Goal: Task Accomplishment & Management: Use online tool/utility

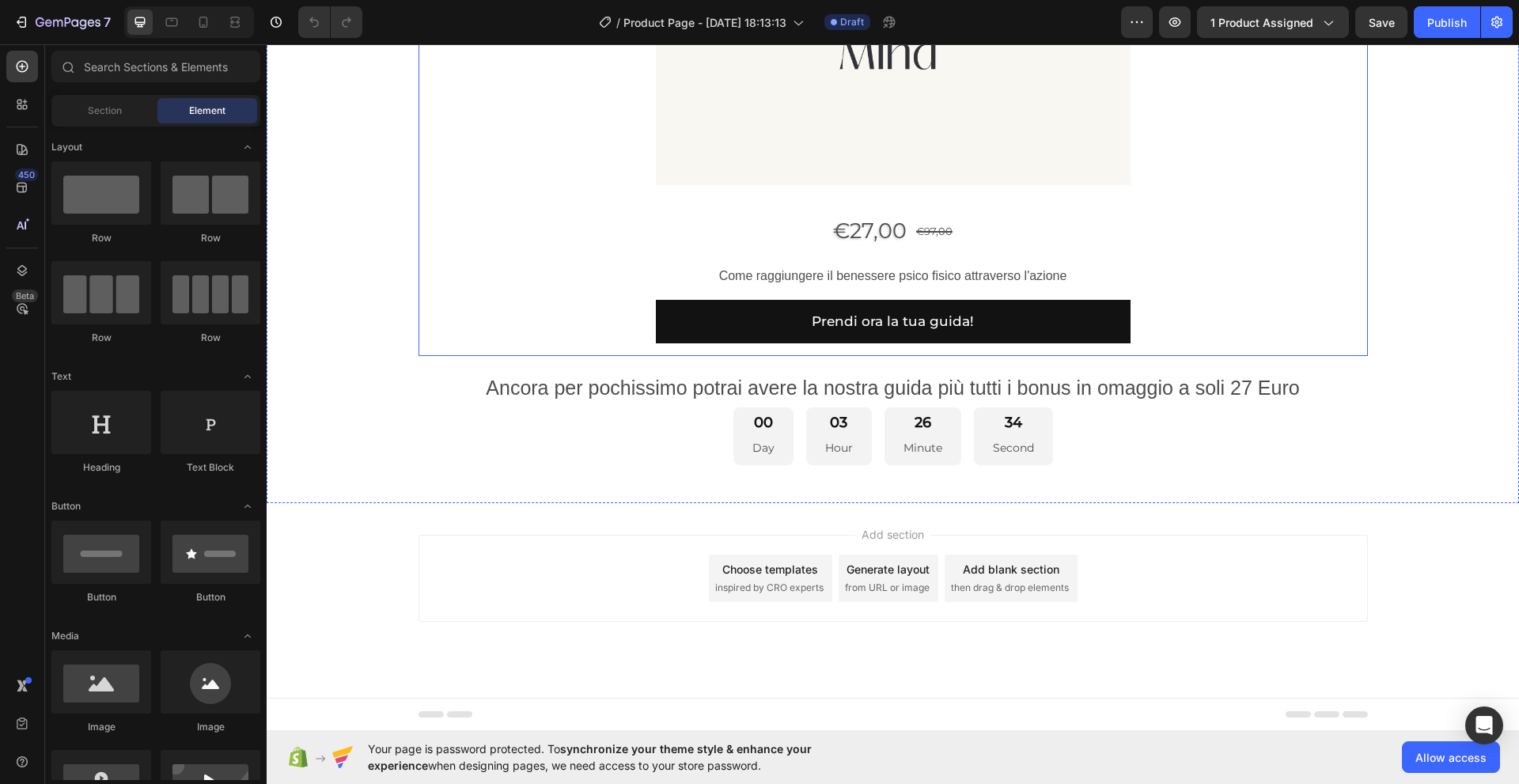
scroll to position [1100, 0]
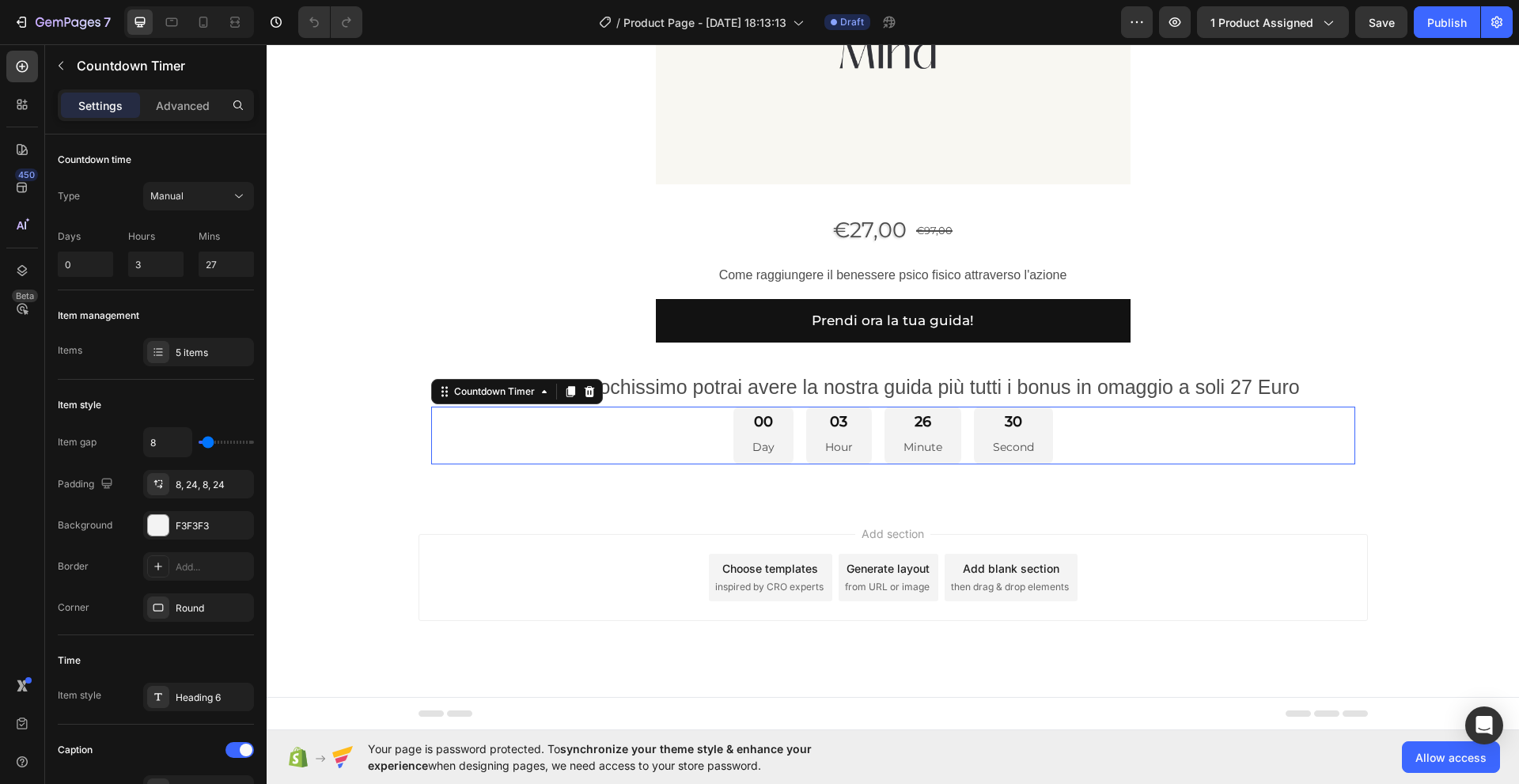
click at [752, 446] on p "Day" at bounding box center [763, 447] width 22 height 19
click at [543, 399] on div "Countdown Timer" at bounding box center [494, 391] width 118 height 19
click at [238, 194] on icon at bounding box center [239, 196] width 16 height 16
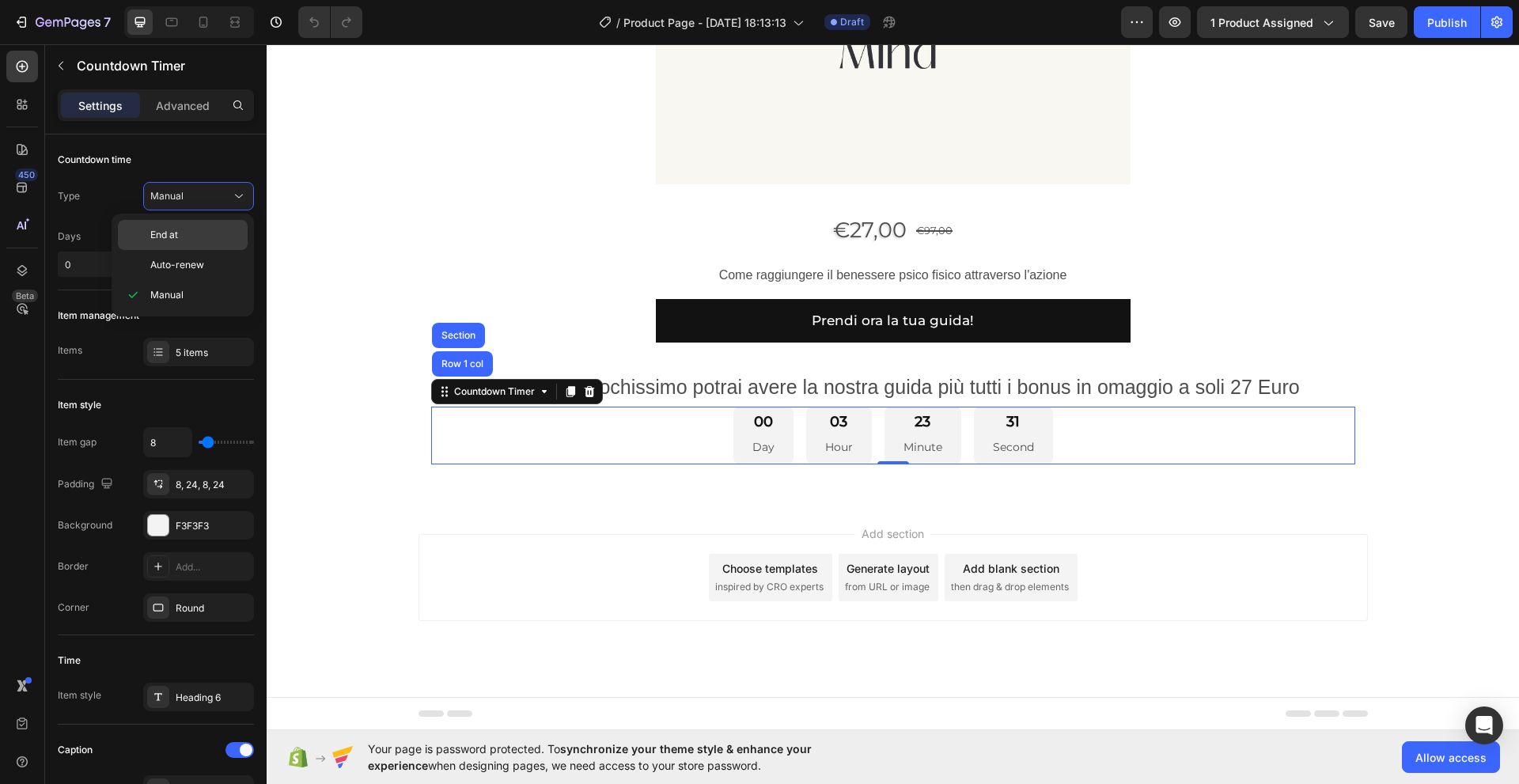
click at [196, 232] on p "End at" at bounding box center [195, 235] width 90 height 14
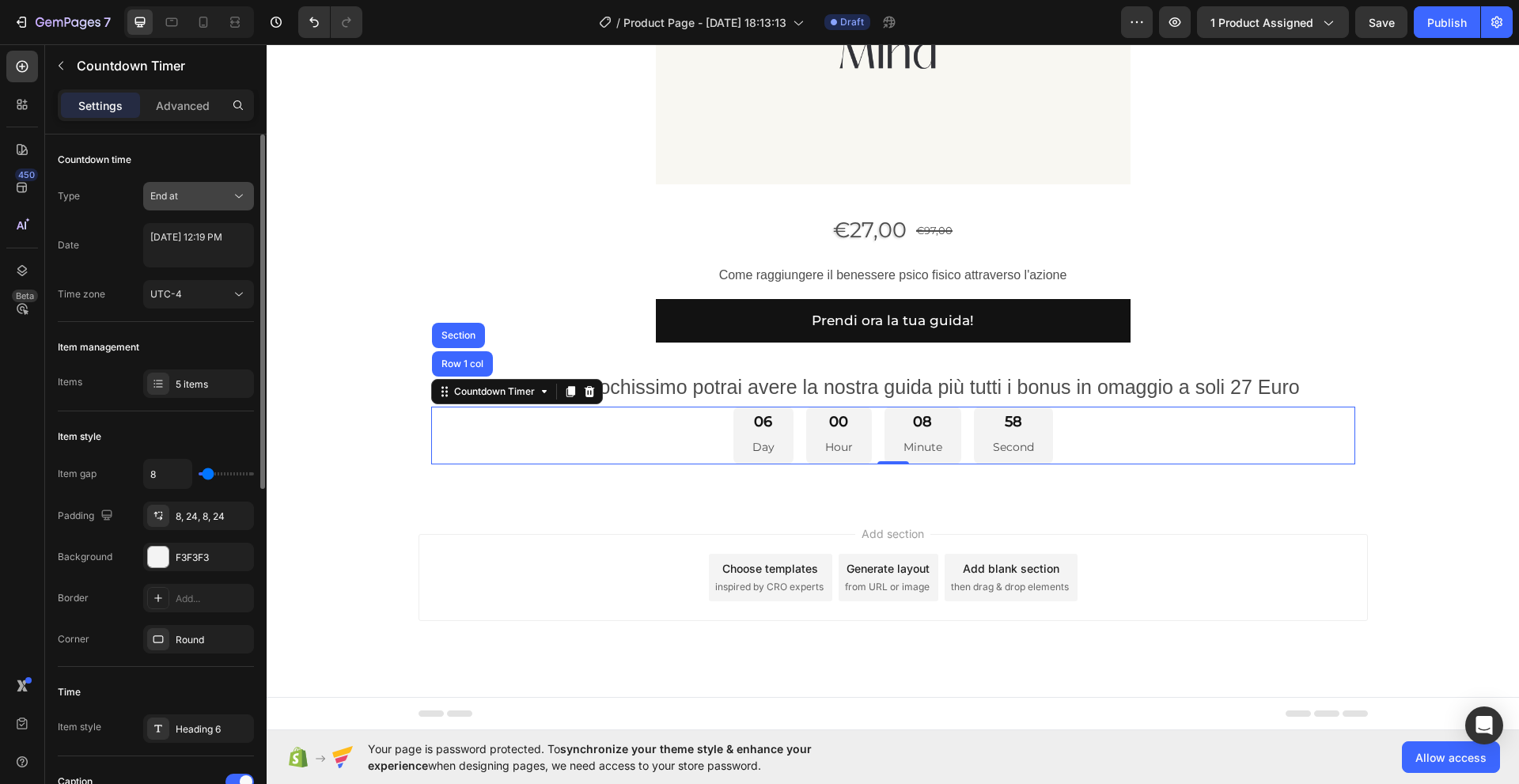
click at [236, 197] on icon at bounding box center [239, 196] width 16 height 16
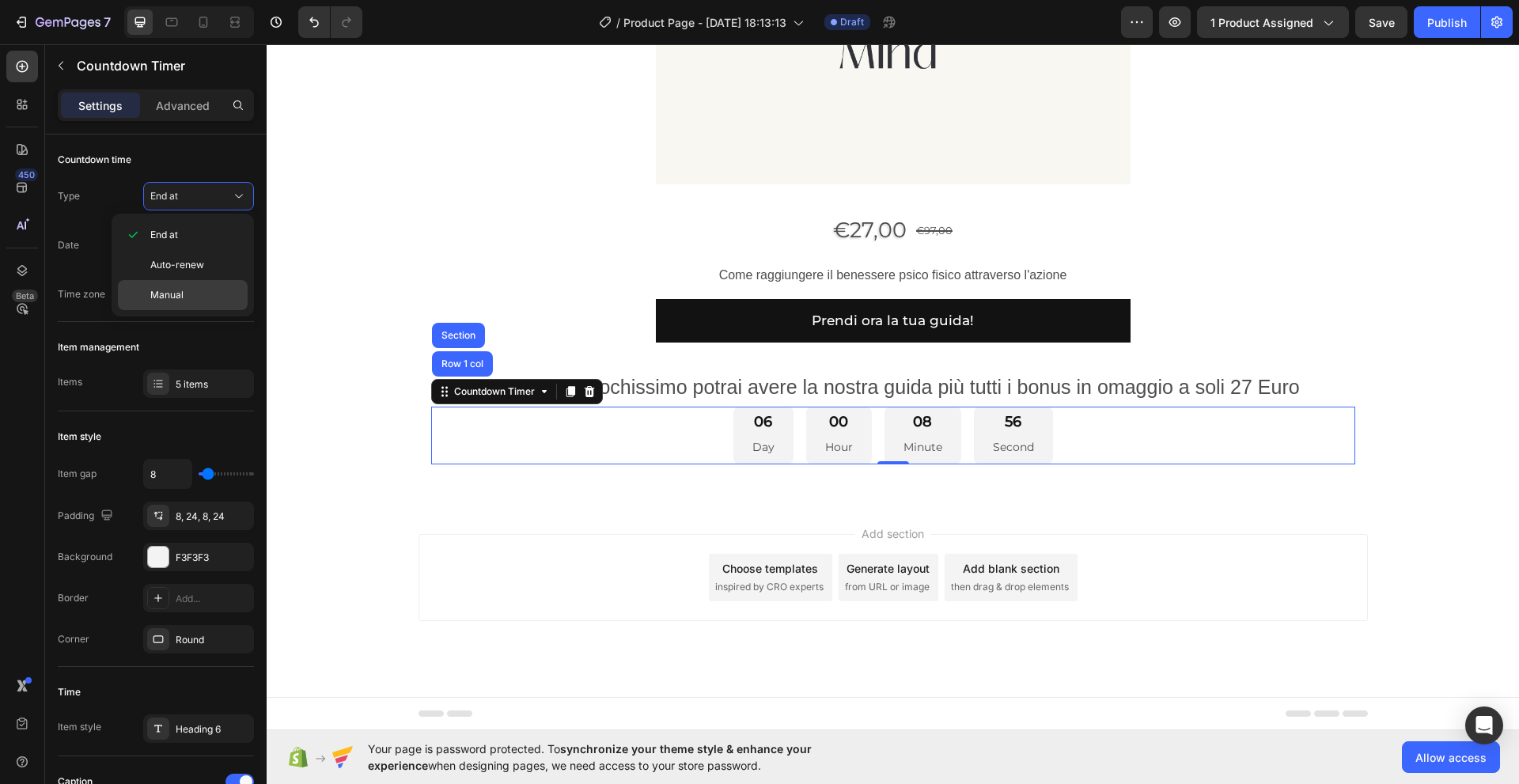
click at [190, 295] on p "Manual" at bounding box center [195, 295] width 90 height 14
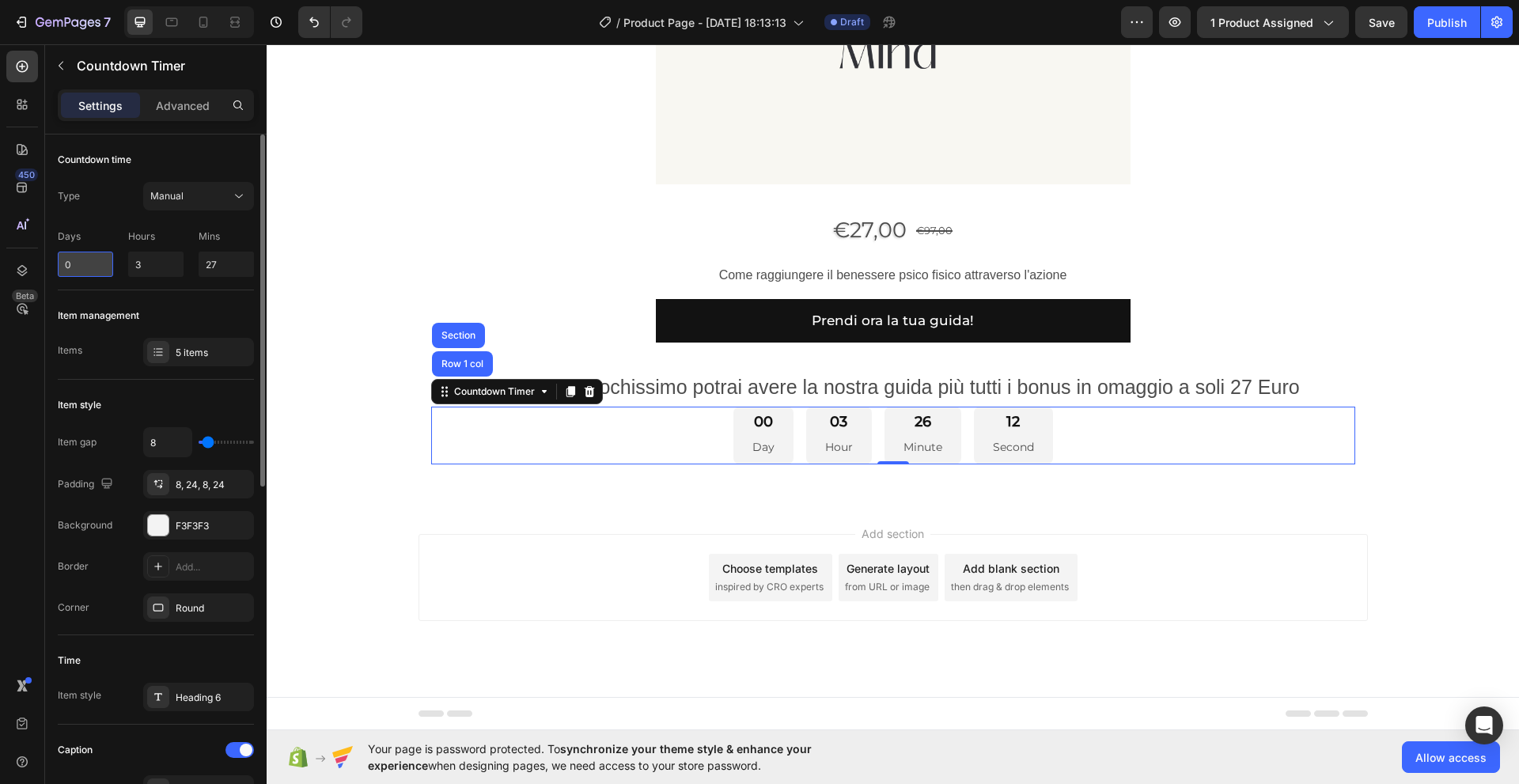
click at [66, 266] on input "0" at bounding box center [85, 264] width 56 height 26
type input "0"
click at [75, 200] on div "Type" at bounding box center [68, 196] width 22 height 14
click at [236, 197] on icon at bounding box center [239, 196] width 16 height 16
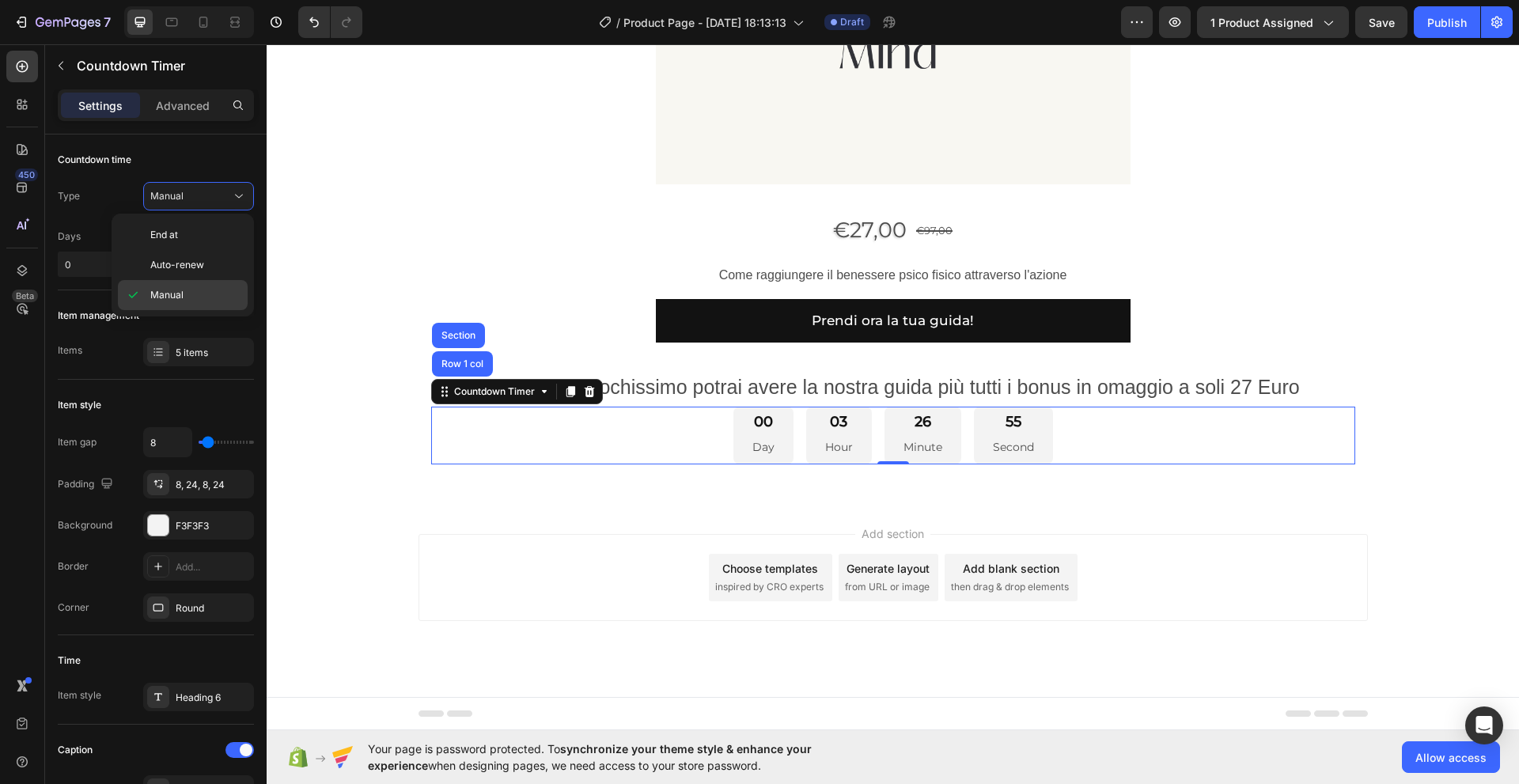
click at [171, 284] on div "Manual" at bounding box center [182, 295] width 130 height 30
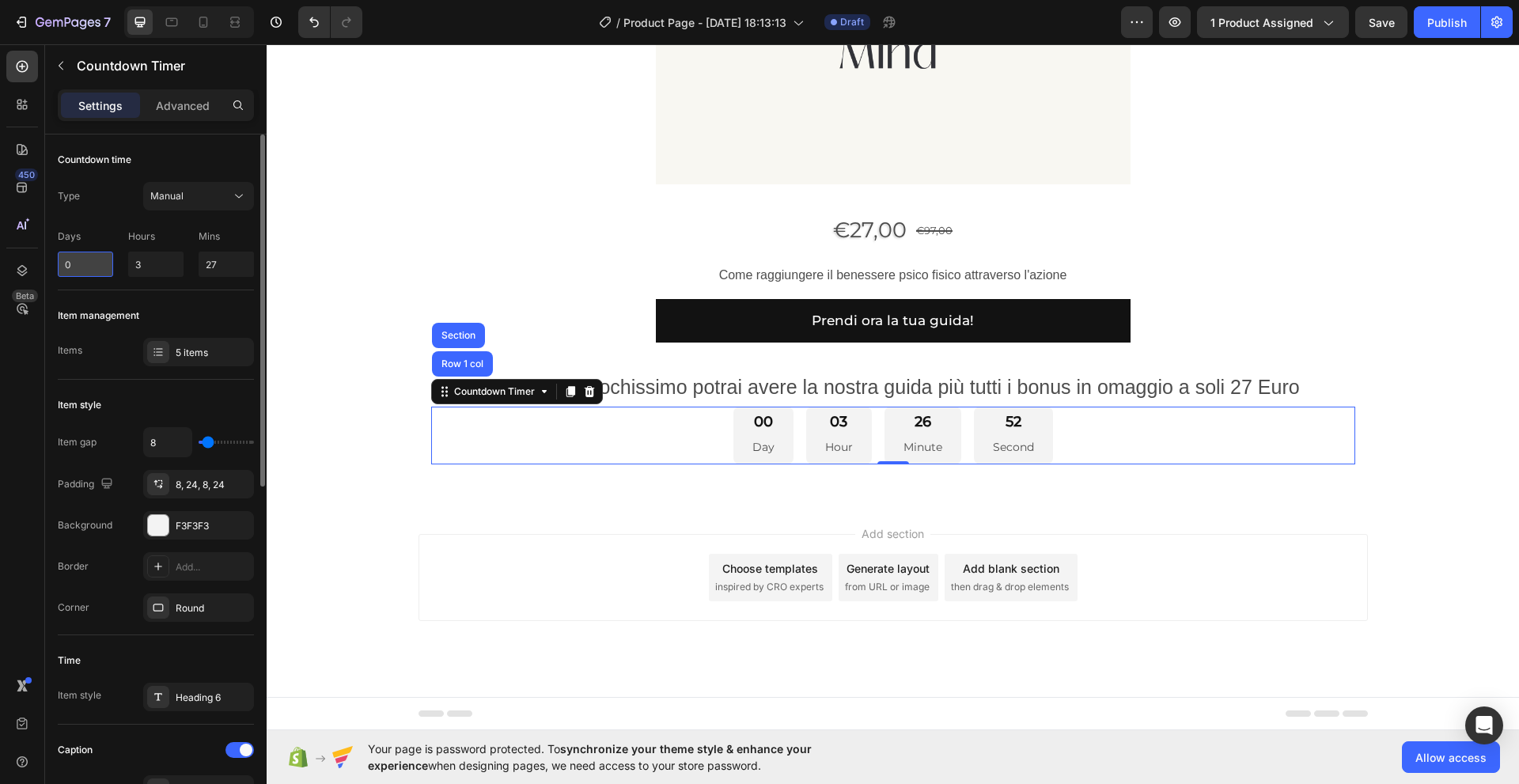
drag, startPoint x: 75, startPoint y: 266, endPoint x: 59, endPoint y: 266, distance: 16.0
drag, startPoint x: 59, startPoint y: 266, endPoint x: 82, endPoint y: 237, distance: 37.0
click at [82, 237] on p "Days" at bounding box center [85, 236] width 56 height 14
drag, startPoint x: 57, startPoint y: 236, endPoint x: 86, endPoint y: 236, distance: 29.0
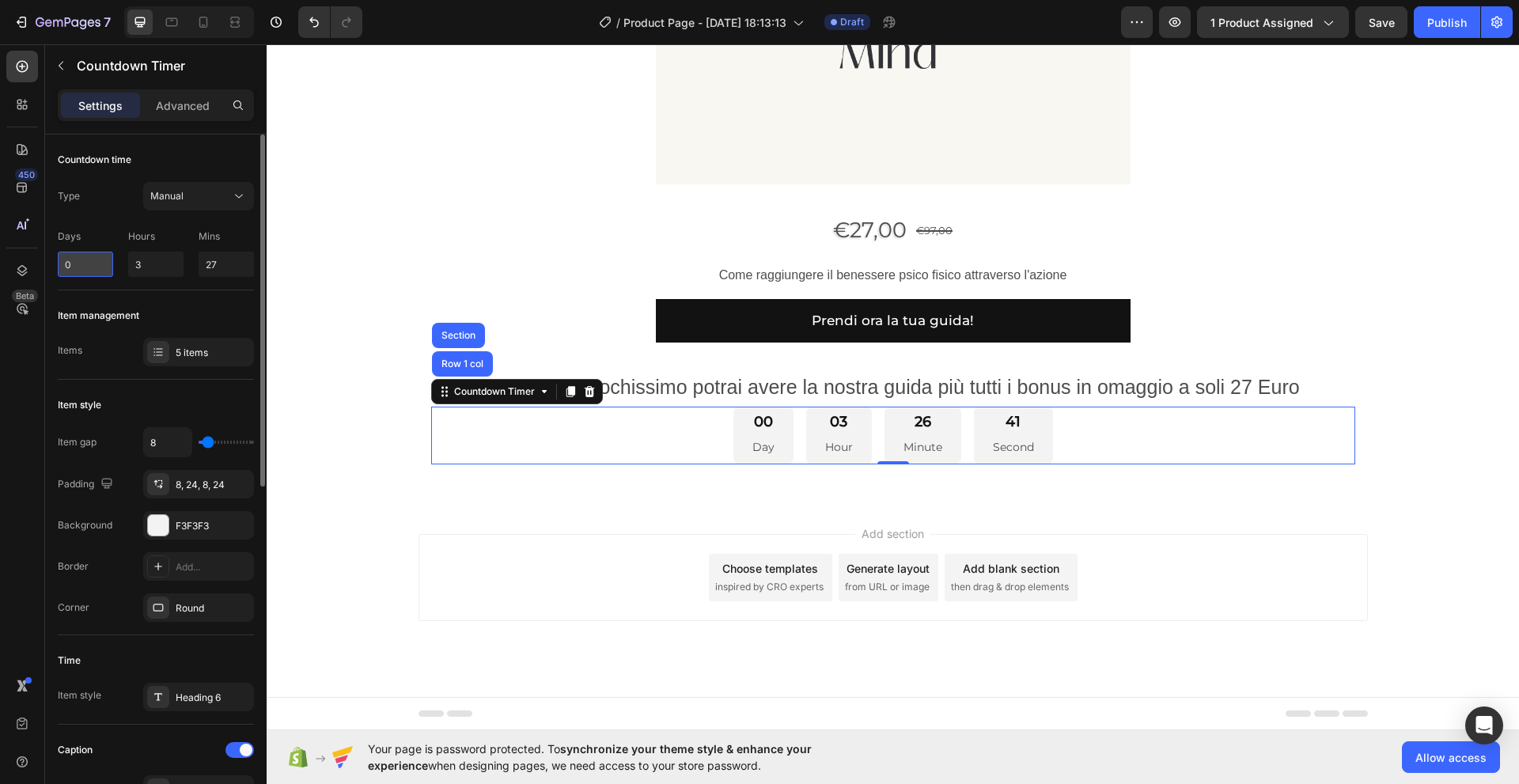
click at [90, 259] on input "0" at bounding box center [85, 264] width 56 height 26
click at [227, 234] on p "Mins" at bounding box center [226, 236] width 56 height 14
click at [236, 195] on icon at bounding box center [239, 196] width 8 height 4
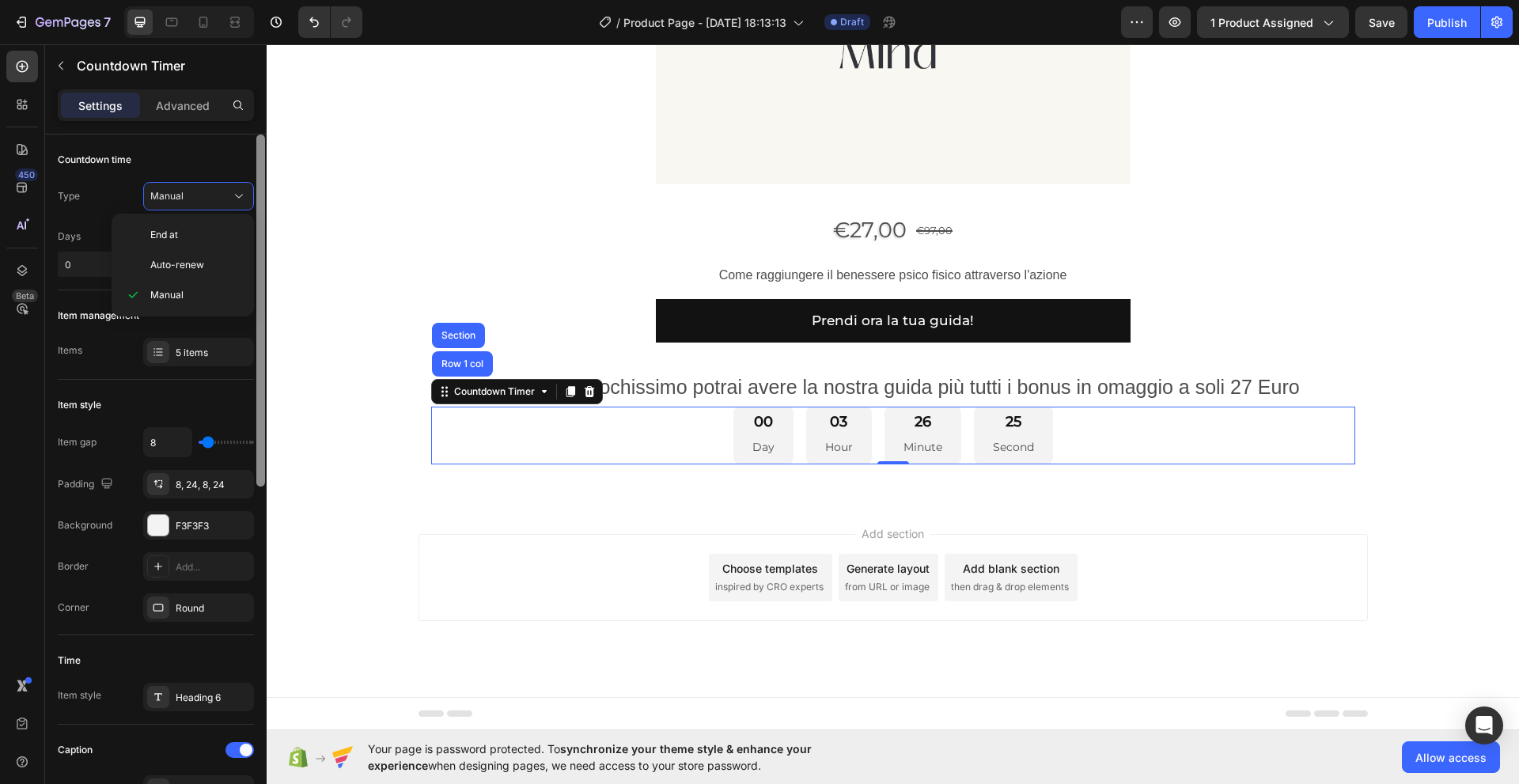
click at [263, 275] on div at bounding box center [261, 310] width 9 height 352
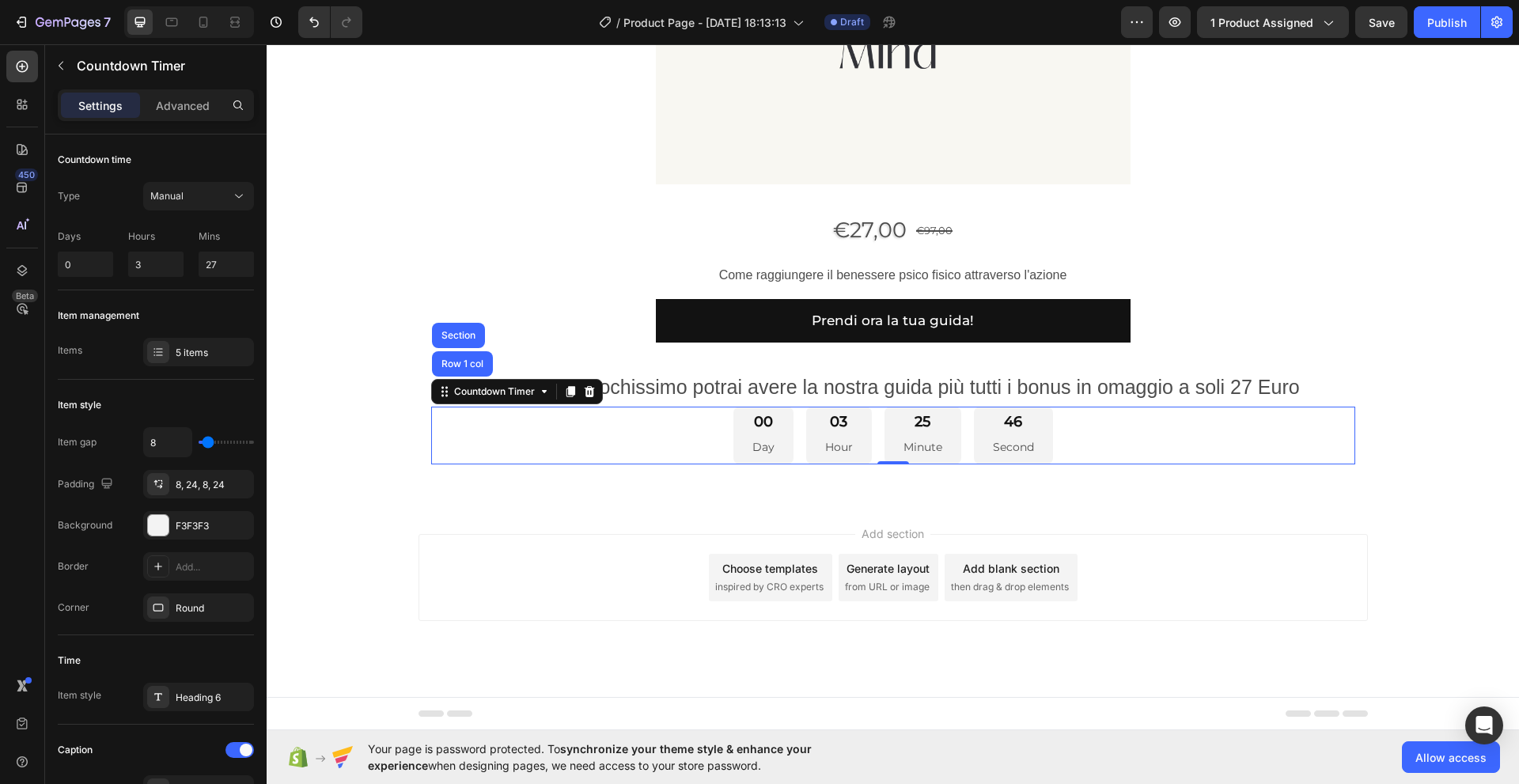
click at [752, 450] on p "Day" at bounding box center [763, 447] width 22 height 19
click at [733, 450] on div "00 Day" at bounding box center [763, 435] width 60 height 57
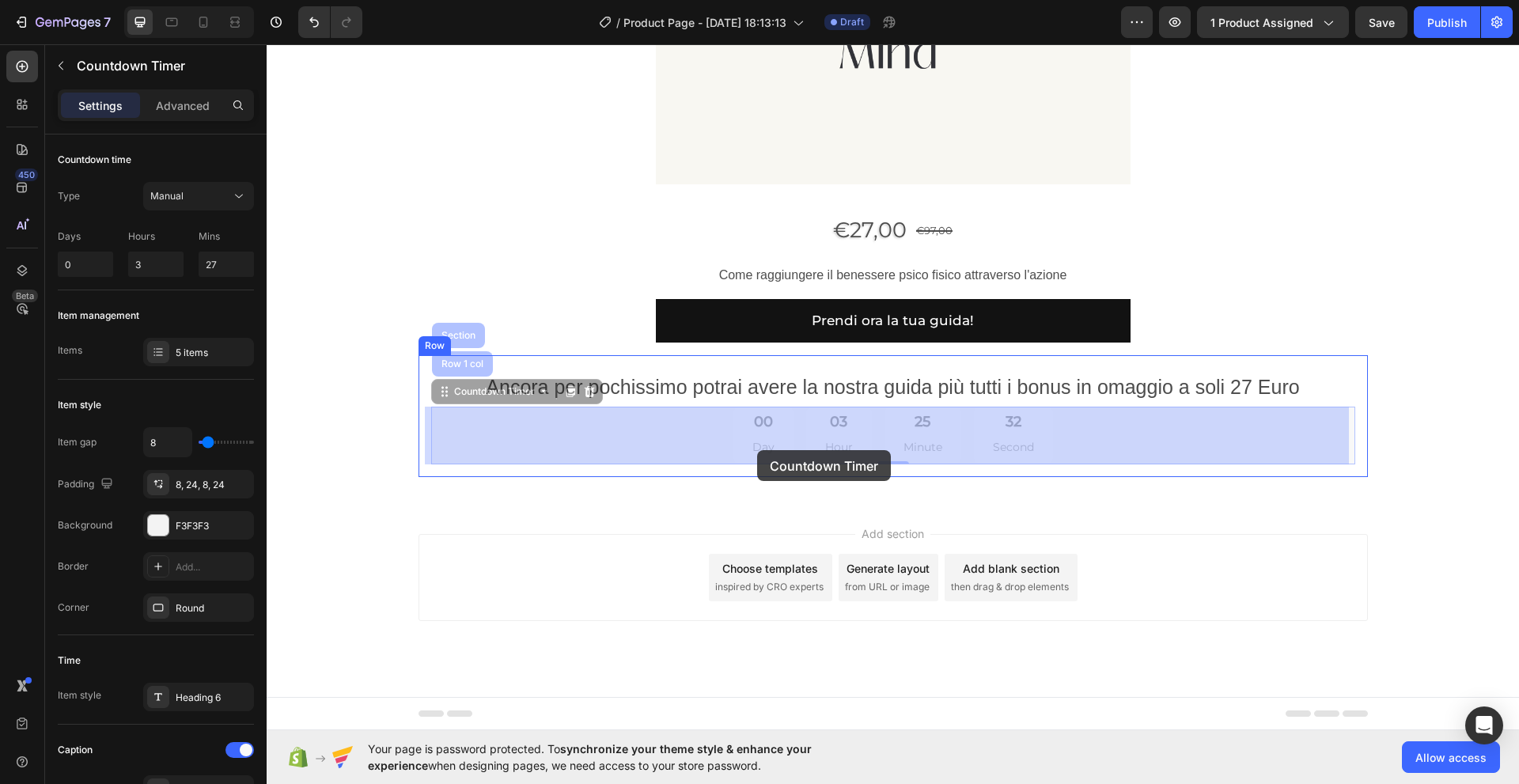
drag, startPoint x: 740, startPoint y: 450, endPoint x: 757, endPoint y: 450, distance: 17.0
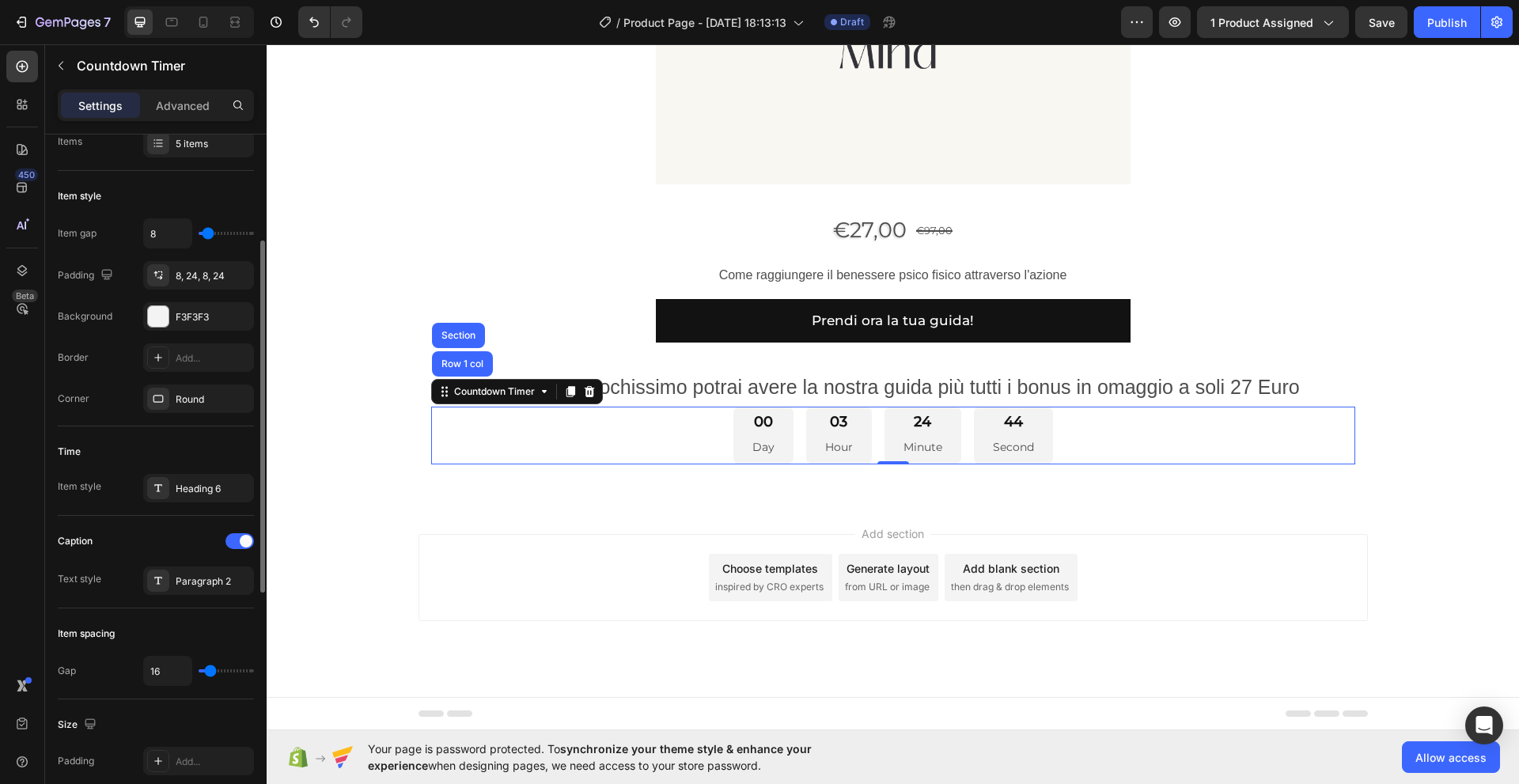
scroll to position [131, 0]
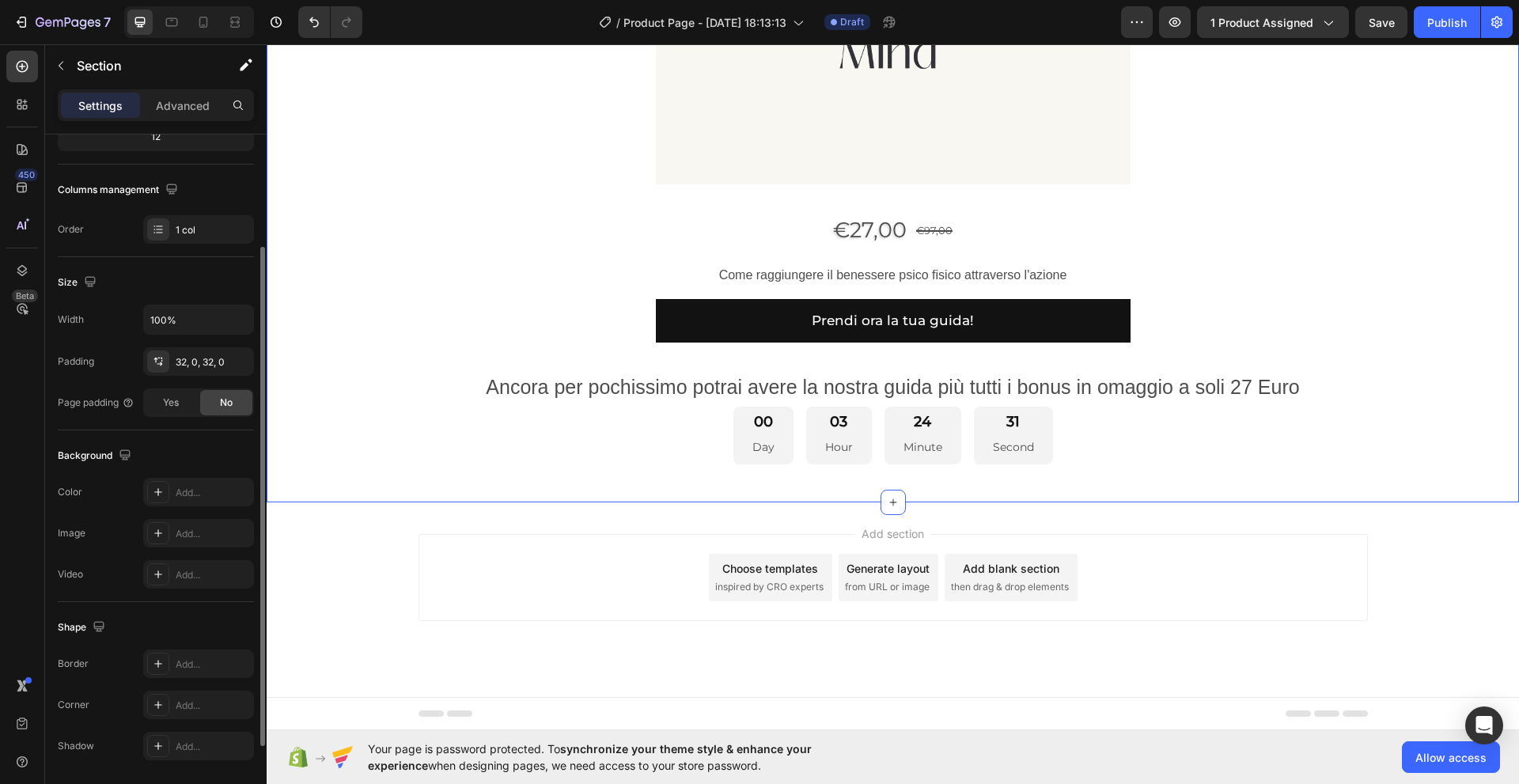
scroll to position [192, 0]
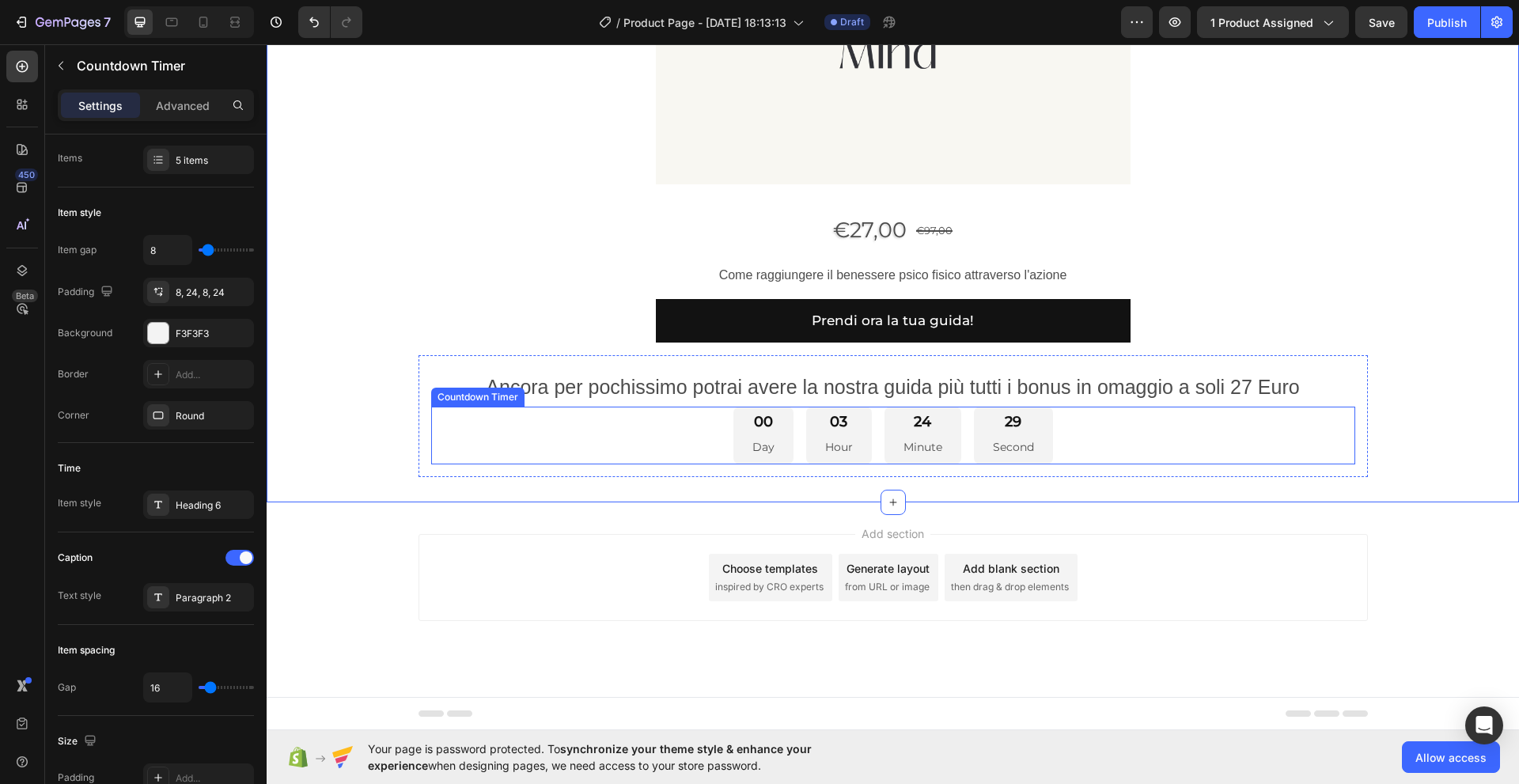
click at [671, 438] on div "00 Day 03 Hour 24 Minute 29 Second" at bounding box center [893, 435] width 924 height 57
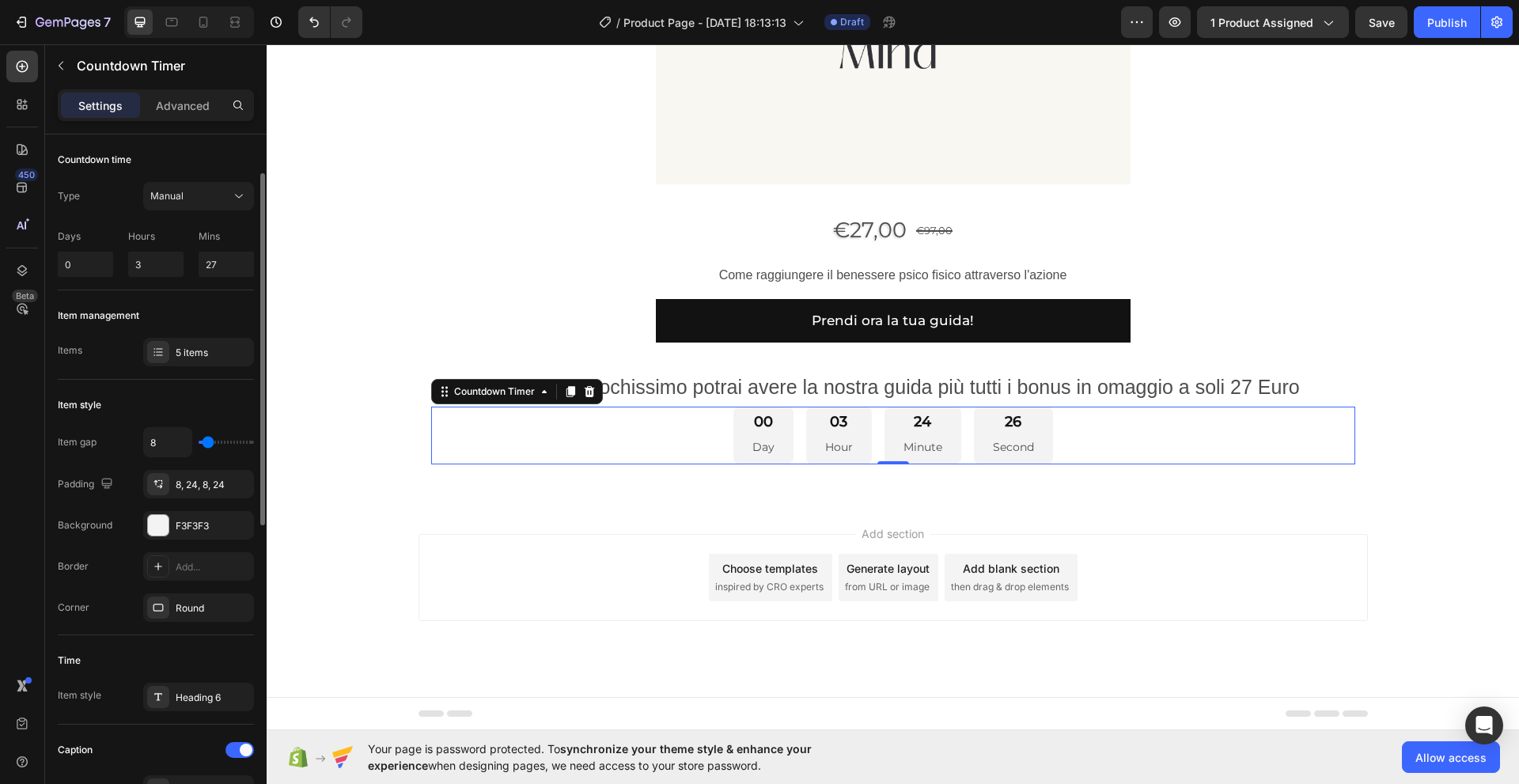
scroll to position [79, 0]
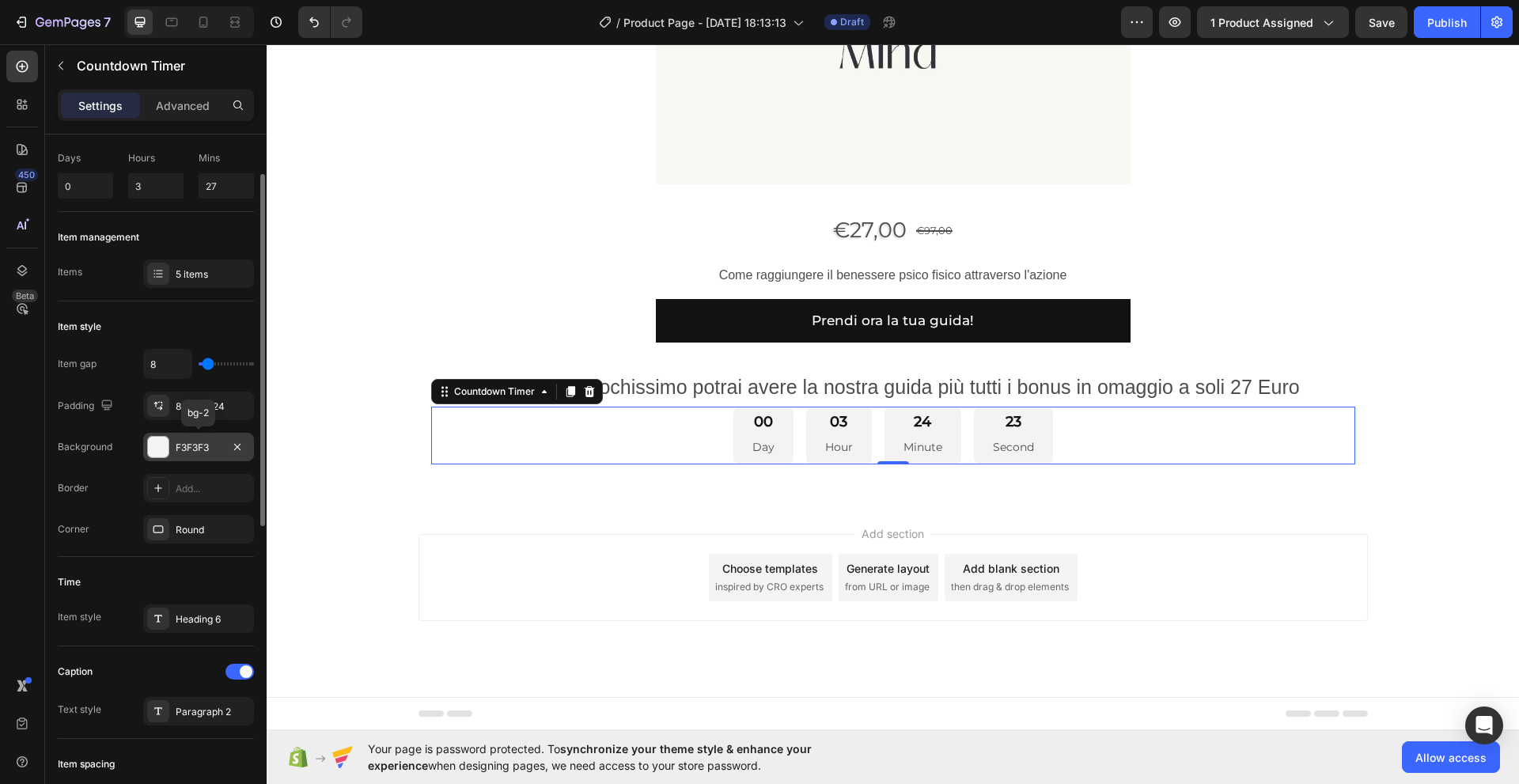
click at [155, 446] on div at bounding box center [157, 446] width 20 height 20
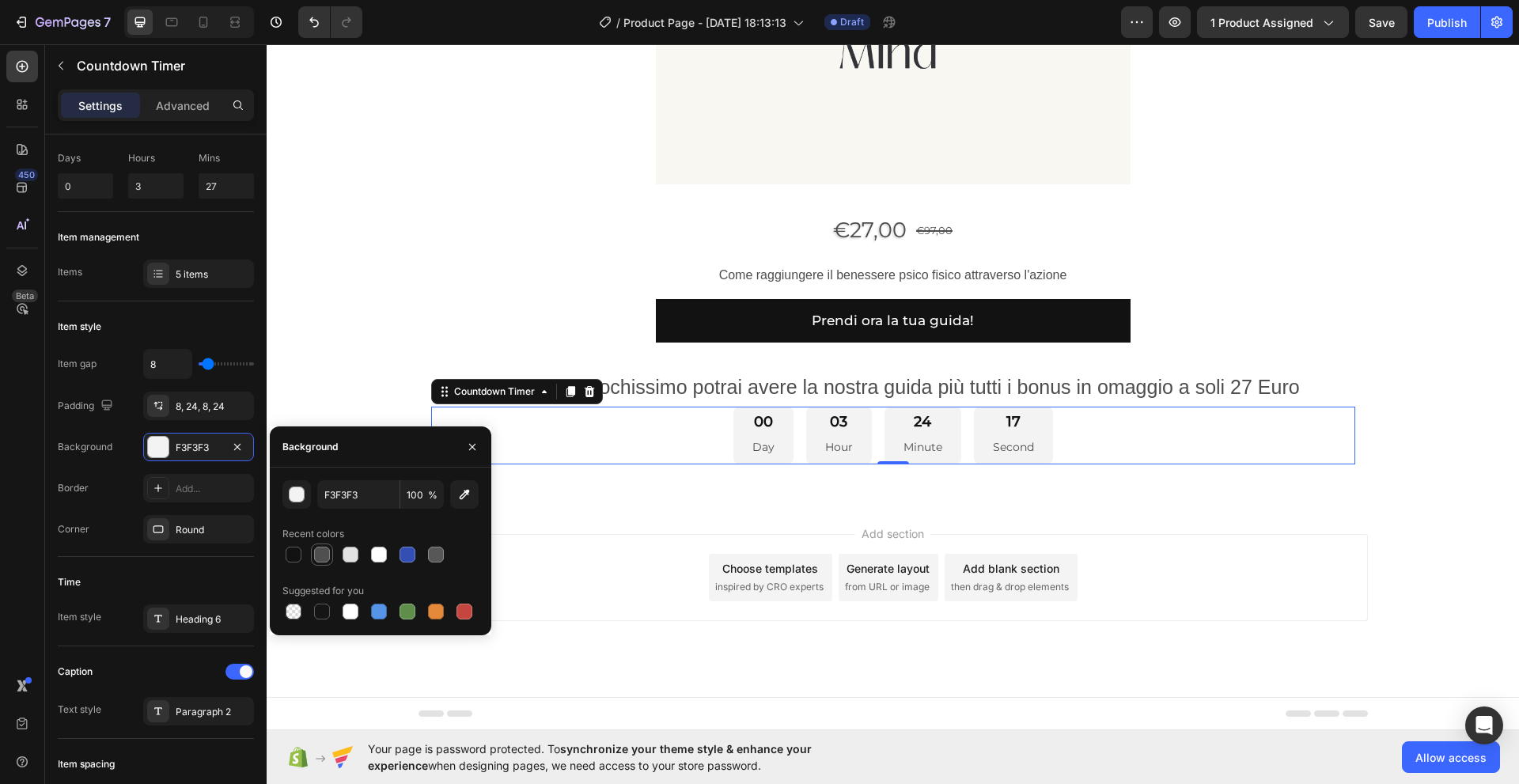
click at [322, 559] on div at bounding box center [322, 554] width 16 height 16
type input "4F4F4F"
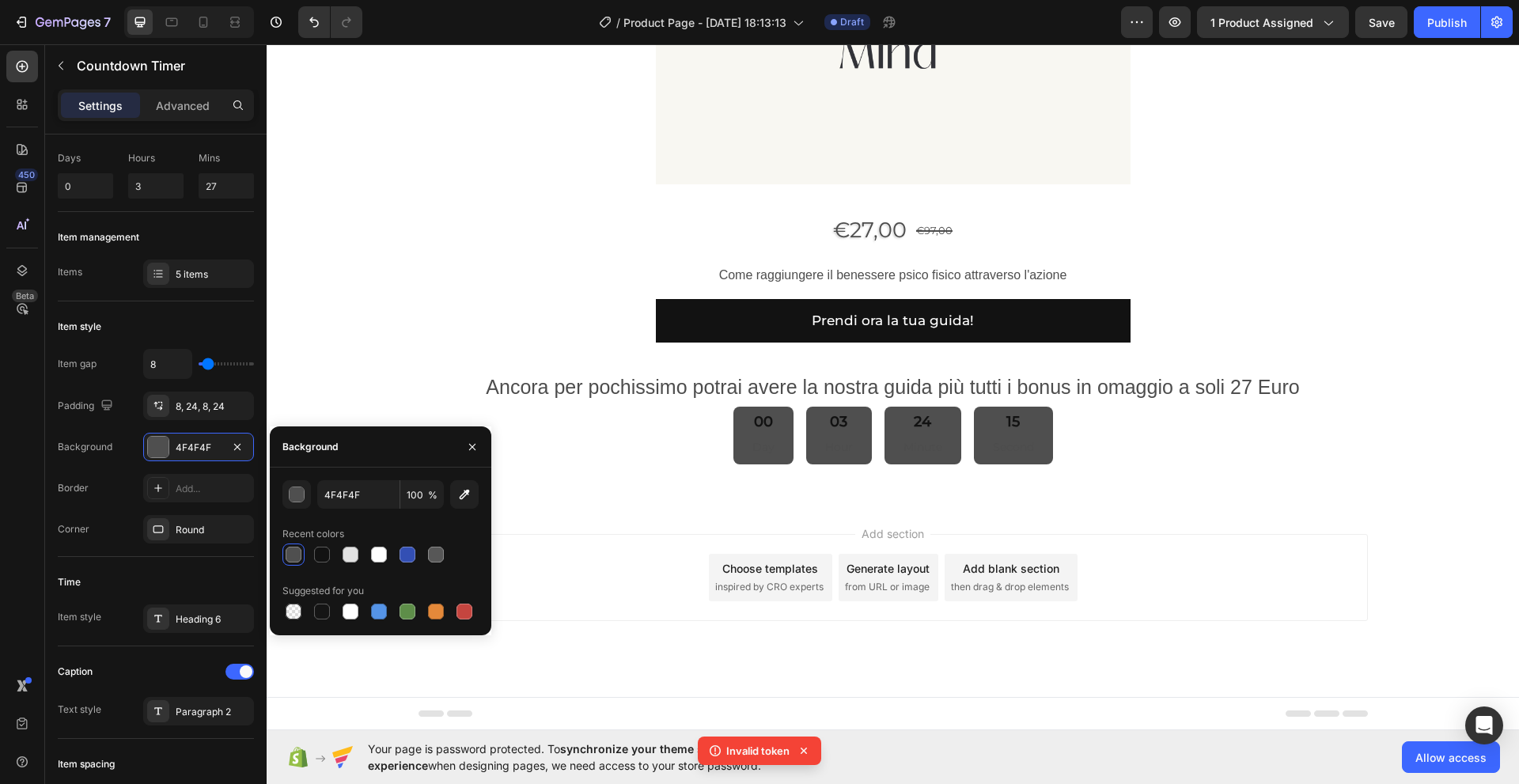
click at [536, 538] on div "Add section Choose templates inspired by CRO experts Generate layout from URL o…" at bounding box center [893, 577] width 950 height 87
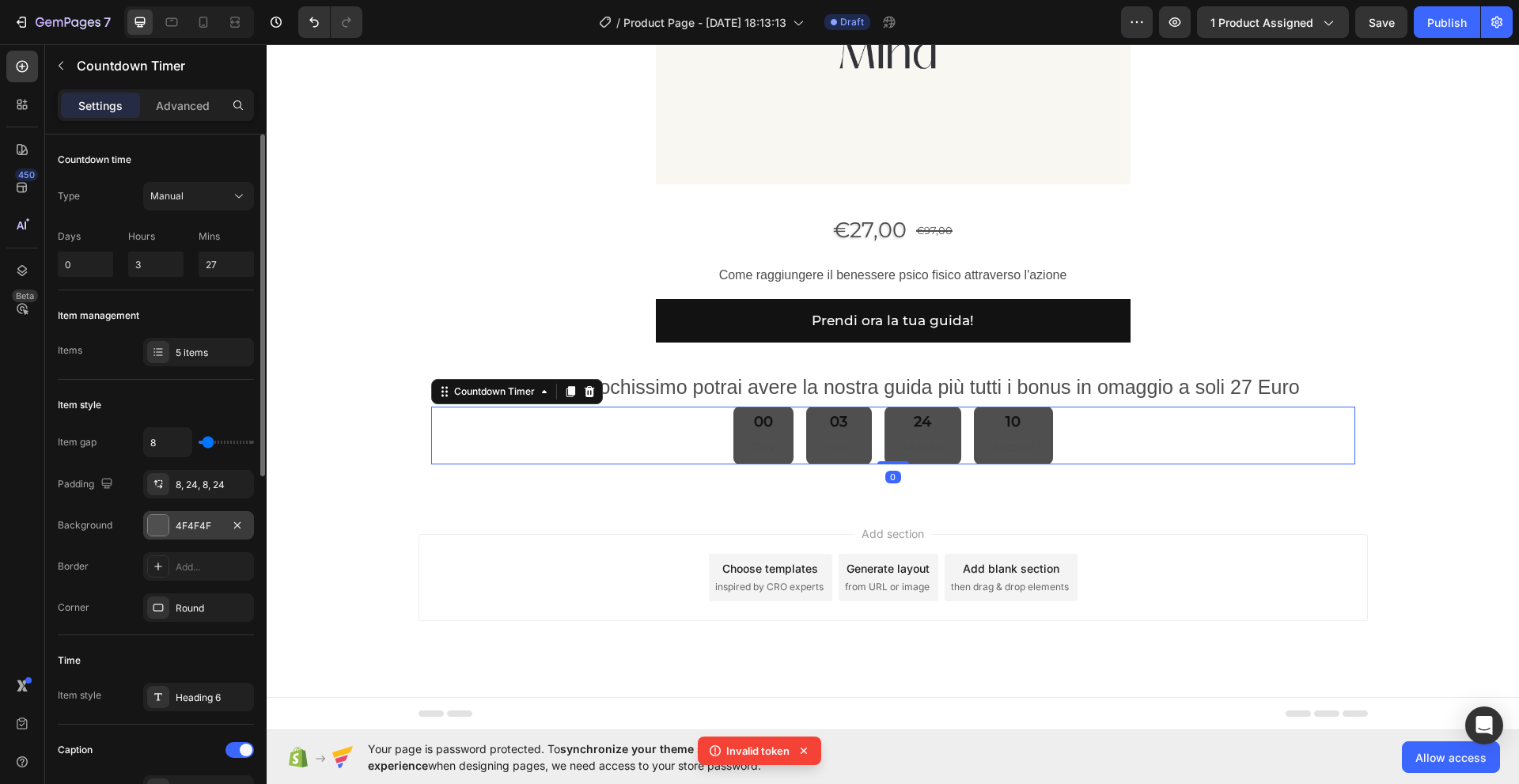
click at [158, 522] on div at bounding box center [157, 524] width 20 height 20
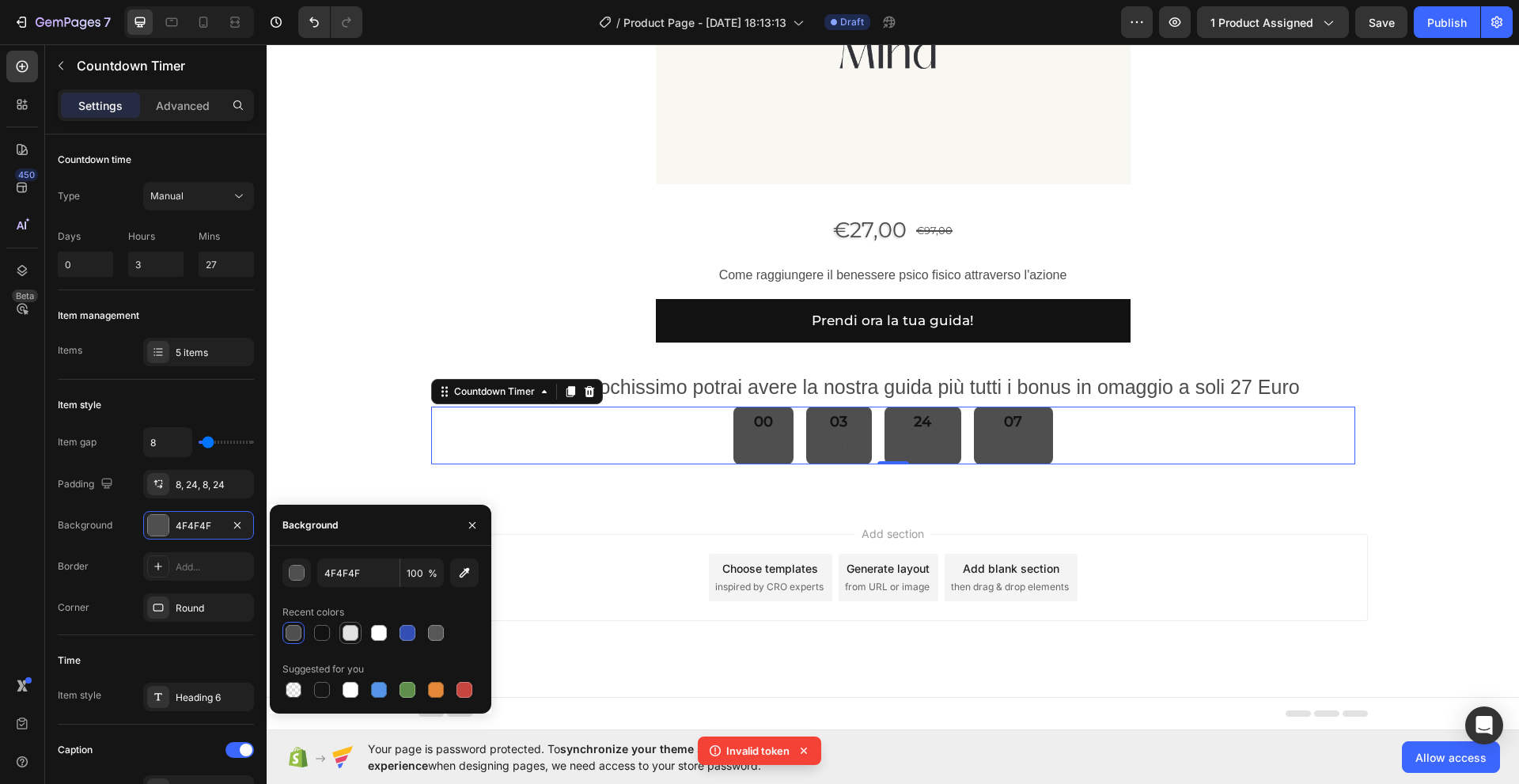
click at [353, 632] on div at bounding box center [350, 633] width 16 height 16
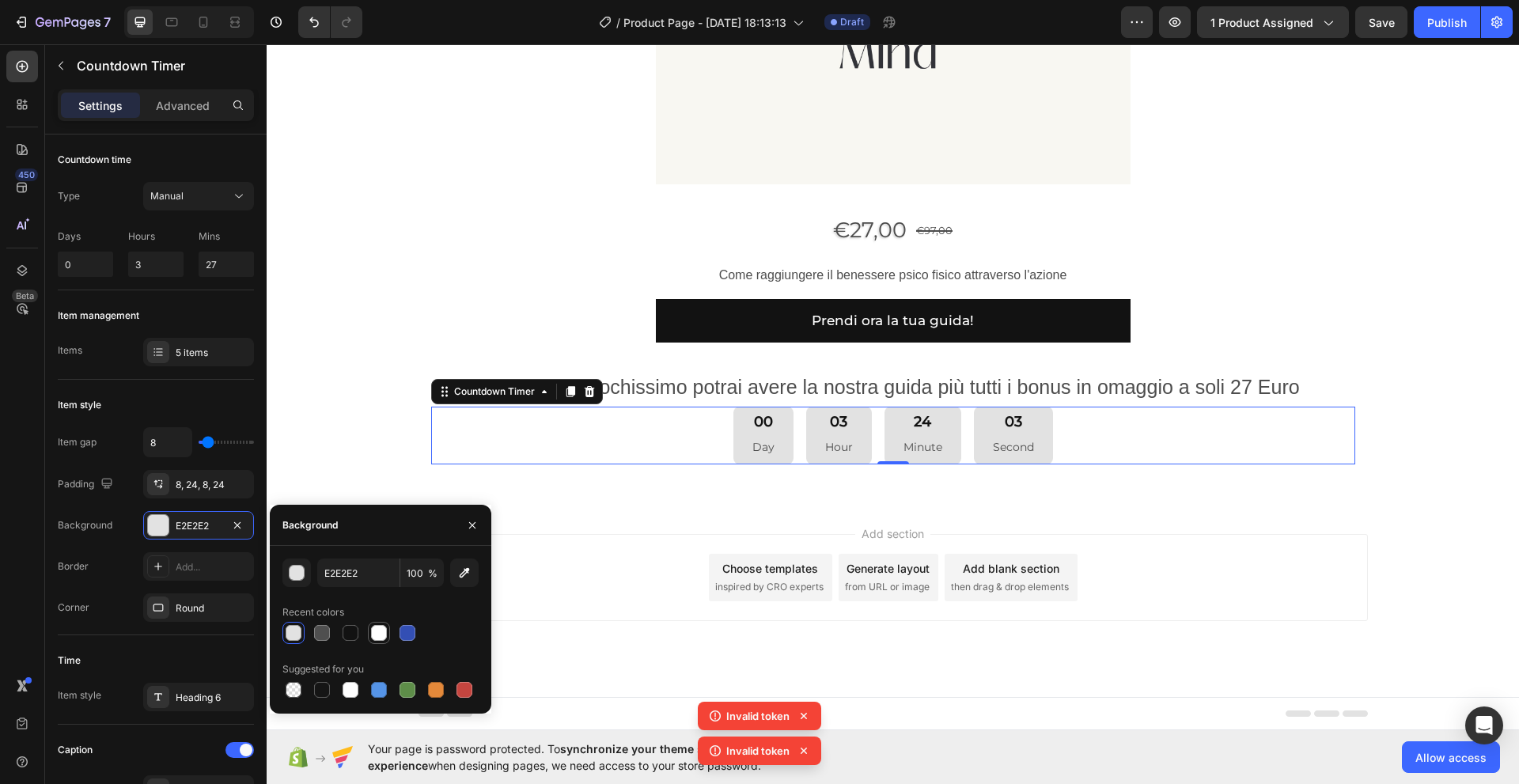
click at [377, 632] on div at bounding box center [379, 633] width 16 height 16
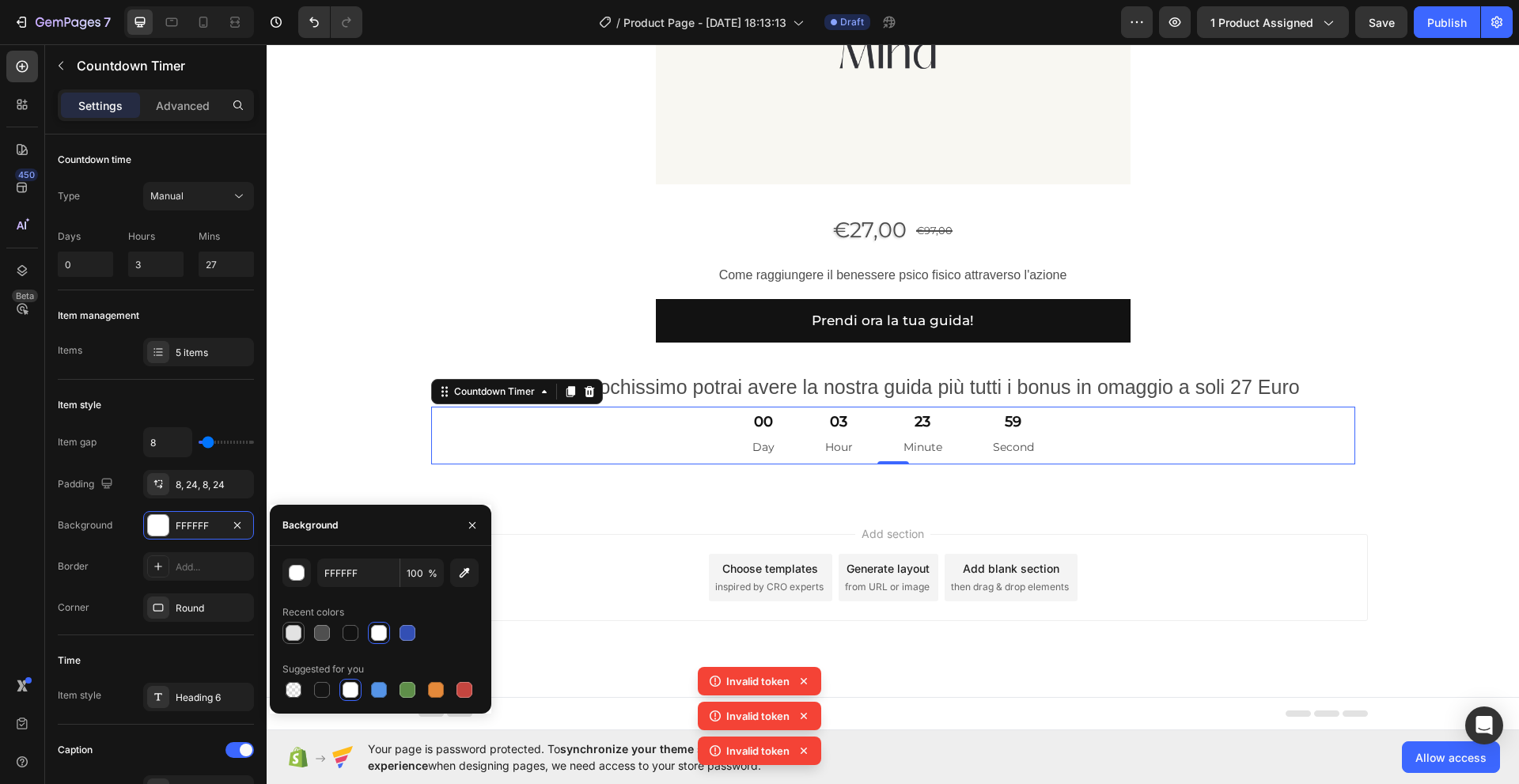
click at [296, 636] on div at bounding box center [294, 633] width 16 height 16
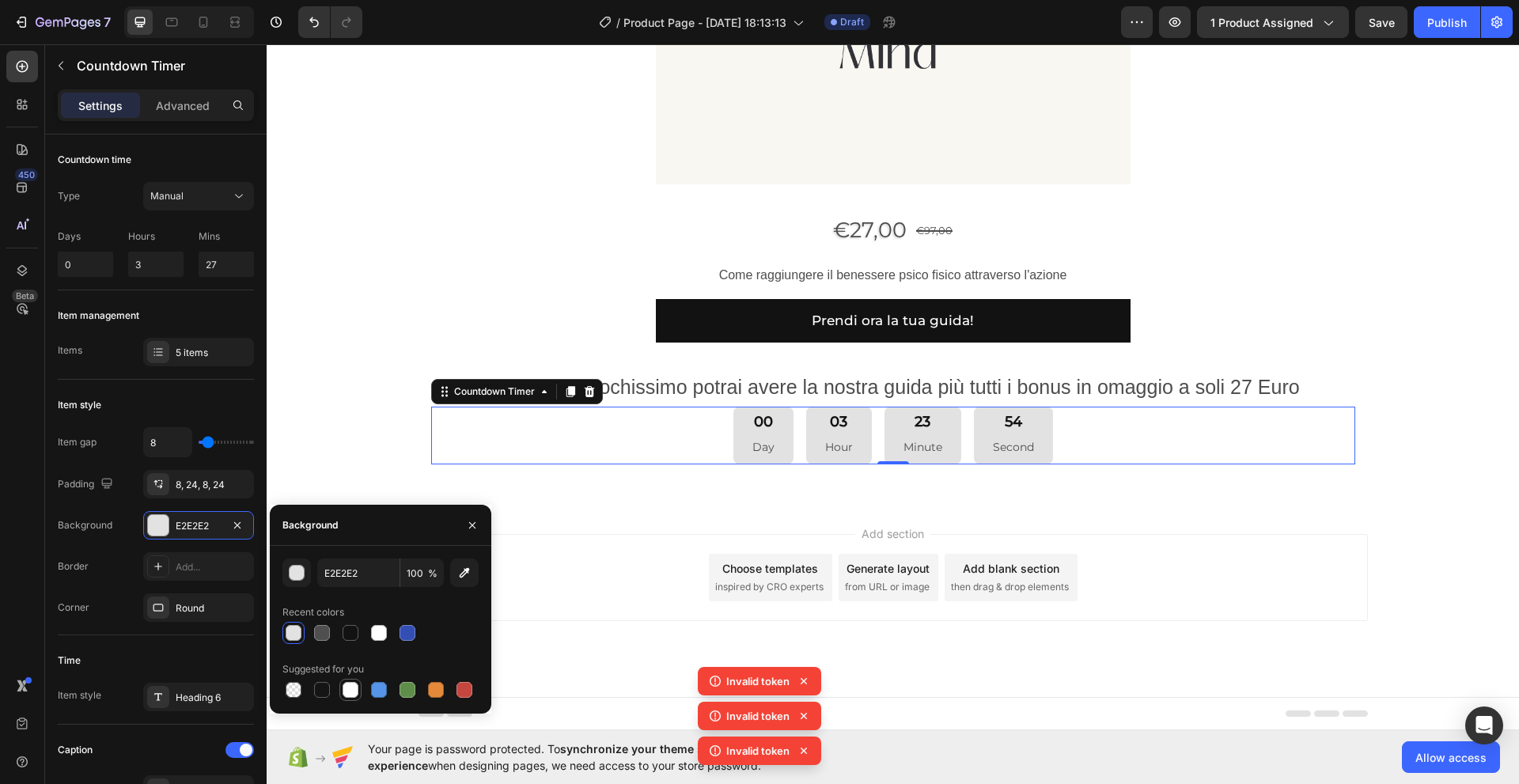
click at [351, 693] on div at bounding box center [350, 689] width 16 height 16
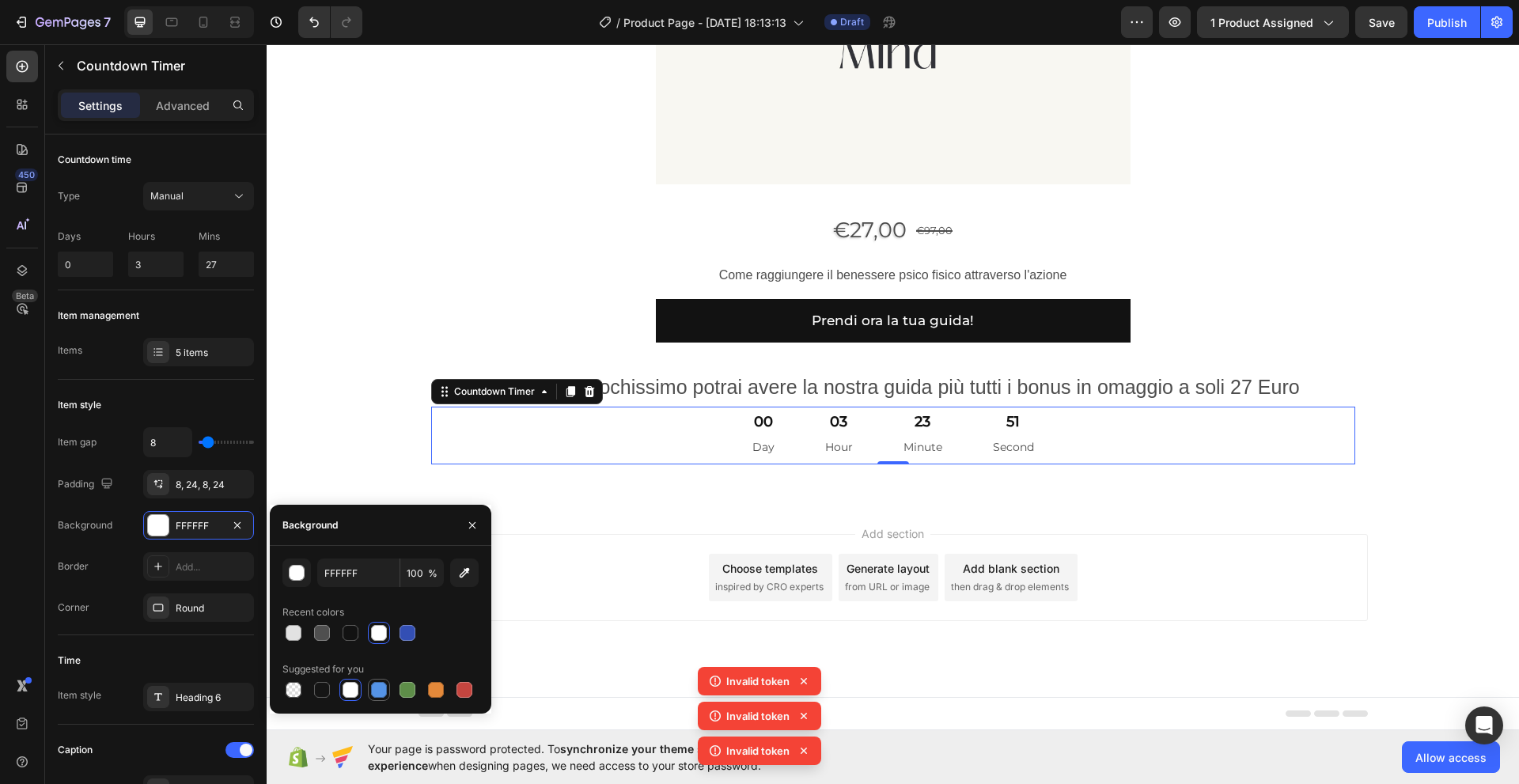
click at [378, 690] on div at bounding box center [379, 689] width 16 height 16
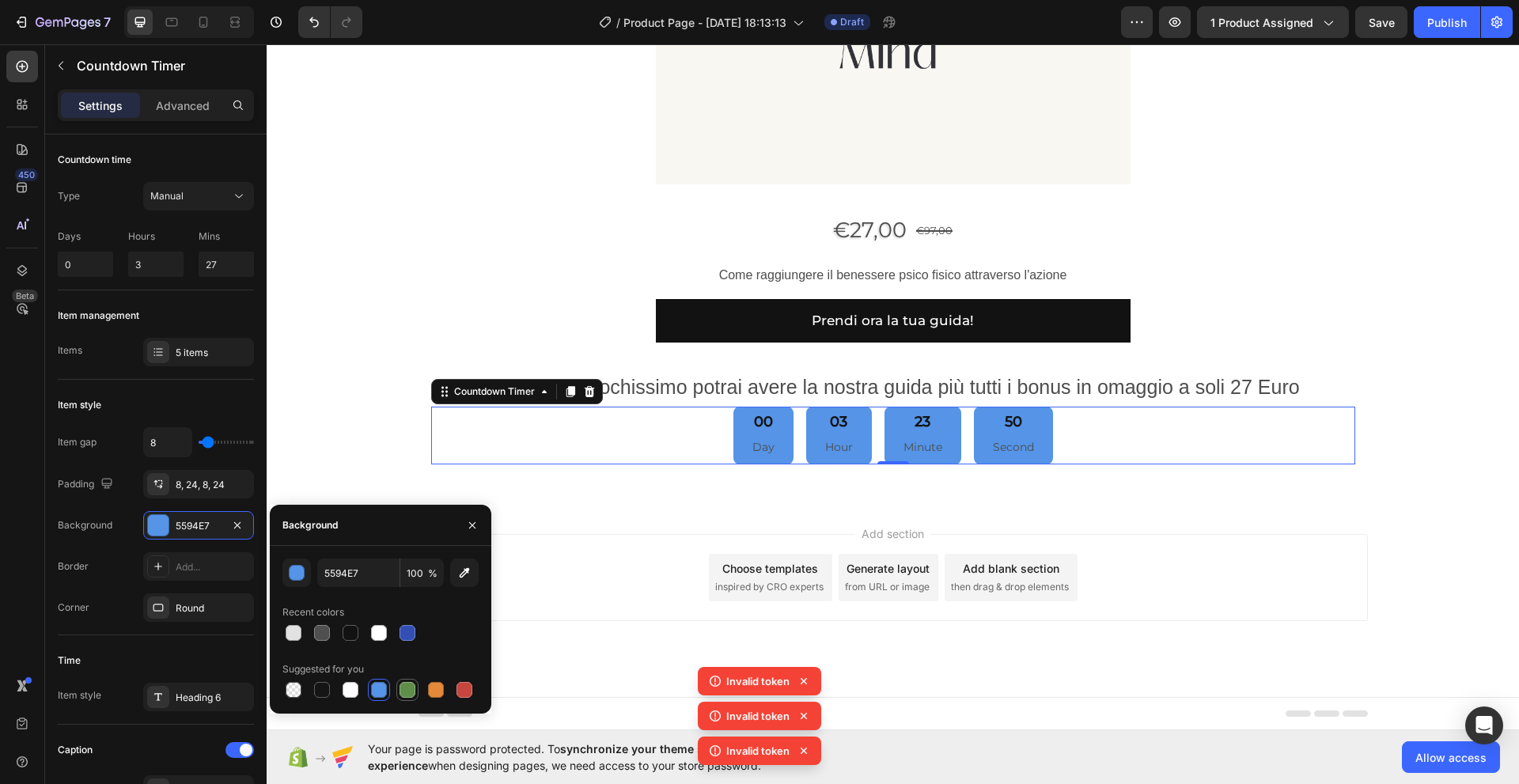
click at [404, 691] on div at bounding box center [408, 689] width 16 height 16
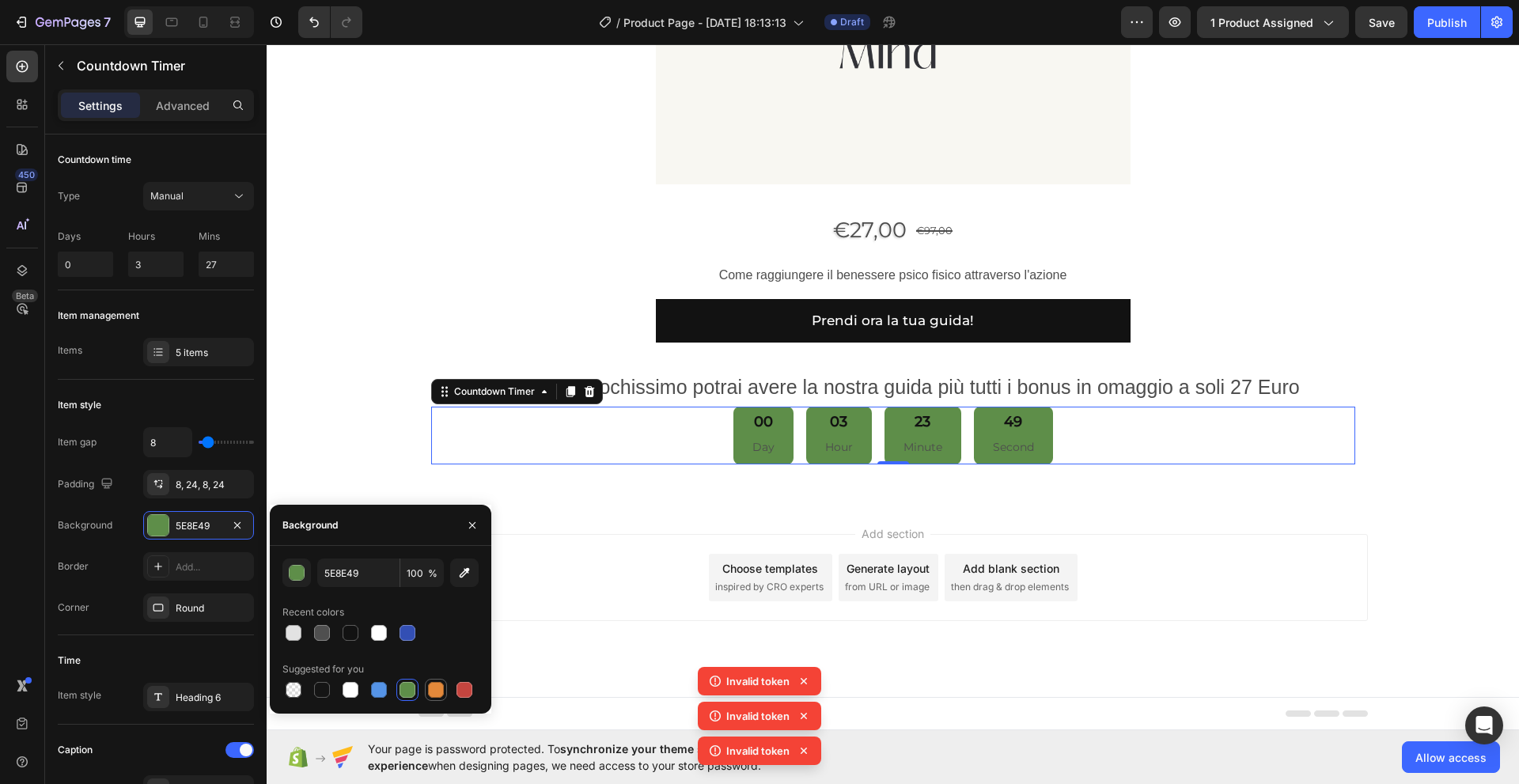
click at [431, 690] on div at bounding box center [436, 689] width 16 height 16
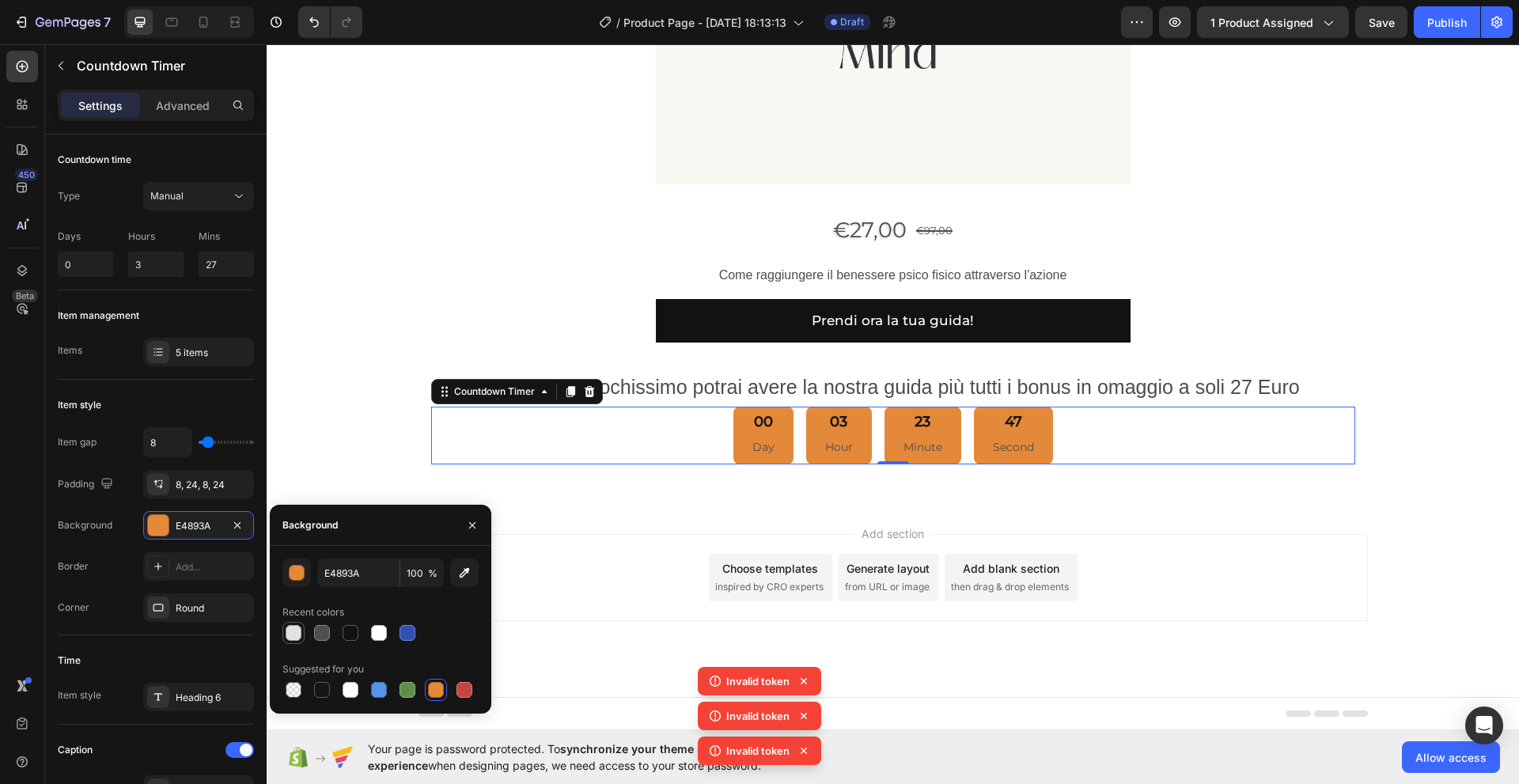
click at [292, 636] on div at bounding box center [294, 633] width 16 height 16
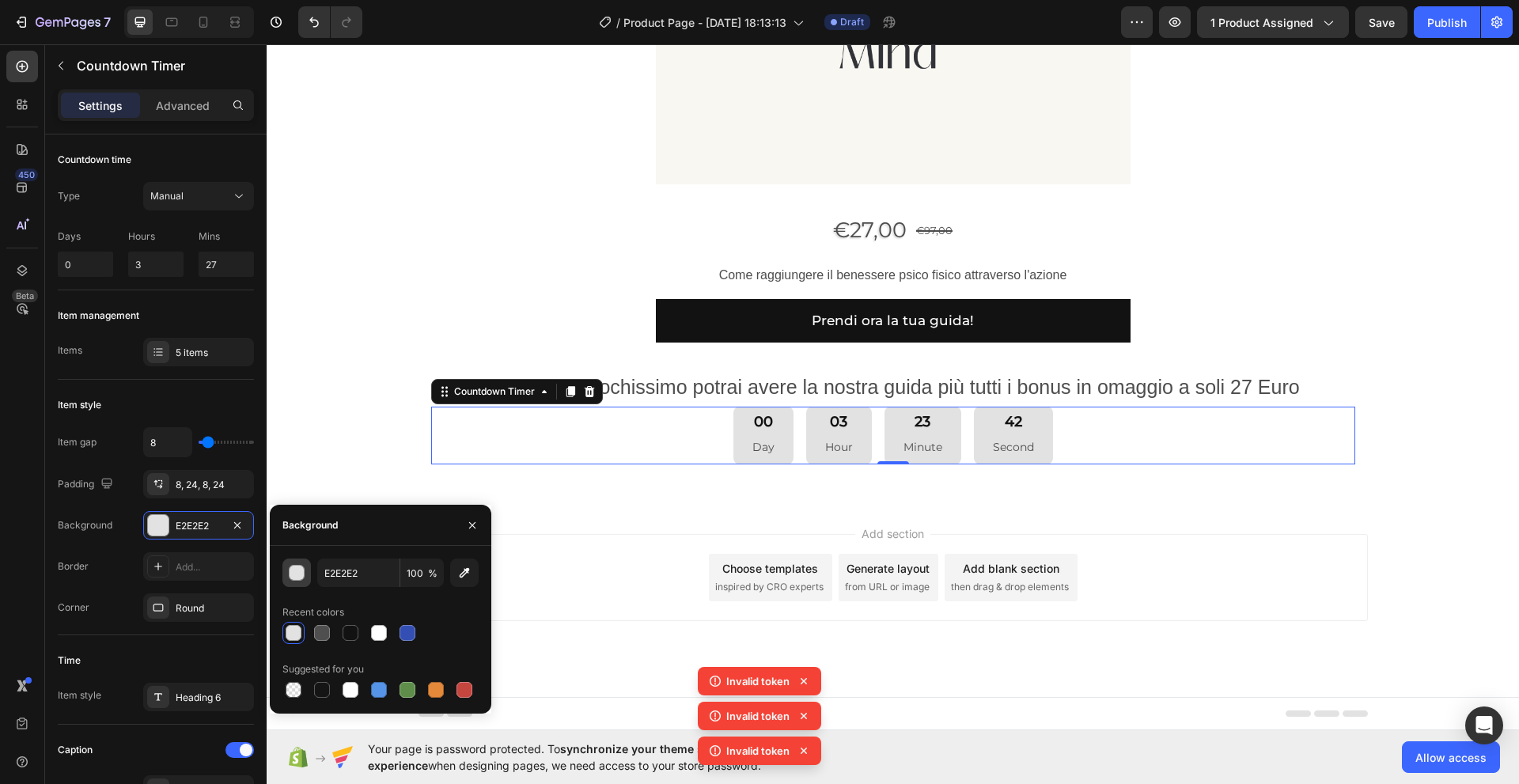
click at [297, 575] on div "button" at bounding box center [297, 574] width 16 height 16
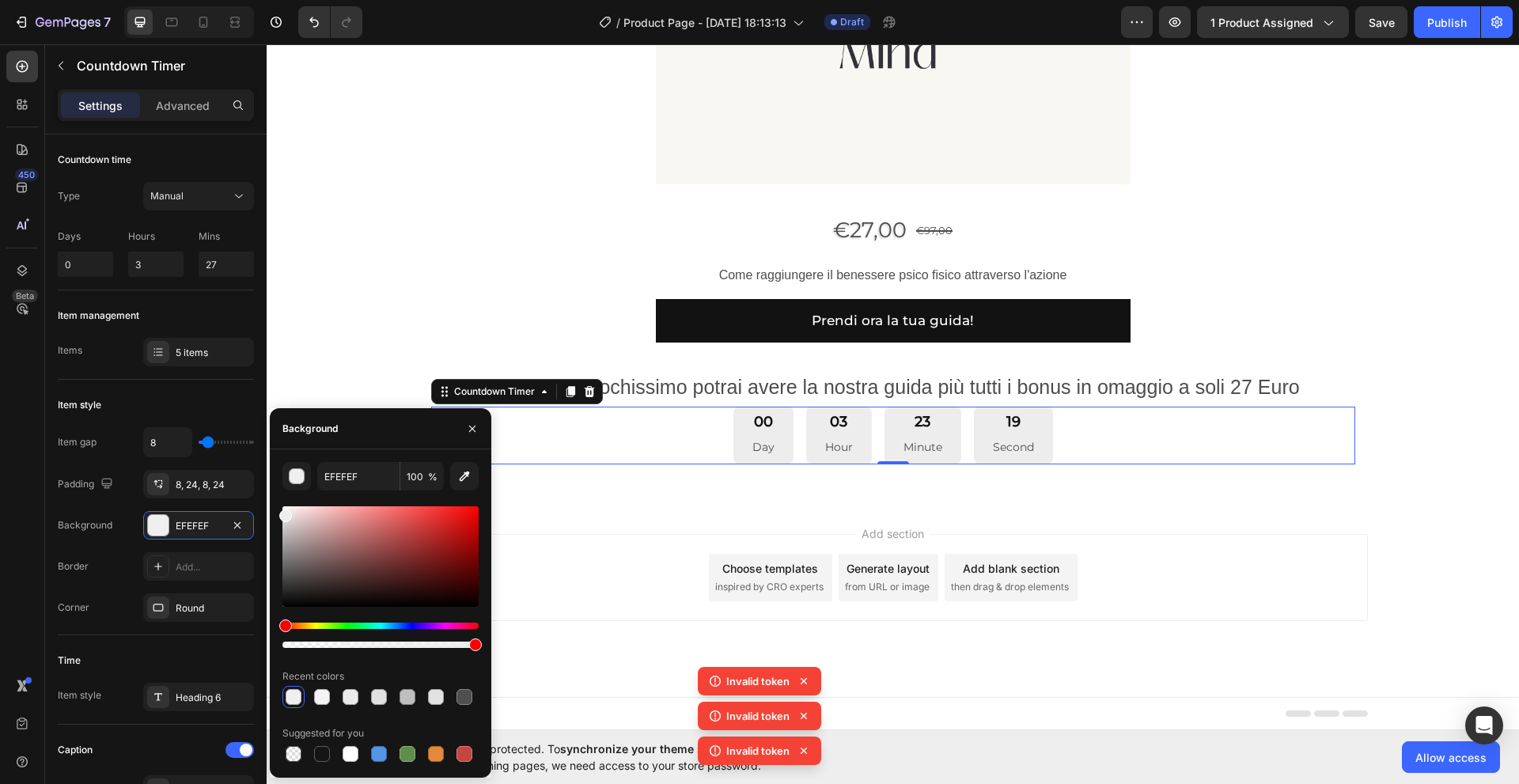
type input "EDEDED"
click at [282, 513] on div at bounding box center [286, 515] width 12 height 12
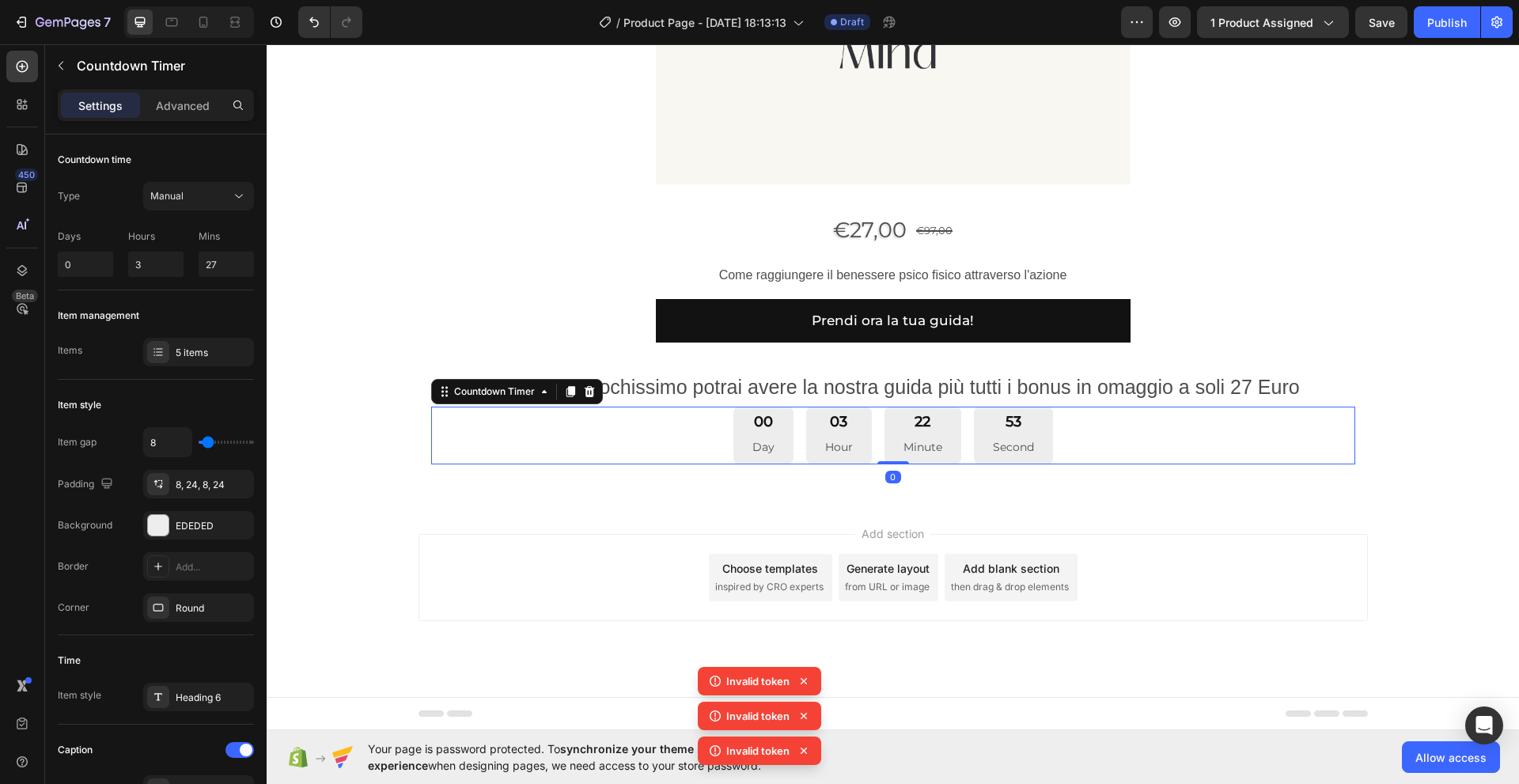
click at [867, 437] on div "00 Day 03 Hour 22 Minute 53 Second" at bounding box center [892, 435] width 319 height 57
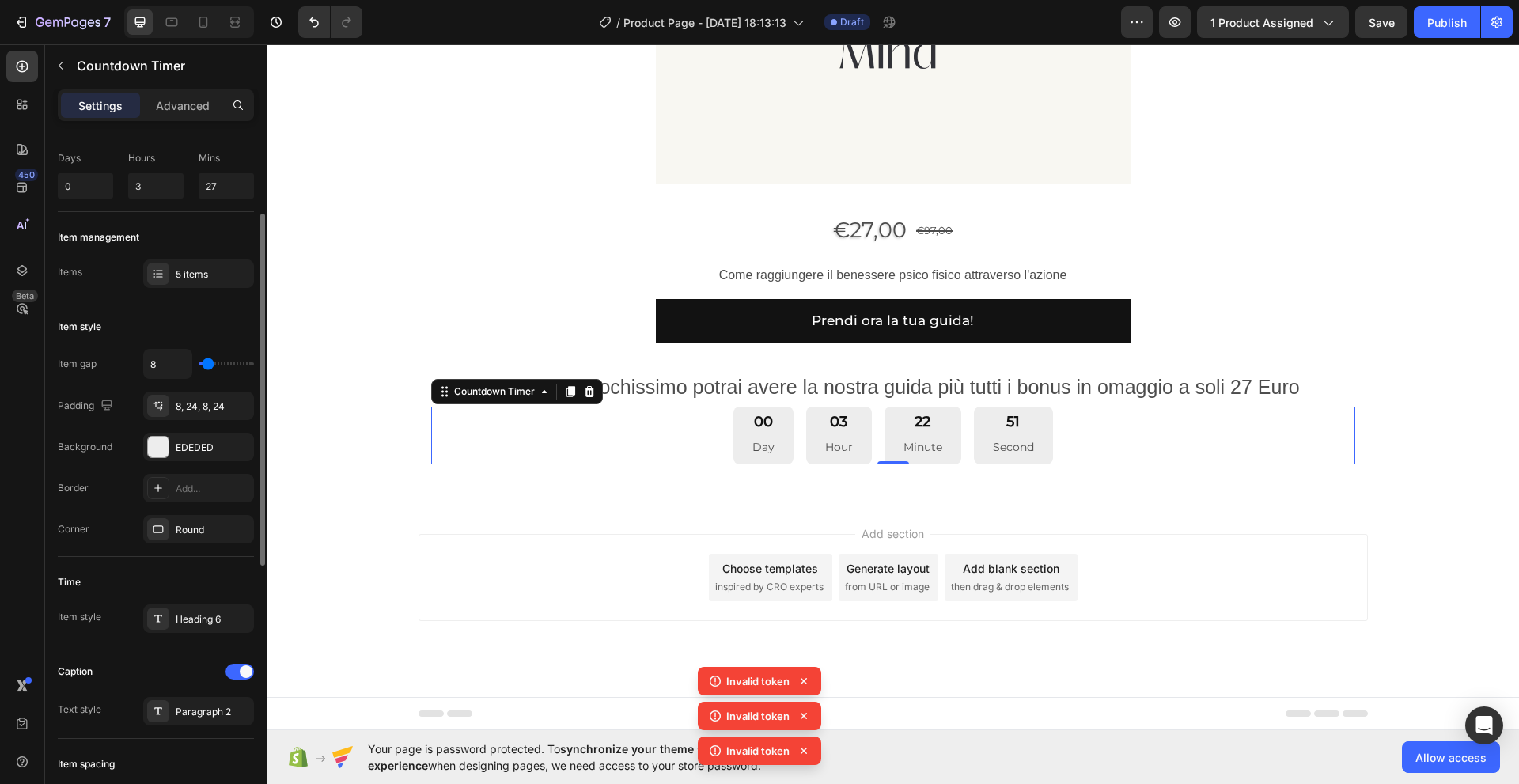
scroll to position [131, 0]
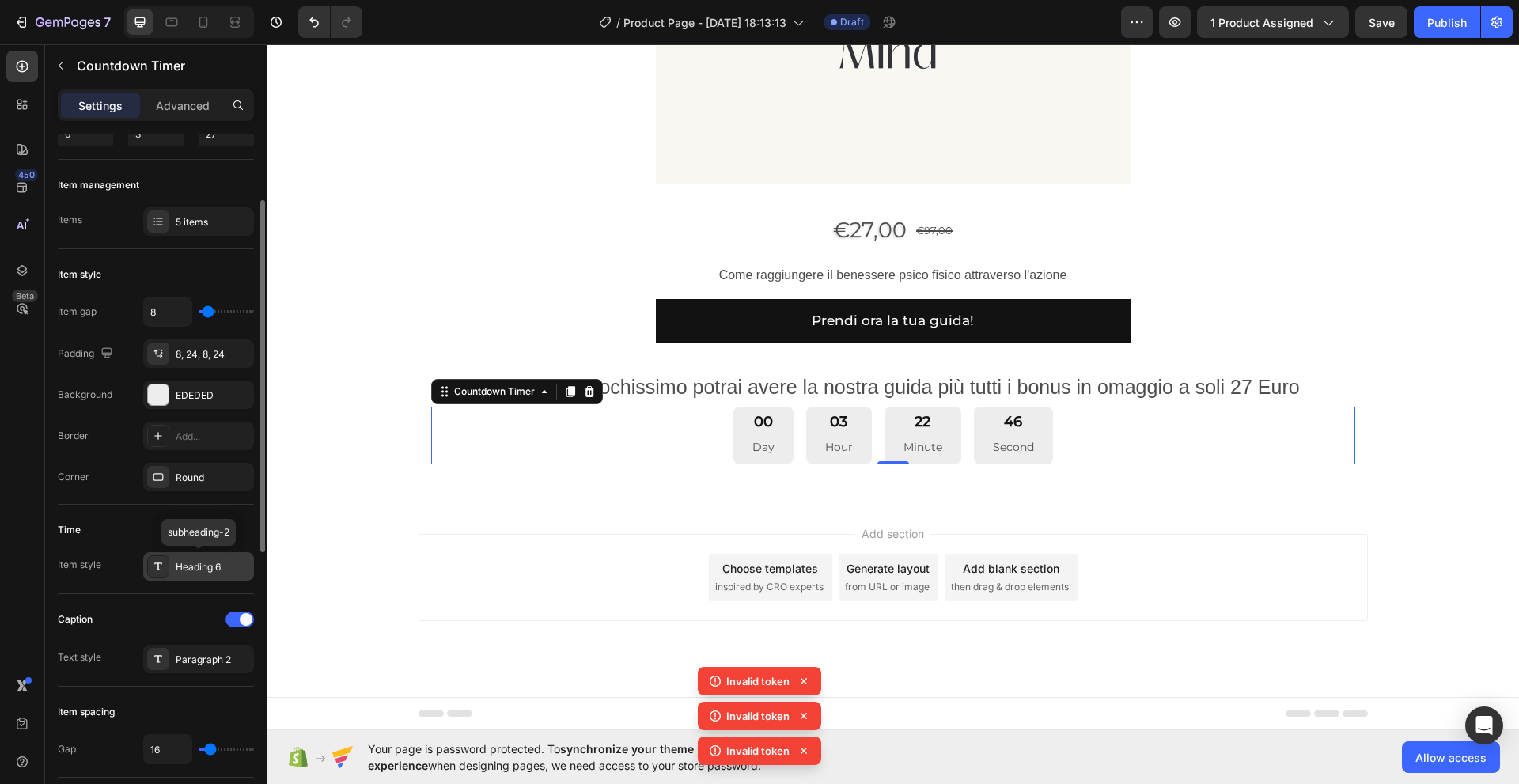
click at [225, 568] on div "Heading 6" at bounding box center [213, 567] width 74 height 14
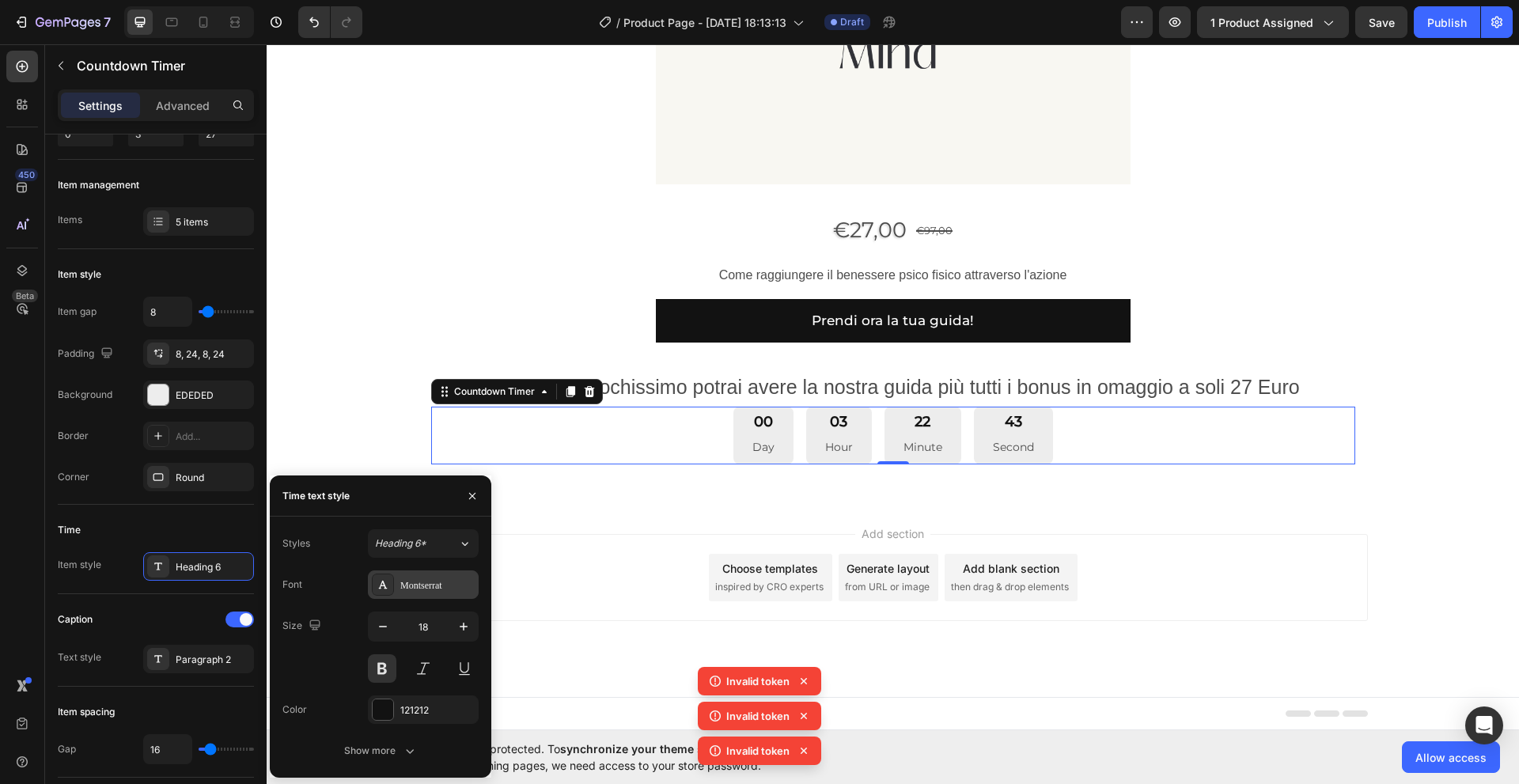
click at [406, 582] on div "Montserrat" at bounding box center [438, 585] width 74 height 14
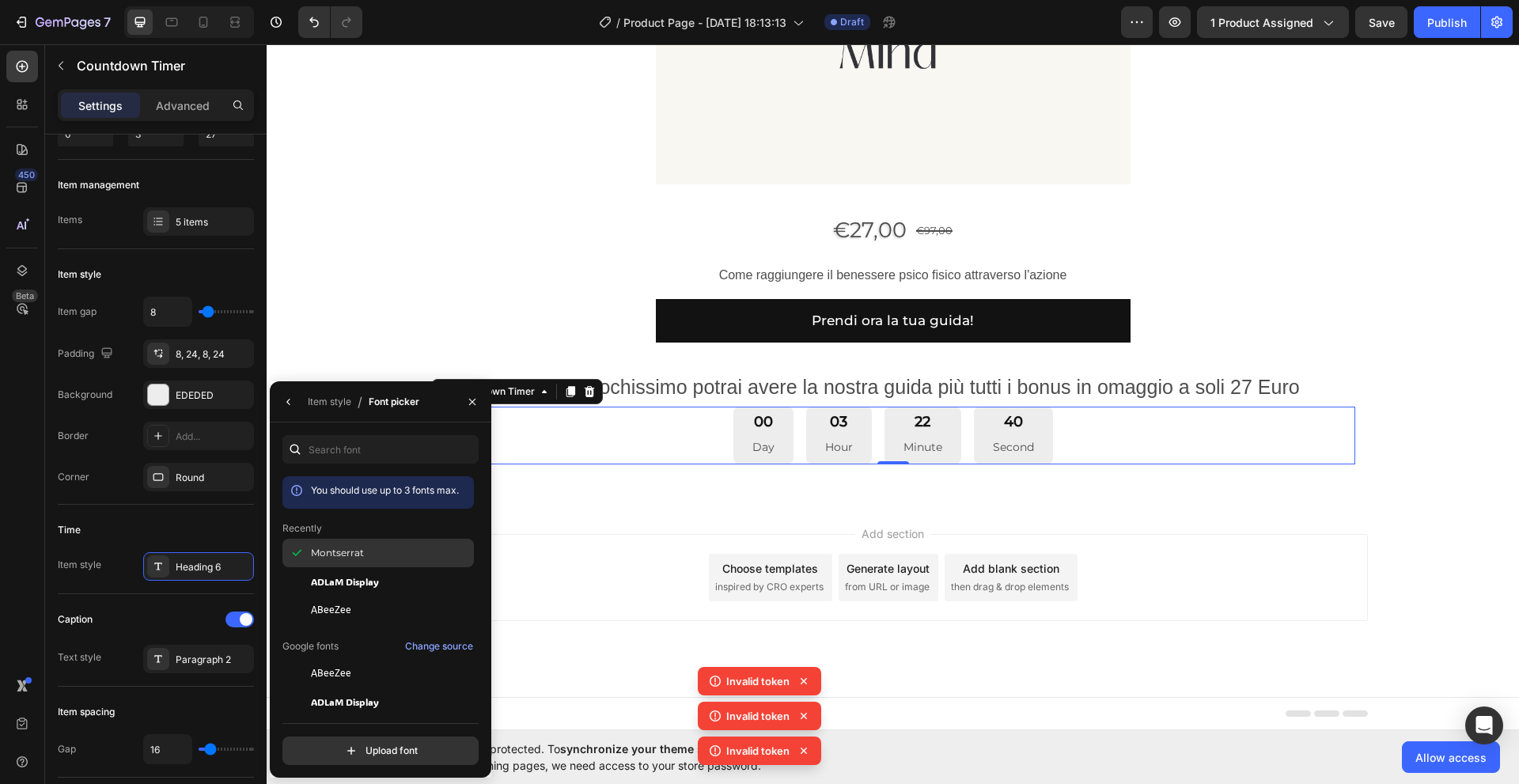
click at [363, 557] on span "Montserrat" at bounding box center [338, 552] width 53 height 14
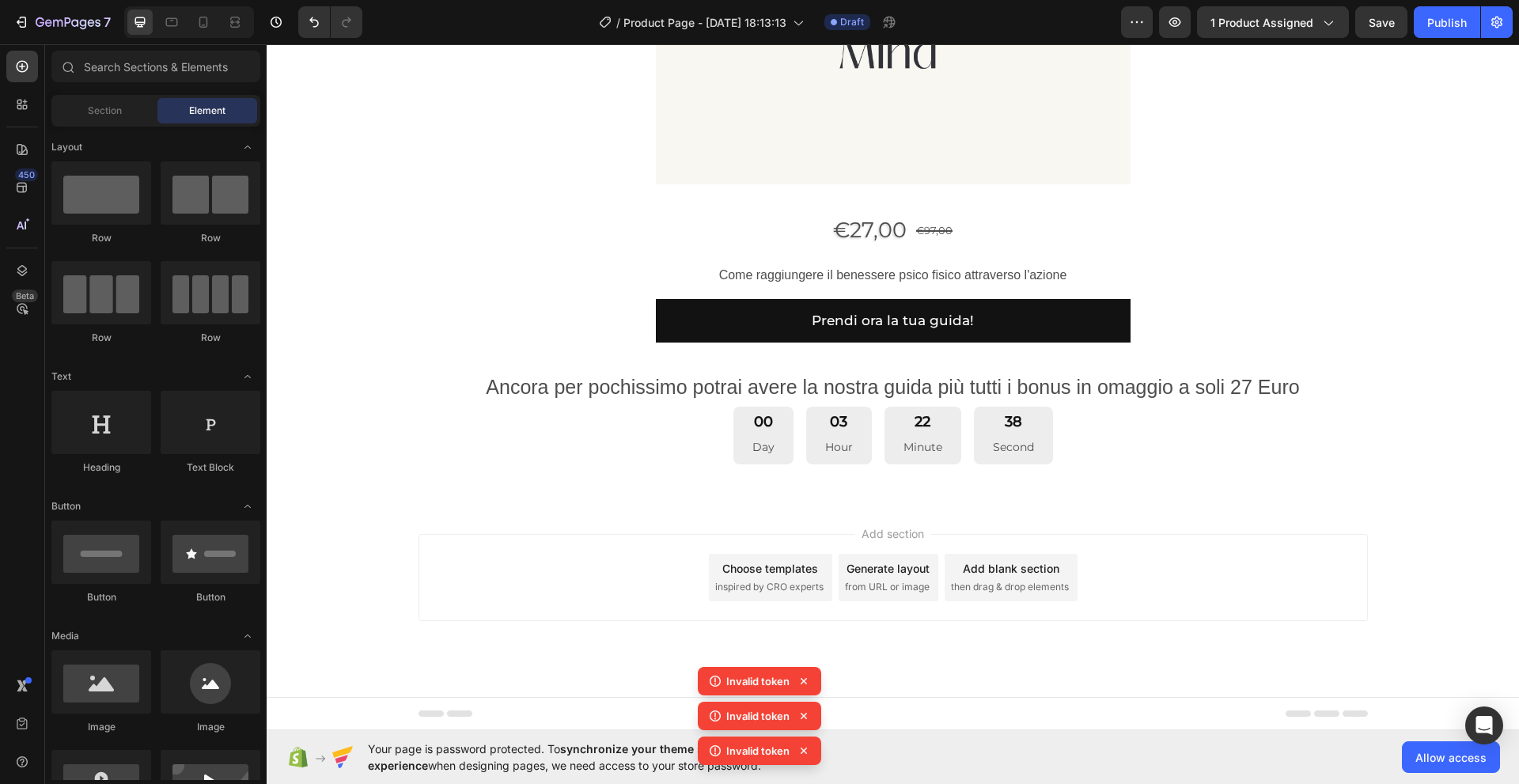
click at [580, 549] on div "Add section Choose templates inspired by CRO experts Generate layout from URL o…" at bounding box center [893, 577] width 950 height 87
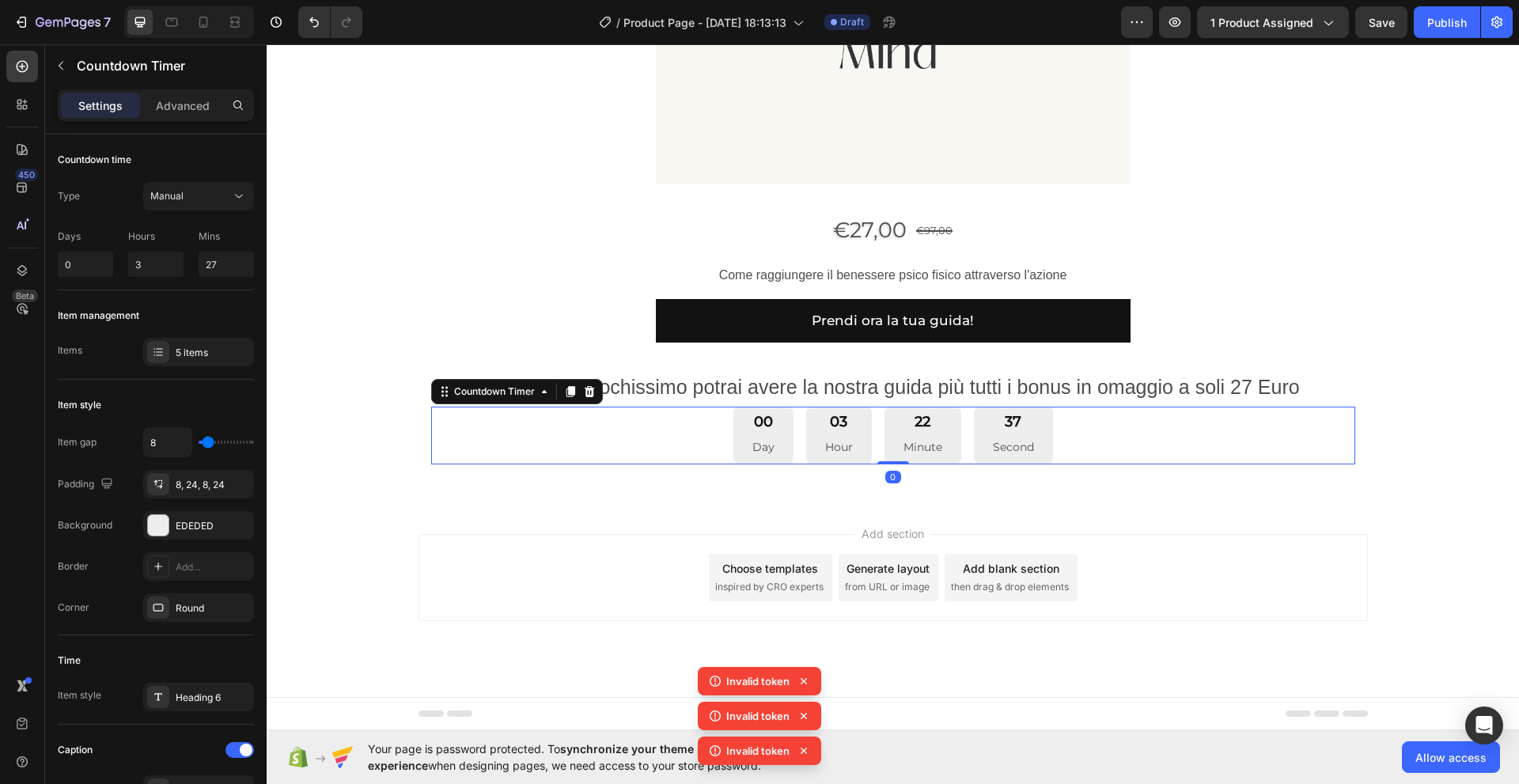
click at [674, 446] on div "00 Day 03 Hour 22 Minute 37 Second" at bounding box center [893, 435] width 924 height 57
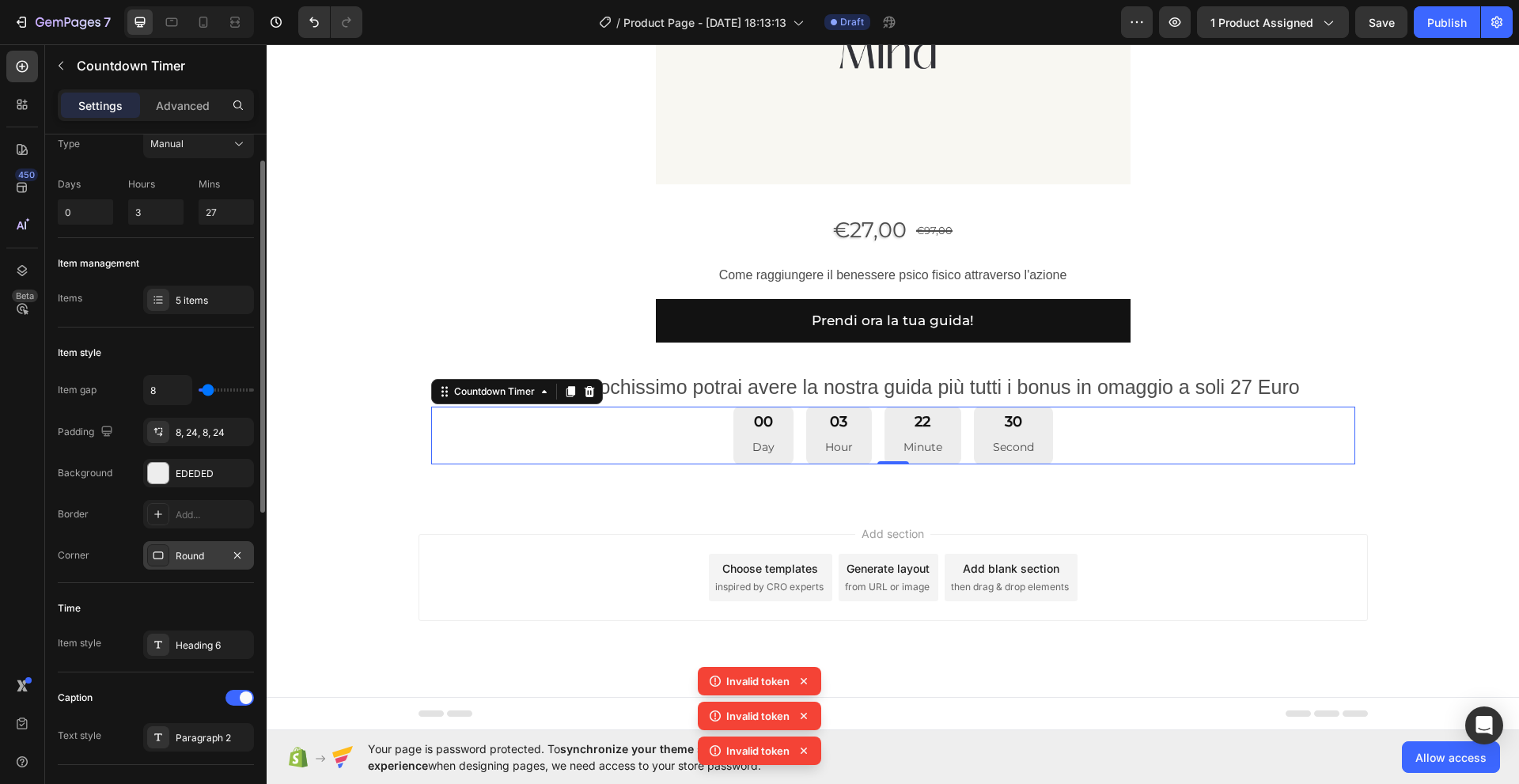
click at [180, 559] on div "Round" at bounding box center [199, 556] width 46 height 14
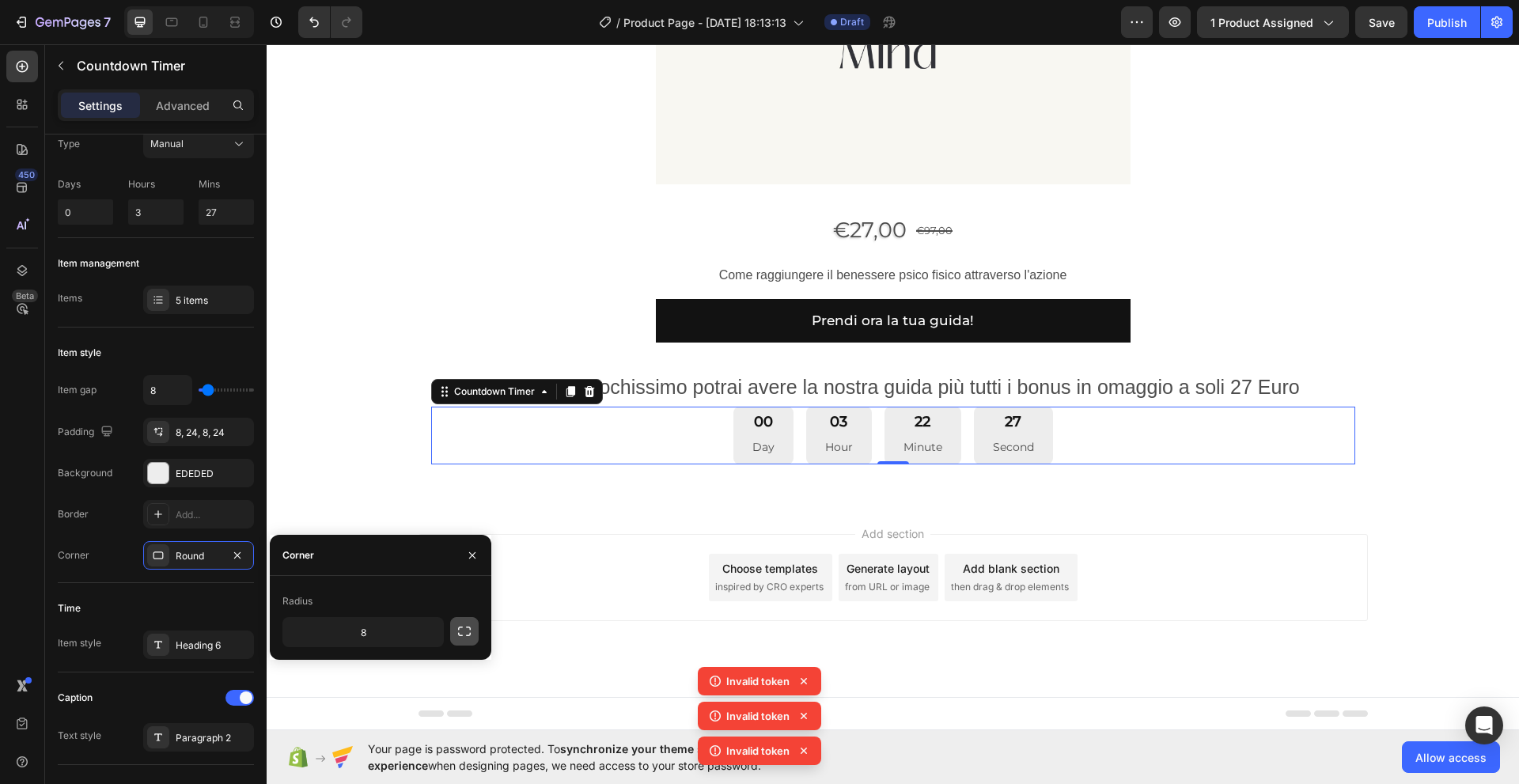
click at [463, 635] on icon "button" at bounding box center [464, 631] width 16 height 16
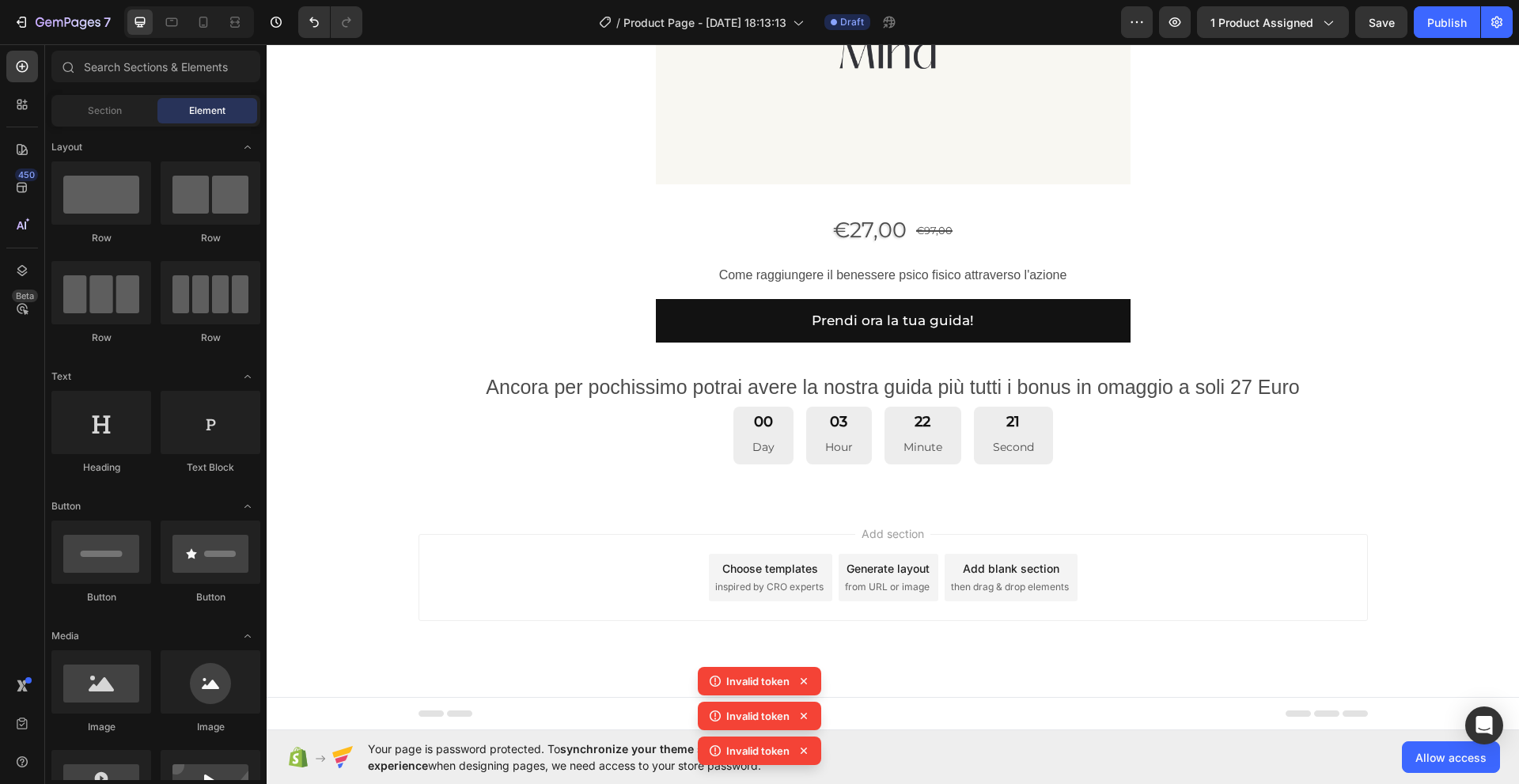
click at [564, 590] on div "Add section Choose templates inspired by CRO experts Generate layout from URL o…" at bounding box center [893, 577] width 950 height 87
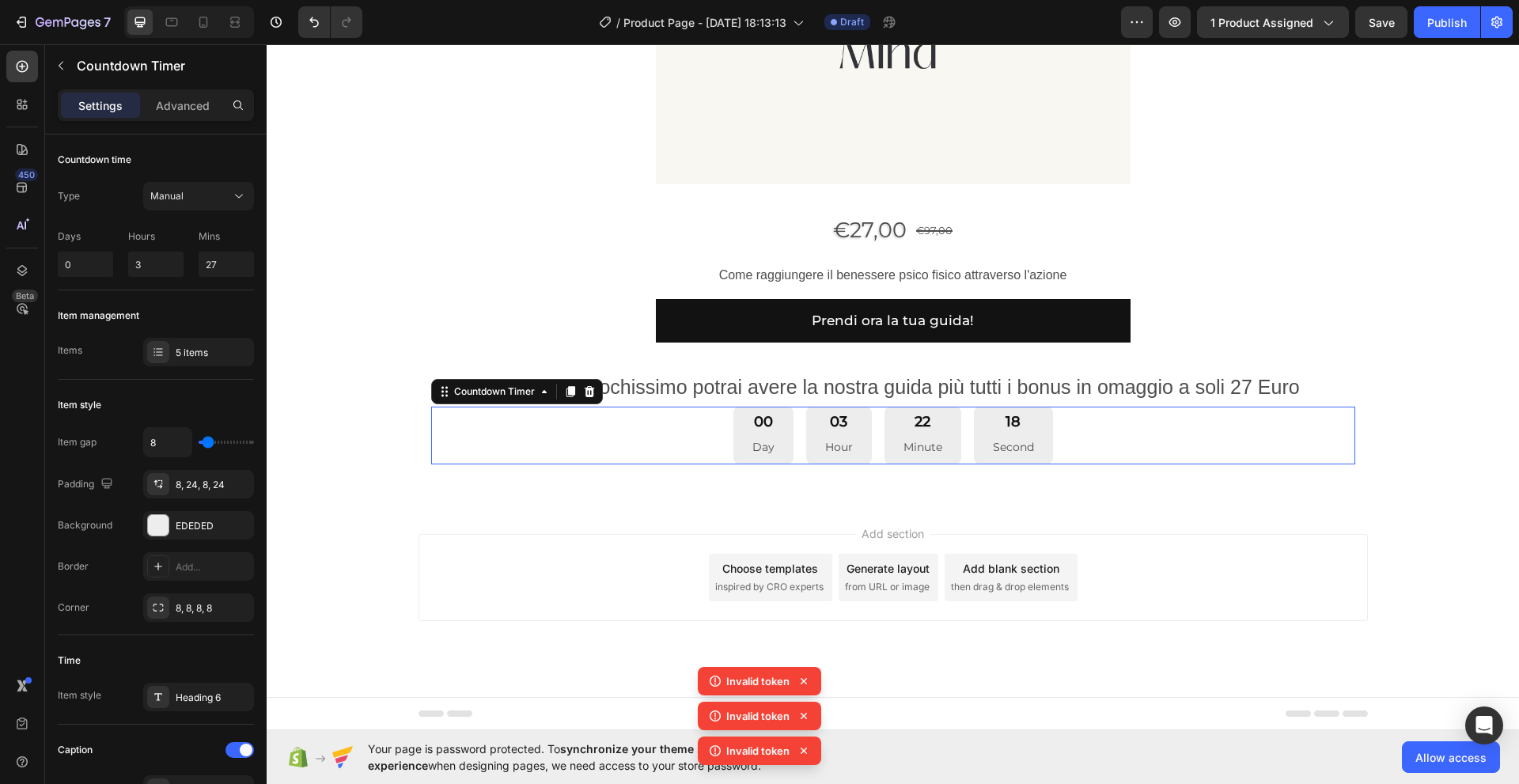
click at [668, 441] on div "00 Day 03 Hour 22 Minute 18 Second" at bounding box center [893, 435] width 924 height 57
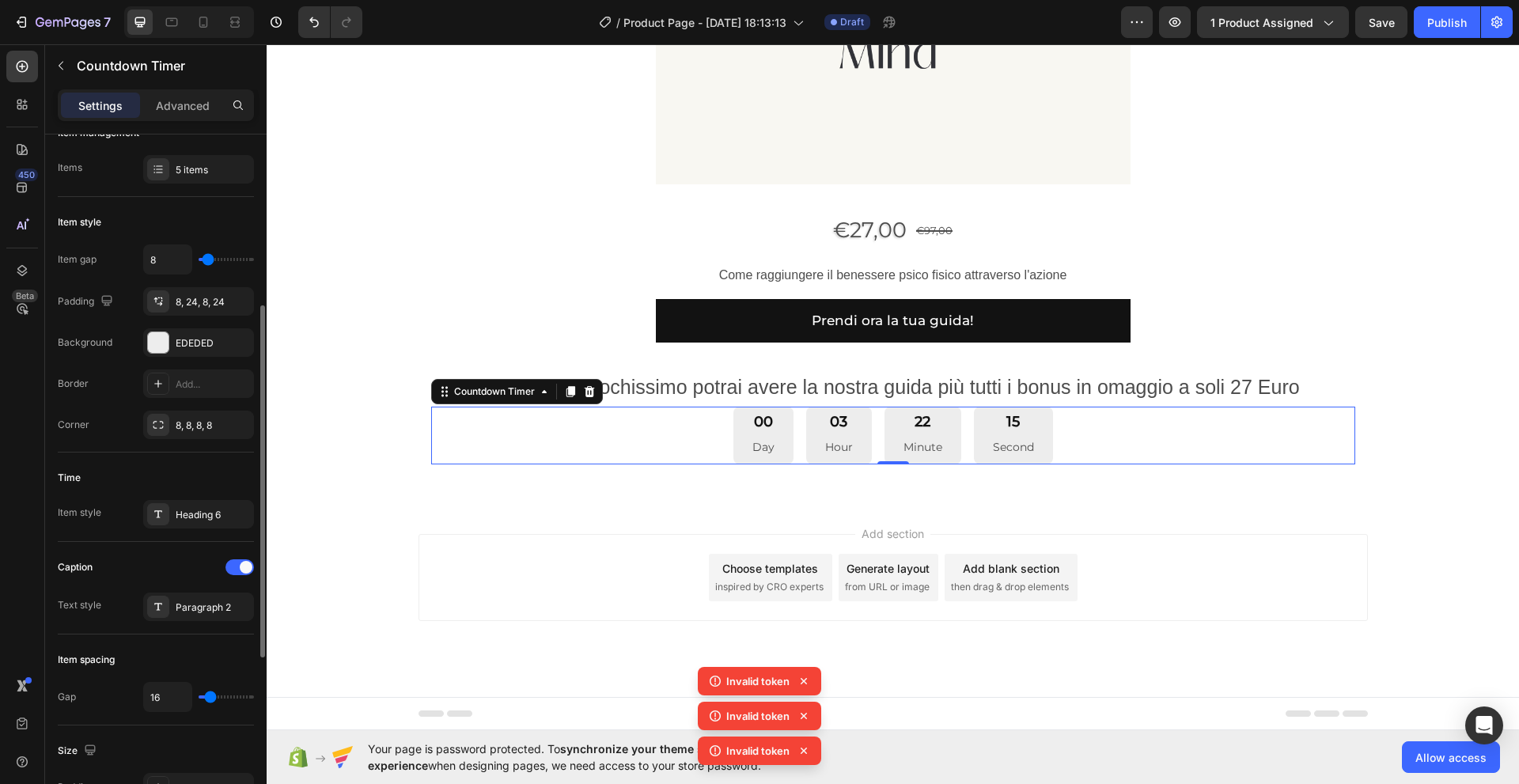
scroll to position [235, 0]
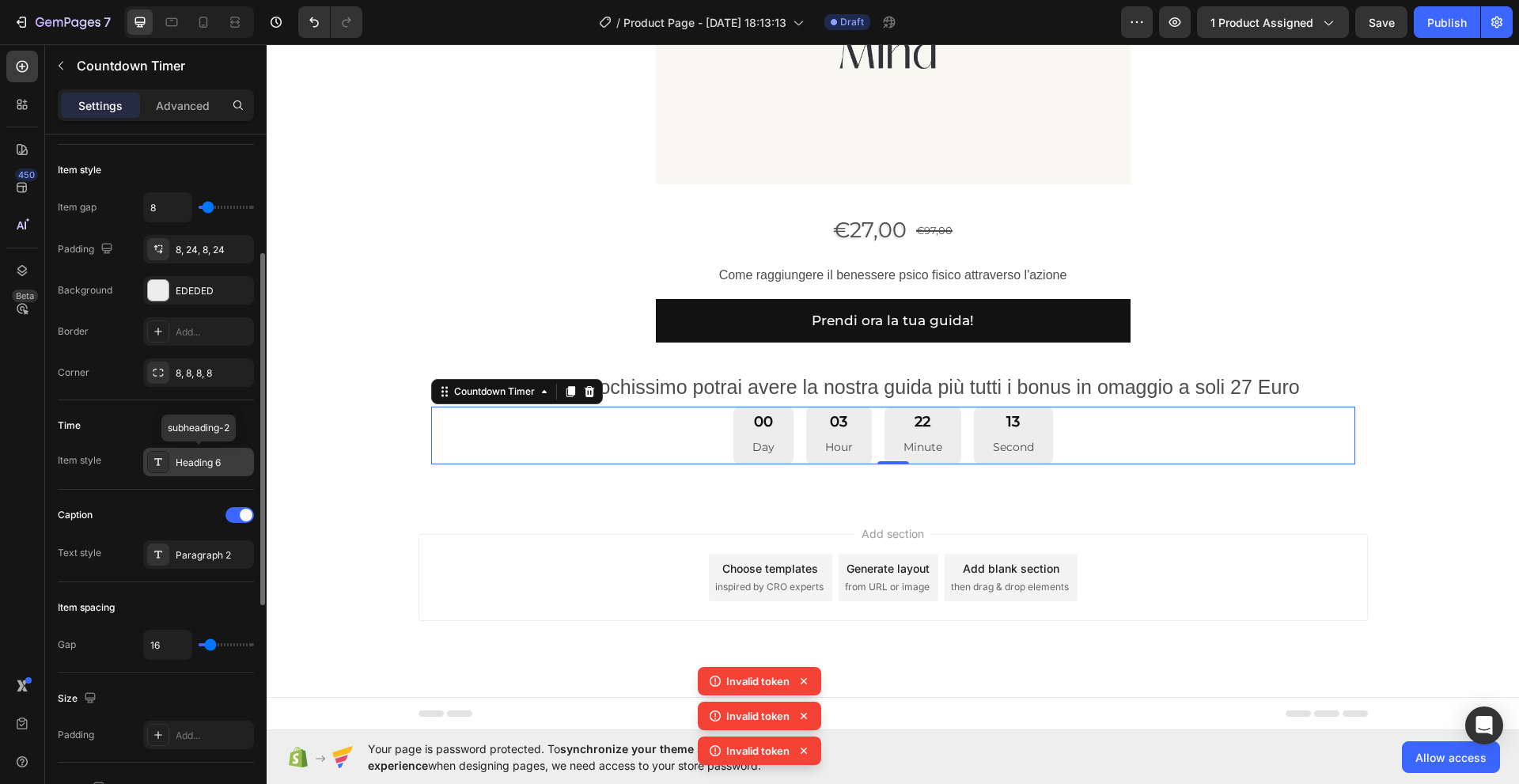
click at [214, 470] on div "Heading 6" at bounding box center [198, 461] width 111 height 28
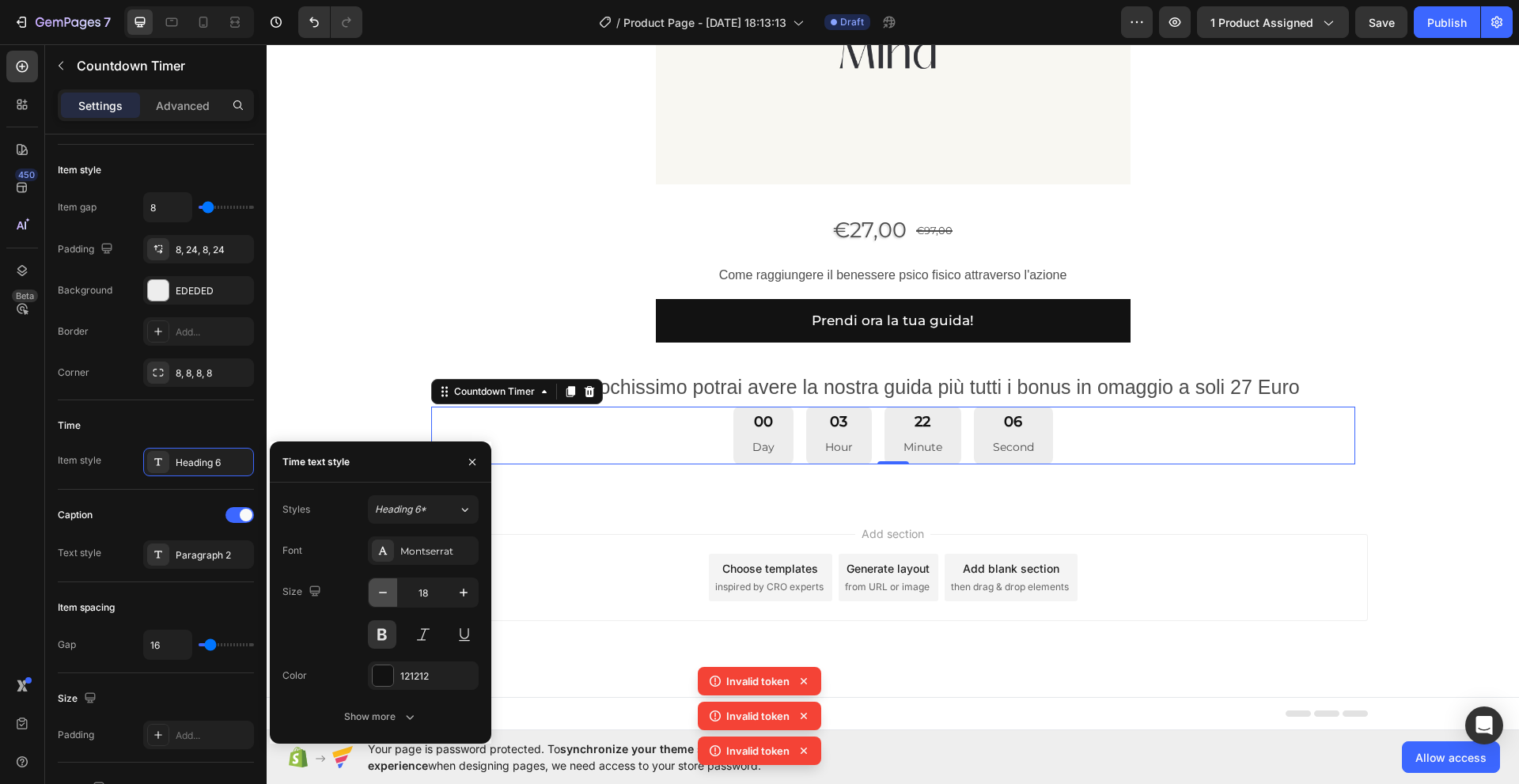
click at [380, 596] on icon "button" at bounding box center [383, 592] width 16 height 16
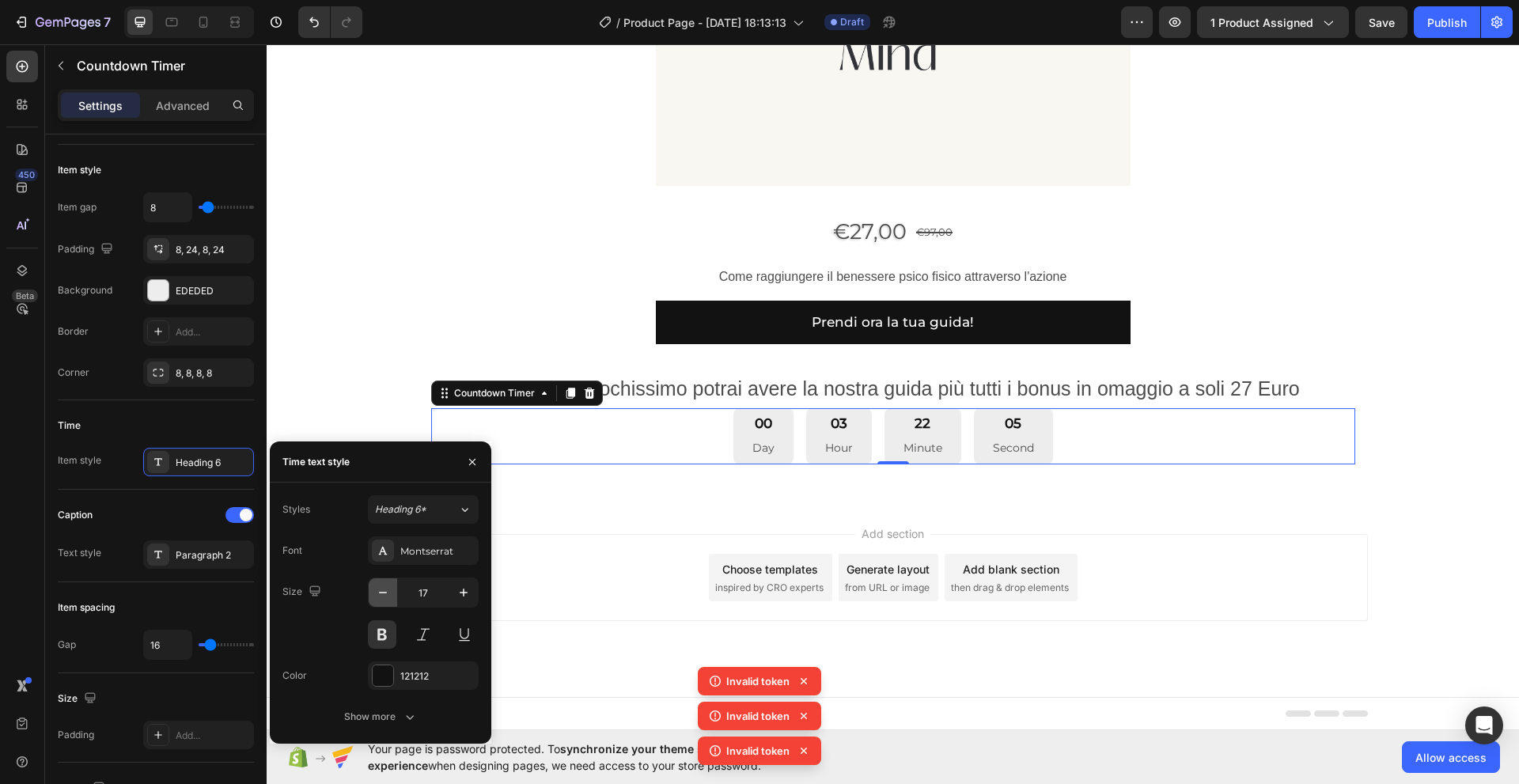
scroll to position [1100, 0]
click at [380, 596] on icon "button" at bounding box center [383, 592] width 16 height 16
type input "15"
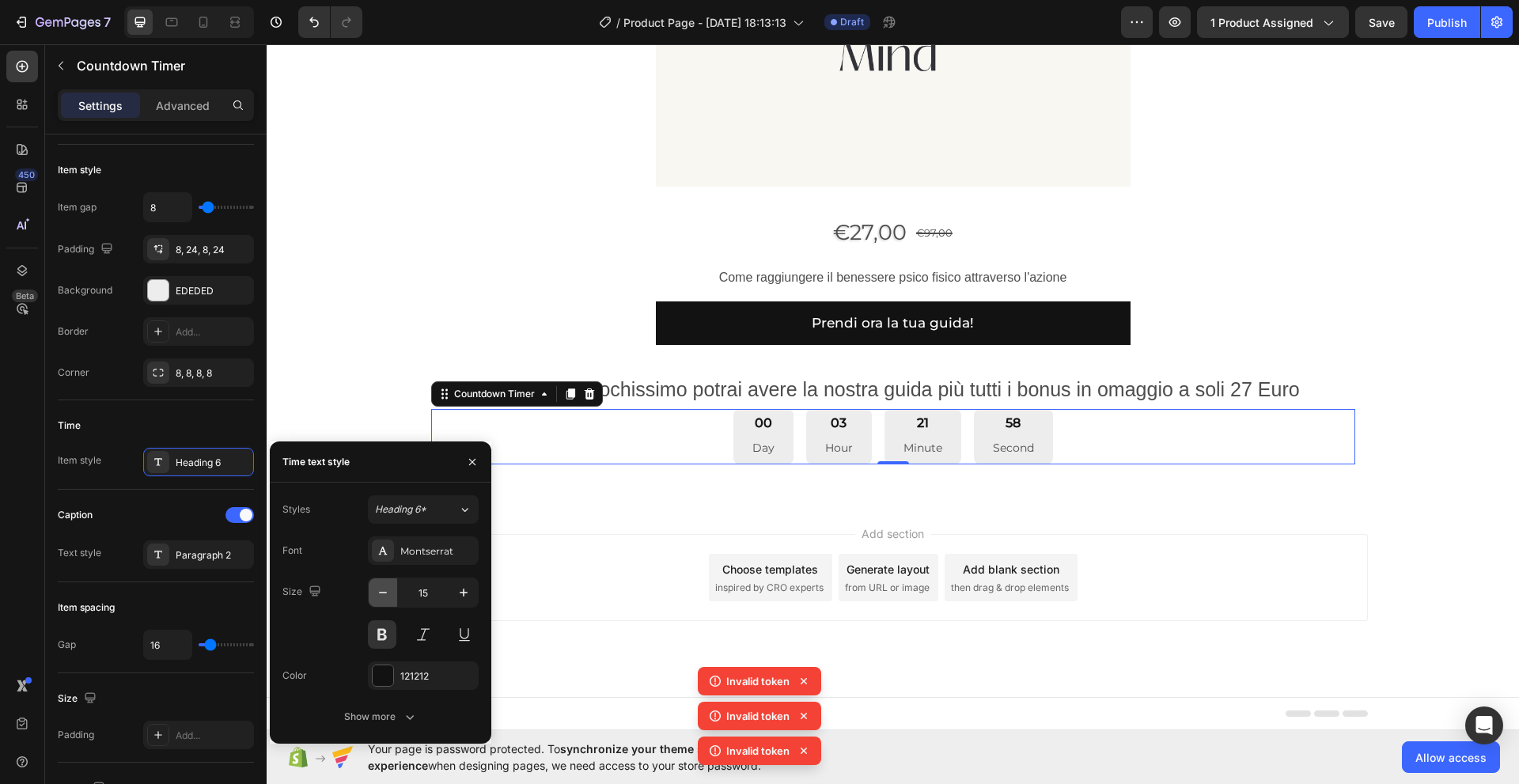
scroll to position [1098, 0]
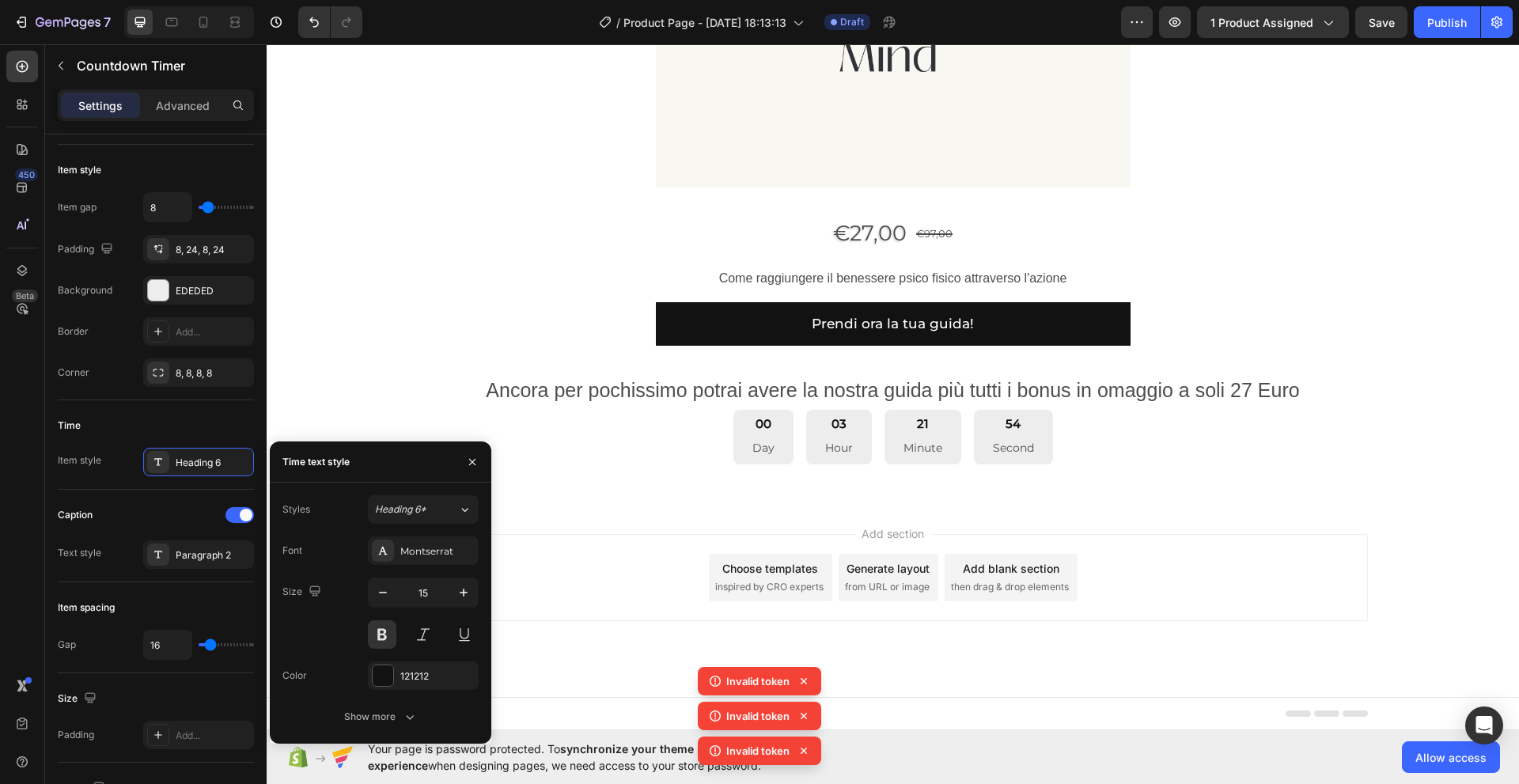
click at [552, 586] on div "Add section Choose templates inspired by CRO experts Generate layout from URL o…" at bounding box center [893, 577] width 950 height 87
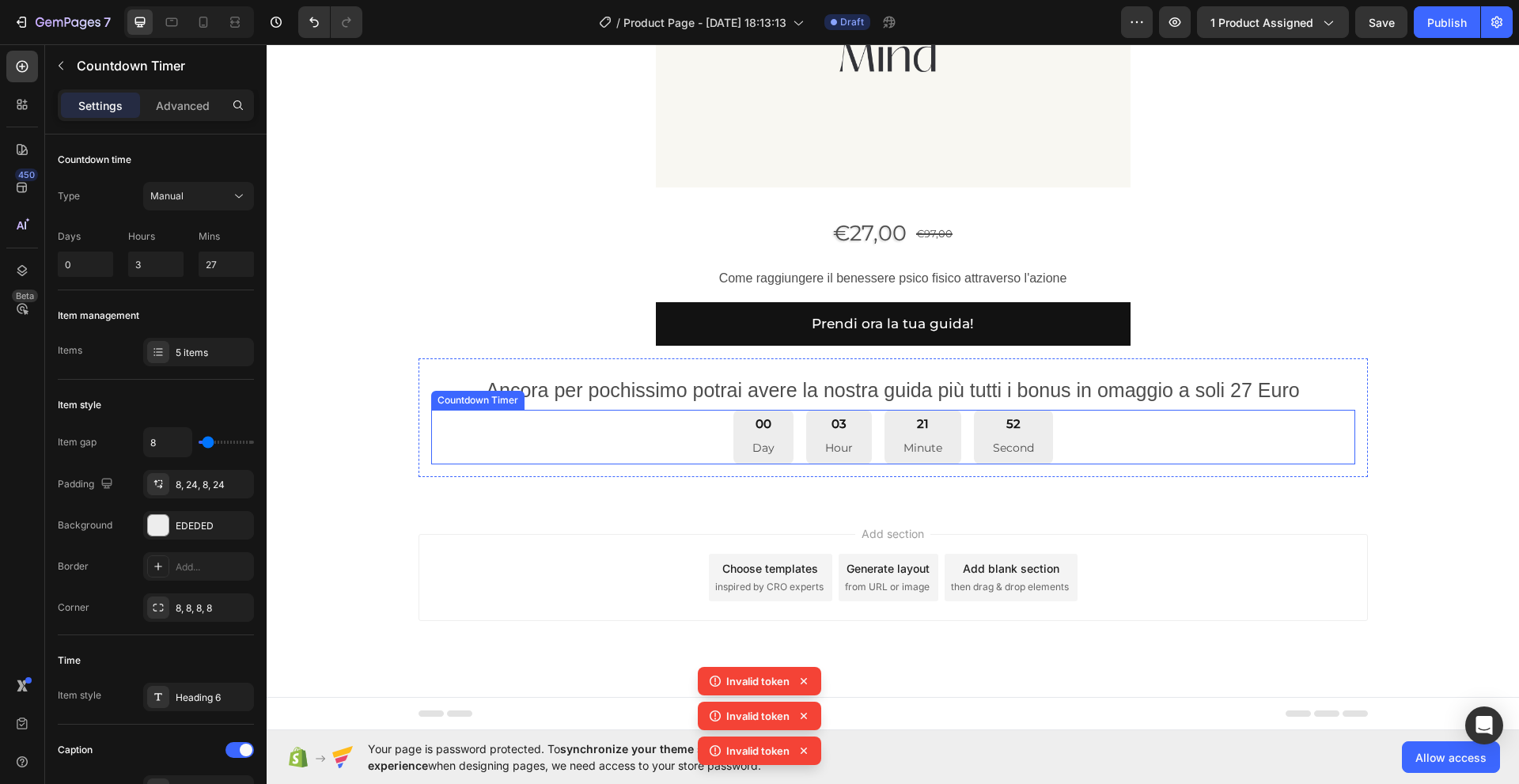
click at [650, 441] on div "00 Day 03 Hour 21 Minute 52 Second" at bounding box center [893, 437] width 924 height 55
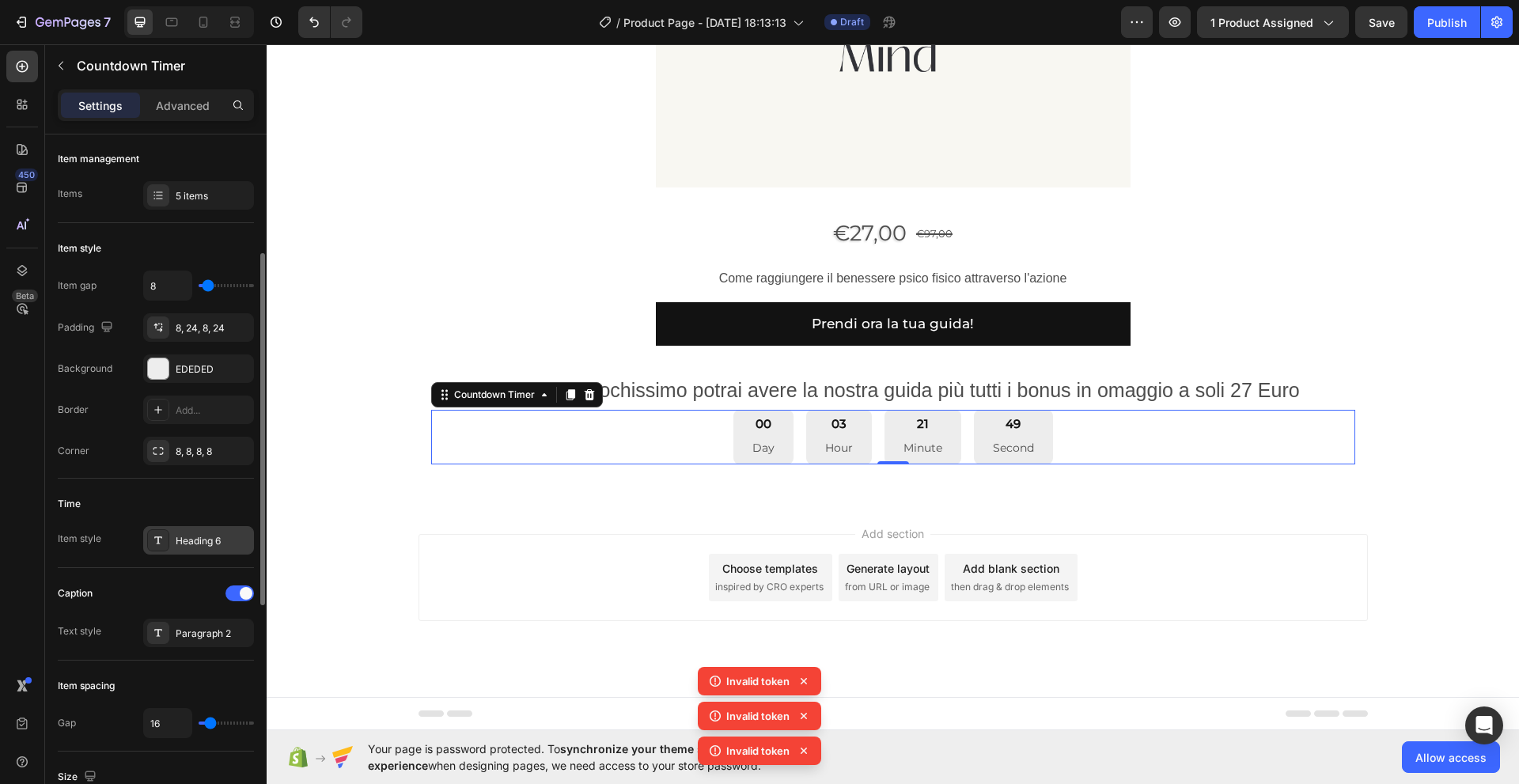
scroll to position [183, 0]
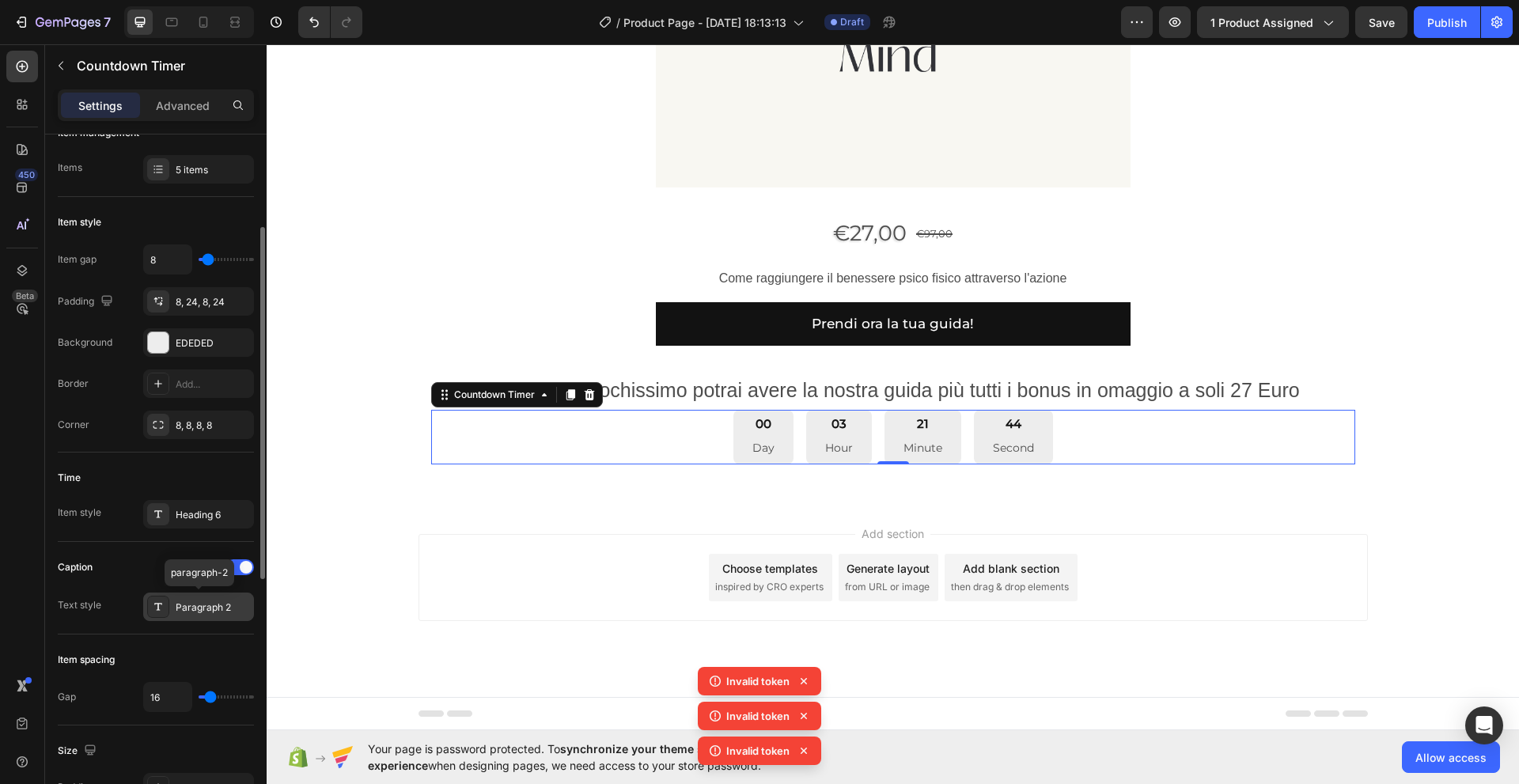
click at [192, 606] on div "Paragraph 2" at bounding box center [213, 607] width 74 height 14
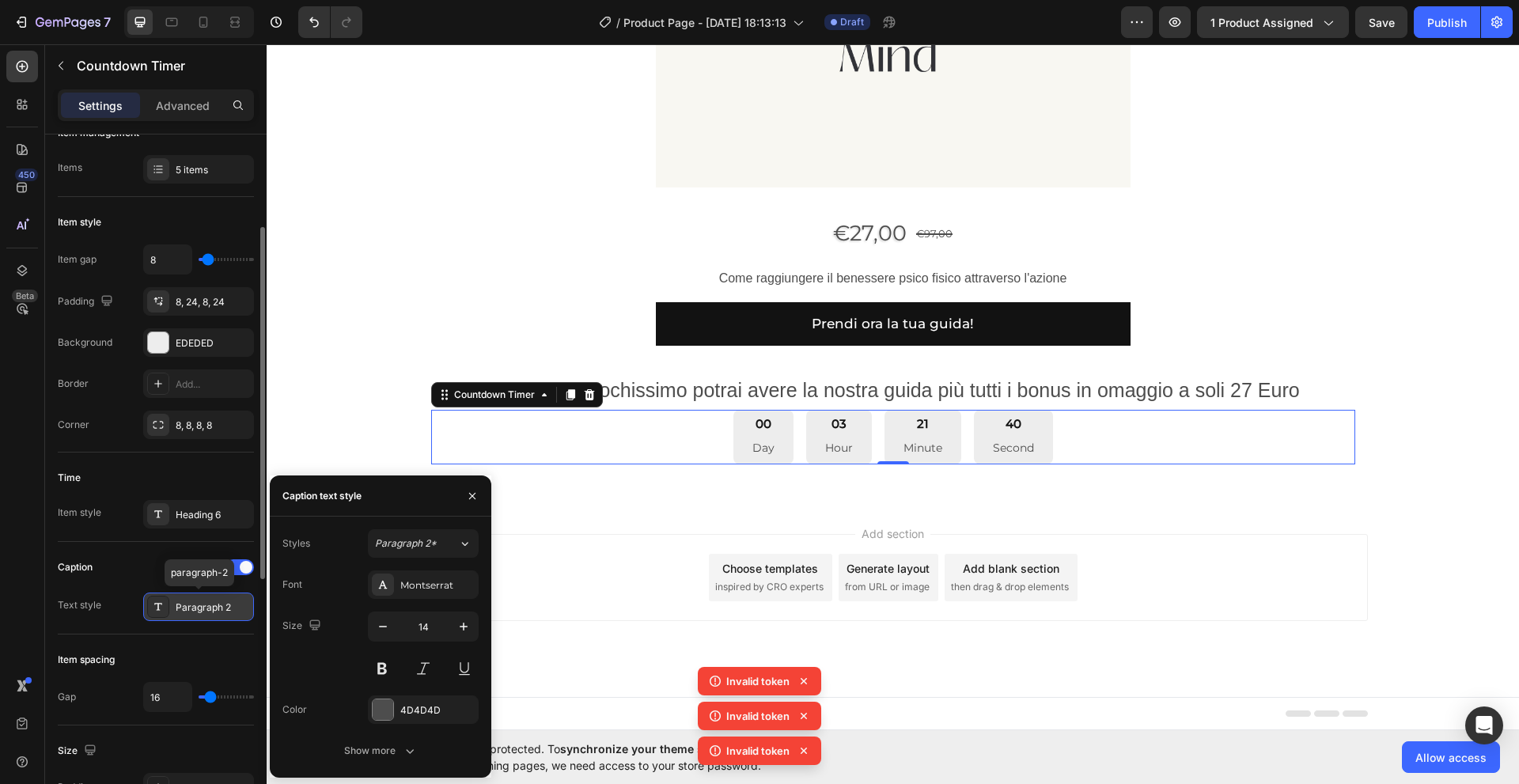
click at [192, 606] on div "Paragraph 2" at bounding box center [213, 607] width 74 height 14
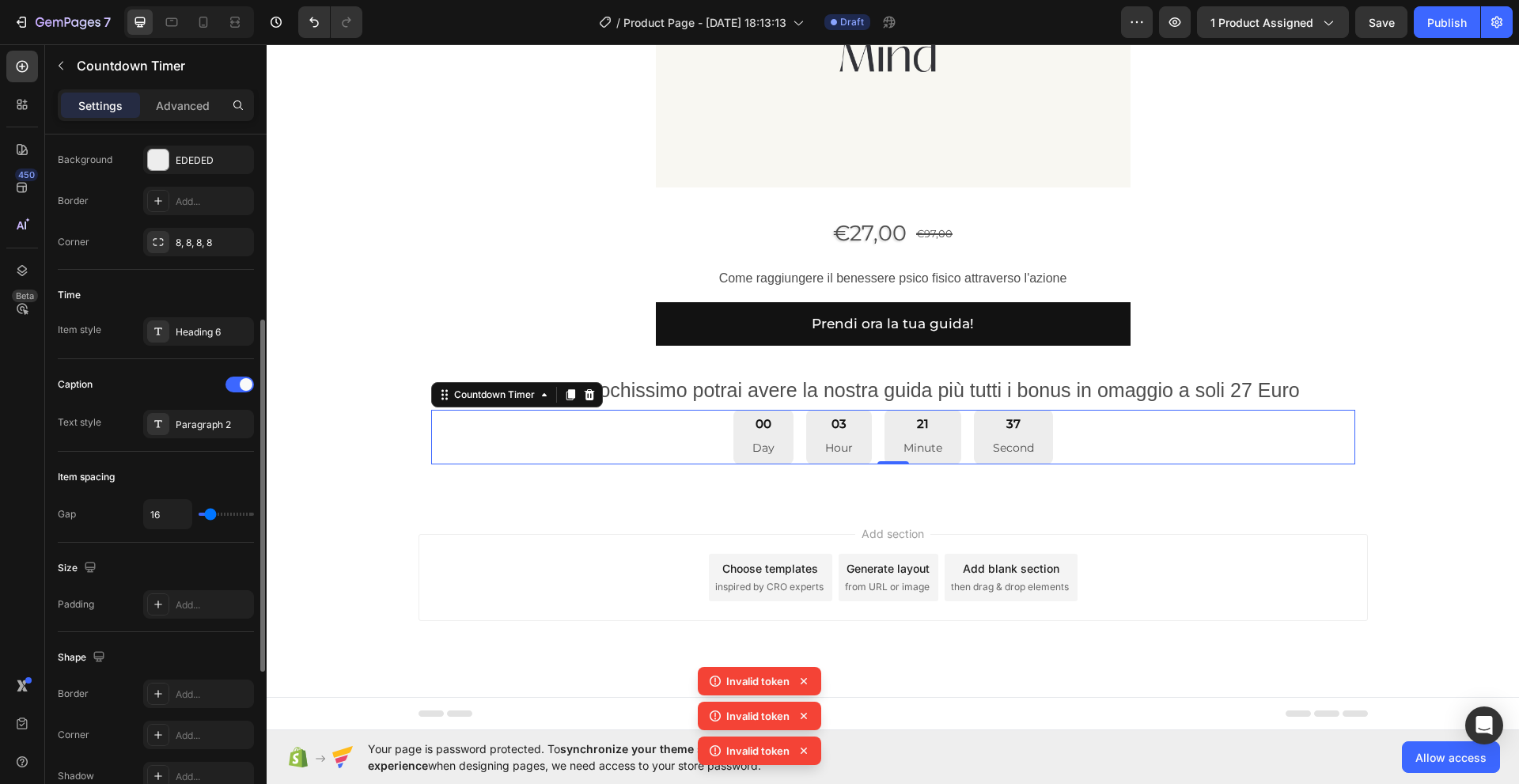
scroll to position [417, 0]
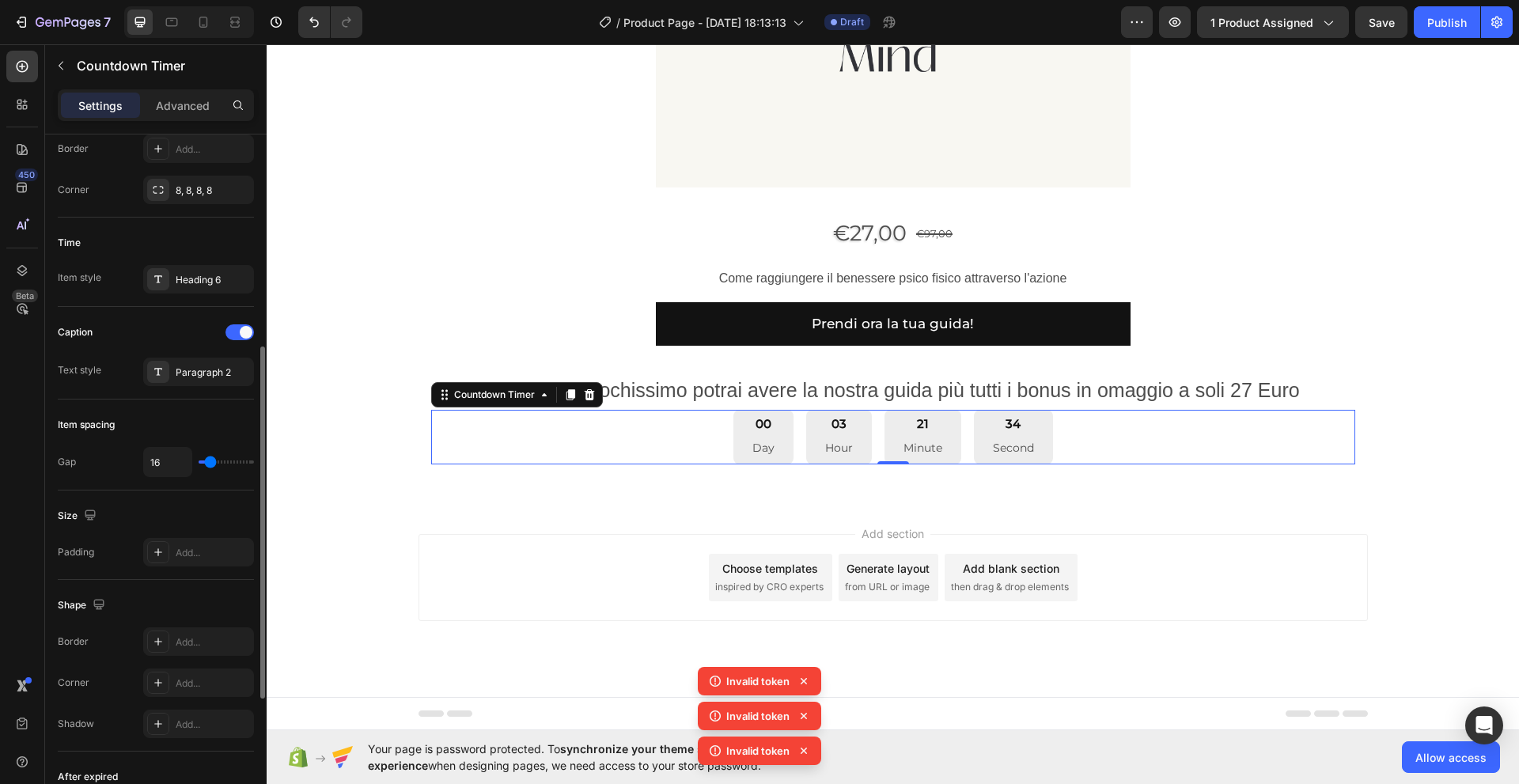
click at [65, 521] on div "Size" at bounding box center [78, 516] width 42 height 21
click at [210, 553] on div "Add..." at bounding box center [213, 552] width 74 height 14
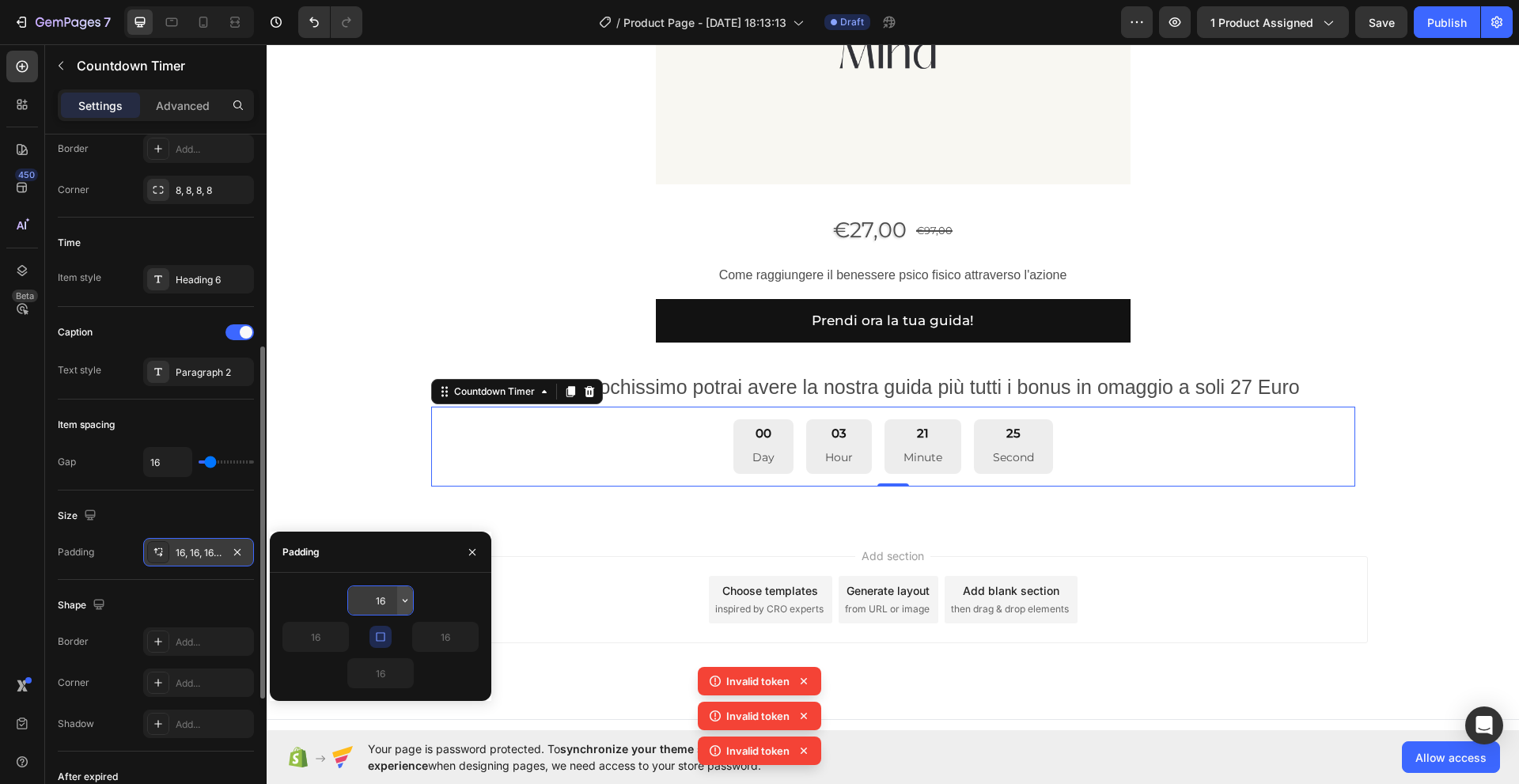
click at [405, 604] on icon "button" at bounding box center [405, 600] width 12 height 12
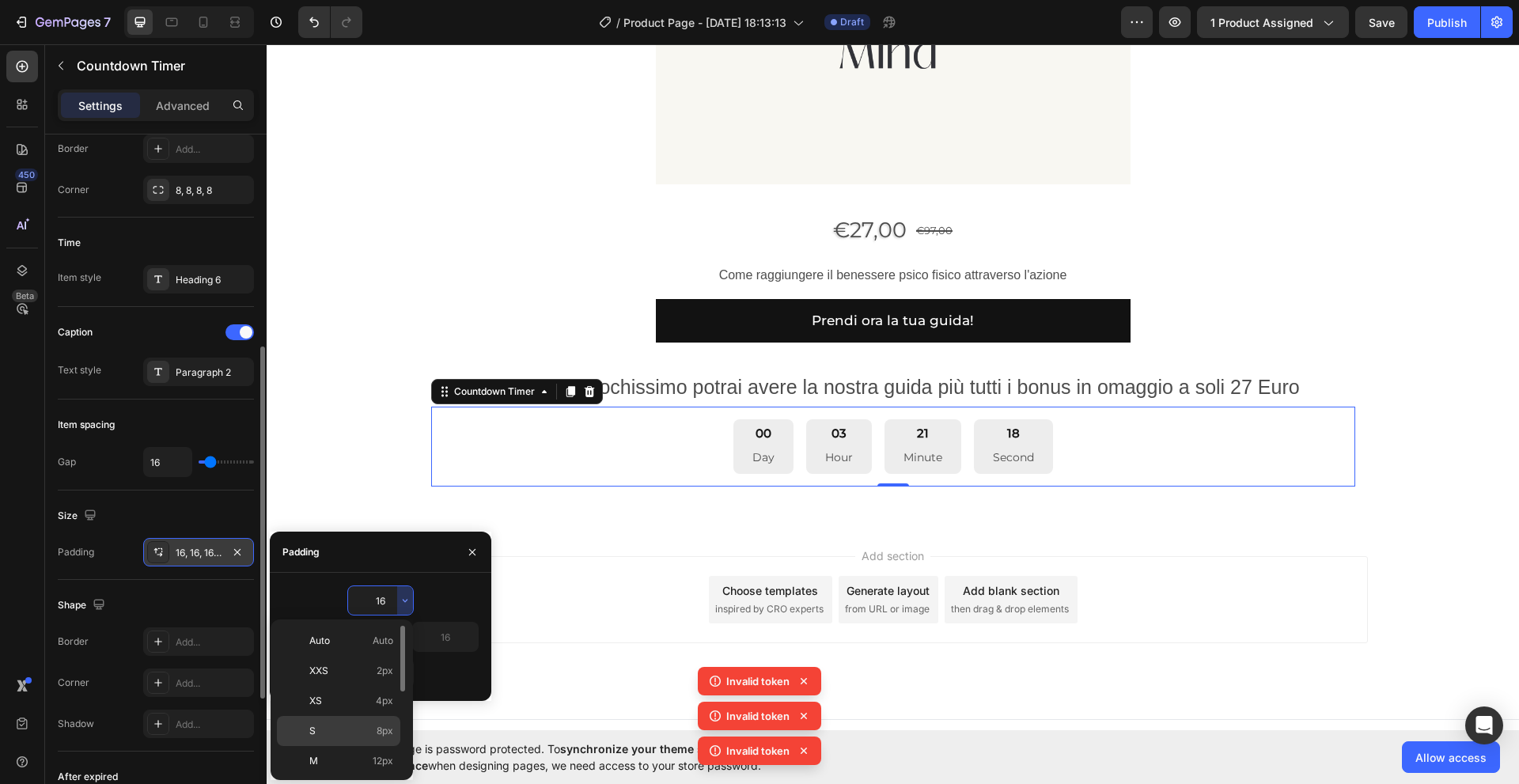
click at [322, 731] on p "S 8px" at bounding box center [351, 731] width 84 height 14
type input "8"
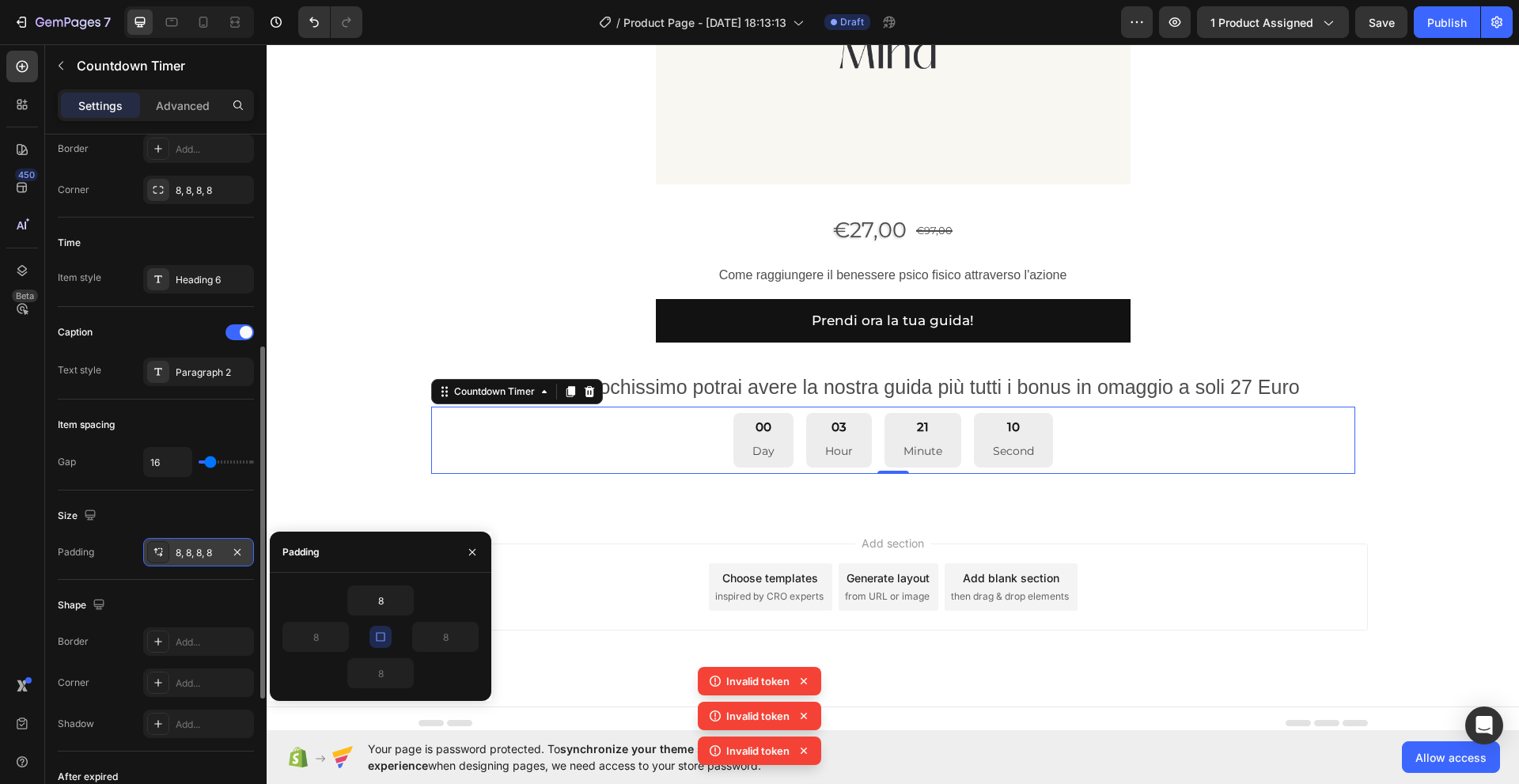
click at [214, 554] on div "8, 8, 8, 8" at bounding box center [199, 552] width 46 height 14
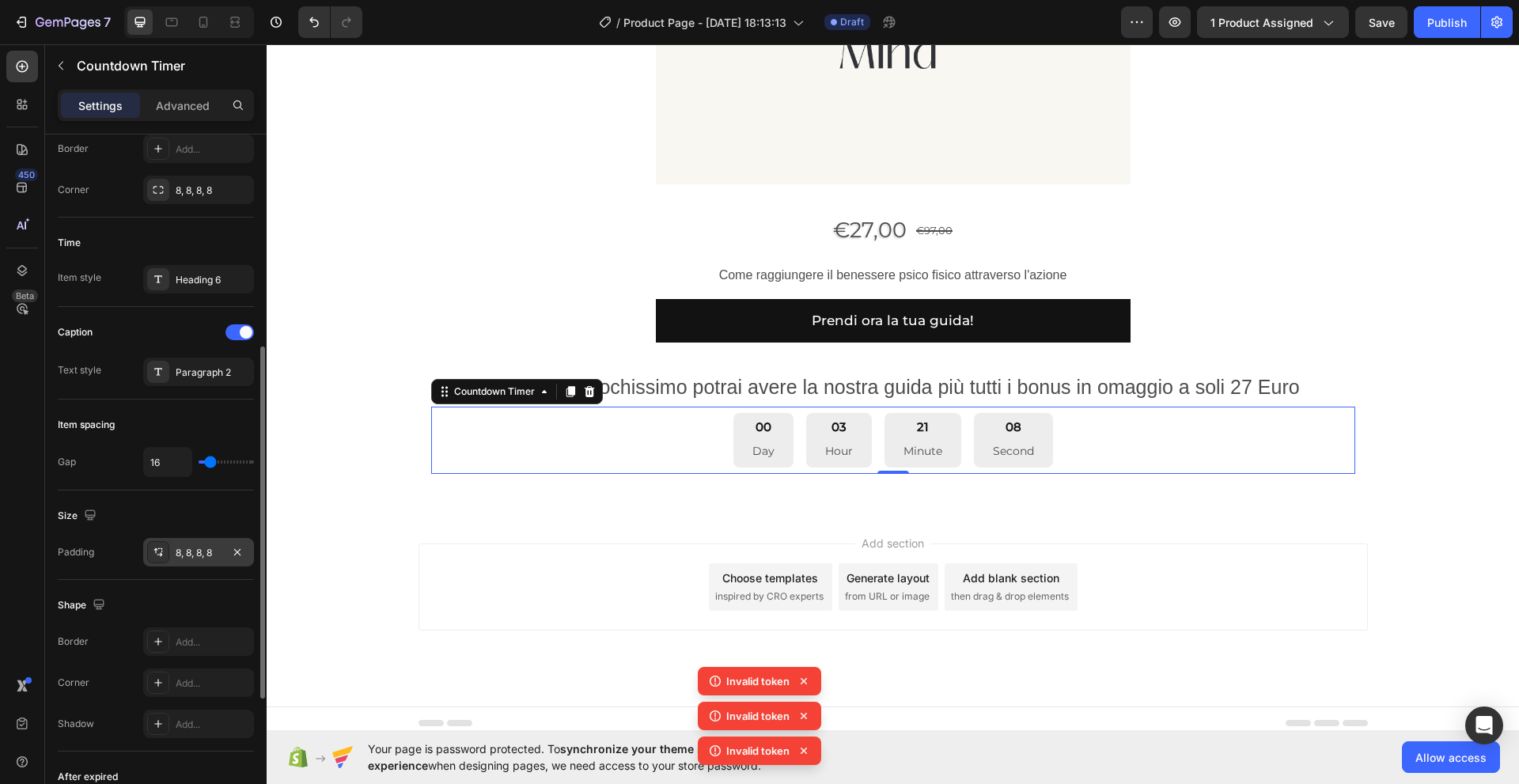
click at [214, 554] on div "8, 8, 8, 8" at bounding box center [199, 552] width 46 height 14
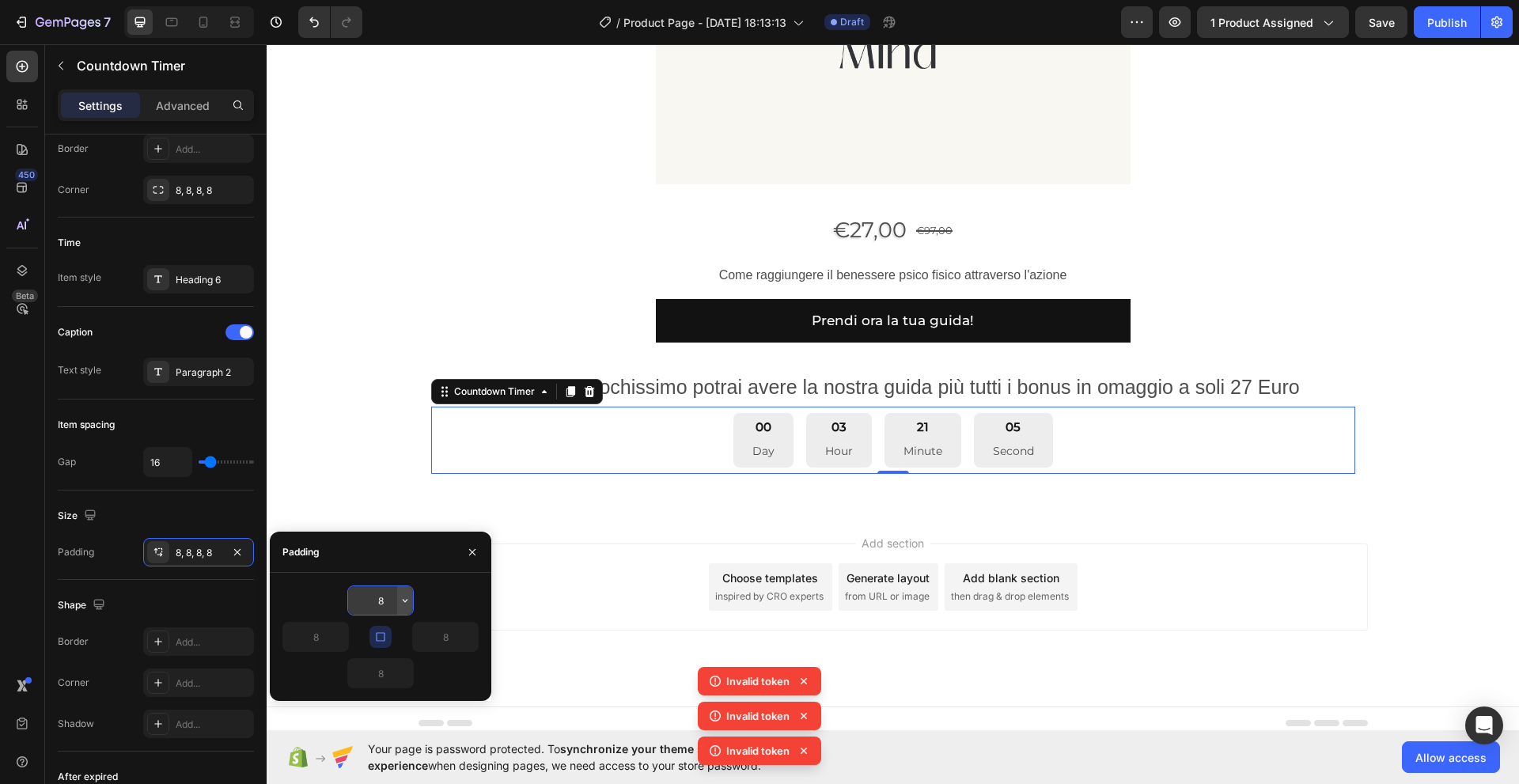
click at [405, 603] on icon "button" at bounding box center [405, 600] width 12 height 12
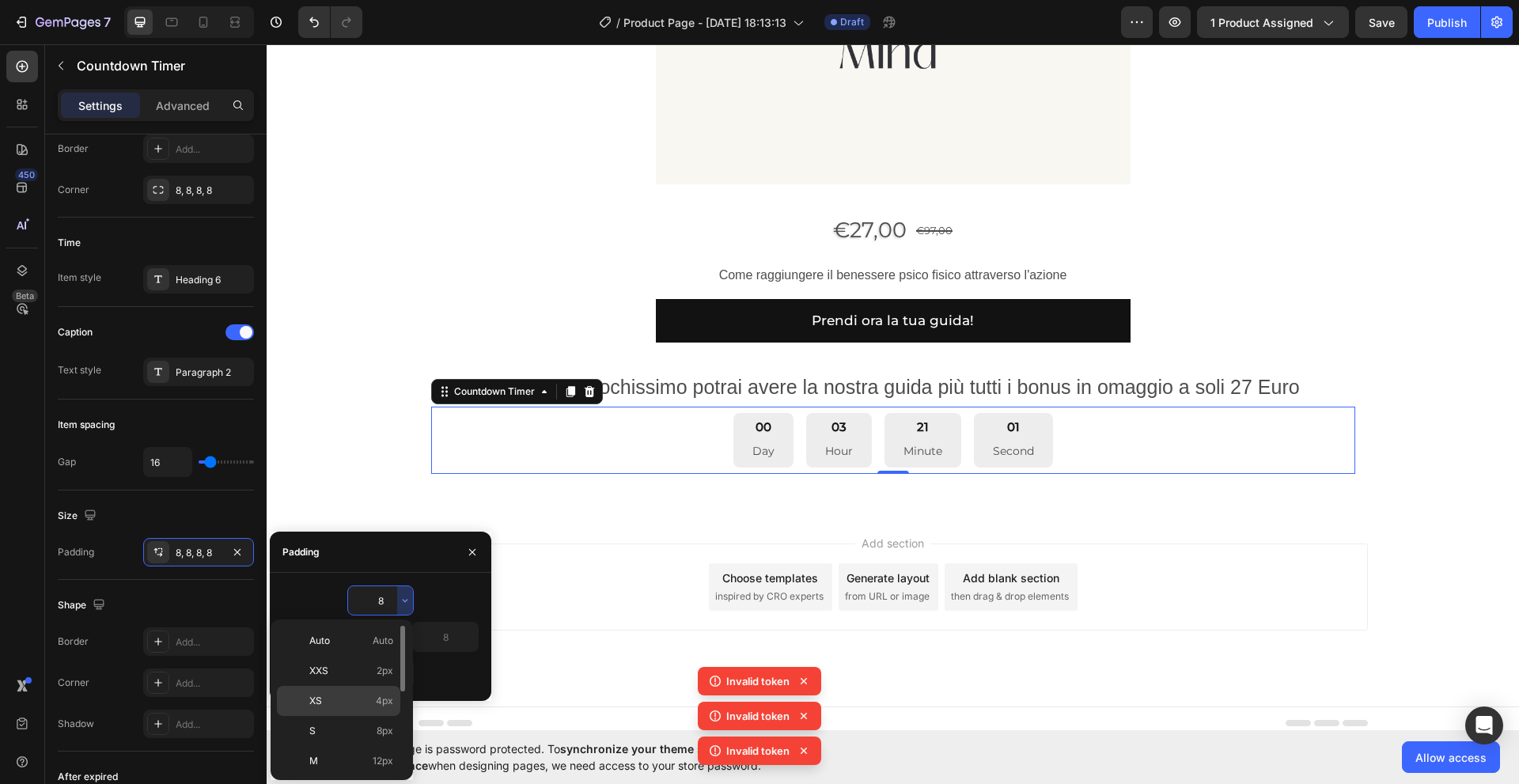
click at [362, 706] on p "XS 4px" at bounding box center [351, 701] width 84 height 14
type input "4"
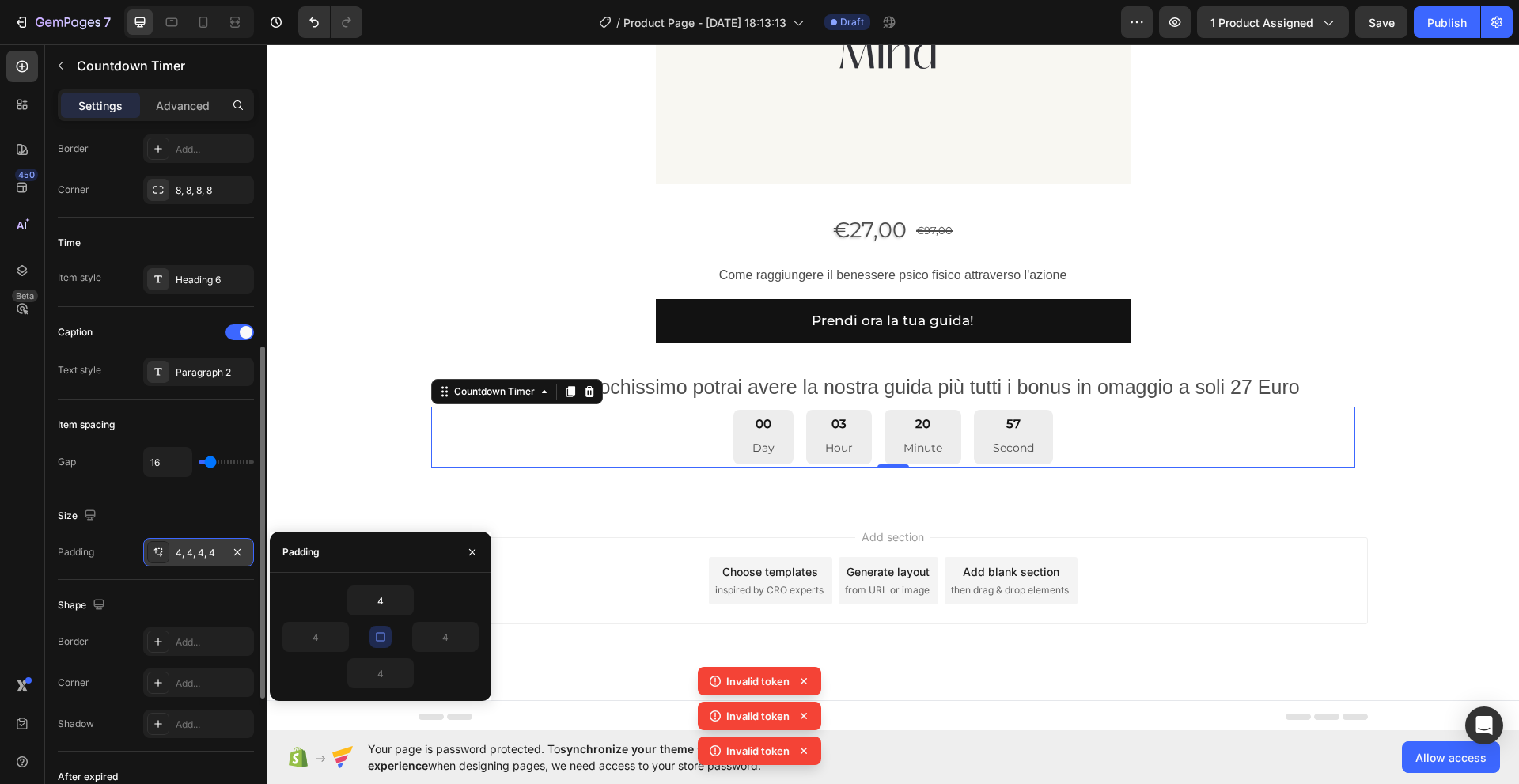
click at [222, 552] on div "4, 4, 4, 4" at bounding box center [198, 552] width 111 height 28
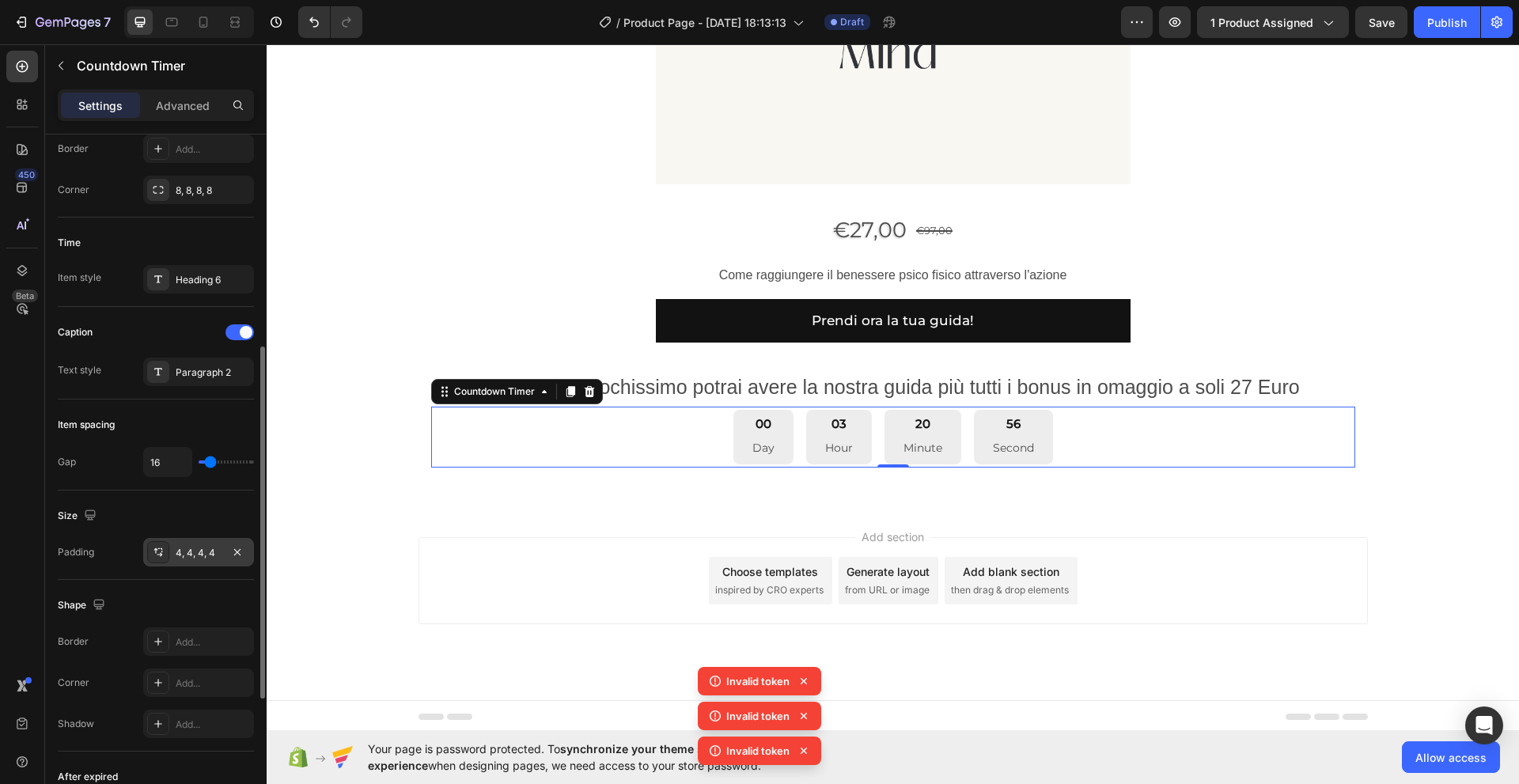
click at [203, 554] on div "4, 4, 4, 4" at bounding box center [199, 552] width 46 height 14
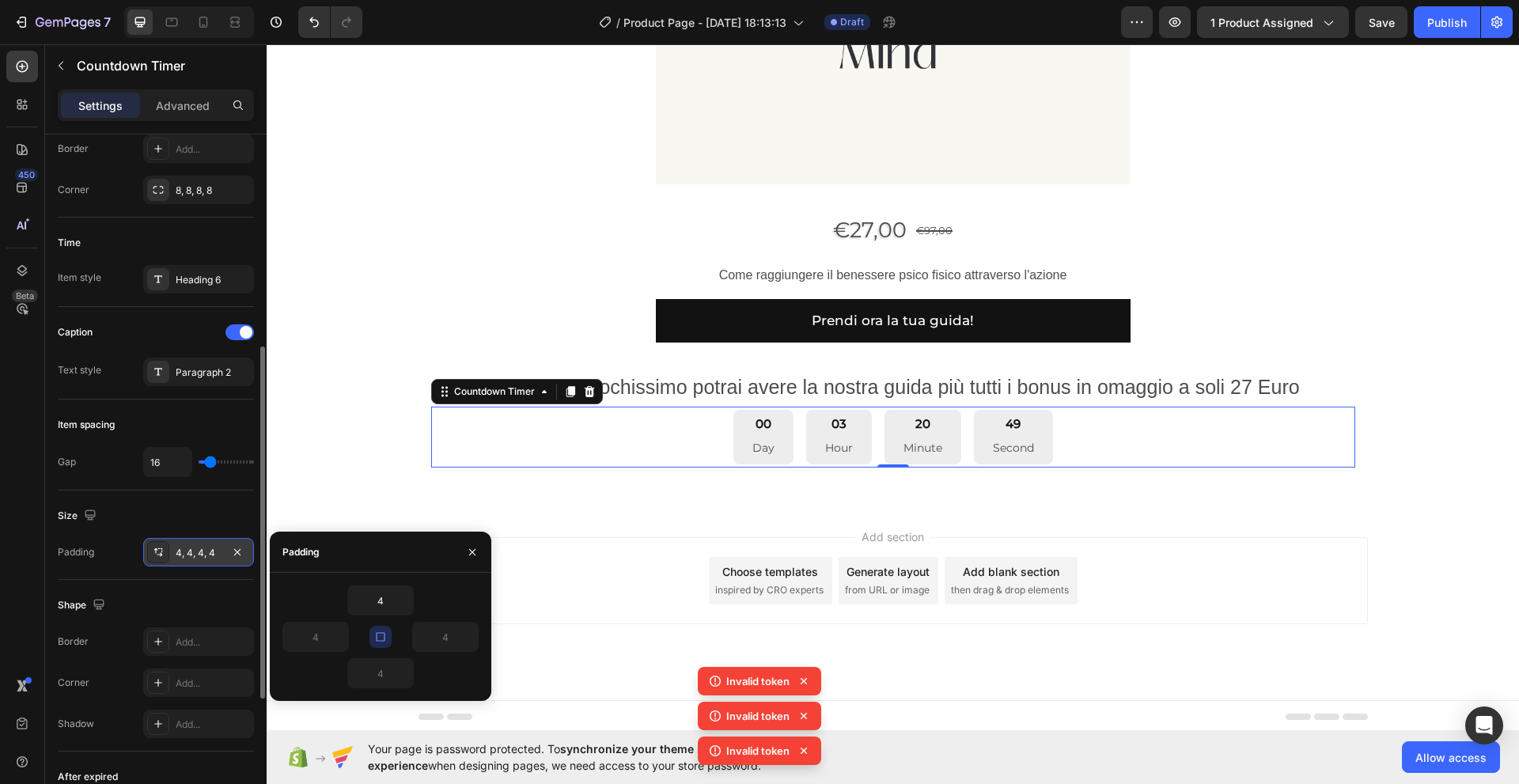
click at [208, 553] on div "4, 4, 4, 4" at bounding box center [199, 552] width 46 height 14
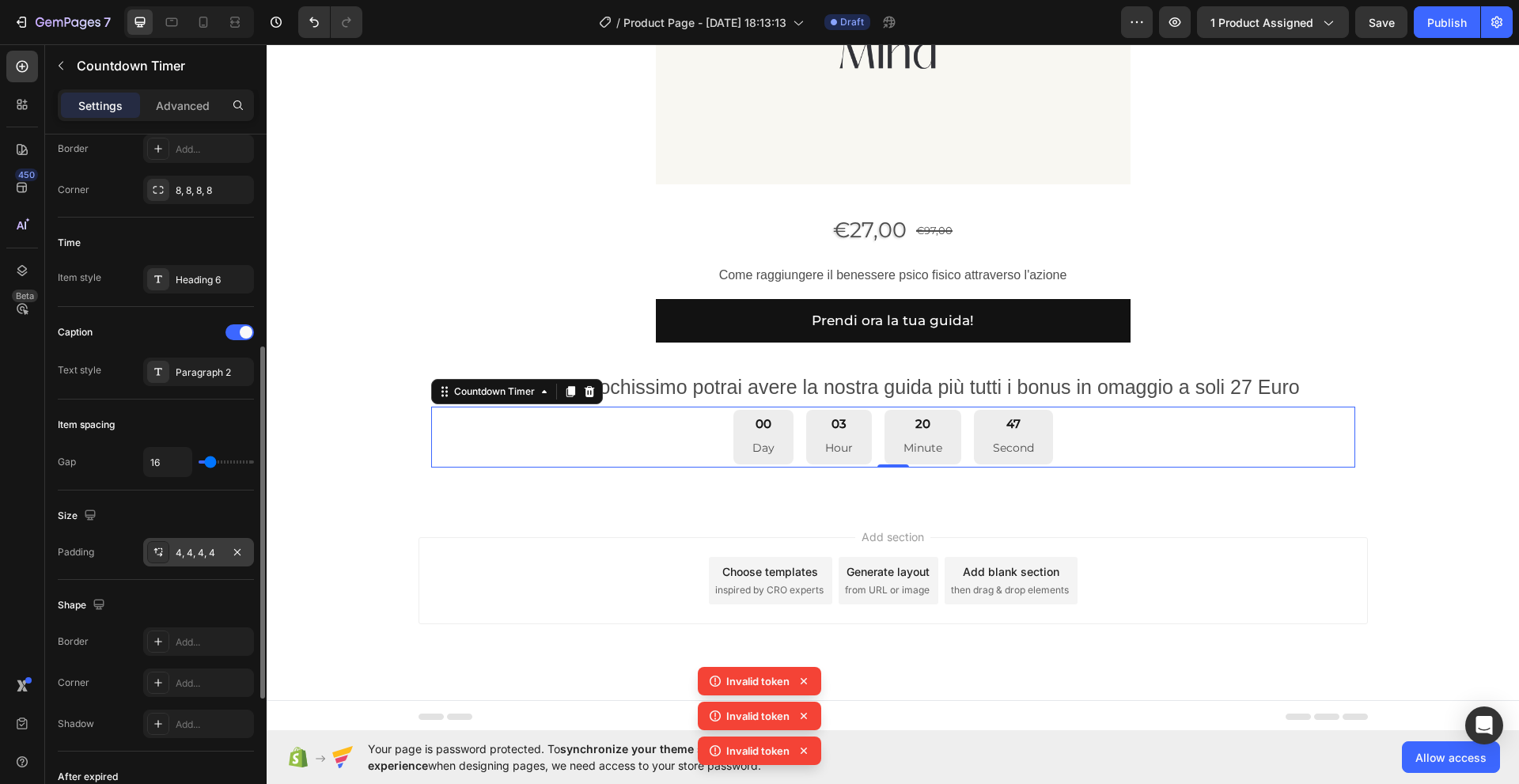
click at [223, 559] on div "4, 4, 4, 4" at bounding box center [198, 552] width 111 height 28
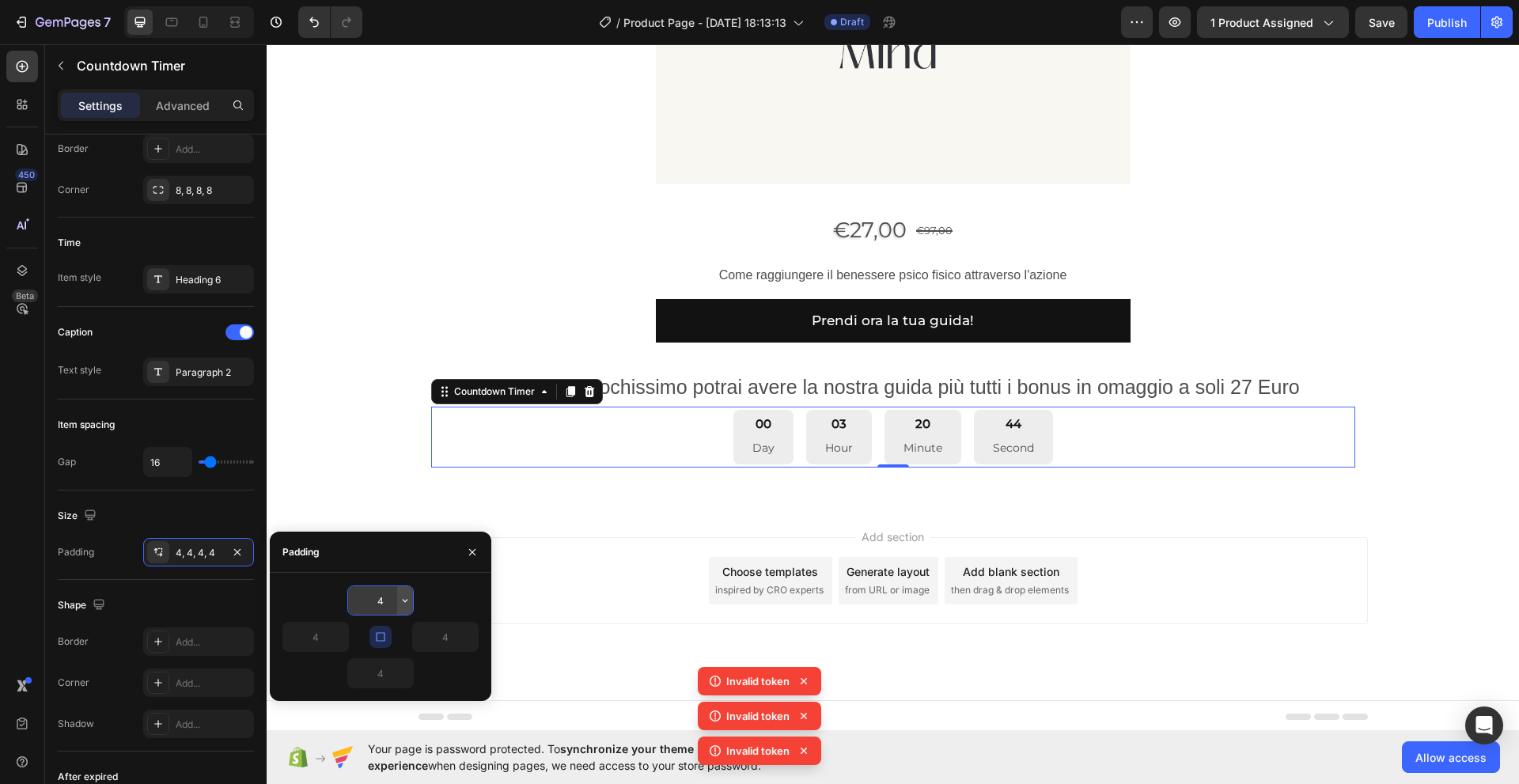
click at [402, 603] on icon "button" at bounding box center [405, 600] width 12 height 12
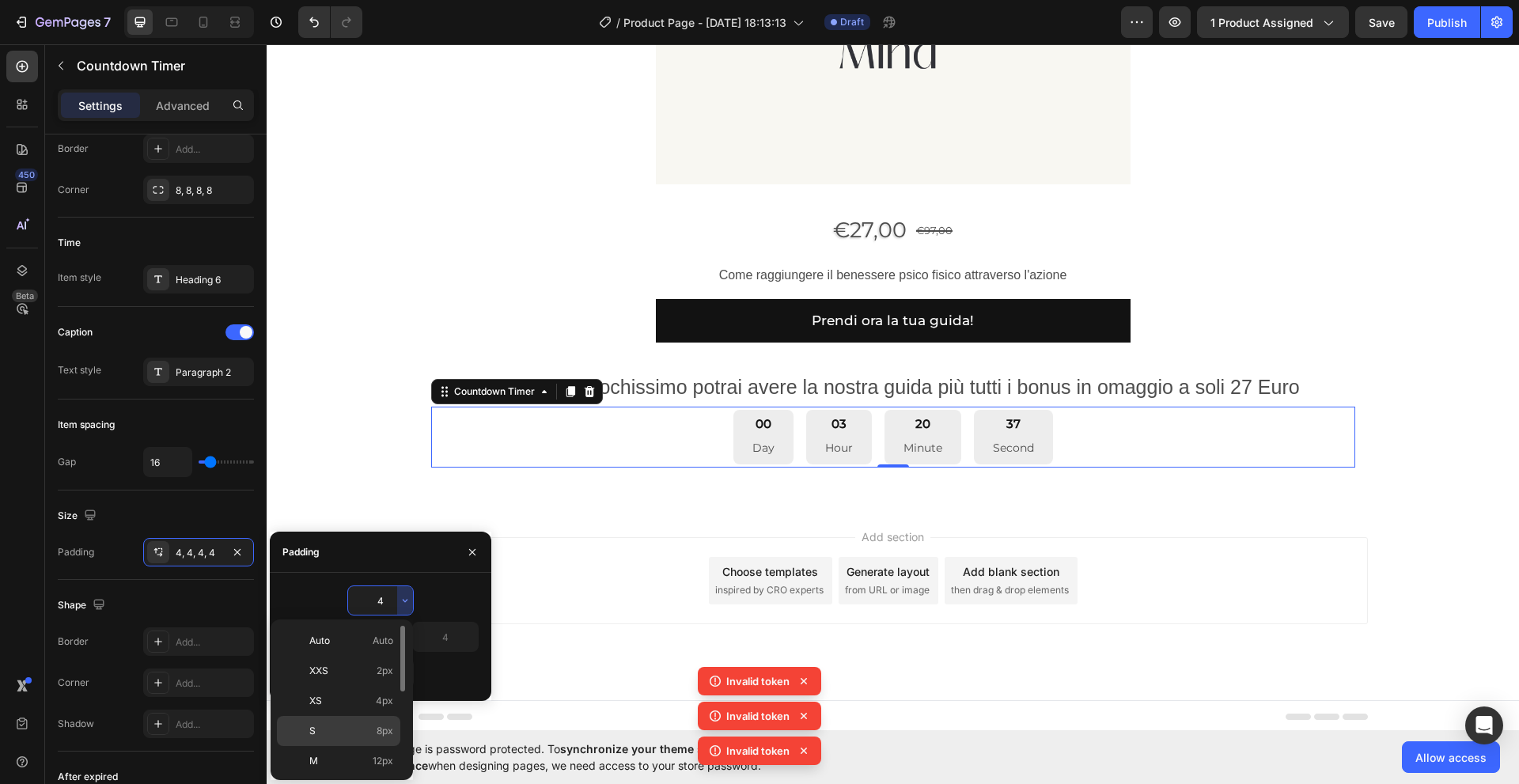
click at [385, 729] on span "8px" at bounding box center [385, 731] width 17 height 14
type input "8"
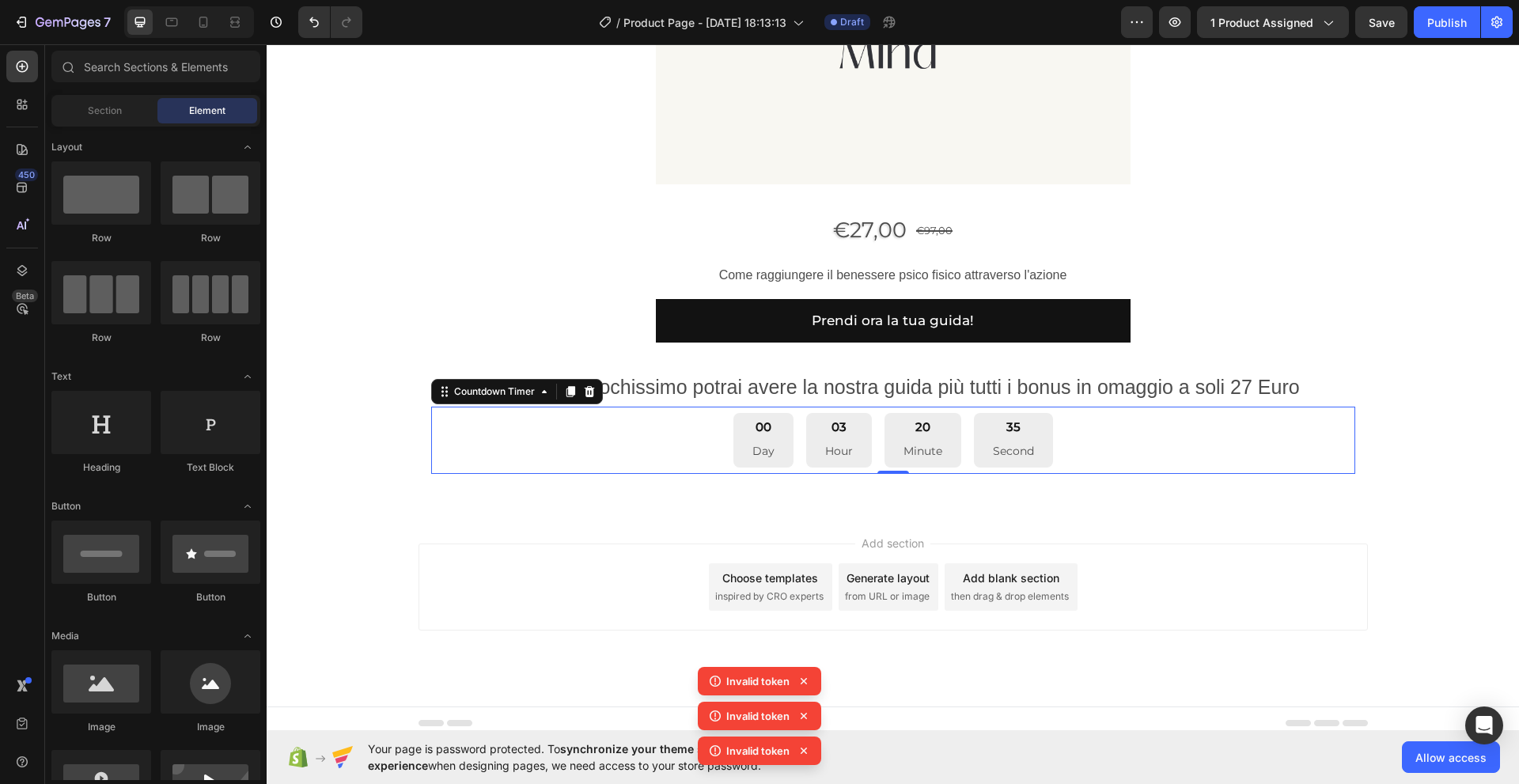
click at [543, 587] on div "Add section Choose templates inspired by CRO experts Generate layout from URL o…" at bounding box center [893, 587] width 950 height 87
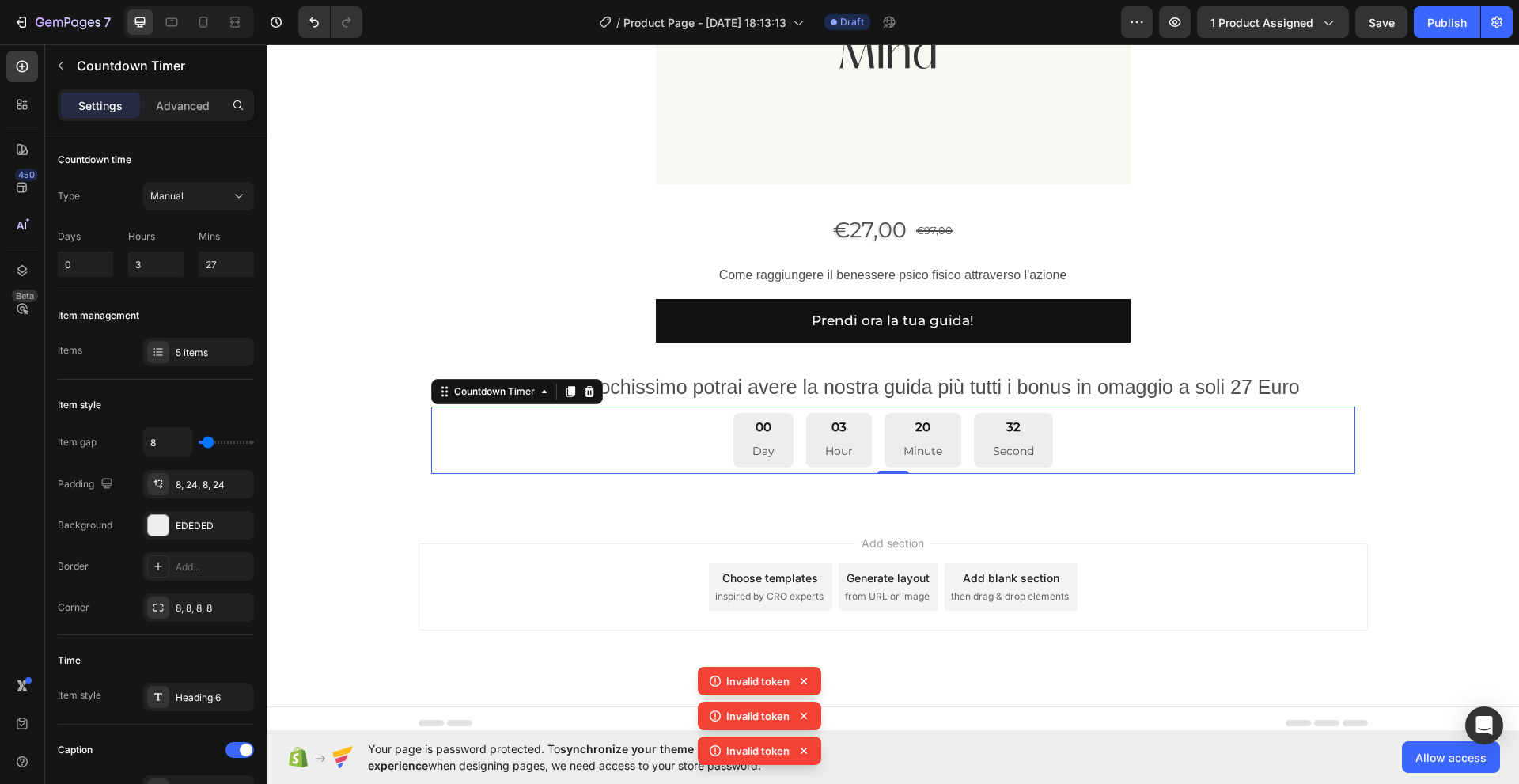
click at [695, 445] on div "00 Day 03 Hour 20 Minute 32 Second" at bounding box center [893, 440] width 912 height 55
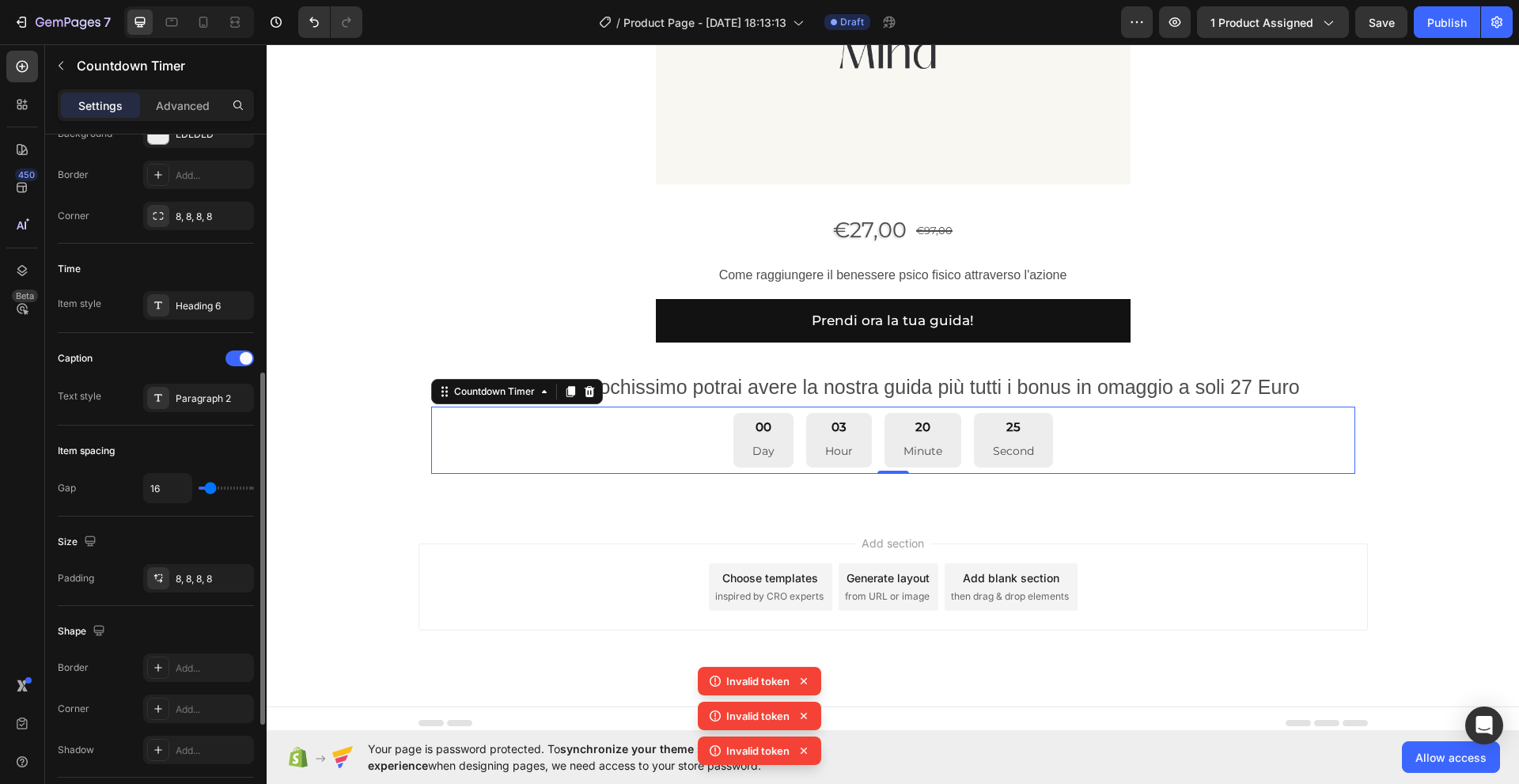
scroll to position [417, 0]
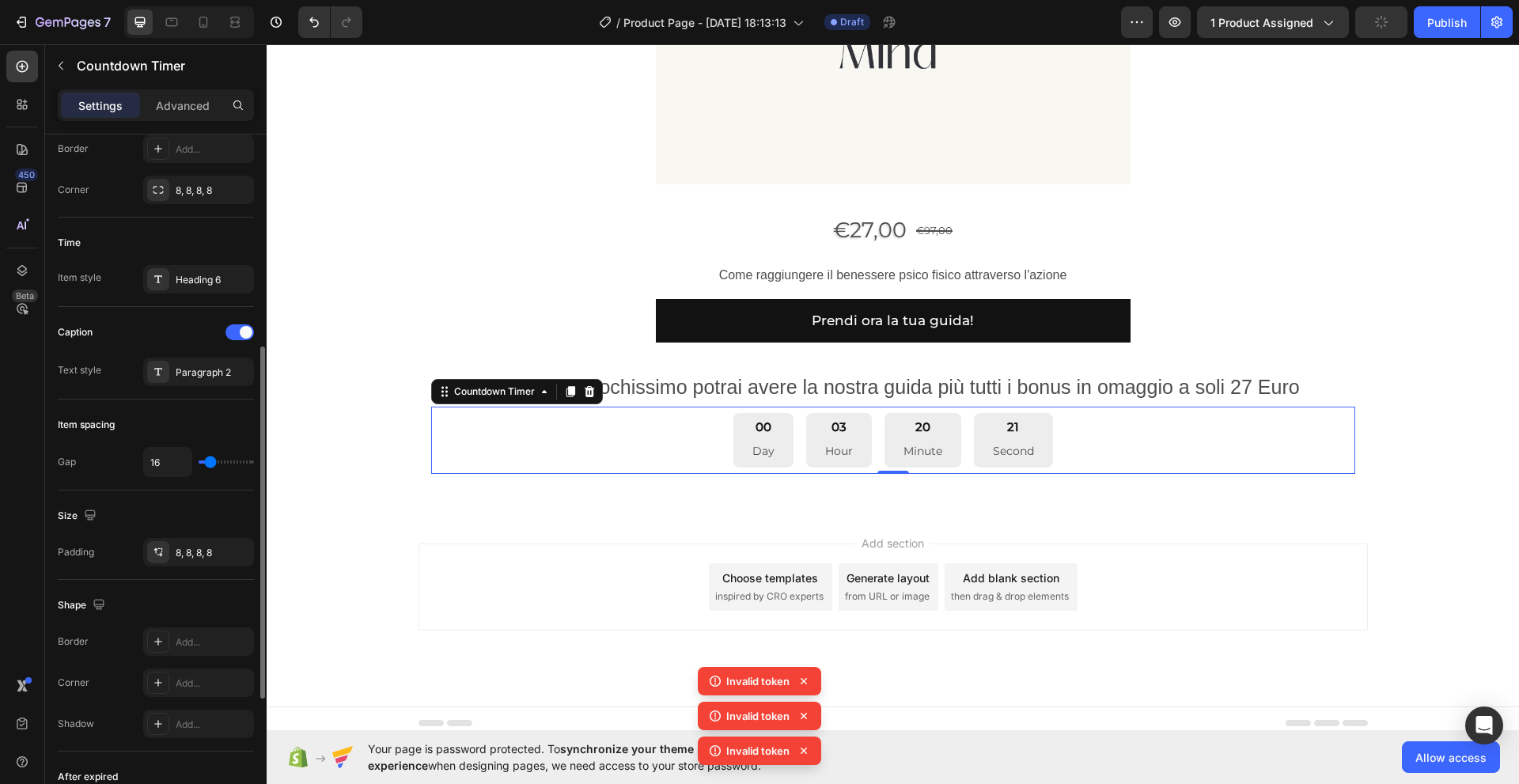
type input "7"
type input "11"
type input "16"
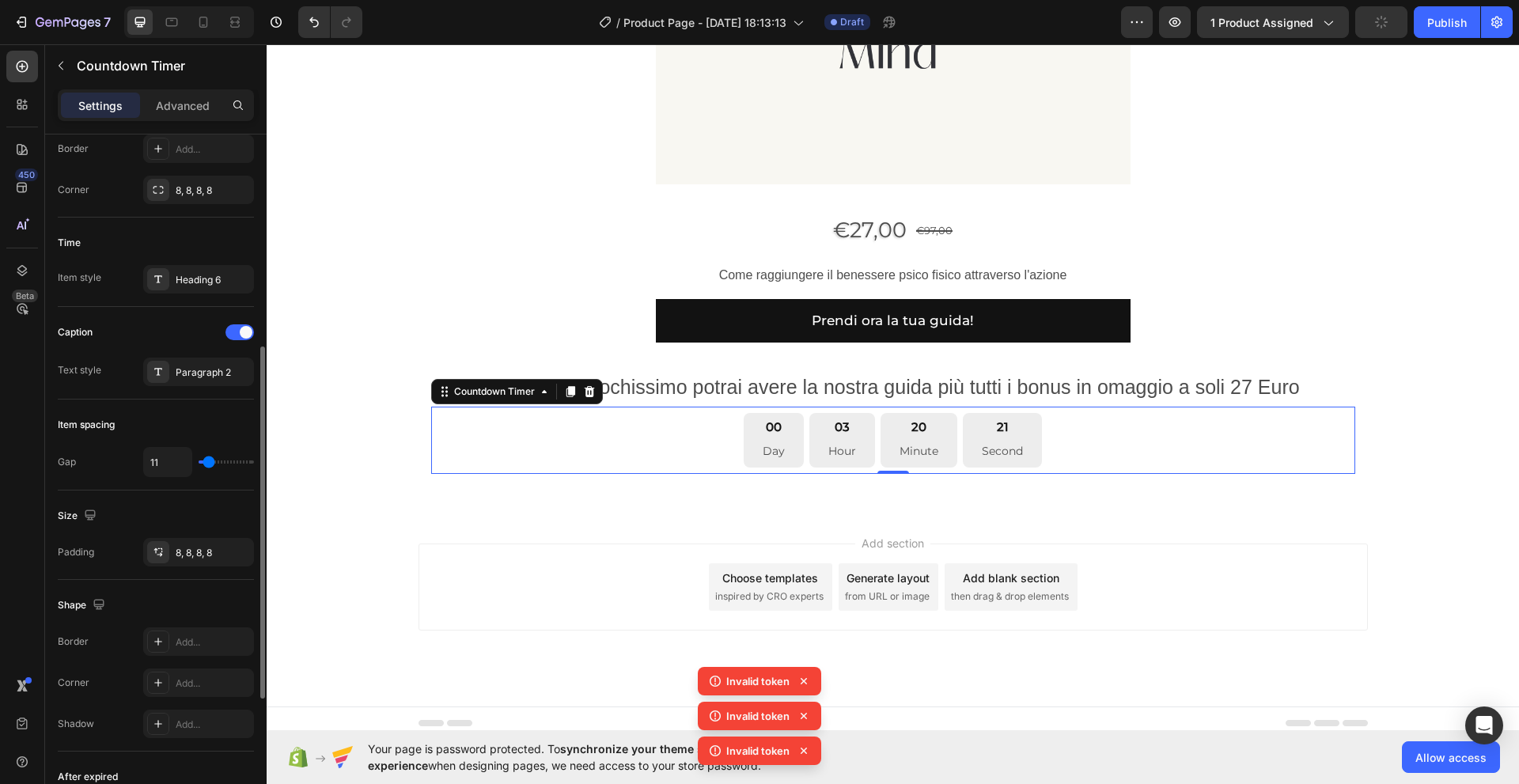
type input "16"
type input "18"
type input "20"
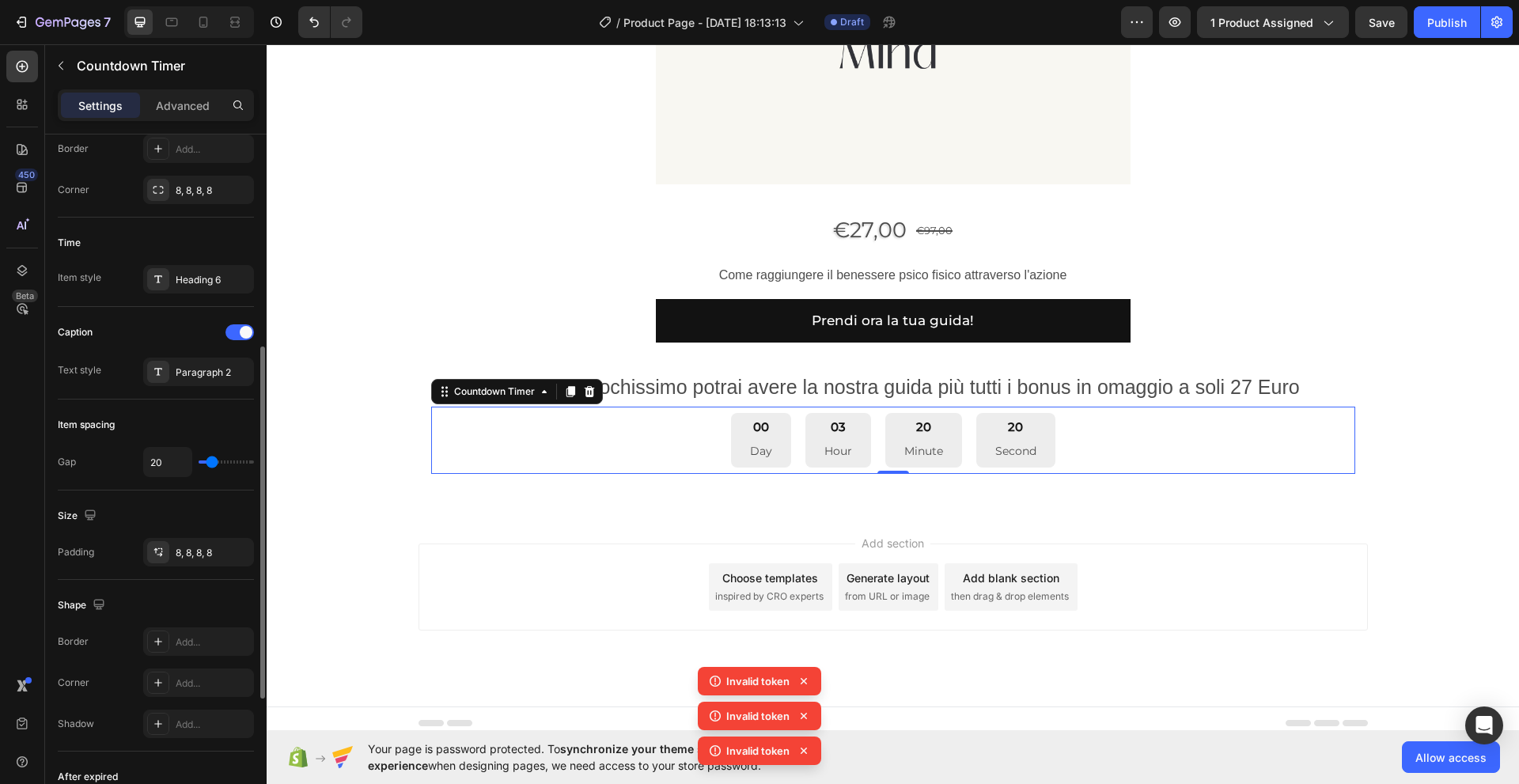
type input "24"
type input "27"
type input "29"
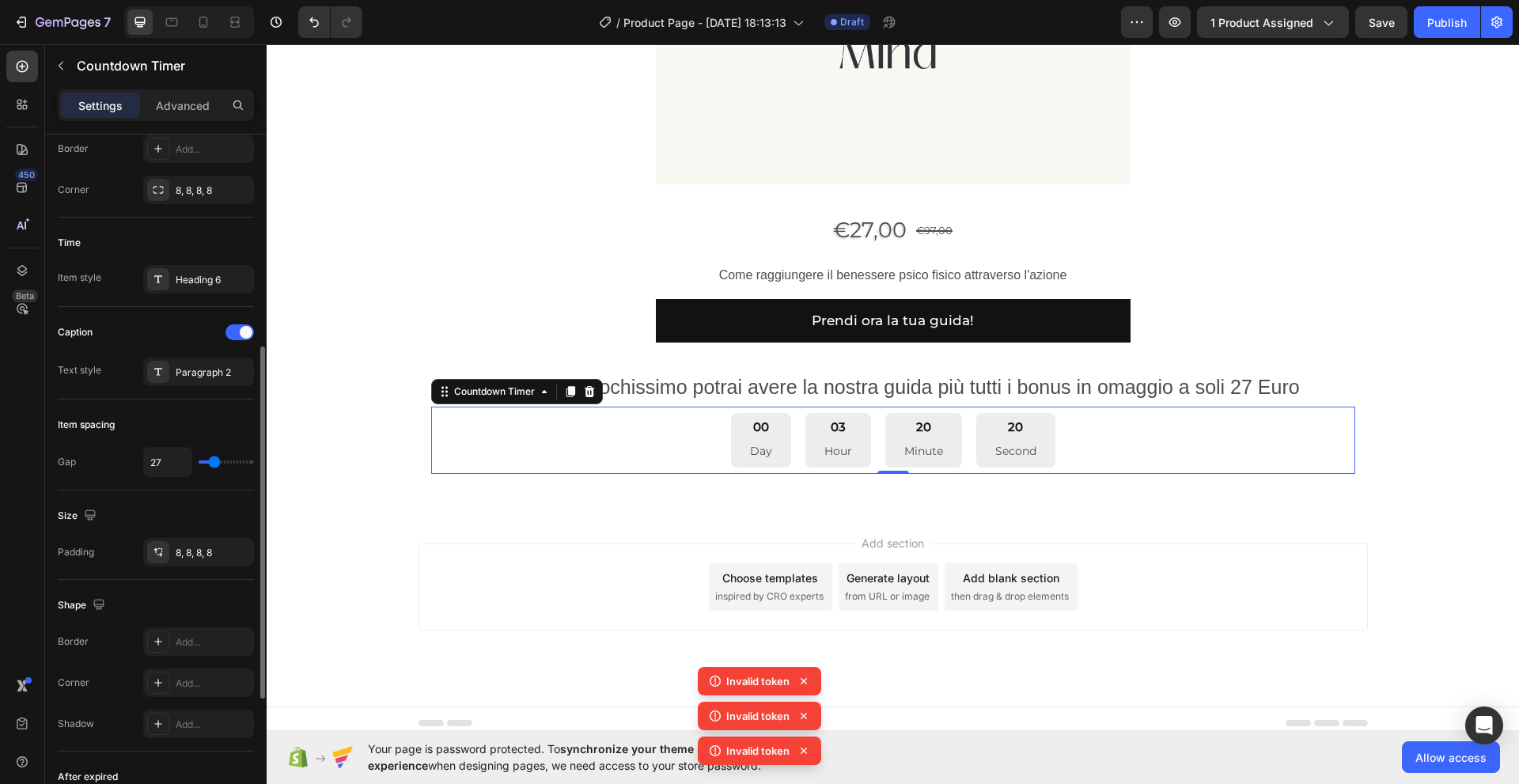
type input "29"
type input "31"
type input "33"
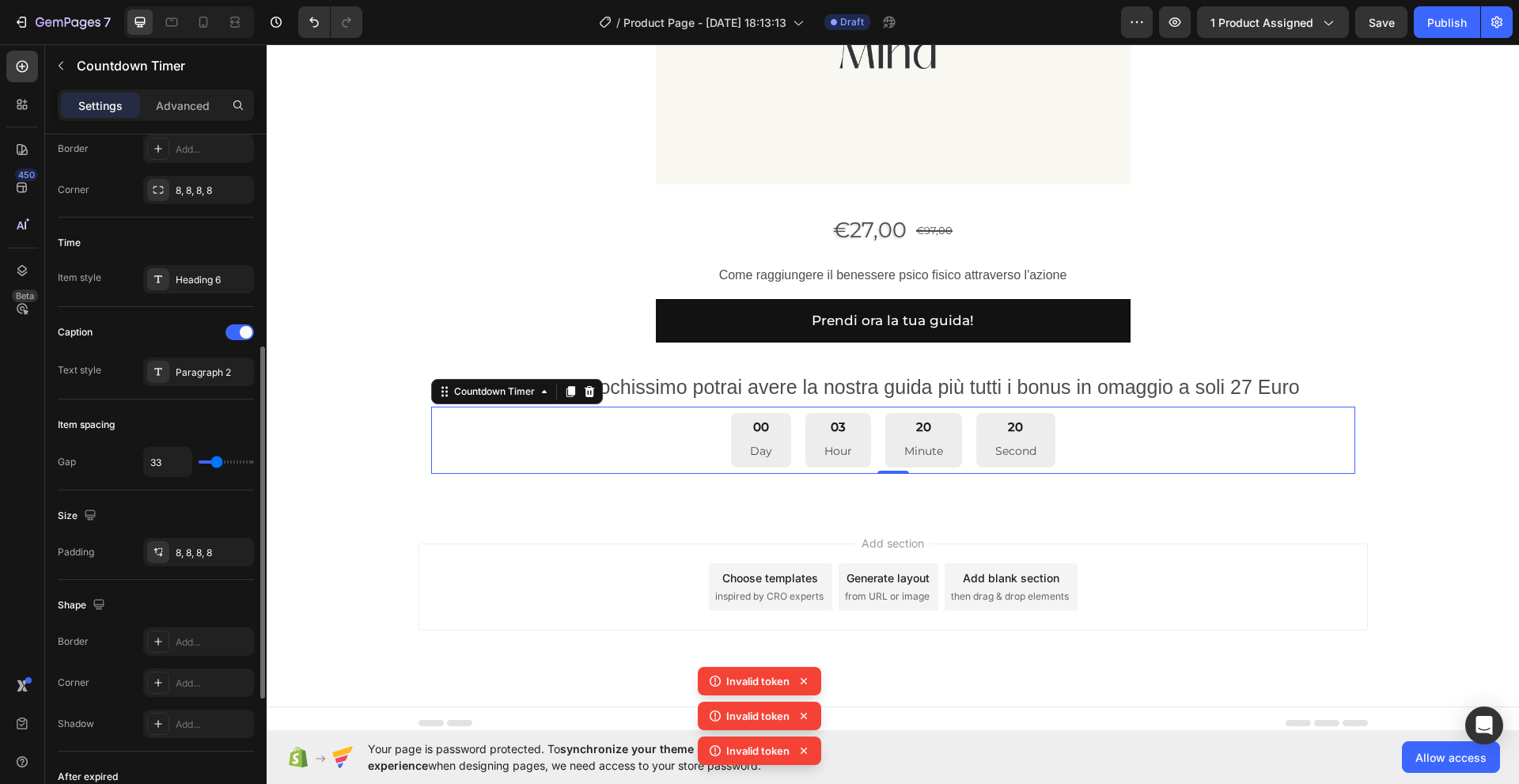
type input "36"
type input "38"
type input "36"
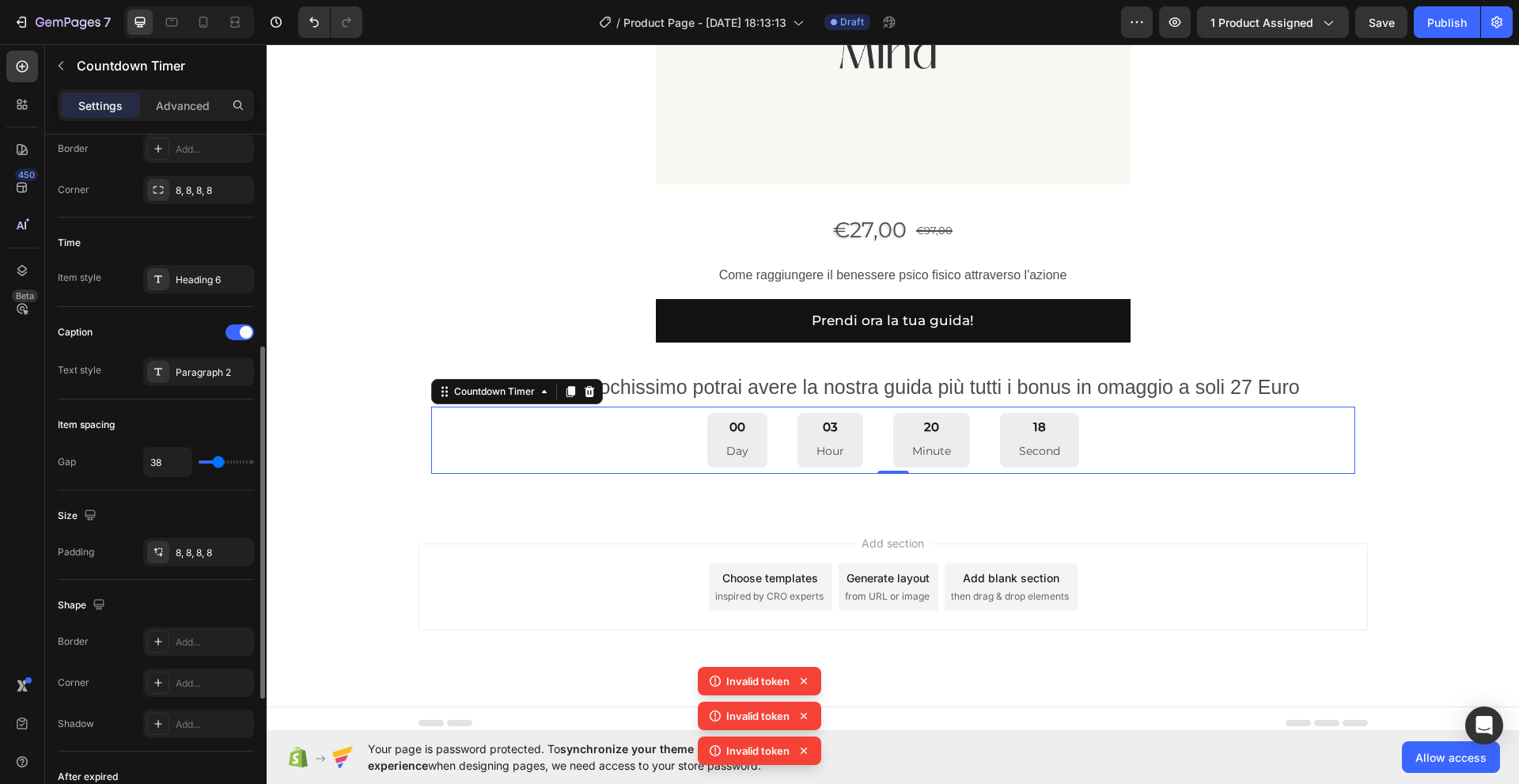
type input "36"
type input "33"
type input "31"
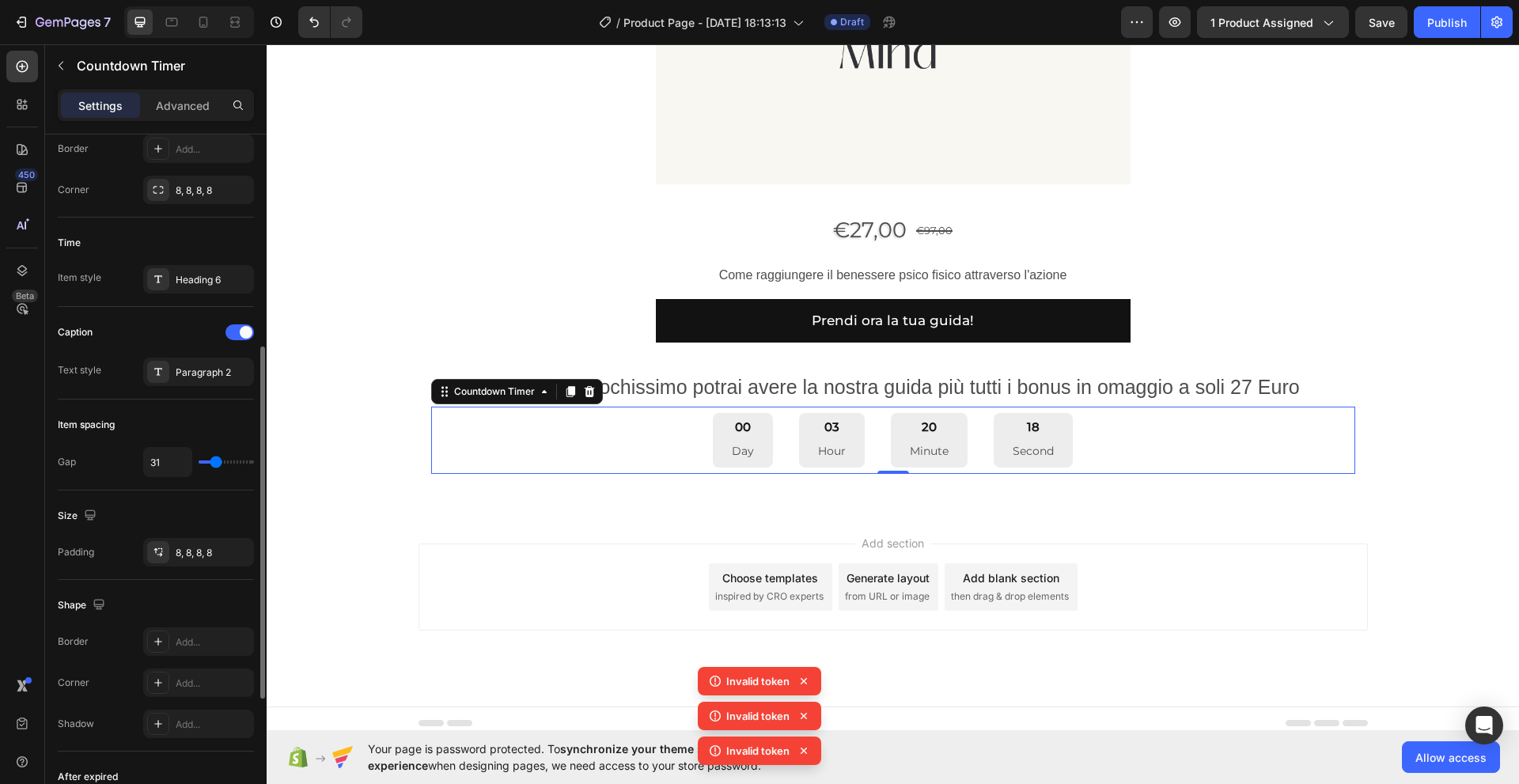
type input "29"
type input "27"
type input "24"
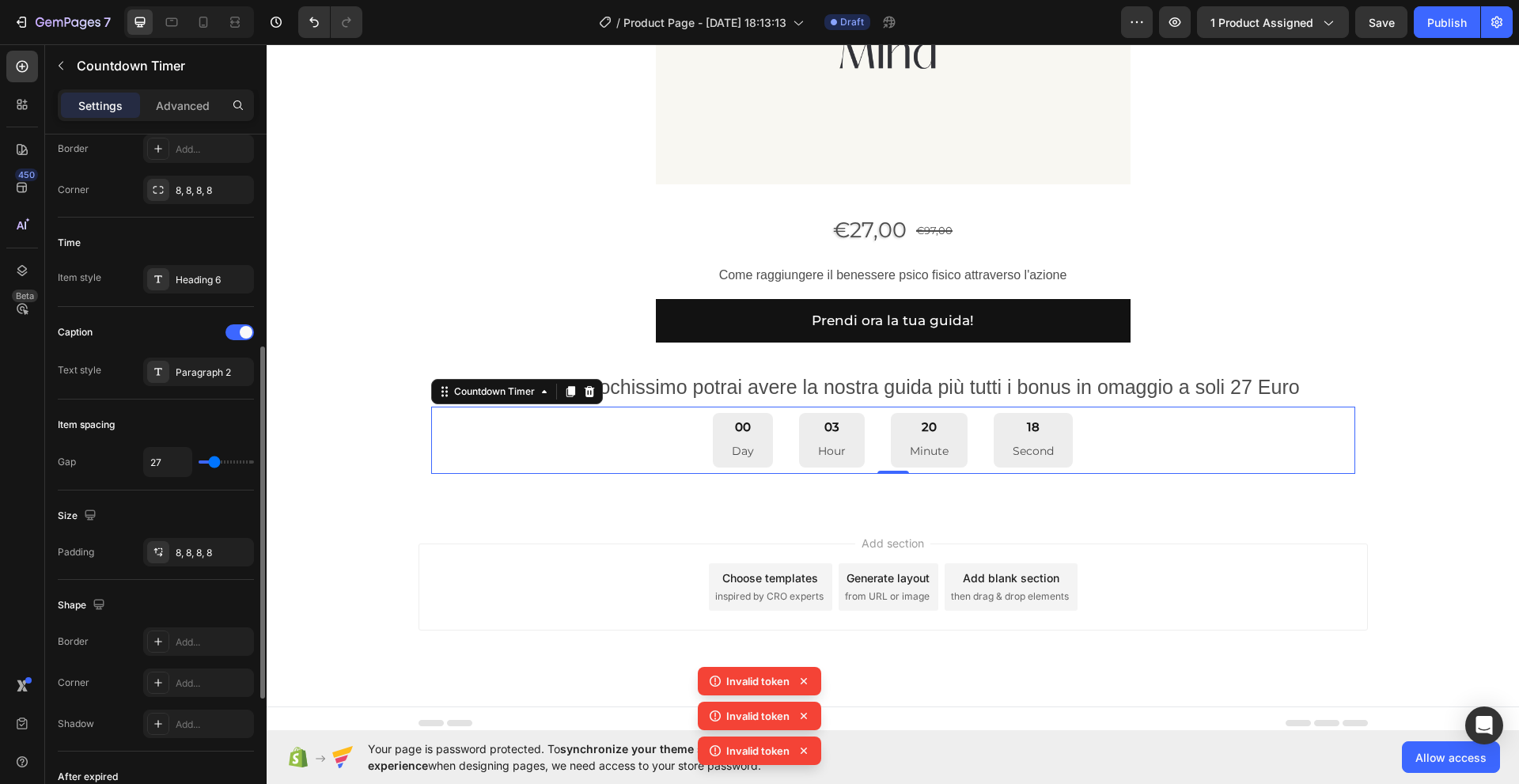
type input "24"
type input "22"
type input "20"
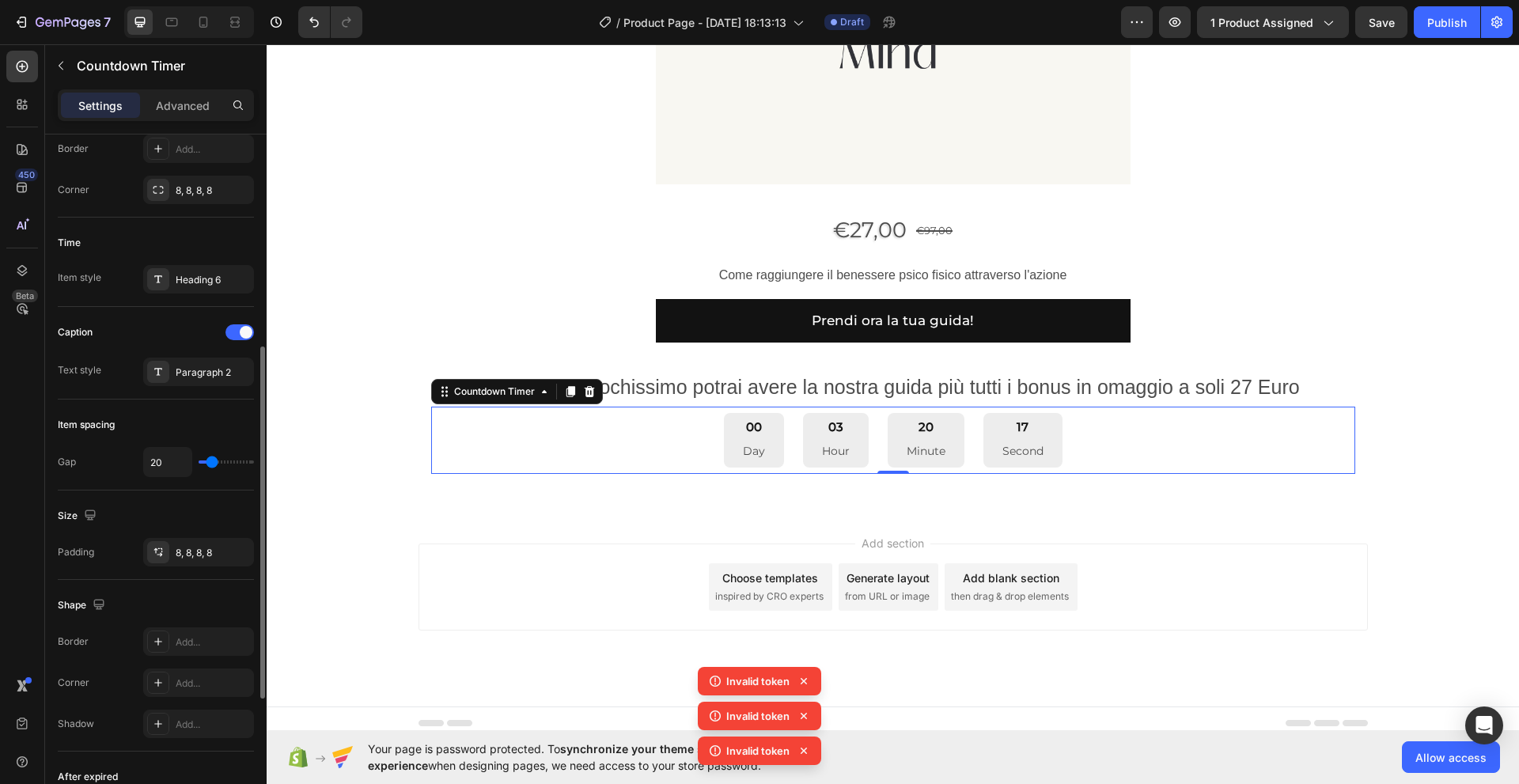
type input "18"
type input "16"
type input "13"
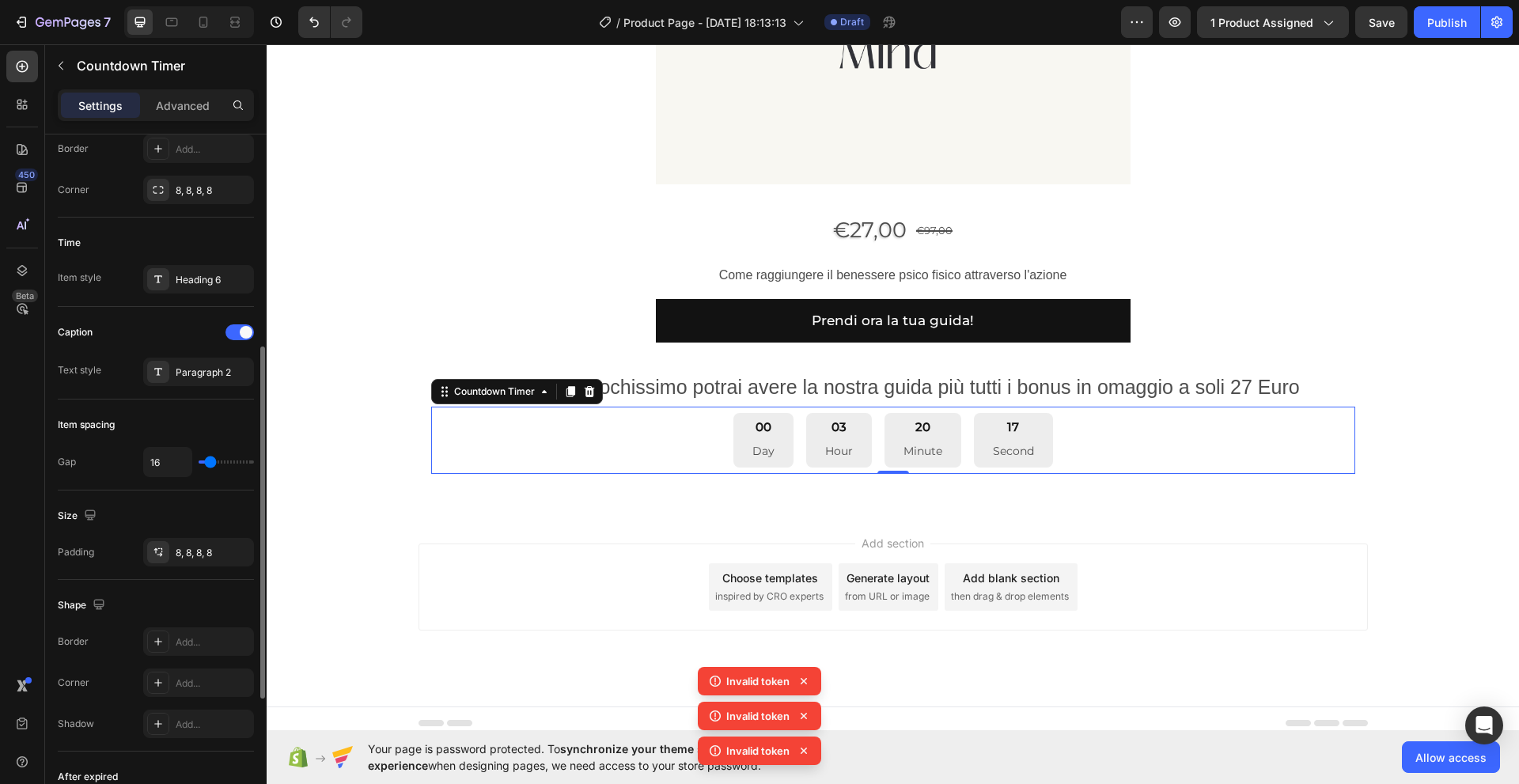
type input "13"
type input "11"
type input "9"
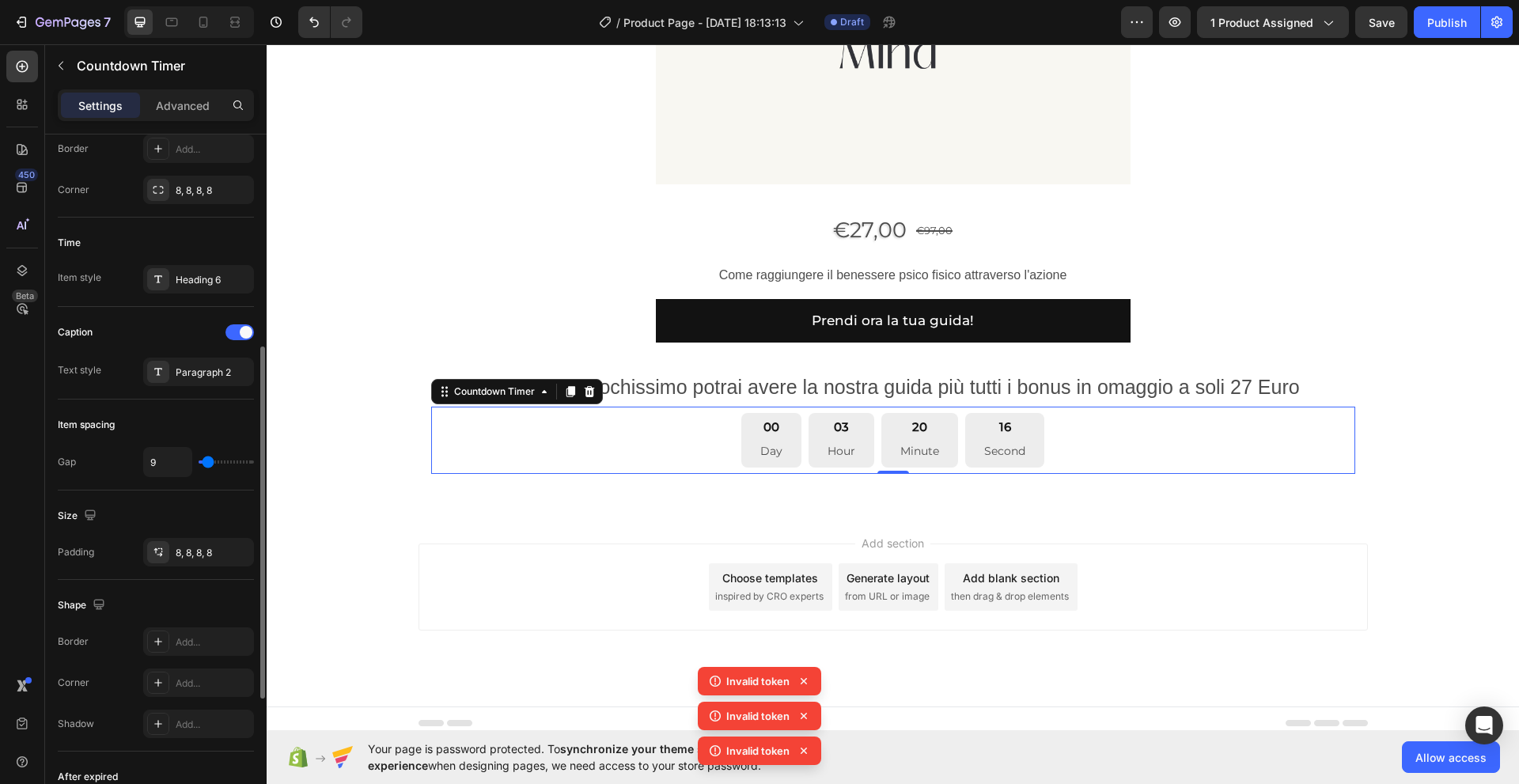
type input "7"
type input "4"
type input "7"
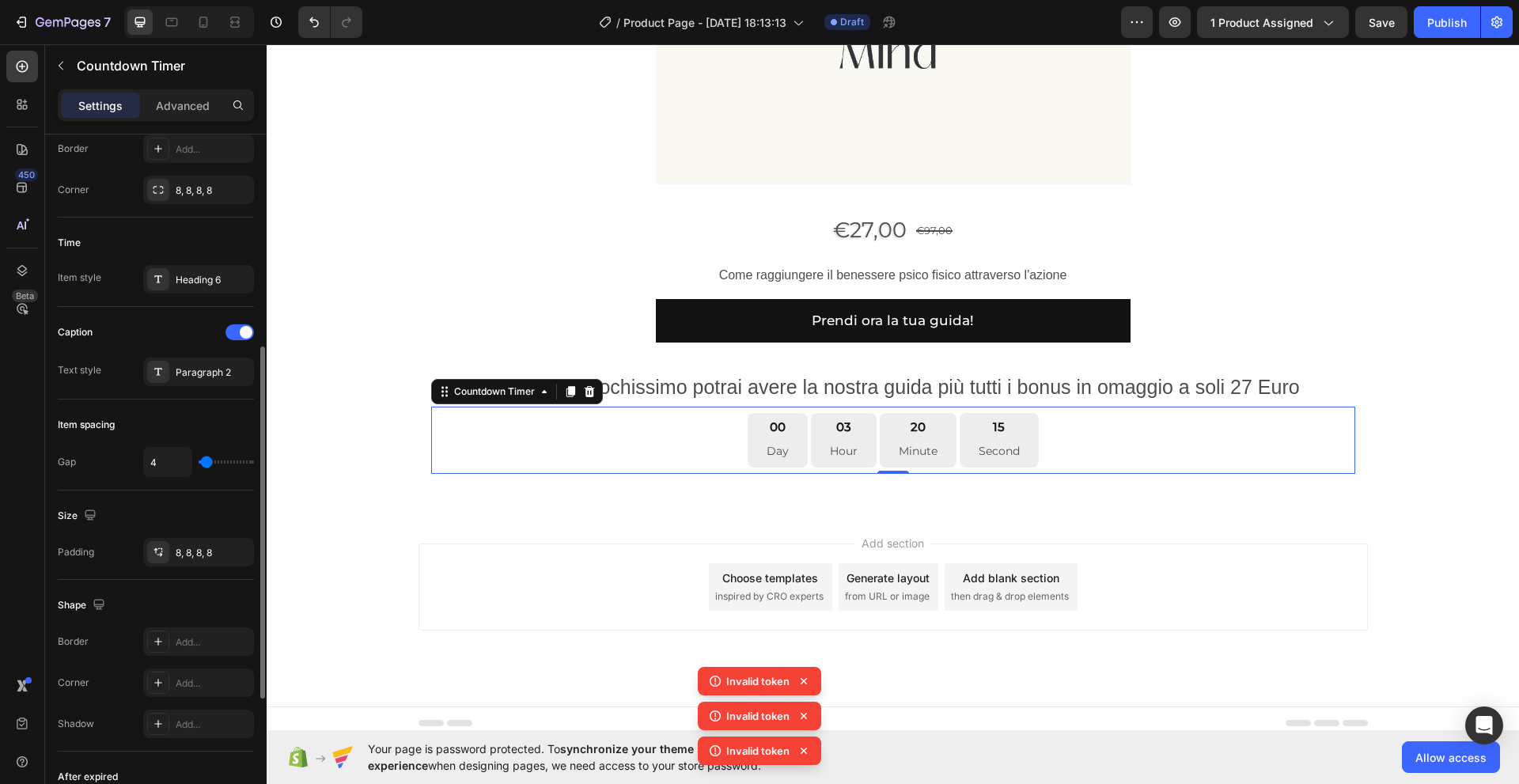
type input "7"
type input "9"
type input "11"
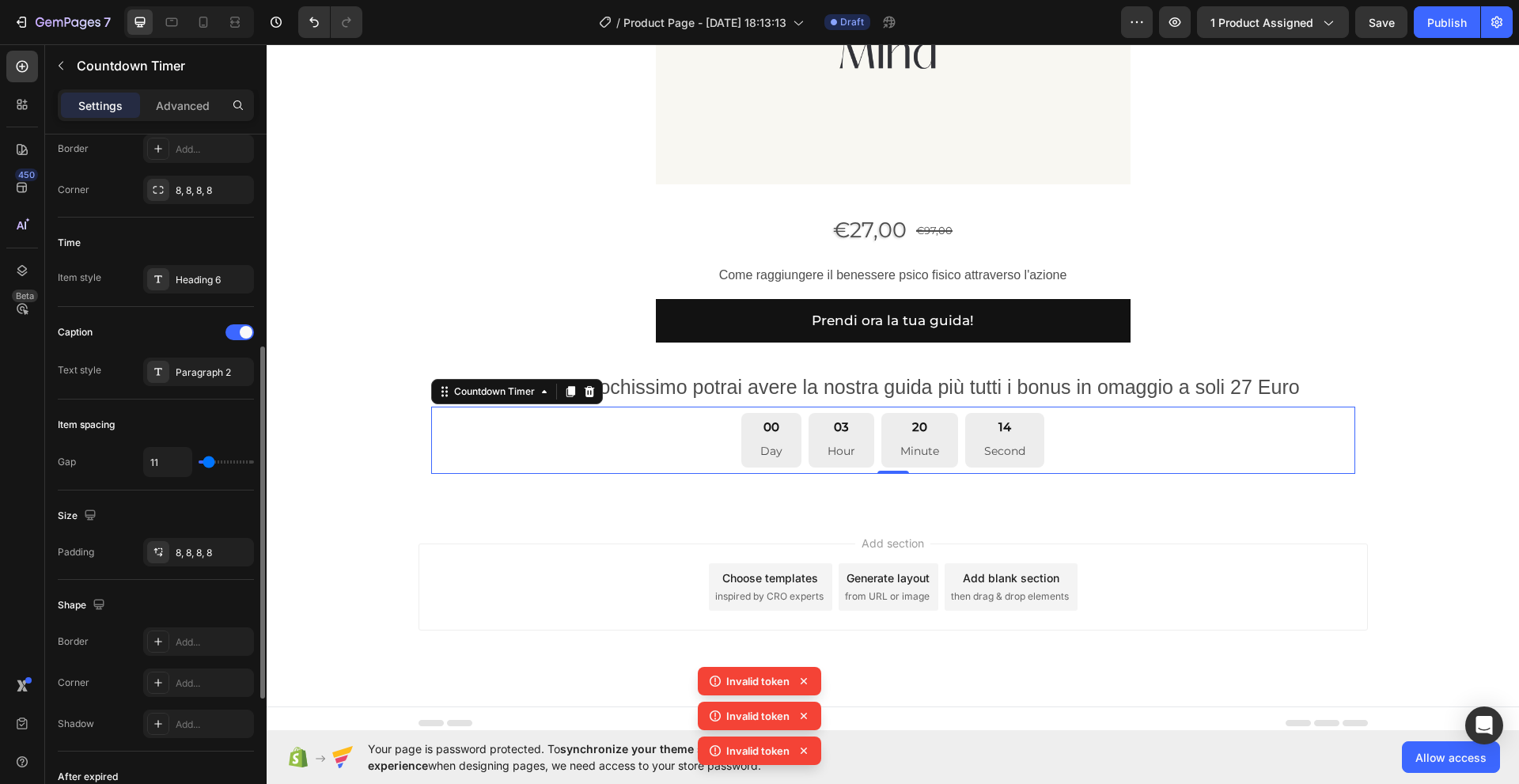
type input "13"
type input "16"
click at [210, 463] on input "range" at bounding box center [226, 462] width 56 height 4
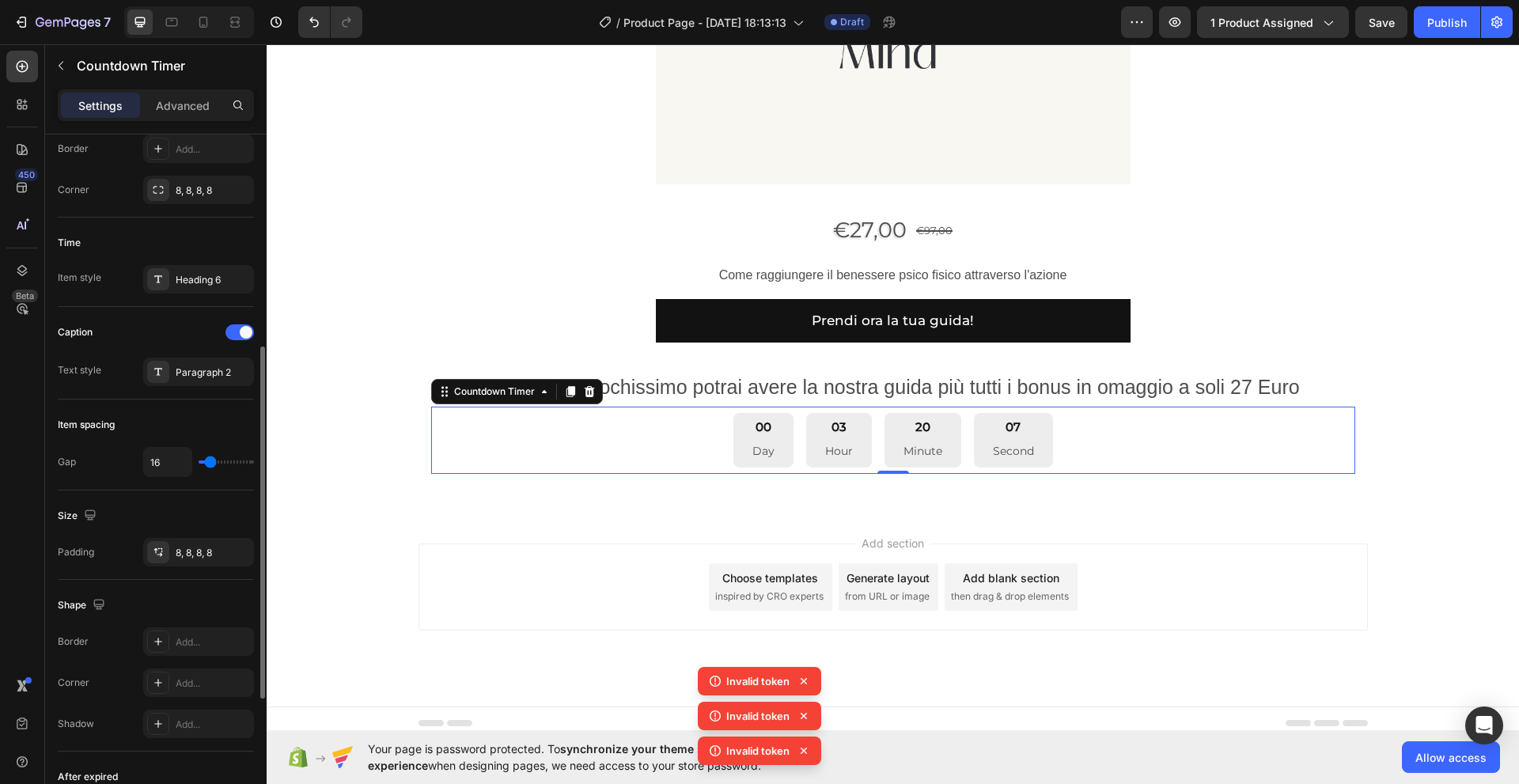
type input "18"
type input "16"
type input "13"
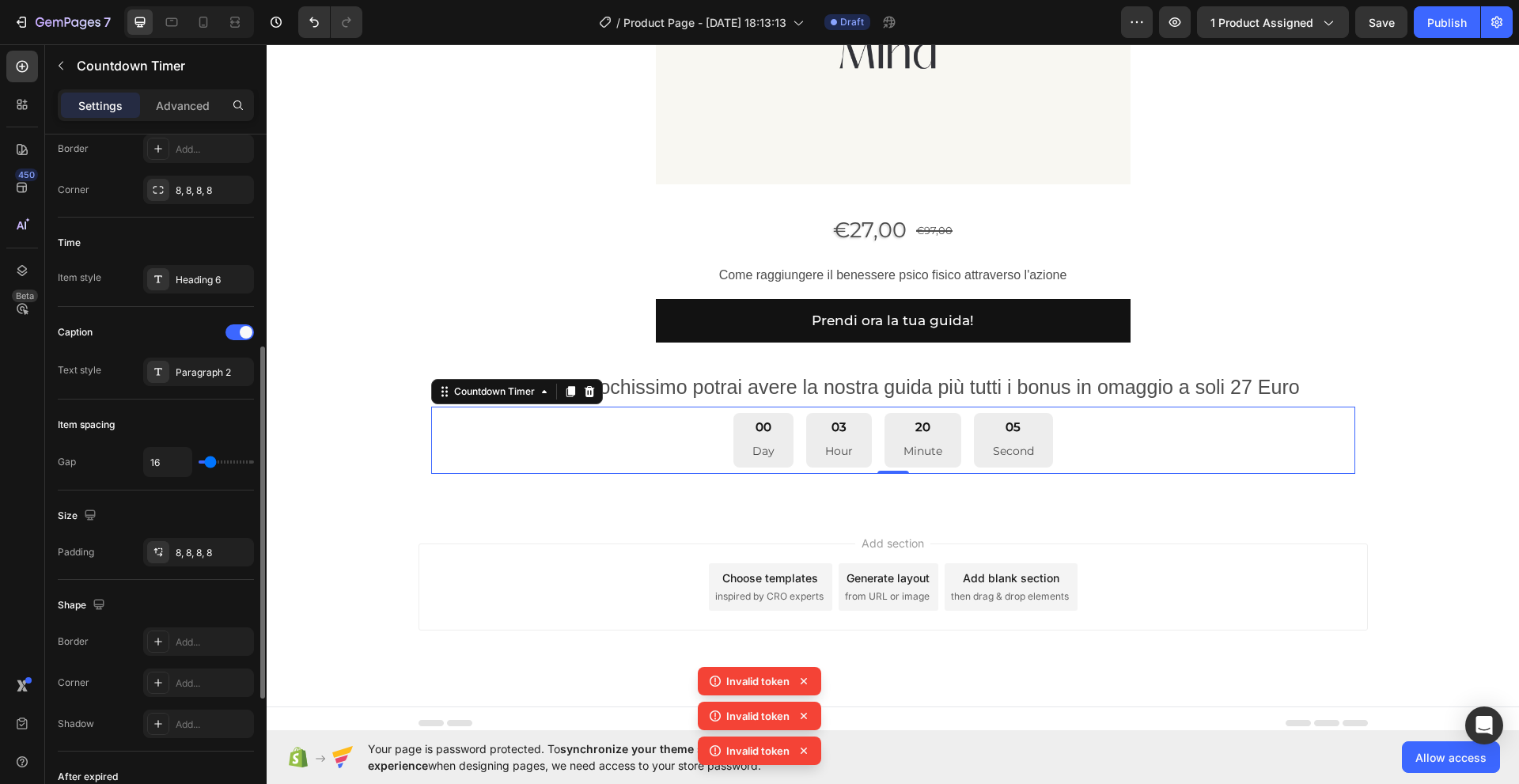
type input "13"
type input "16"
click at [210, 463] on input "range" at bounding box center [226, 462] width 56 height 4
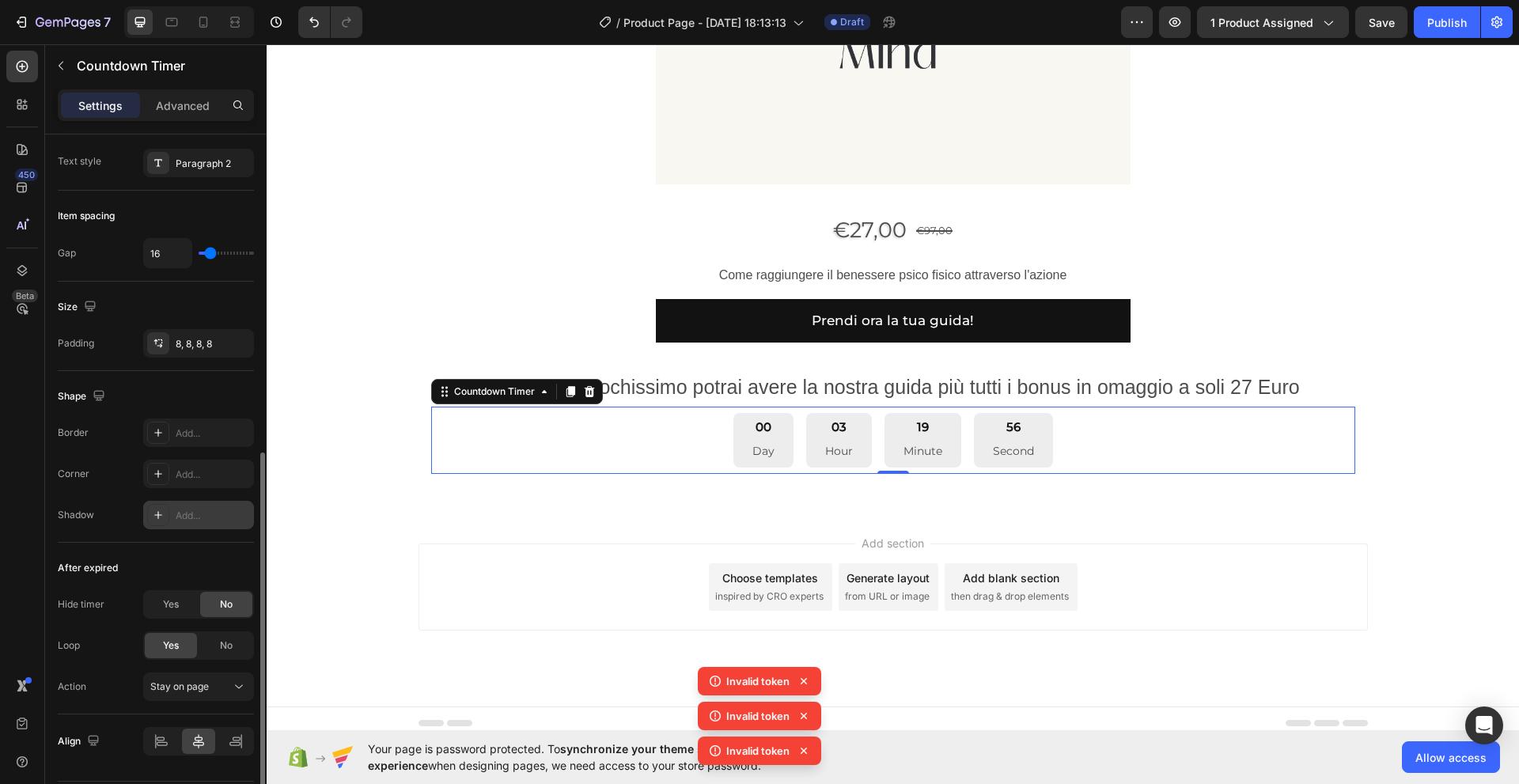
scroll to position [674, 0]
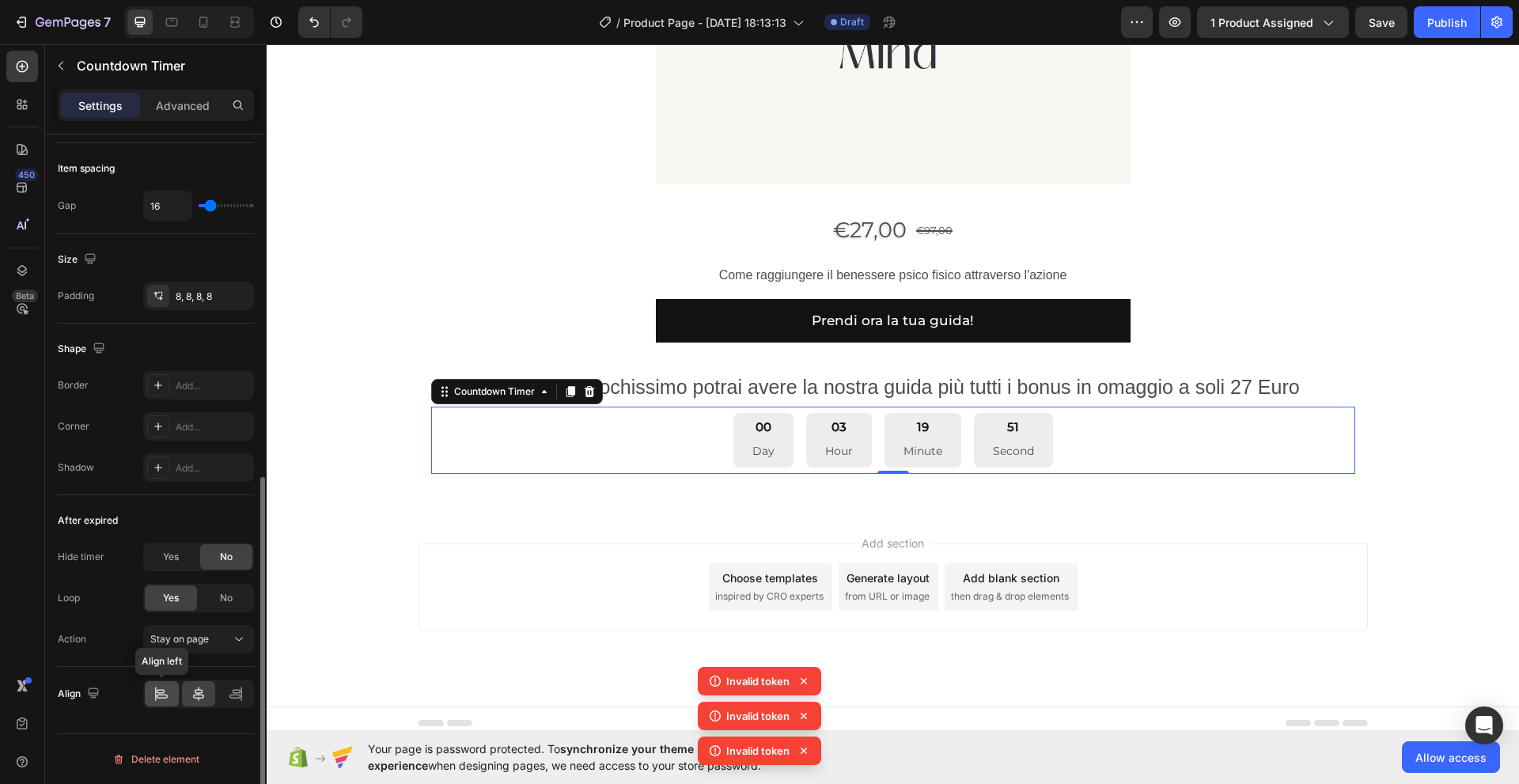
click at [165, 698] on icon at bounding box center [162, 694] width 16 height 16
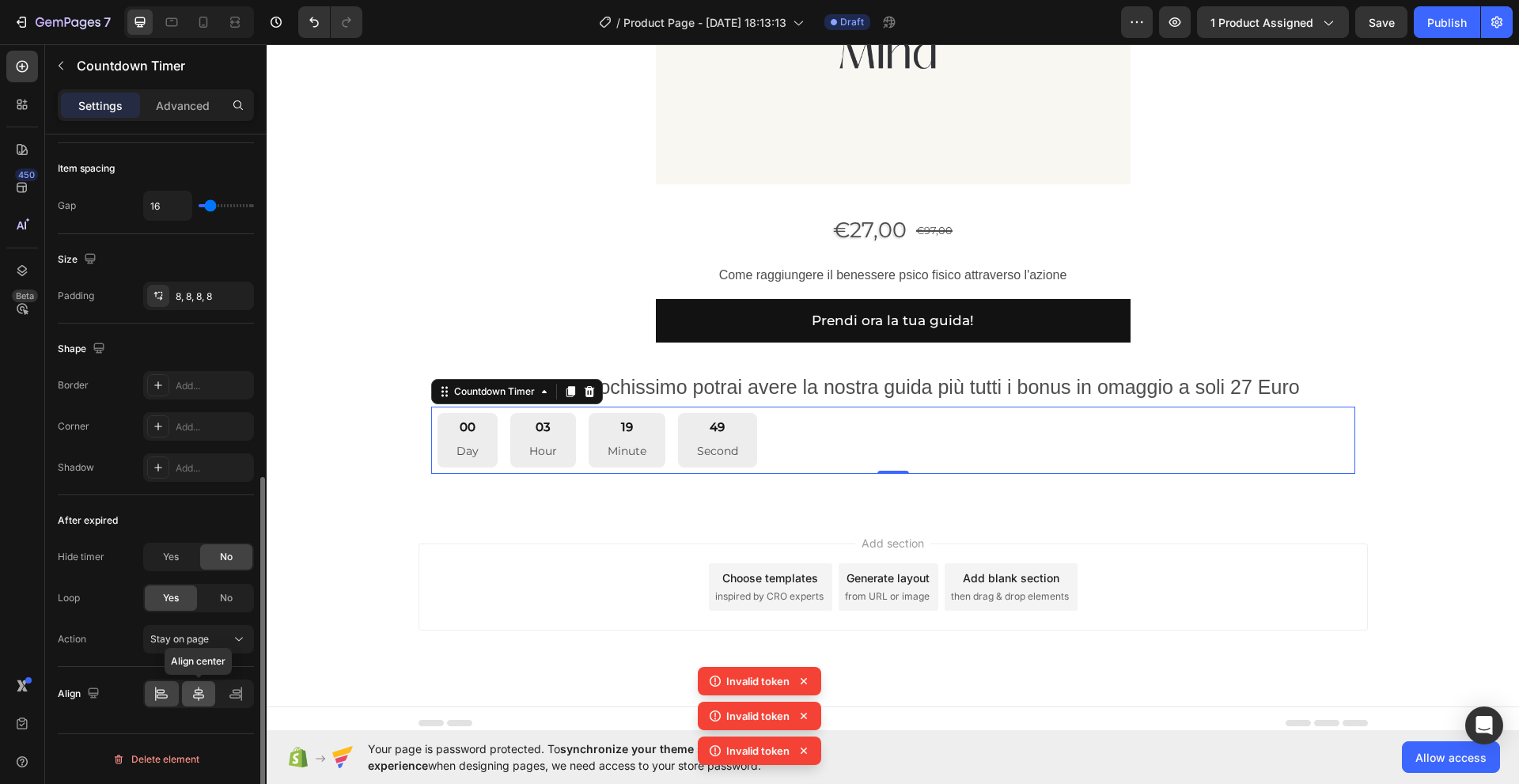
click at [199, 693] on icon at bounding box center [198, 694] width 11 height 14
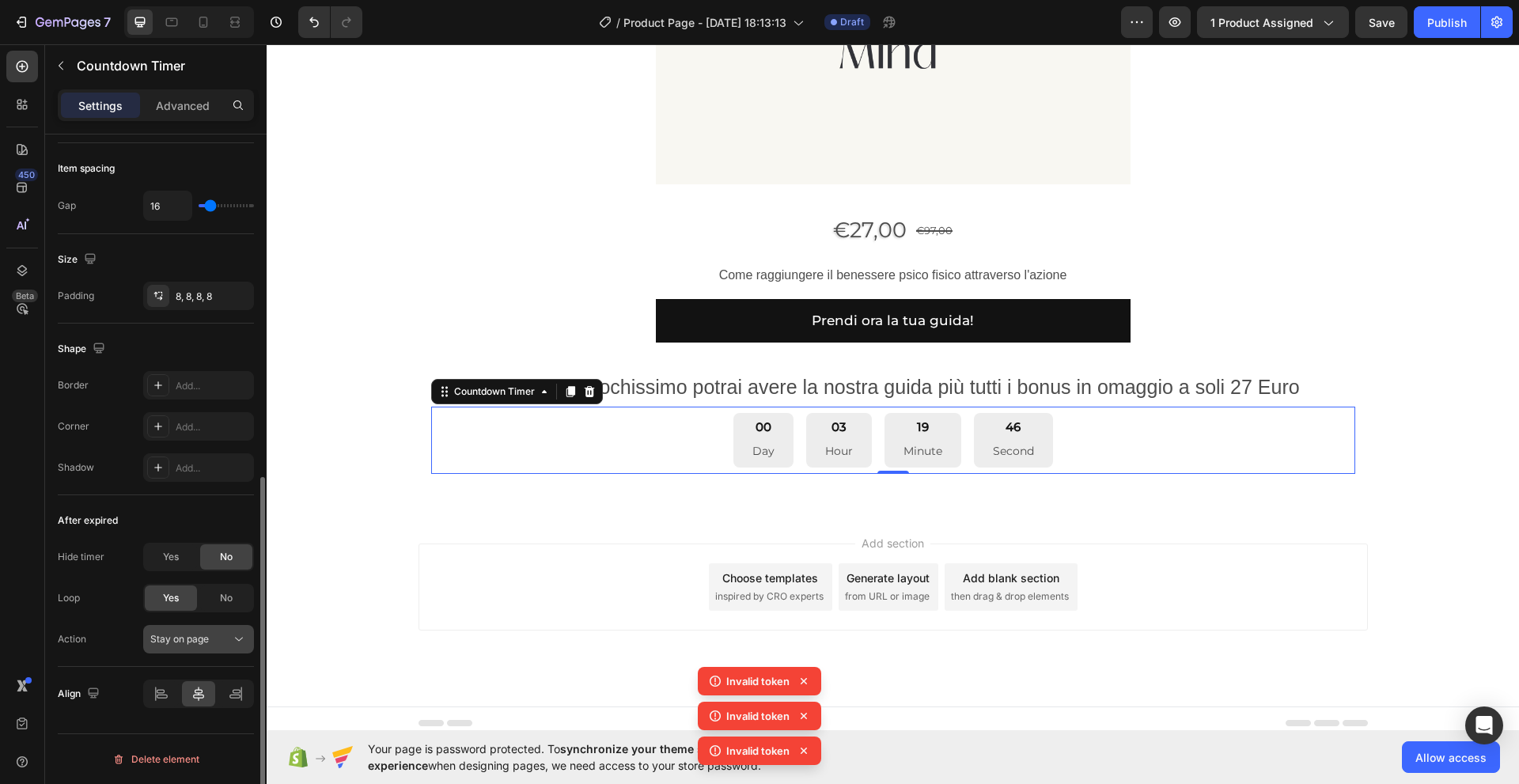
click at [188, 642] on span "Stay on page" at bounding box center [179, 638] width 58 height 11
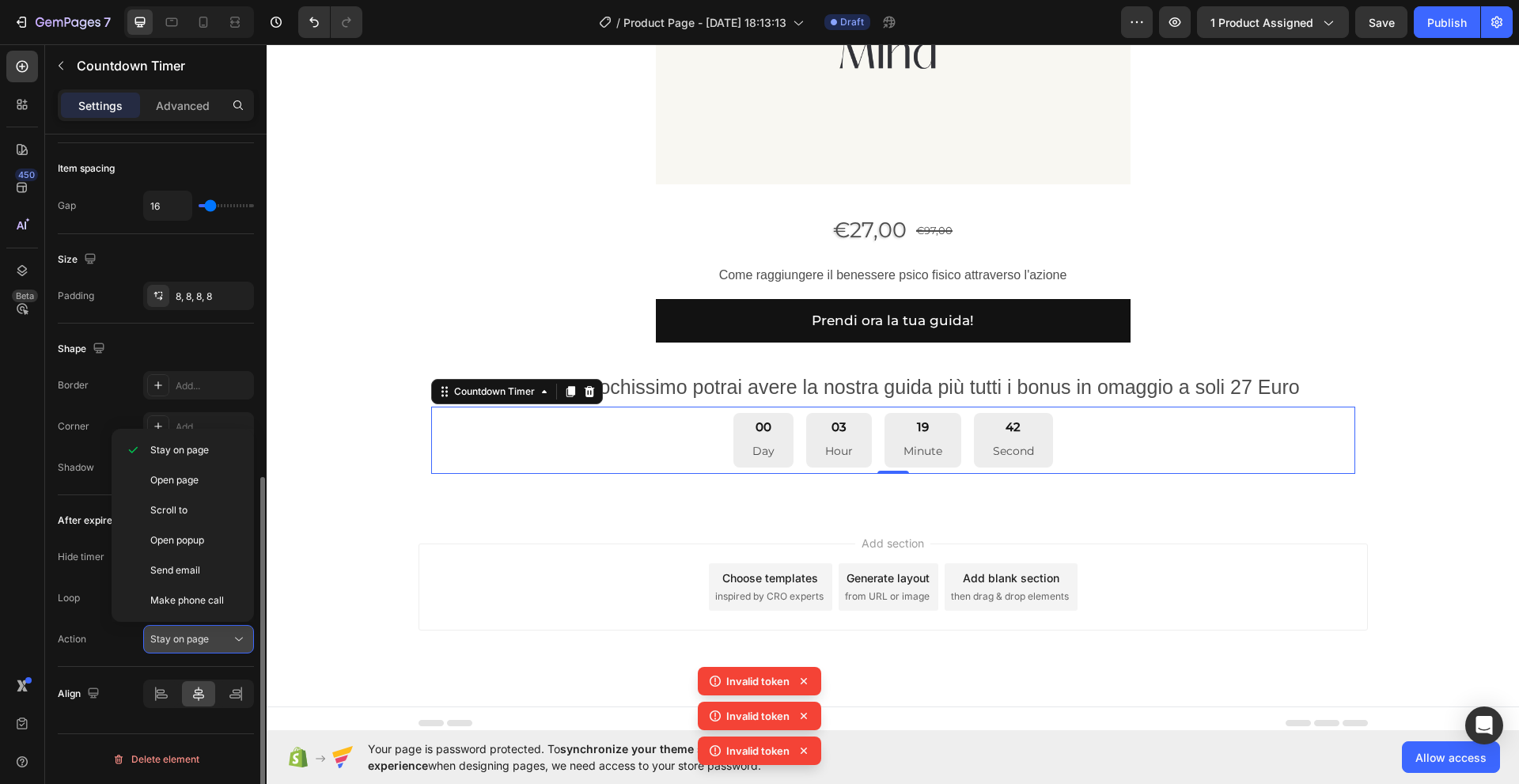
click at [188, 642] on span "Stay on page" at bounding box center [179, 638] width 58 height 11
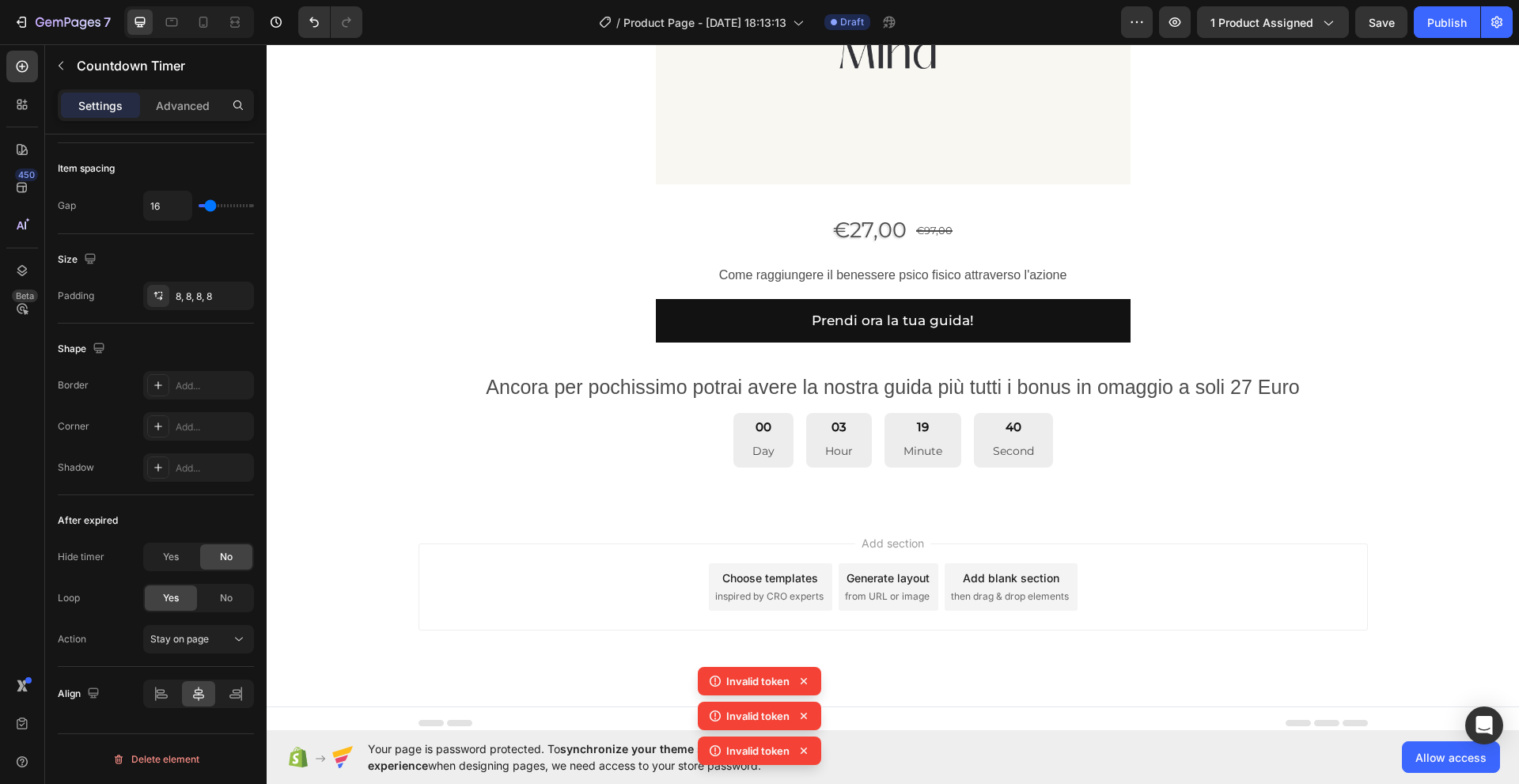
click at [368, 605] on div "Add section Choose templates inspired by CRO experts Generate layout from URL o…" at bounding box center [893, 609] width 1252 height 194
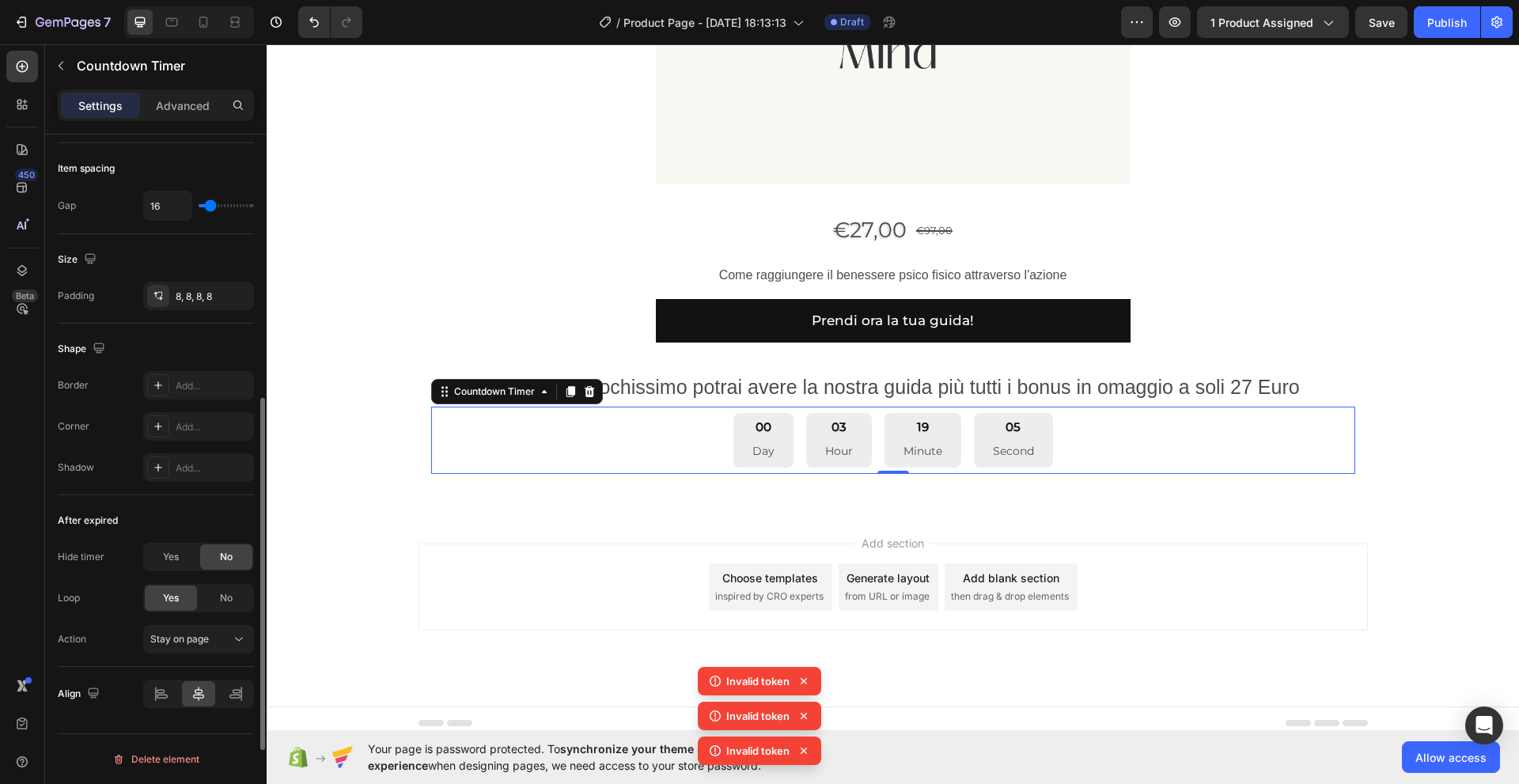
scroll to position [596, 0]
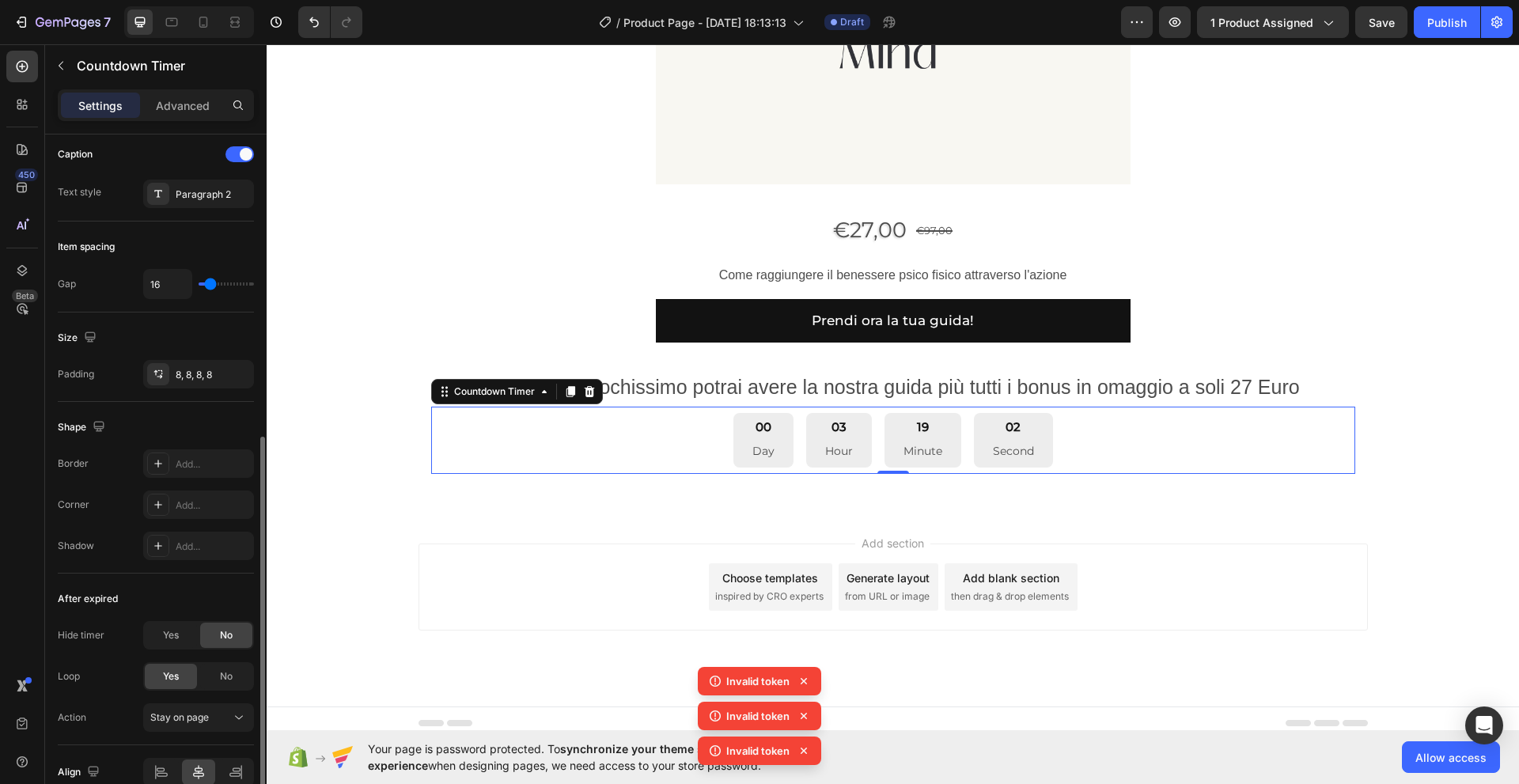
click at [69, 338] on div "Size" at bounding box center [78, 338] width 42 height 21
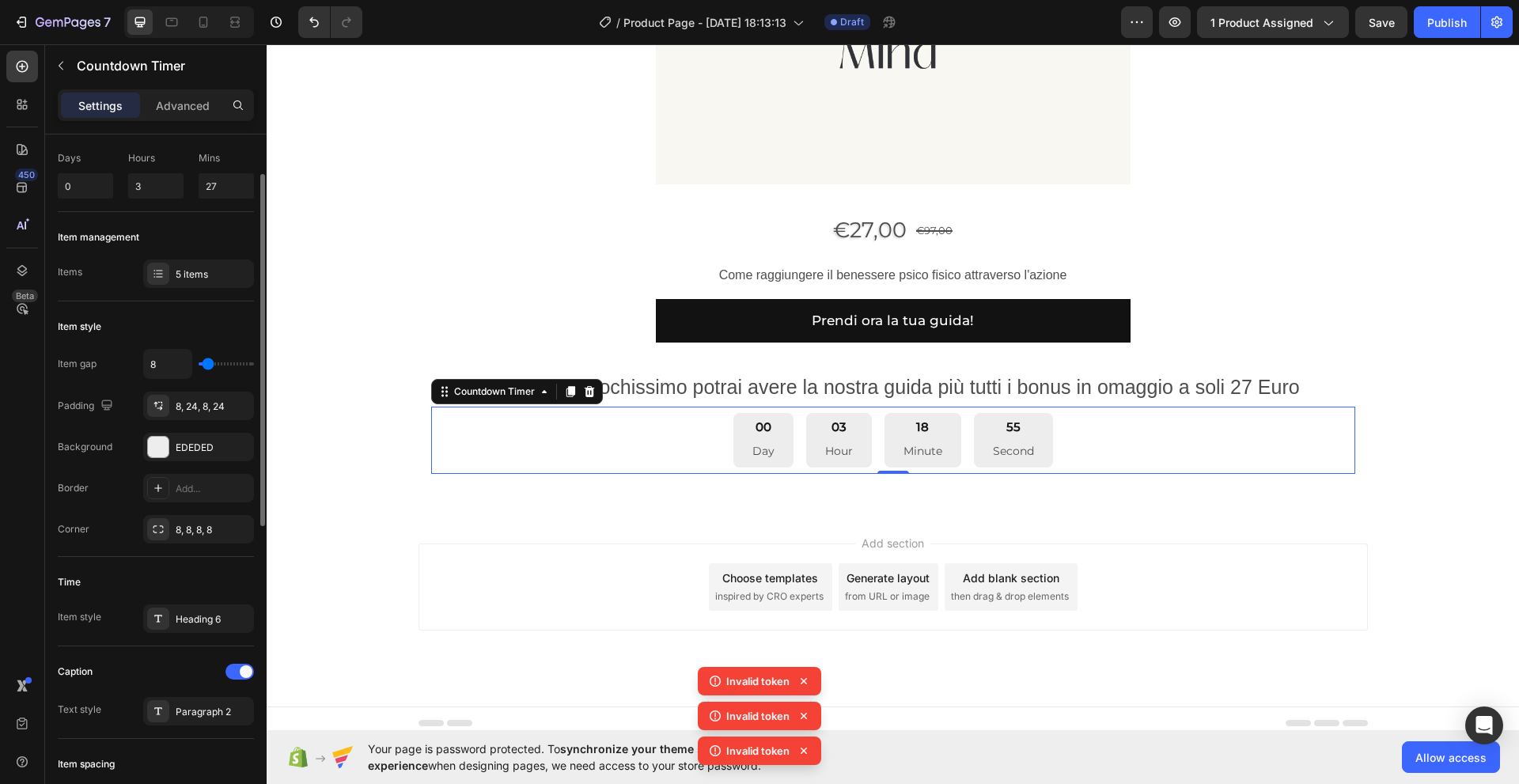
scroll to position [0, 0]
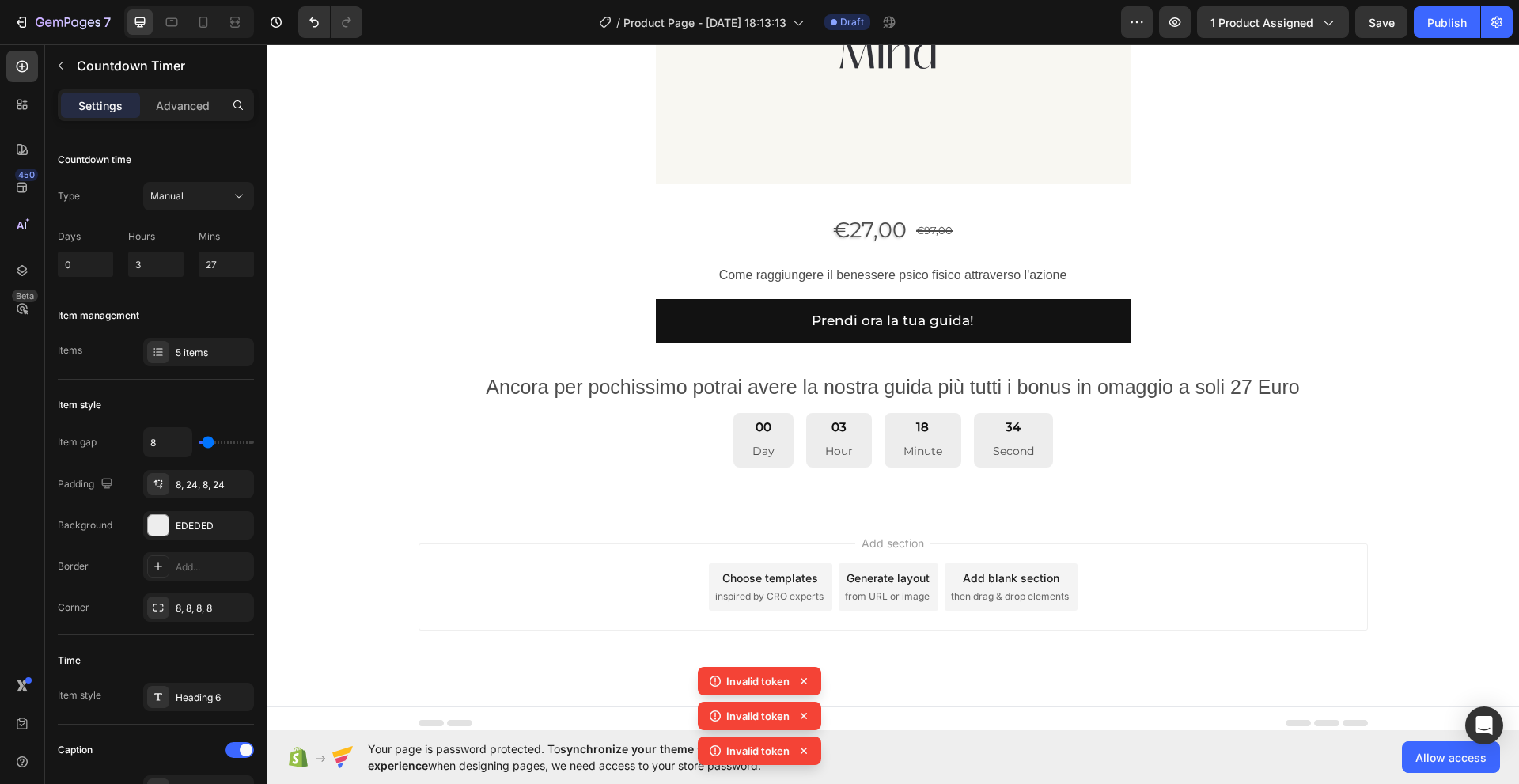
click at [363, 523] on div "Add section Choose templates inspired by CRO experts Generate layout from URL o…" at bounding box center [893, 609] width 1252 height 194
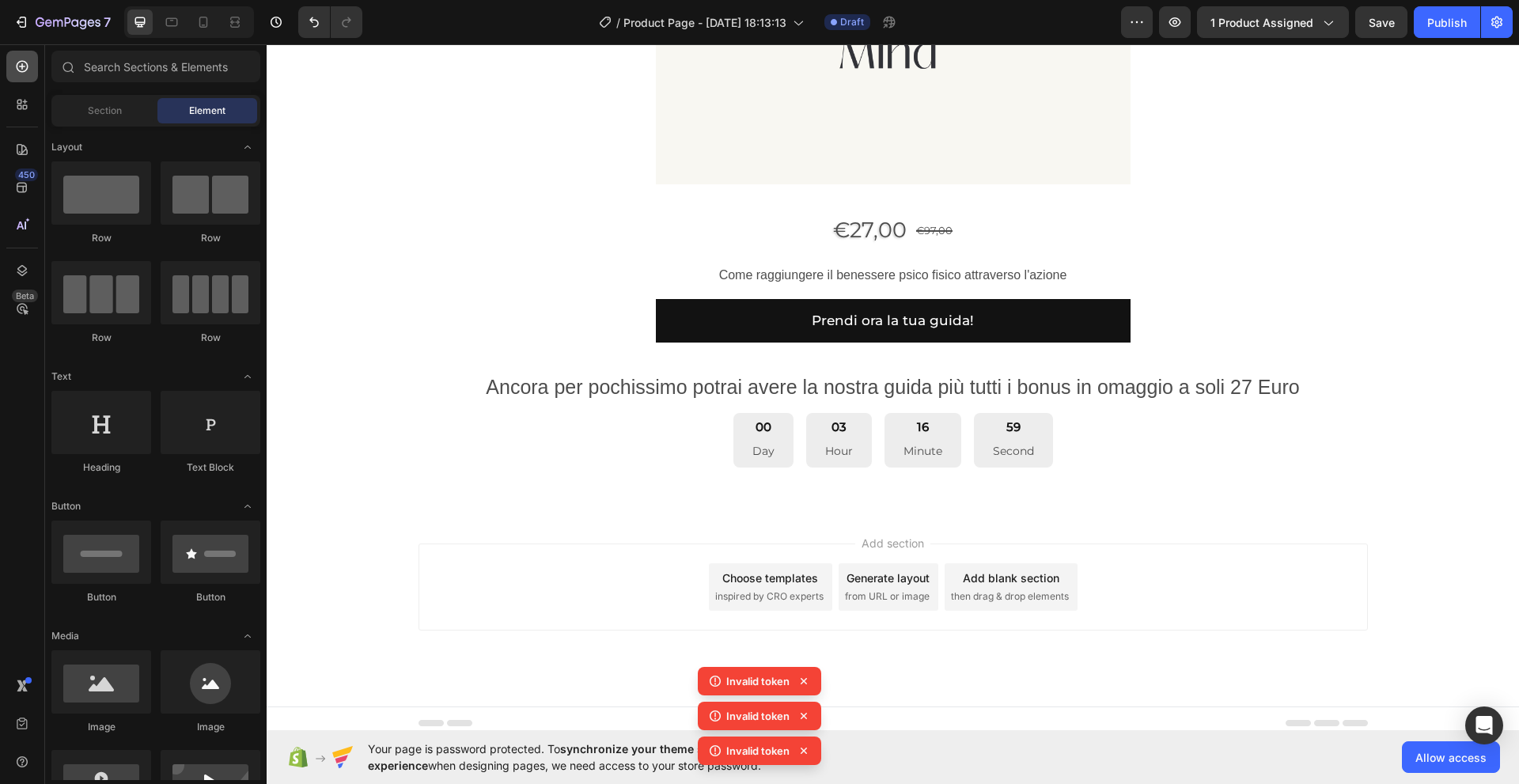
click at [25, 66] on icon at bounding box center [22, 66] width 11 height 11
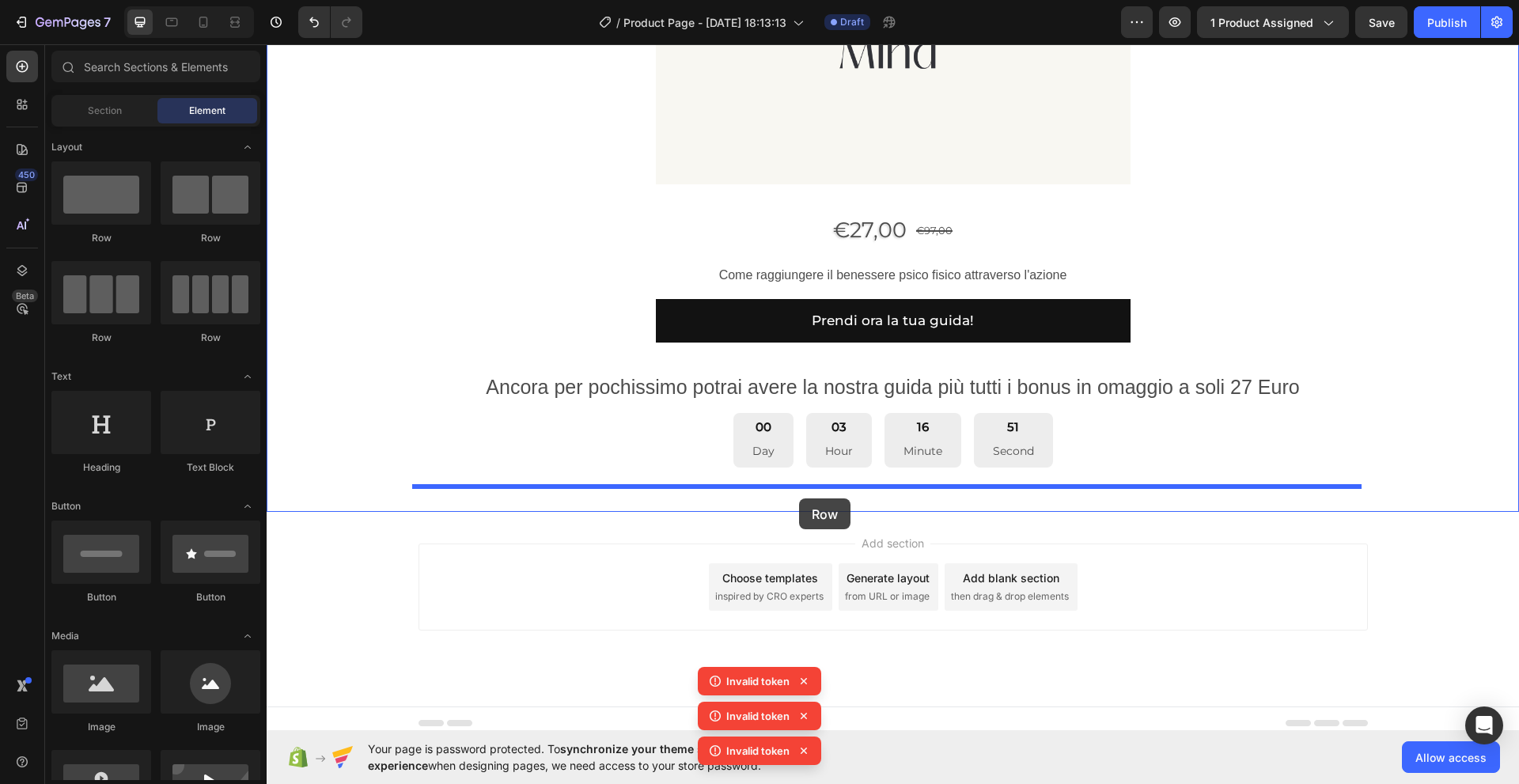
drag, startPoint x: 363, startPoint y: 250, endPoint x: 799, endPoint y: 499, distance: 502.1
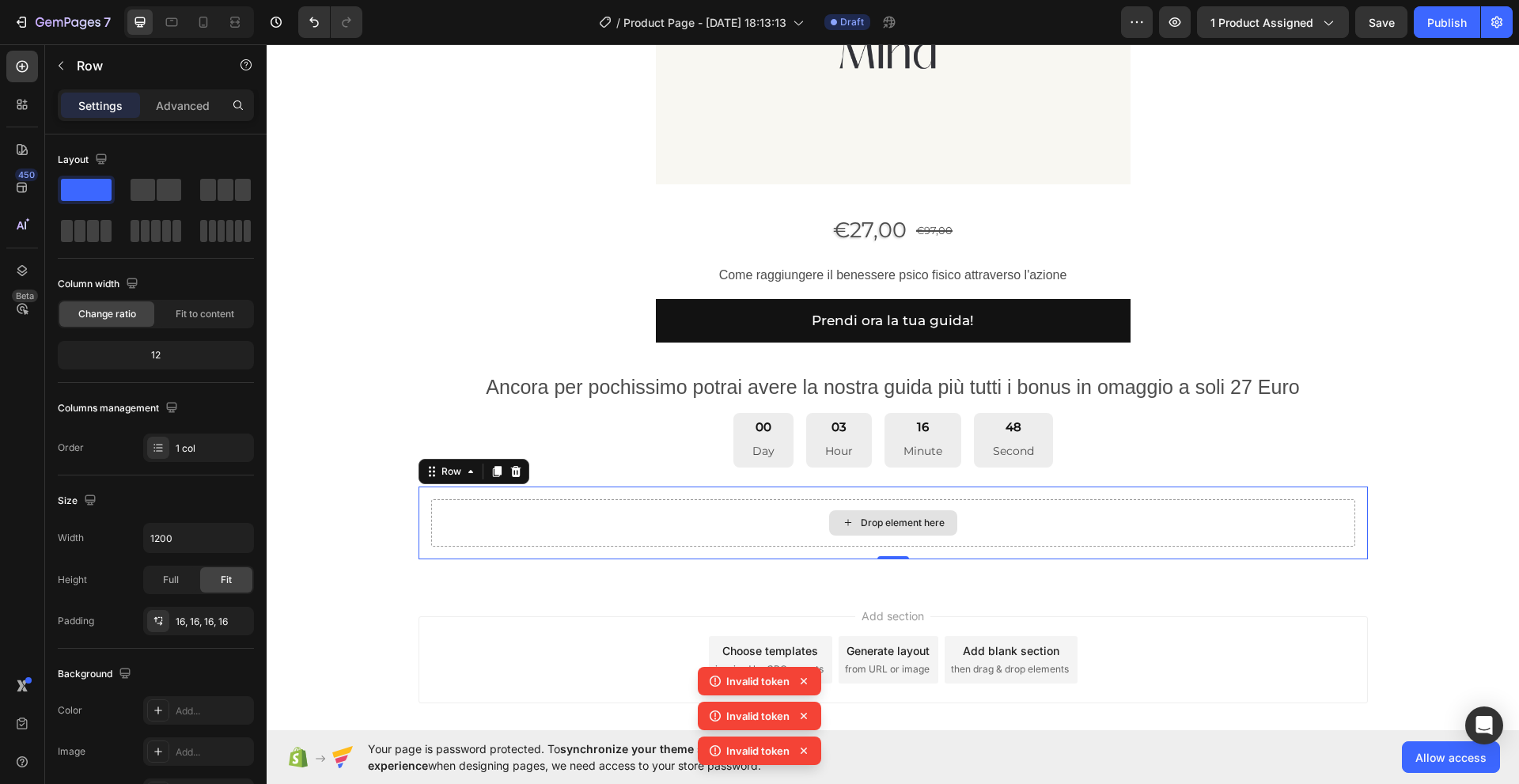
click at [551, 540] on div "Drop element here" at bounding box center [893, 523] width 924 height 48
click at [468, 528] on div "Drop element here" at bounding box center [893, 523] width 924 height 48
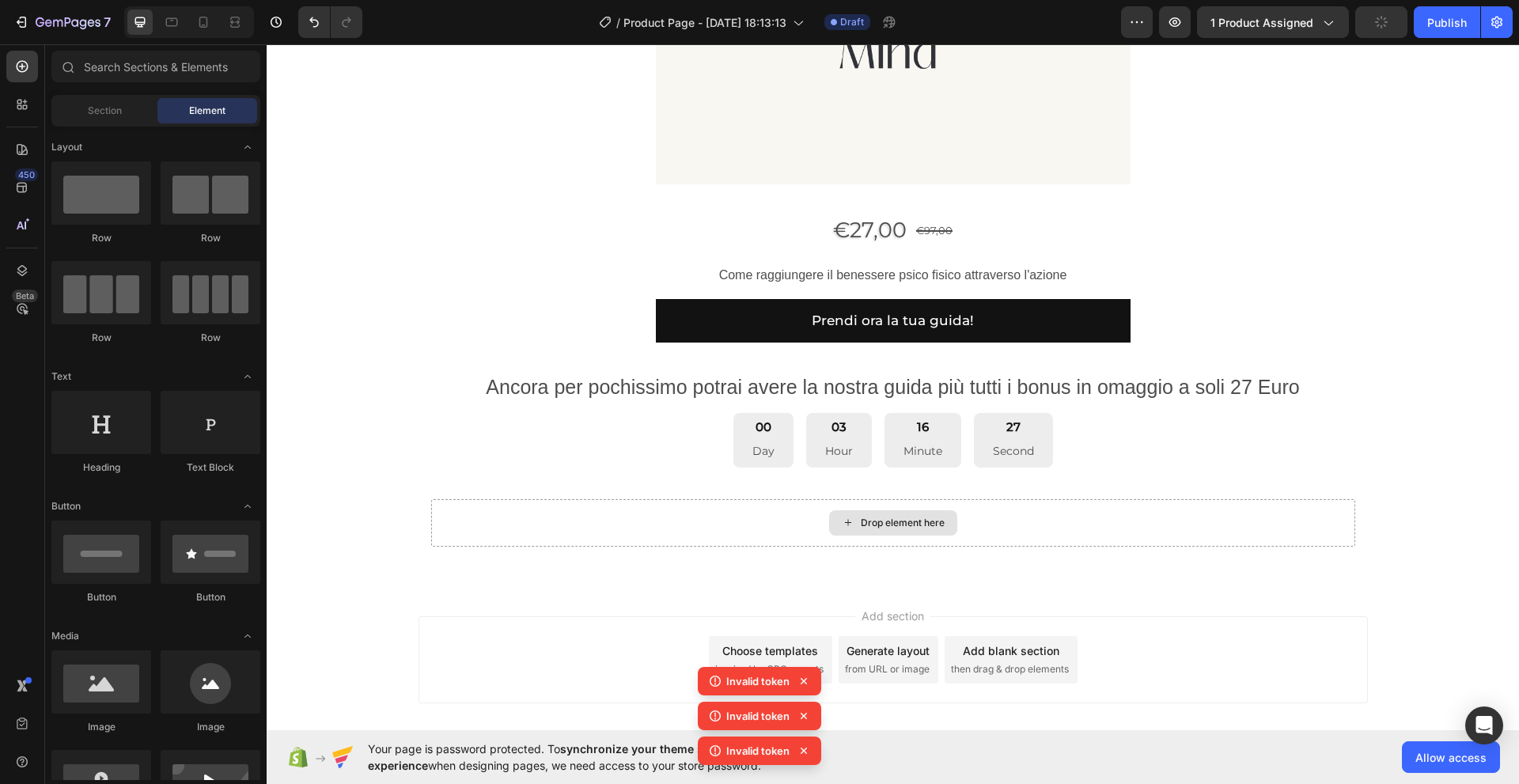
click at [844, 527] on icon at bounding box center [848, 521] width 12 height 13
click at [22, 64] on icon at bounding box center [22, 66] width 11 height 11
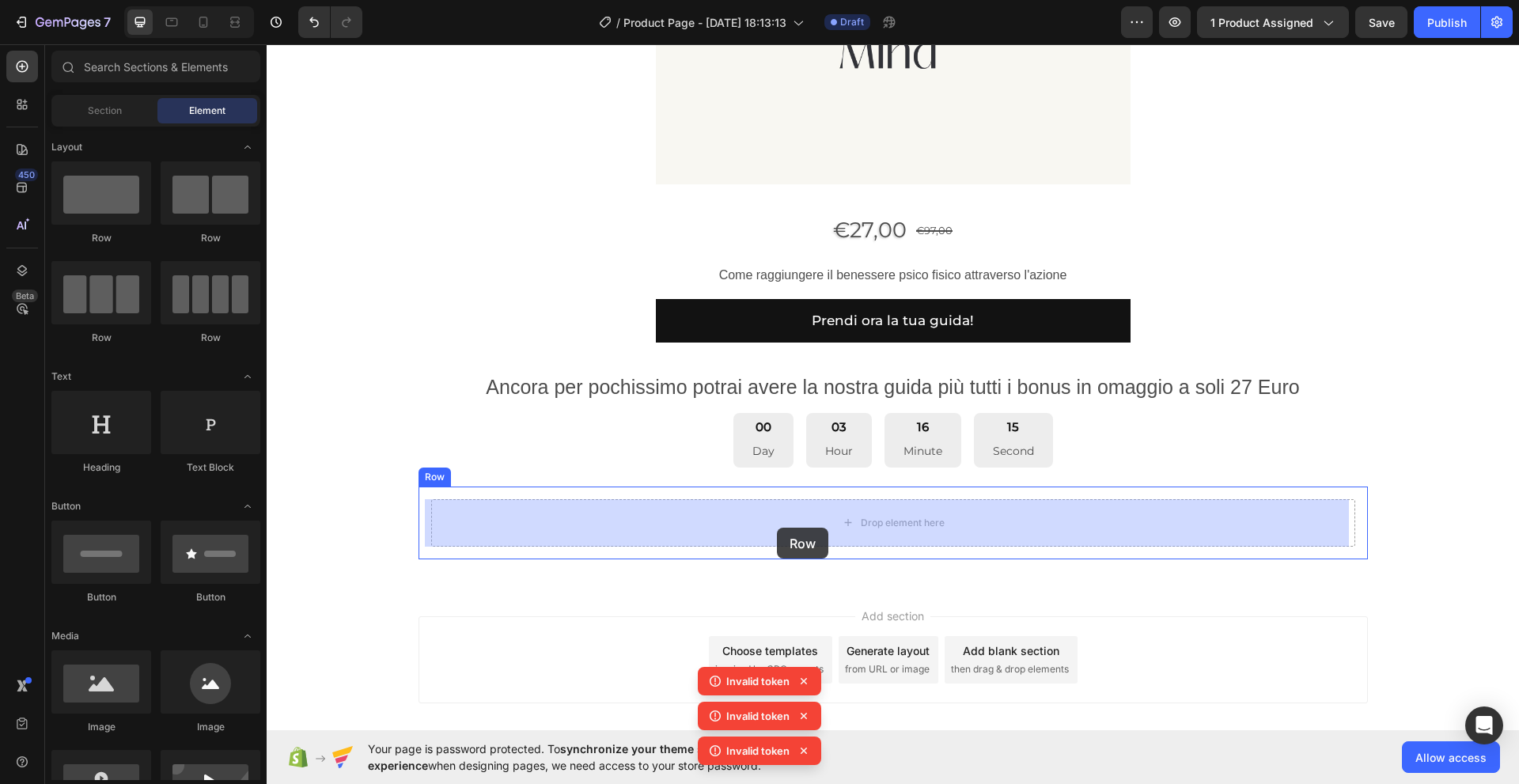
drag, startPoint x: 360, startPoint y: 249, endPoint x: 777, endPoint y: 528, distance: 501.7
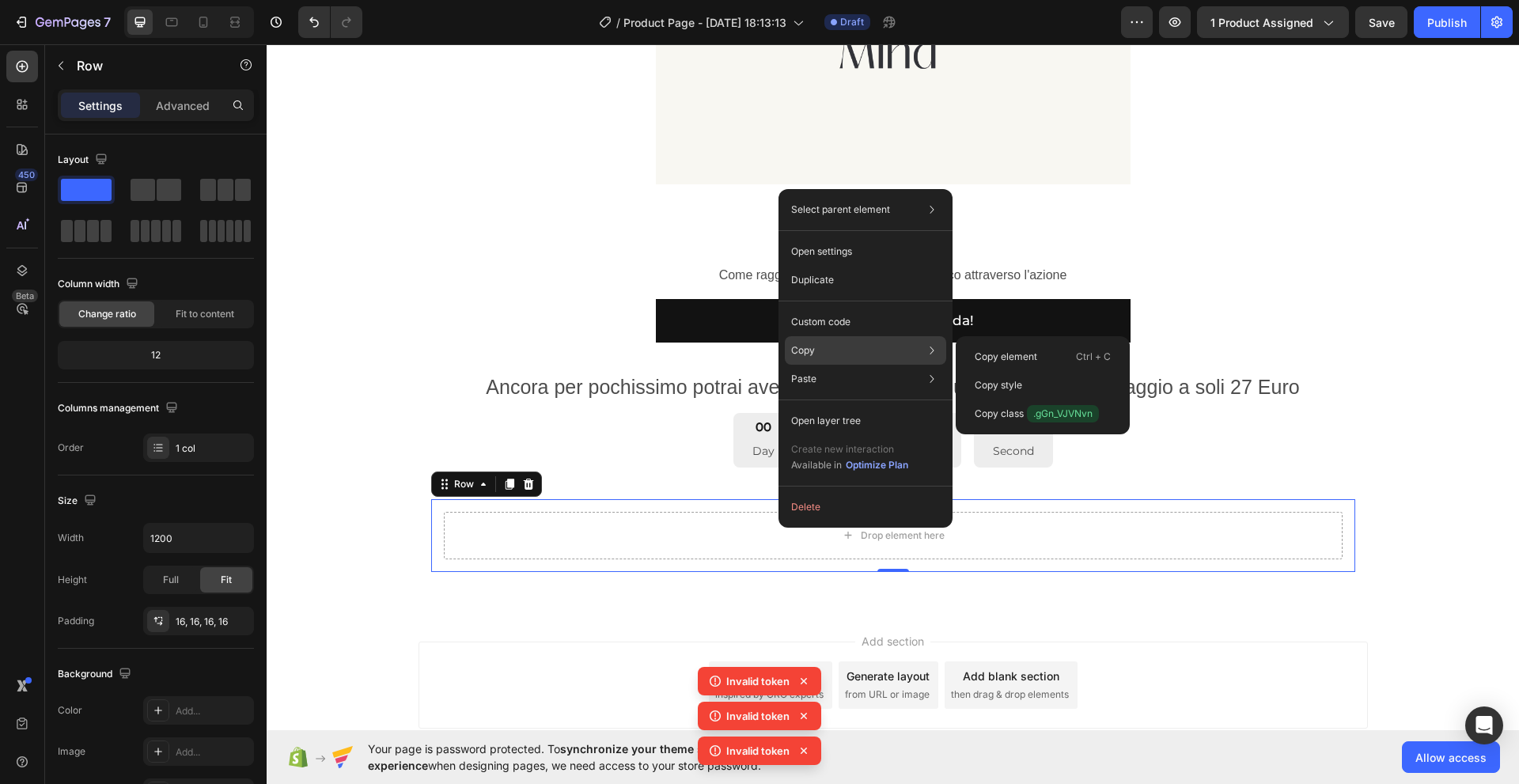
click at [805, 353] on p "Copy" at bounding box center [803, 350] width 24 height 14
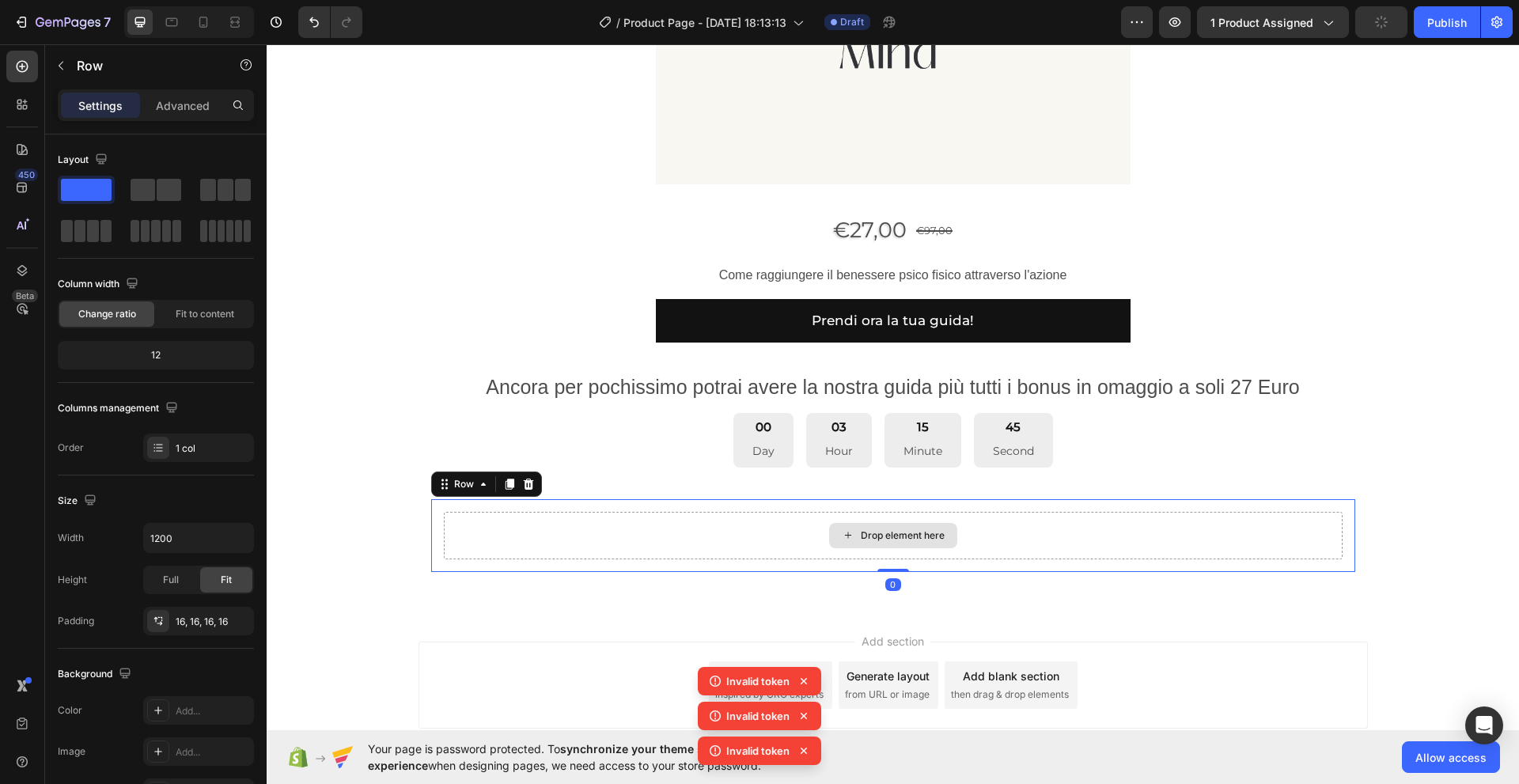
click at [902, 552] on div "Drop element here" at bounding box center [893, 536] width 898 height 48
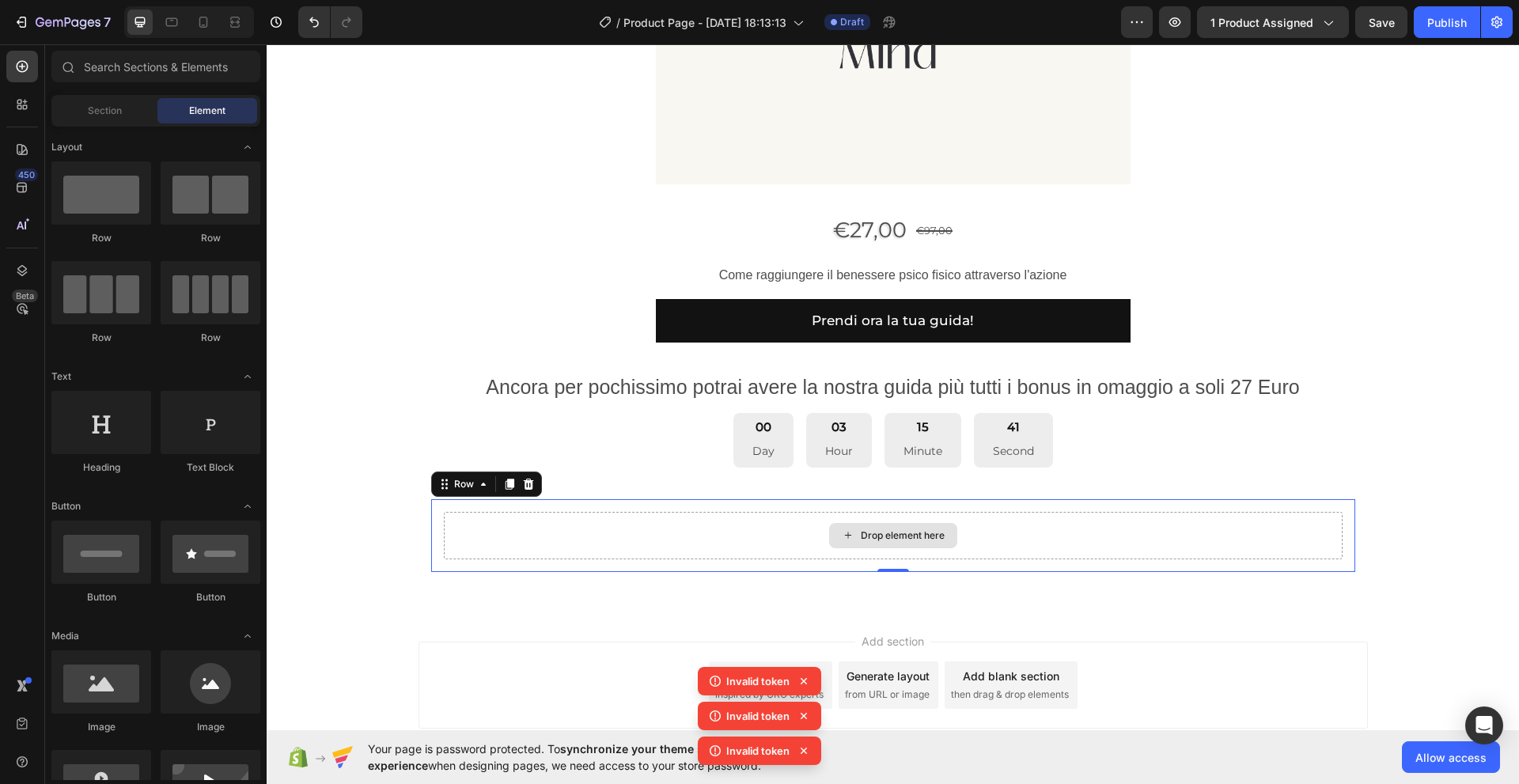
click at [843, 537] on icon at bounding box center [848, 535] width 12 height 13
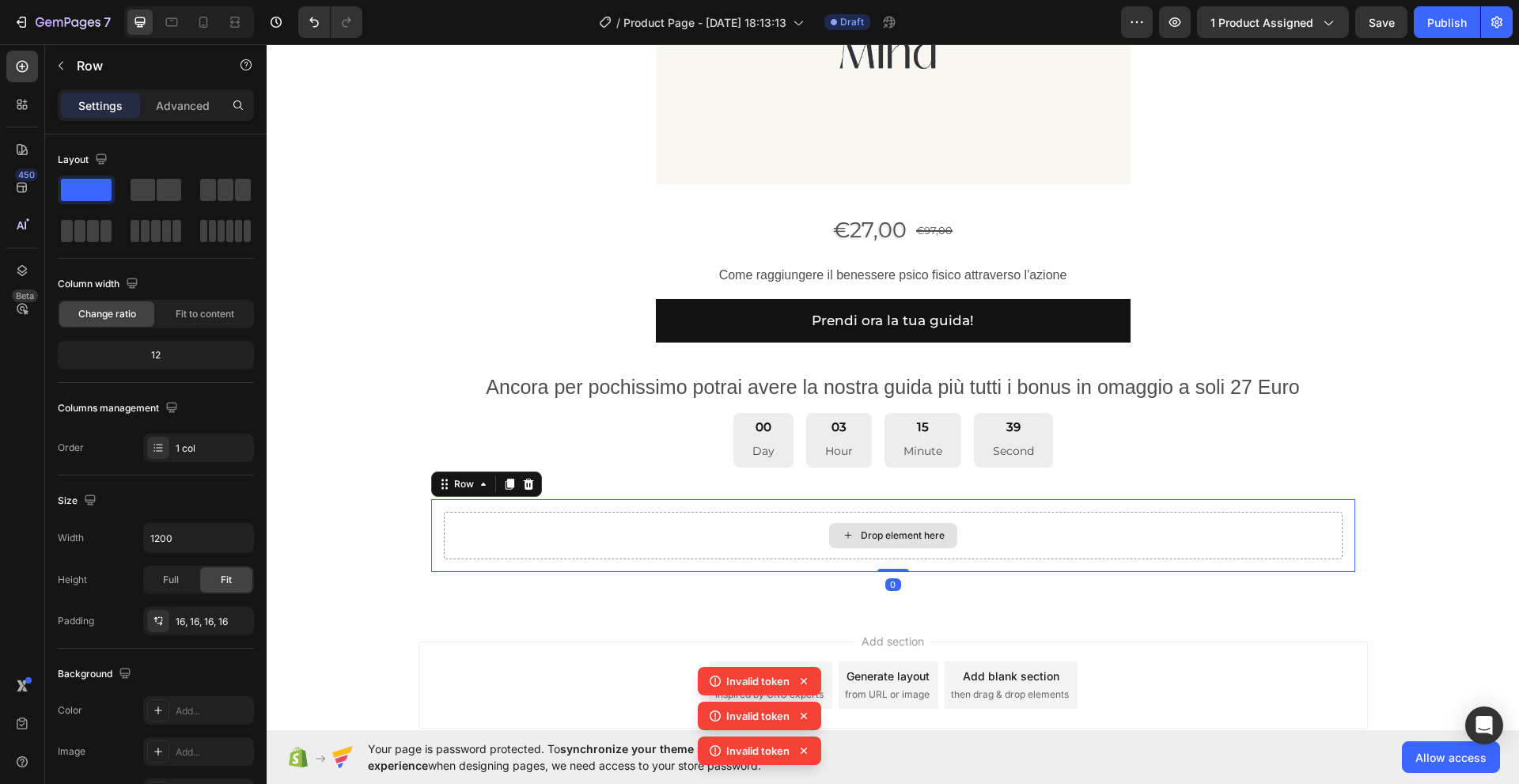
click at [794, 538] on div "Drop element here" at bounding box center [893, 536] width 898 height 48
click at [94, 69] on p "Row" at bounding box center [144, 65] width 134 height 19
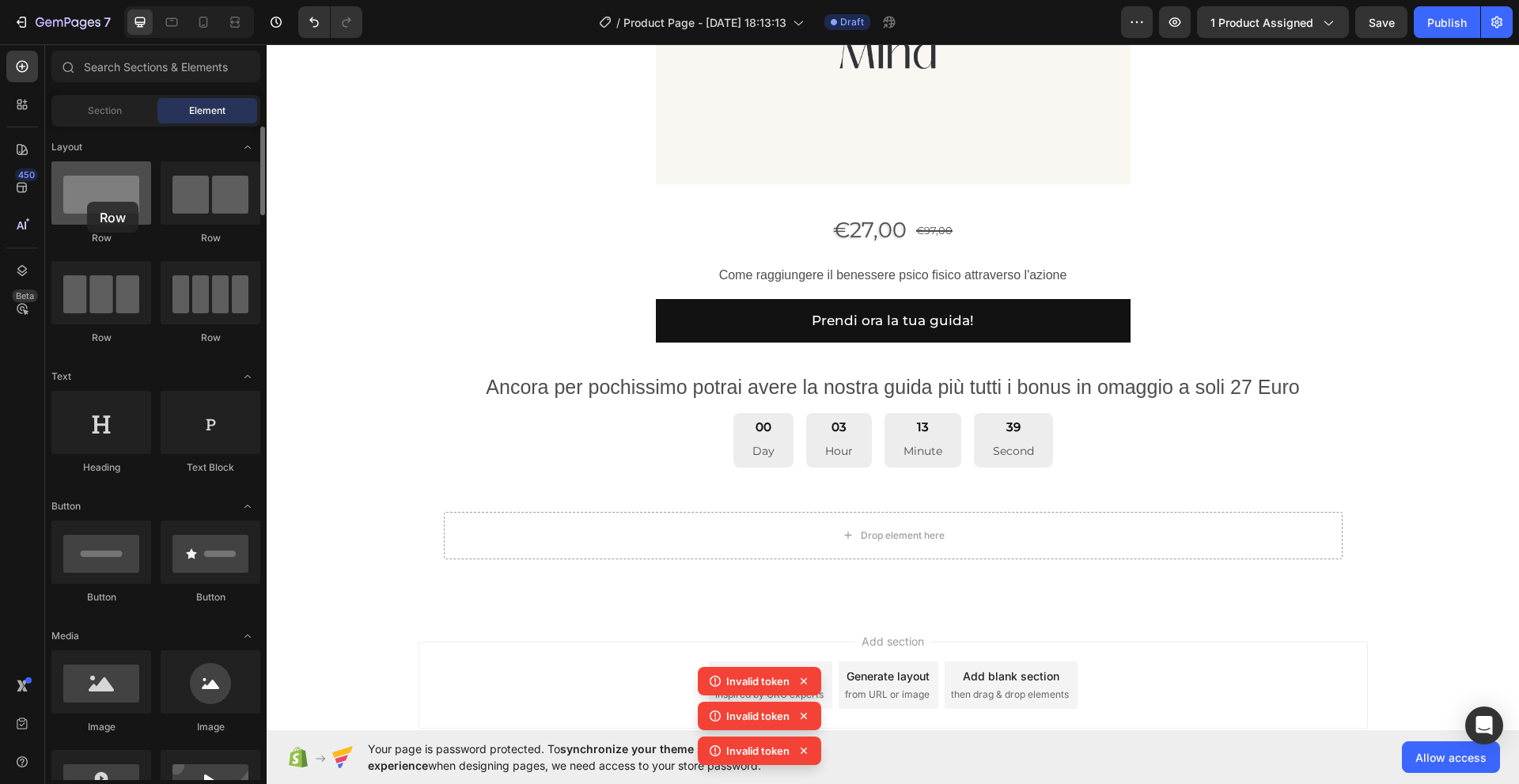
click at [87, 202] on div at bounding box center [101, 194] width 100 height 64
click at [23, 65] on icon at bounding box center [22, 66] width 16 height 16
click at [88, 199] on div at bounding box center [101, 194] width 100 height 64
click at [90, 202] on div at bounding box center [101, 194] width 100 height 64
click at [24, 65] on icon at bounding box center [22, 66] width 16 height 16
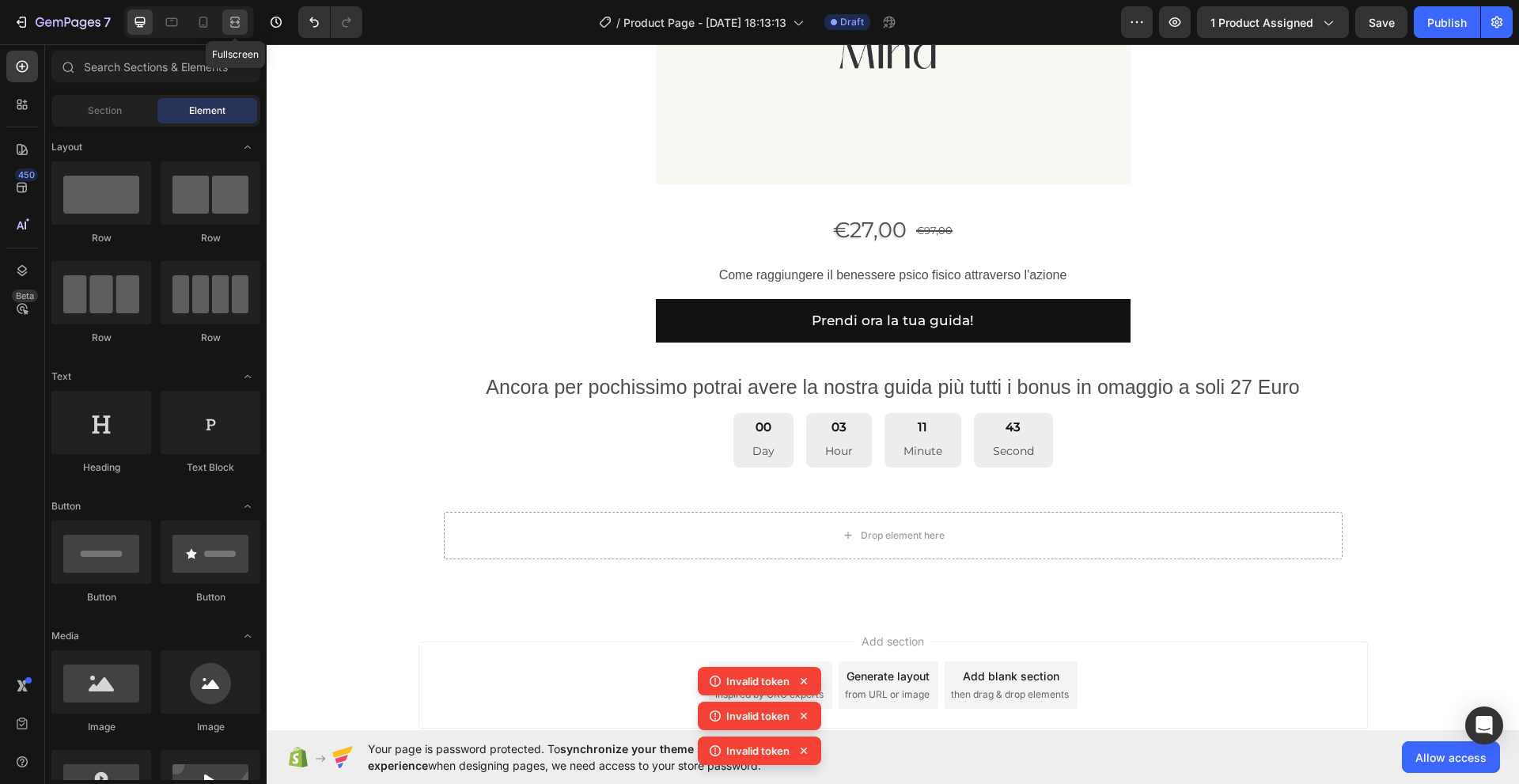
click at [233, 24] on icon at bounding box center [232, 21] width 4 height 4
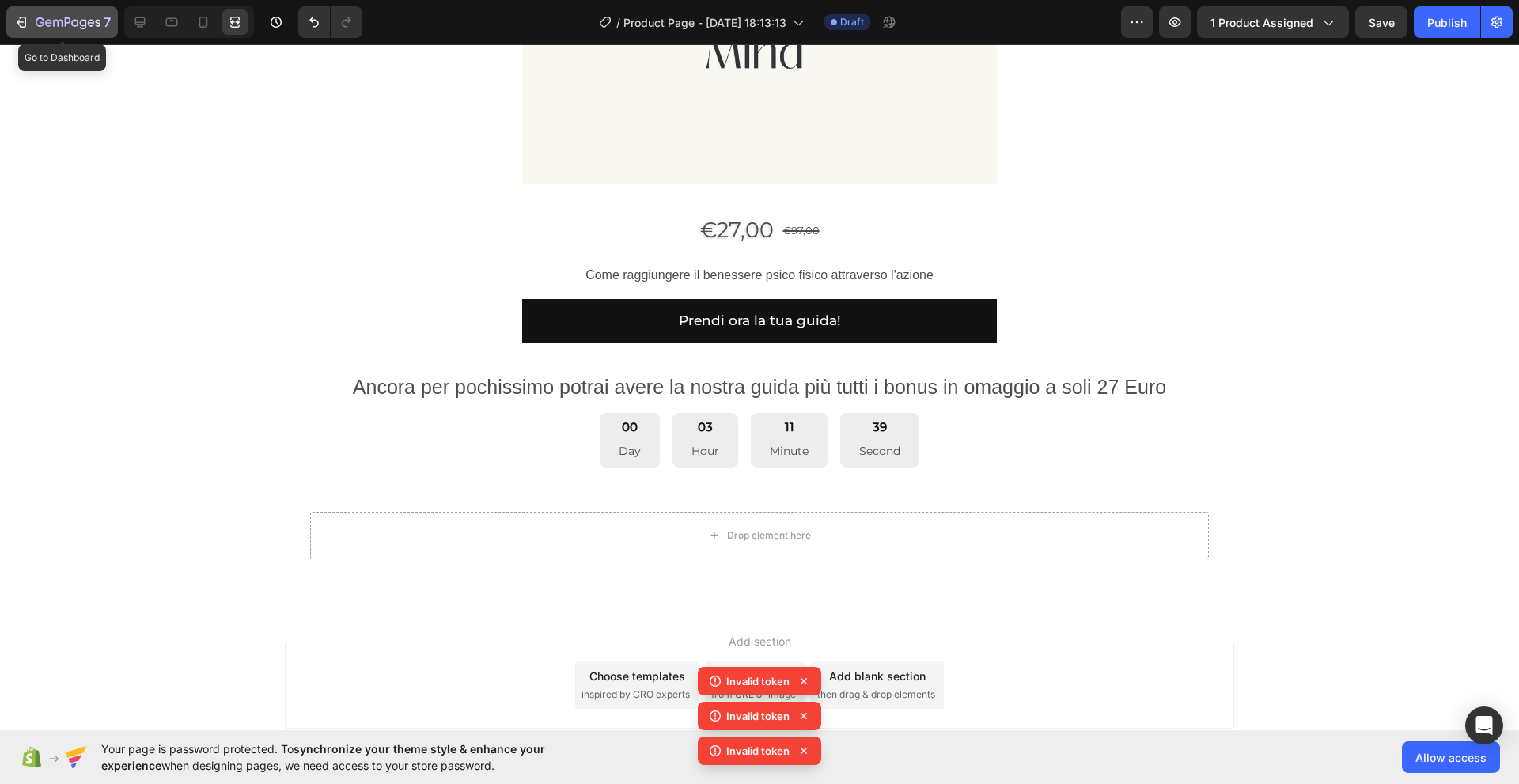
click at [53, 23] on icon "button" at bounding box center [57, 23] width 10 height 7
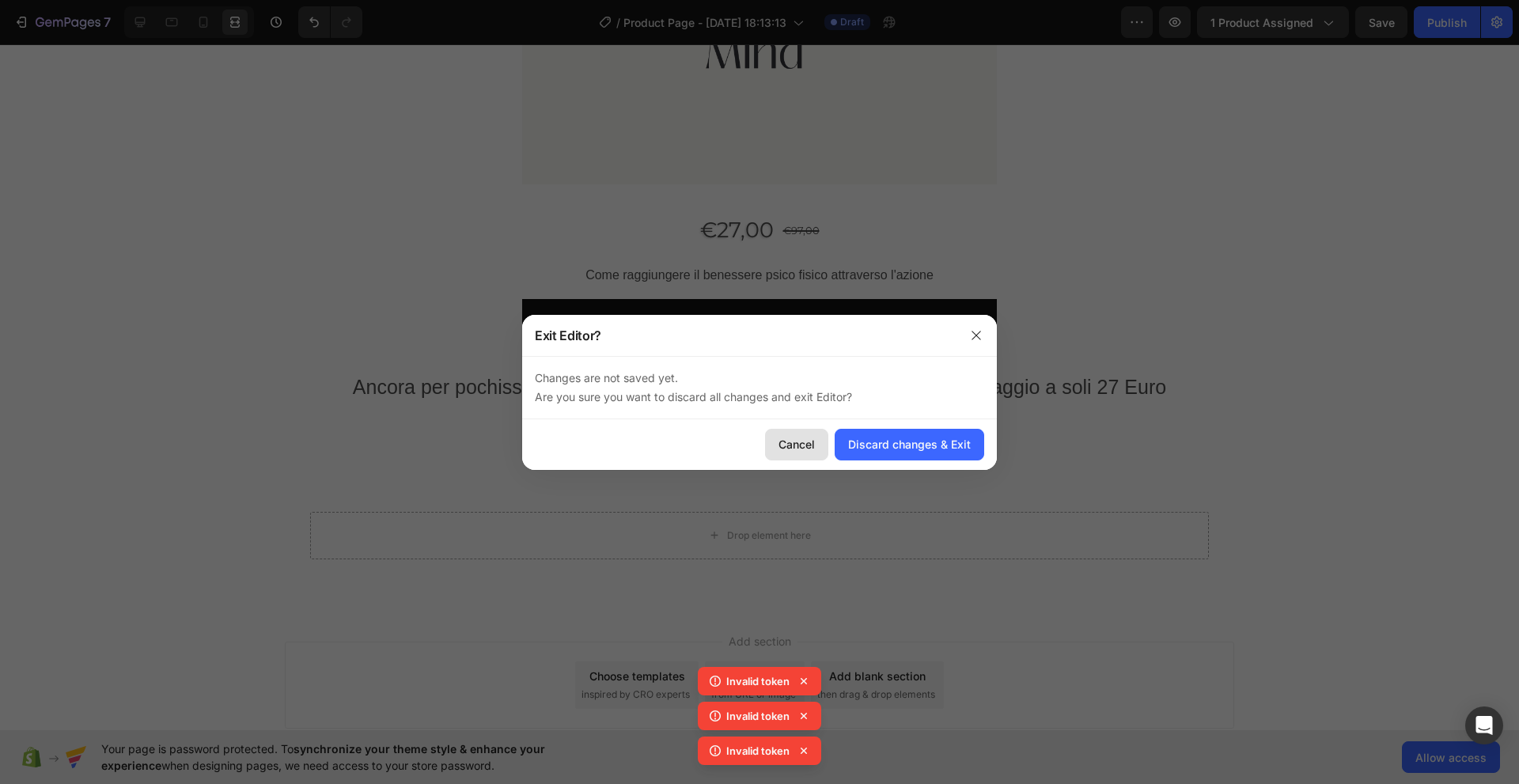
click at [795, 449] on div "Cancel" at bounding box center [796, 444] width 36 height 17
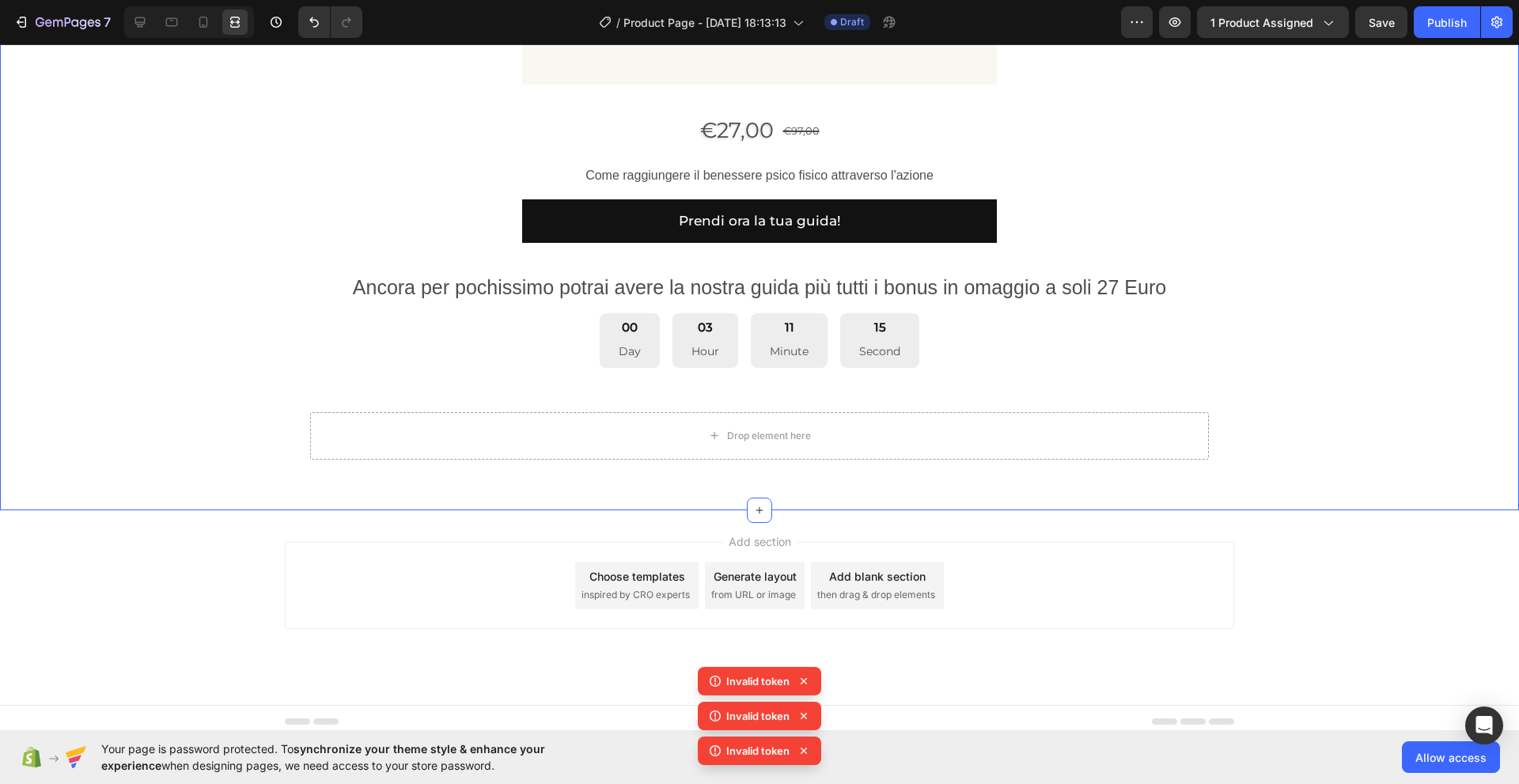
scroll to position [1208, 0]
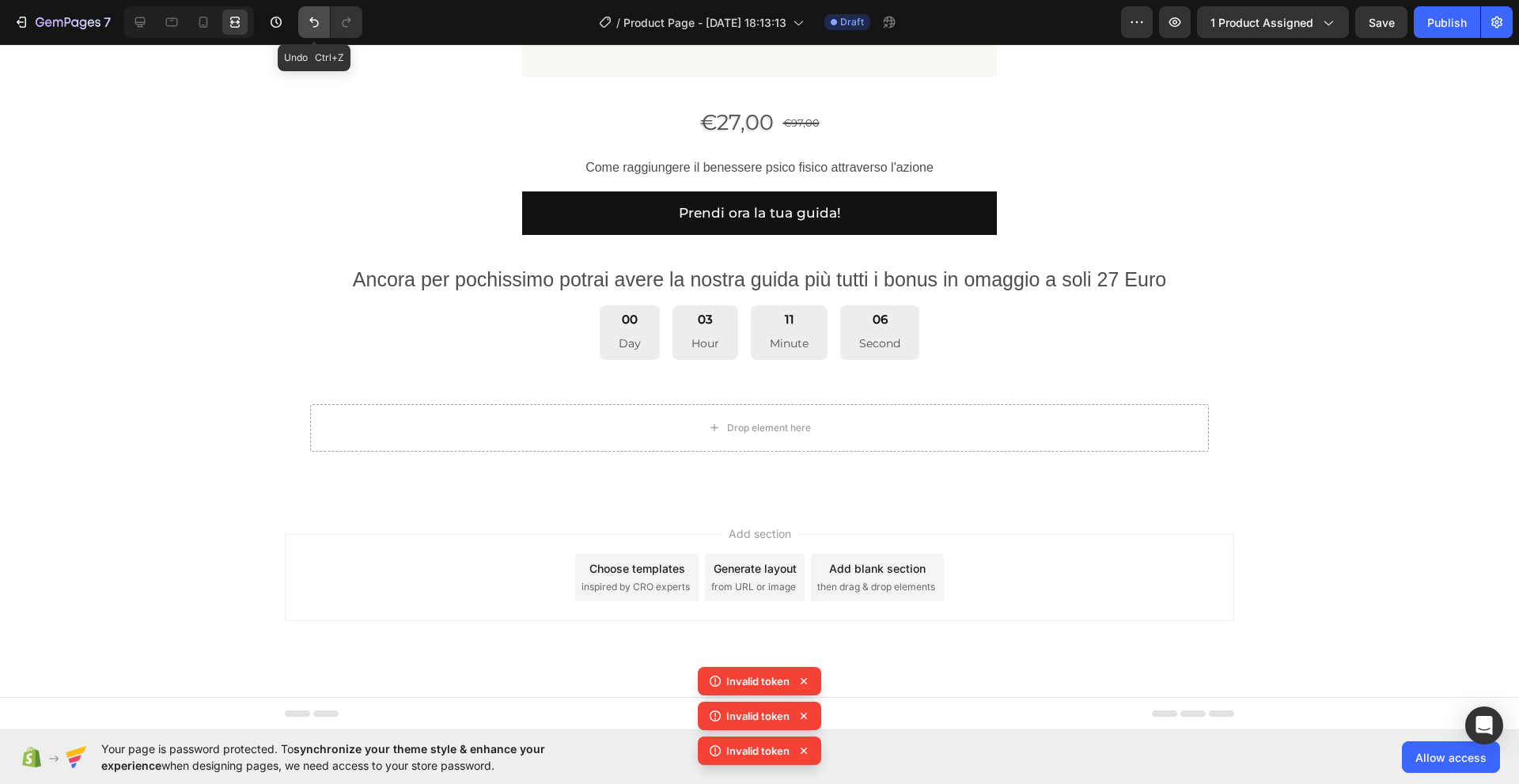
click at [317, 31] on button "Undo/Redo" at bounding box center [314, 22] width 32 height 32
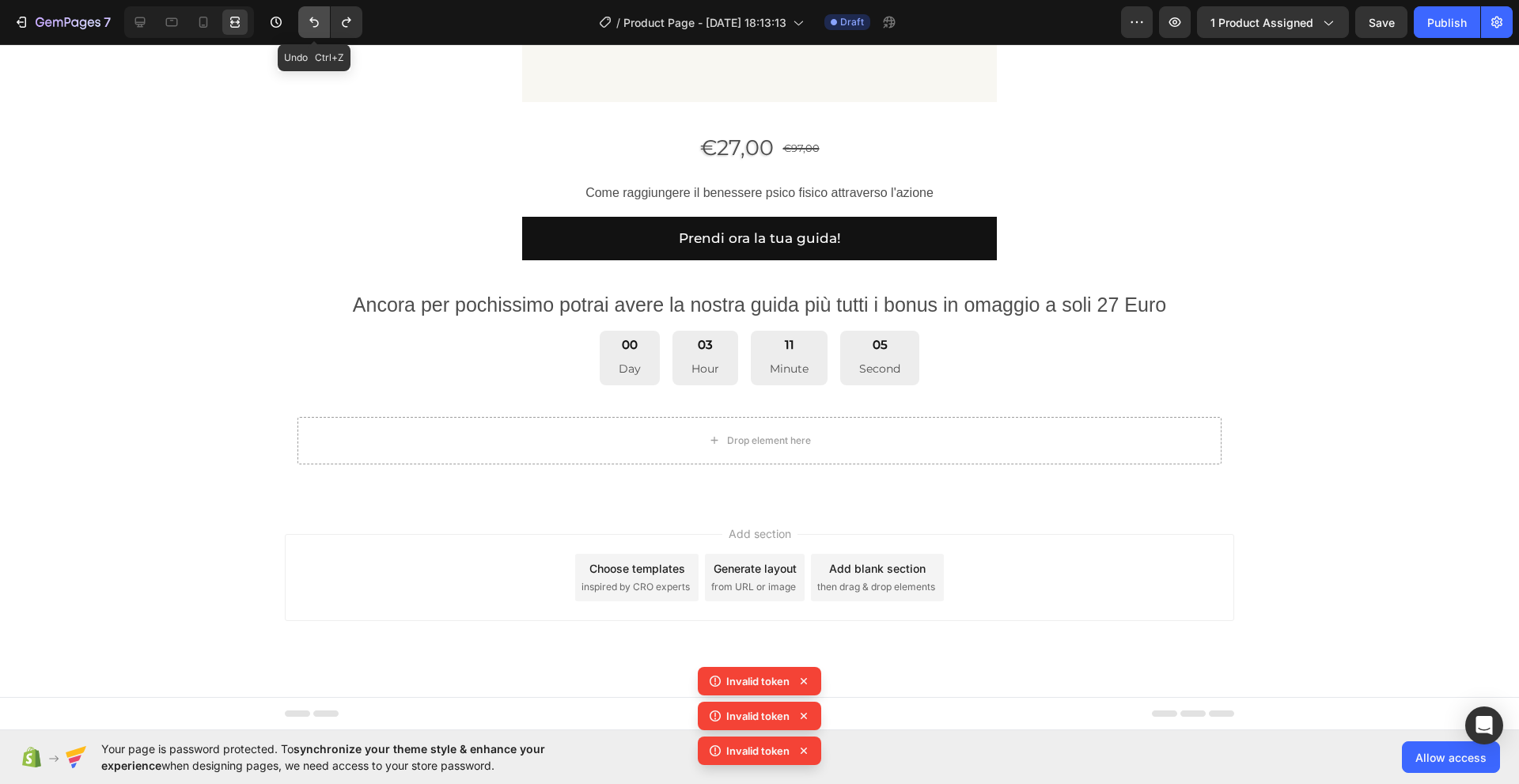
click at [317, 31] on button "Undo/Redo" at bounding box center [314, 22] width 32 height 32
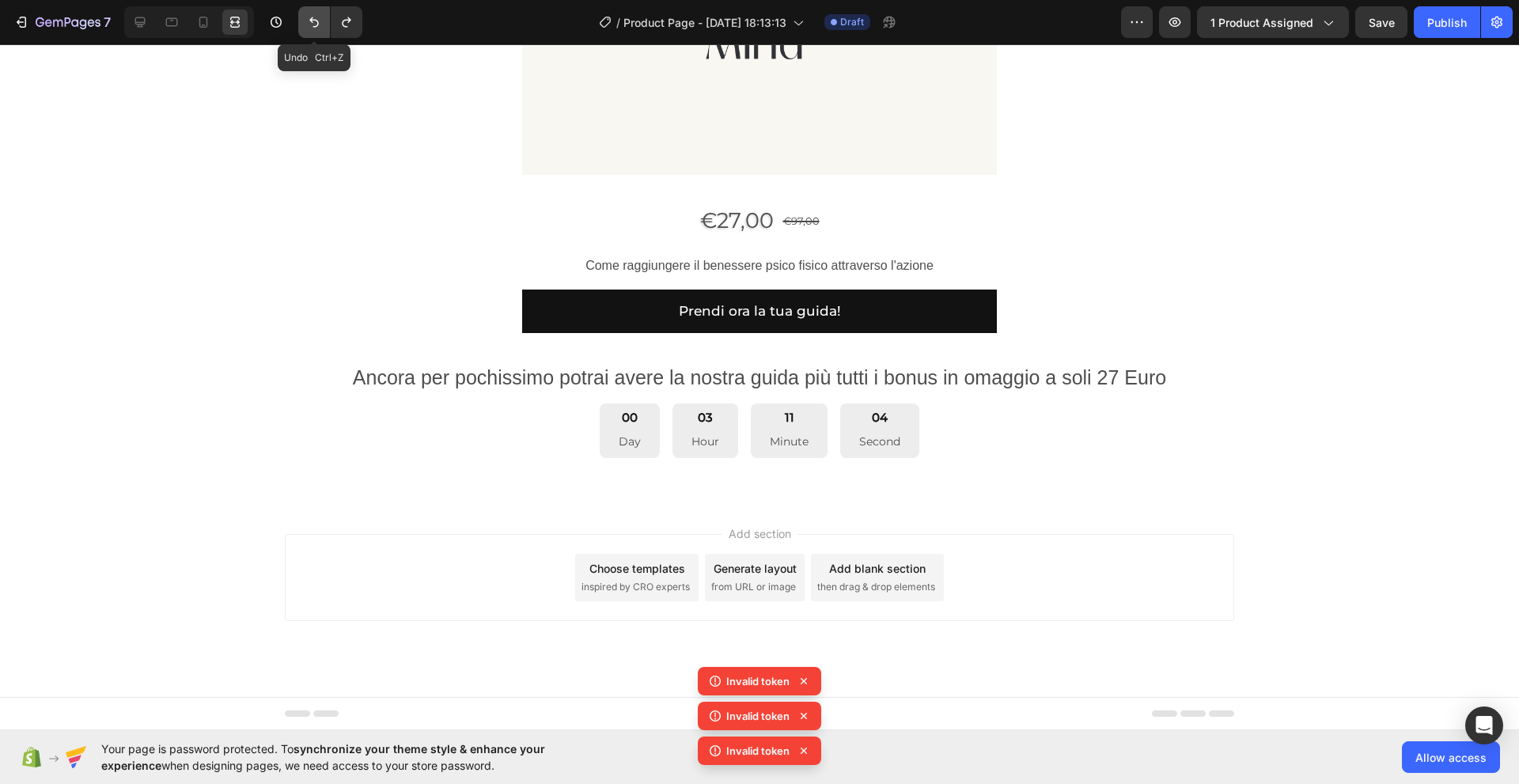
click at [317, 31] on button "Undo/Redo" at bounding box center [314, 22] width 32 height 32
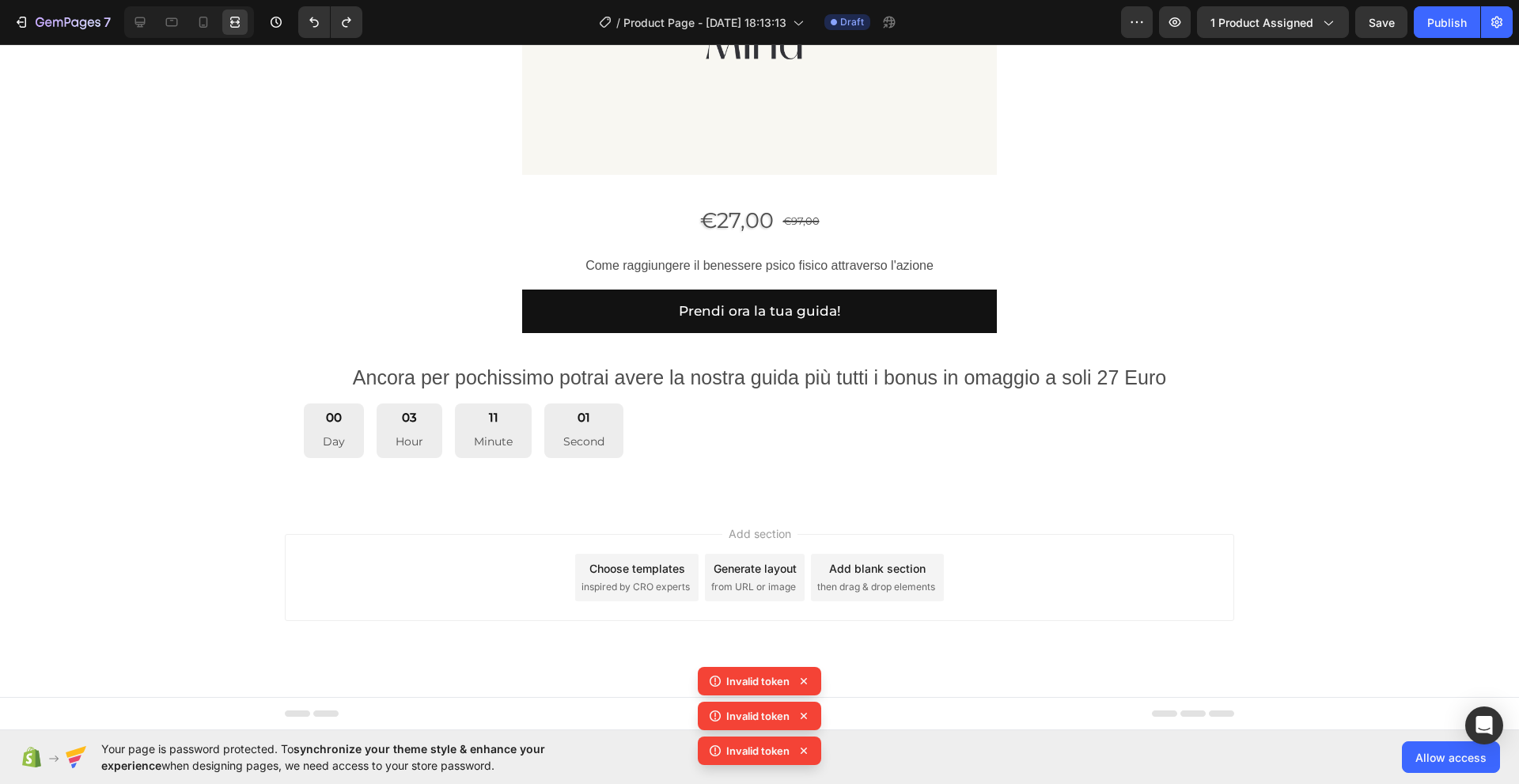
click at [810, 680] on icon at bounding box center [804, 681] width 16 height 16
click at [805, 684] on icon at bounding box center [804, 681] width 16 height 16
click at [805, 681] on icon at bounding box center [804, 681] width 16 height 16
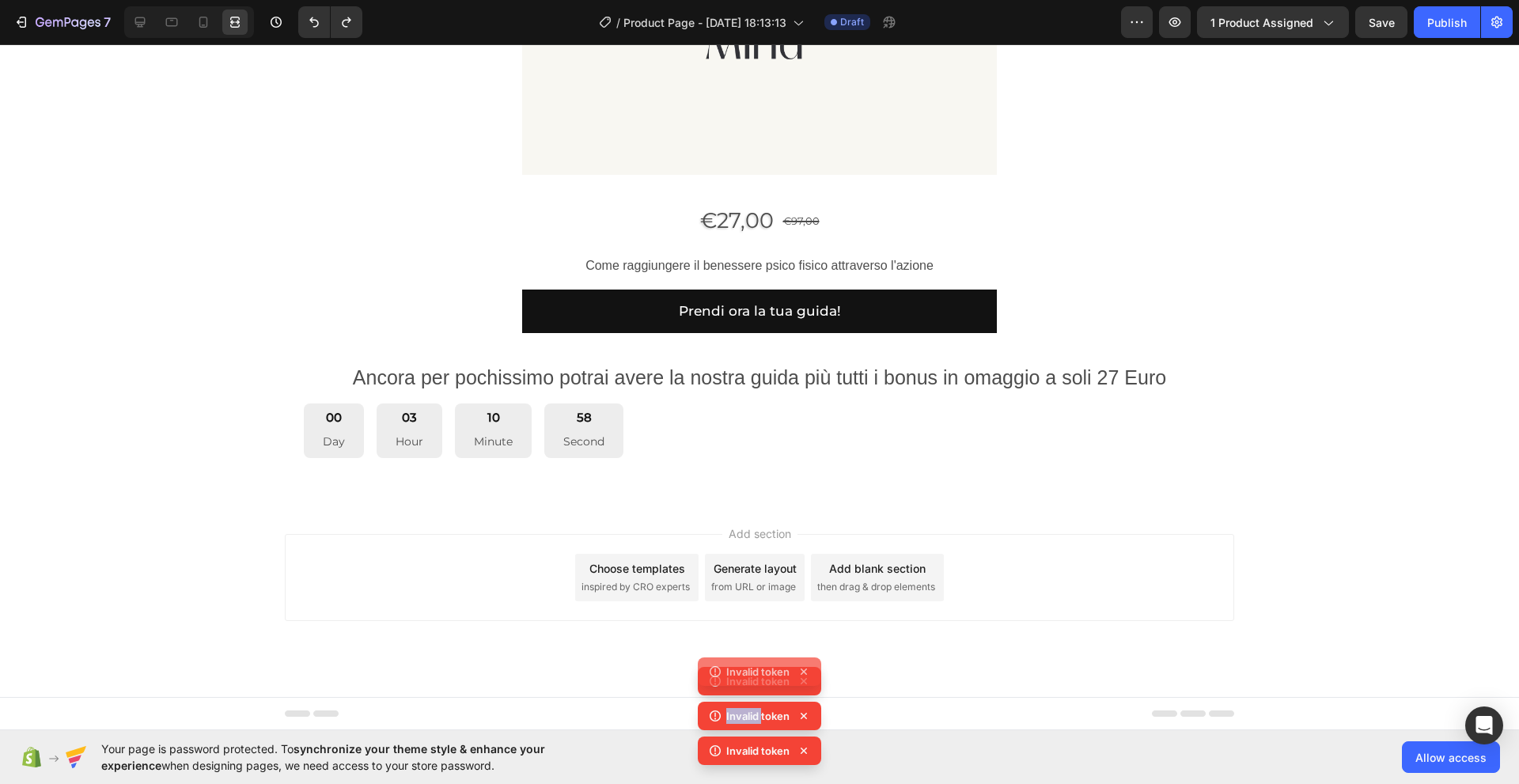
click at [805, 681] on icon at bounding box center [804, 681] width 16 height 16
click at [804, 681] on icon at bounding box center [803, 681] width 6 height 6
click at [804, 681] on icon at bounding box center [804, 681] width 16 height 16
click at [804, 702] on div "Invalid token" at bounding box center [760, 716] width 124 height 28
click at [804, 681] on icon at bounding box center [803, 681] width 6 height 6
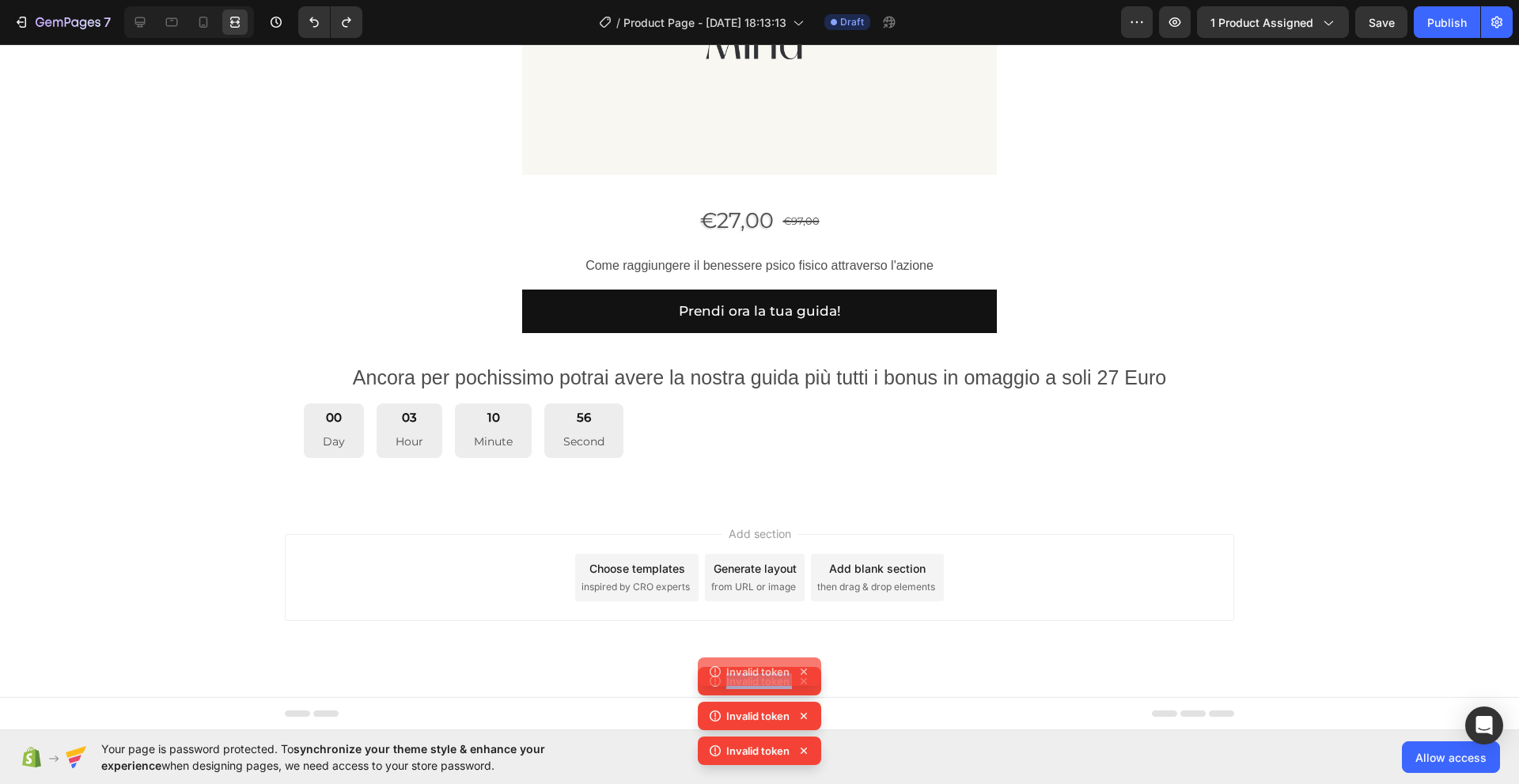
click at [804, 681] on icon at bounding box center [803, 681] width 6 height 6
click at [804, 681] on icon at bounding box center [804, 681] width 16 height 16
click at [804, 680] on icon at bounding box center [804, 681] width 16 height 16
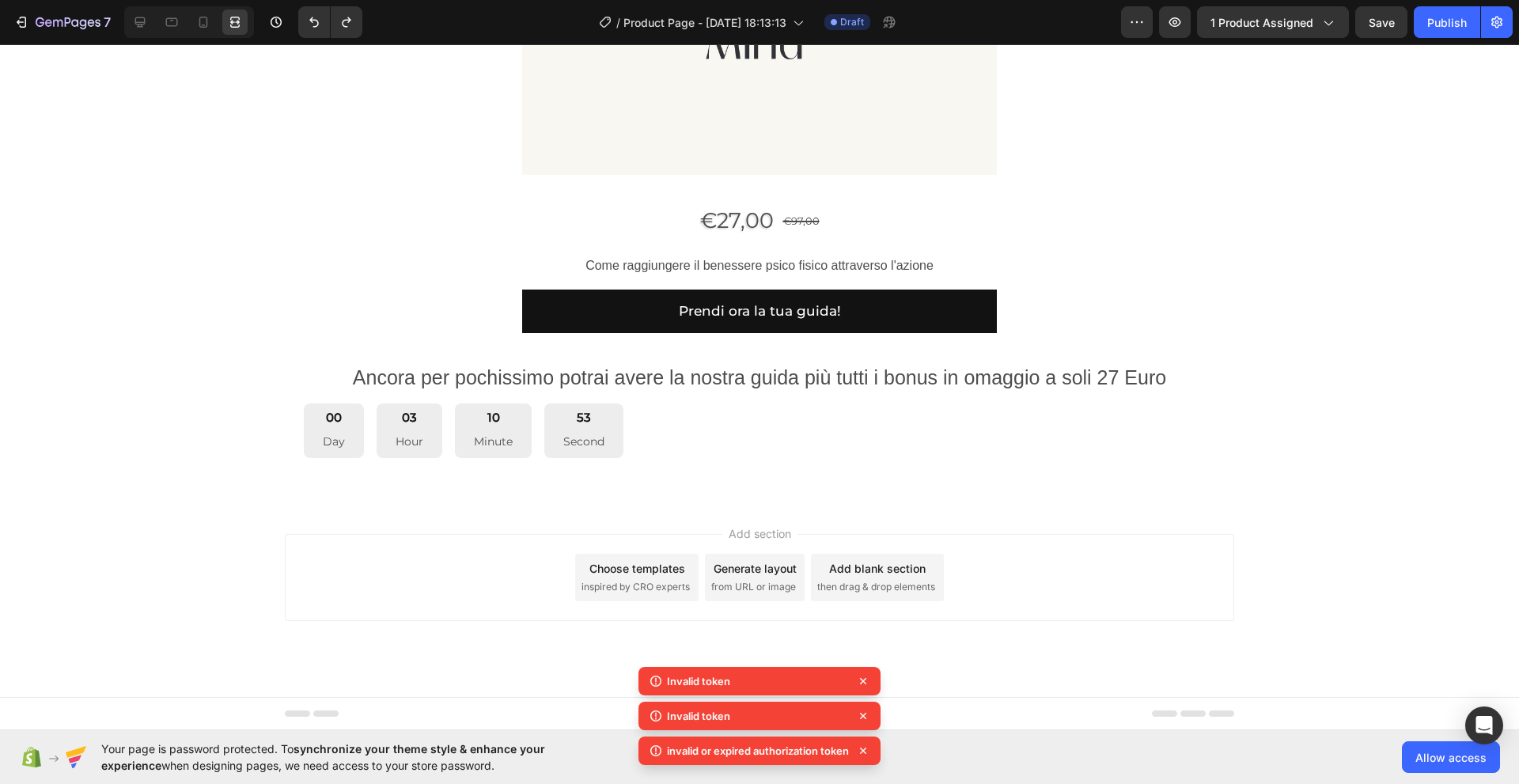
click at [862, 680] on icon at bounding box center [863, 681] width 6 height 6
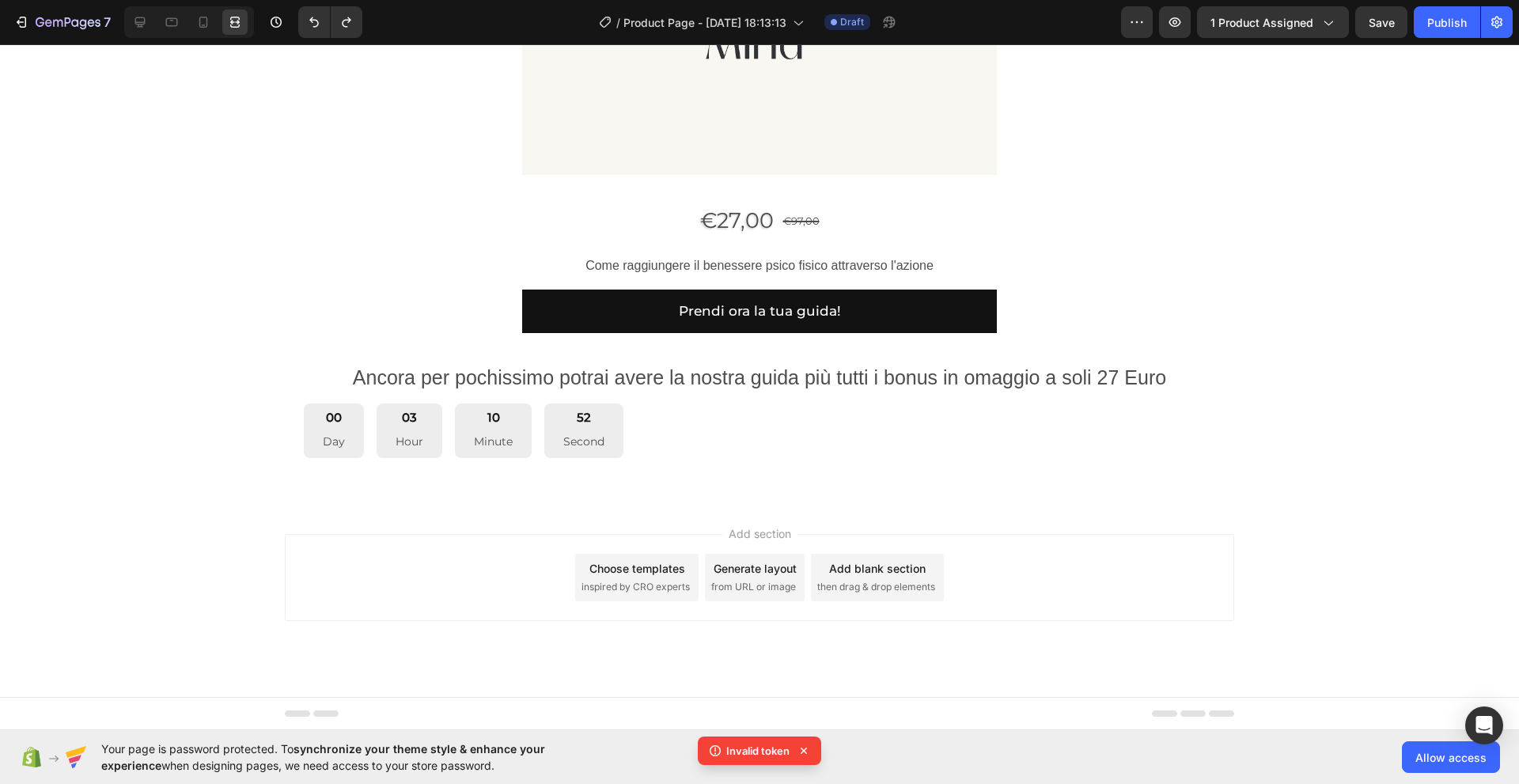
click at [866, 712] on div "Footer" at bounding box center [760, 713] width 950 height 32
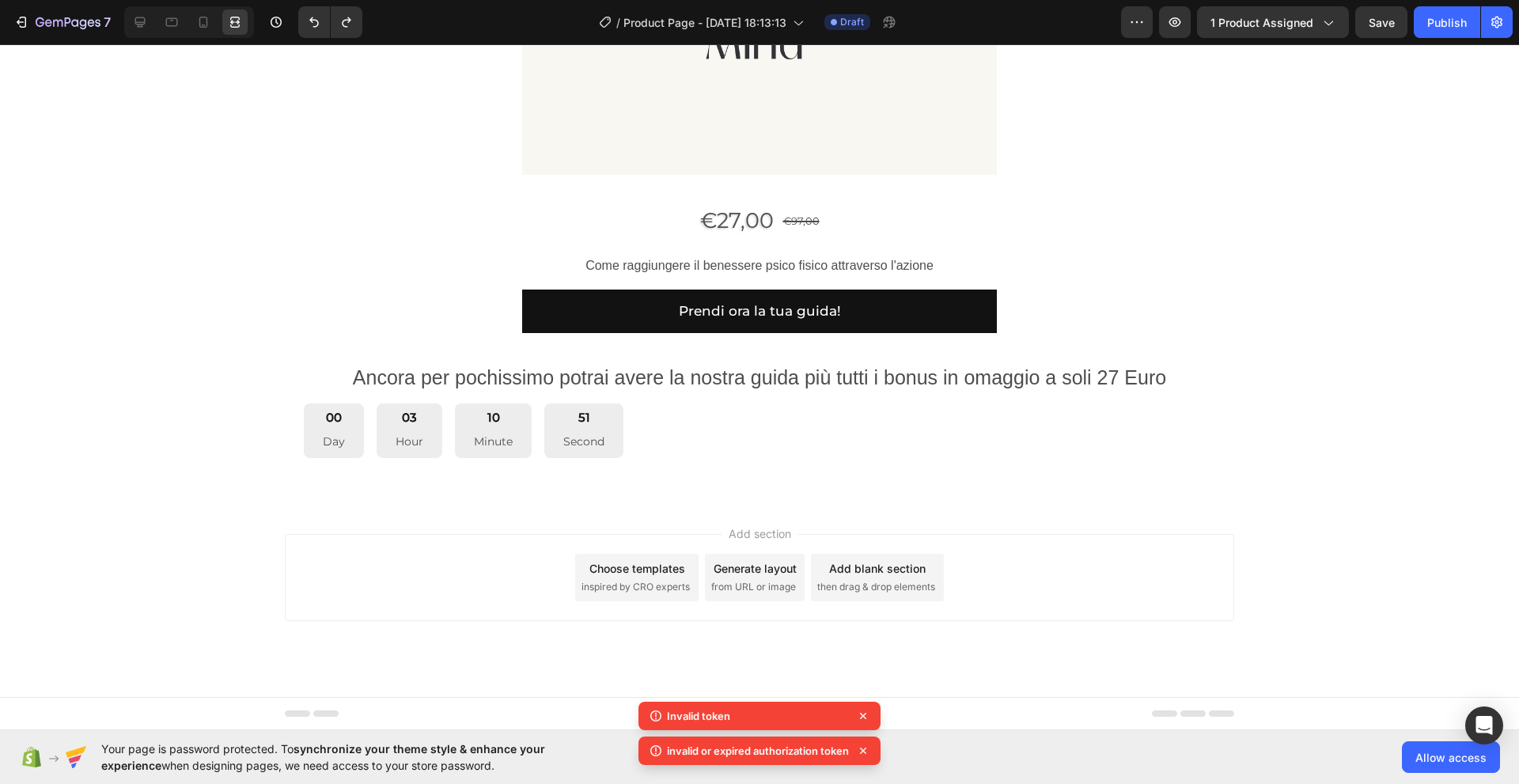
click at [805, 751] on p "invalid or expired authorization token" at bounding box center [758, 750] width 182 height 16
click at [865, 717] on div "Invalid token invalid or expired authorization token invalid or expired authori…" at bounding box center [760, 719] width 242 height 104
click at [865, 720] on icon at bounding box center [863, 716] width 16 height 16
click at [863, 693] on div "Add section Choose templates inspired by CRO experts Generate layout from URL o…" at bounding box center [760, 599] width 1519 height 194
click at [860, 714] on icon at bounding box center [863, 716] width 16 height 16
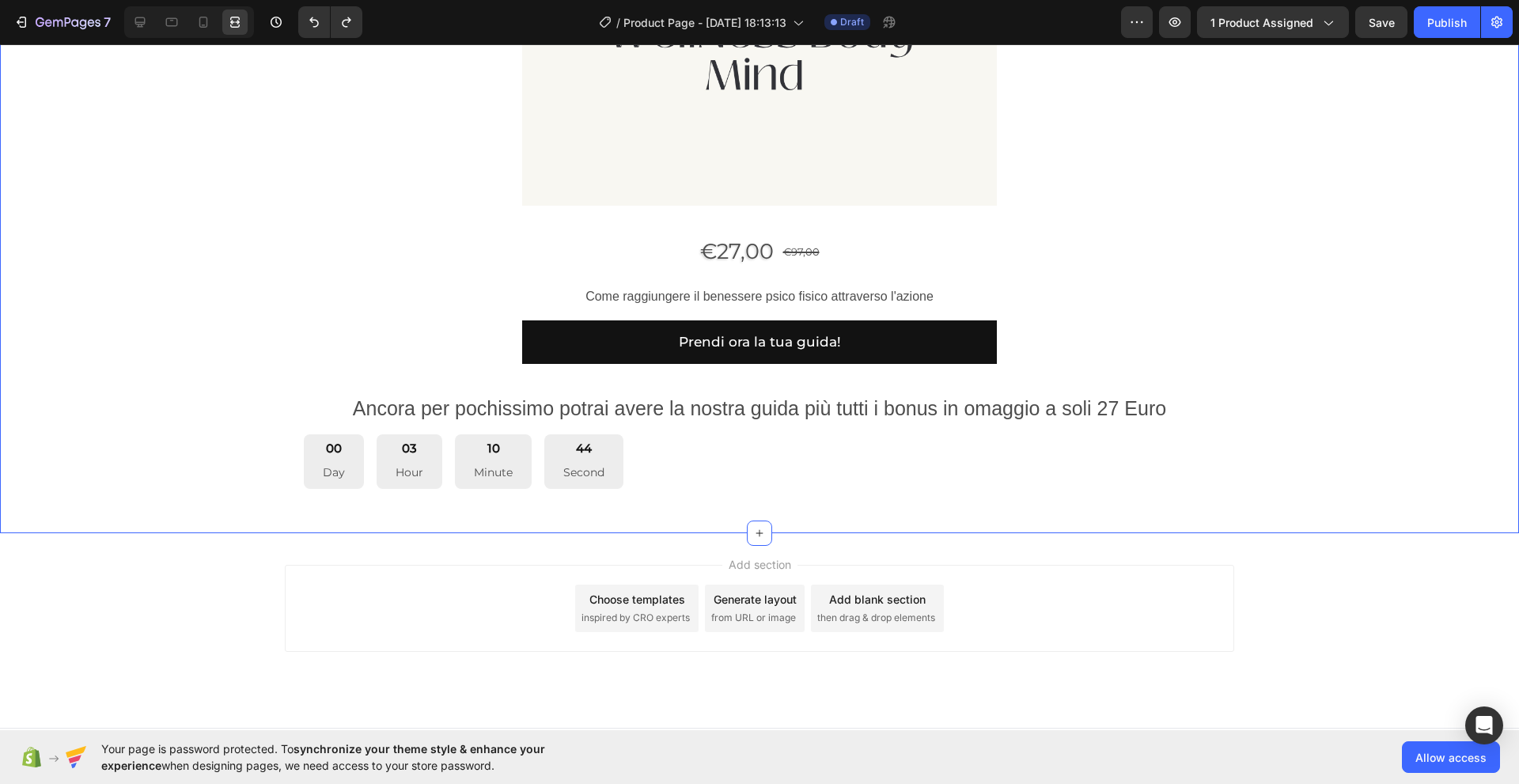
scroll to position [978, 0]
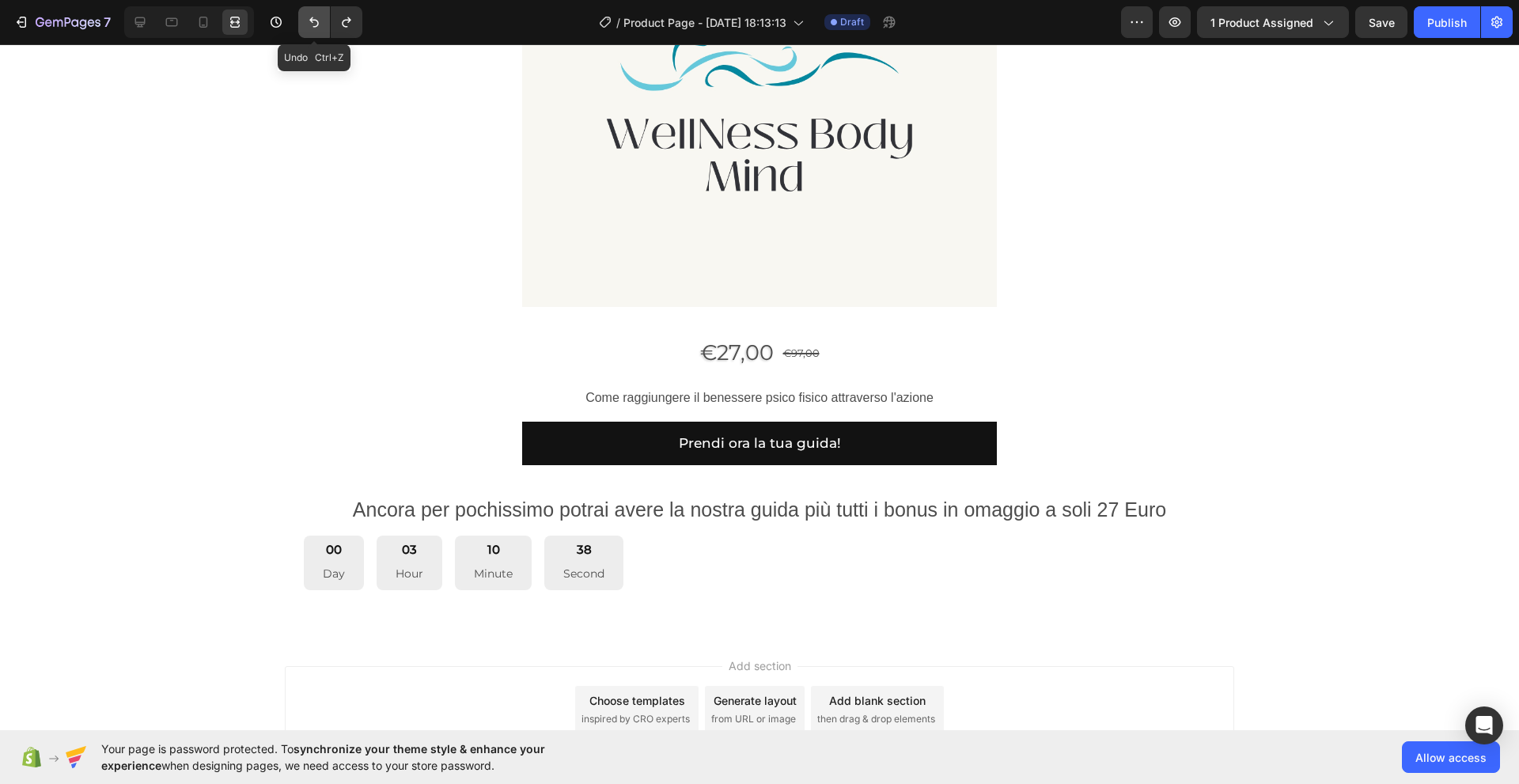
click at [309, 31] on button "Undo/Redo" at bounding box center [314, 22] width 32 height 32
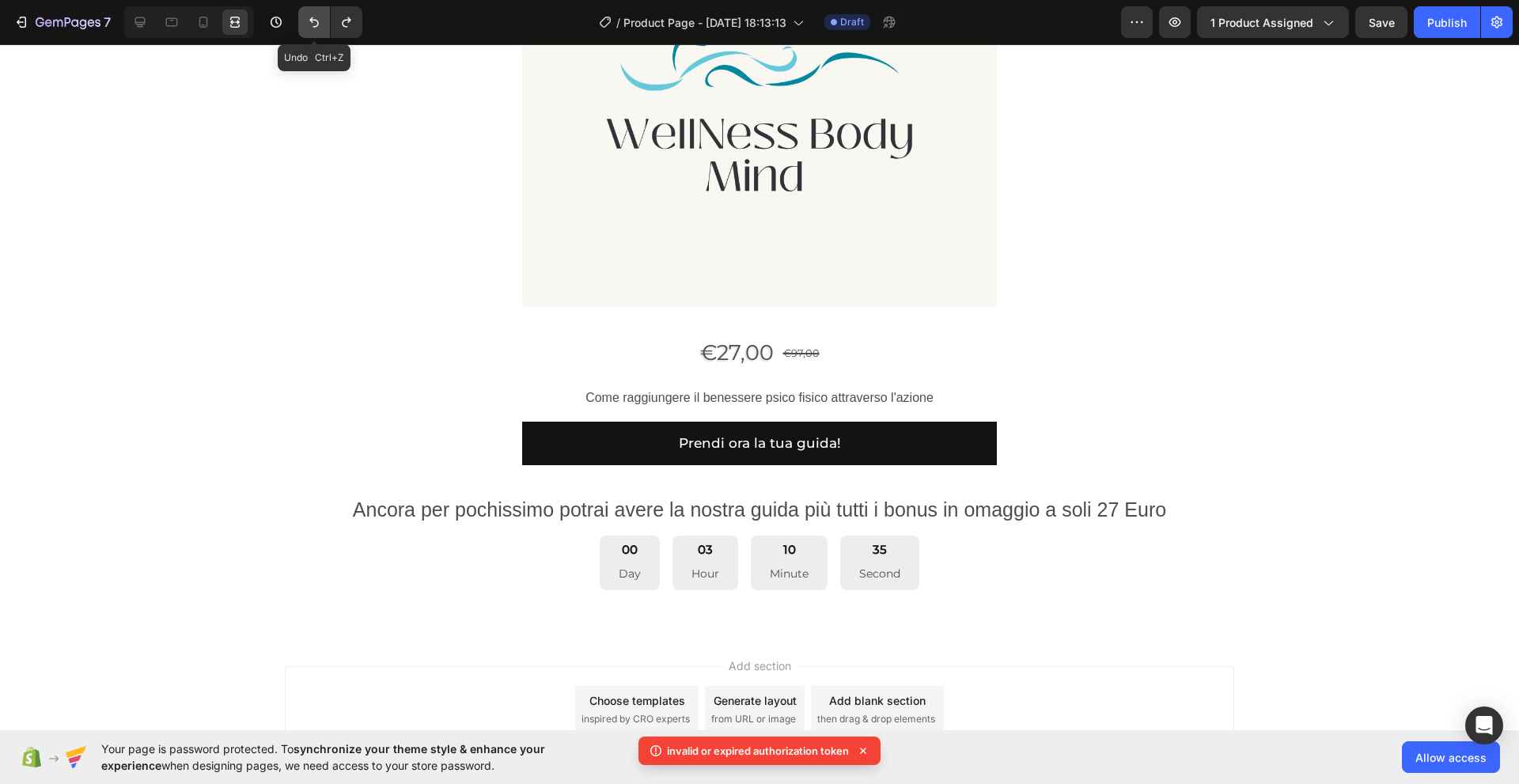
click at [309, 31] on button "Undo/Redo" at bounding box center [314, 22] width 32 height 32
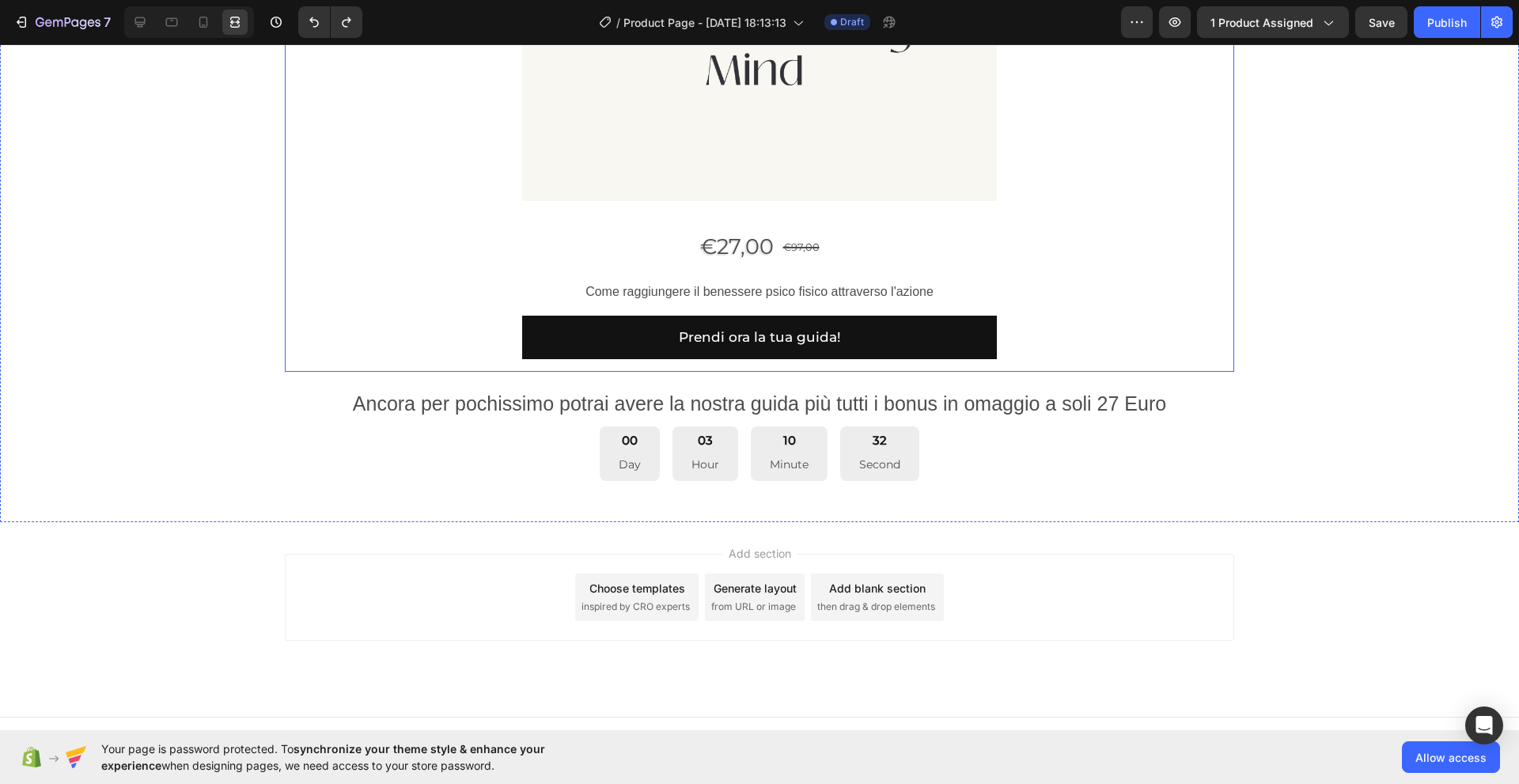
scroll to position [1104, 0]
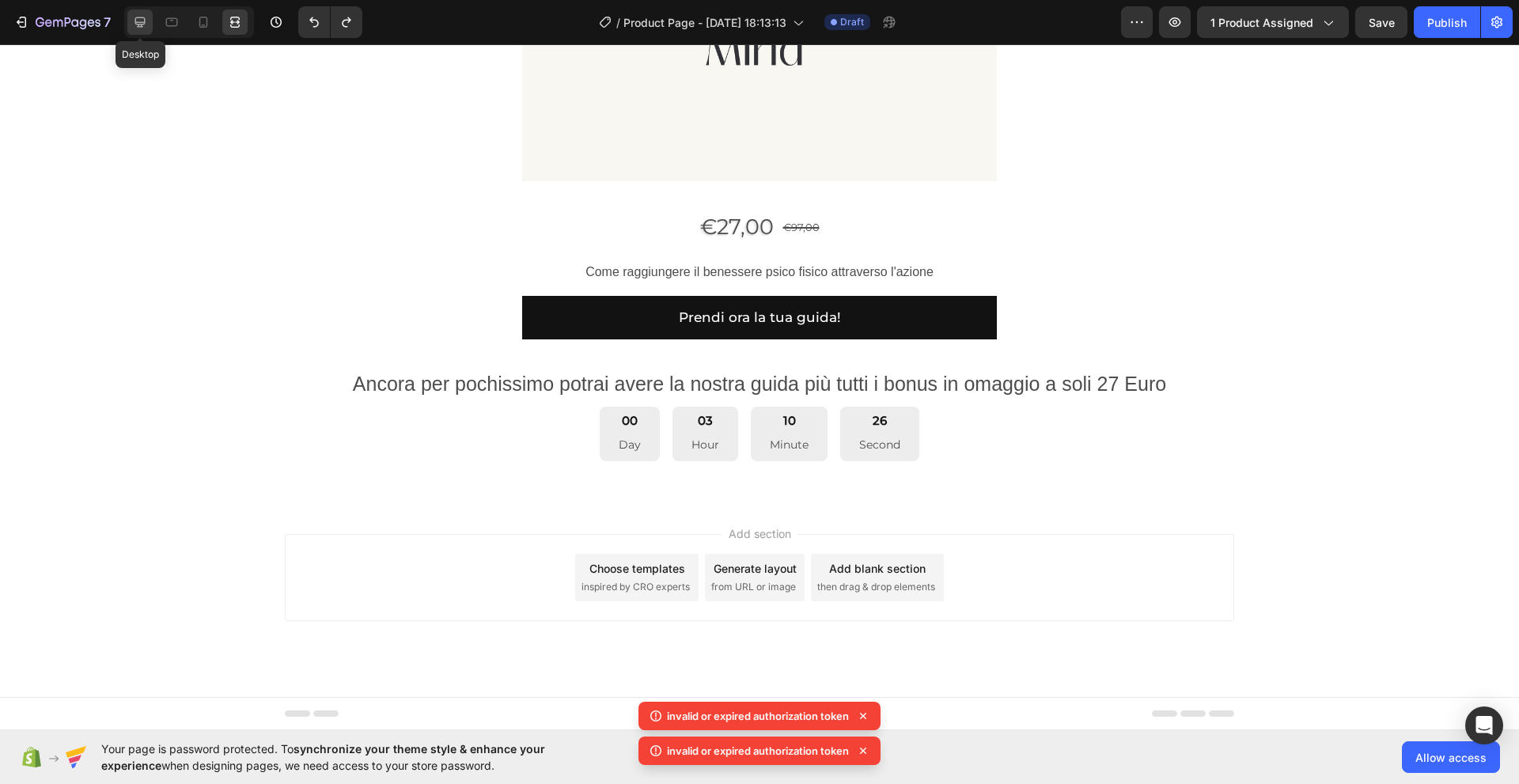
click at [138, 24] on icon at bounding box center [141, 23] width 11 height 11
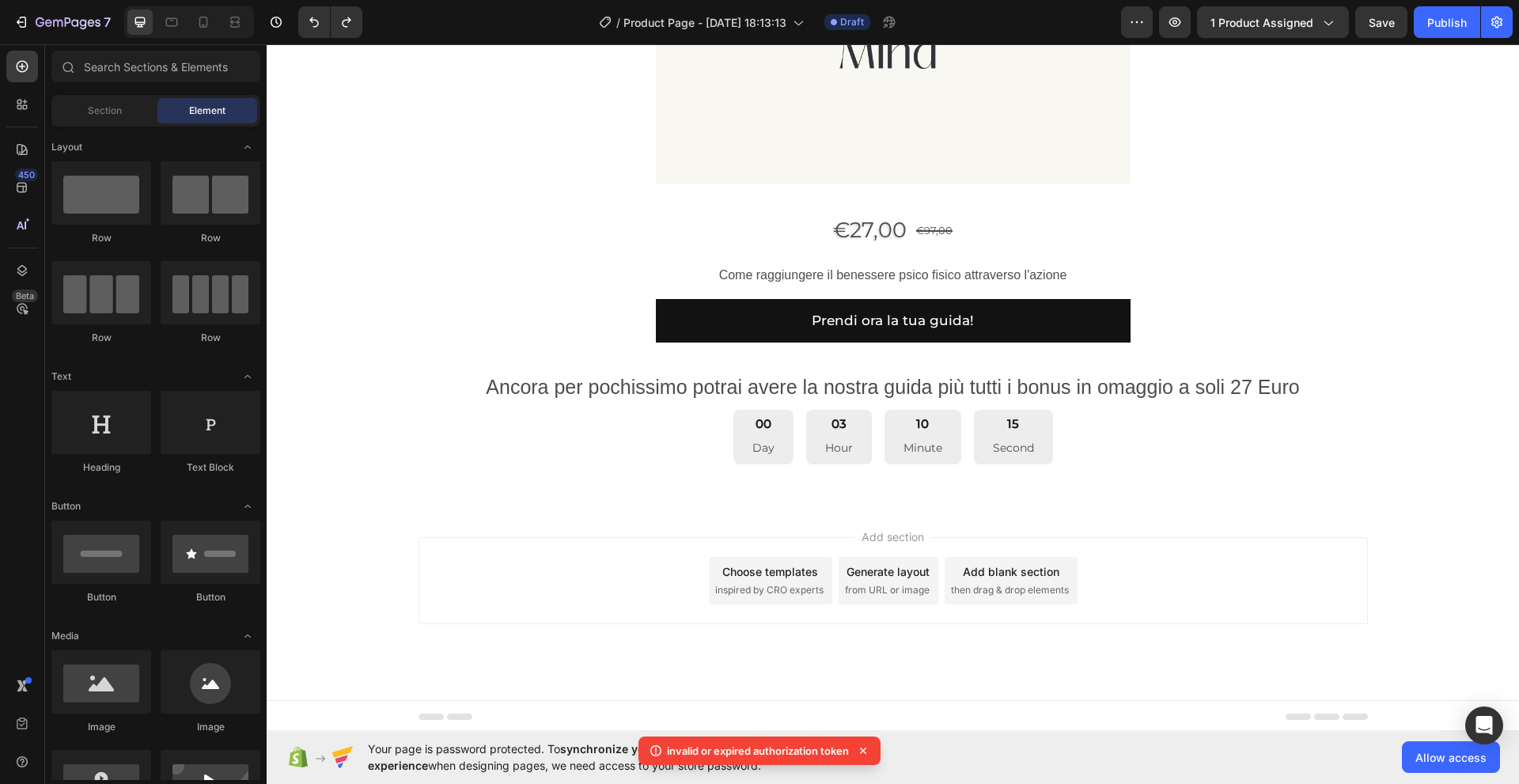
scroll to position [1104, 0]
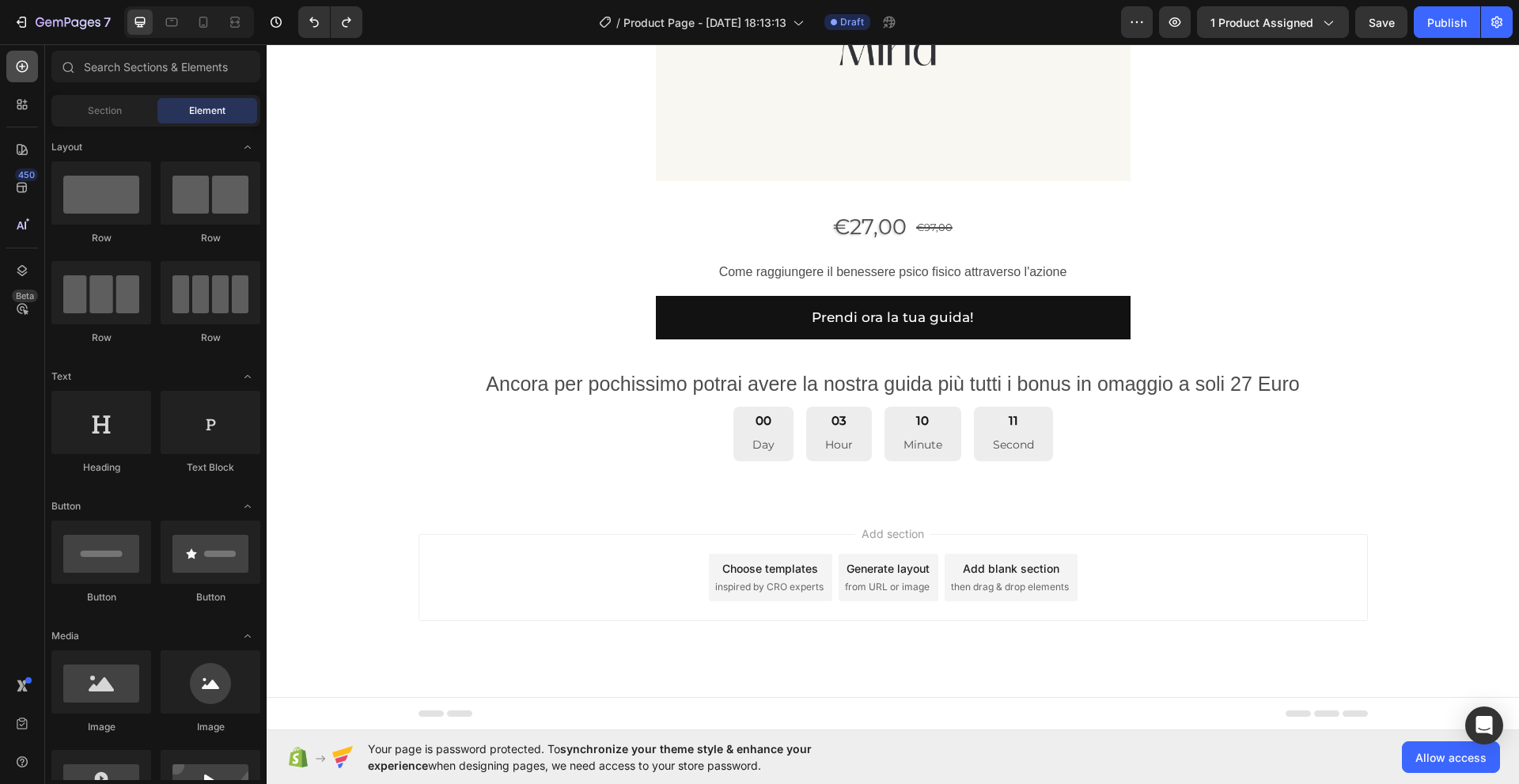
click at [25, 64] on icon at bounding box center [22, 66] width 16 height 16
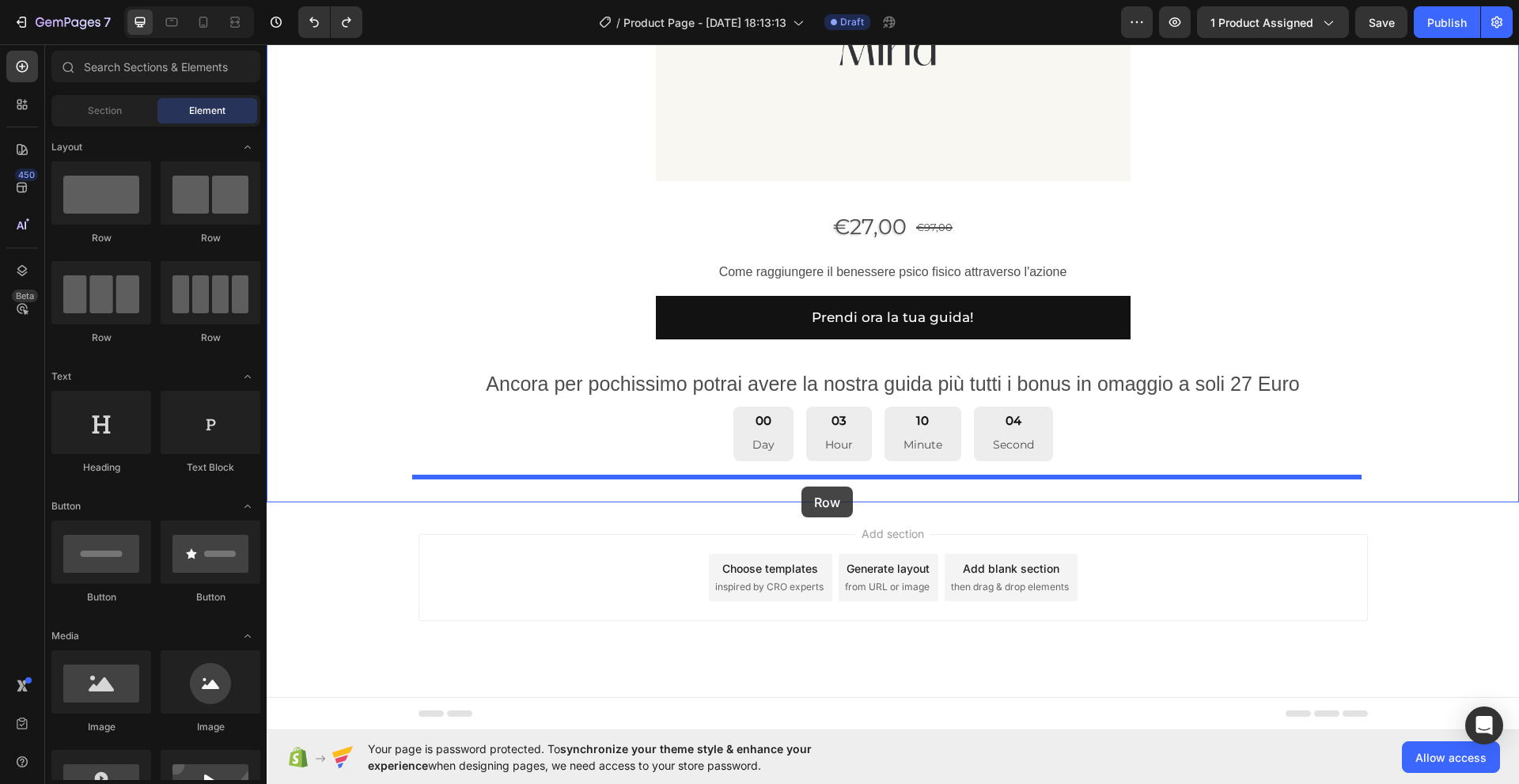
drag, startPoint x: 361, startPoint y: 240, endPoint x: 801, endPoint y: 486, distance: 504.1
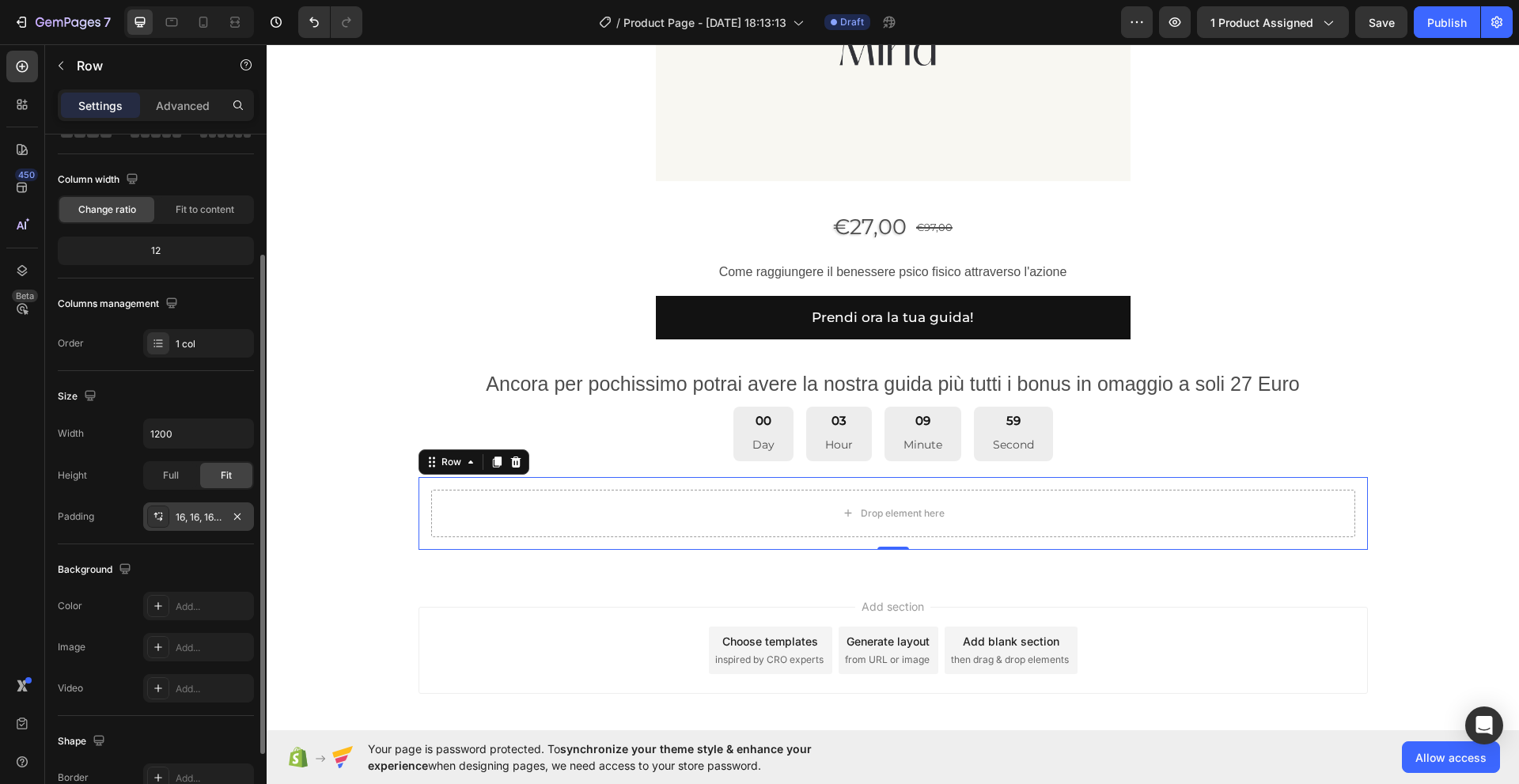
scroll to position [131, 0]
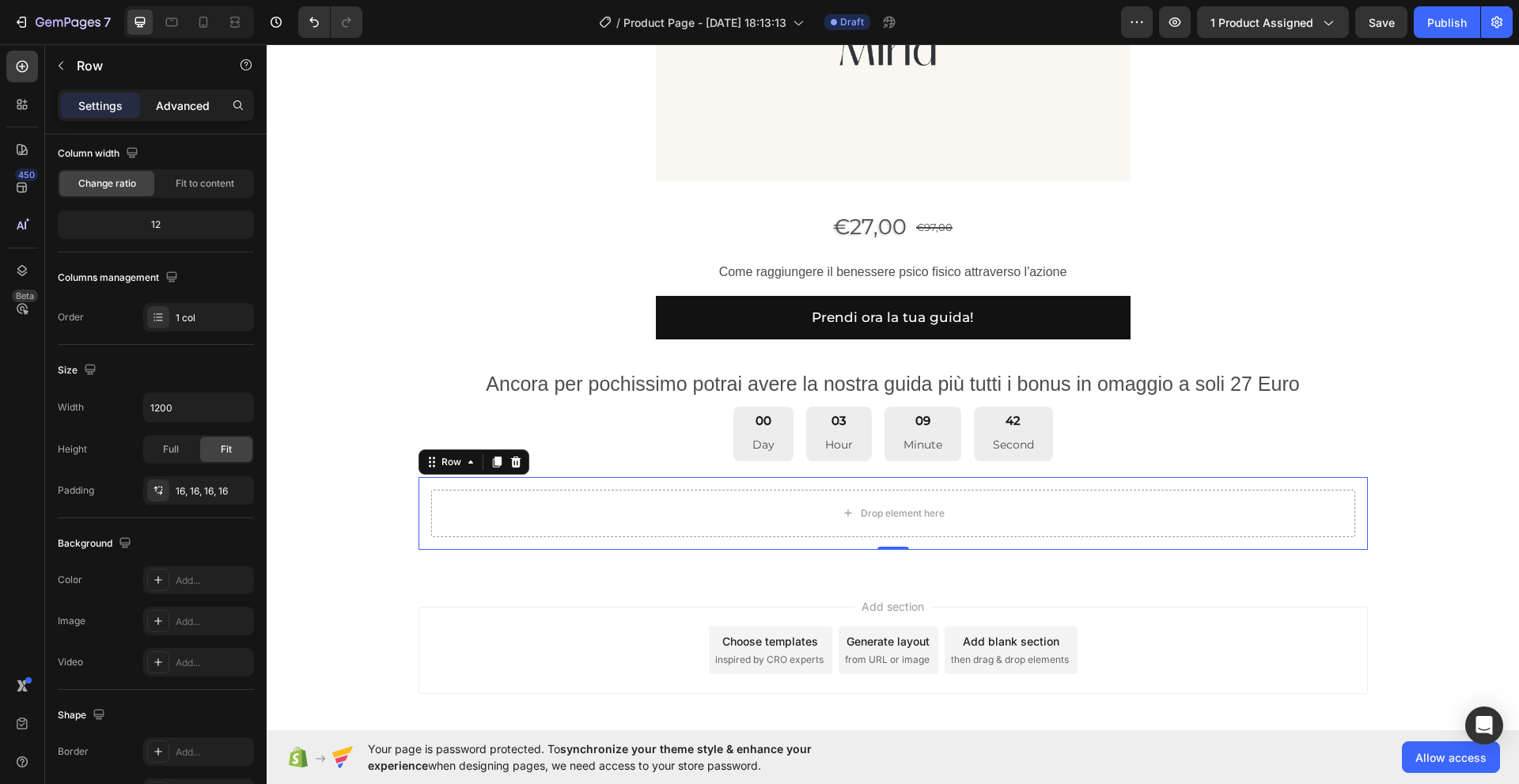
click at [202, 107] on p "Advanced" at bounding box center [182, 105] width 54 height 17
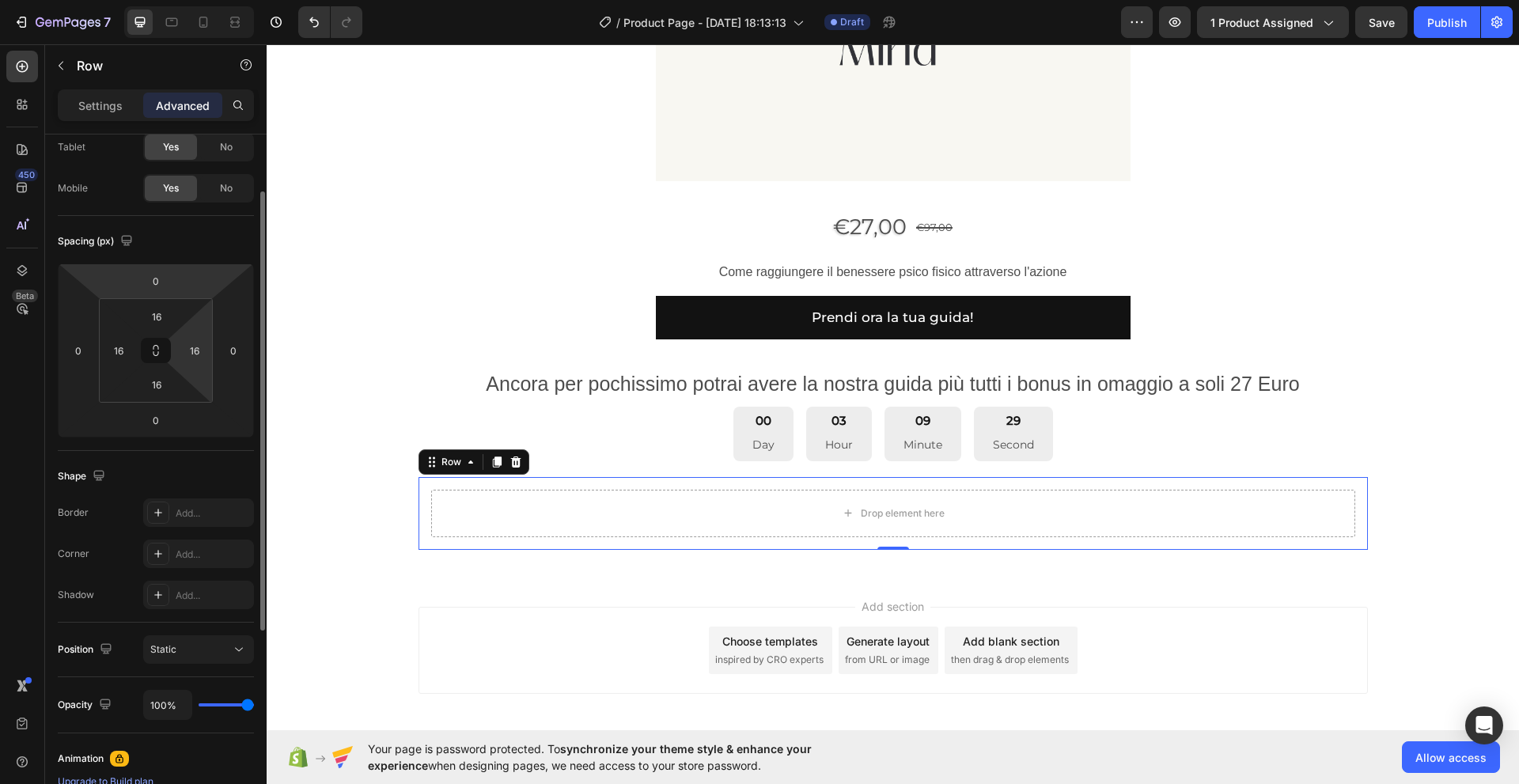
scroll to position [0, 0]
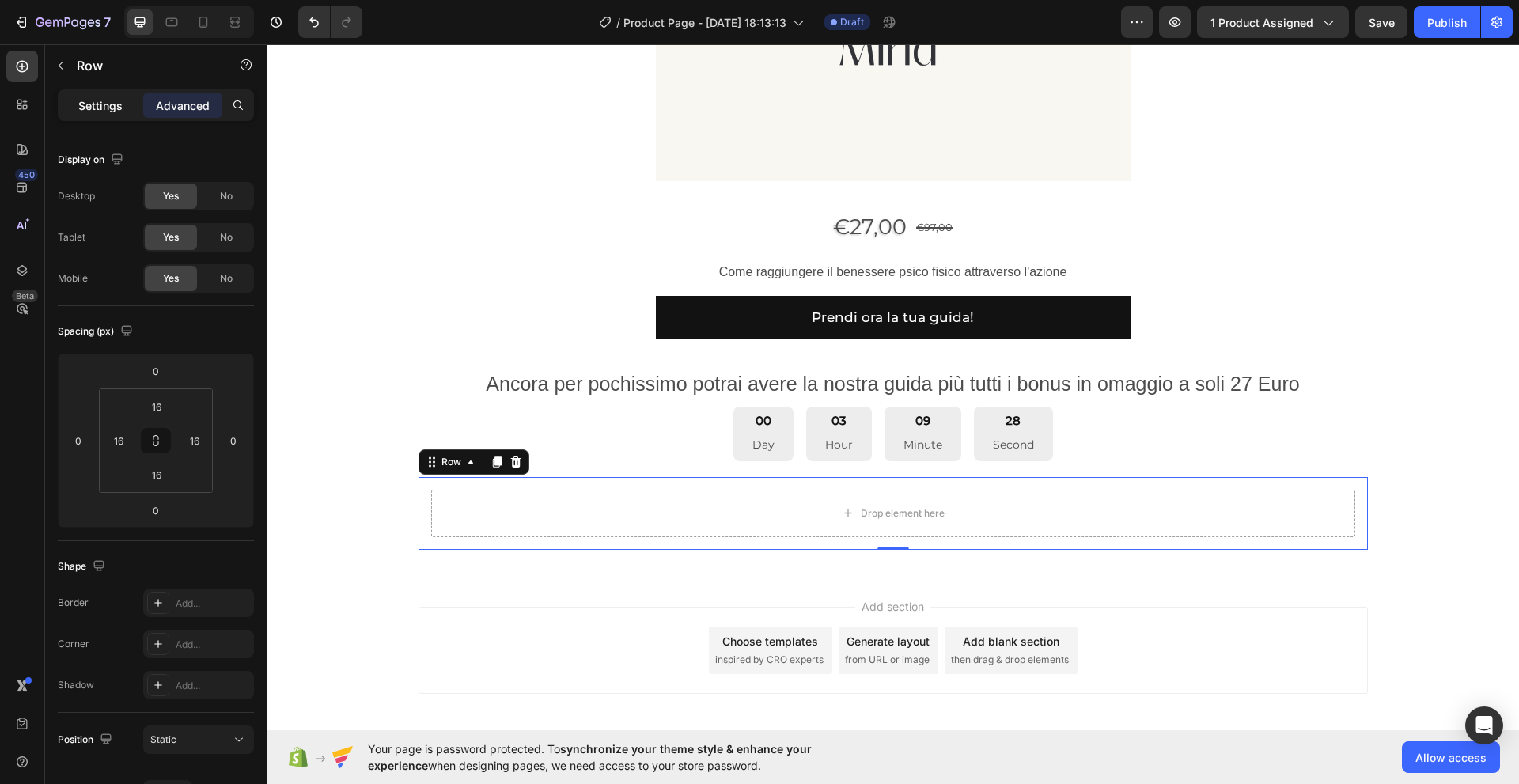
click at [96, 106] on p "Settings" at bounding box center [101, 105] width 44 height 17
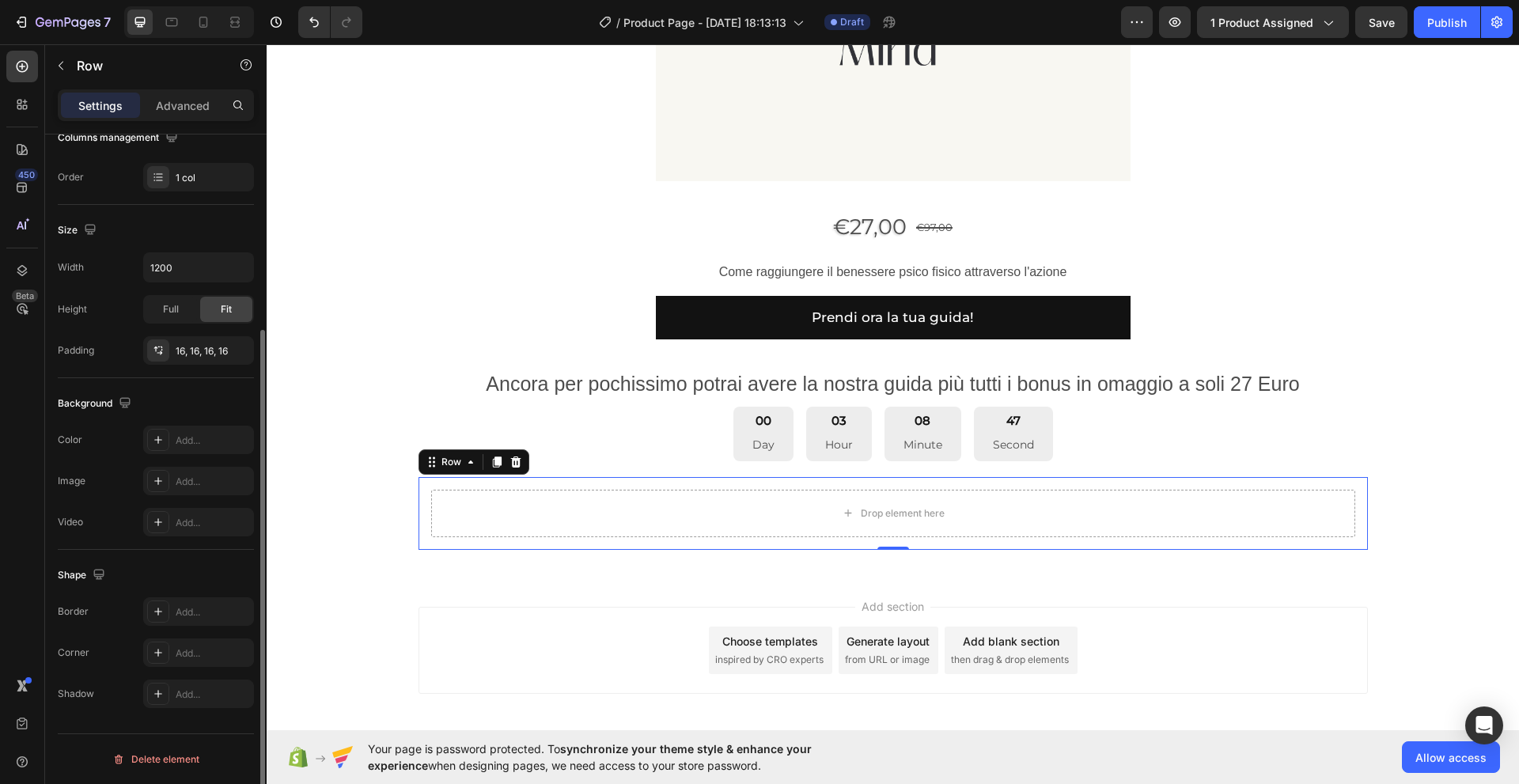
scroll to position [192, 0]
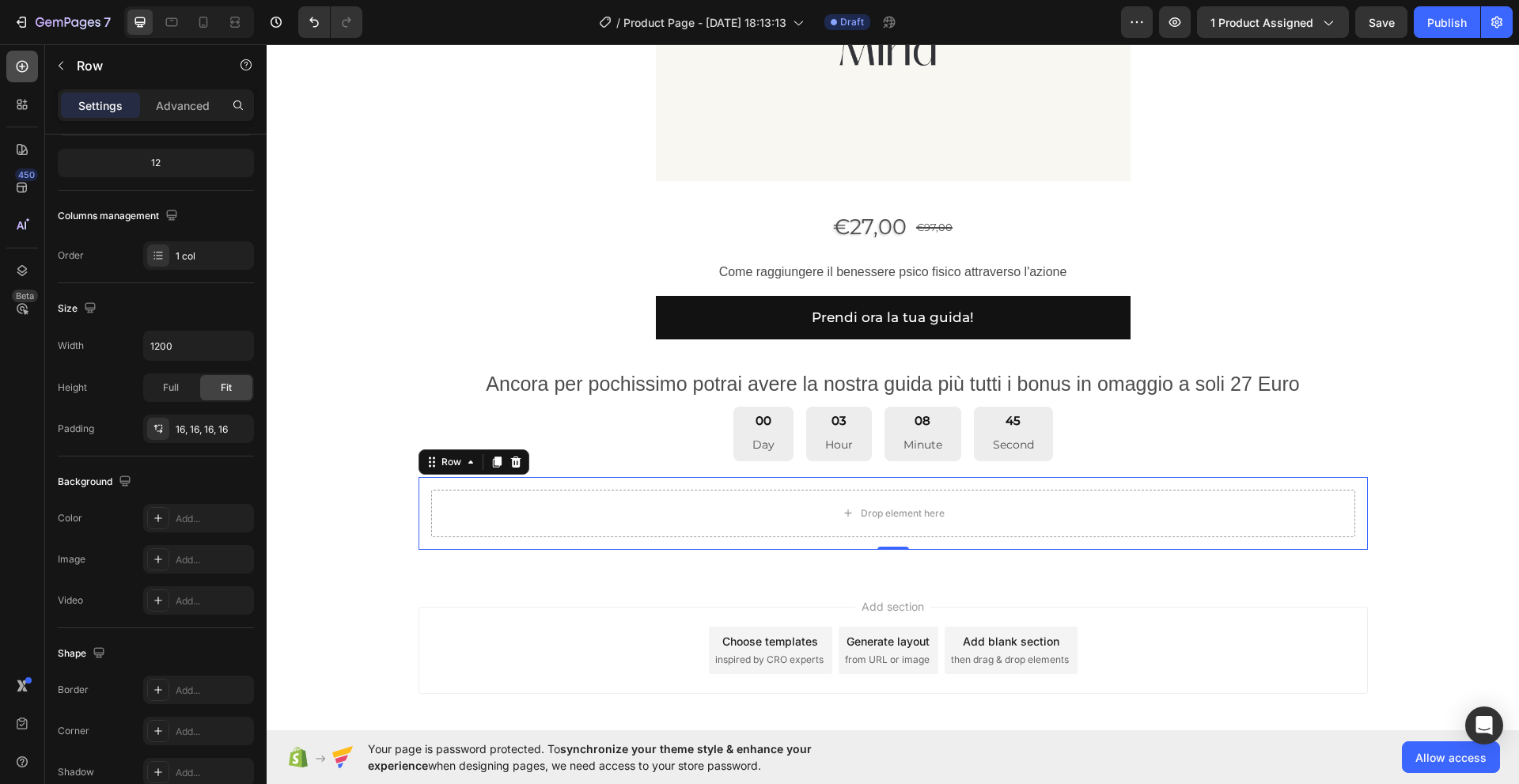
click at [19, 63] on icon at bounding box center [22, 66] width 16 height 16
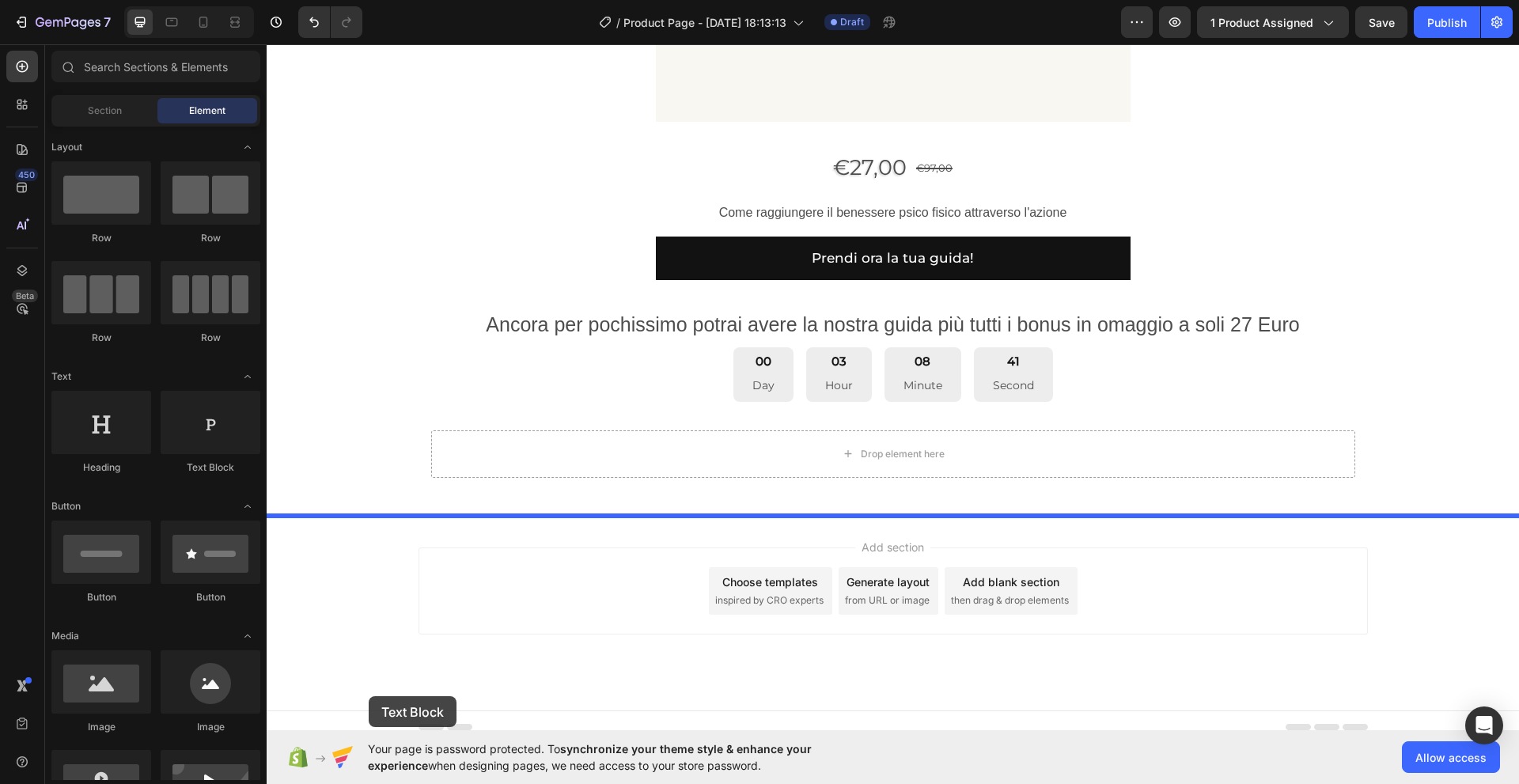
scroll to position [1176, 0]
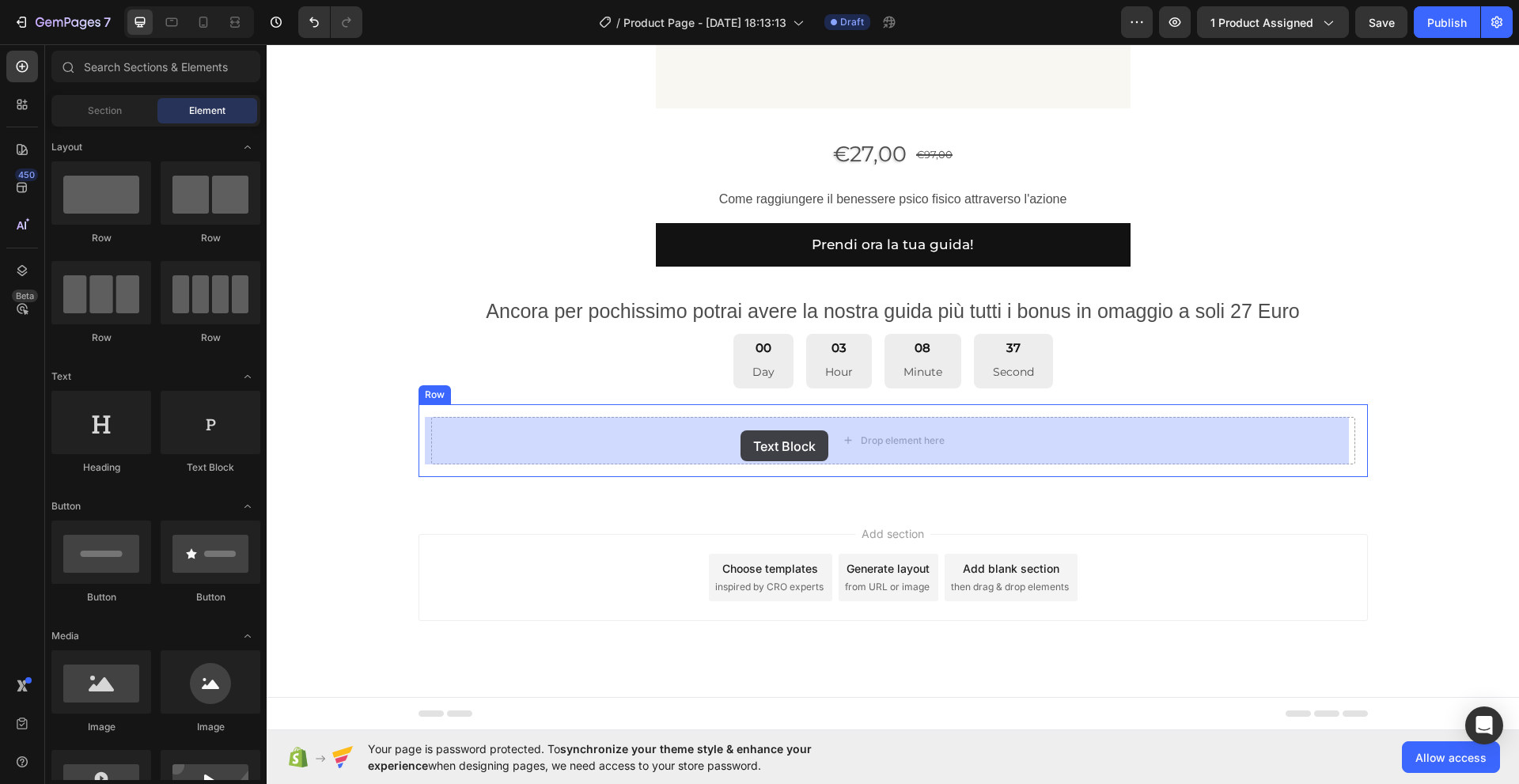
drag, startPoint x: 485, startPoint y: 485, endPoint x: 740, endPoint y: 430, distance: 260.9
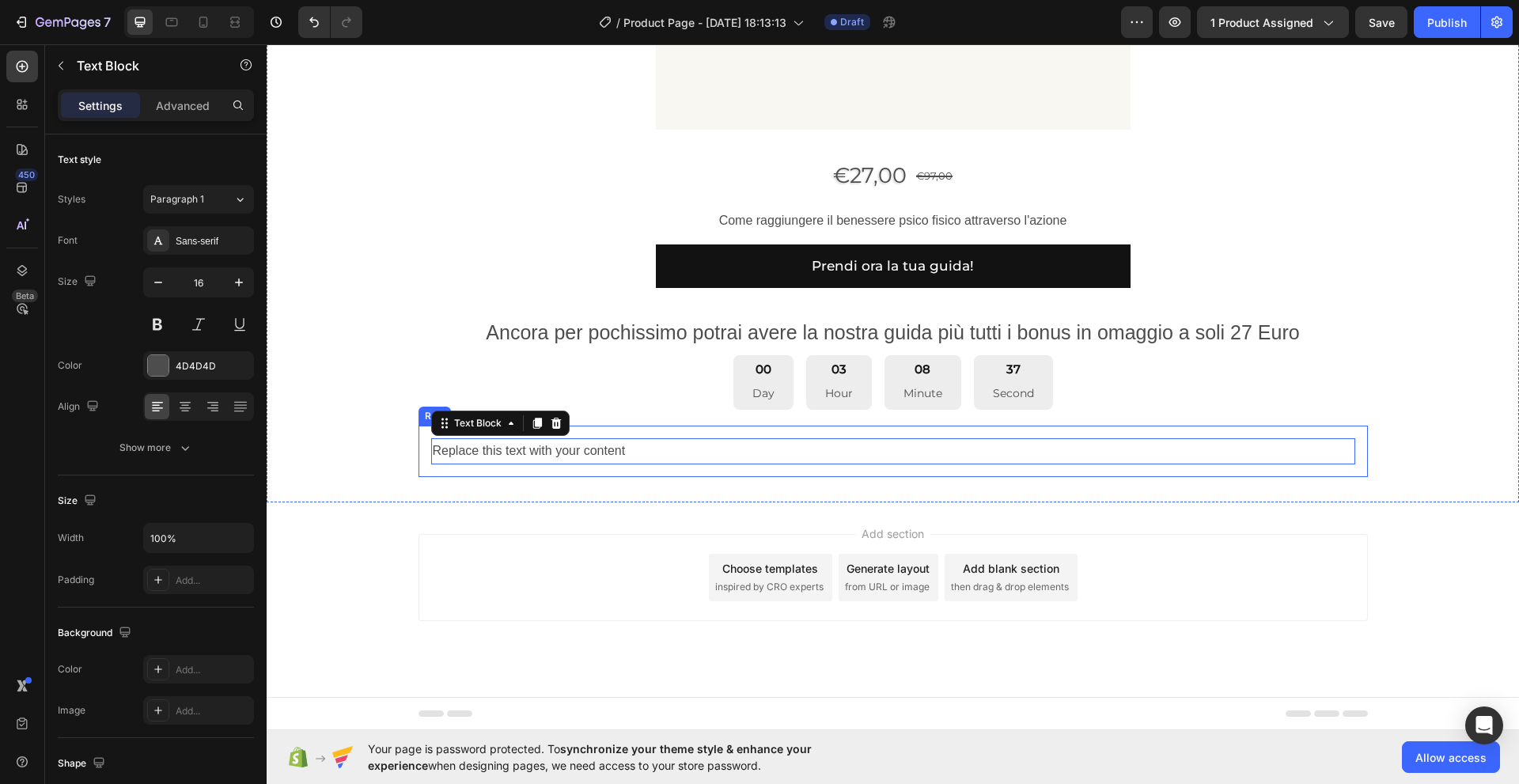
scroll to position [1155, 0]
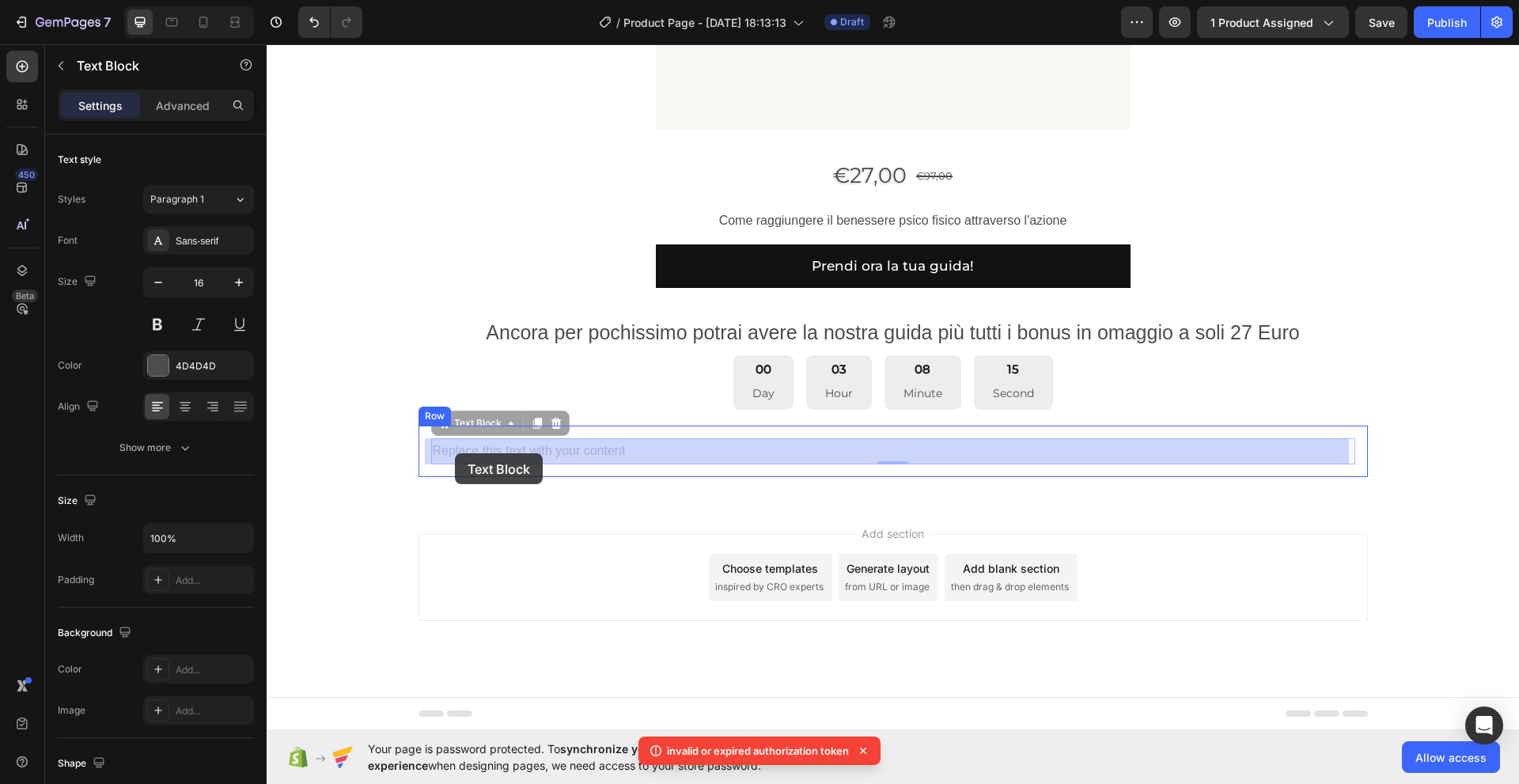
drag, startPoint x: 427, startPoint y: 456, endPoint x: 454, endPoint y: 453, distance: 27.2
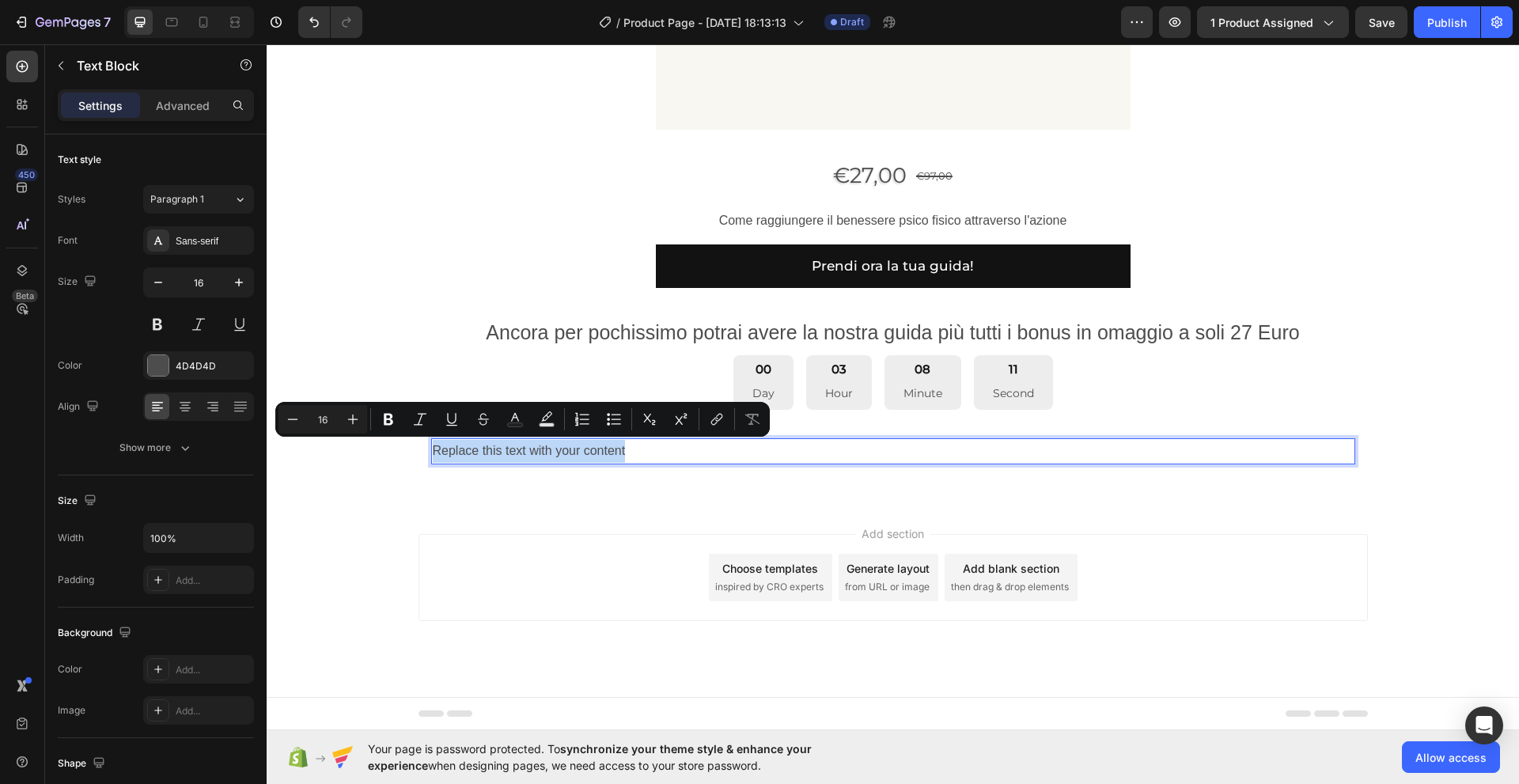
drag, startPoint x: 430, startPoint y: 456, endPoint x: 622, endPoint y: 450, distance: 192.1
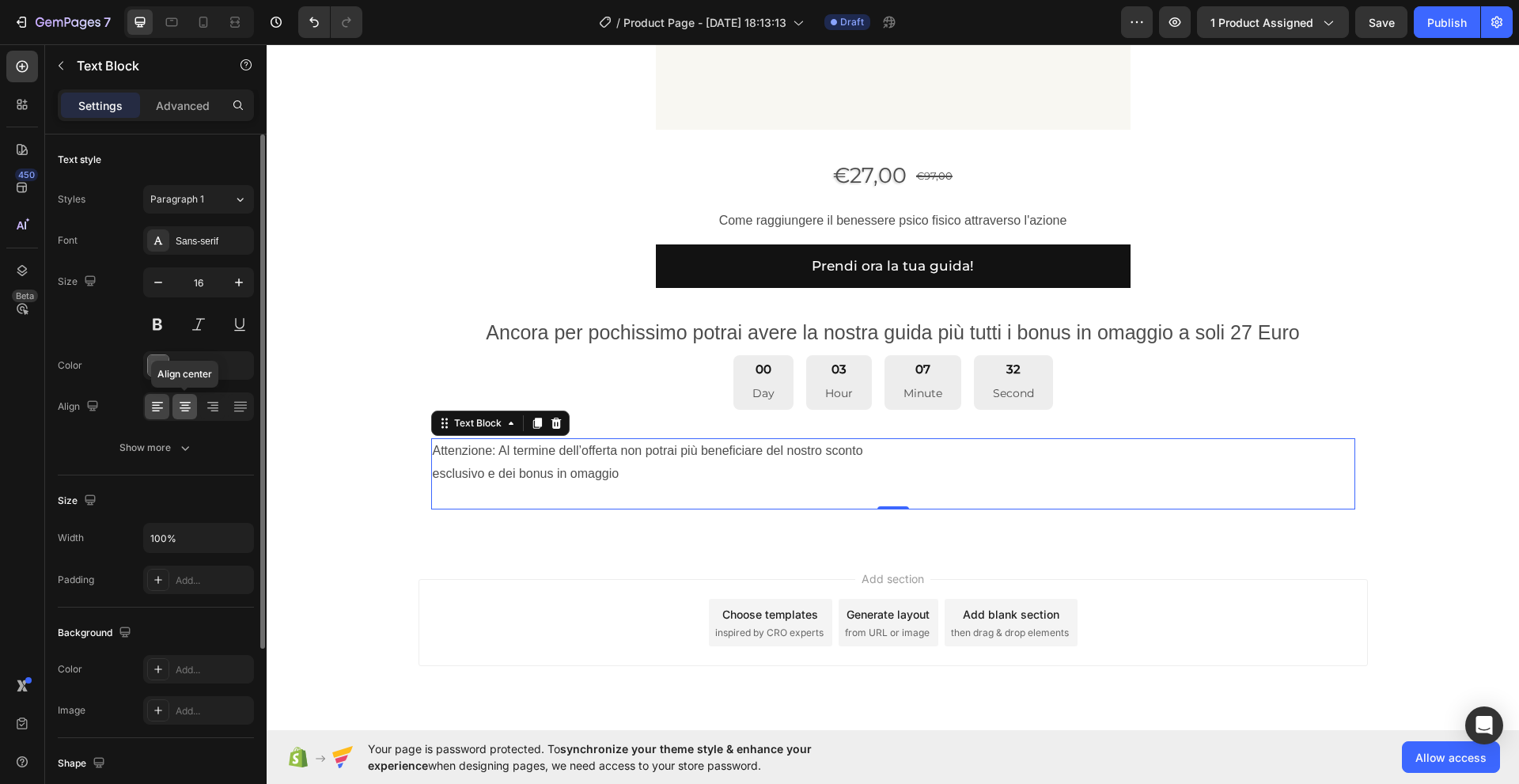
click at [191, 411] on icon at bounding box center [185, 407] width 16 height 16
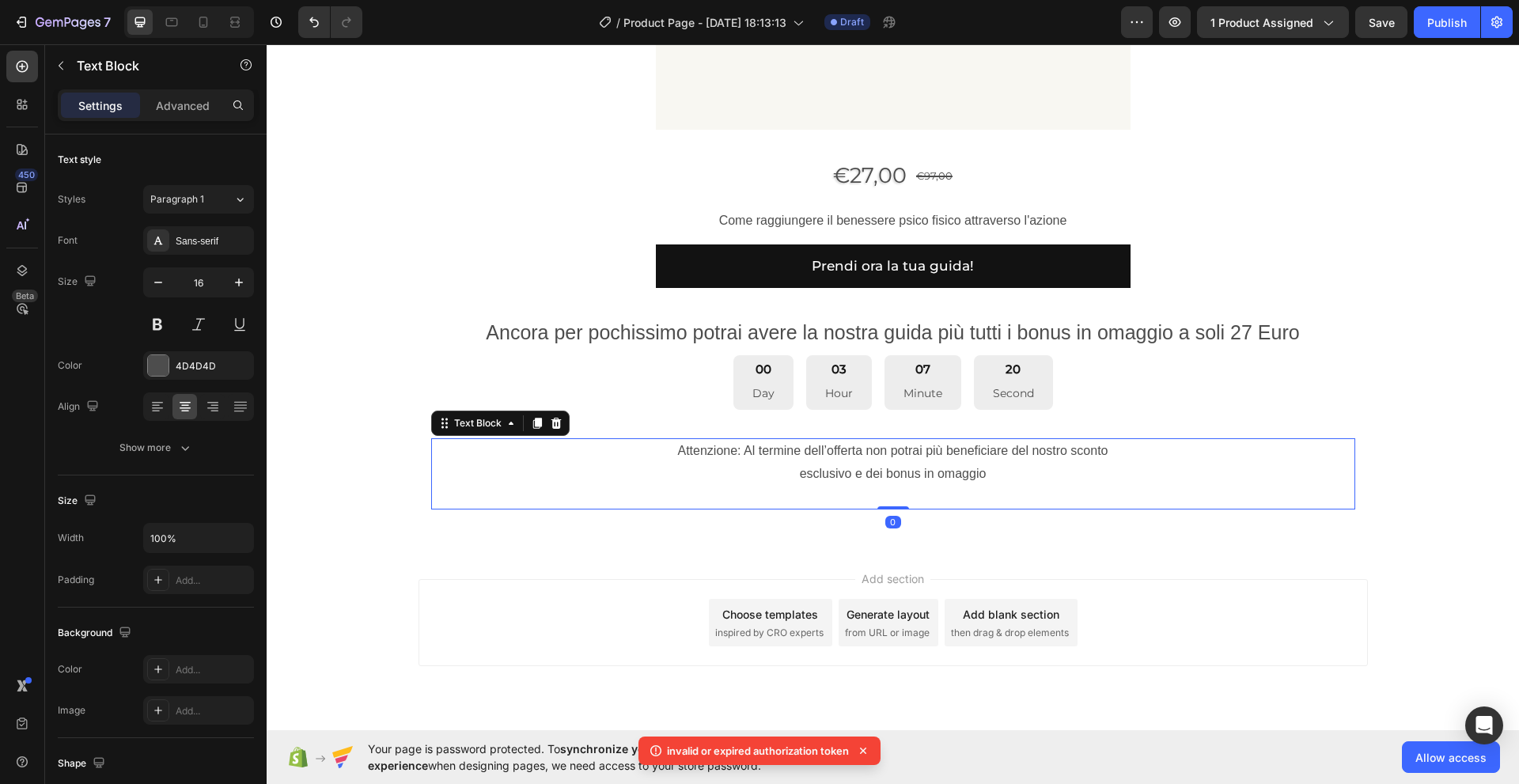
drag, startPoint x: 886, startPoint y: 506, endPoint x: 885, endPoint y: 490, distance: 16.0
click at [885, 490] on div "Attenzione: Al termine dell’offerta non potrai più beneficiare del nostro scont…" at bounding box center [893, 474] width 924 height 72
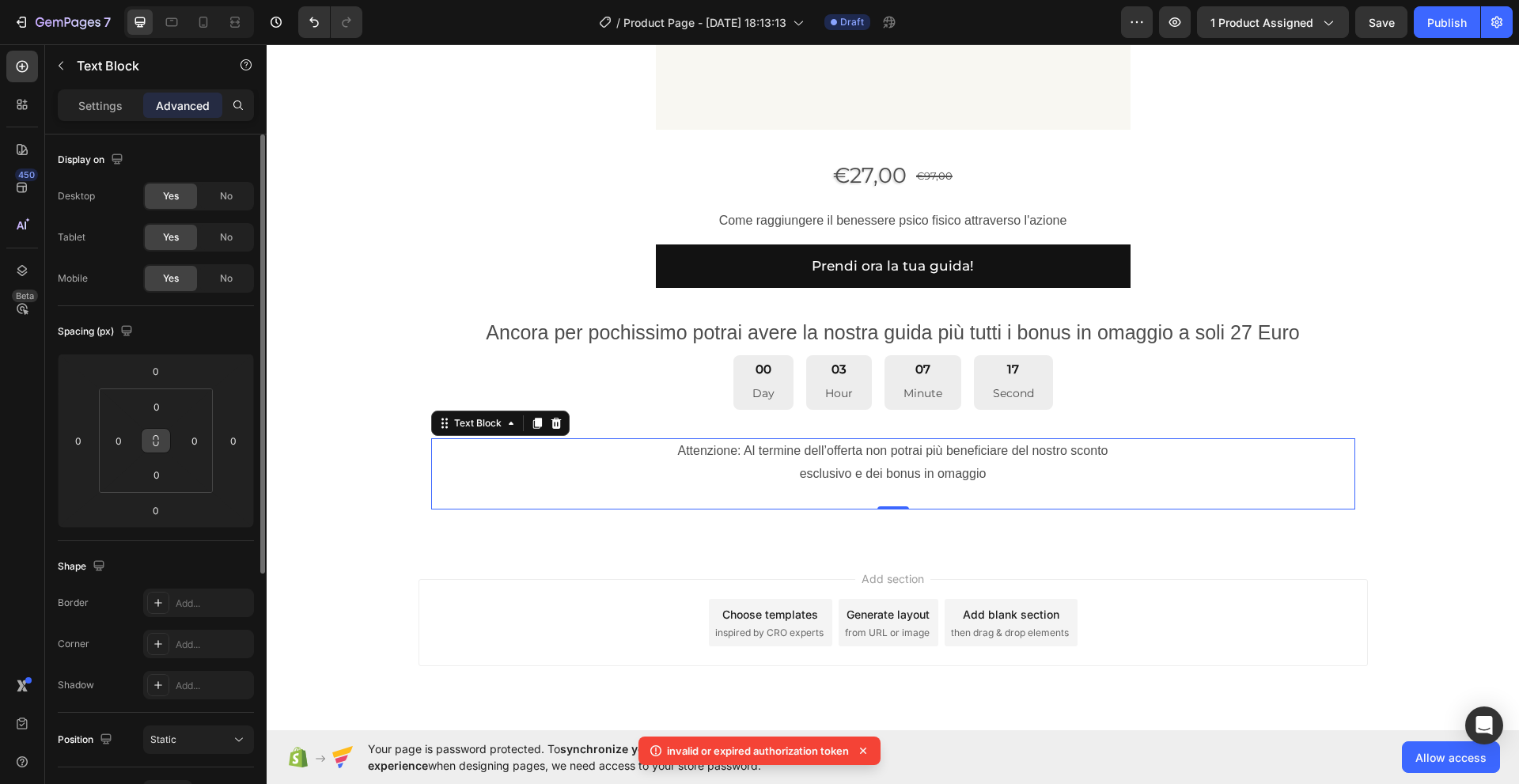
click at [157, 452] on button at bounding box center [156, 440] width 30 height 26
click at [92, 336] on div "Spacing (px)" at bounding box center [96, 331] width 79 height 21
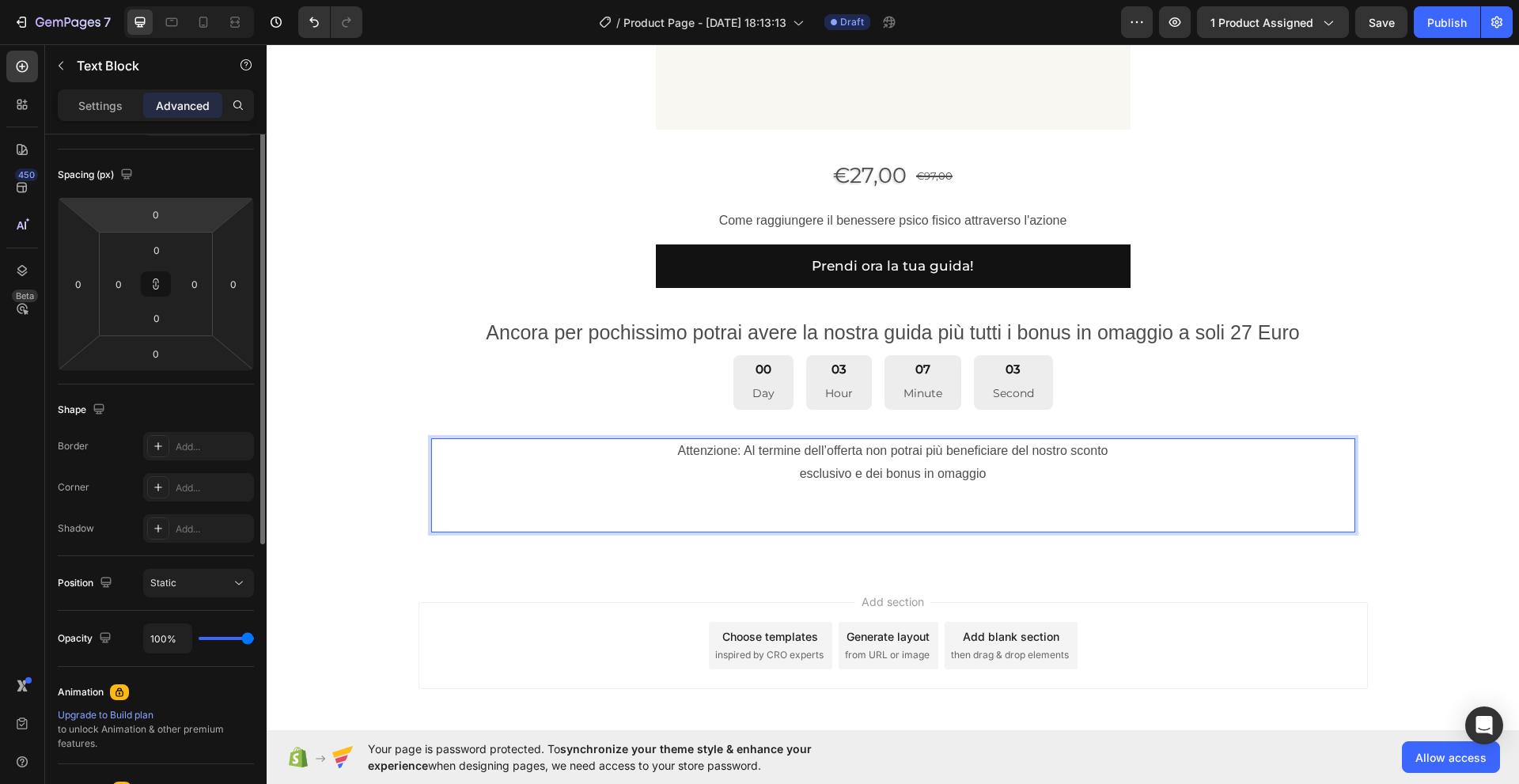
scroll to position [0, 0]
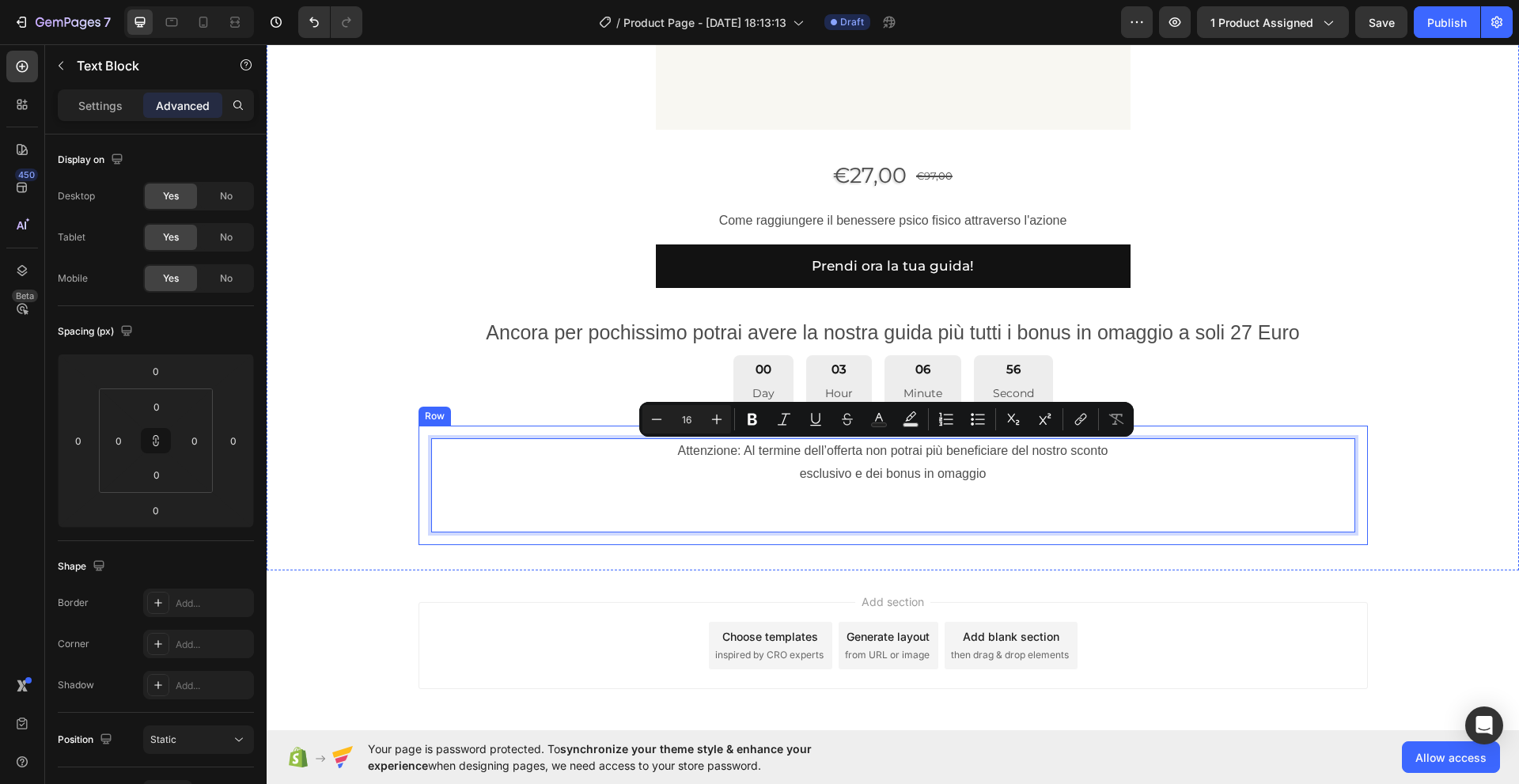
drag, startPoint x: 849, startPoint y: 476, endPoint x: 664, endPoint y: 424, distance: 192.2
click at [664, 425] on div "Attenzione: Al termine dell’offerta non potrai più beneficiare del nostro scont…" at bounding box center [893, 484] width 950 height 119
click at [850, 482] on p "Attenzione: Al termine dell’offerta non potrai più beneficiare del nostro scont…" at bounding box center [892, 484] width 920 height 91
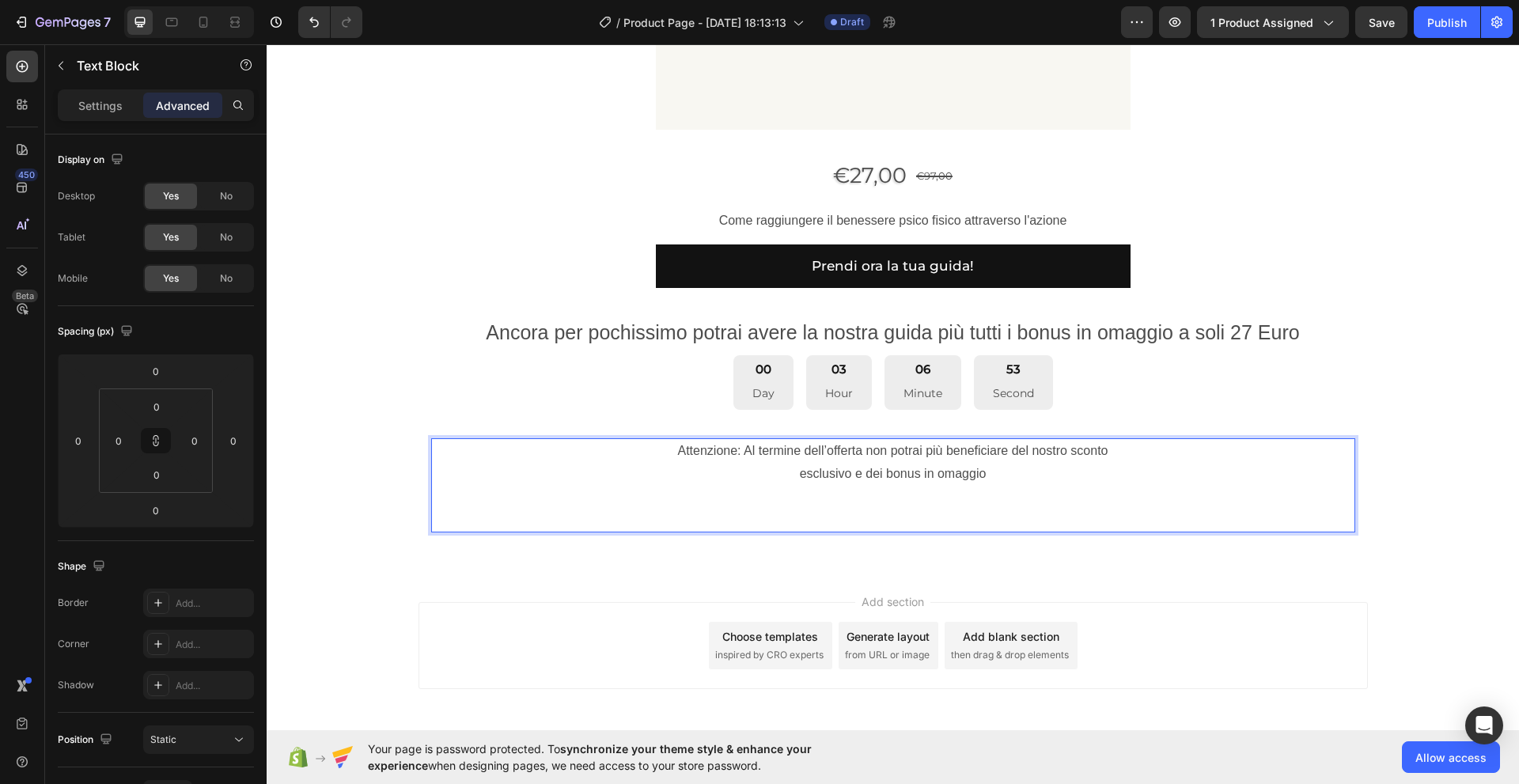
click at [513, 487] on p "Attenzione: Al termine dell’offerta non potrai più beneficiare del nostro scont…" at bounding box center [892, 484] width 920 height 91
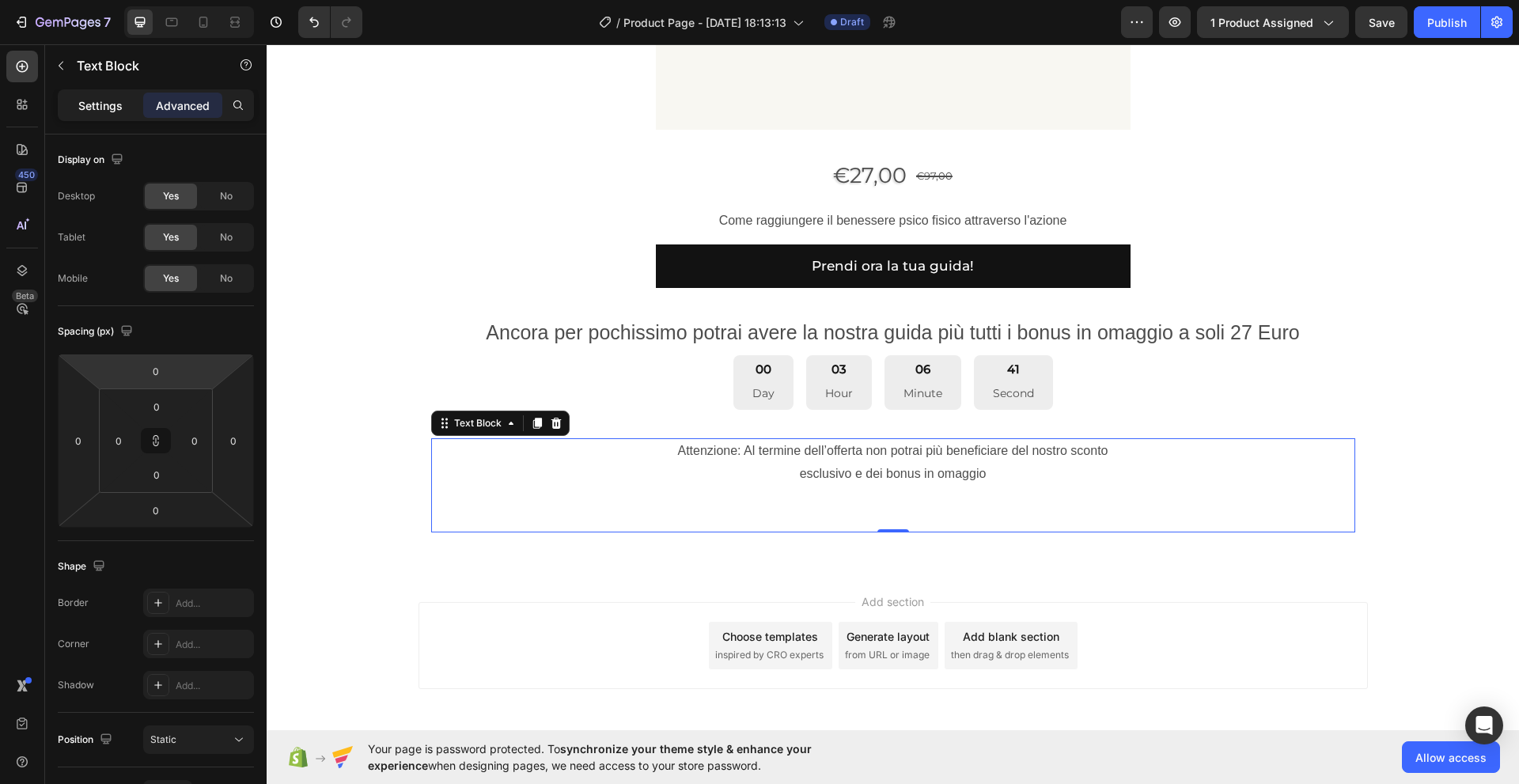
click at [95, 105] on p "Settings" at bounding box center [101, 105] width 44 height 17
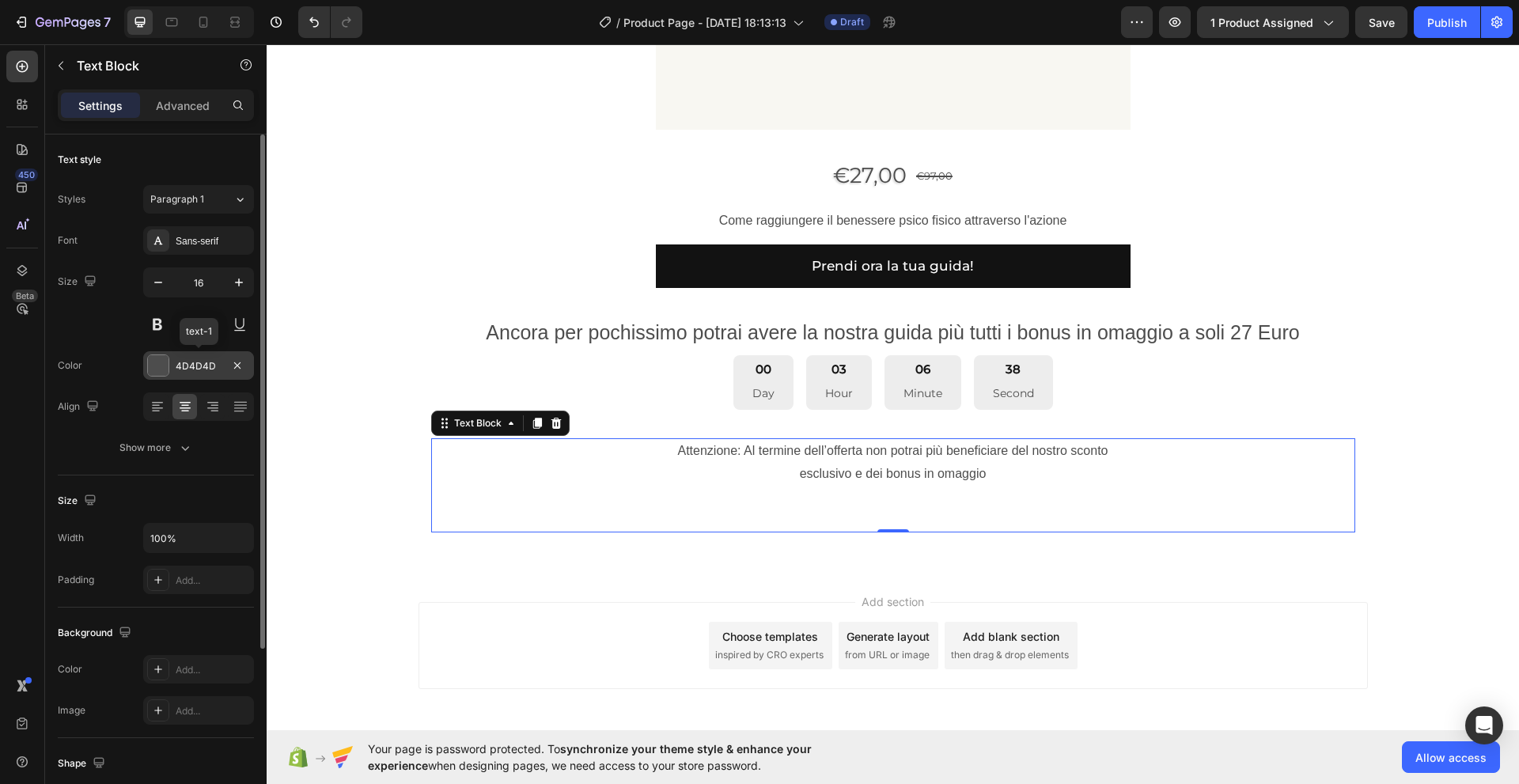
click at [159, 369] on div at bounding box center [157, 365] width 20 height 20
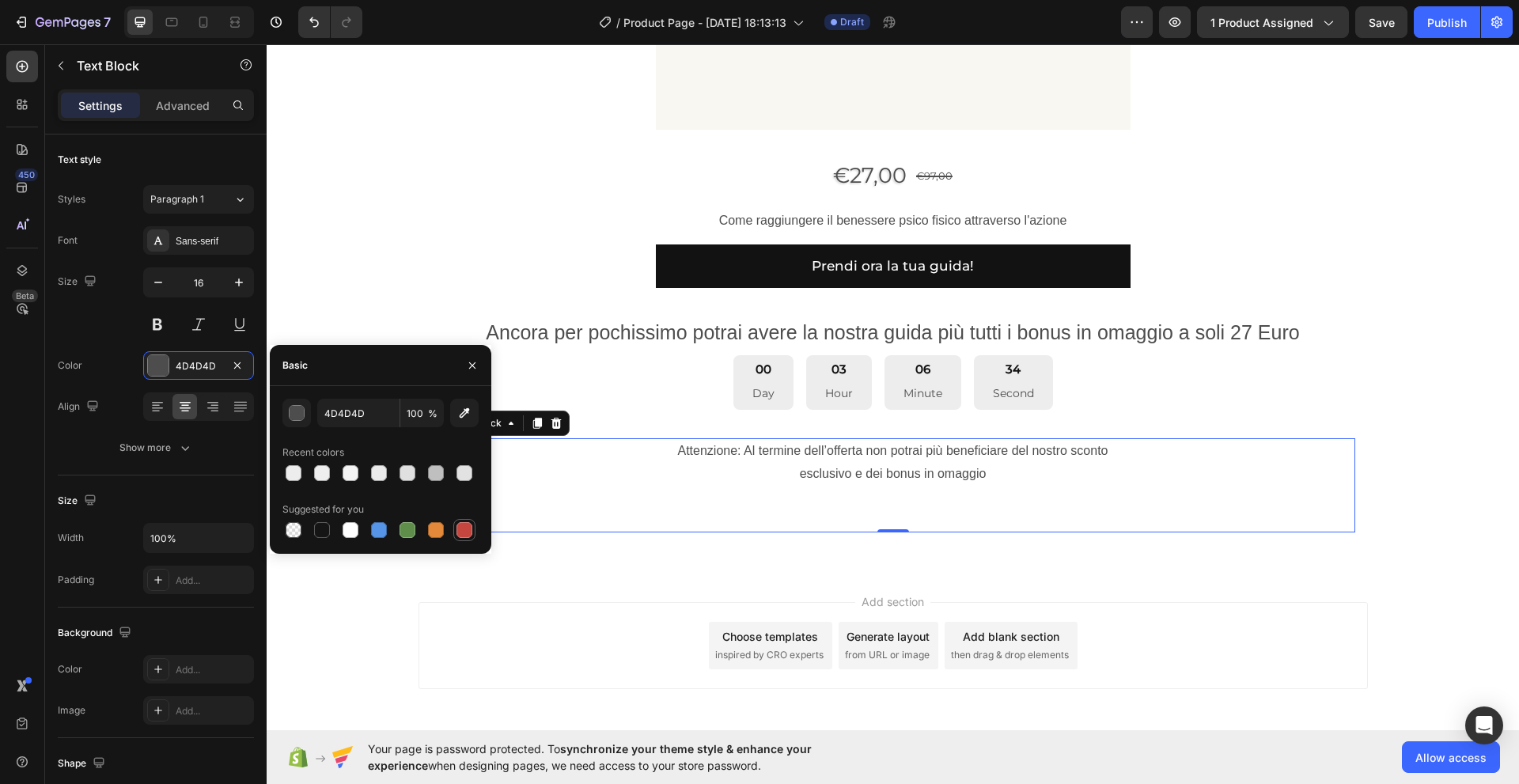
click at [461, 530] on div at bounding box center [464, 529] width 16 height 16
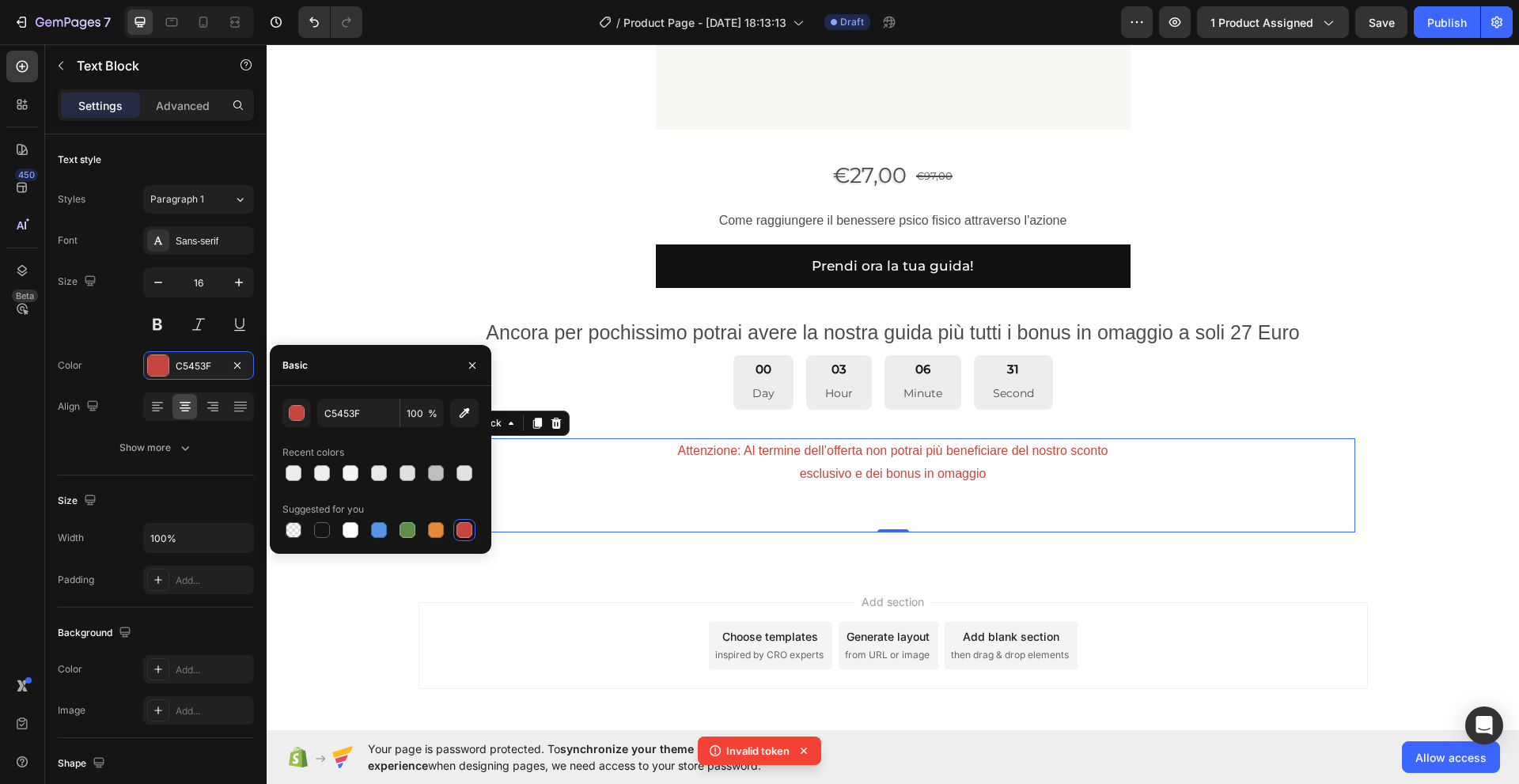
click at [461, 530] on div at bounding box center [464, 529] width 16 height 16
click at [294, 476] on div at bounding box center [294, 473] width 16 height 16
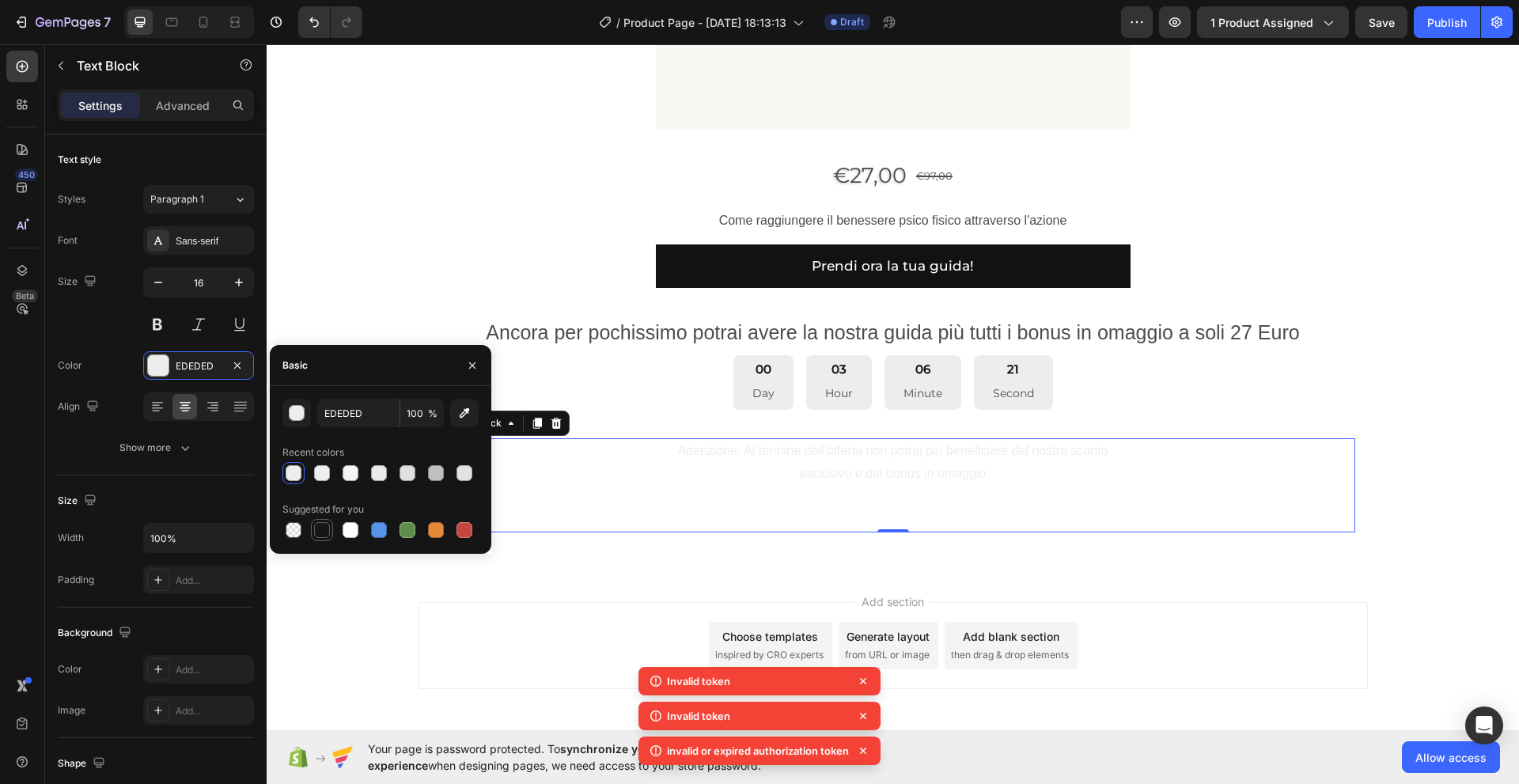
click at [326, 528] on div at bounding box center [322, 529] width 16 height 16
type input "151515"
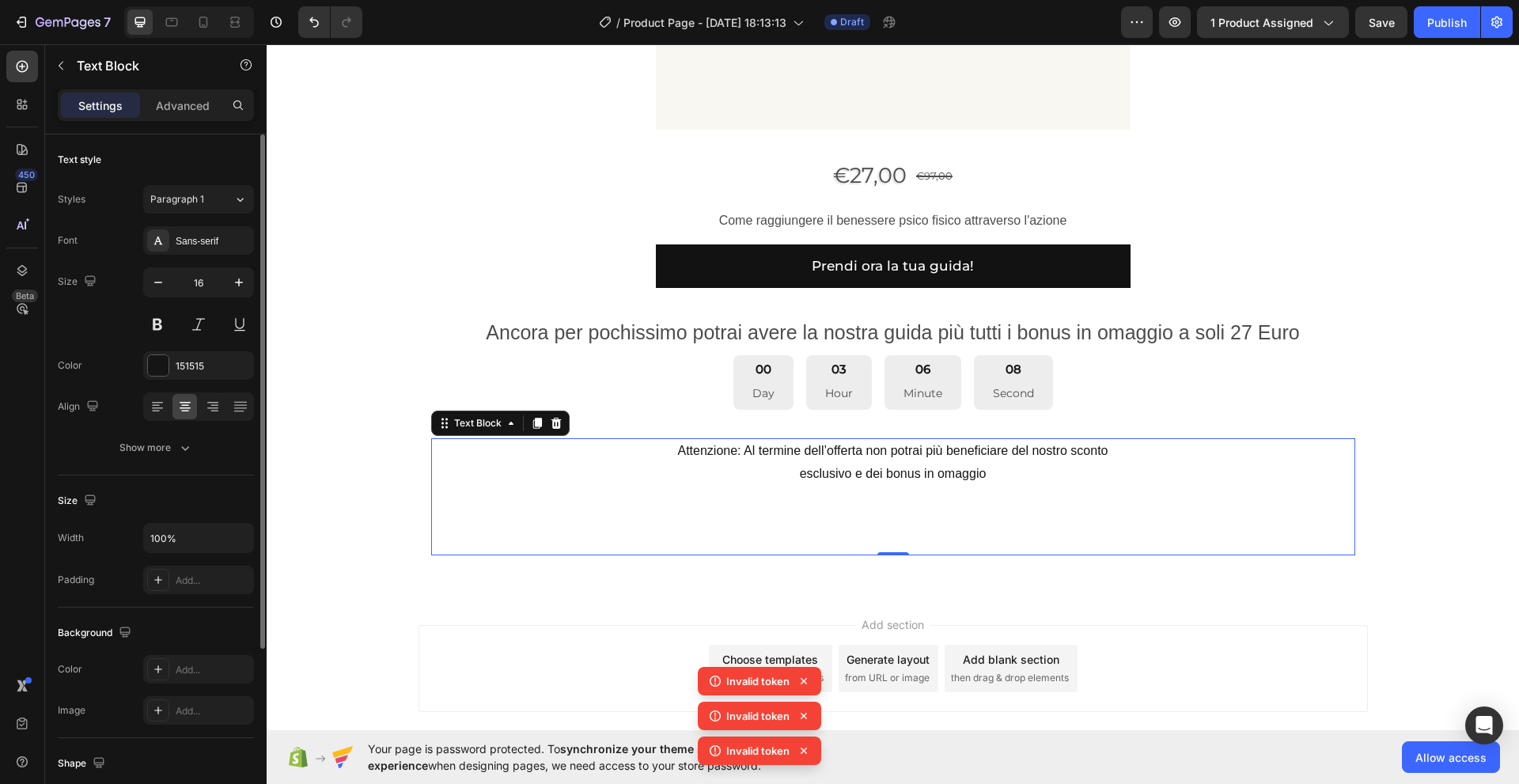
scroll to position [104, 0]
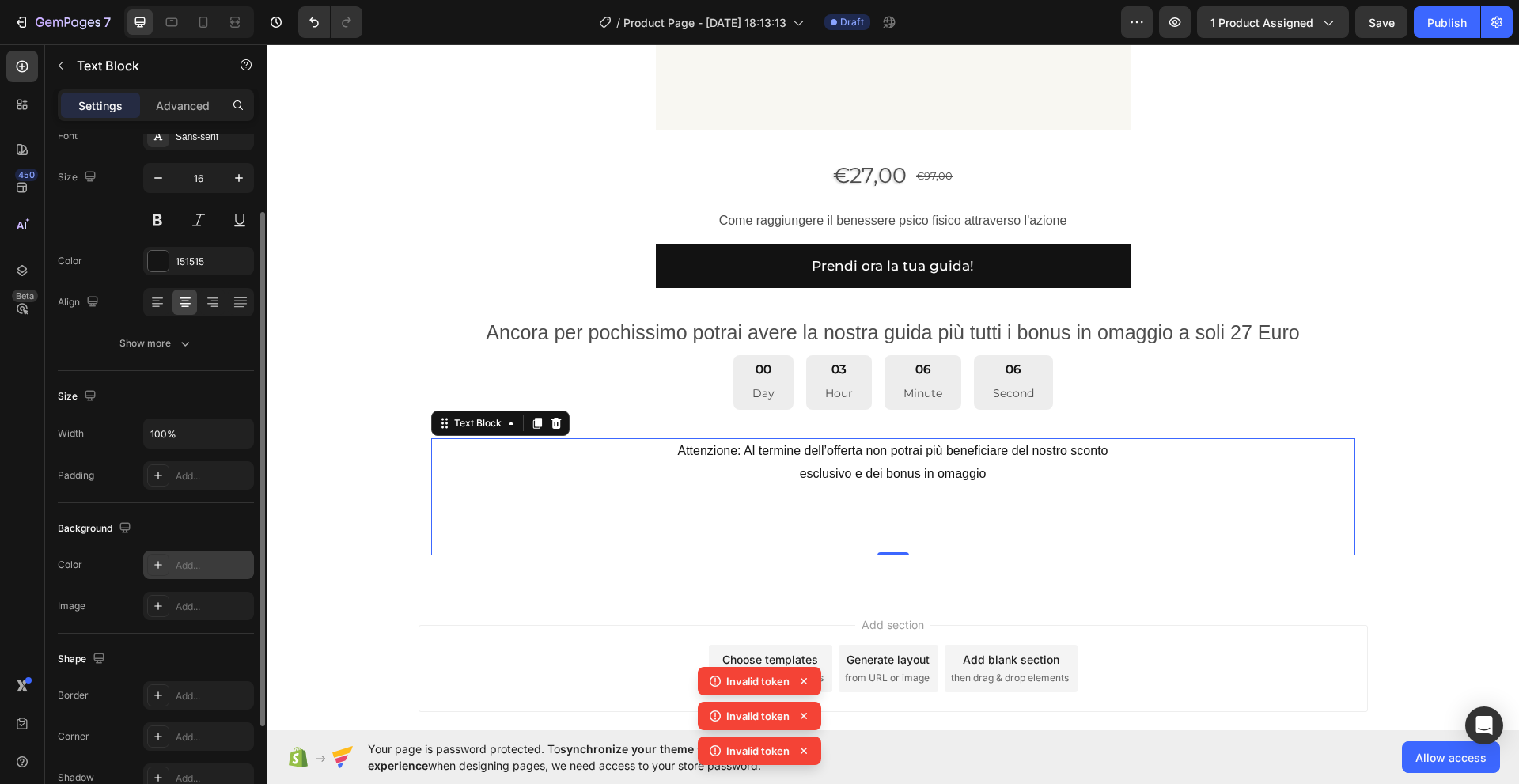
click at [177, 568] on div "Add..." at bounding box center [213, 566] width 74 height 14
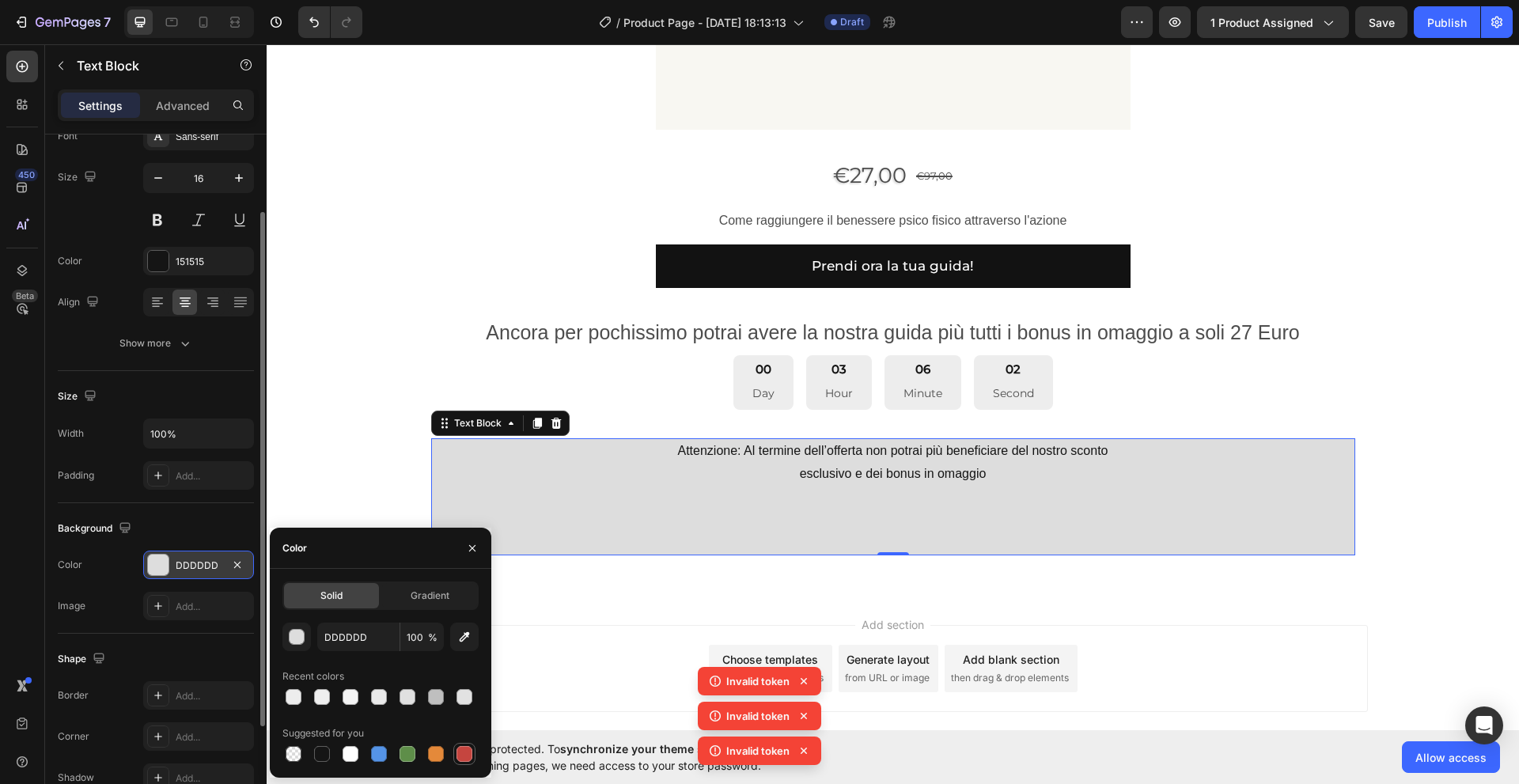
click at [461, 753] on div at bounding box center [464, 754] width 16 height 16
type input "C5453F"
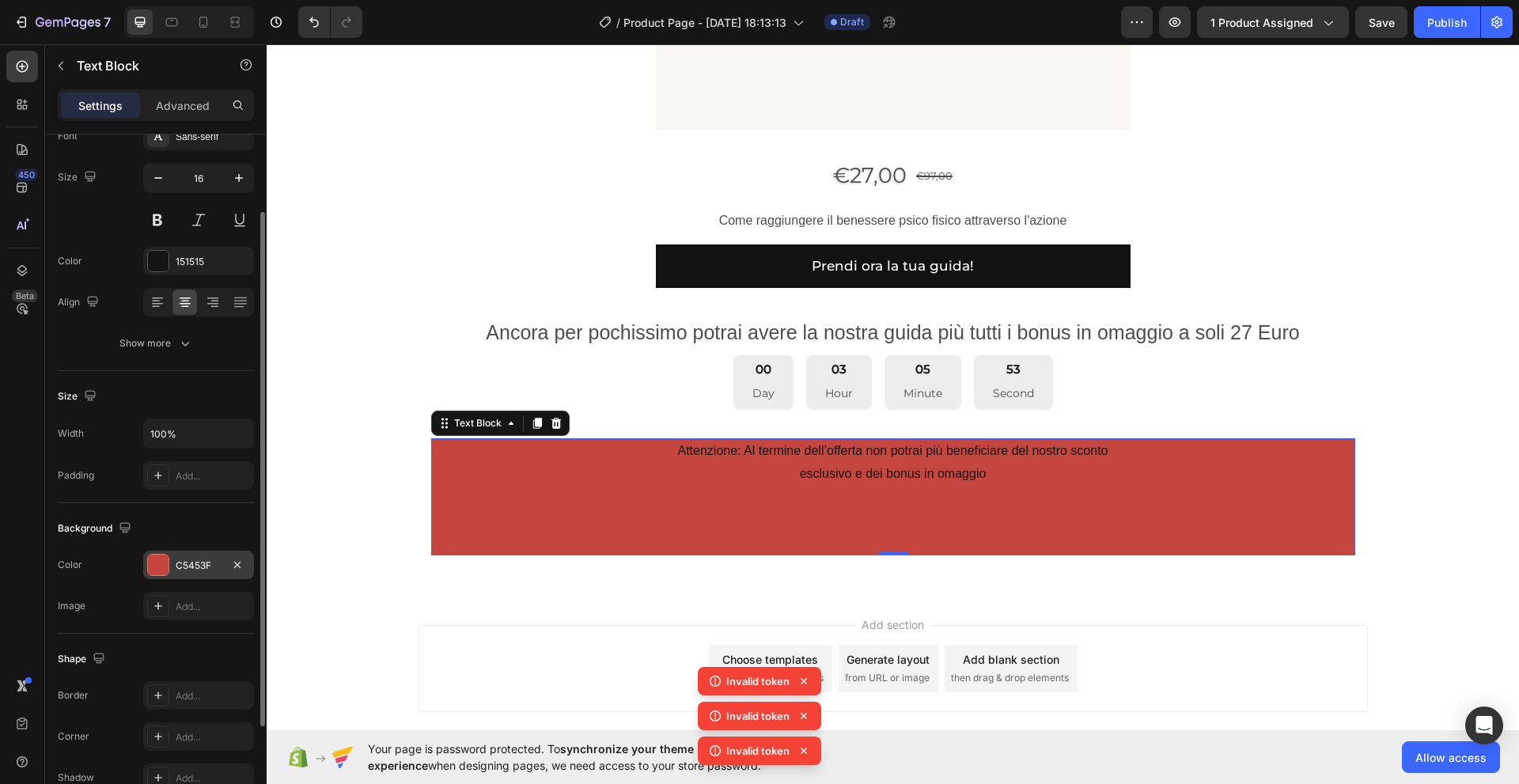
click at [70, 400] on div "Size" at bounding box center [78, 397] width 42 height 21
click at [170, 442] on input "100%" at bounding box center [198, 433] width 109 height 28
drag, startPoint x: 207, startPoint y: 431, endPoint x: 143, endPoint y: 432, distance: 64.0
click at [143, 432] on div "501%" at bounding box center [198, 433] width 111 height 30
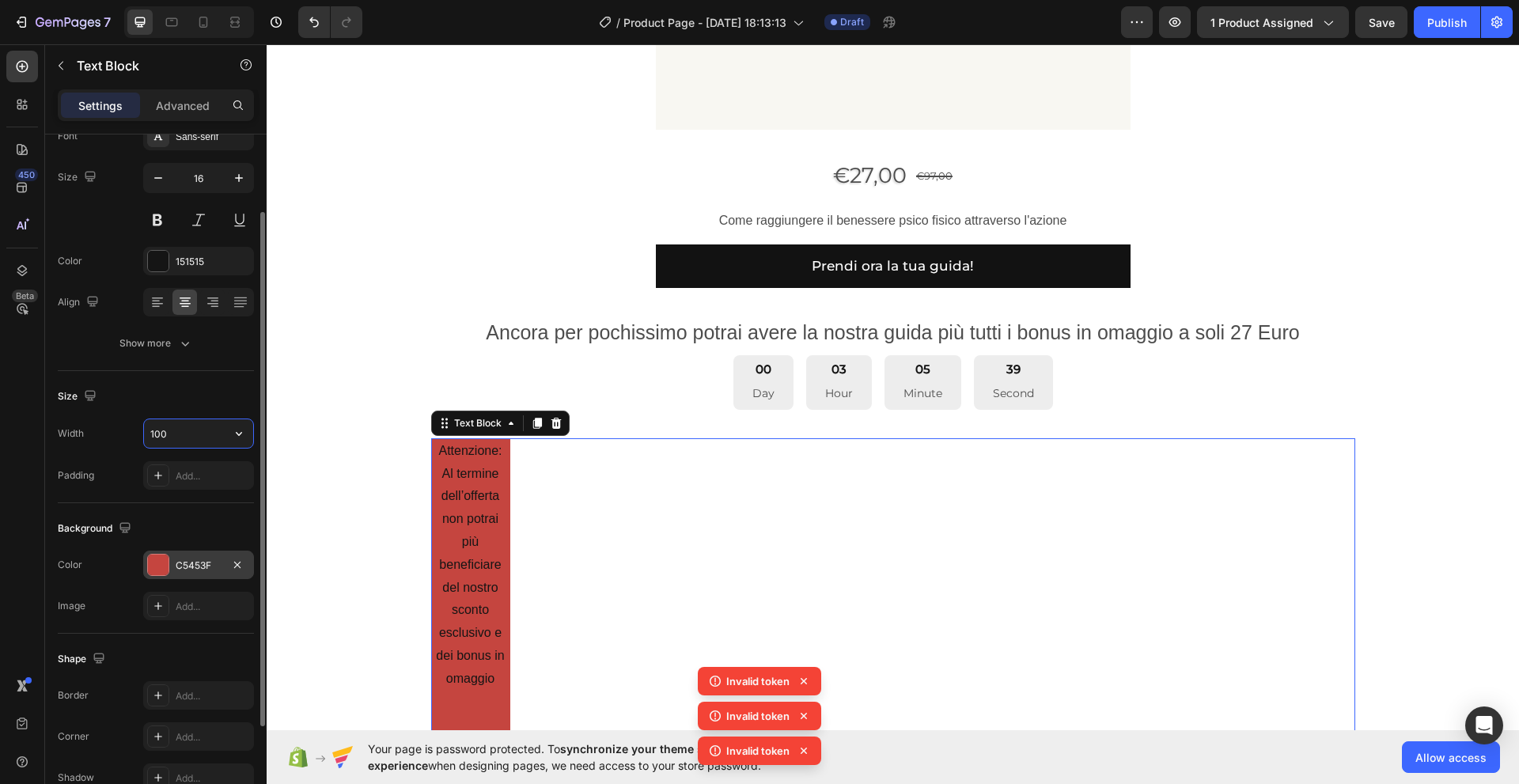
click at [218, 437] on input "100" at bounding box center [198, 433] width 109 height 28
click at [171, 434] on input "100" at bounding box center [198, 433] width 109 height 28
click at [316, 25] on icon "Undo/Redo" at bounding box center [314, 22] width 16 height 16
type input "100%"
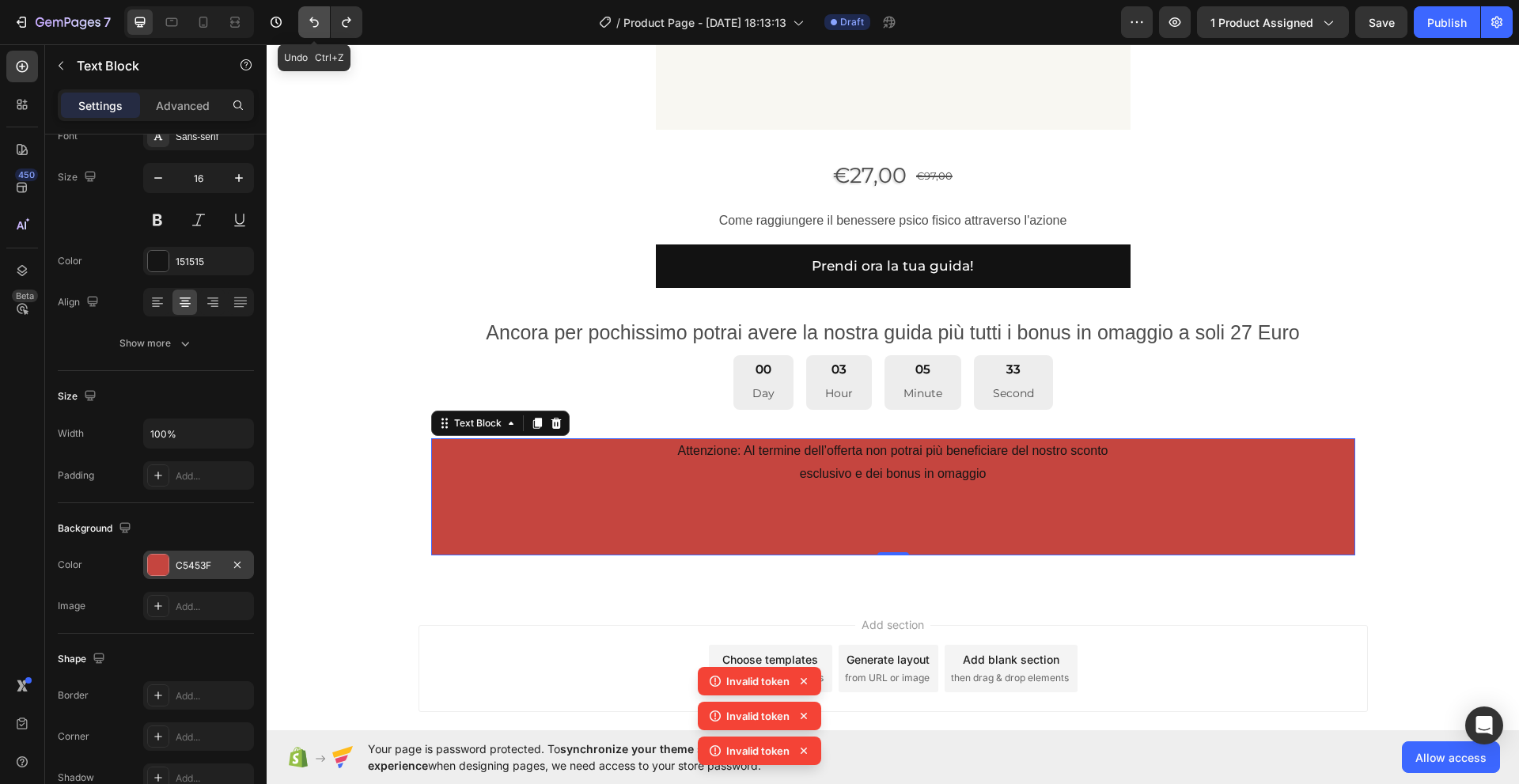
click at [316, 25] on icon "Undo/Redo" at bounding box center [314, 22] width 16 height 16
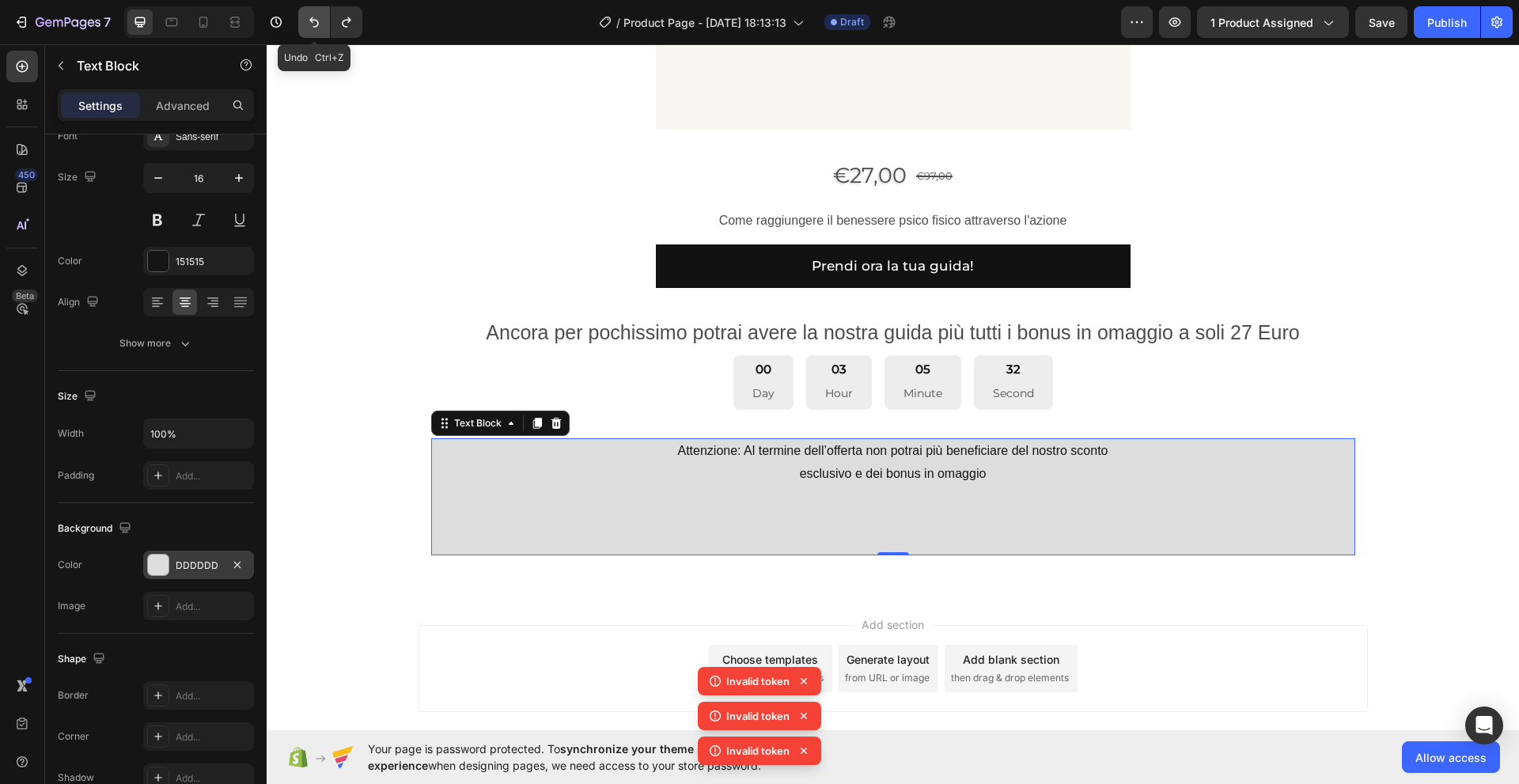
click at [316, 25] on icon "Undo/Redo" at bounding box center [314, 22] width 16 height 16
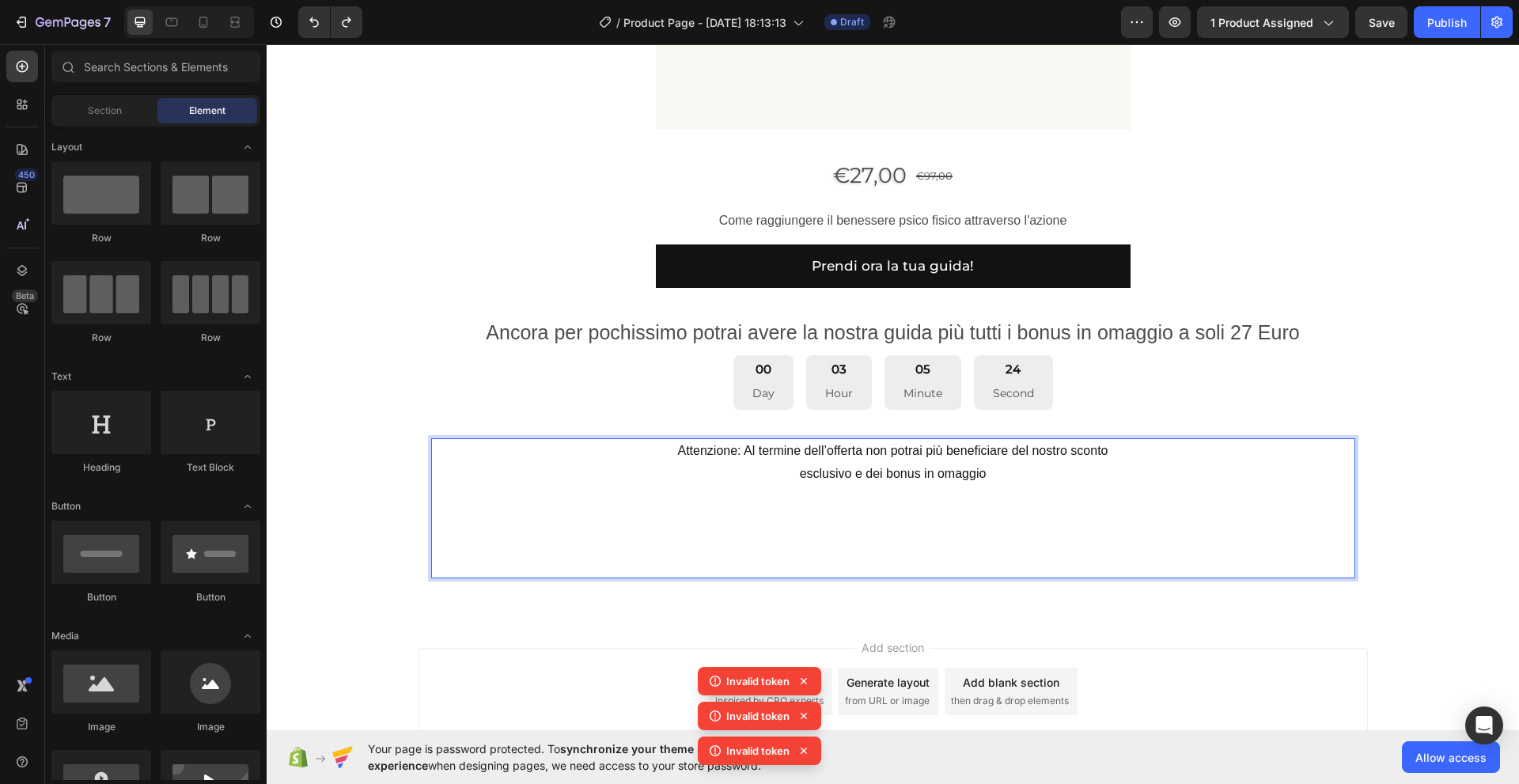
click at [334, 628] on div "Add section Choose templates inspired by CRO experts Generate layout from URL o…" at bounding box center [893, 713] width 1252 height 194
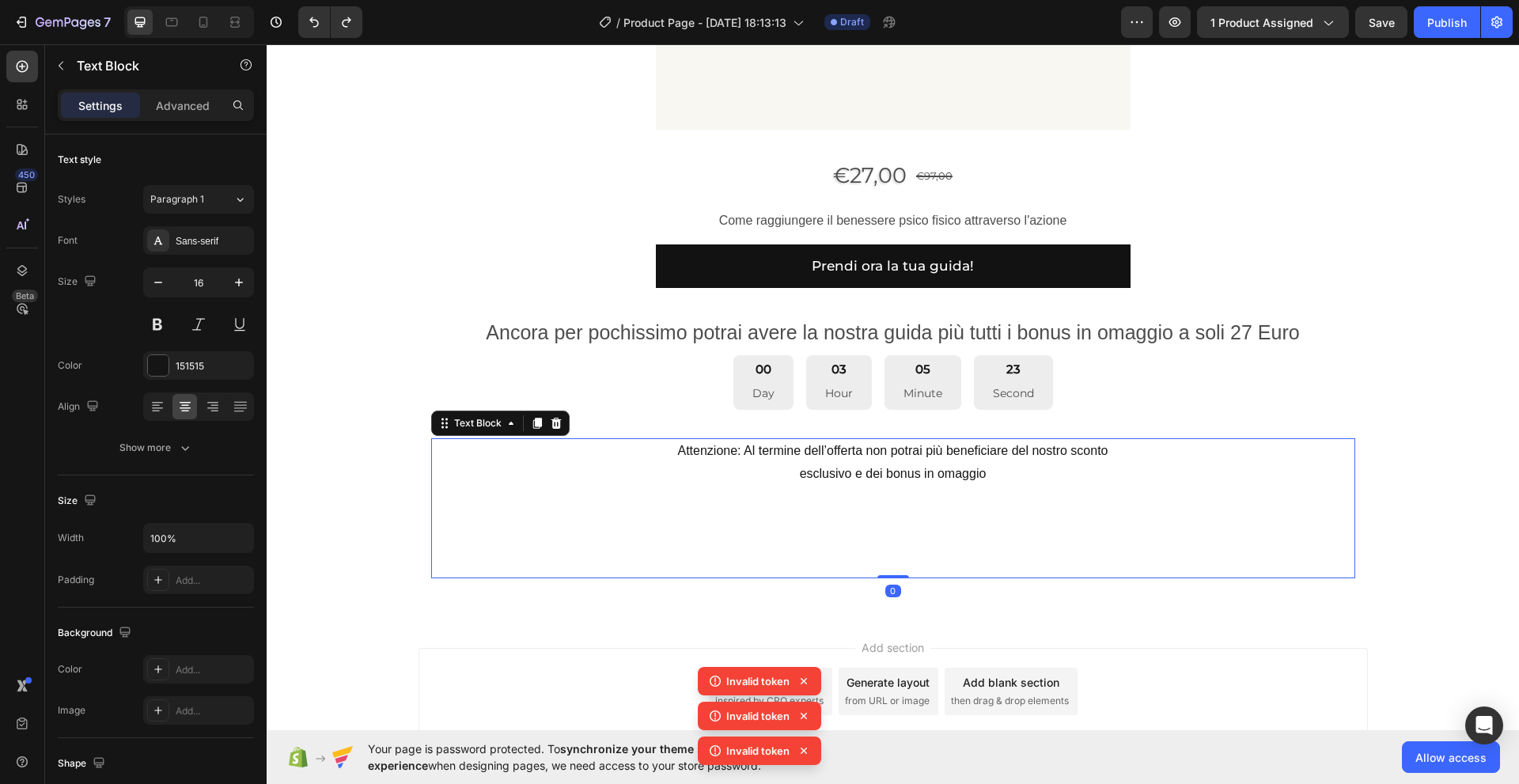
click at [536, 502] on p "Attenzione: Al termine dell’offerta non potrai più beneficiare del nostro scont…" at bounding box center [892, 507] width 920 height 137
click at [187, 672] on div "Add..." at bounding box center [213, 670] width 74 height 14
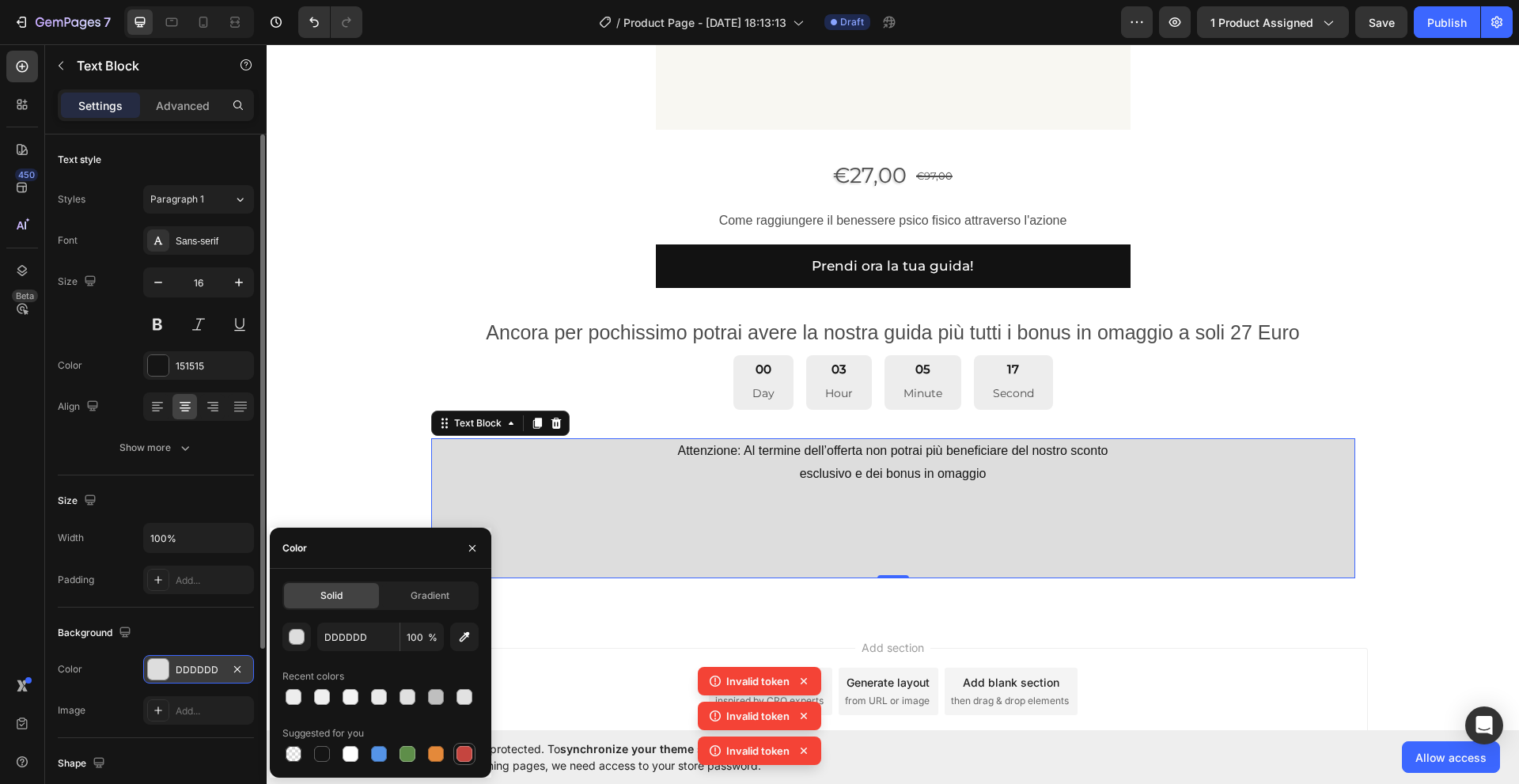
click at [469, 755] on div at bounding box center [464, 754] width 16 height 16
type input "C5453F"
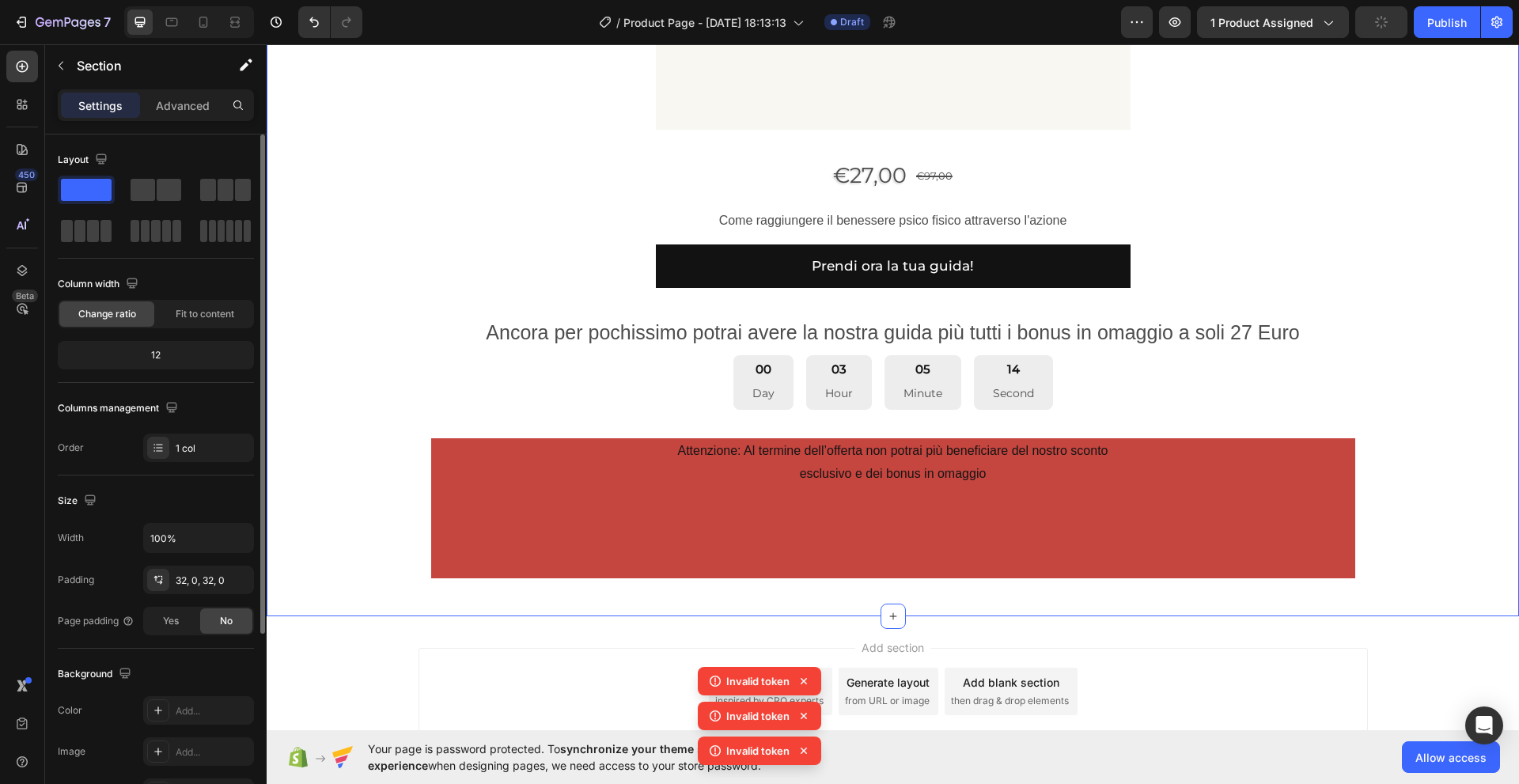
click at [162, 582] on icon at bounding box center [159, 582] width 5 height 4
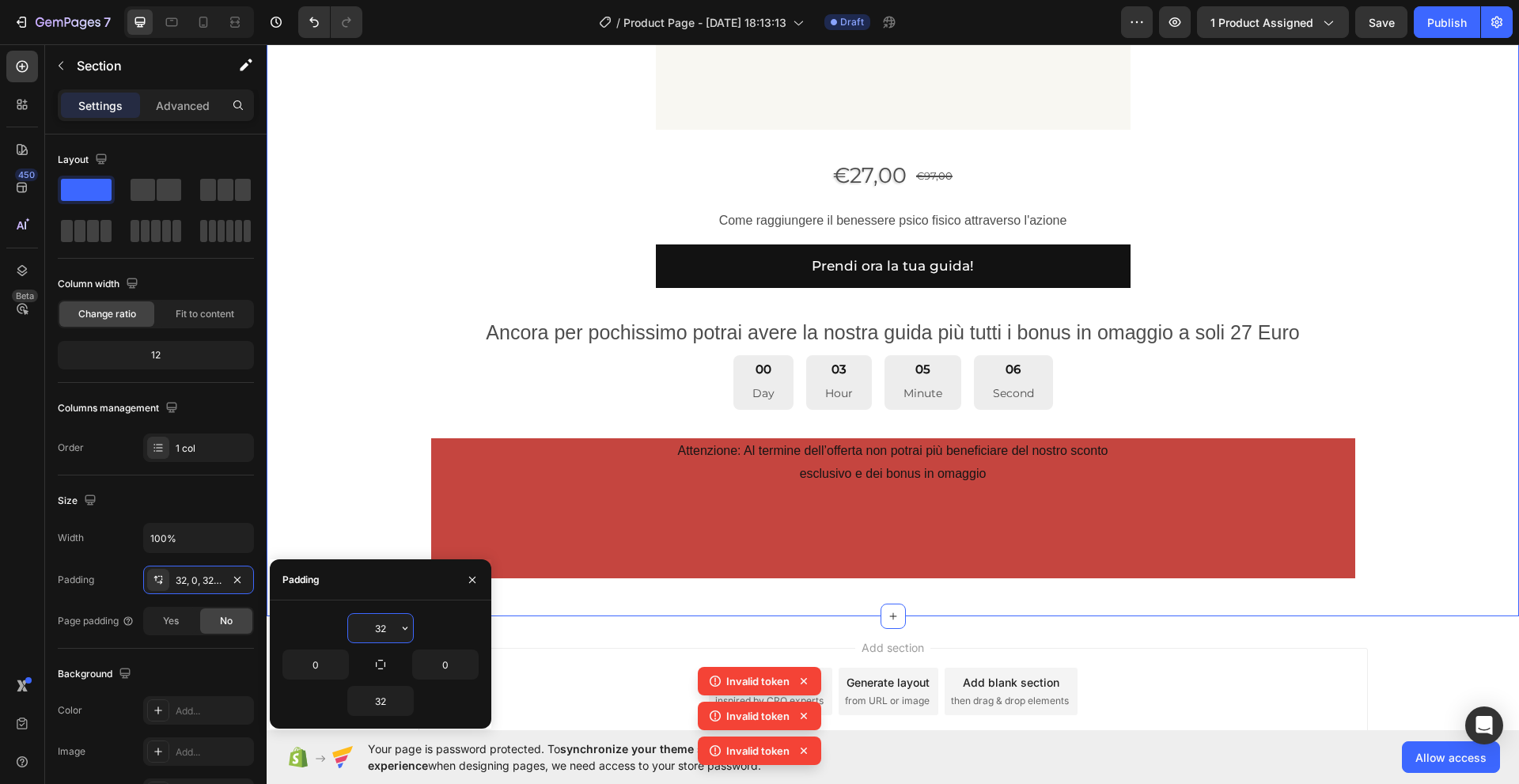
click at [382, 635] on input "32" at bounding box center [380, 628] width 65 height 28
click at [402, 630] on icon "button" at bounding box center [405, 628] width 12 height 12
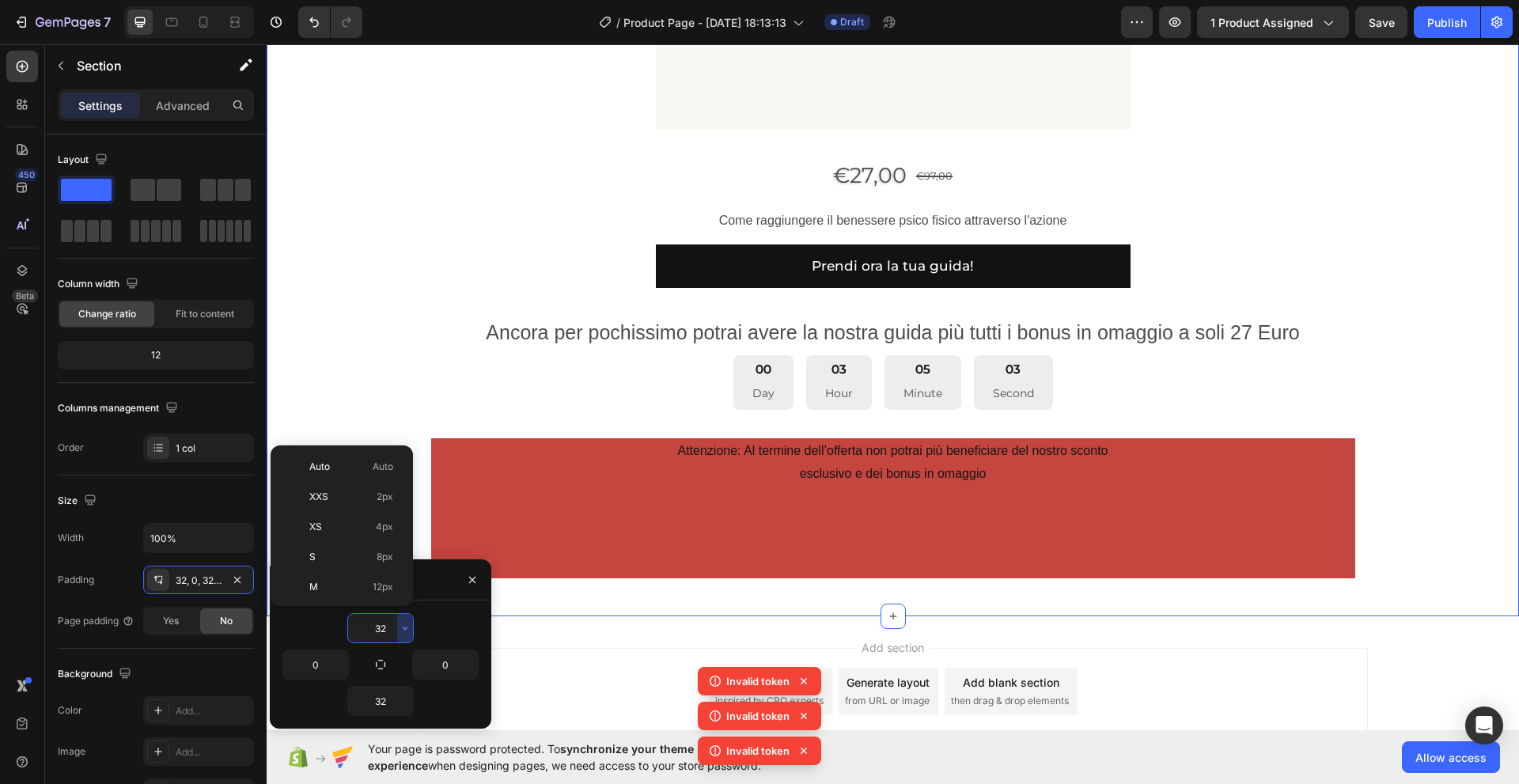
scroll to position [114, 0]
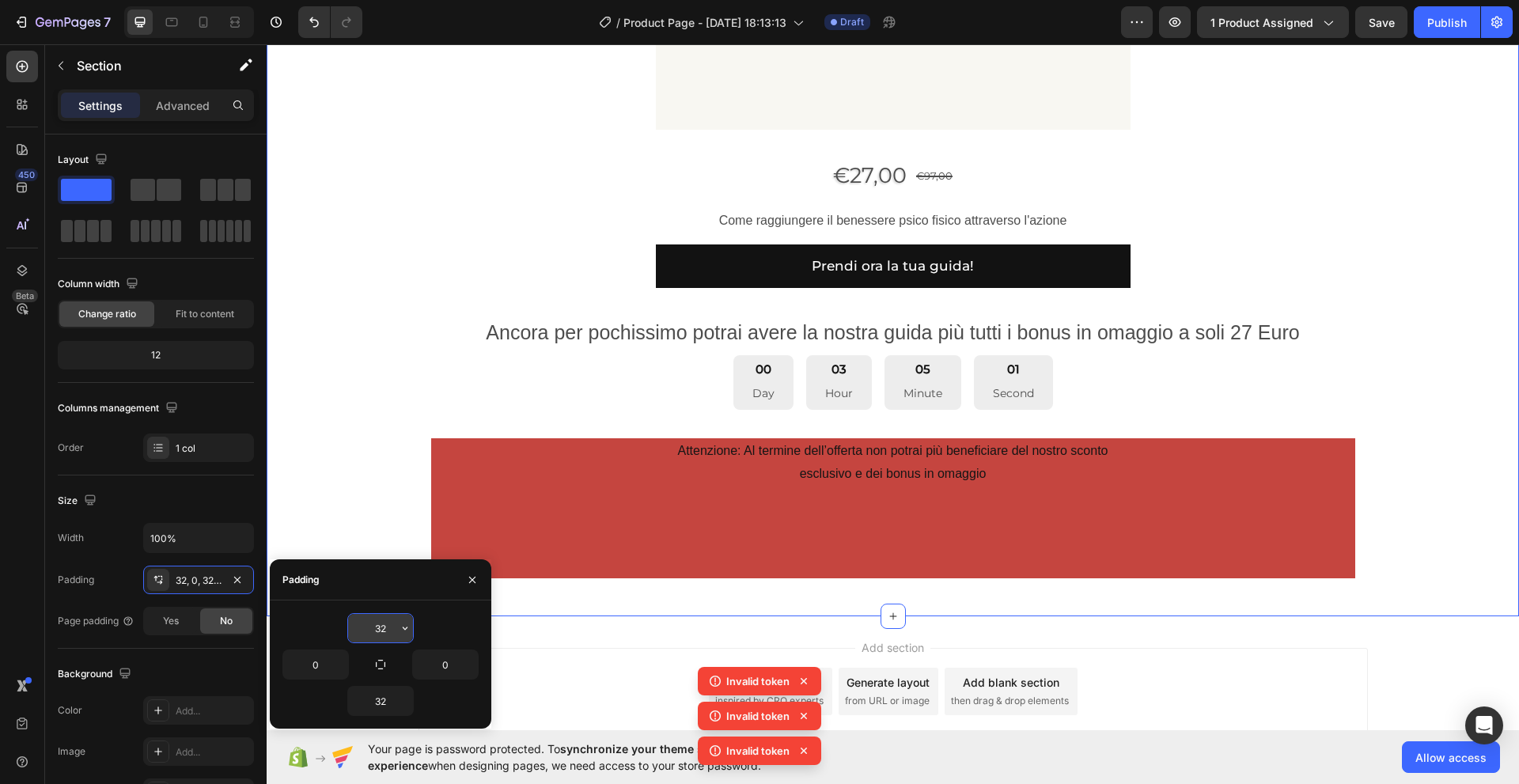
click at [402, 630] on icon "button" at bounding box center [405, 628] width 12 height 12
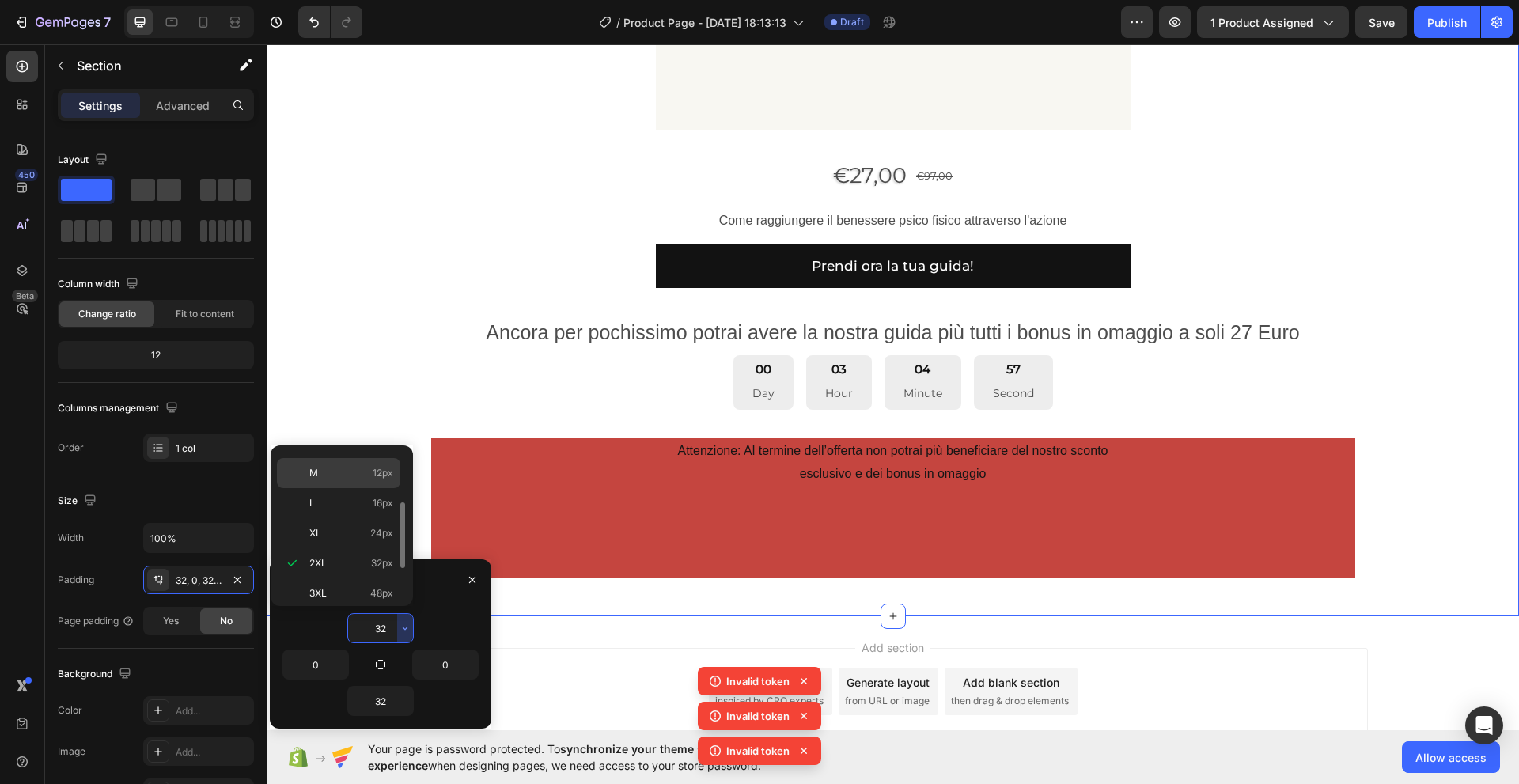
click at [386, 470] on span "12px" at bounding box center [382, 473] width 20 height 14
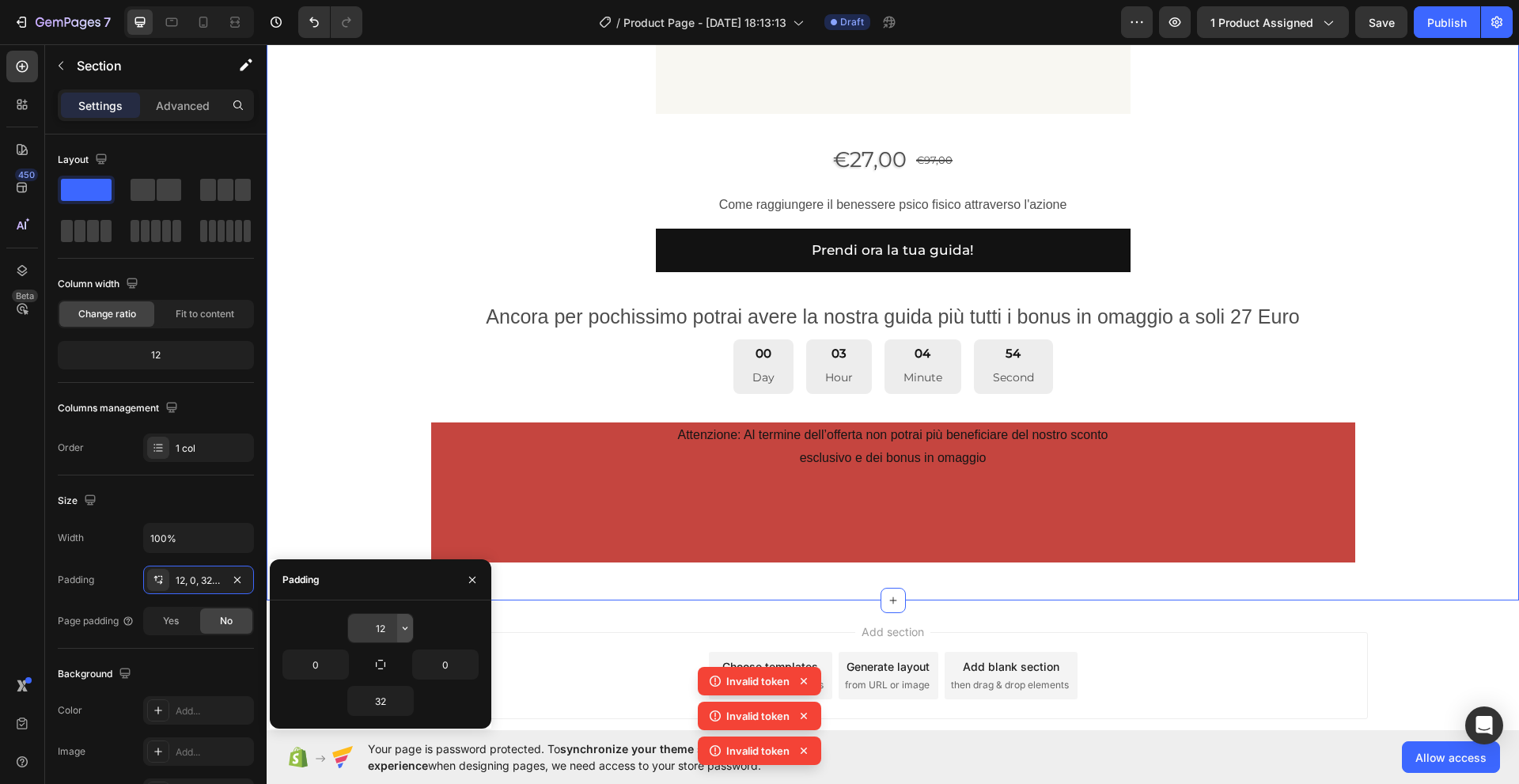
click at [402, 632] on icon "button" at bounding box center [405, 628] width 12 height 12
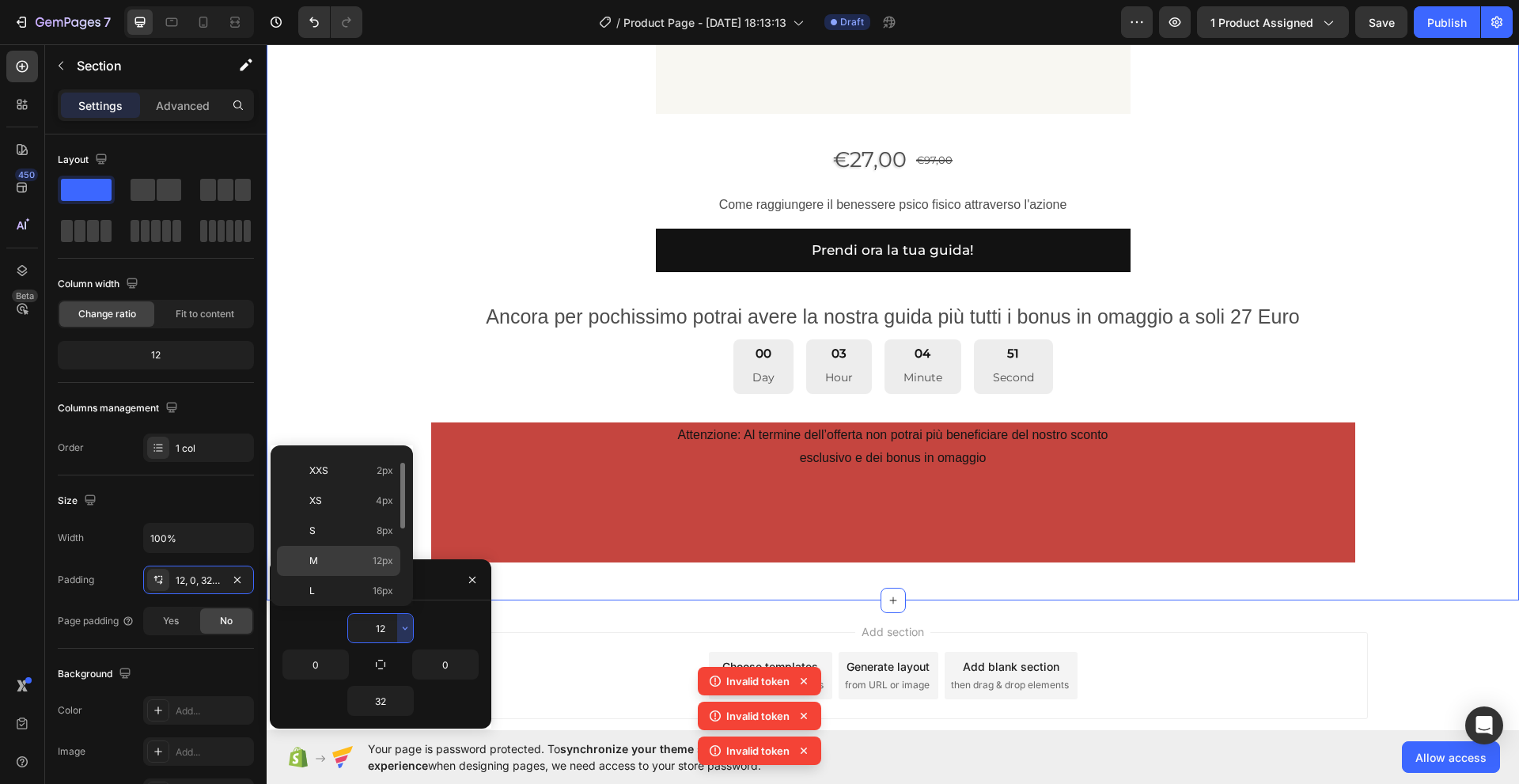
scroll to position [0, 0]
click at [377, 499] on span "2px" at bounding box center [385, 497] width 17 height 14
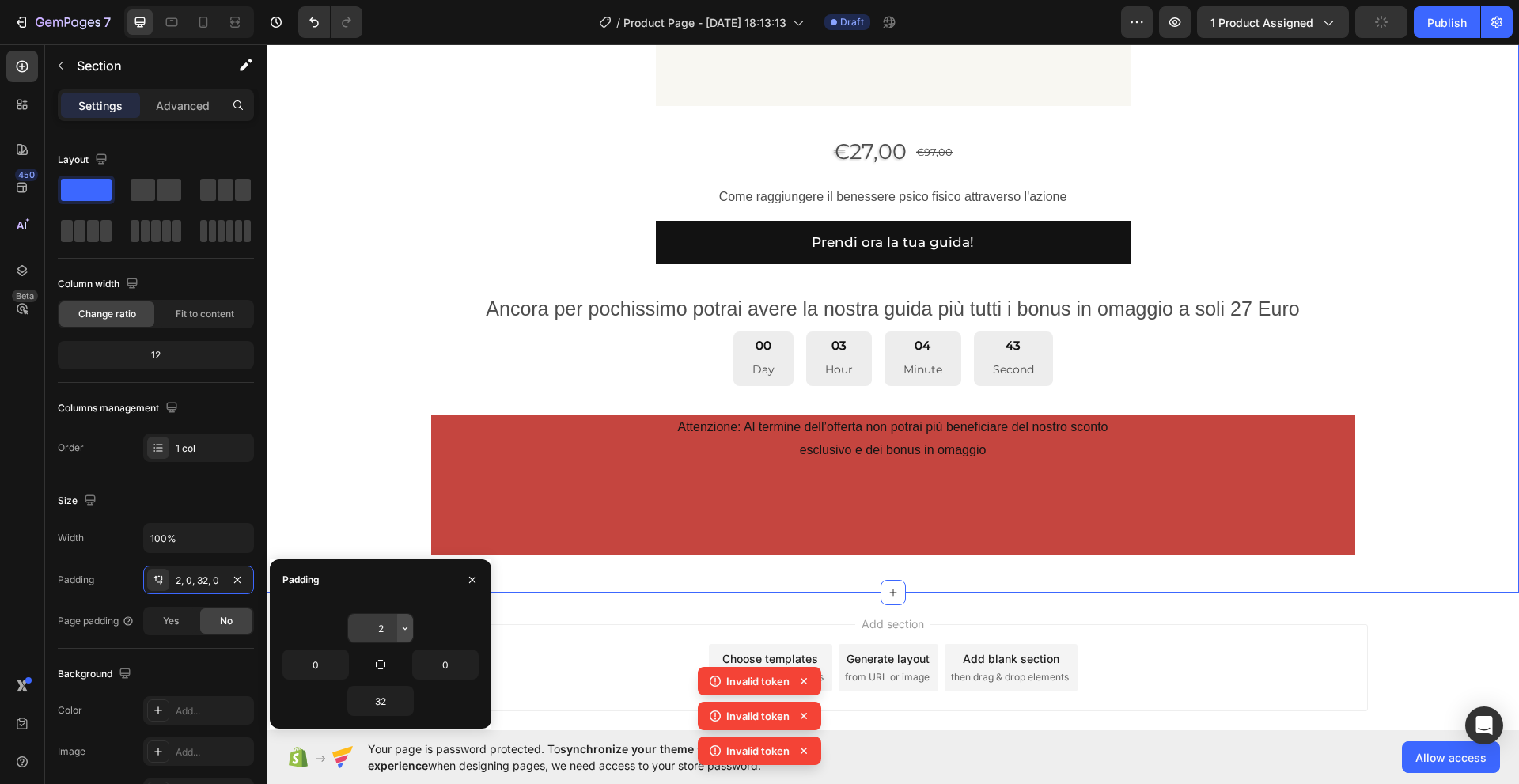
click at [401, 631] on icon "button" at bounding box center [405, 628] width 12 height 12
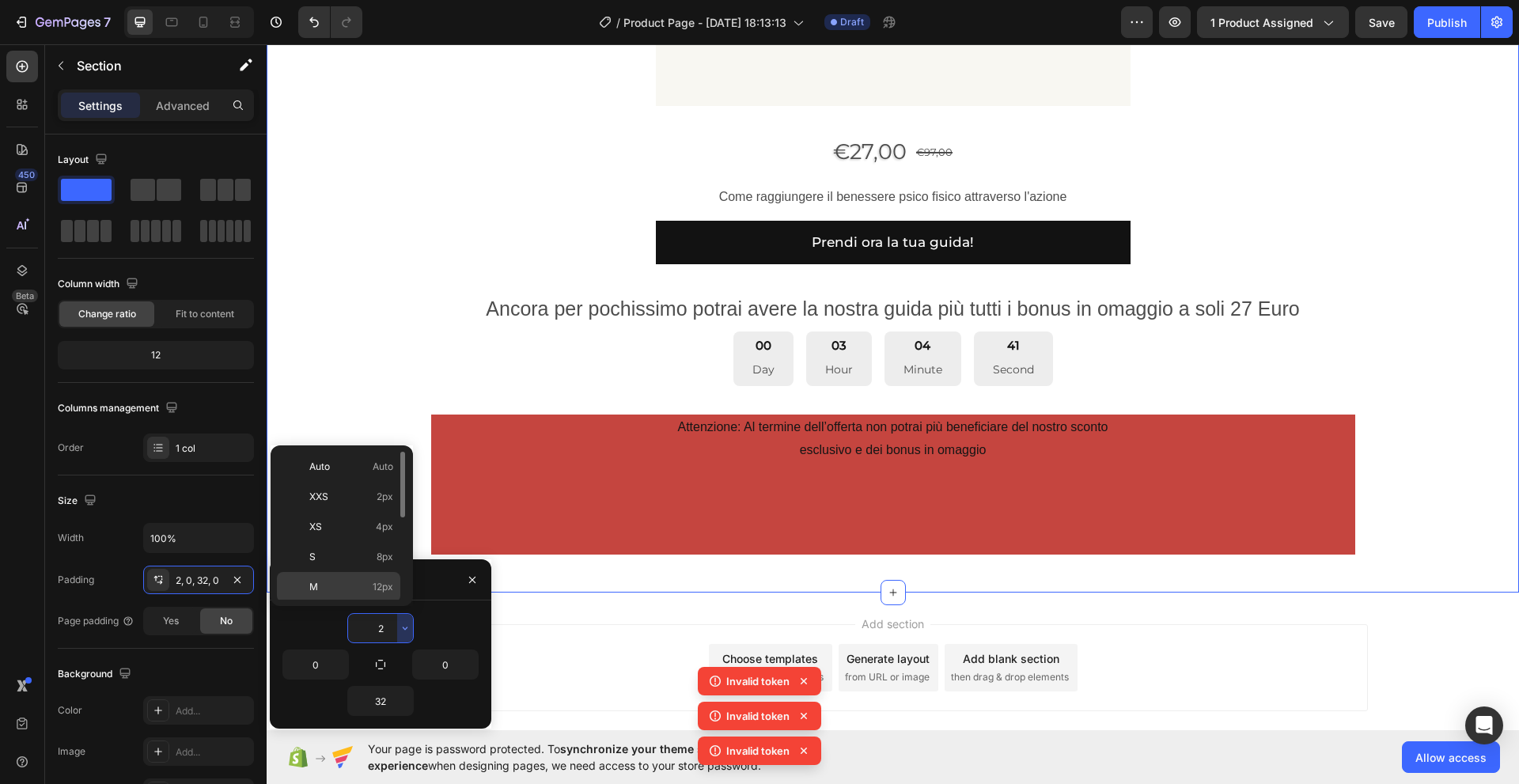
click at [322, 590] on p "M 12px" at bounding box center [351, 587] width 84 height 14
type input "12"
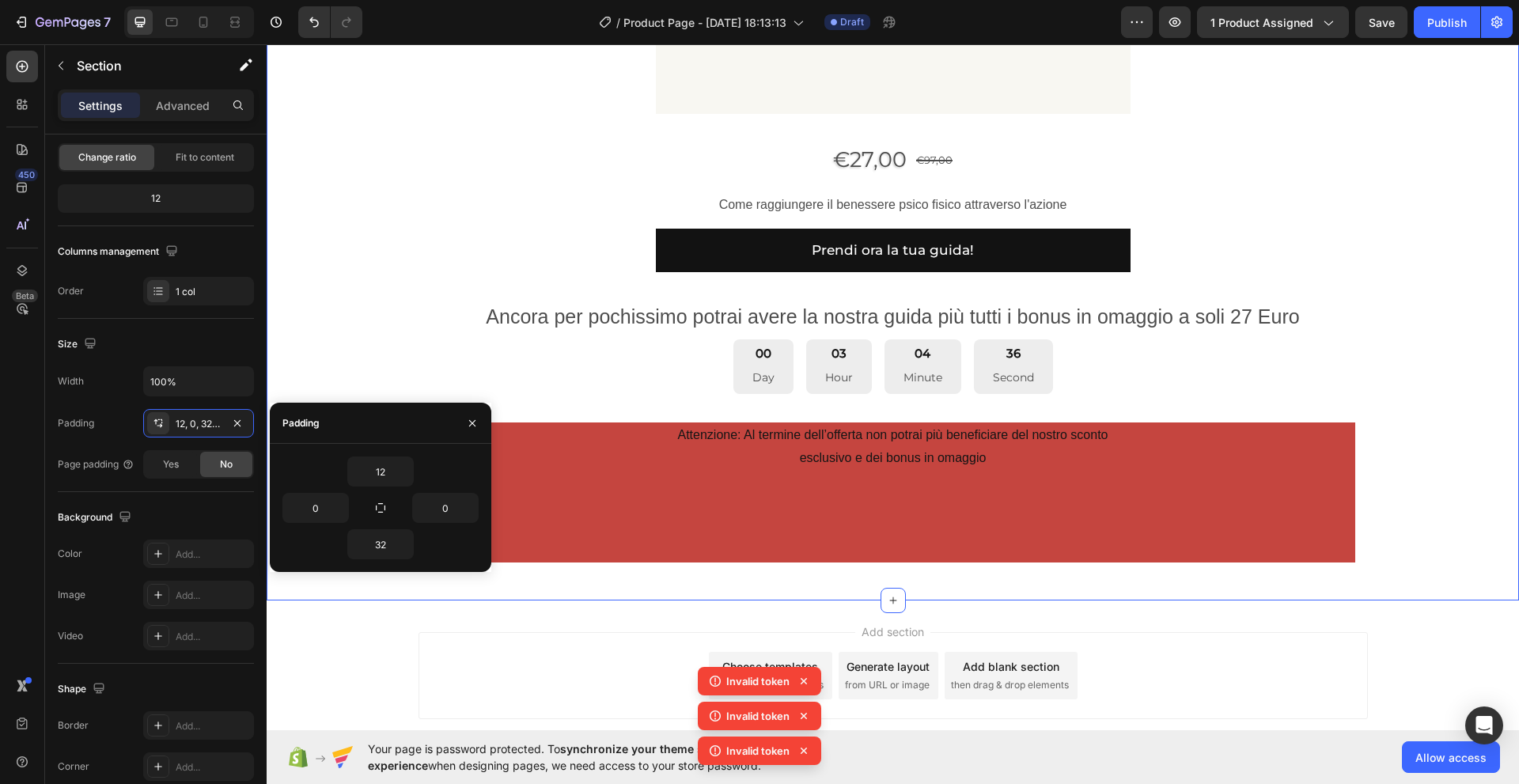
scroll to position [235, 0]
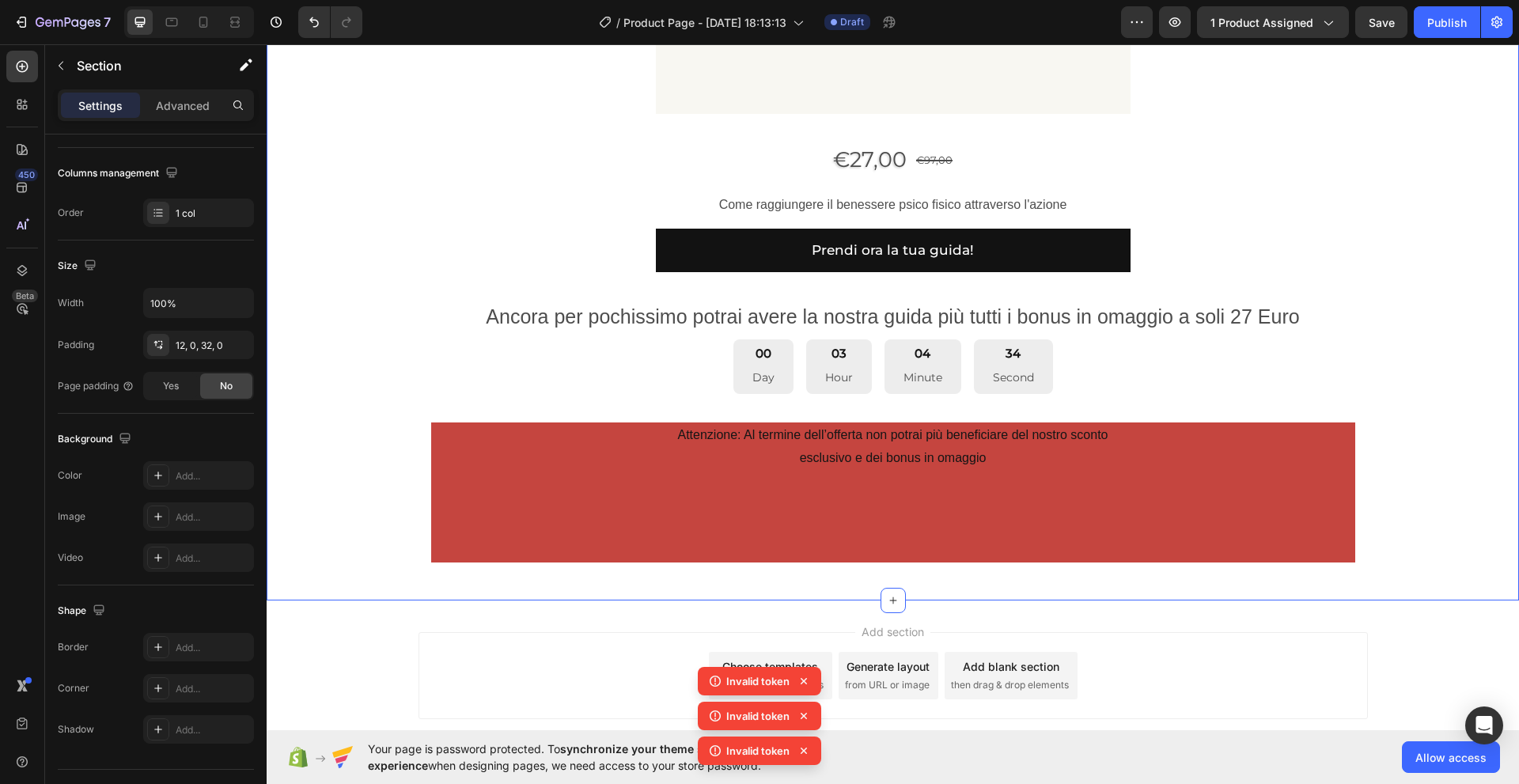
click at [69, 616] on div "Shape" at bounding box center [82, 611] width 50 height 21
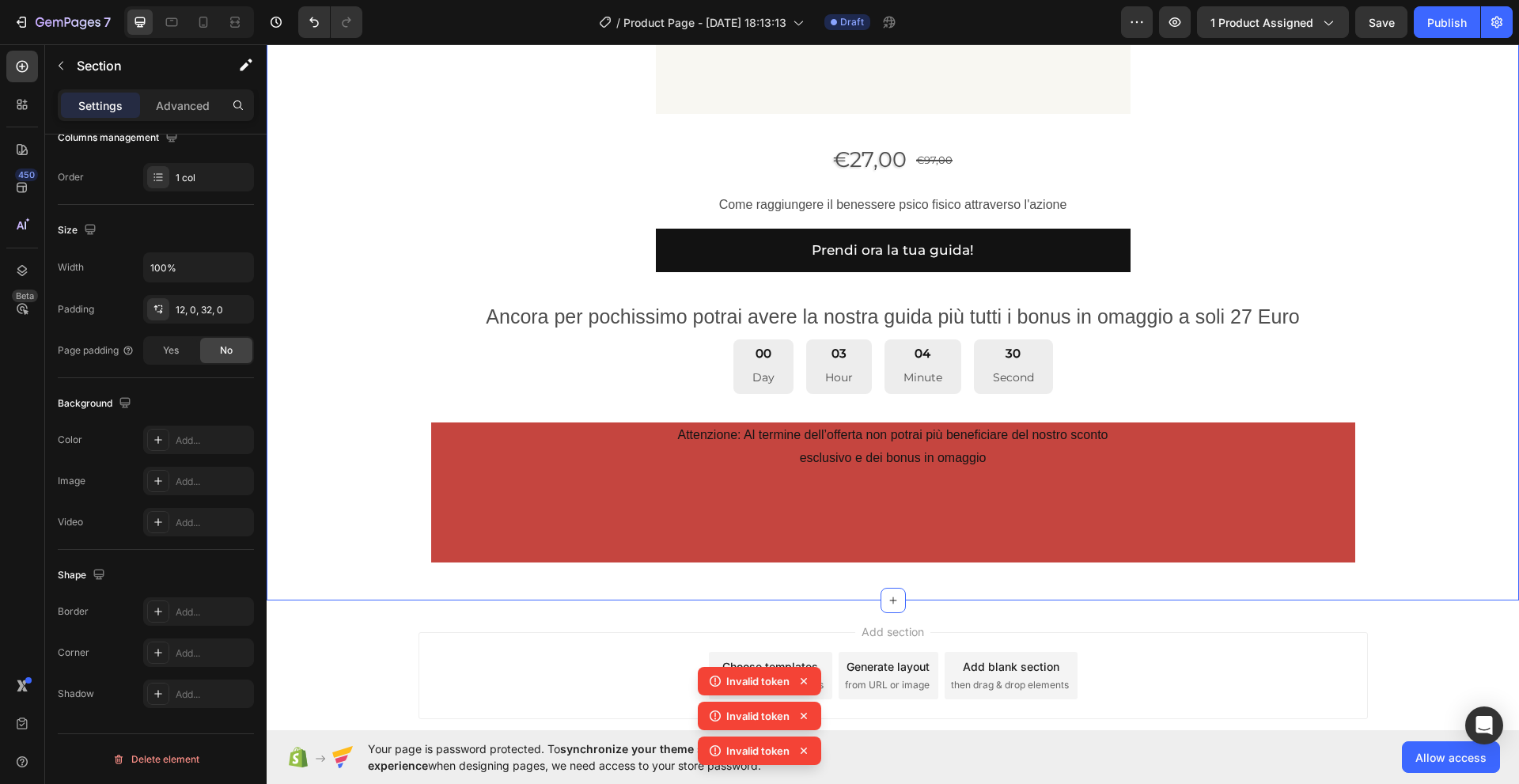
scroll to position [166, 0]
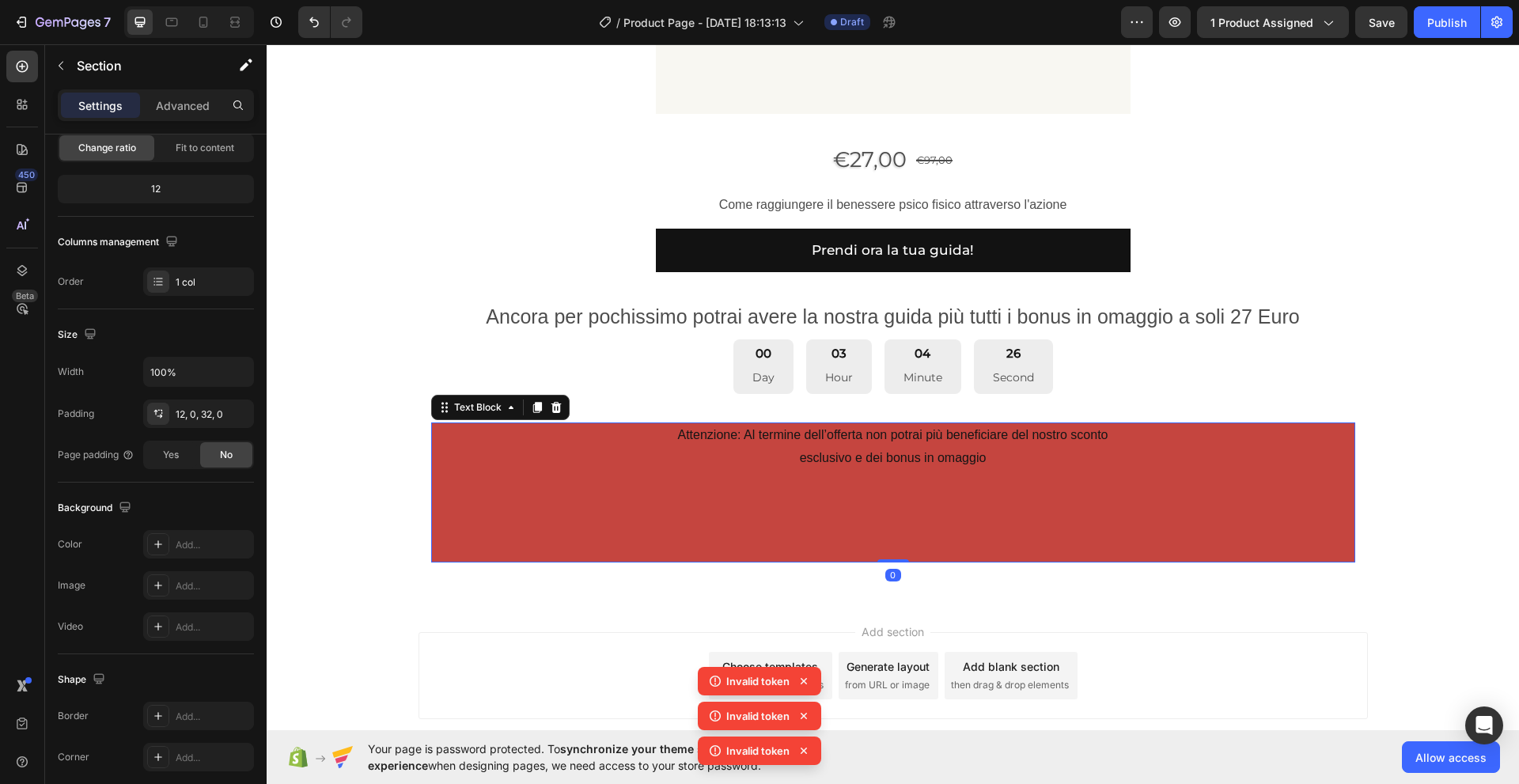
click at [537, 527] on p "Attenzione: Al termine dell’offerta non potrai più beneficiare del nostro scont…" at bounding box center [892, 492] width 920 height 137
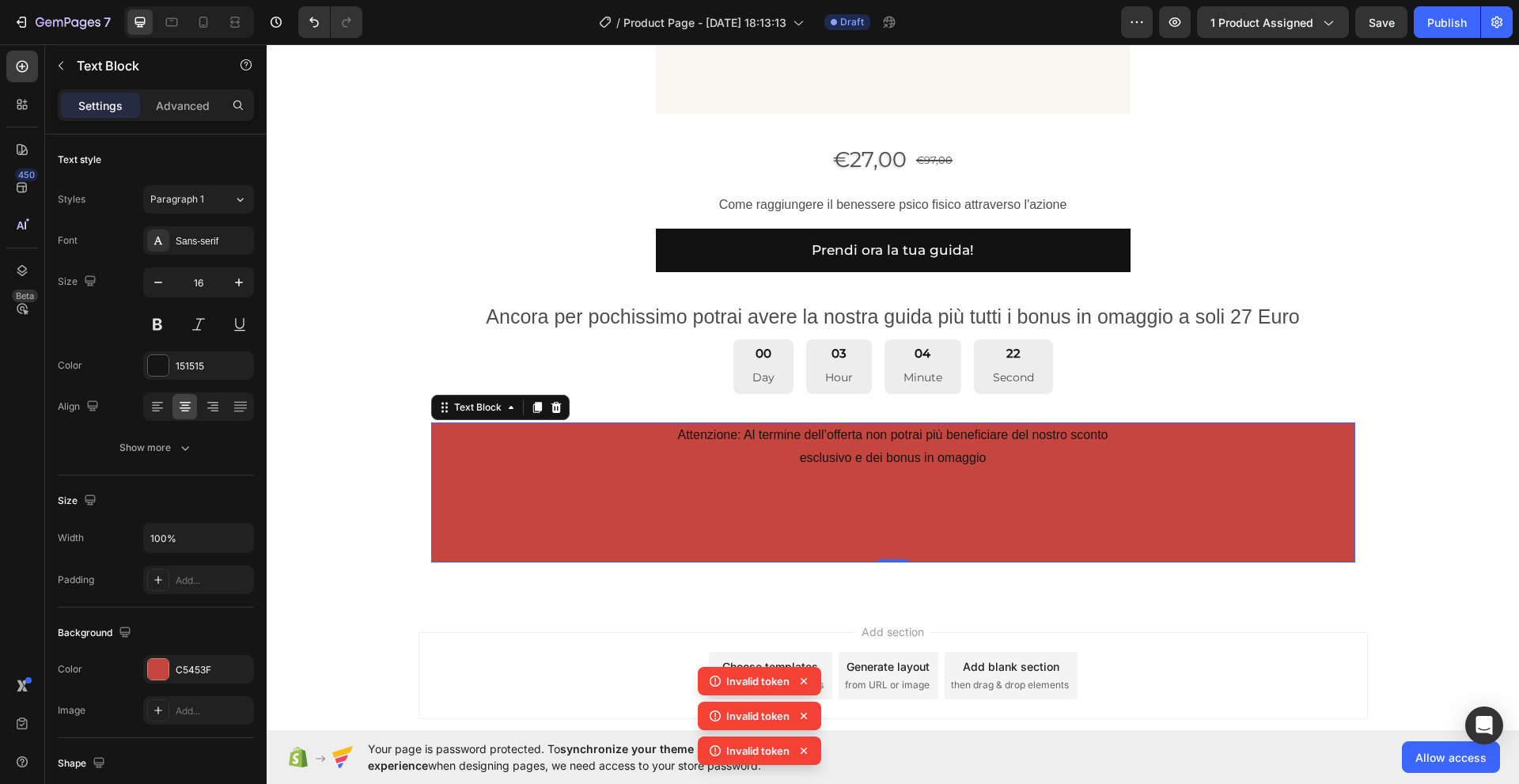
click at [885, 577] on div "0" at bounding box center [893, 575] width 16 height 12
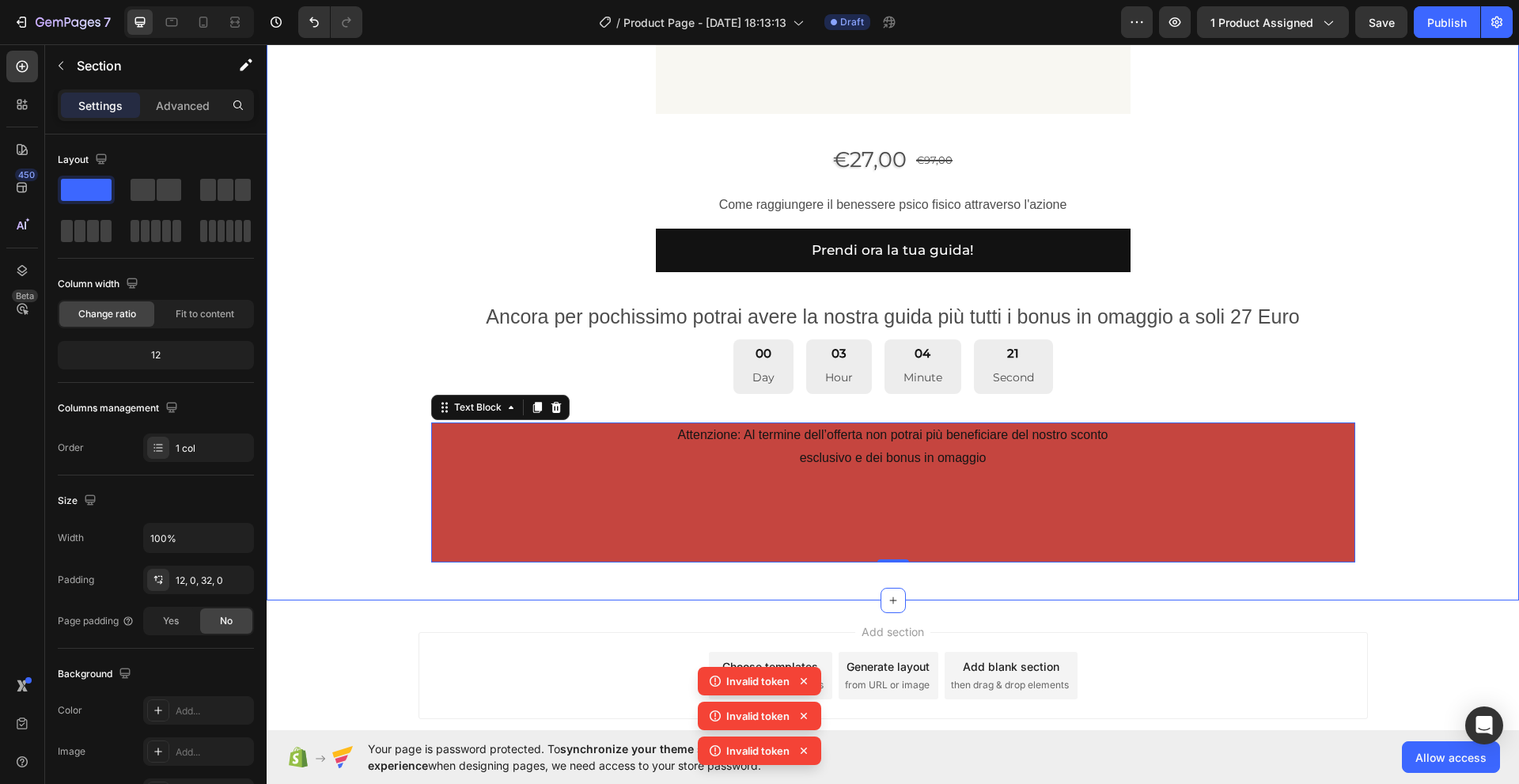
drag, startPoint x: 882, startPoint y: 599, endPoint x: 882, endPoint y: 572, distance: 27.0
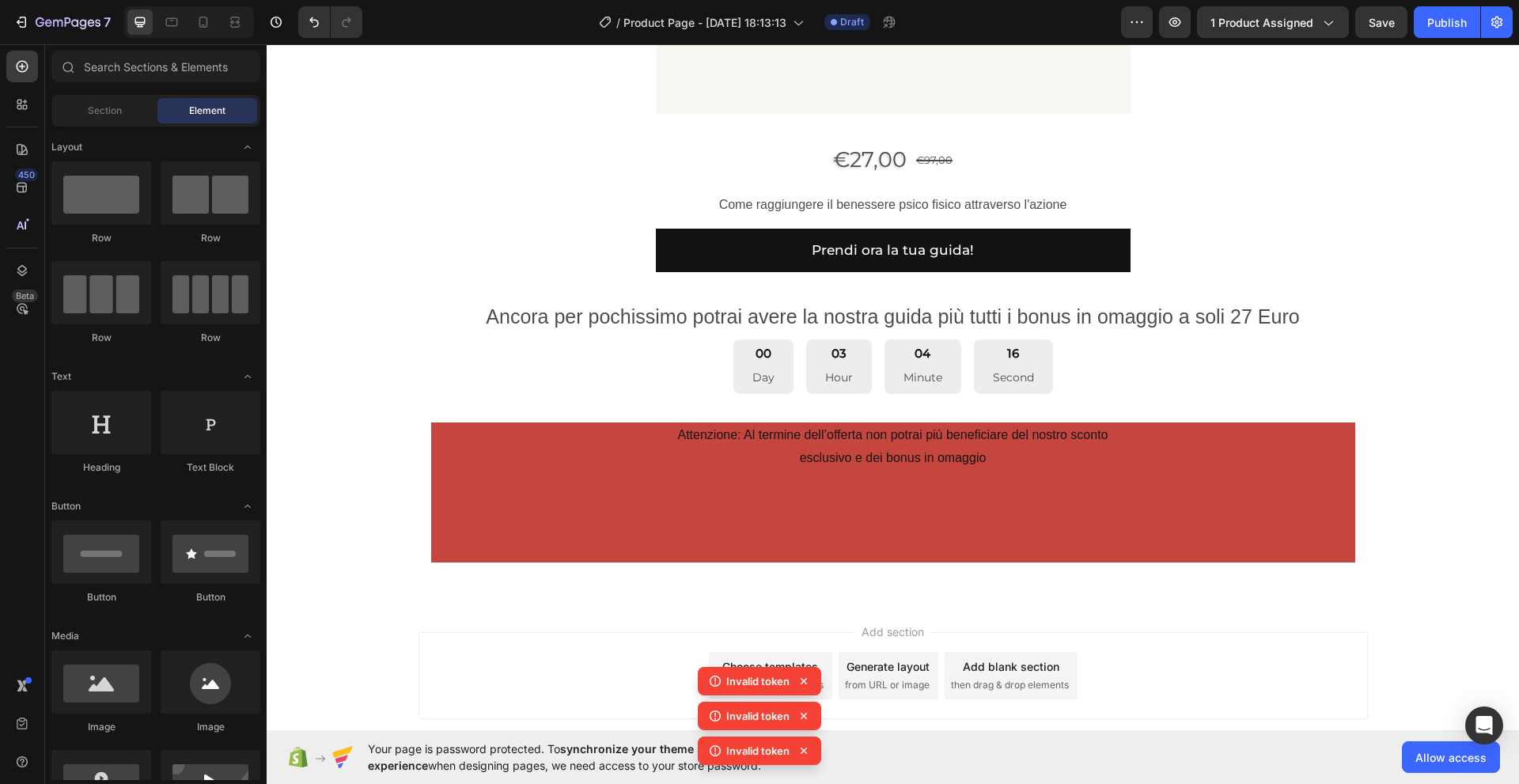
click at [763, 608] on div "Add section Choose templates inspired by CRO experts Generate layout from URL o…" at bounding box center [893, 697] width 1252 height 194
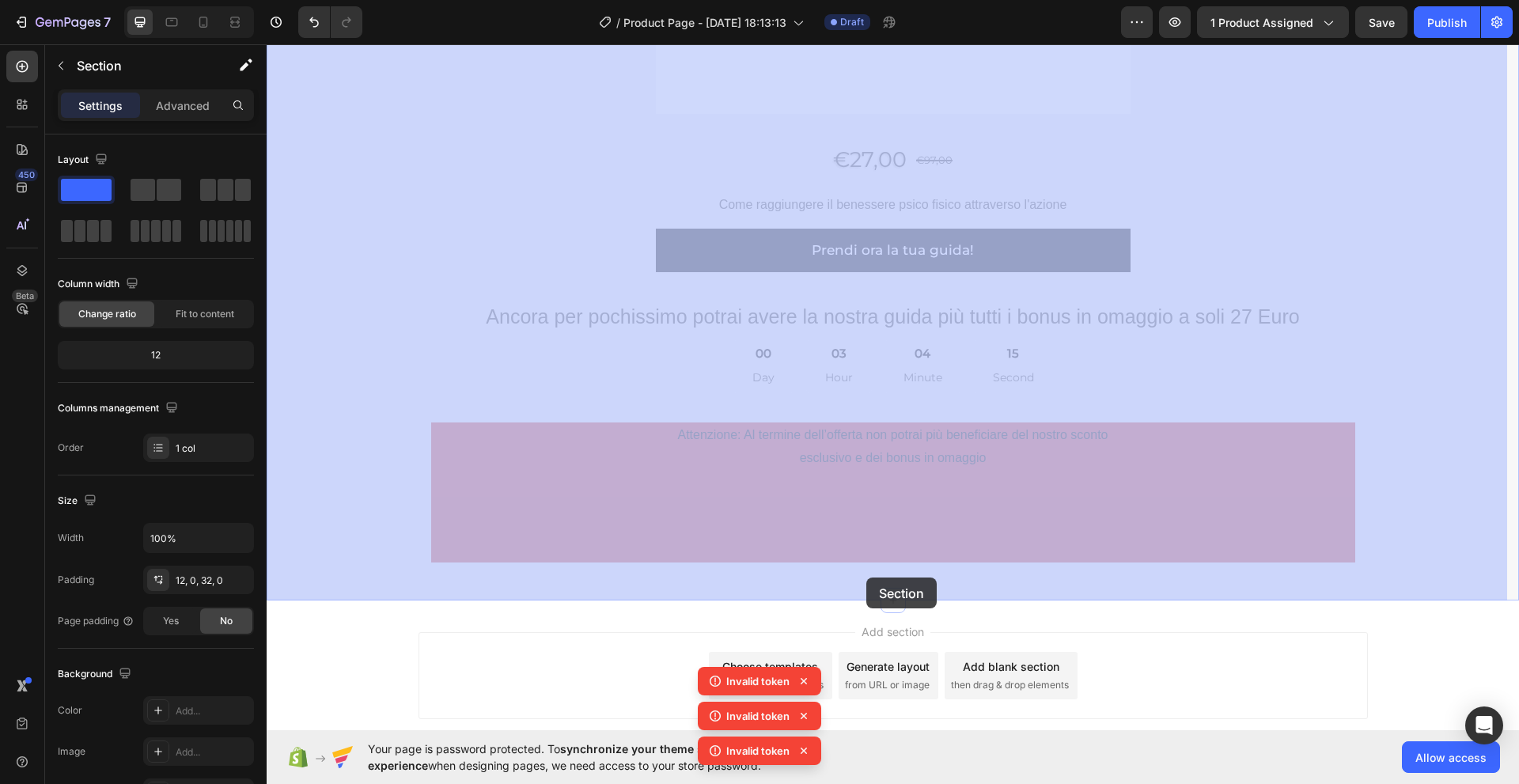
drag, startPoint x: 866, startPoint y: 587, endPoint x: 866, endPoint y: 577, distance: 10.0
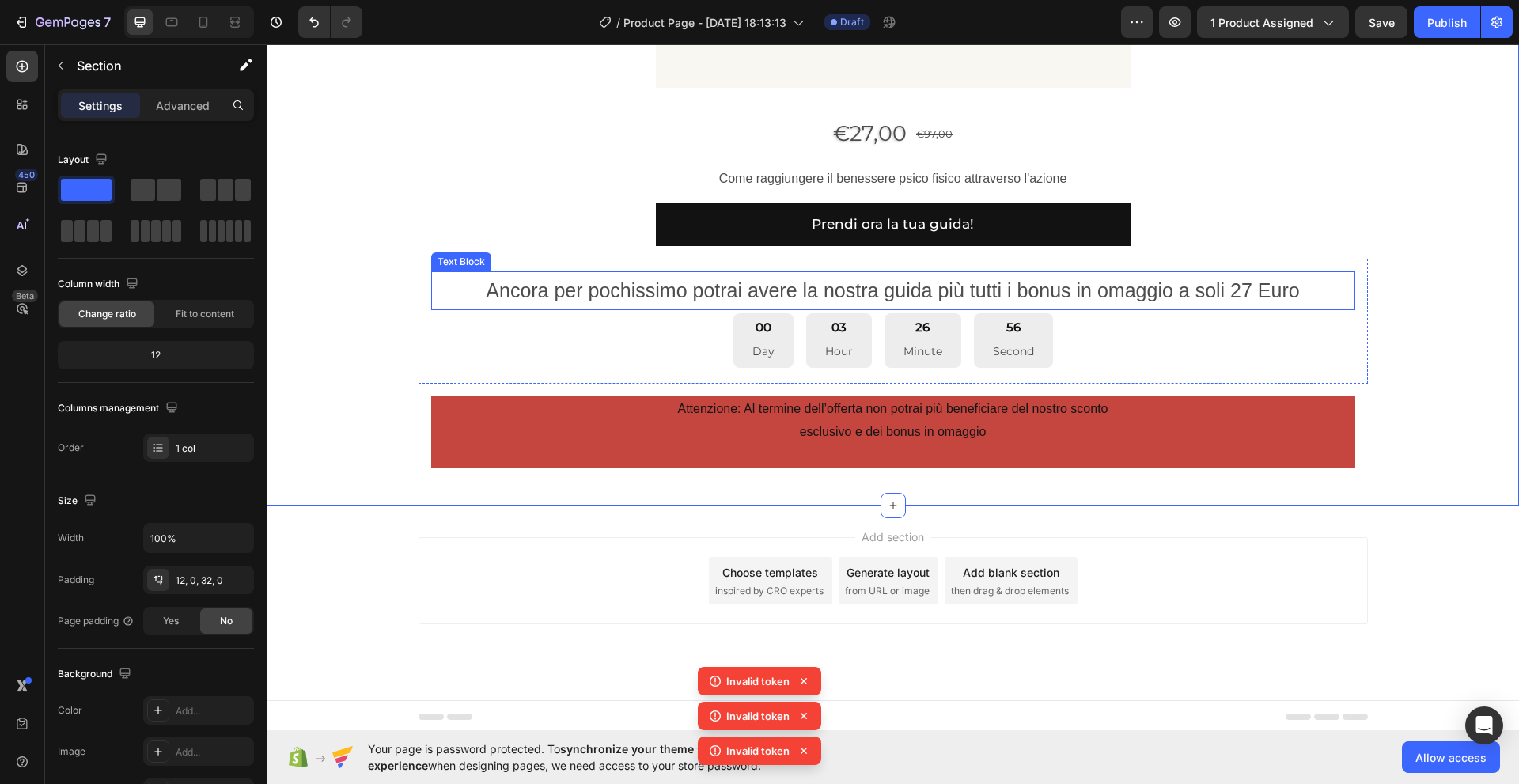
scroll to position [1184, 0]
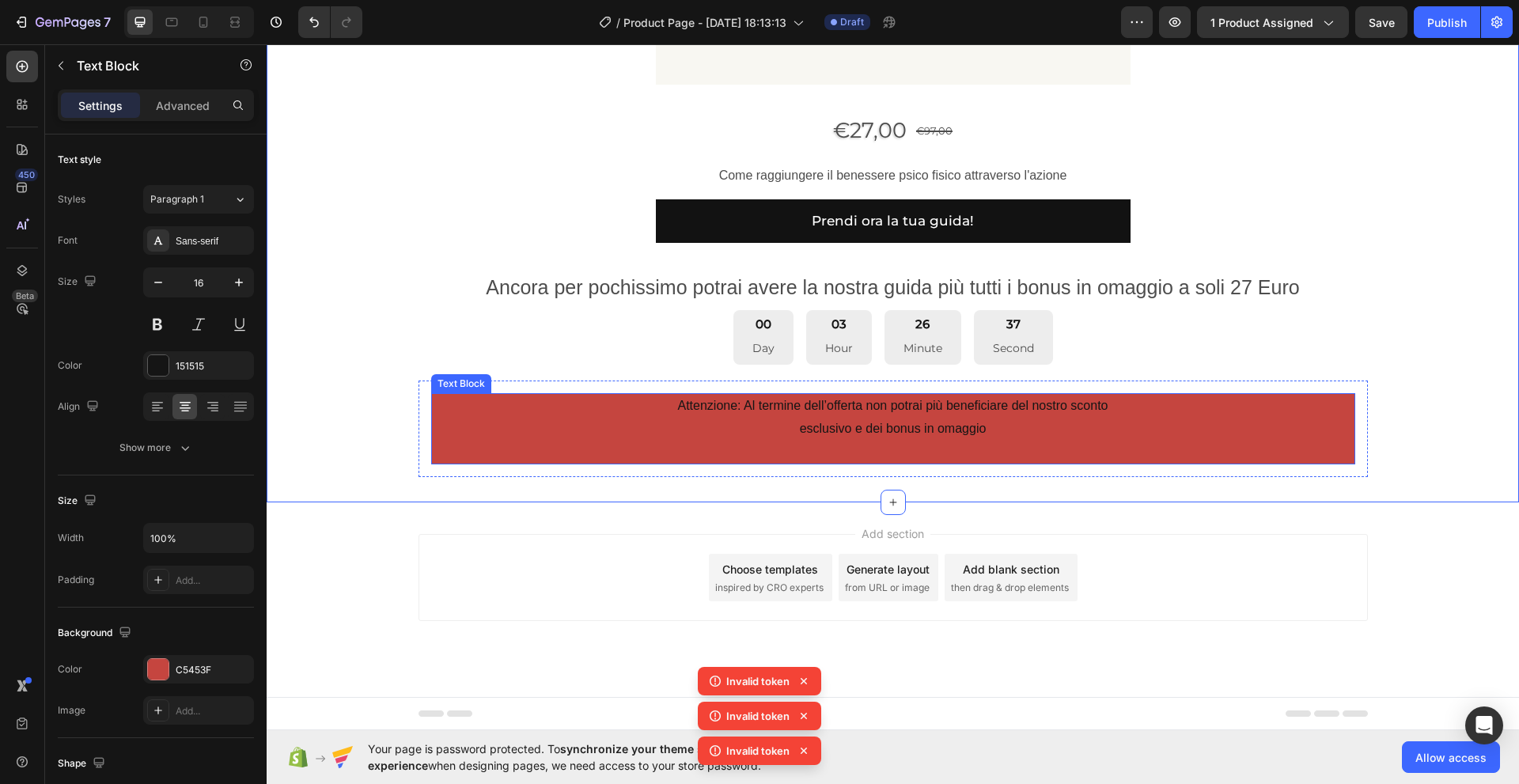
click at [502, 438] on p "Attenzione: Al termine dell’offerta non potrai più beneficiare del nostro scont…" at bounding box center [892, 428] width 920 height 68
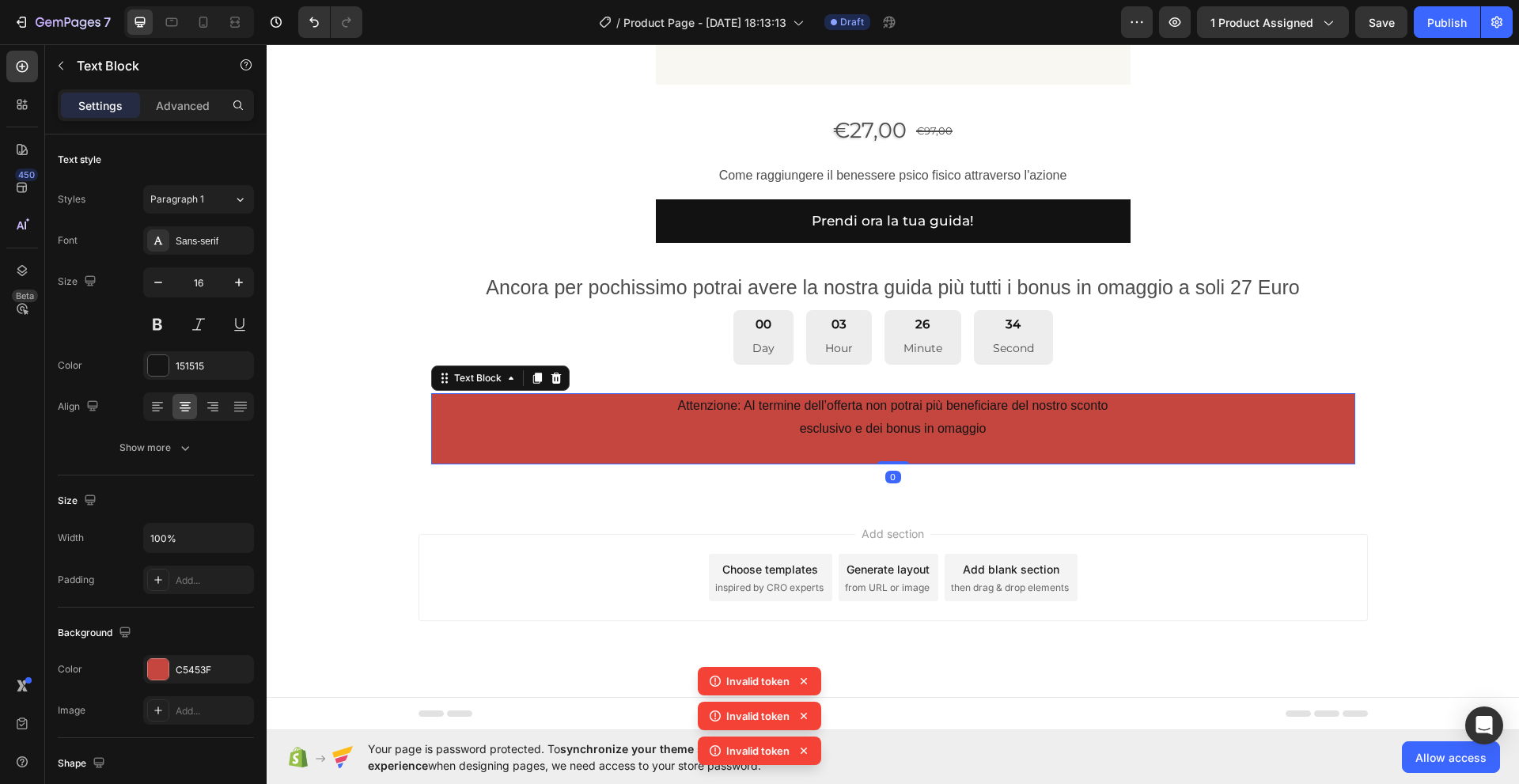
click at [439, 435] on p "Attenzione: Al termine dell’offerta non potrai più beneficiare del nostro scont…" at bounding box center [892, 428] width 920 height 68
click at [162, 673] on div at bounding box center [157, 668] width 20 height 20
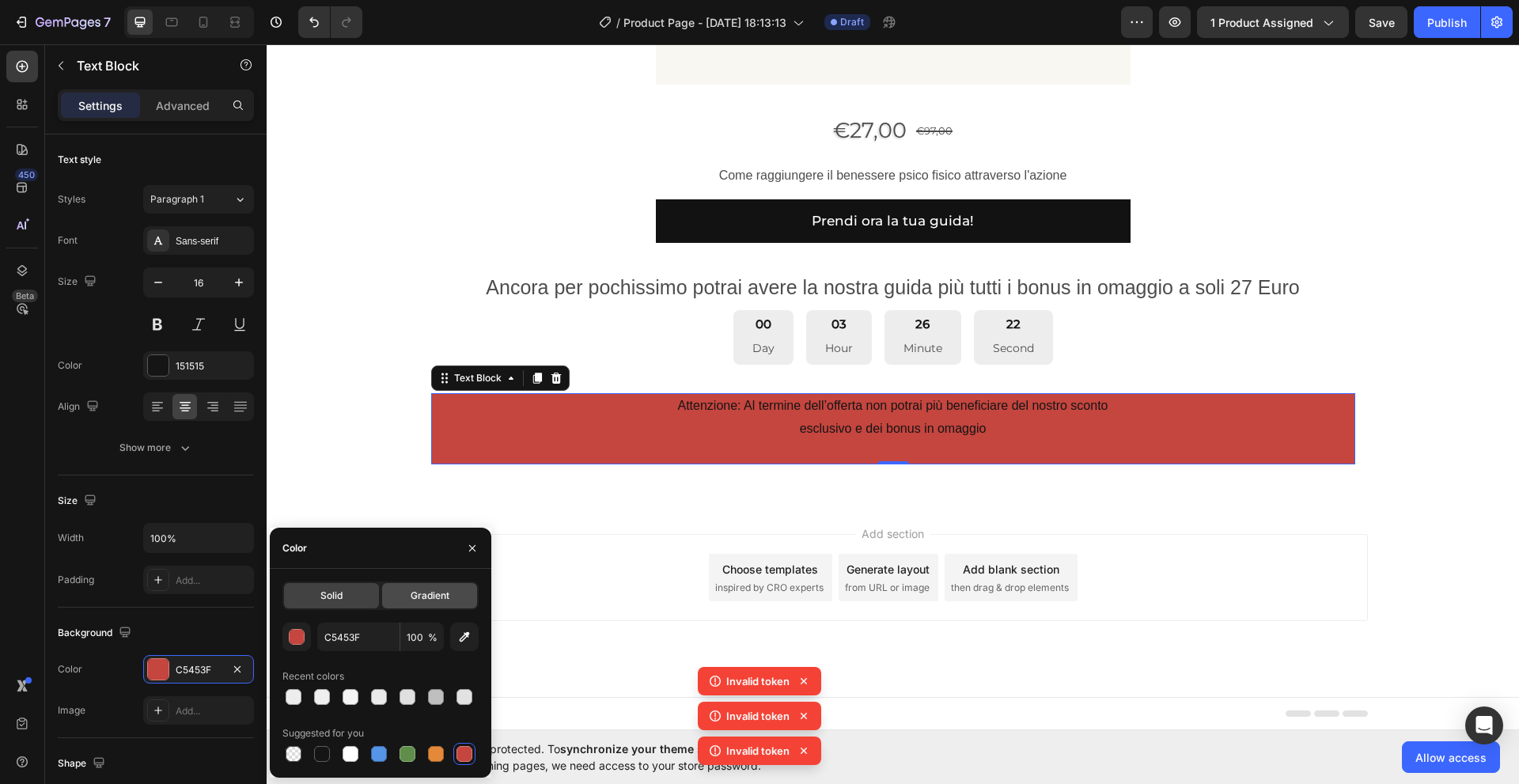
click at [428, 597] on span "Gradient" at bounding box center [430, 596] width 39 height 14
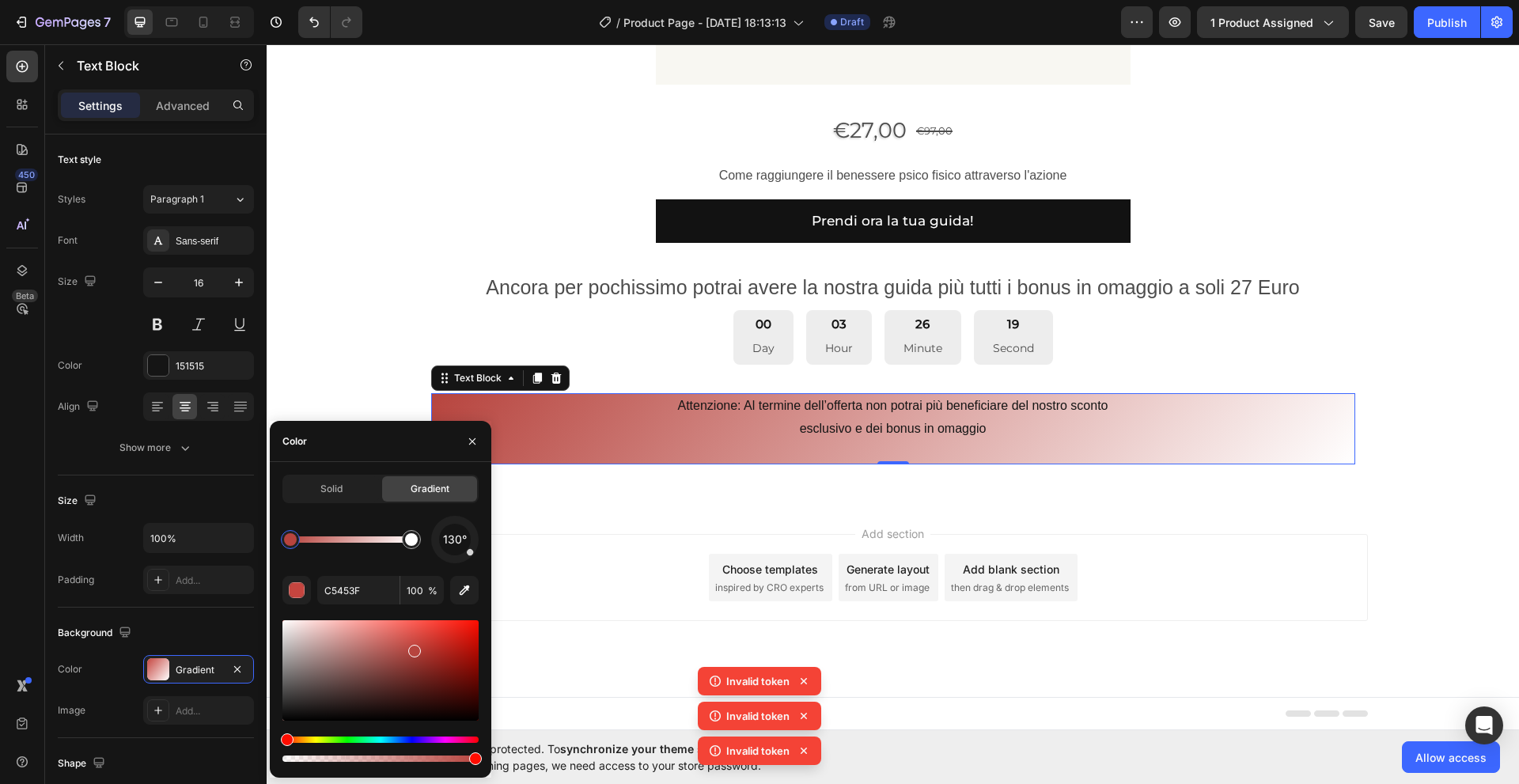
type input "B7443E"
drag, startPoint x: 419, startPoint y: 650, endPoint x: 426, endPoint y: 619, distance: 31.8
click at [478, 759] on div at bounding box center [476, 758] width 12 height 12
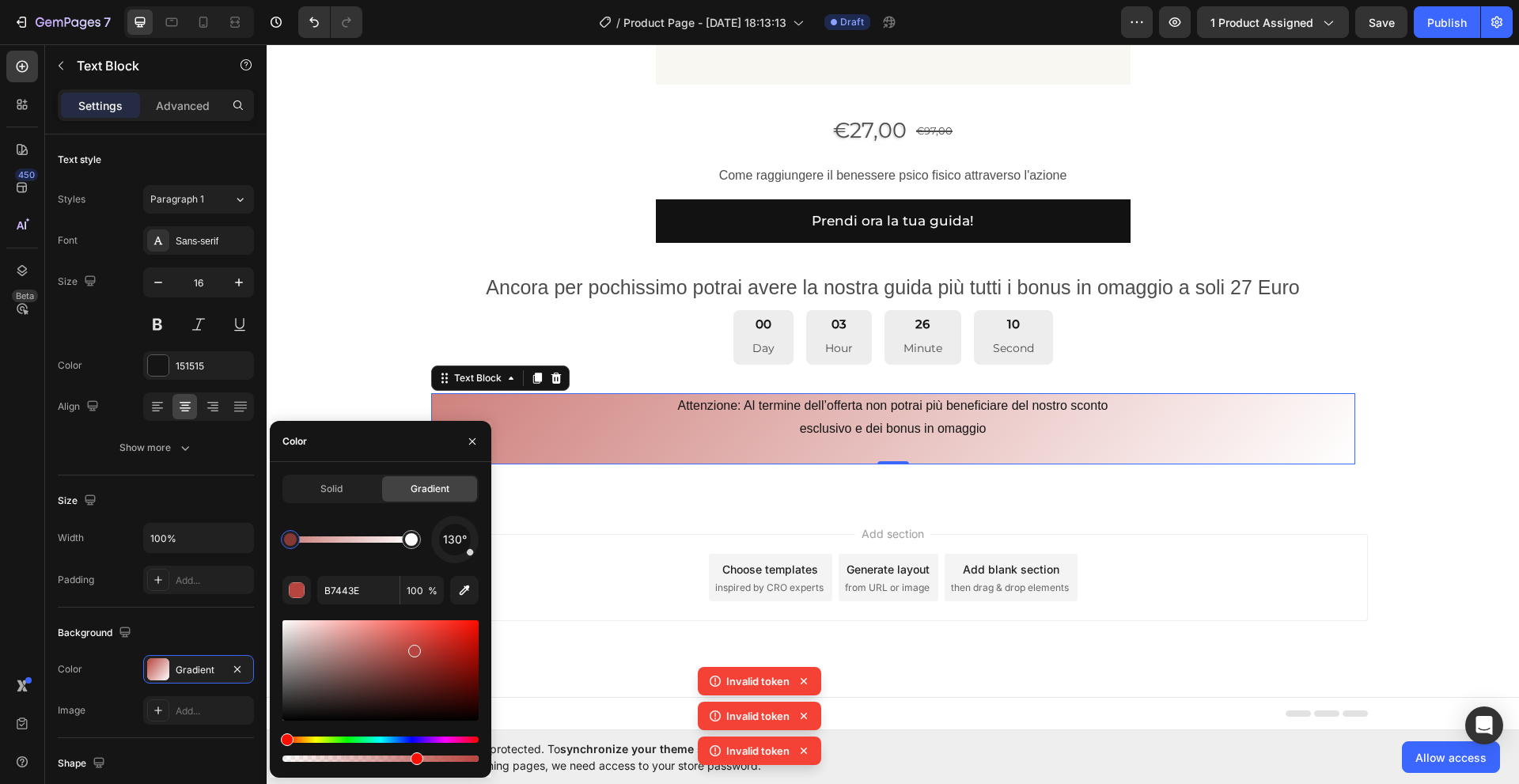
type input "67"
drag, startPoint x: 475, startPoint y: 760, endPoint x: 383, endPoint y: 755, distance: 92.1
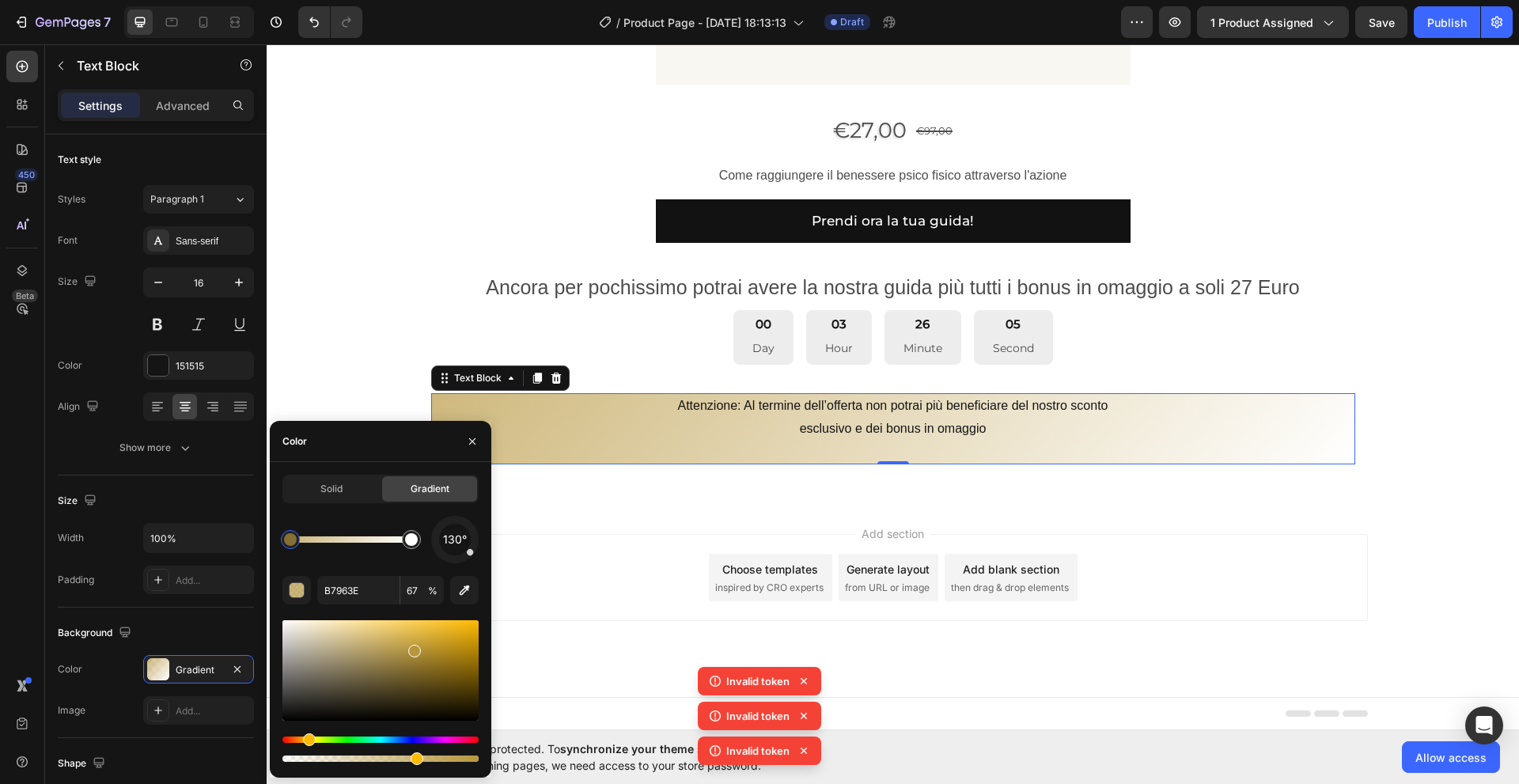
drag, startPoint x: 286, startPoint y: 735, endPoint x: 267, endPoint y: 734, distance: 19.0
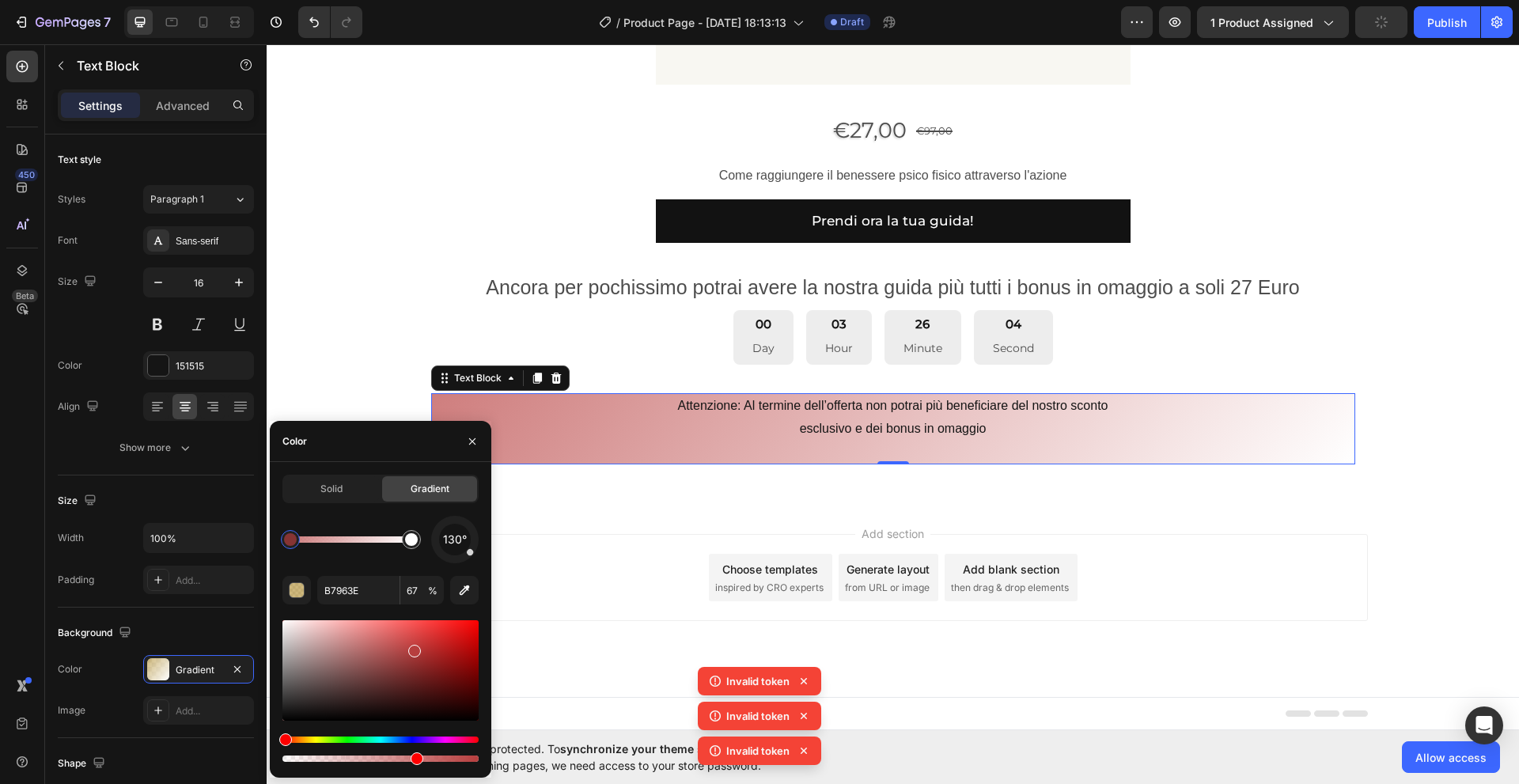
drag, startPoint x: 307, startPoint y: 742, endPoint x: 276, endPoint y: 738, distance: 31.3
click at [276, 738] on div "Solid Gradient 130° B7963E 67 %" at bounding box center [380, 620] width 222 height 290
type input "B73E3E"
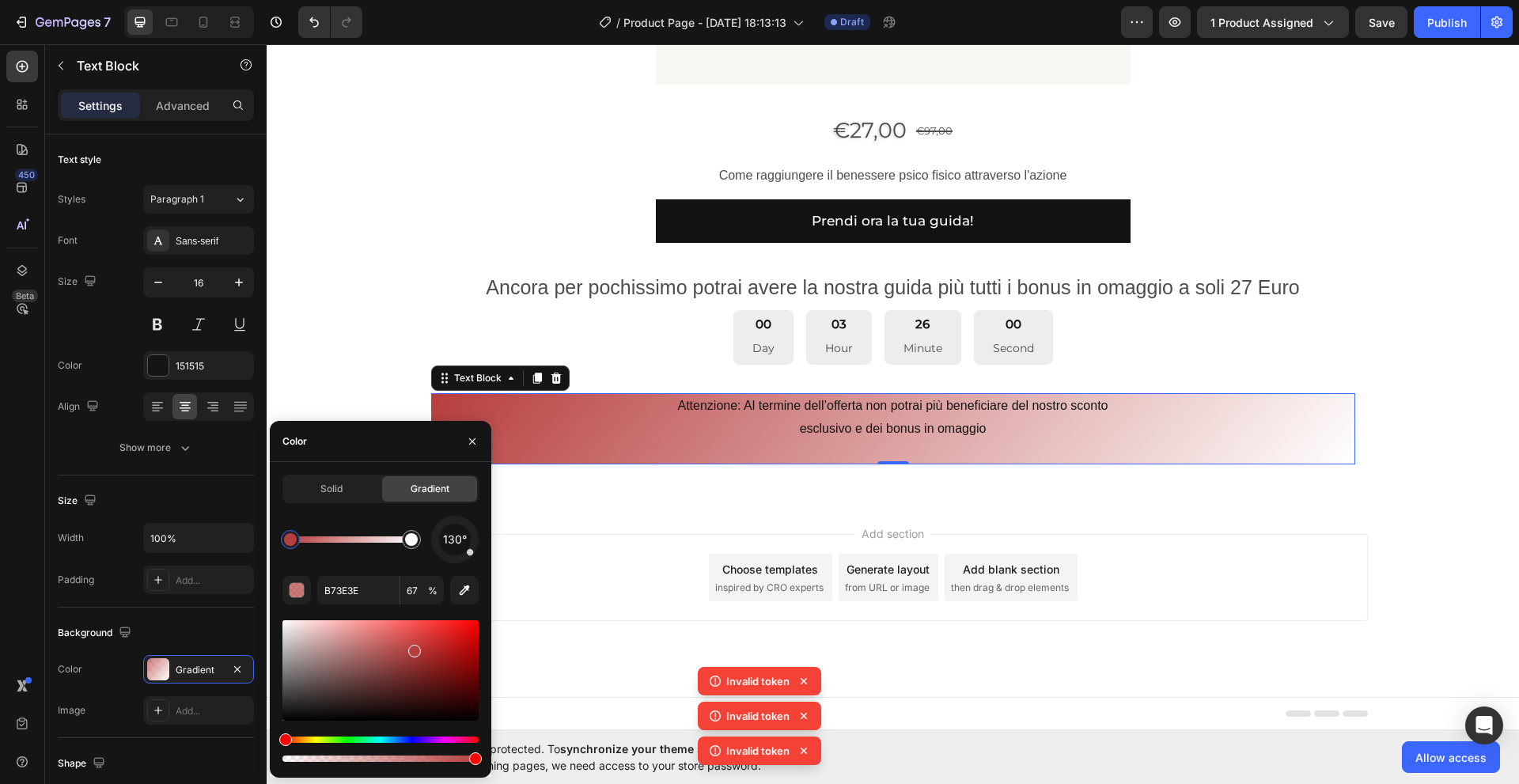
drag, startPoint x: 415, startPoint y: 759, endPoint x: 478, endPoint y: 763, distance: 63.1
click at [478, 763] on div at bounding box center [476, 758] width 12 height 12
type input "100"
click at [296, 590] on div "button" at bounding box center [297, 590] width 16 height 16
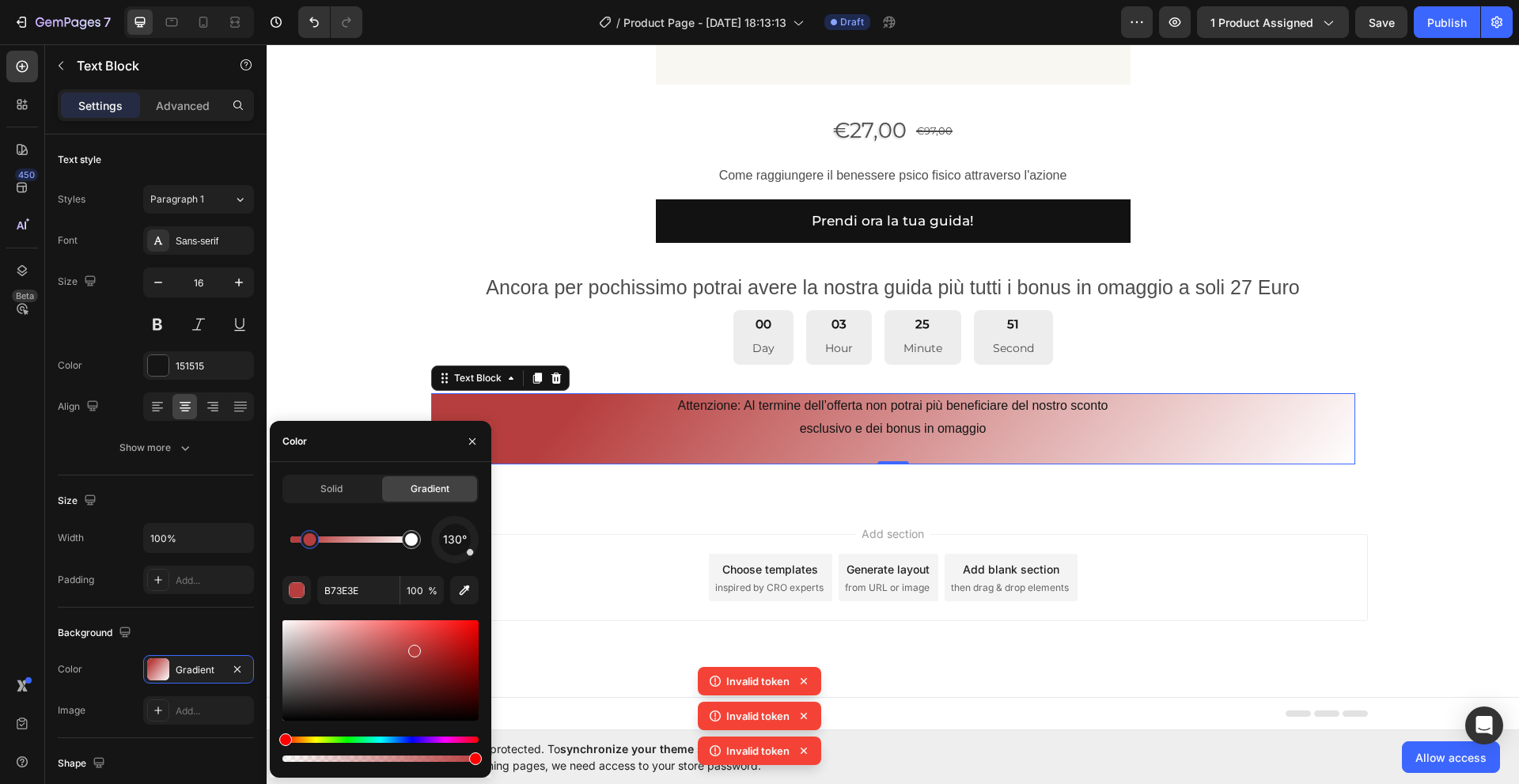
drag, startPoint x: 294, startPoint y: 546, endPoint x: 347, endPoint y: 545, distance: 53.0
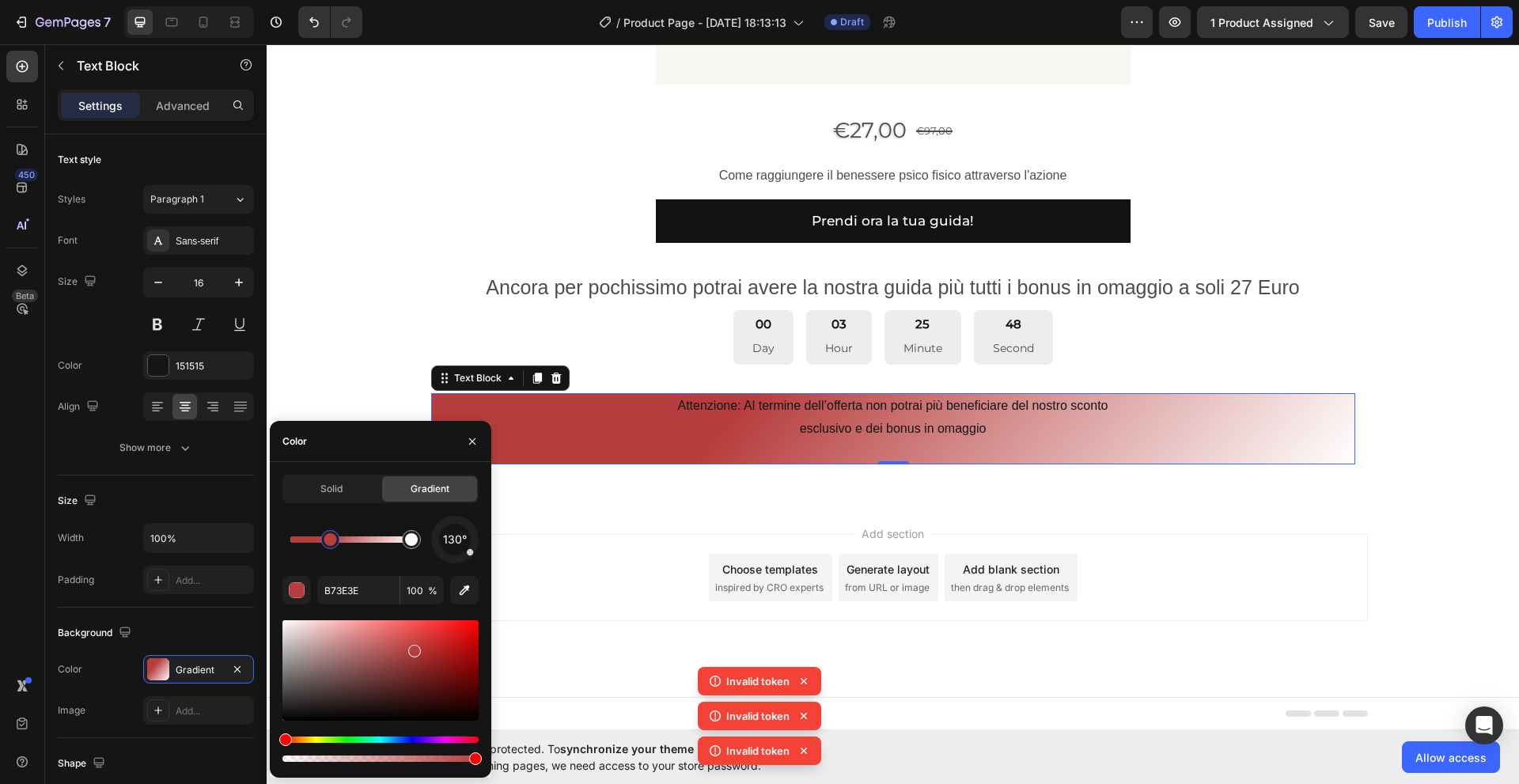
drag, startPoint x: 310, startPoint y: 535, endPoint x: 277, endPoint y: 534, distance: 33.0
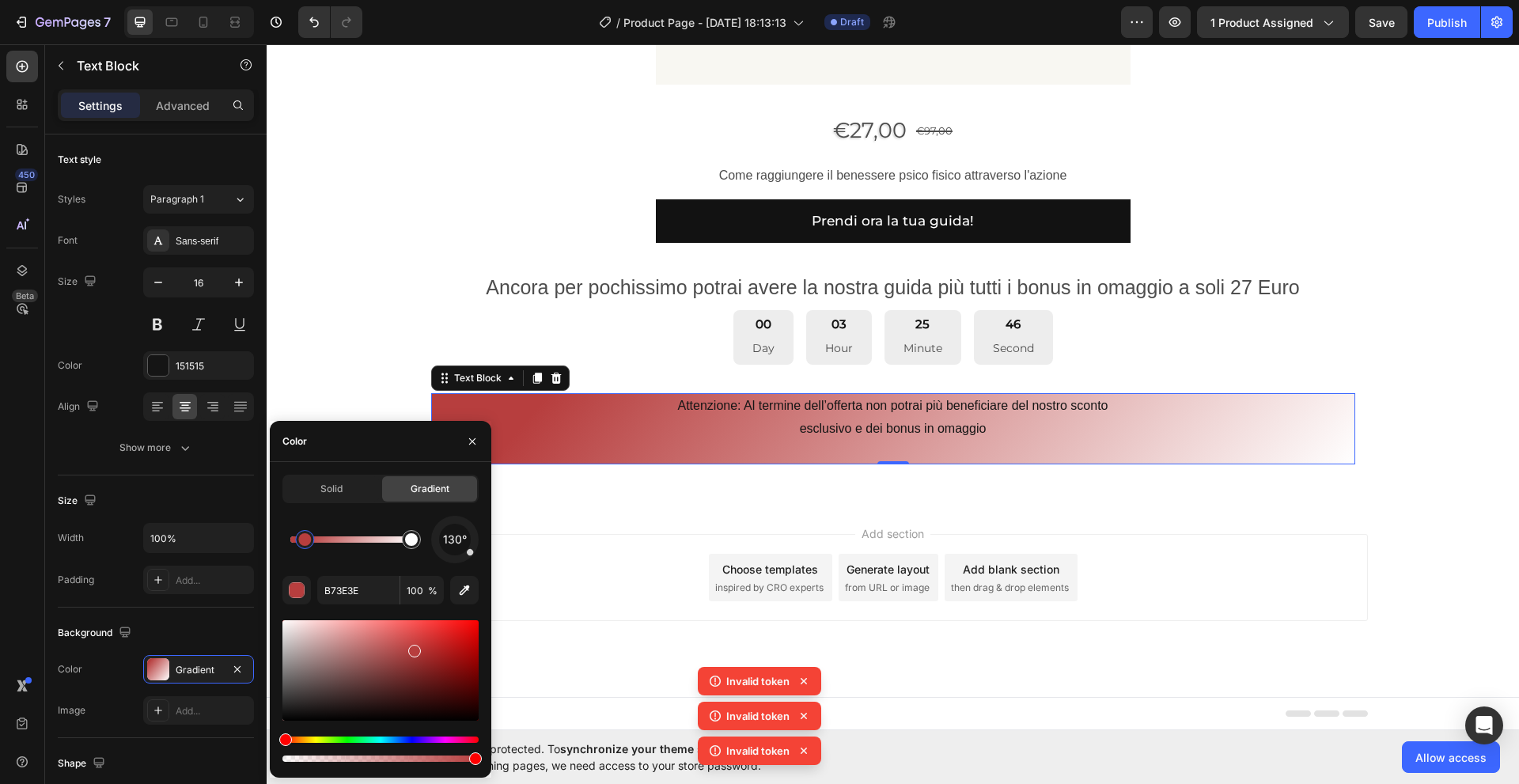
drag, startPoint x: 327, startPoint y: 543, endPoint x: 305, endPoint y: 543, distance: 22.0
click at [338, 490] on span "Solid" at bounding box center [331, 489] width 22 height 14
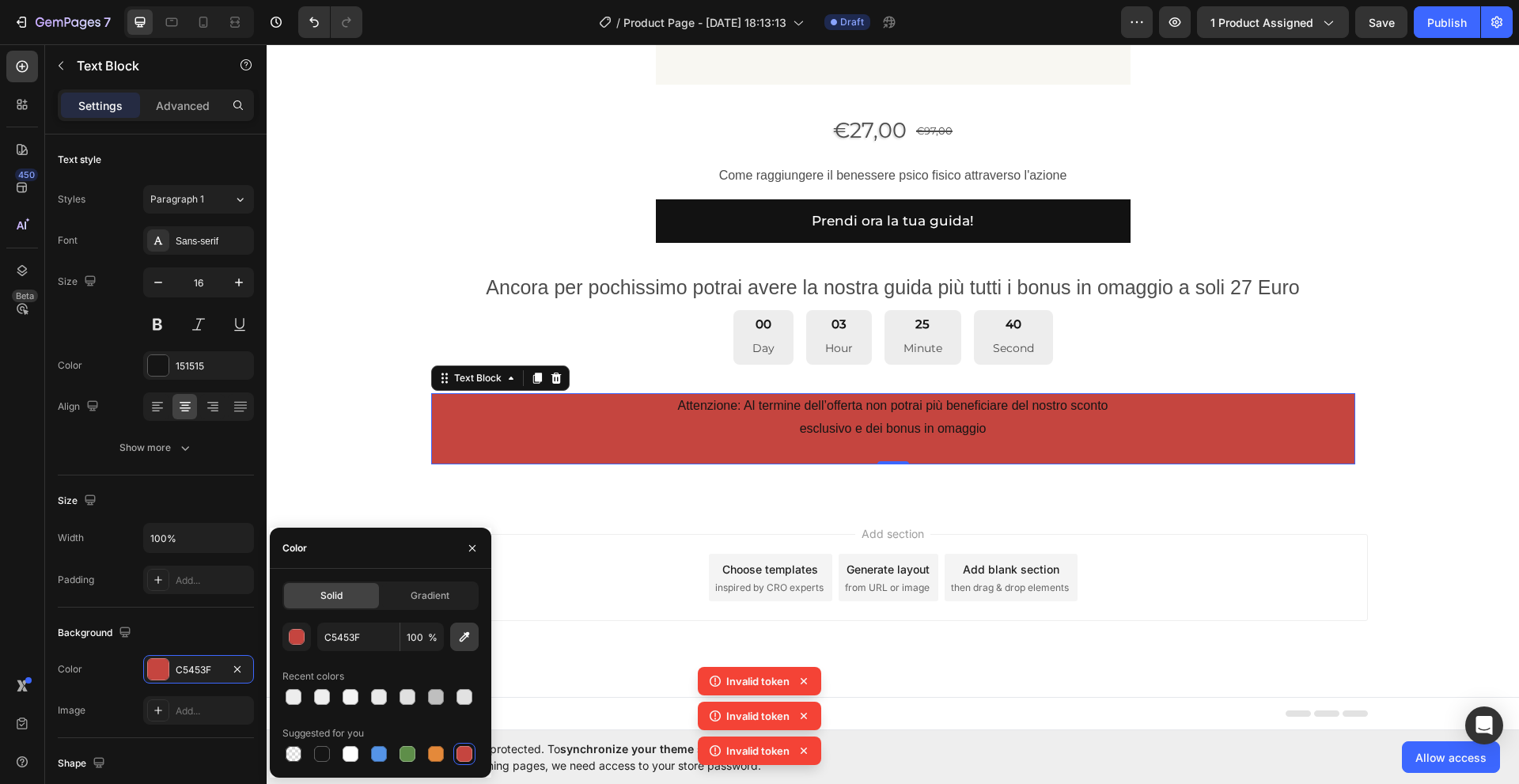
click at [462, 640] on icon "button" at bounding box center [465, 637] width 11 height 11
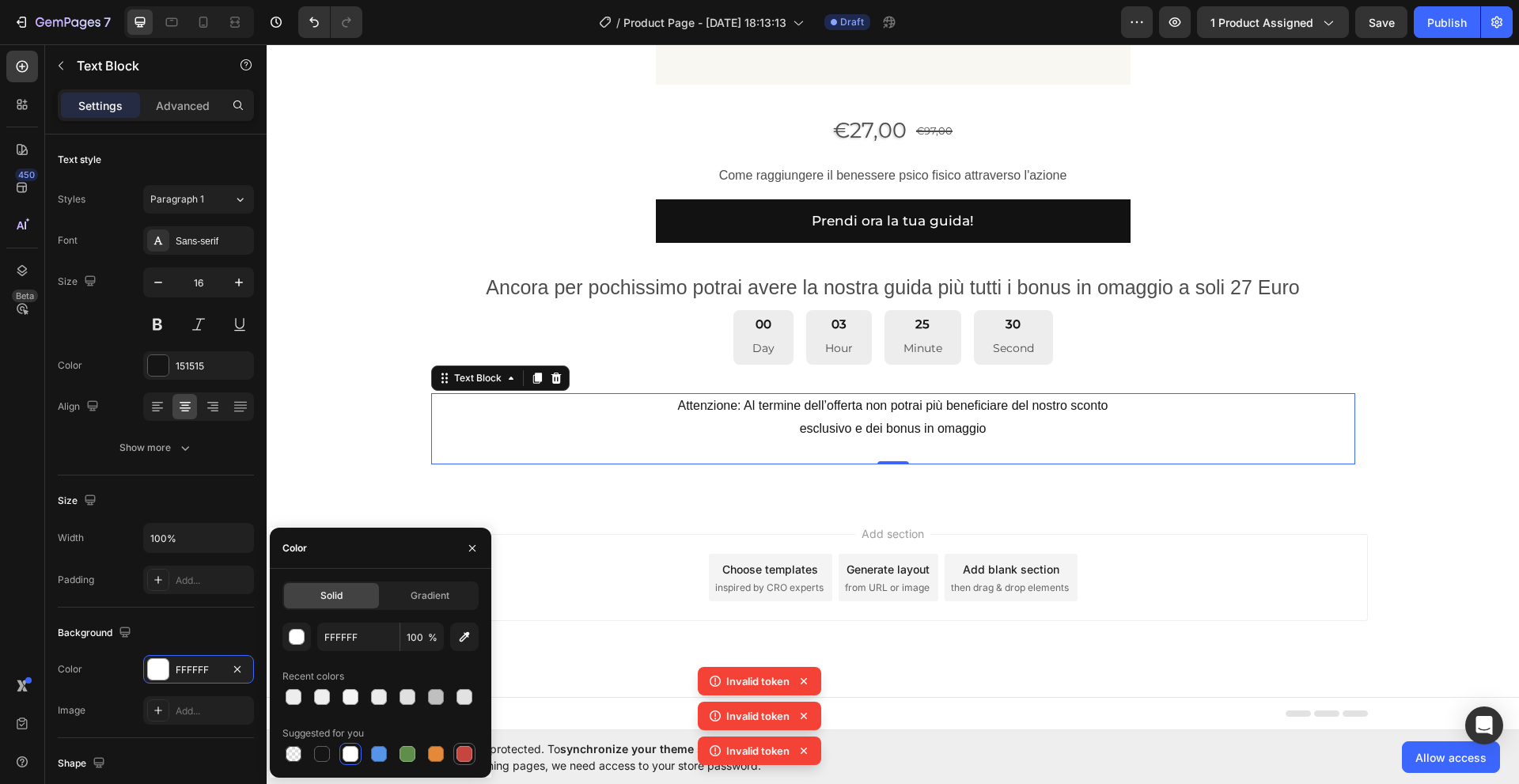
click at [465, 750] on div at bounding box center [464, 754] width 16 height 16
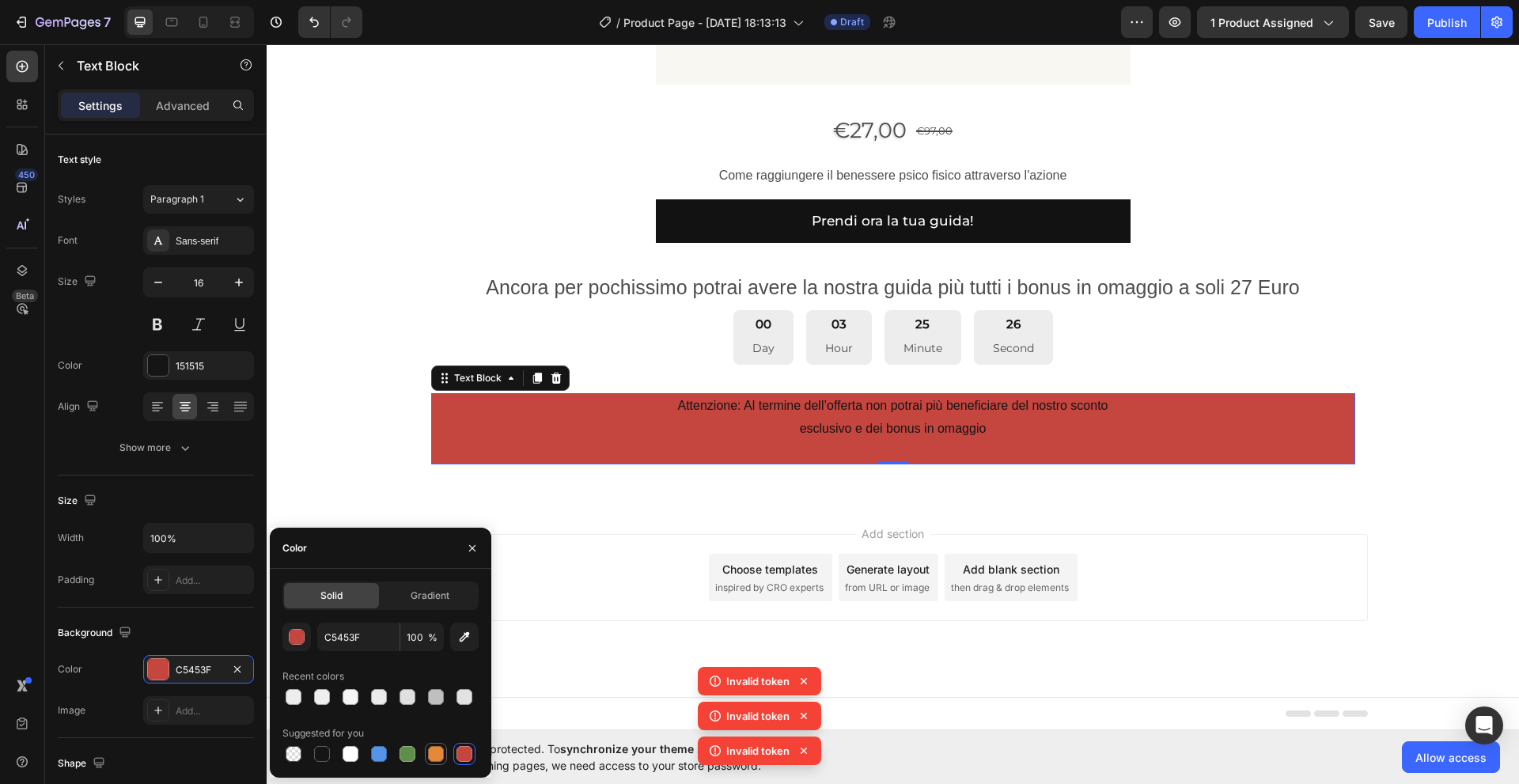
click at [431, 753] on div at bounding box center [436, 754] width 16 height 16
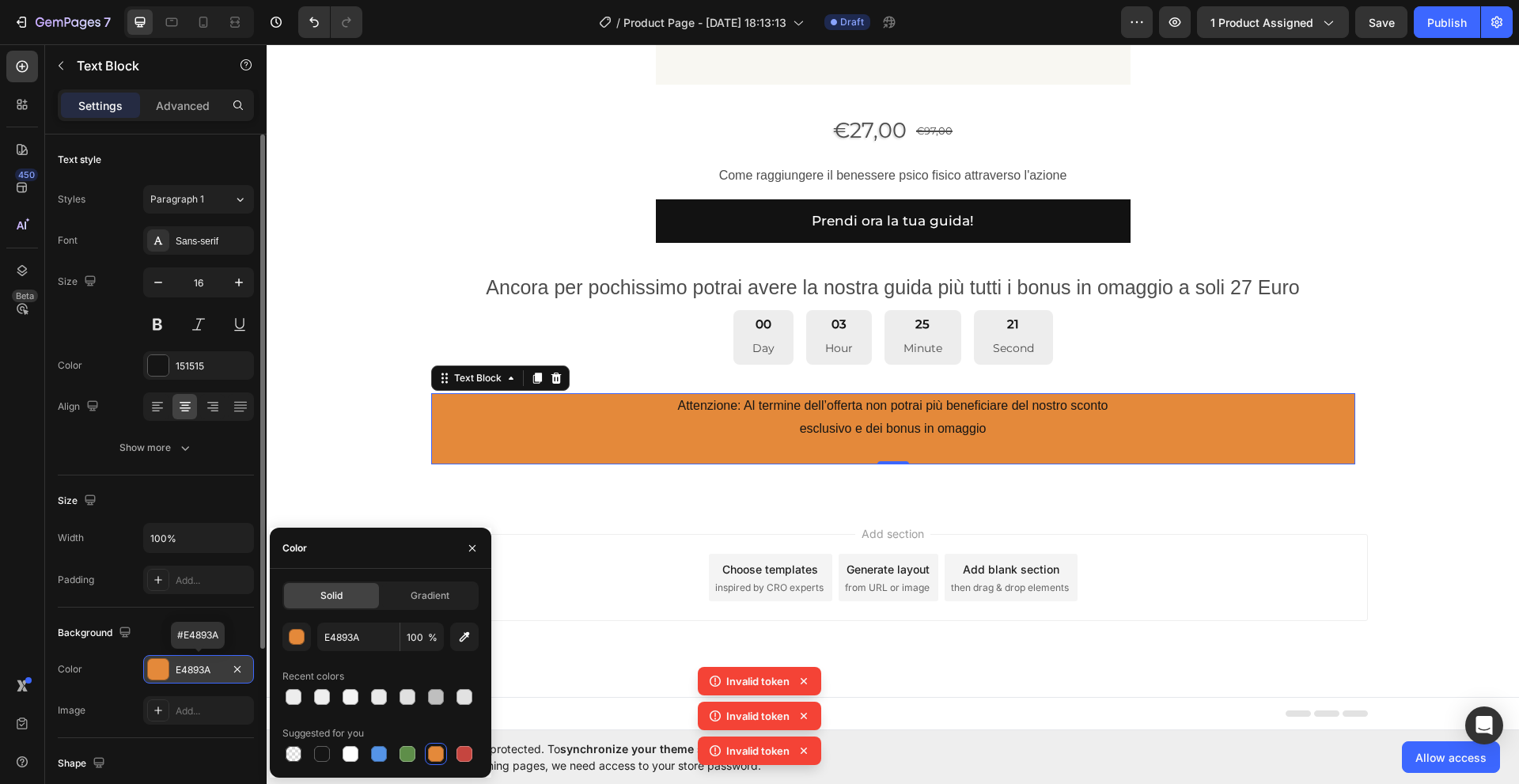
click at [227, 674] on div "E4893A" at bounding box center [198, 669] width 111 height 28
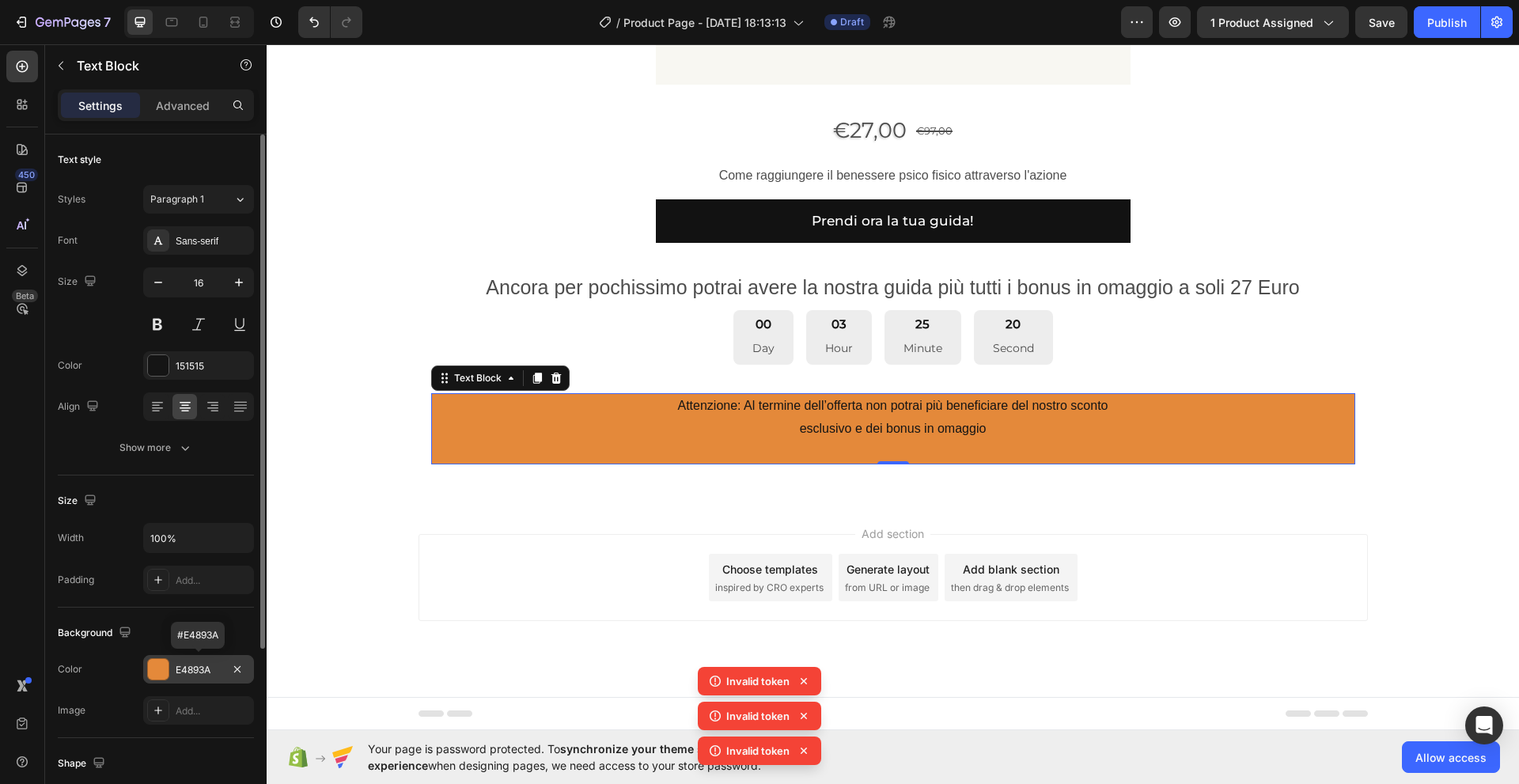
click at [227, 674] on div "E4893A" at bounding box center [198, 669] width 111 height 28
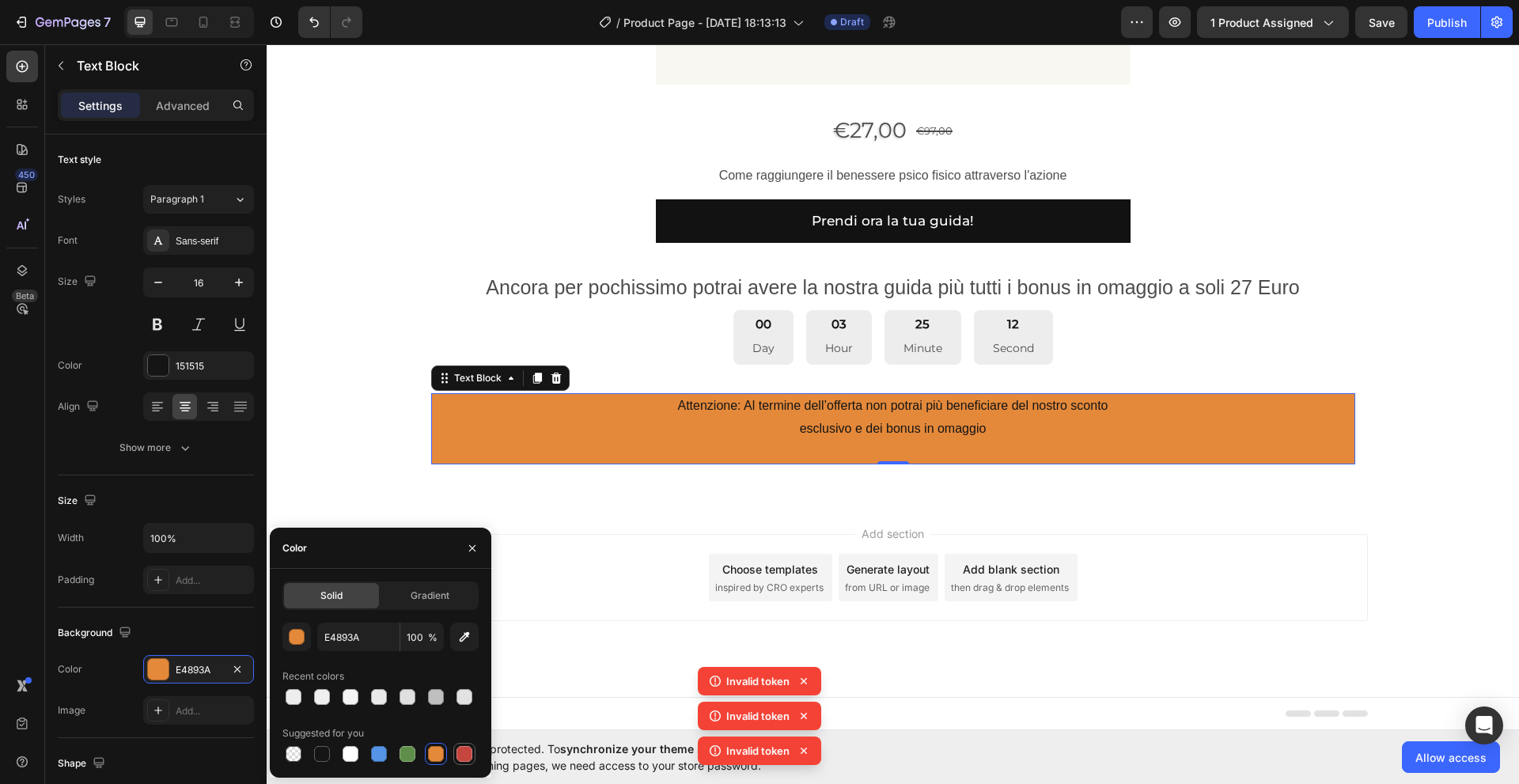
click at [463, 755] on div at bounding box center [464, 754] width 16 height 16
type input "C5453F"
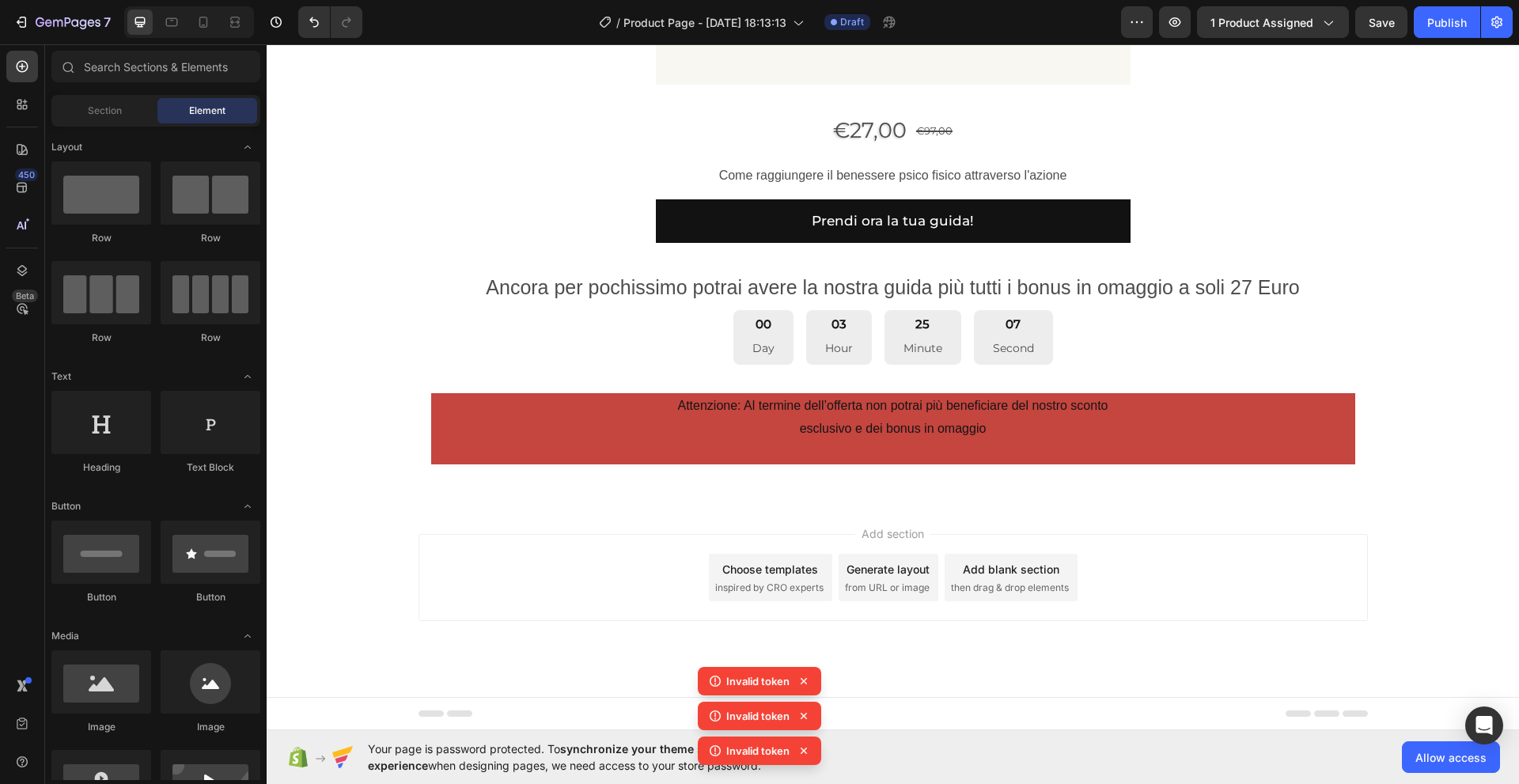
click at [618, 514] on div "Add section Choose templates inspired by CRO experts Generate layout from URL o…" at bounding box center [893, 599] width 1252 height 194
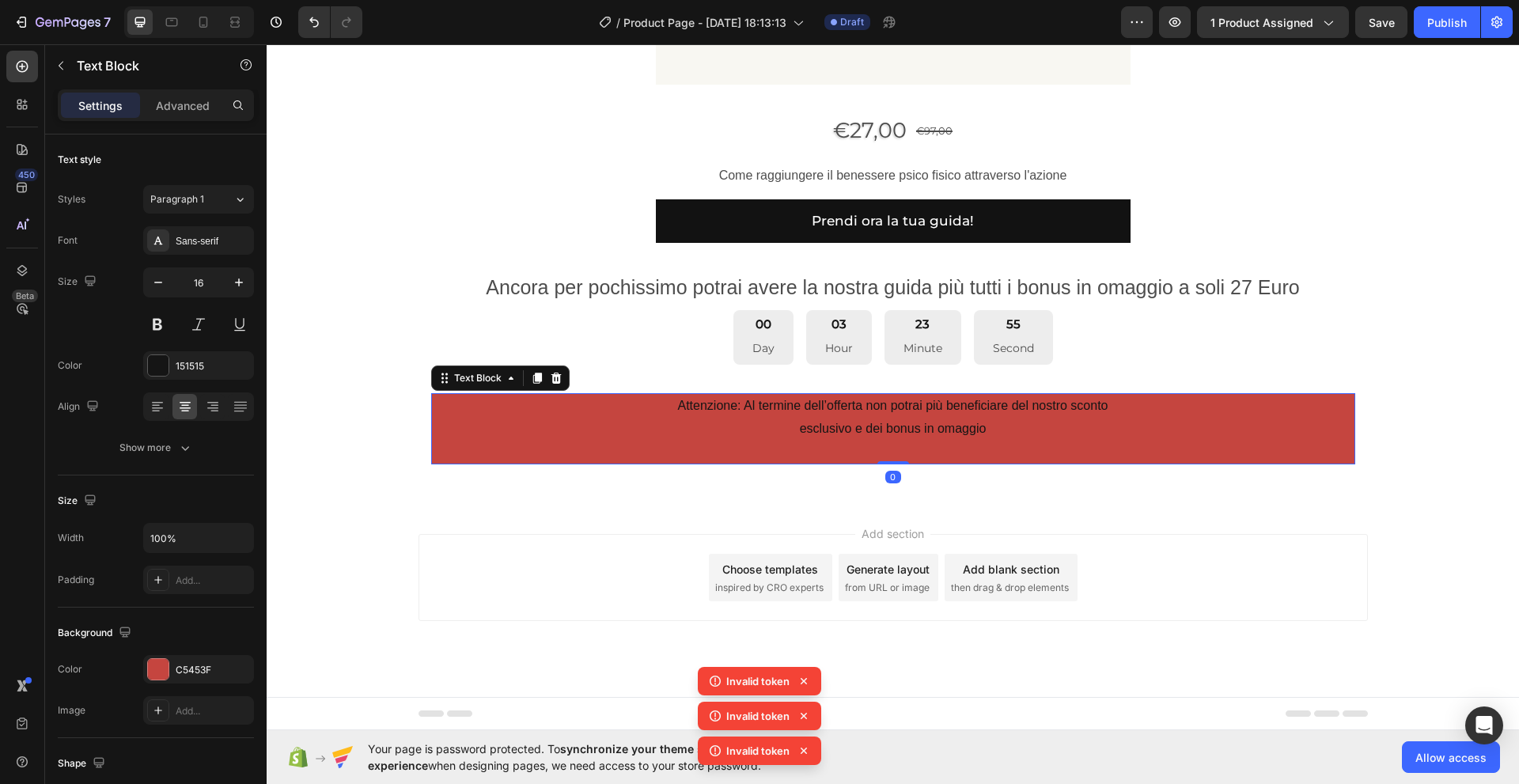
click at [747, 411] on p "Attenzione: Al termine dell’offerta non potrai più beneficiare del nostro scont…" at bounding box center [892, 428] width 920 height 68
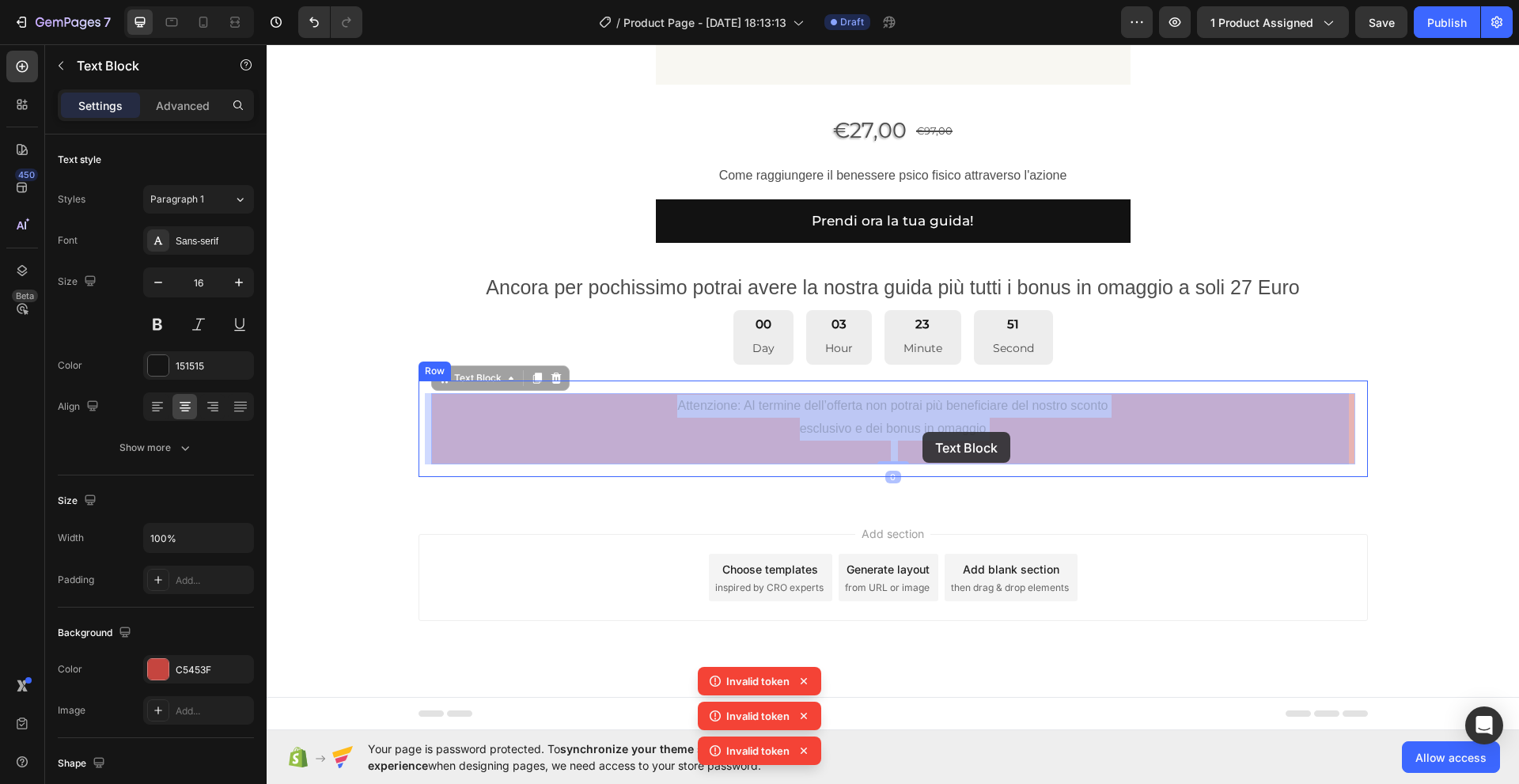
drag, startPoint x: 1045, startPoint y: 428, endPoint x: 922, endPoint y: 431, distance: 123.0
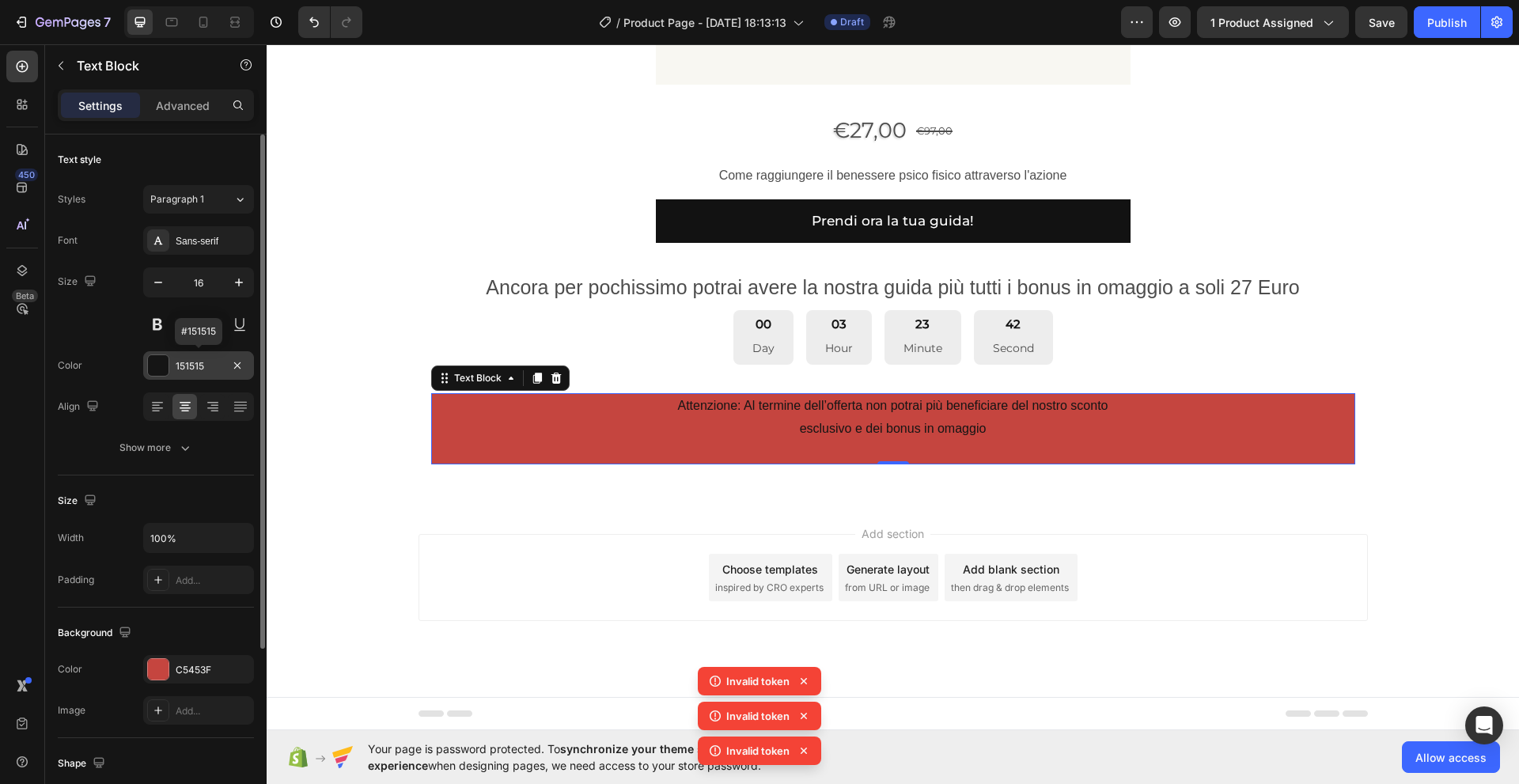
click at [154, 367] on div at bounding box center [157, 365] width 20 height 20
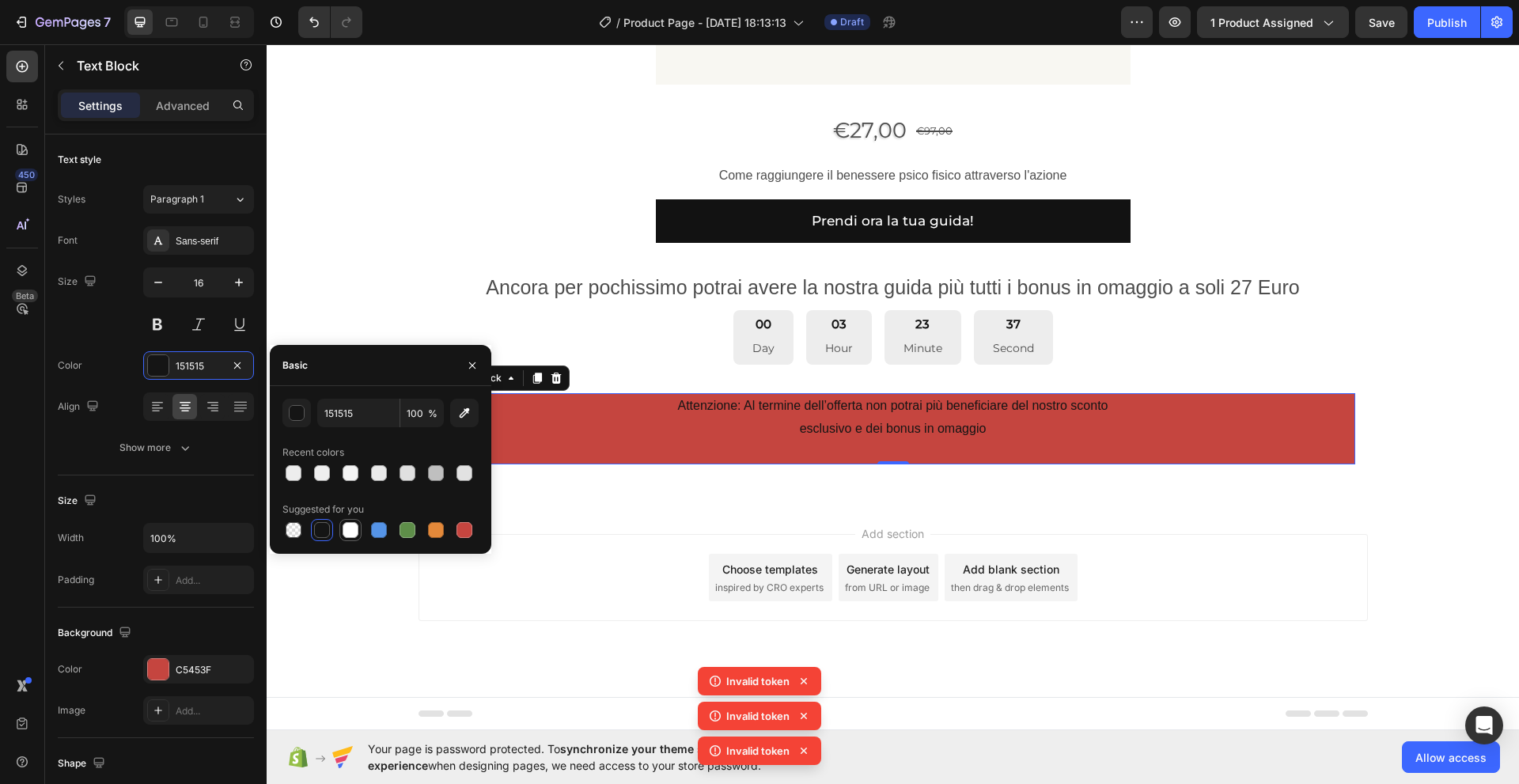
click at [349, 535] on div at bounding box center [350, 529] width 16 height 16
type input "FFFFFF"
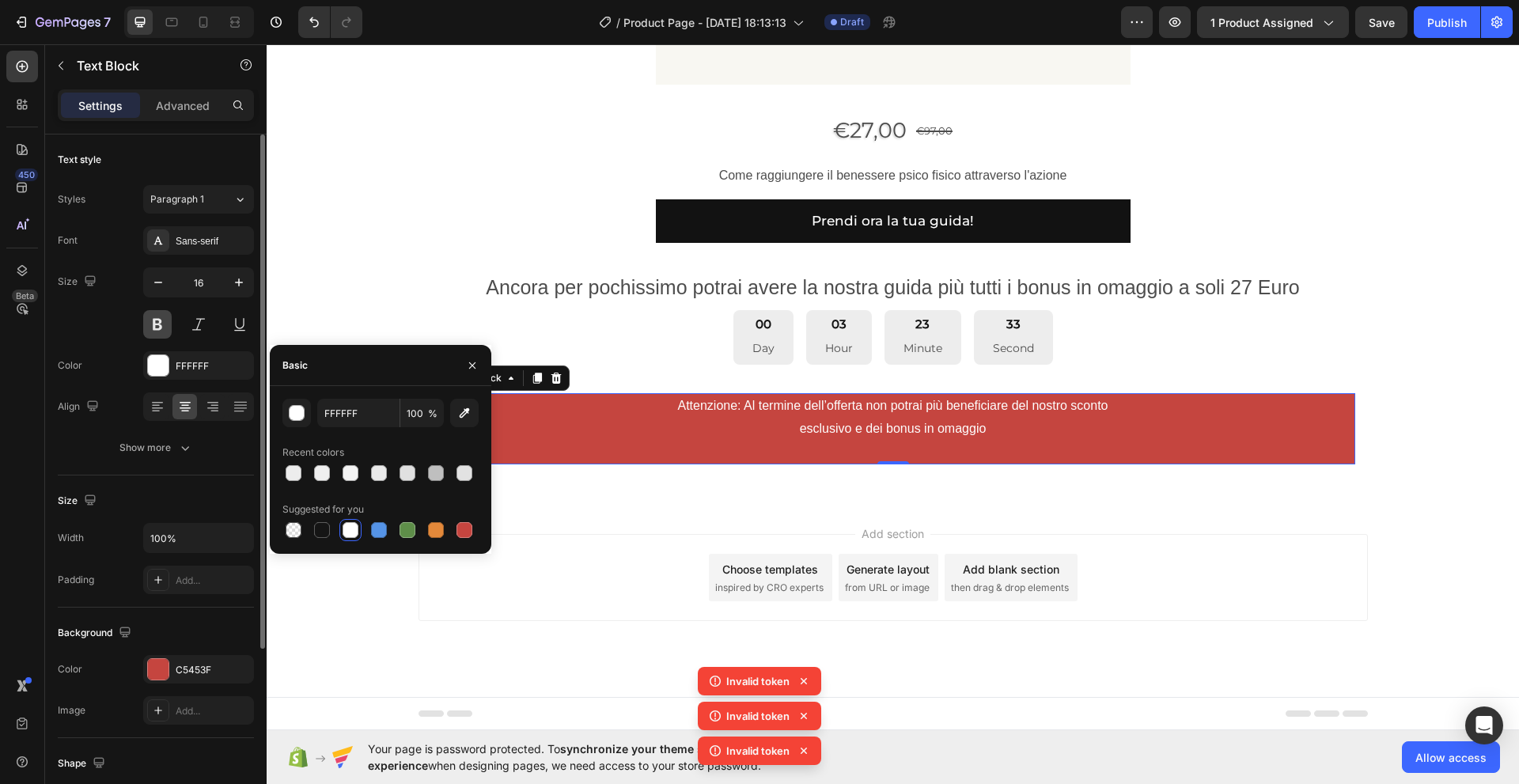
click at [159, 326] on button at bounding box center [157, 324] width 28 height 28
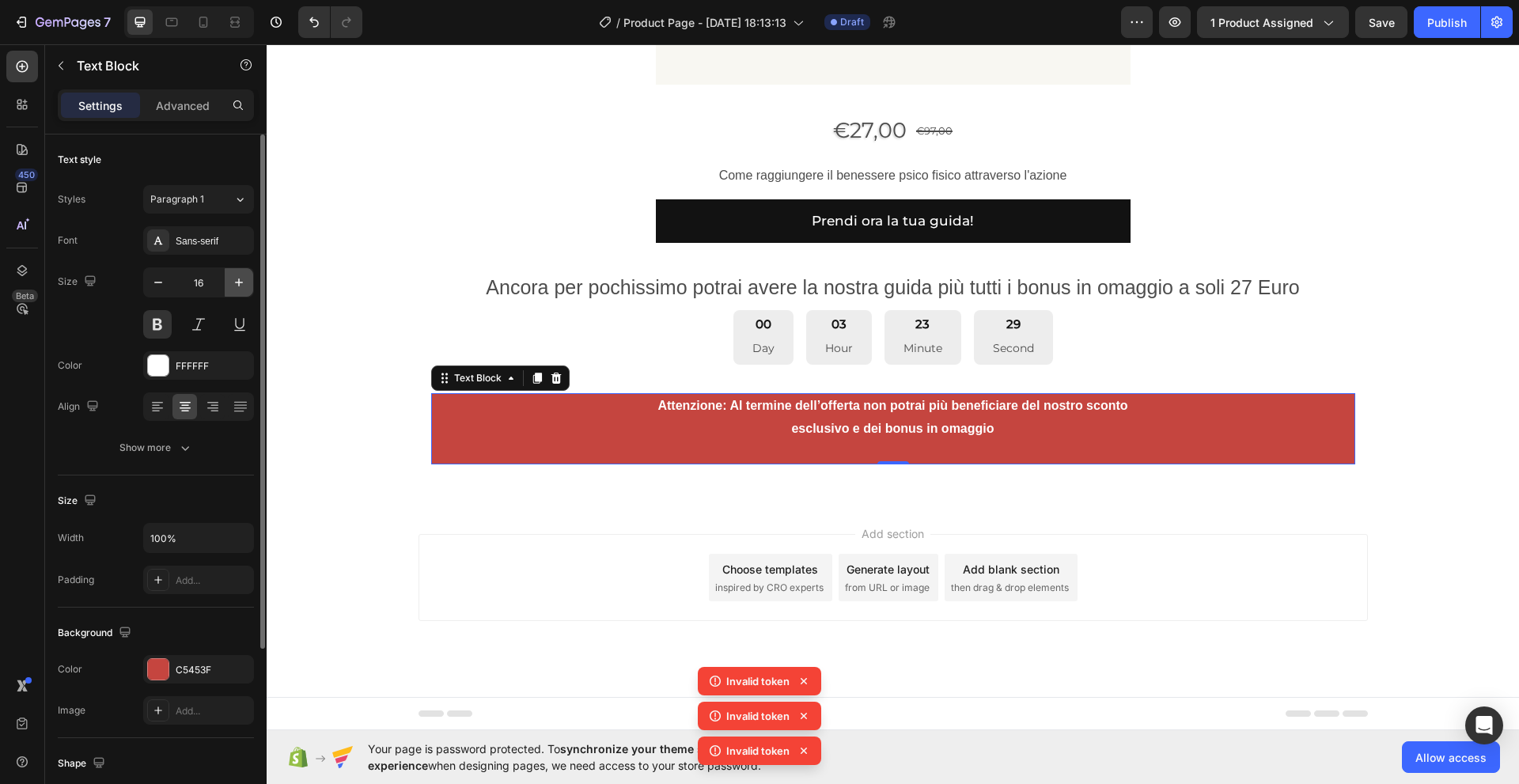
click at [240, 285] on icon "button" at bounding box center [239, 282] width 16 height 16
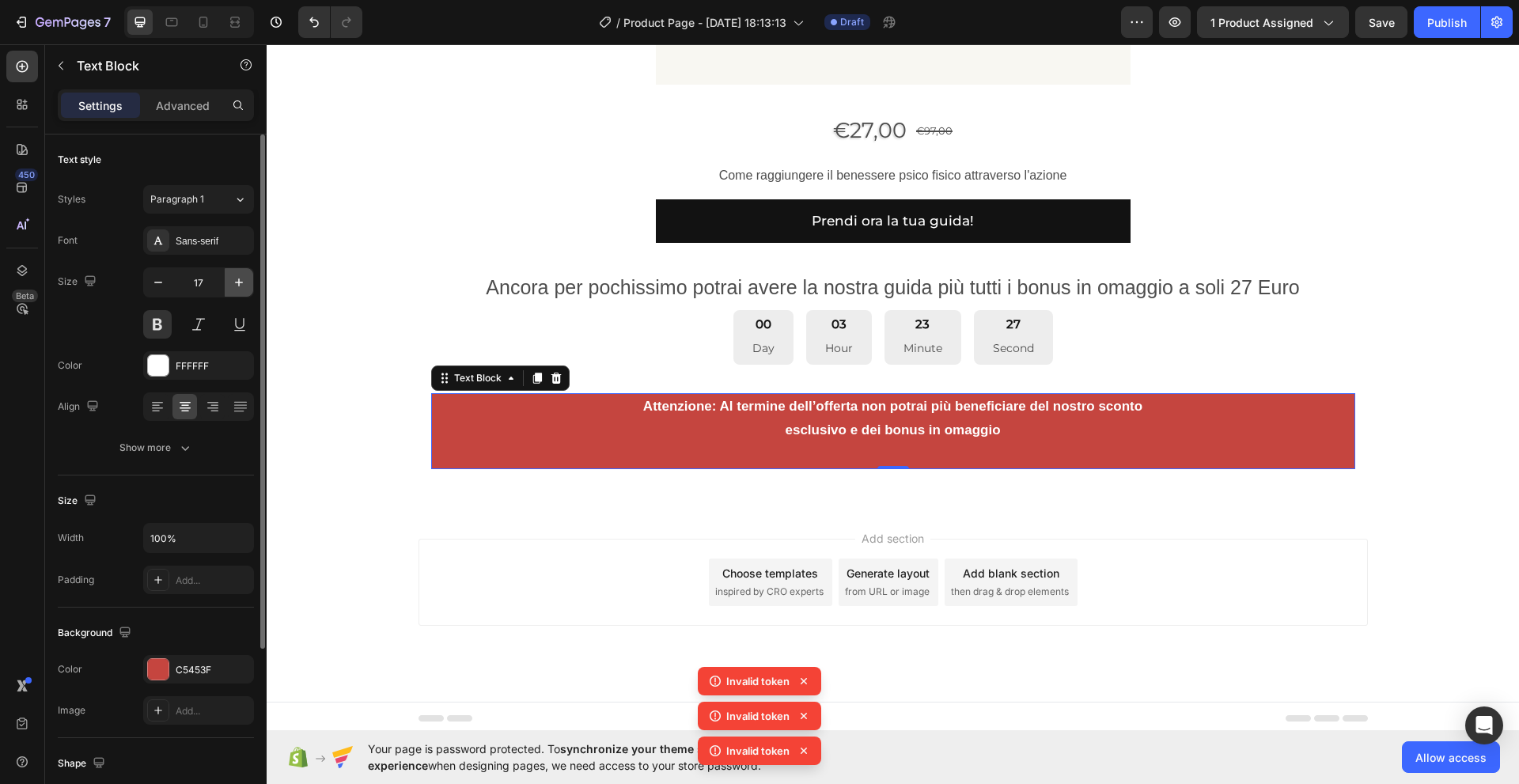
click at [240, 285] on icon "button" at bounding box center [239, 282] width 16 height 16
type input "18"
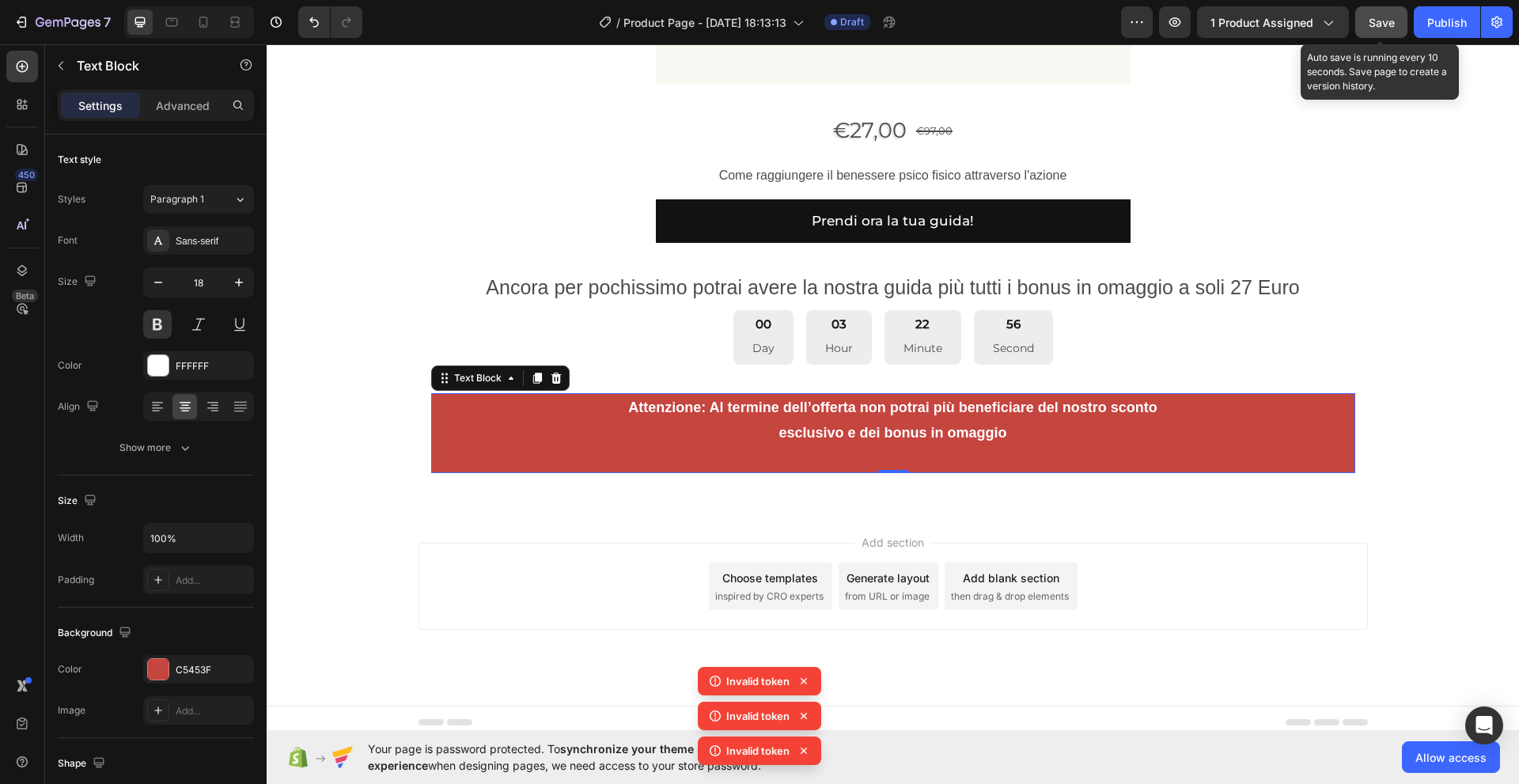
click at [1382, 23] on span "Save" at bounding box center [1382, 22] width 27 height 13
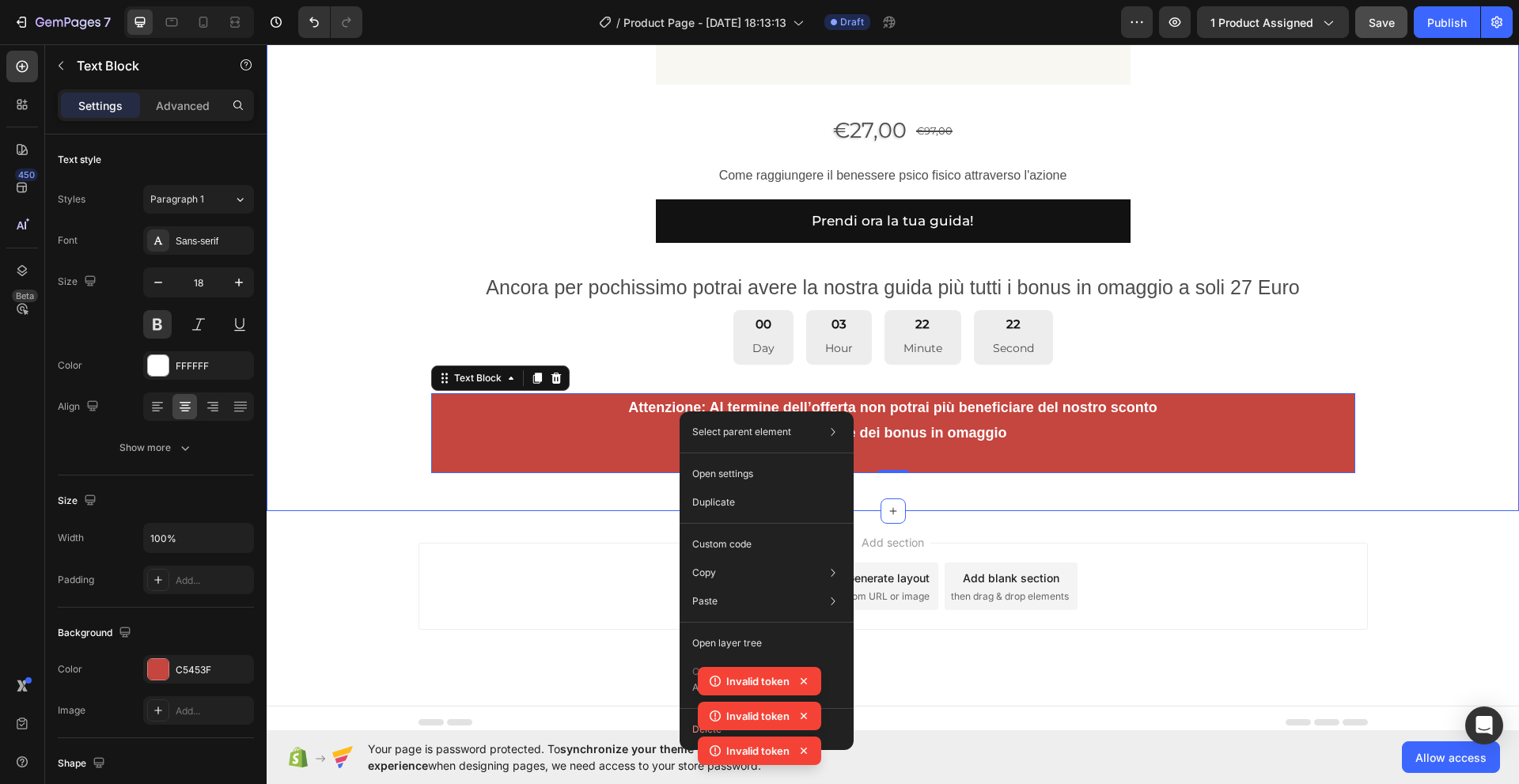
scroll to position [1193, 0]
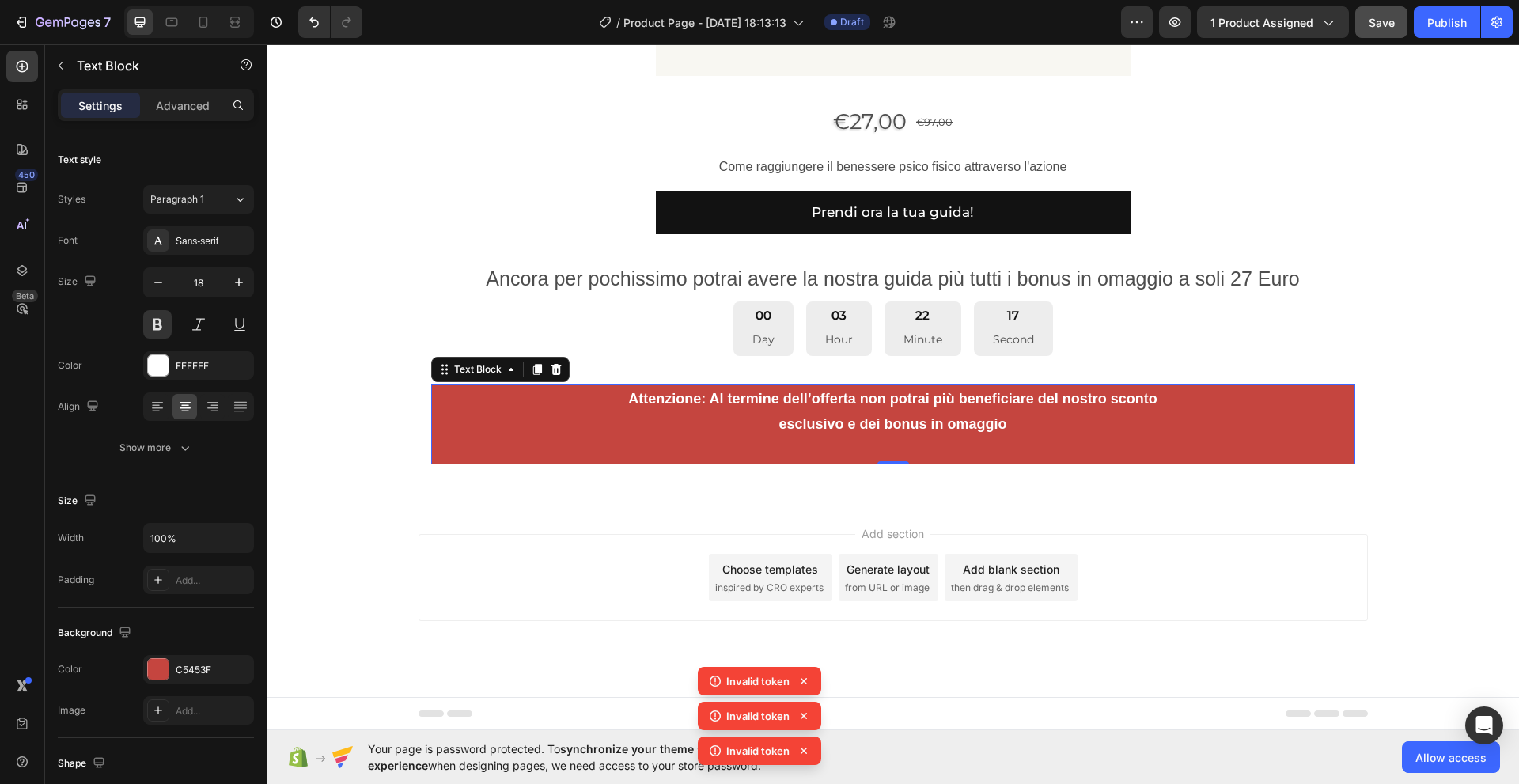
click at [805, 684] on icon at bounding box center [804, 681] width 16 height 16
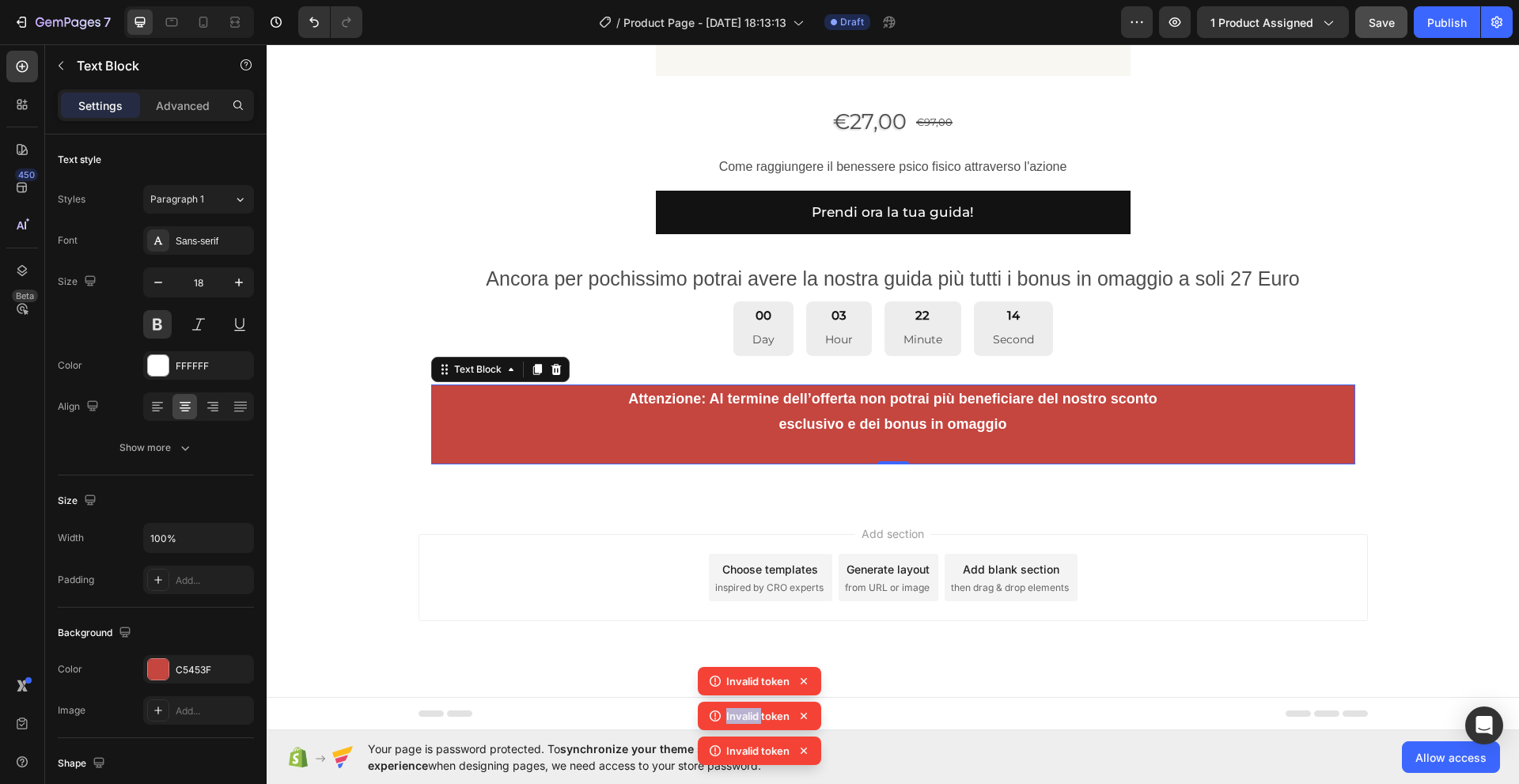
click at [805, 684] on icon at bounding box center [804, 681] width 16 height 16
click at [803, 714] on icon at bounding box center [804, 716] width 16 height 16
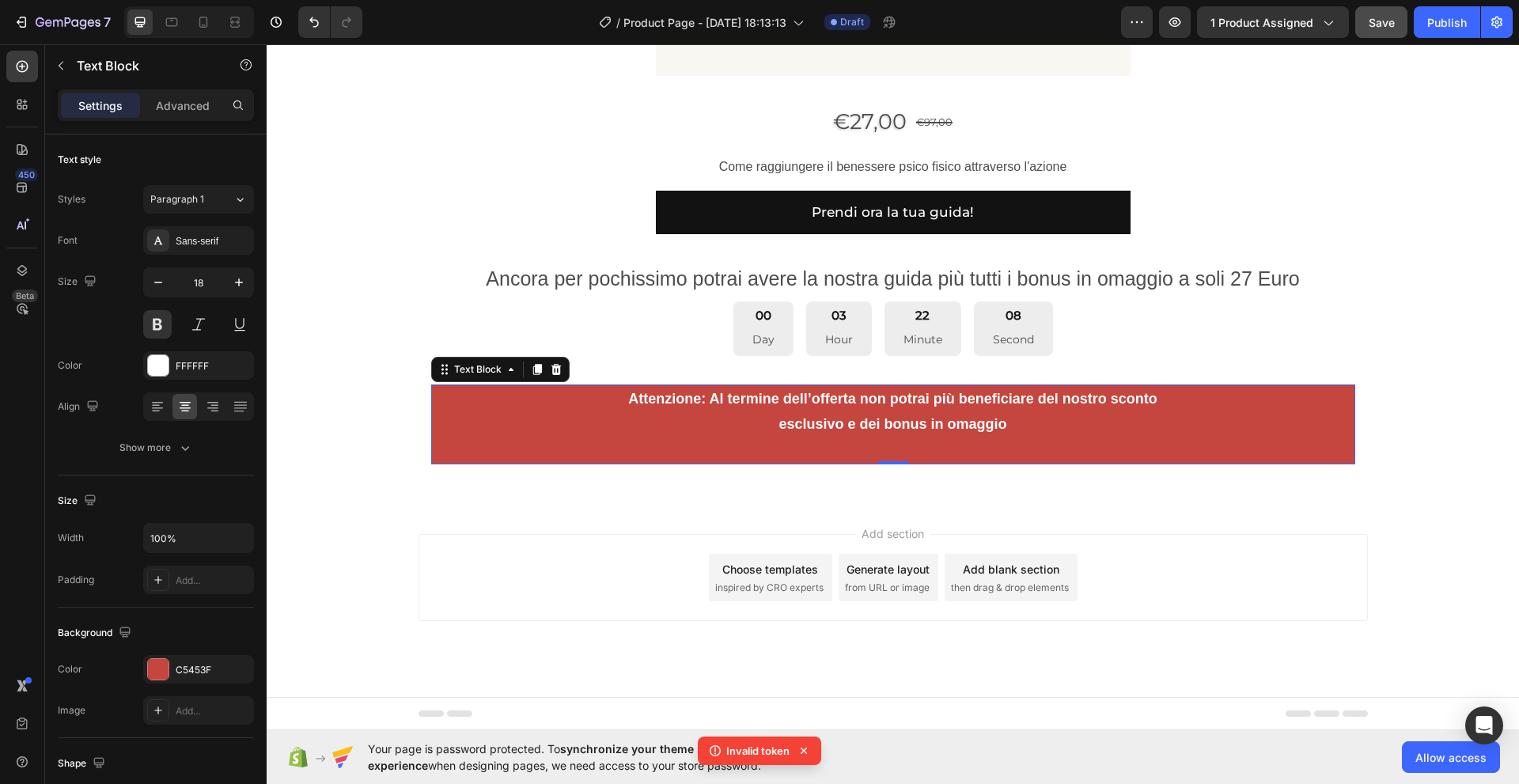
click at [806, 752] on icon at bounding box center [804, 750] width 16 height 16
drag, startPoint x: 884, startPoint y: 463, endPoint x: 885, endPoint y: 439, distance: 24.0
click at [885, 439] on div "Attenzione: Al termine dell’offerta non potrai più beneficiare del nostro scont…" at bounding box center [893, 424] width 924 height 80
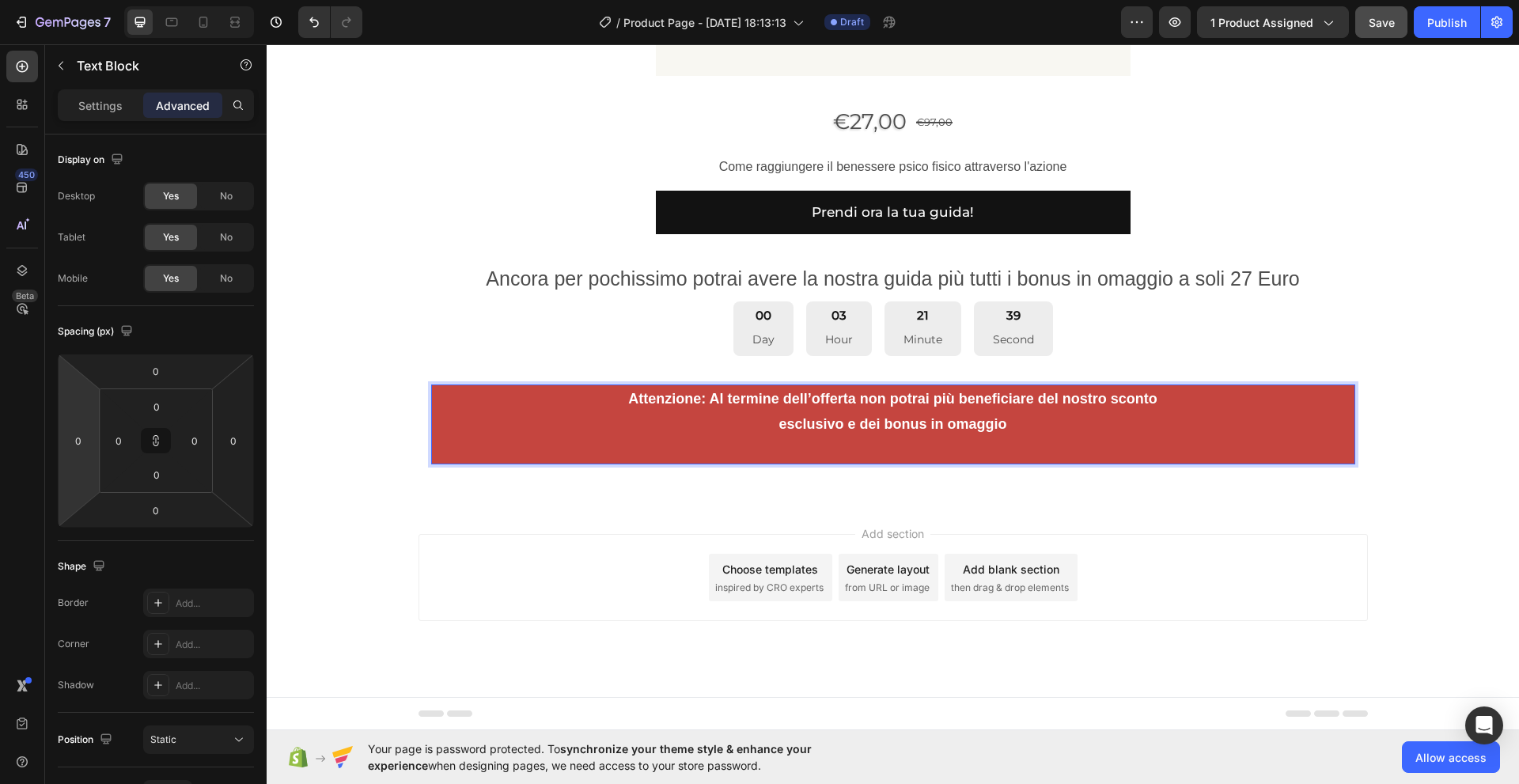
click at [491, 418] on p "Attenzione: Al termine dell’offerta non potrai più beneficiare del nostro scont…" at bounding box center [892, 424] width 920 height 77
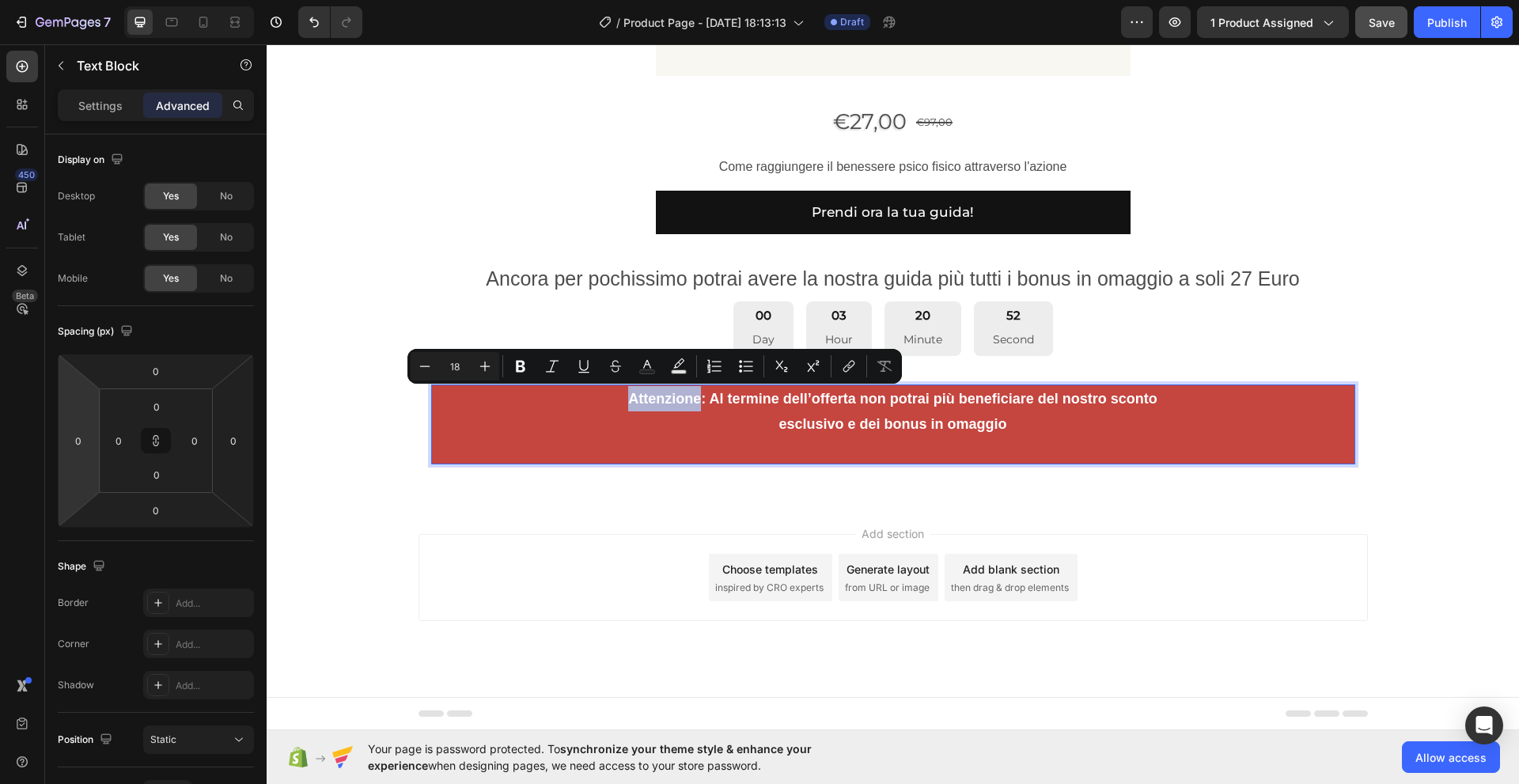
drag, startPoint x: 609, startPoint y: 400, endPoint x: 691, endPoint y: 404, distance: 82.1
click at [691, 404] on p "Attenzione: Al termine dell’offerta non potrai più beneficiare del nostro scont…" at bounding box center [892, 424] width 920 height 77
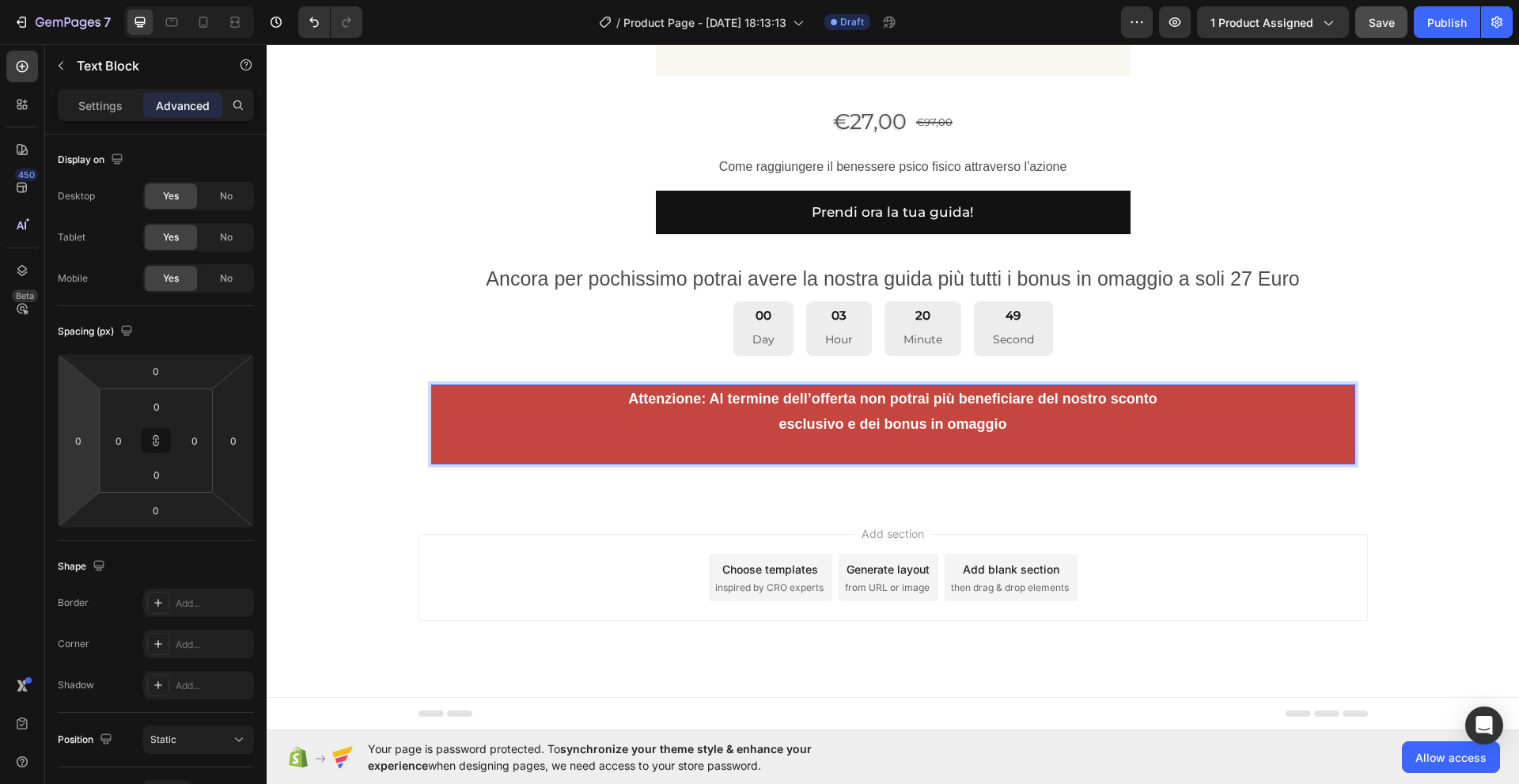
click at [698, 416] on p "Attenzione: Al termine dell’offerta non potrai più beneficiare del nostro scont…" at bounding box center [892, 424] width 920 height 77
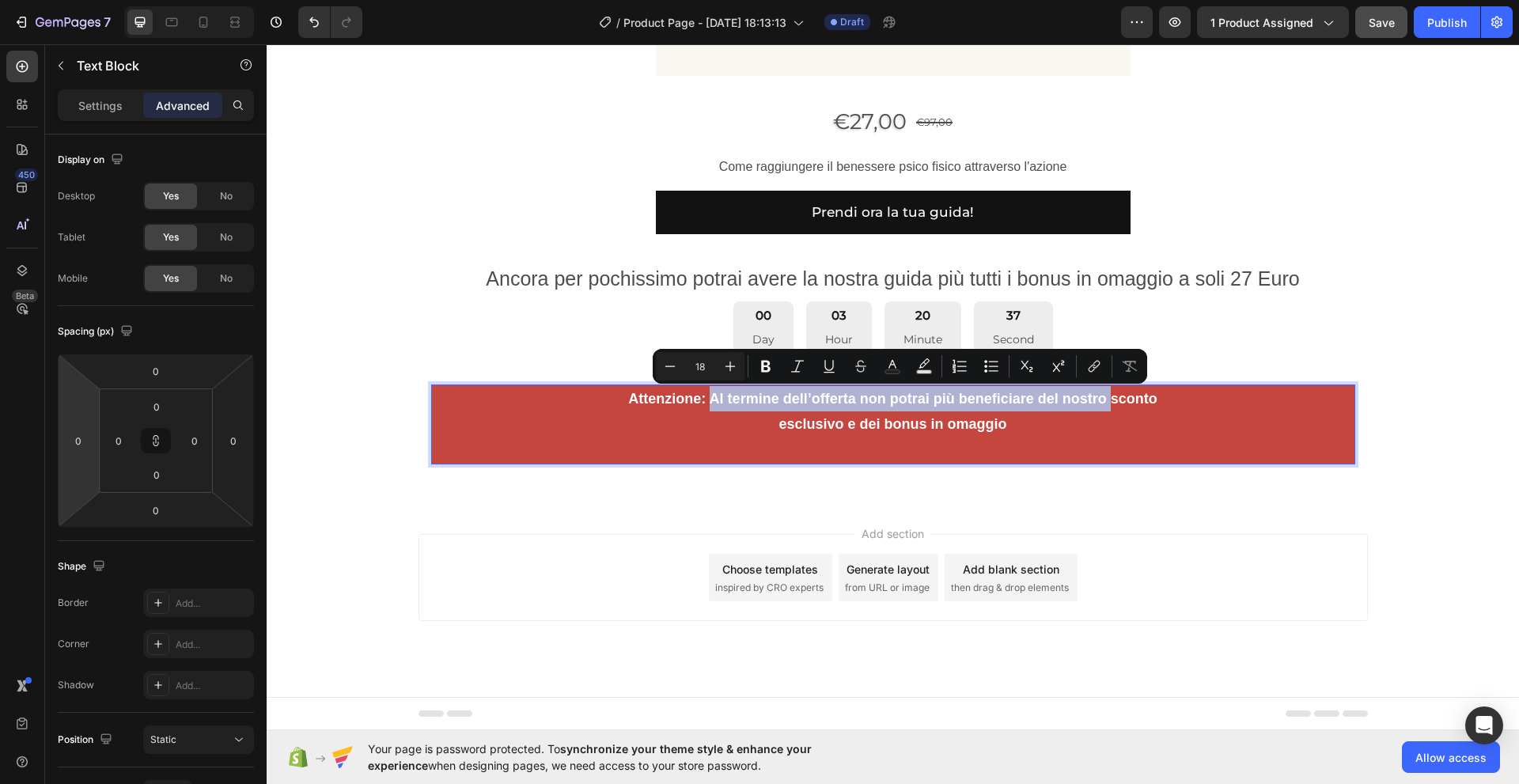
drag, startPoint x: 698, startPoint y: 401, endPoint x: 1100, endPoint y: 400, distance: 402.0
click at [1100, 400] on p "Attenzione: Al termine dell’offerta non potrai più beneficiare del nostro scont…" at bounding box center [892, 424] width 920 height 77
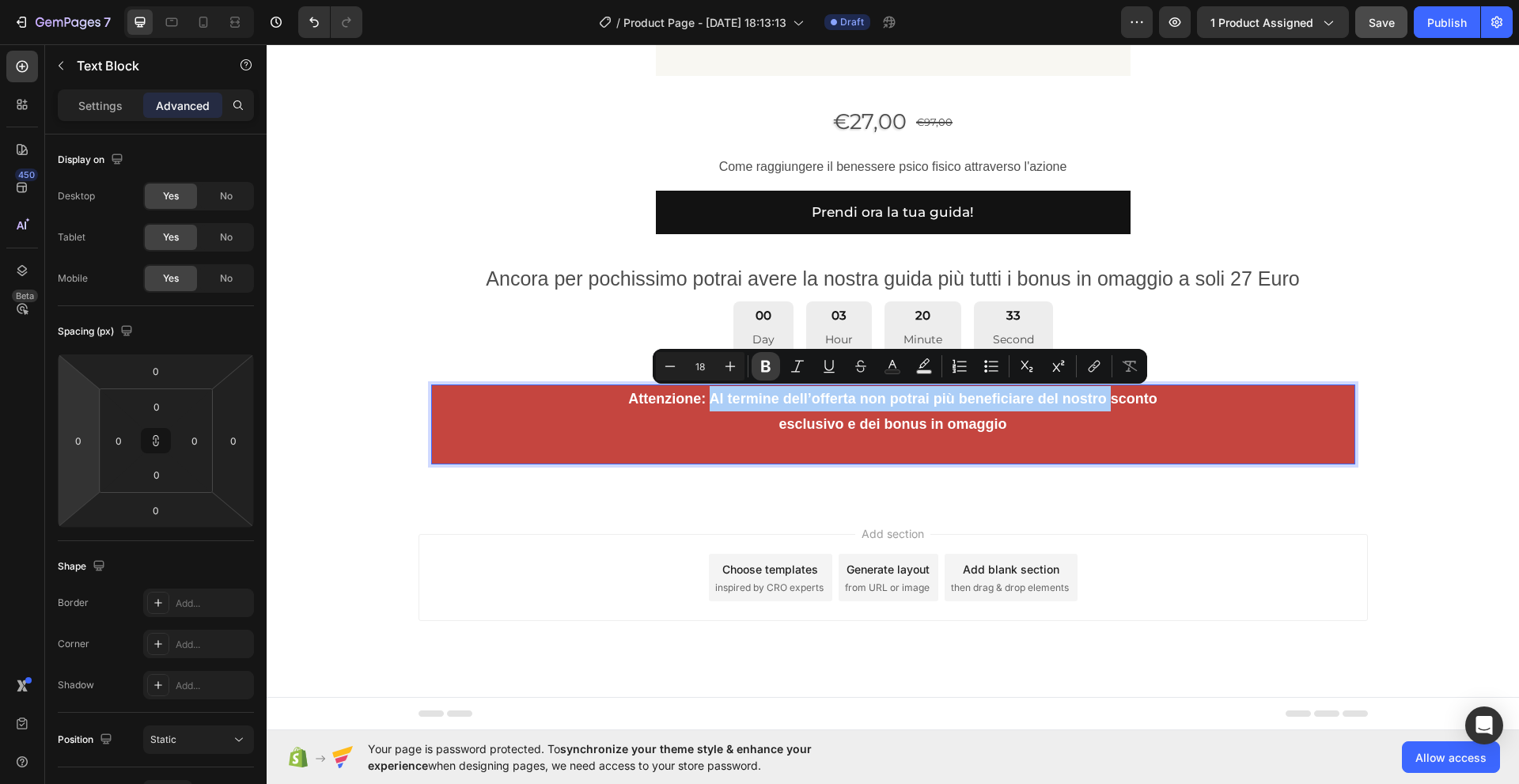
click at [769, 369] on icon "Editor contextual toolbar" at bounding box center [766, 366] width 10 height 11
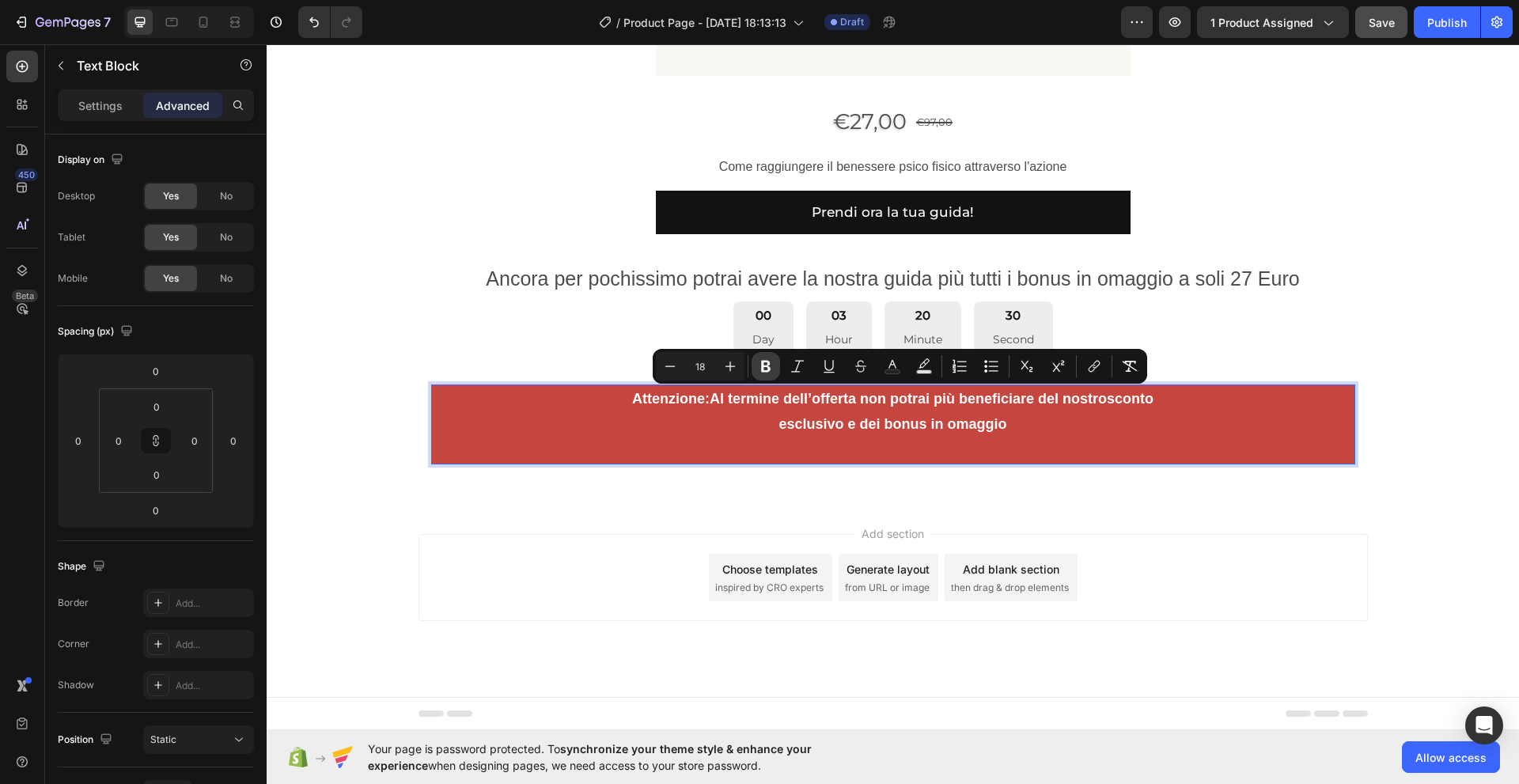
click at [767, 369] on icon "Editor contextual toolbar" at bounding box center [766, 366] width 16 height 16
click at [794, 369] on icon "Editor contextual toolbar" at bounding box center [798, 366] width 16 height 16
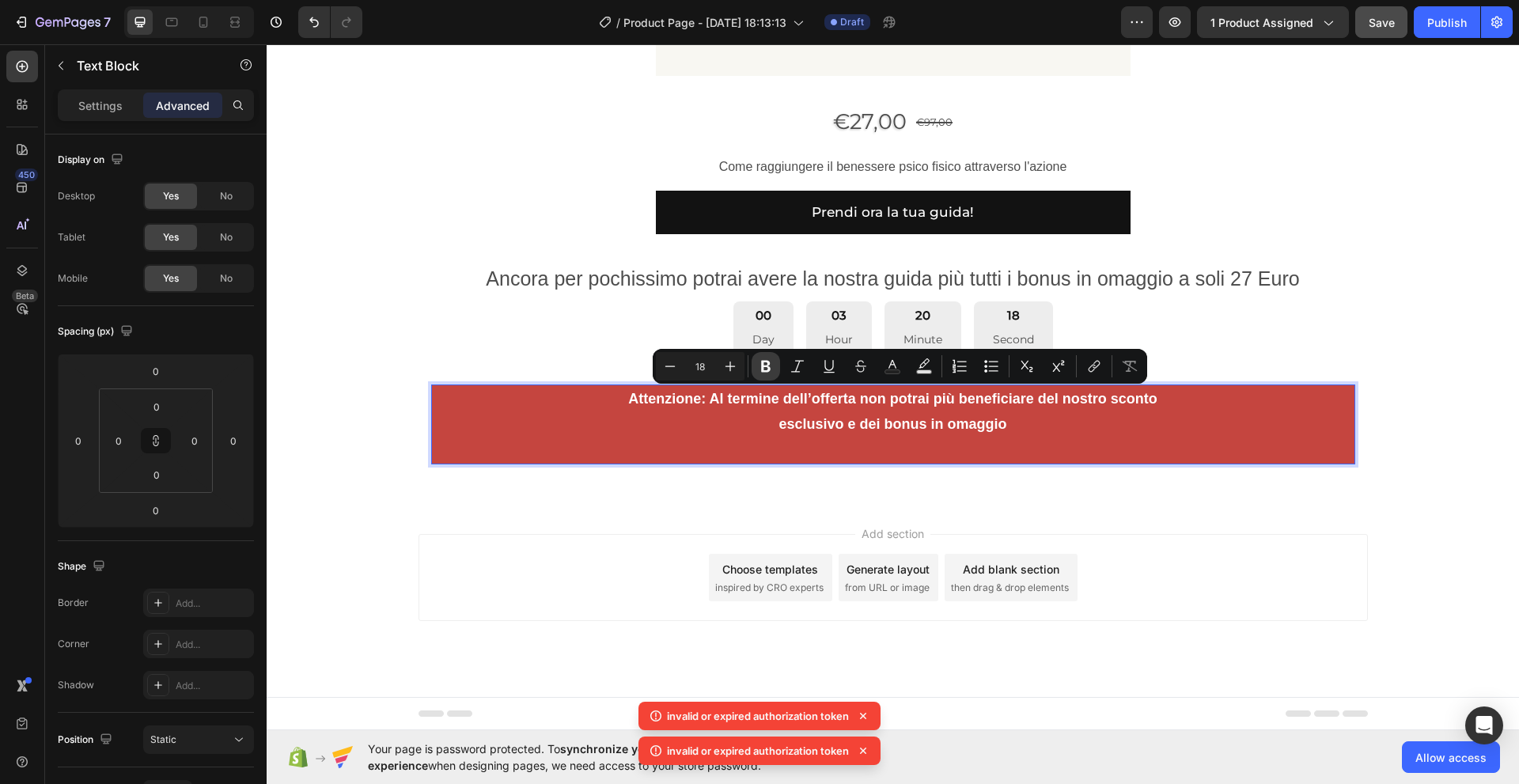
click at [766, 370] on icon "Editor contextual toolbar" at bounding box center [766, 366] width 10 height 11
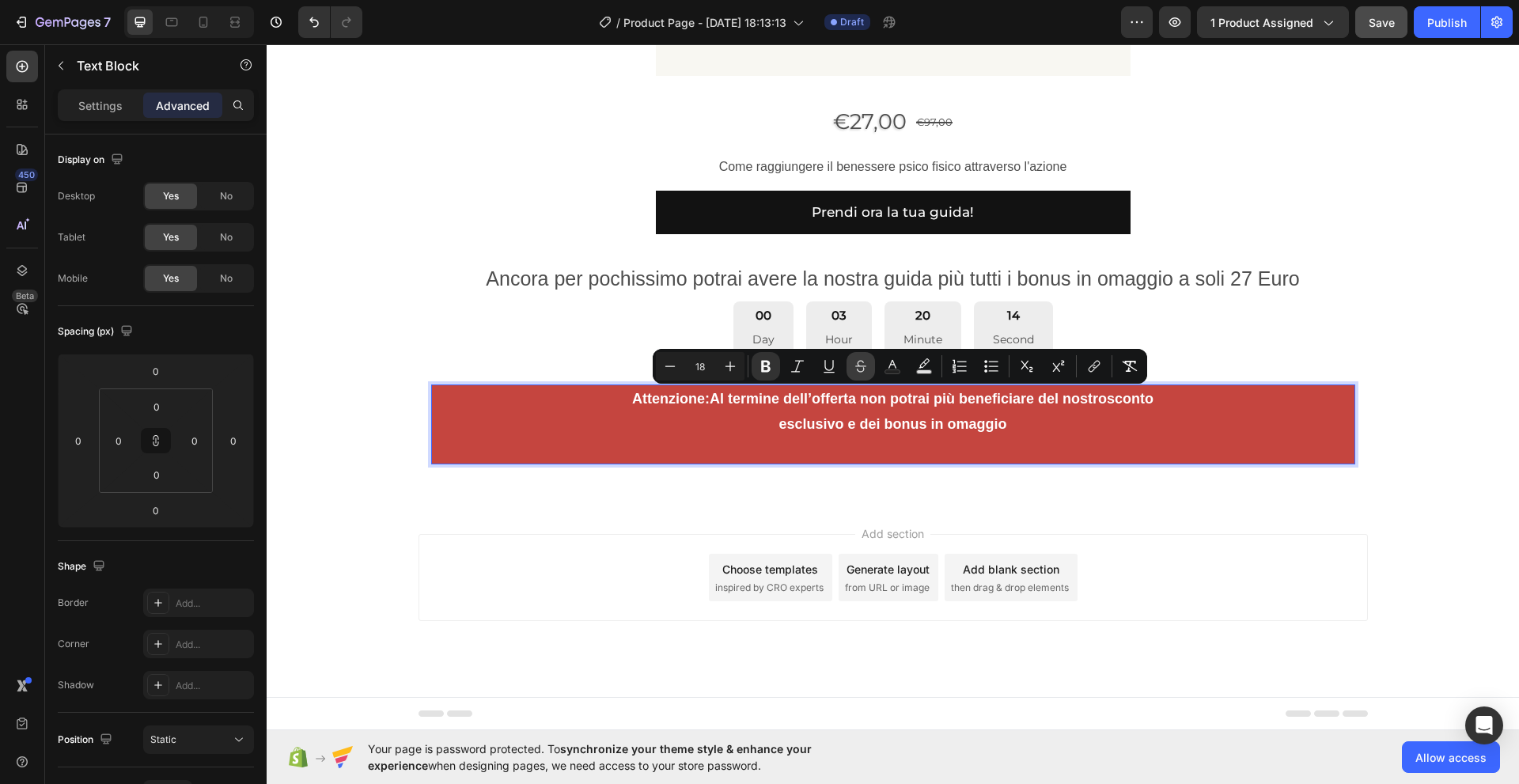
click at [860, 368] on icon "Editor contextual toolbar" at bounding box center [860, 366] width 16 height 16
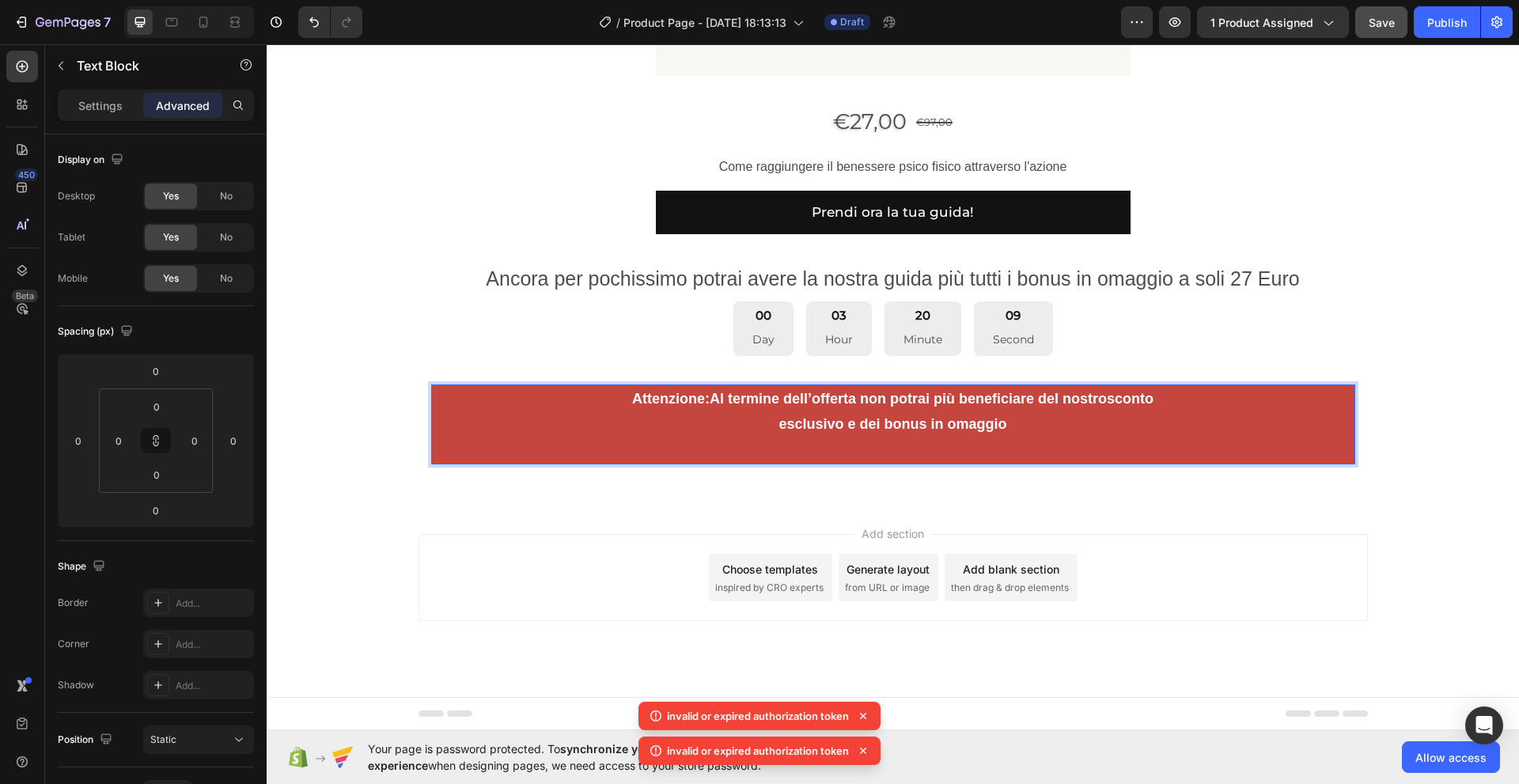
click at [755, 444] on p "Attenzione: Al termine dell’offerta non potrai più beneficiare del nostro scont…" at bounding box center [892, 424] width 920 height 77
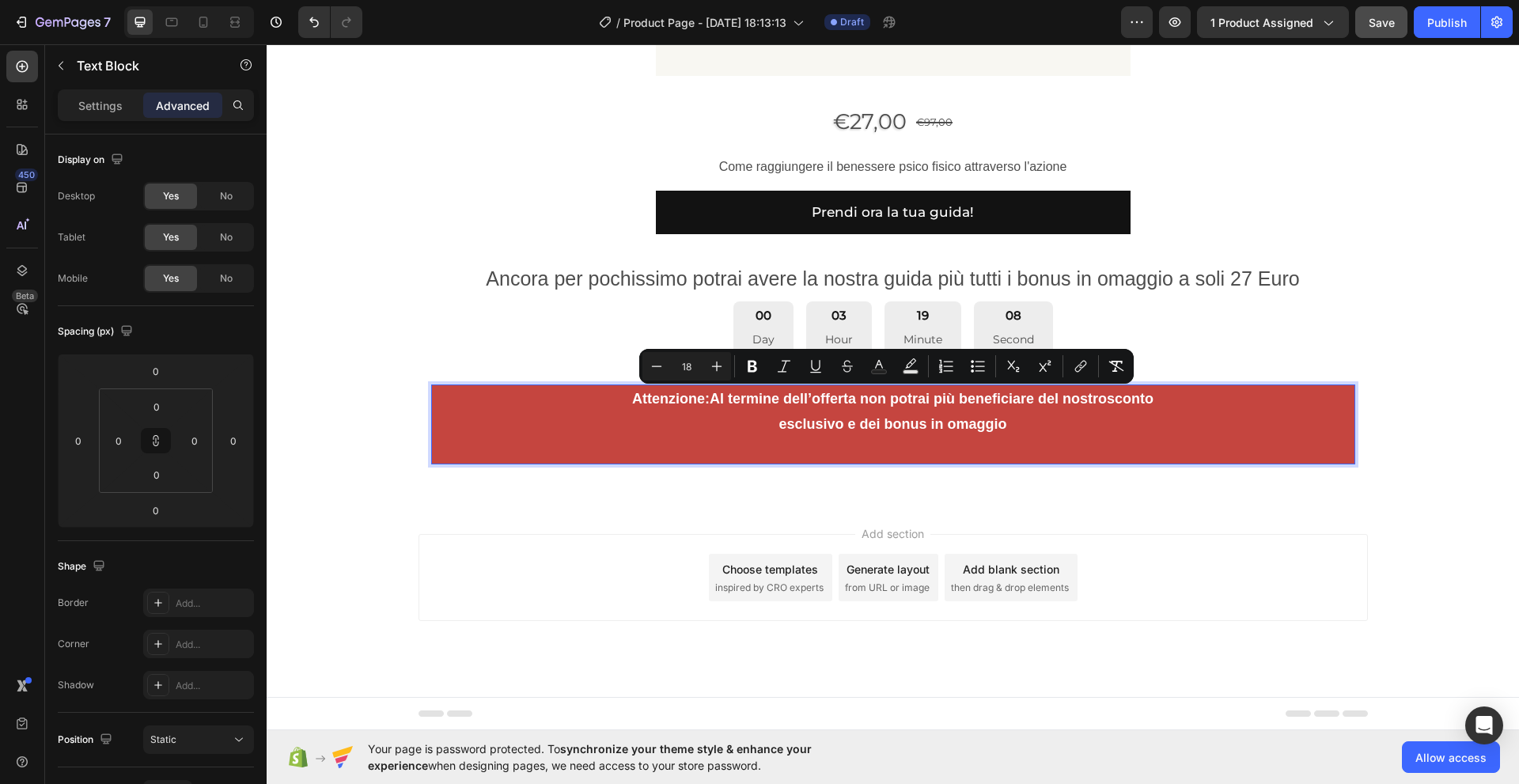
drag, startPoint x: 836, startPoint y: 428, endPoint x: 603, endPoint y: 384, distance: 237.1
click at [603, 384] on div "Attenzione: Al termine dell’offerta non potrai più beneficiare del nostro scont…" at bounding box center [893, 424] width 924 height 80
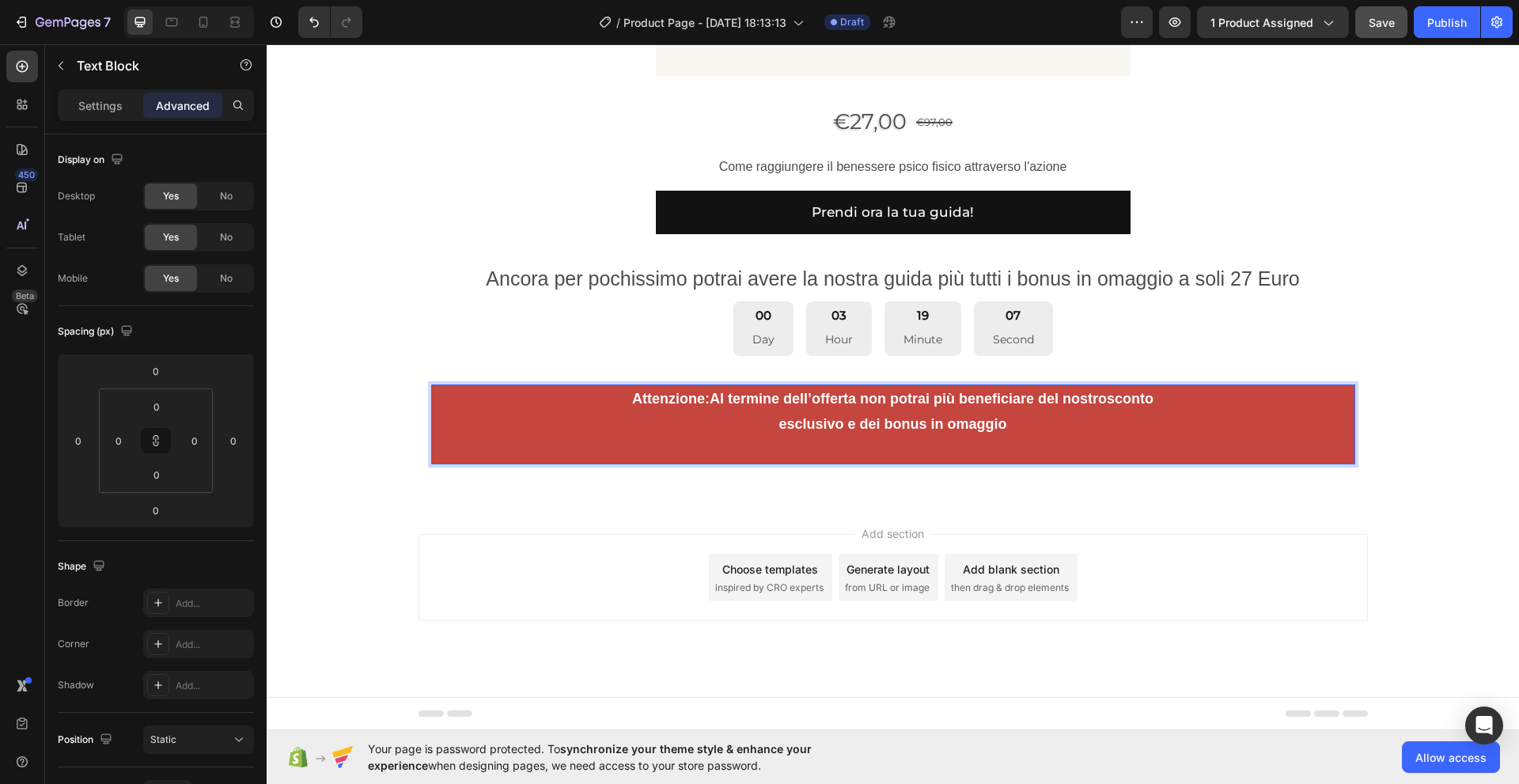
click at [610, 440] on p "Attenzione: Al termine dell’offerta non potrai più beneficiare del nostro scont…" at bounding box center [892, 424] width 920 height 77
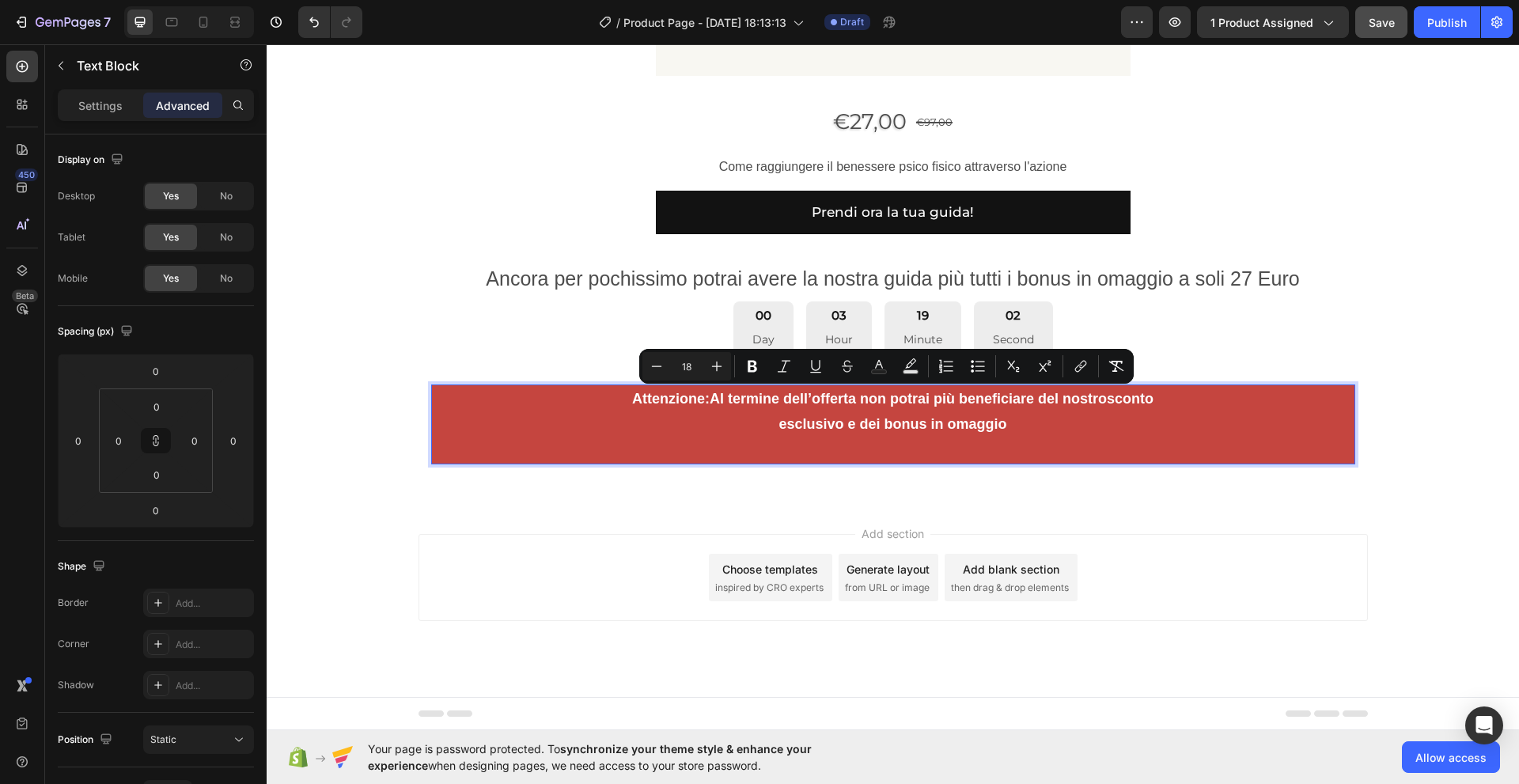
drag, startPoint x: 1075, startPoint y: 425, endPoint x: 614, endPoint y: 395, distance: 462.0
click at [614, 395] on p "Attenzione: Al termine dell’offerta non potrai più beneficiare del nostro scont…" at bounding box center [892, 424] width 920 height 77
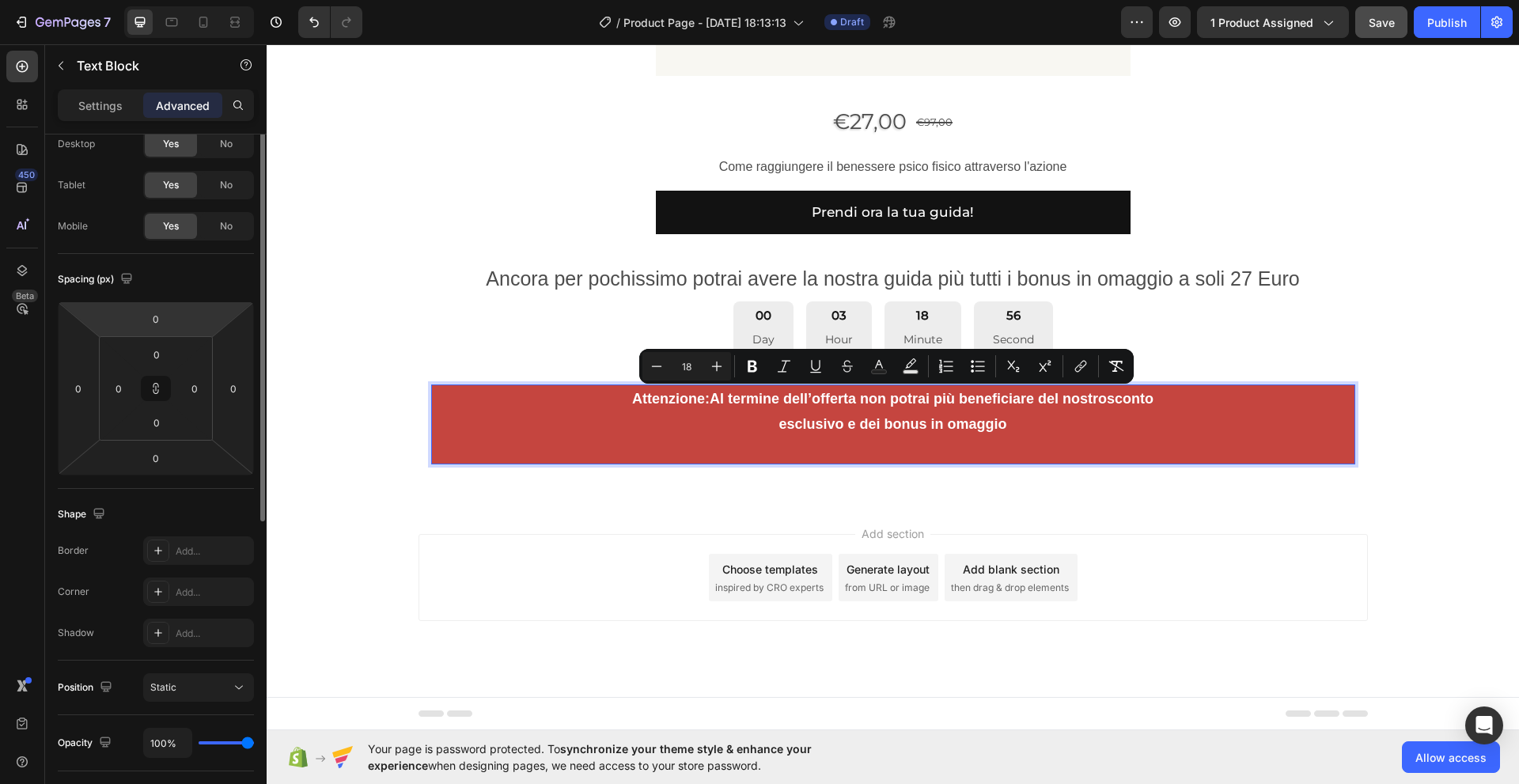
scroll to position [0, 0]
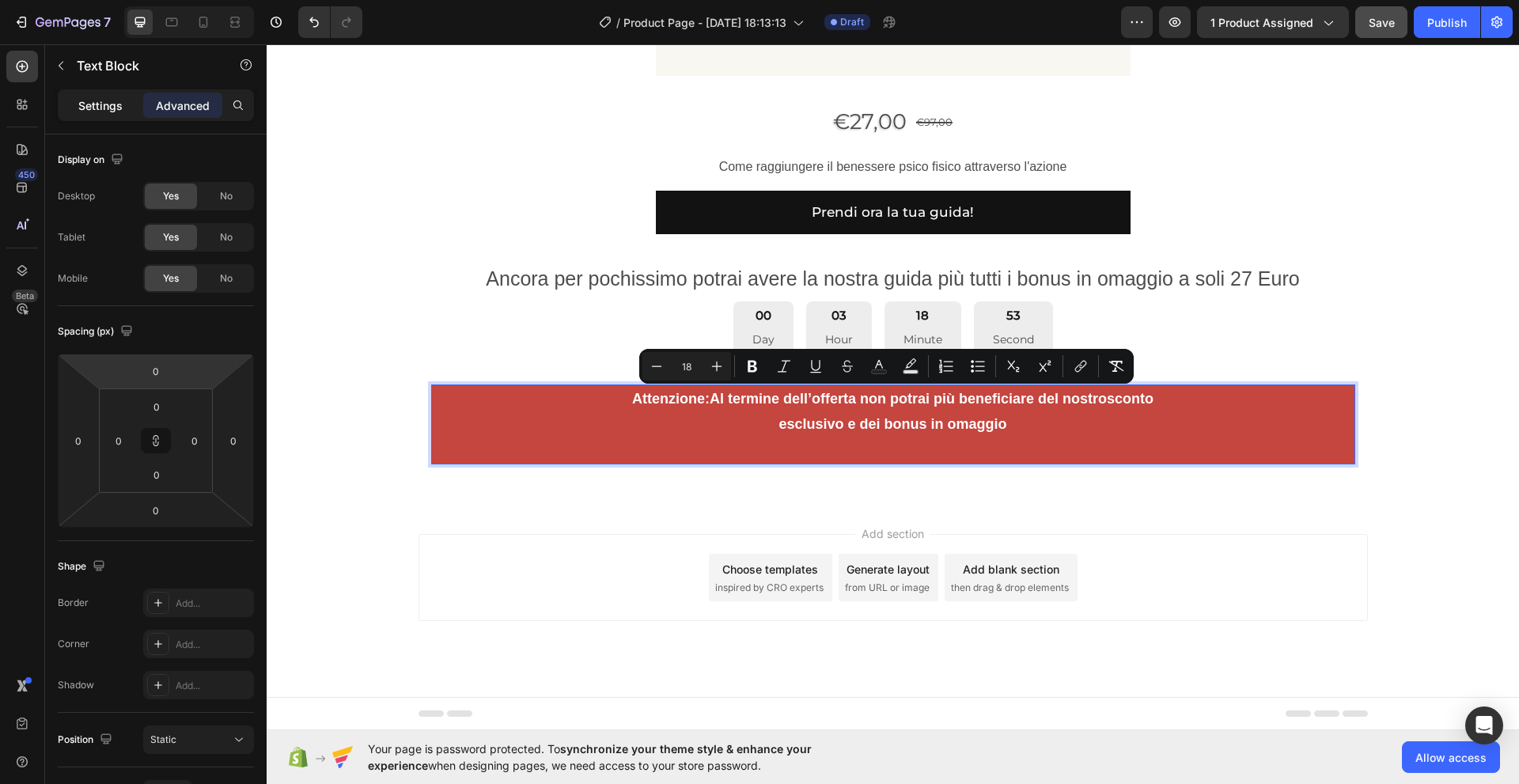
click at [104, 110] on p "Settings" at bounding box center [101, 105] width 44 height 17
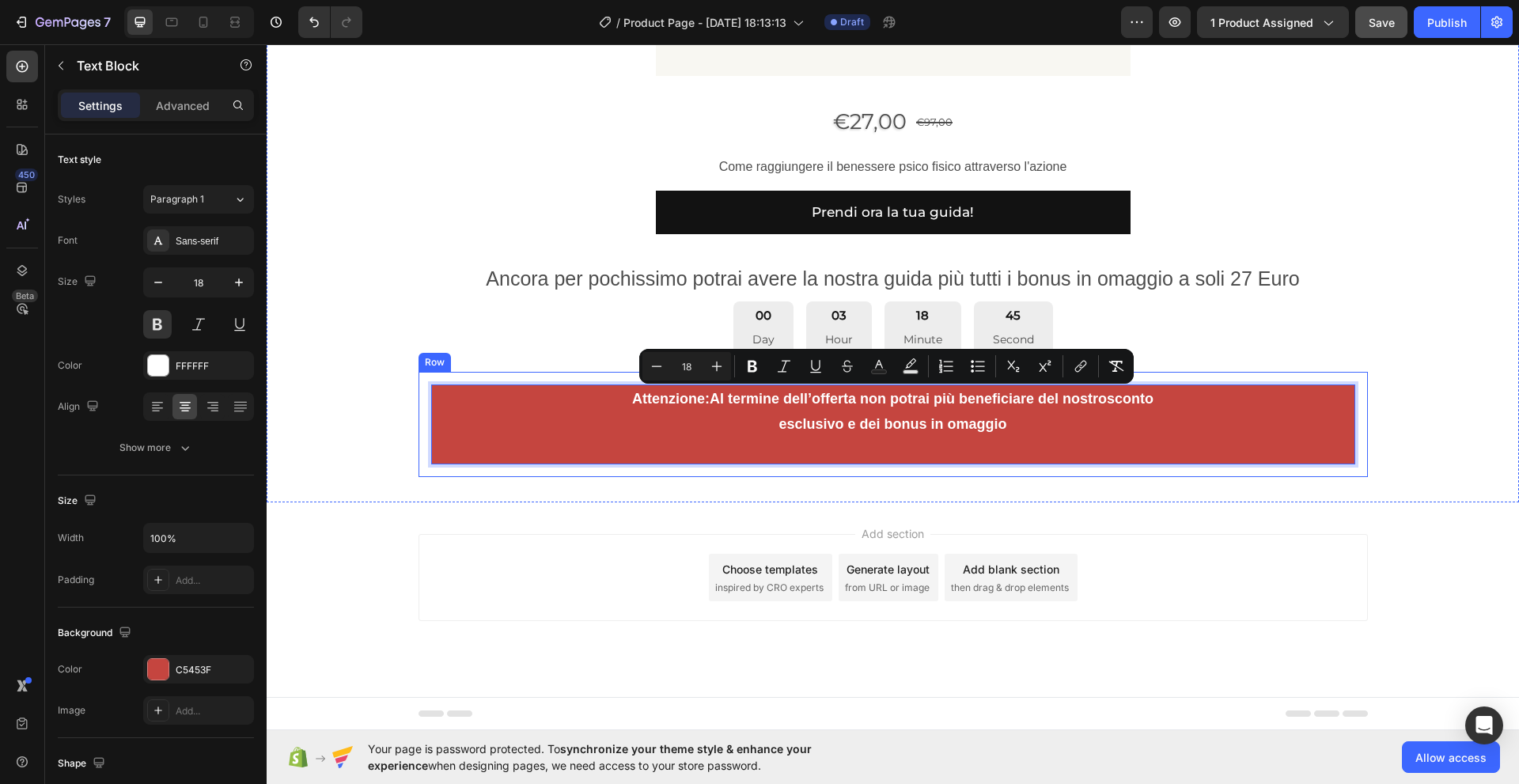
drag, startPoint x: 1073, startPoint y: 423, endPoint x: 592, endPoint y: 383, distance: 482.7
click at [159, 327] on button at bounding box center [157, 324] width 28 height 28
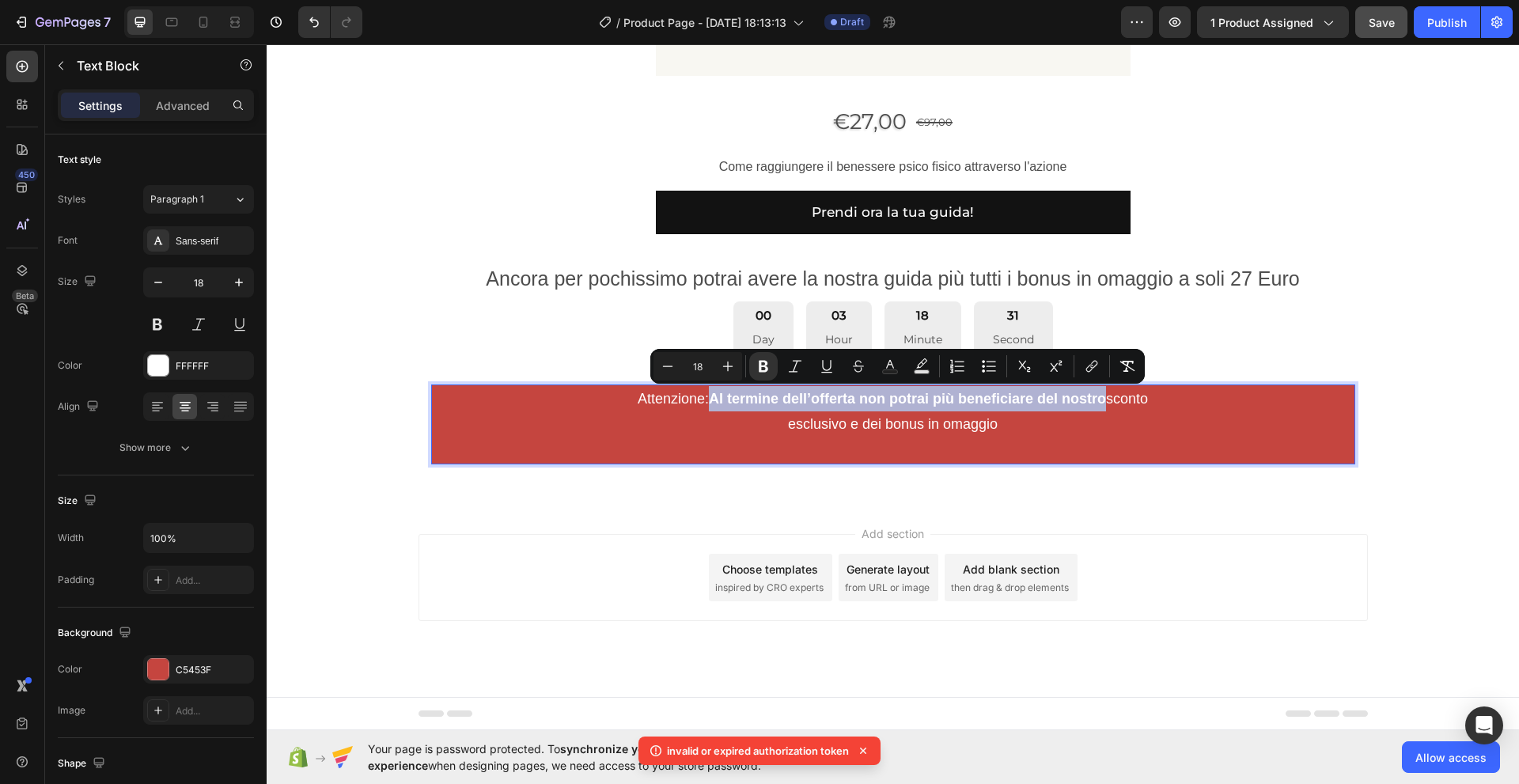
drag, startPoint x: 1095, startPoint y: 399, endPoint x: 702, endPoint y: 387, distance: 393.2
click at [702, 387] on p "Attenzione: Al termine dell’offerta non potrai più beneficiare del nostro scont…" at bounding box center [892, 424] width 920 height 77
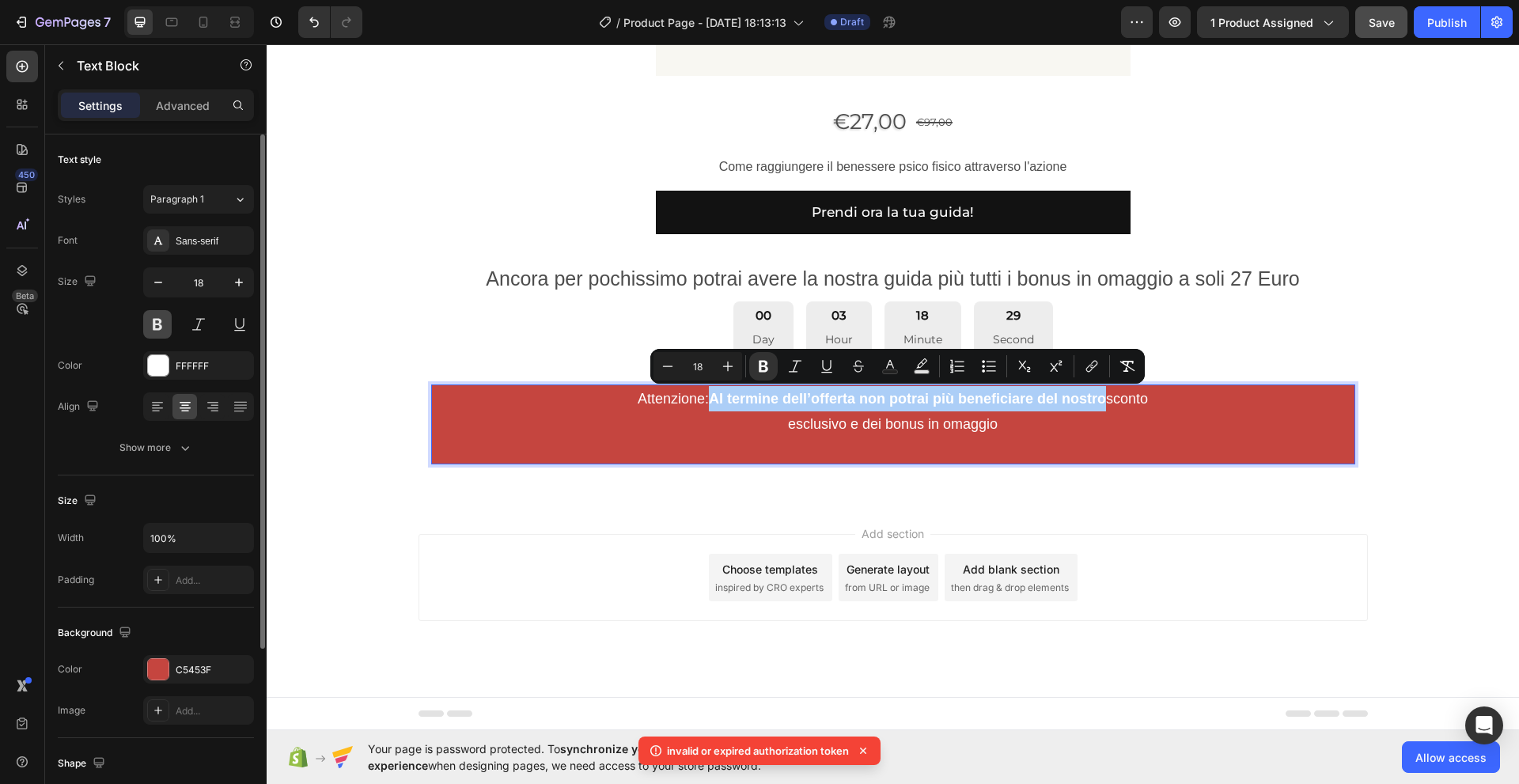
click at [157, 326] on button at bounding box center [157, 324] width 28 height 28
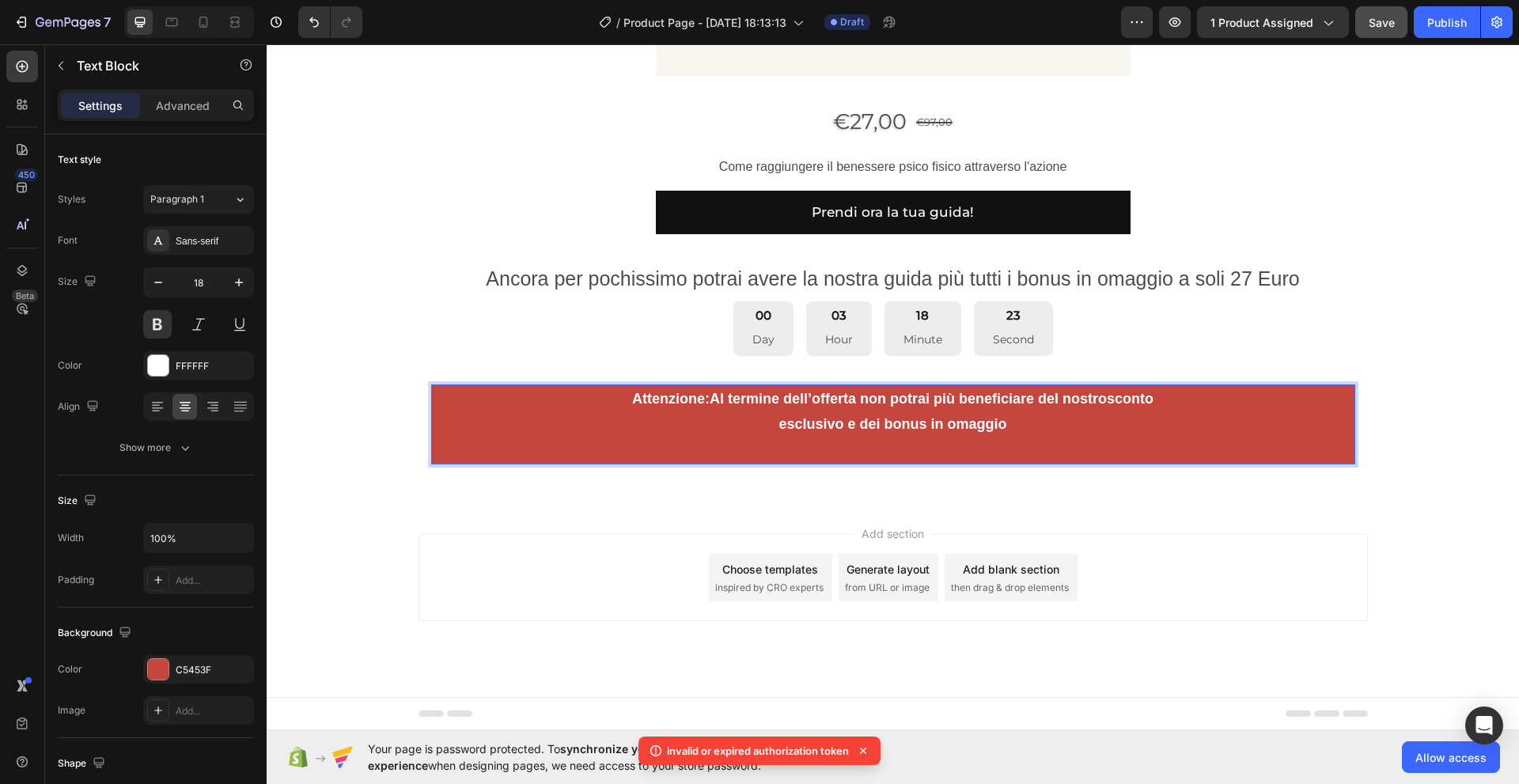
drag, startPoint x: 1075, startPoint y: 424, endPoint x: 599, endPoint y: 389, distance: 477.3
click at [599, 389] on p "Attenzione: Al termine dell’offerta non potrai più beneficiare del nostro scont…" at bounding box center [892, 424] width 920 height 77
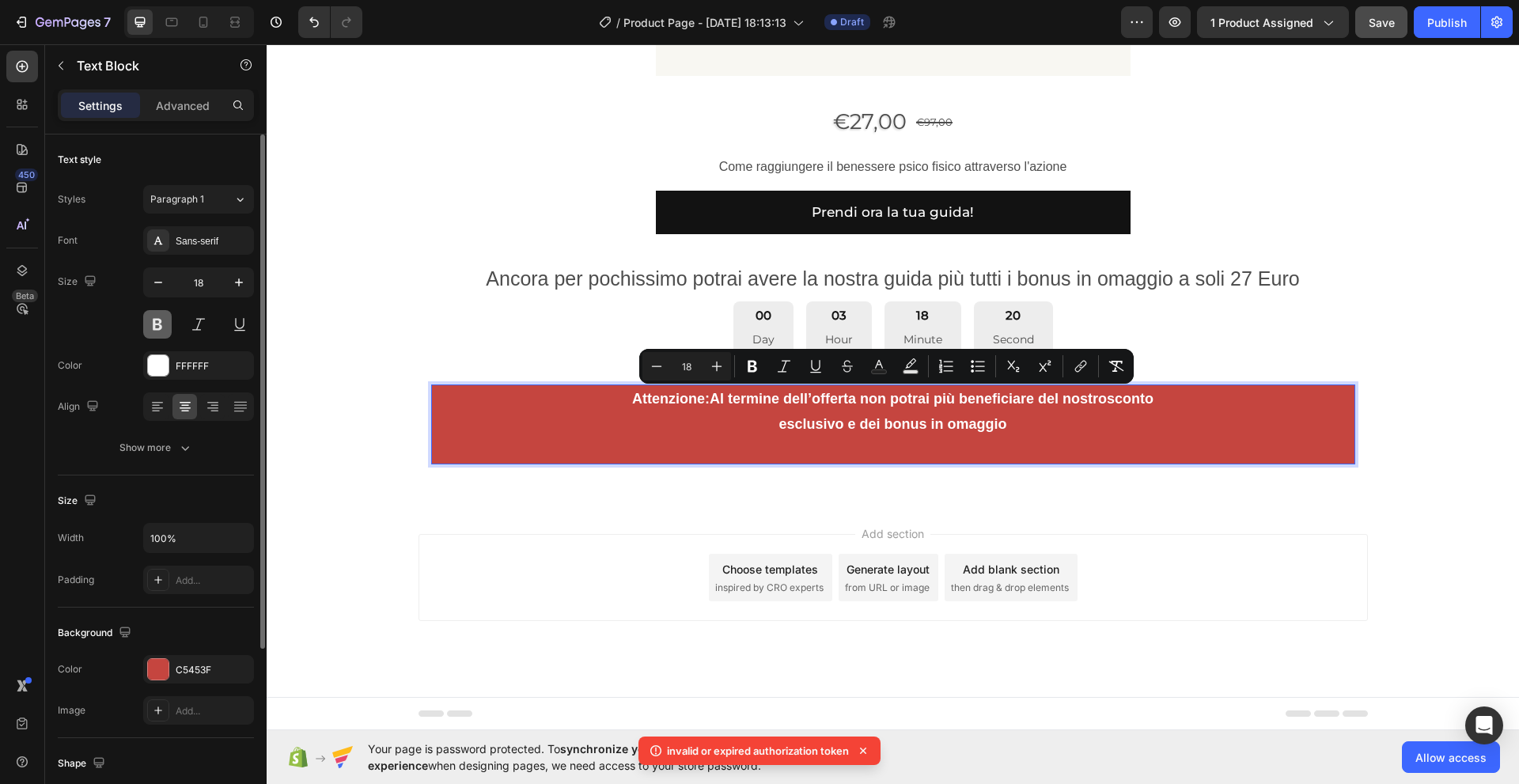
click at [156, 322] on button at bounding box center [157, 324] width 28 height 28
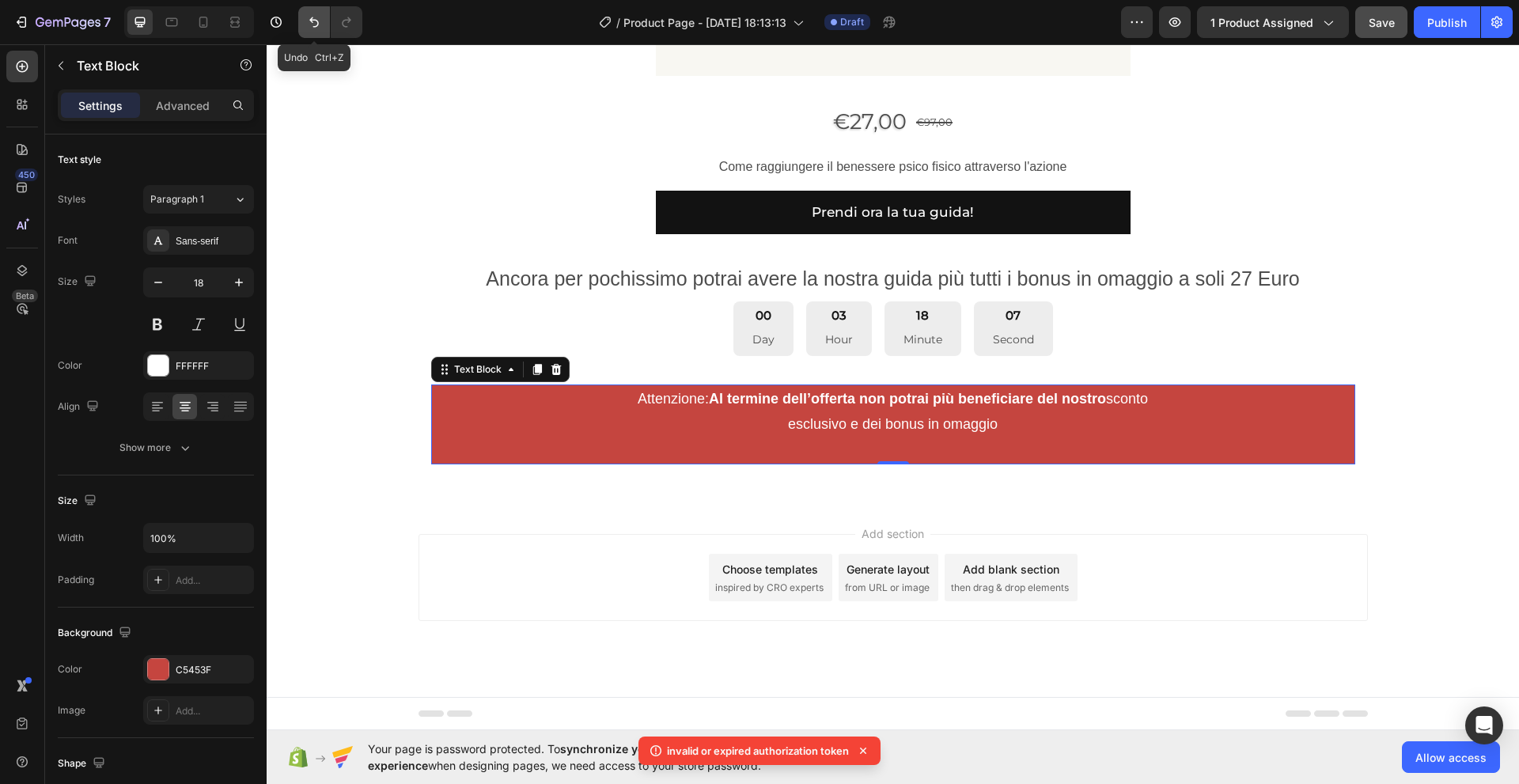
click at [312, 24] on icon "Undo/Redo" at bounding box center [314, 22] width 16 height 16
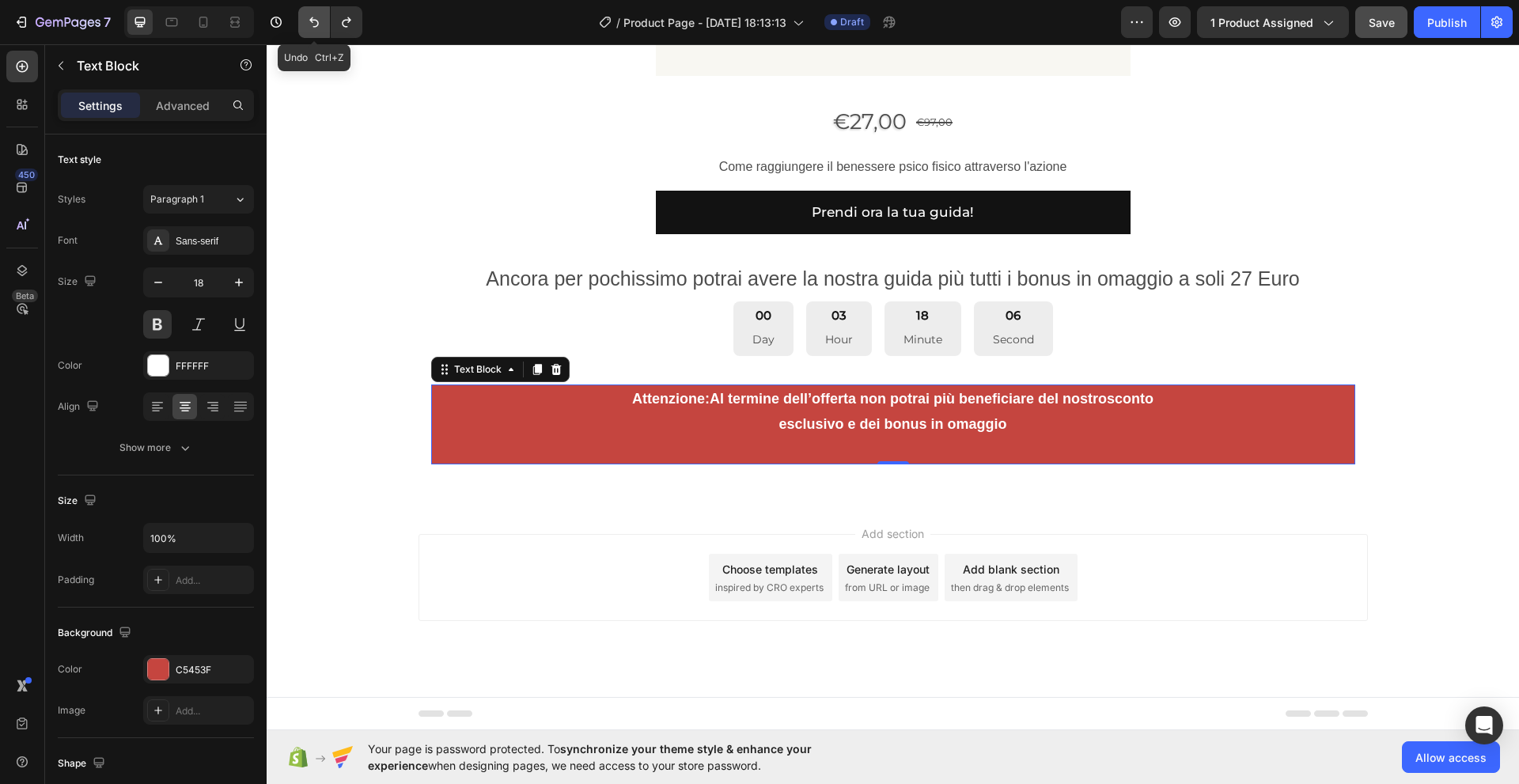
click at [312, 24] on icon "Undo/Redo" at bounding box center [314, 22] width 16 height 16
click at [311, 24] on icon "Undo/Redo" at bounding box center [314, 22] width 16 height 16
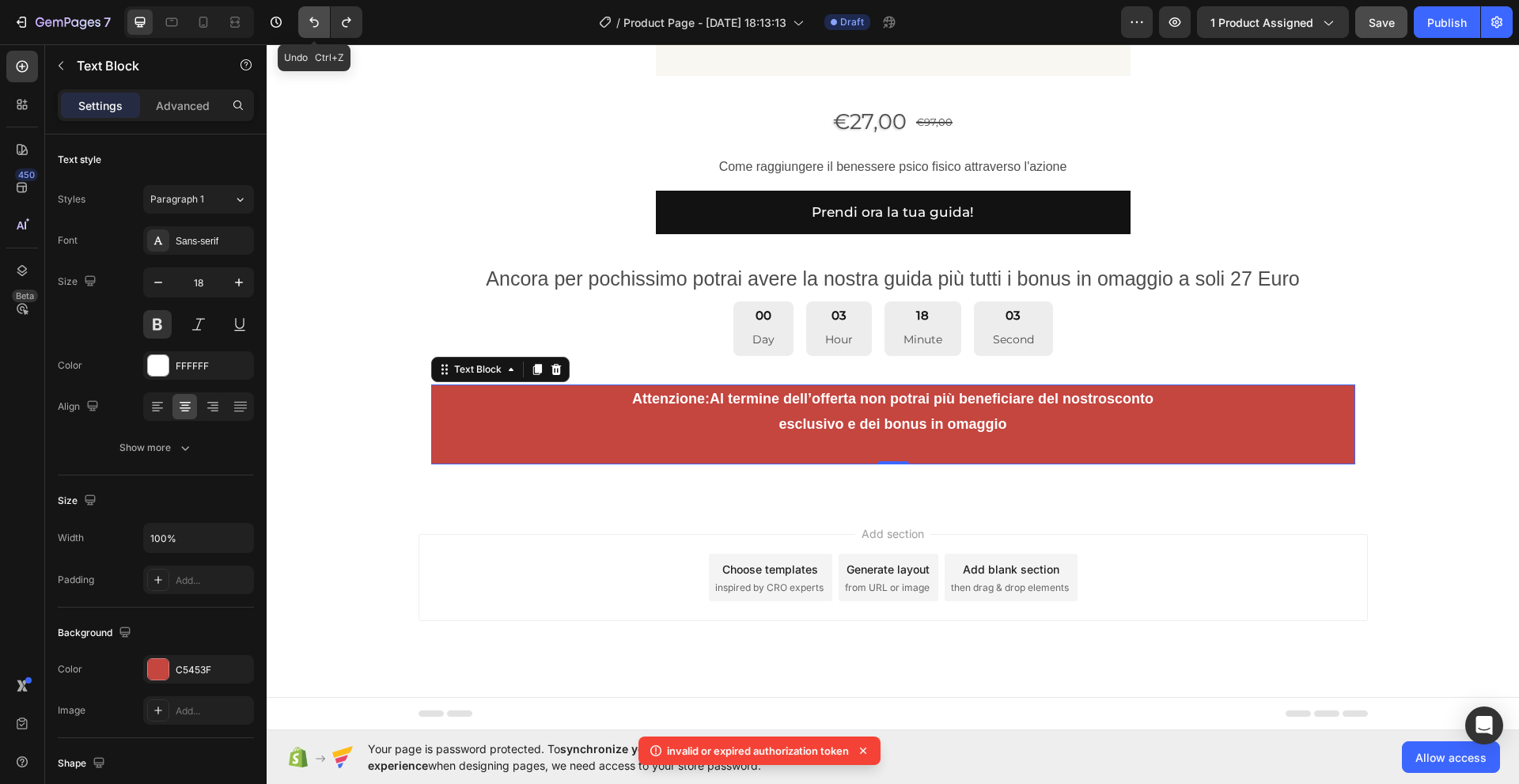
click at [311, 24] on icon "Undo/Redo" at bounding box center [314, 22] width 16 height 16
click at [311, 25] on icon "Undo/Redo" at bounding box center [314, 22] width 16 height 16
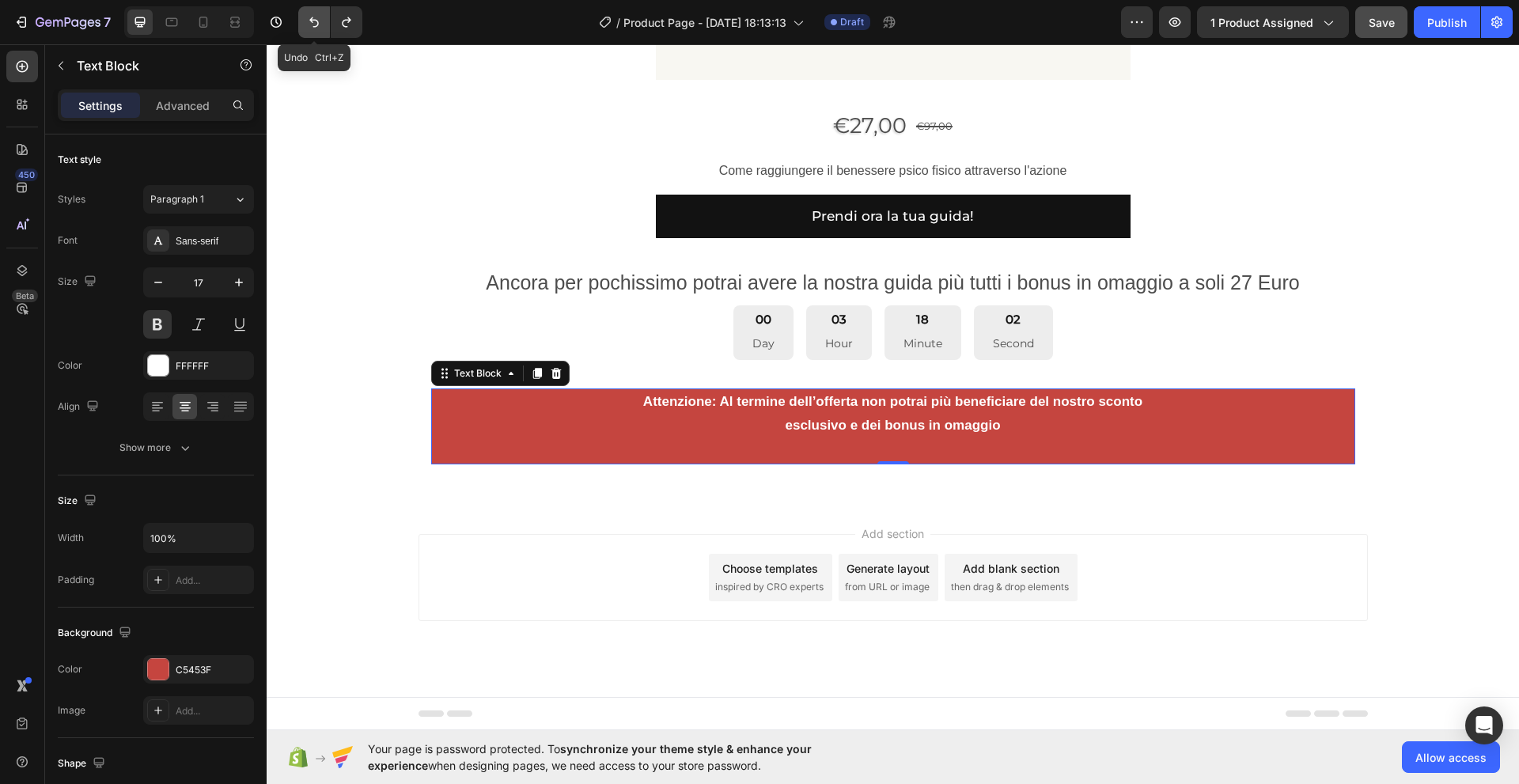
scroll to position [1190, 0]
click at [311, 25] on icon "Undo/Redo" at bounding box center [314, 22] width 16 height 16
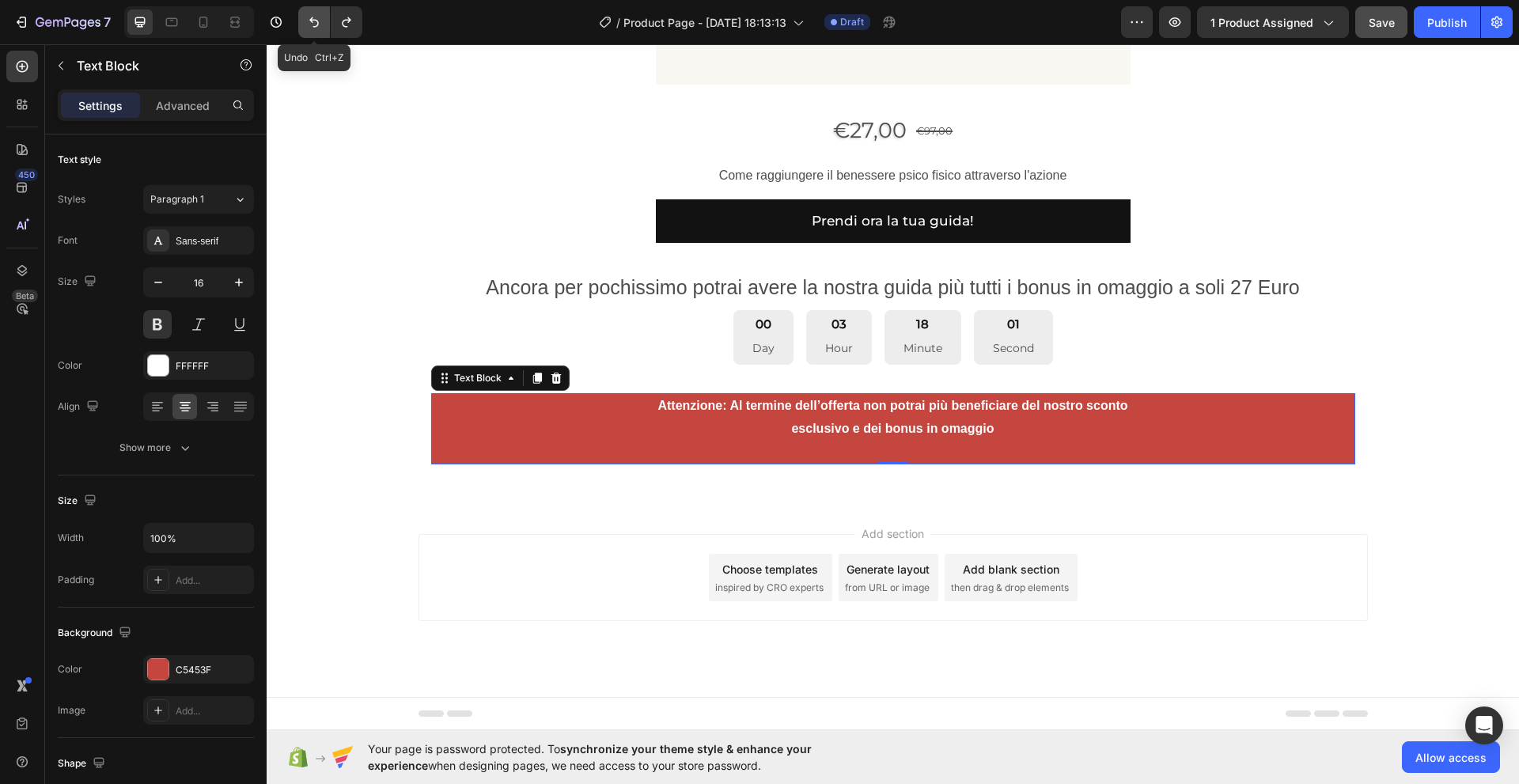
scroll to position [1184, 0]
click at [311, 25] on icon "Undo/Redo" at bounding box center [314, 22] width 16 height 16
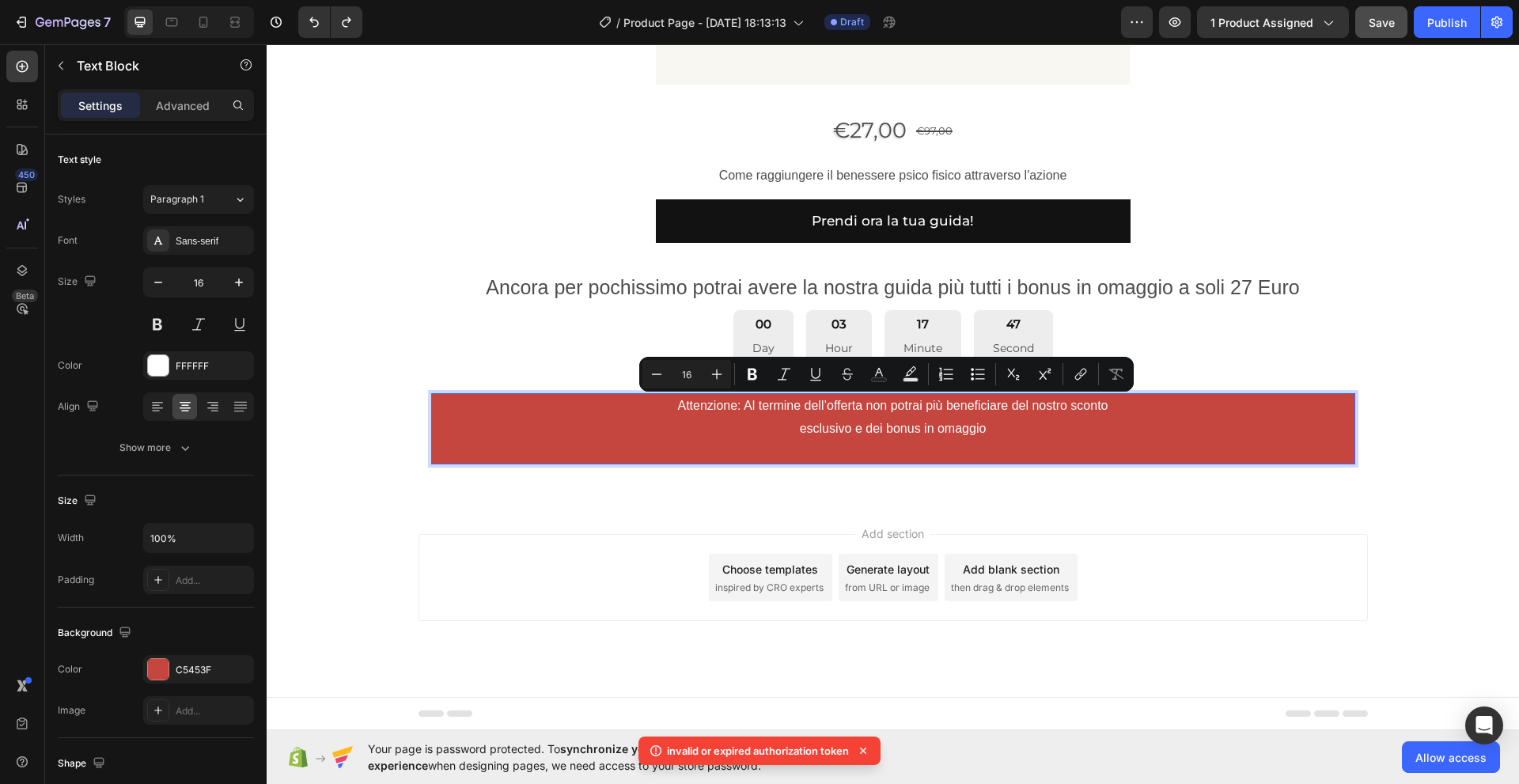
drag, startPoint x: 1044, startPoint y: 429, endPoint x: 637, endPoint y: 394, distance: 408.5
click at [637, 394] on p "Attenzione: Al termine dell’offerta non potrai più beneficiare del nostro scont…" at bounding box center [892, 428] width 920 height 68
click at [1142, 419] on p "Attenzione: Al termine dell’offerta non potrai più beneficiare del nostro scont…" at bounding box center [892, 428] width 920 height 68
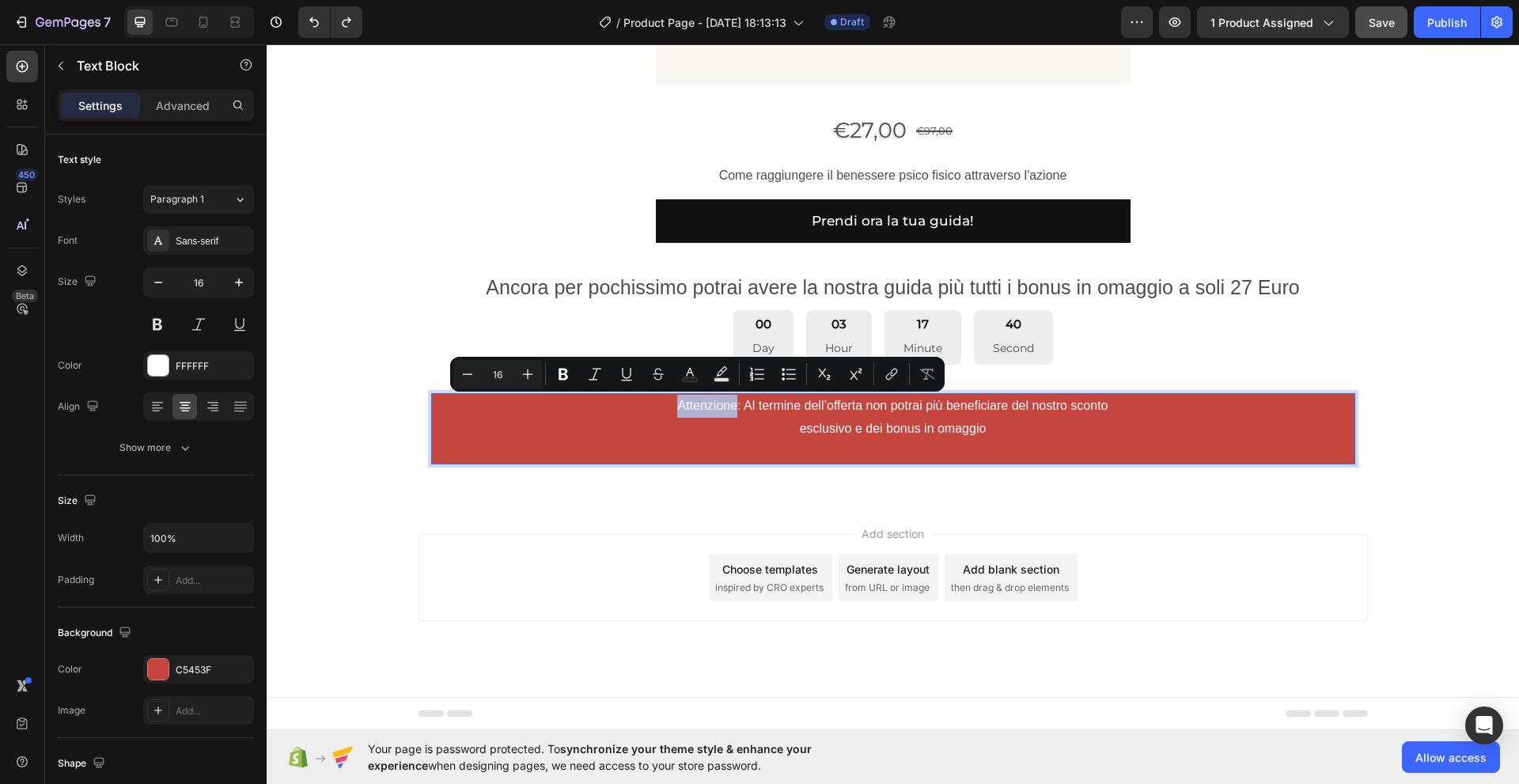
drag, startPoint x: 728, startPoint y: 405, endPoint x: 661, endPoint y: 410, distance: 67.2
click at [661, 410] on p "Attenzione: Al termine dell’offerta non potrai più beneficiare del nostro scont…" at bounding box center [892, 428] width 920 height 68
click at [562, 375] on icon "Editor contextual toolbar" at bounding box center [563, 374] width 16 height 16
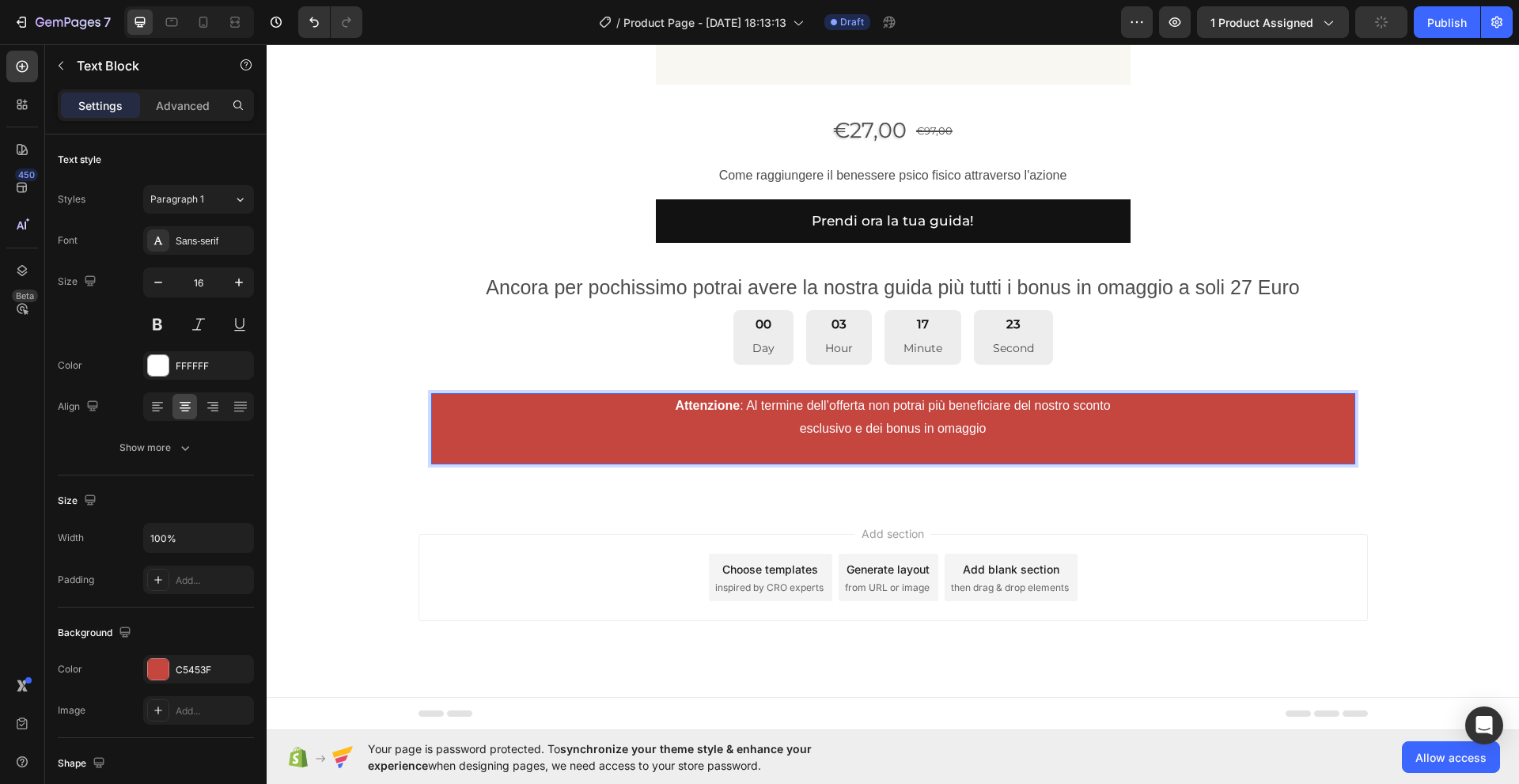
drag, startPoint x: 1045, startPoint y: 427, endPoint x: 1021, endPoint y: 407, distance: 31.2
click at [1021, 407] on p "Attenzione : Al termine dell’offerta non potrai più beneficiare del nostro scon…" at bounding box center [892, 428] width 920 height 68
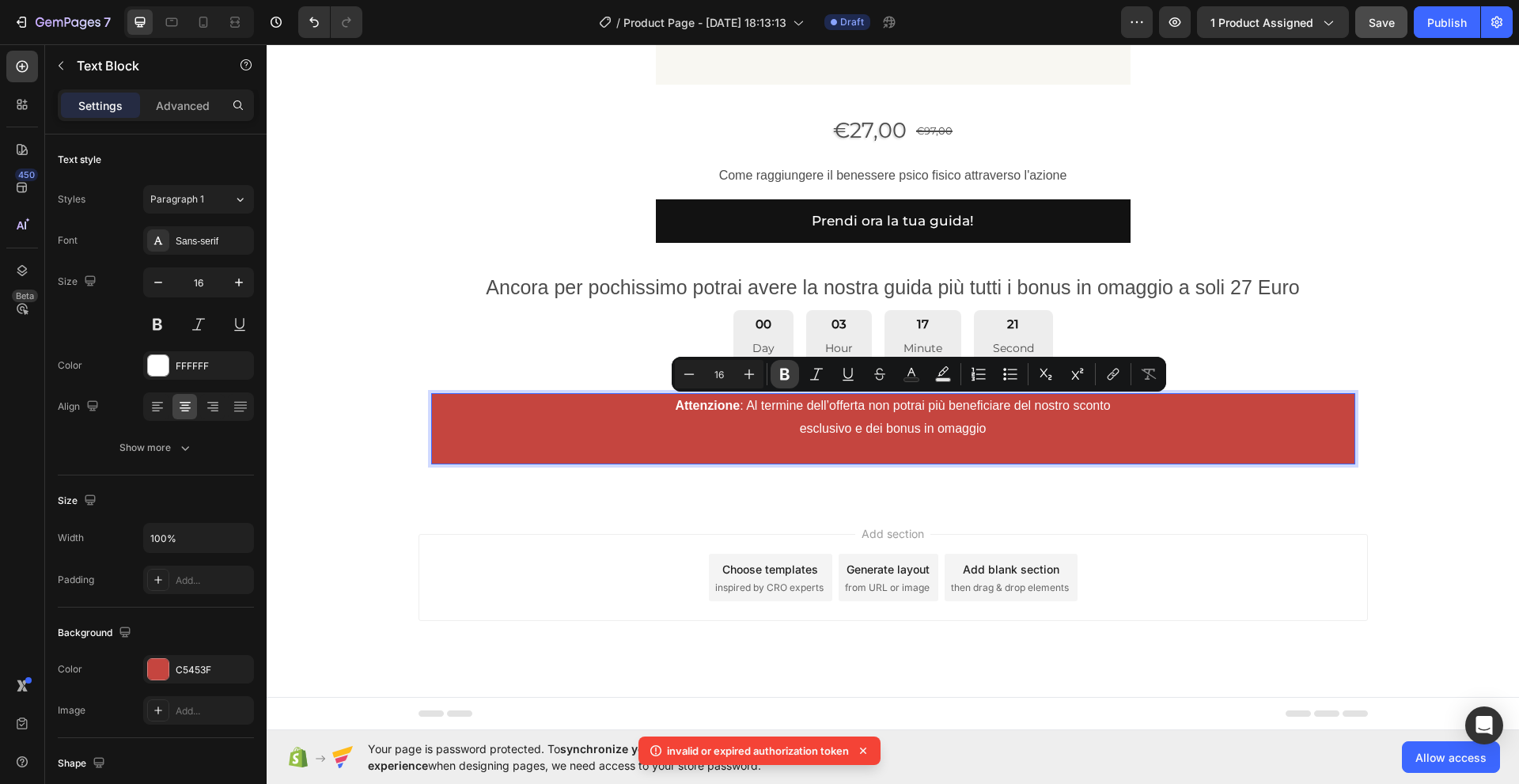
click at [785, 377] on icon "Editor contextual toolbar" at bounding box center [785, 374] width 16 height 16
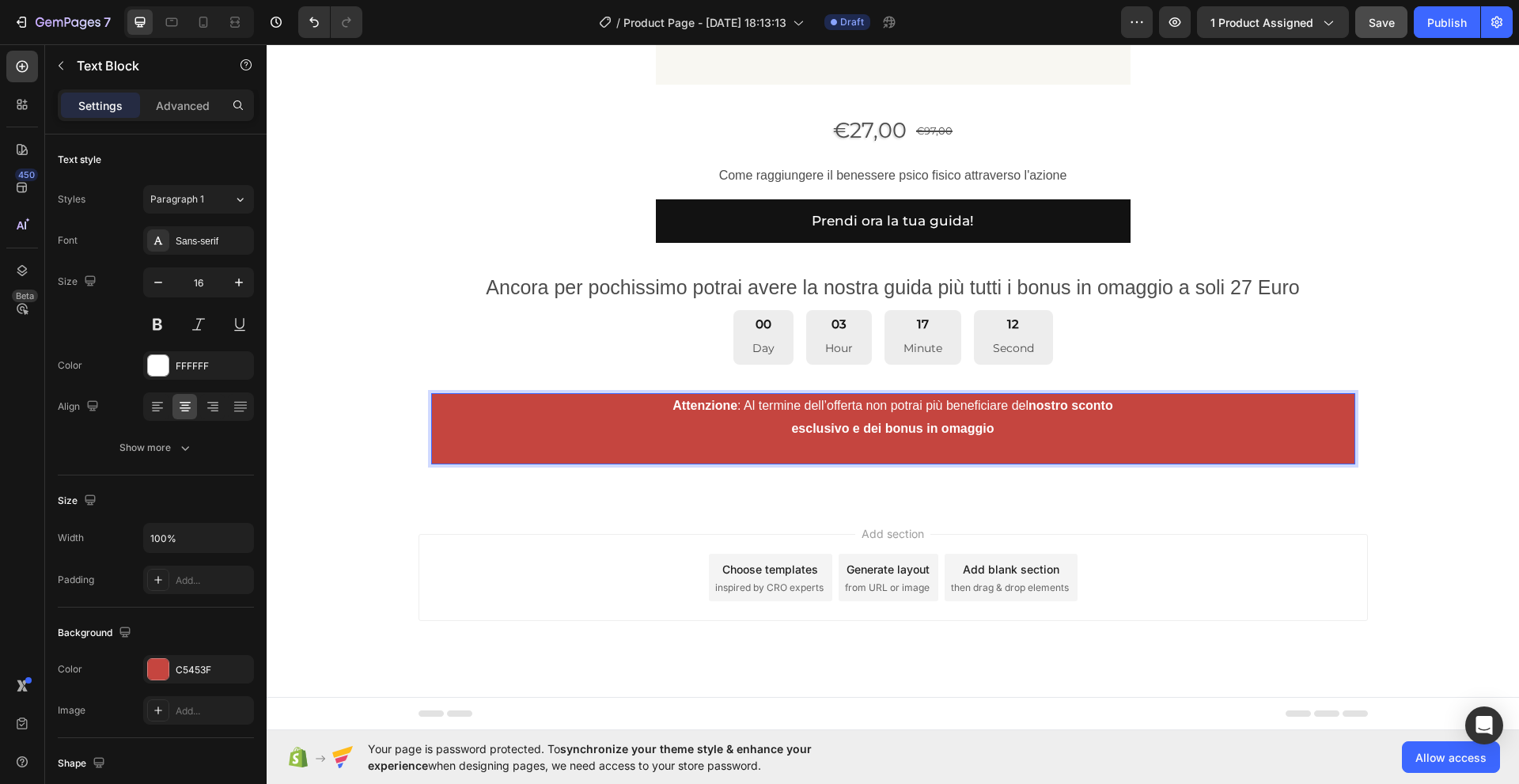
drag, startPoint x: 1056, startPoint y: 430, endPoint x: 651, endPoint y: 409, distance: 405.5
click at [651, 409] on p "Attenzione : Al termine dell’offerta non potrai più beneficiare del nostro scon…" at bounding box center [892, 428] width 920 height 68
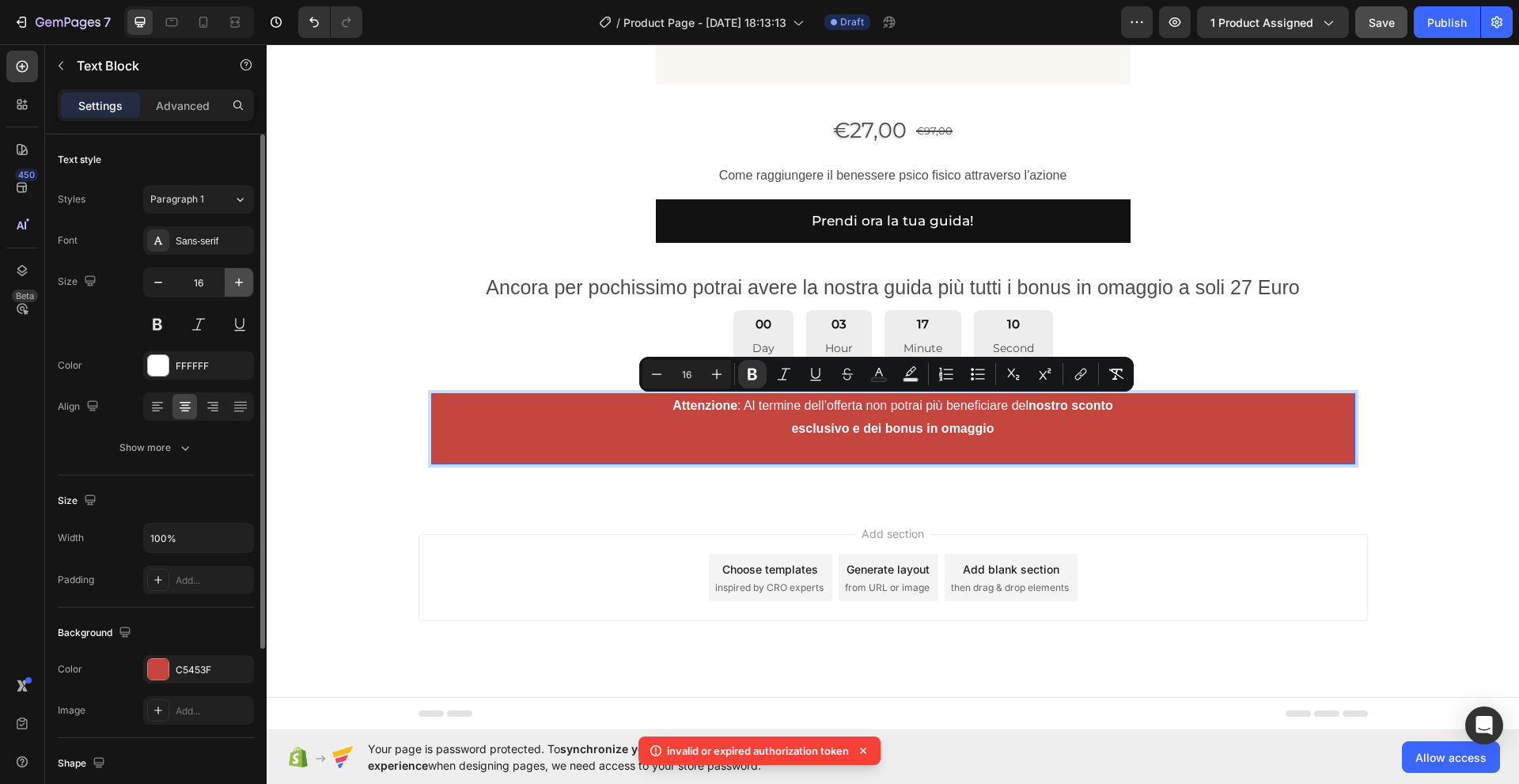
click at [238, 285] on icon "button" at bounding box center [239, 282] width 16 height 16
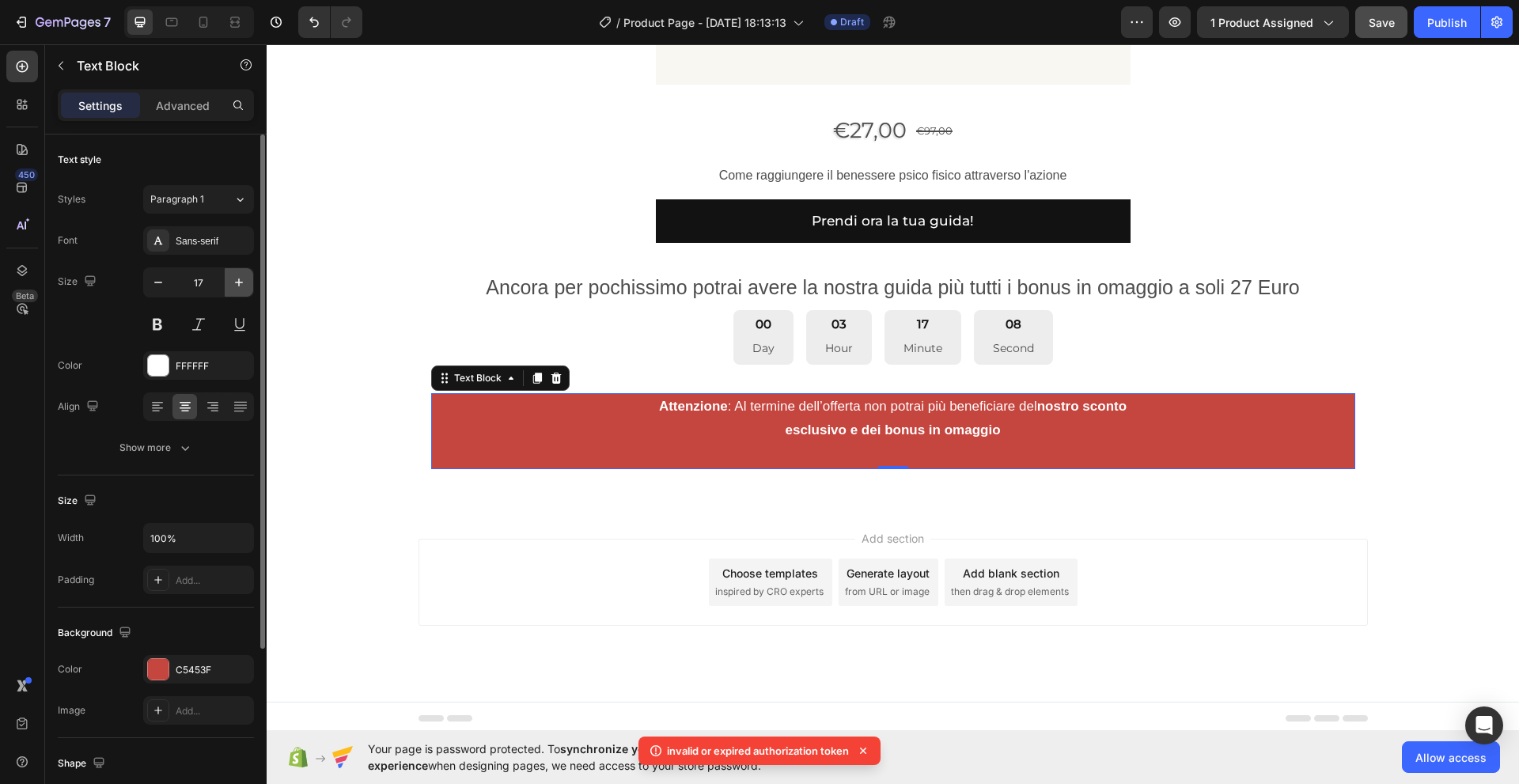
click at [238, 285] on icon "button" at bounding box center [239, 282] width 16 height 16
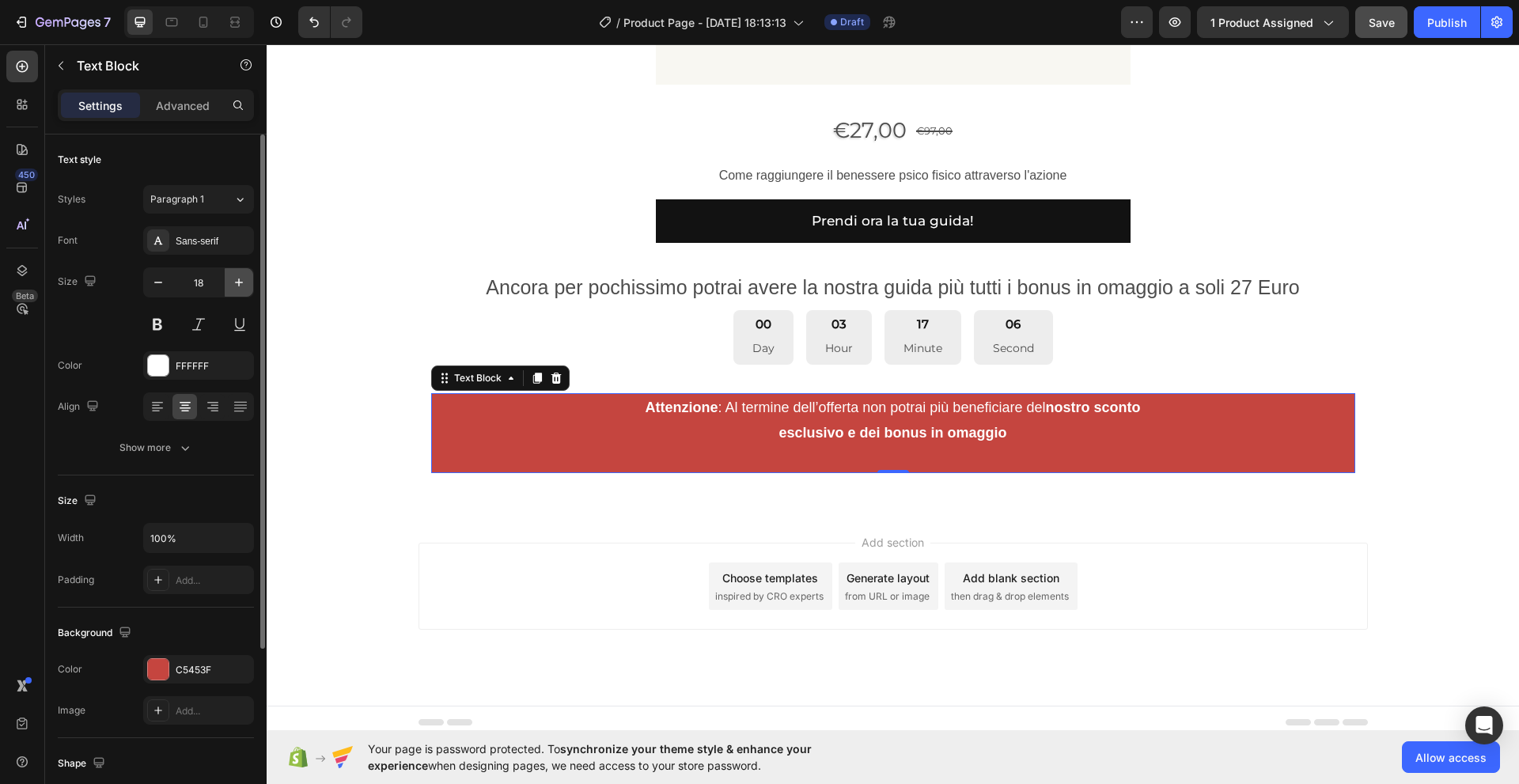
click at [238, 285] on icon "button" at bounding box center [239, 282] width 16 height 16
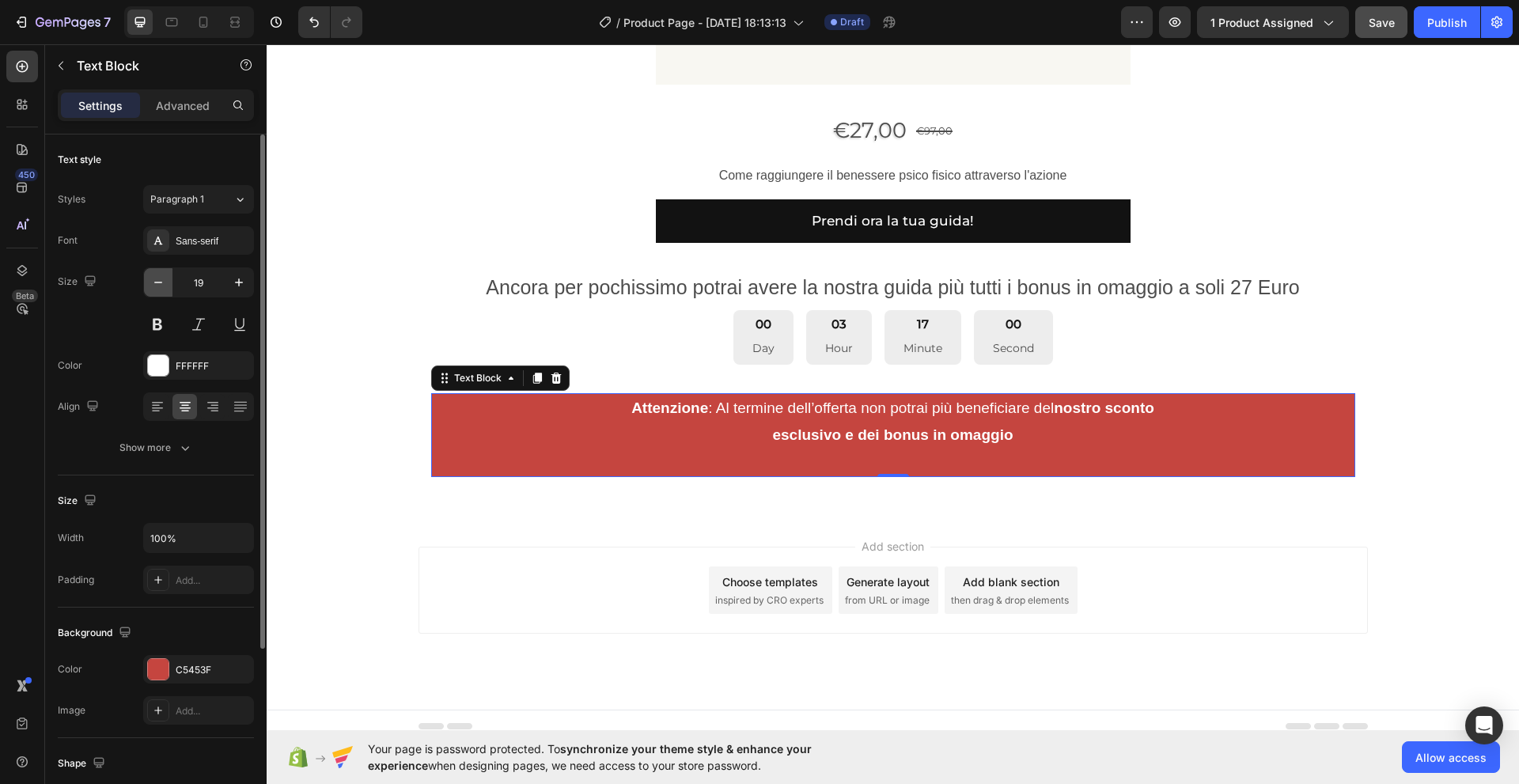
click at [160, 289] on icon "button" at bounding box center [158, 282] width 16 height 16
type input "18"
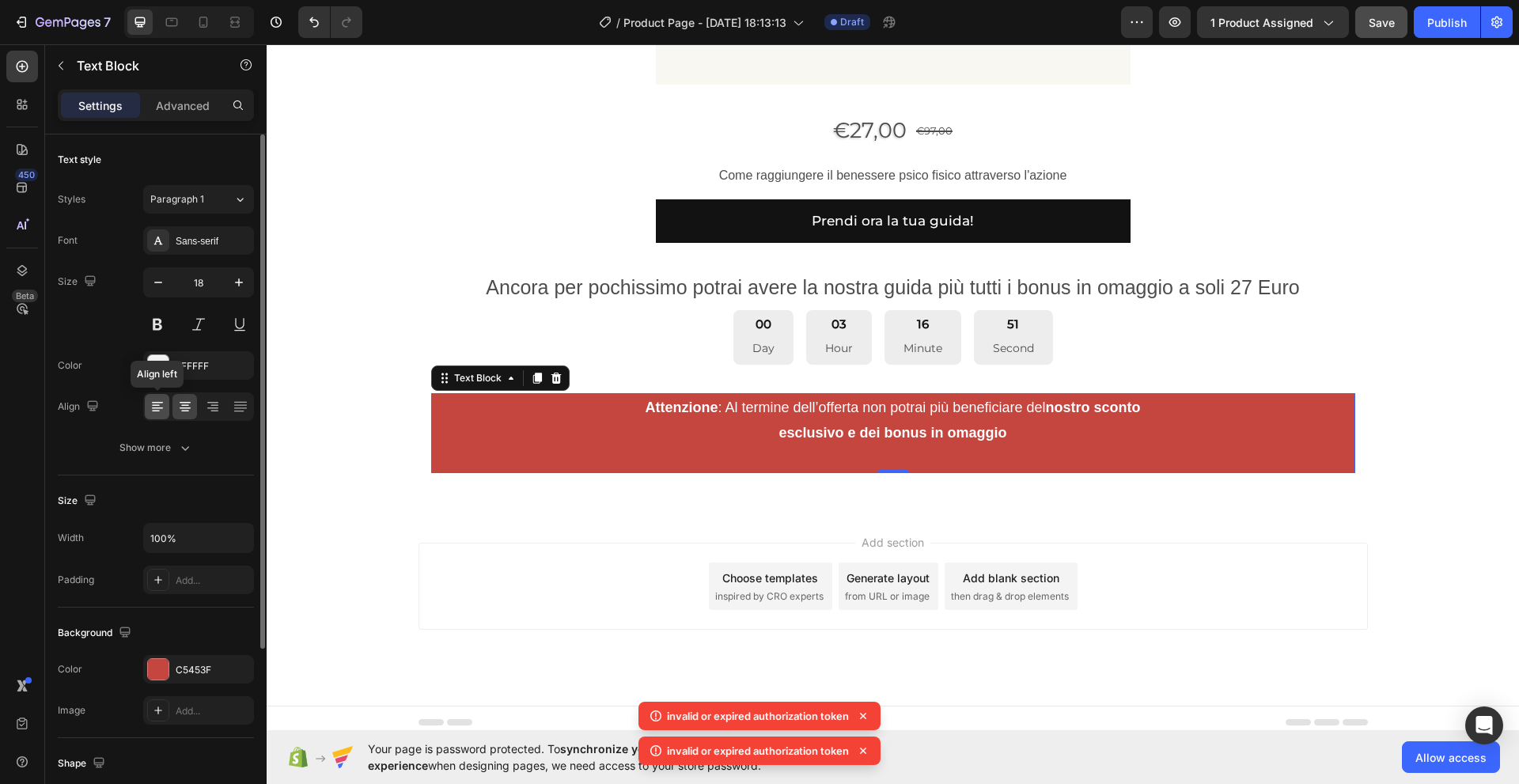
click at [155, 410] on icon at bounding box center [156, 411] width 8 height 2
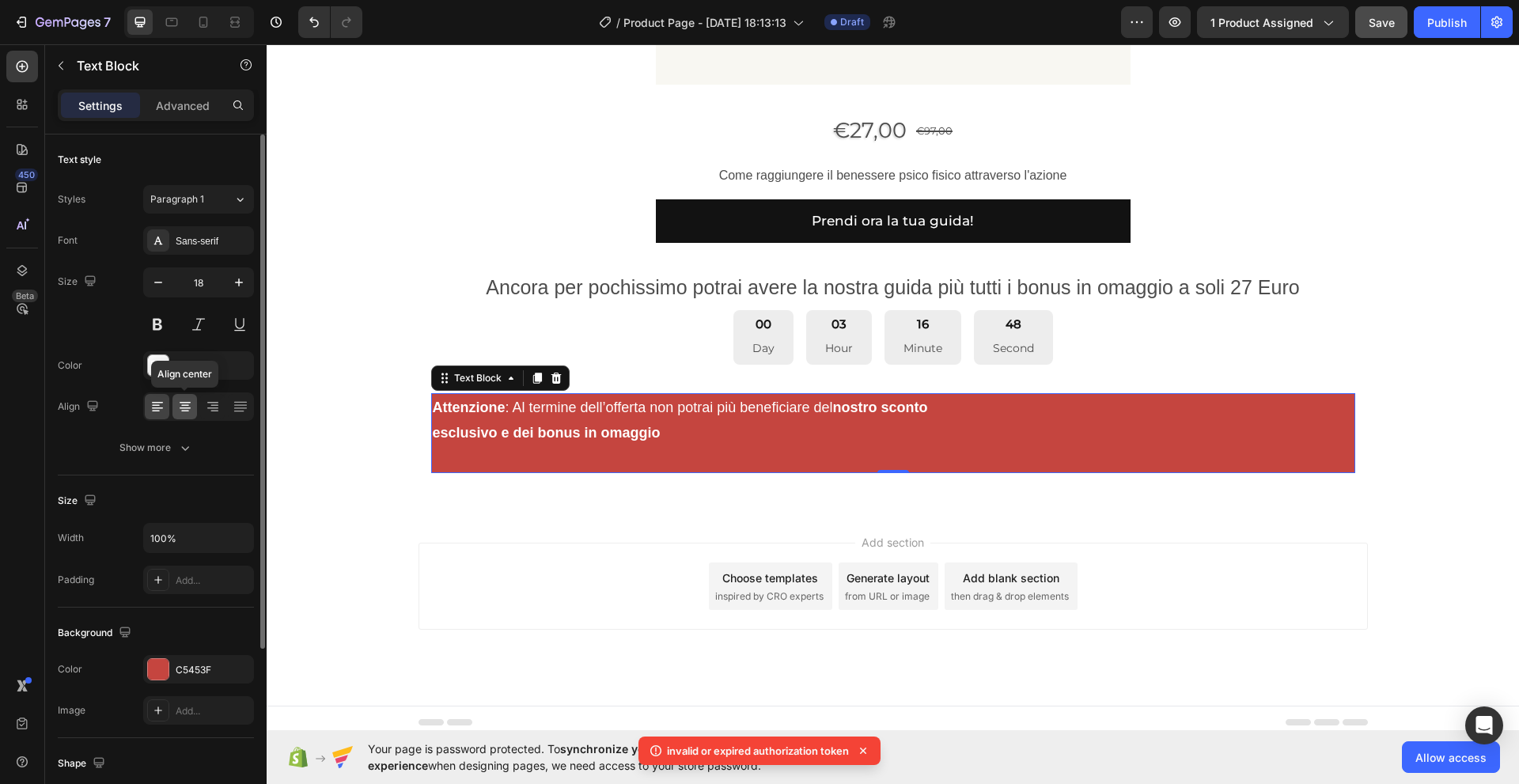
click at [181, 409] on icon at bounding box center [185, 407] width 16 height 16
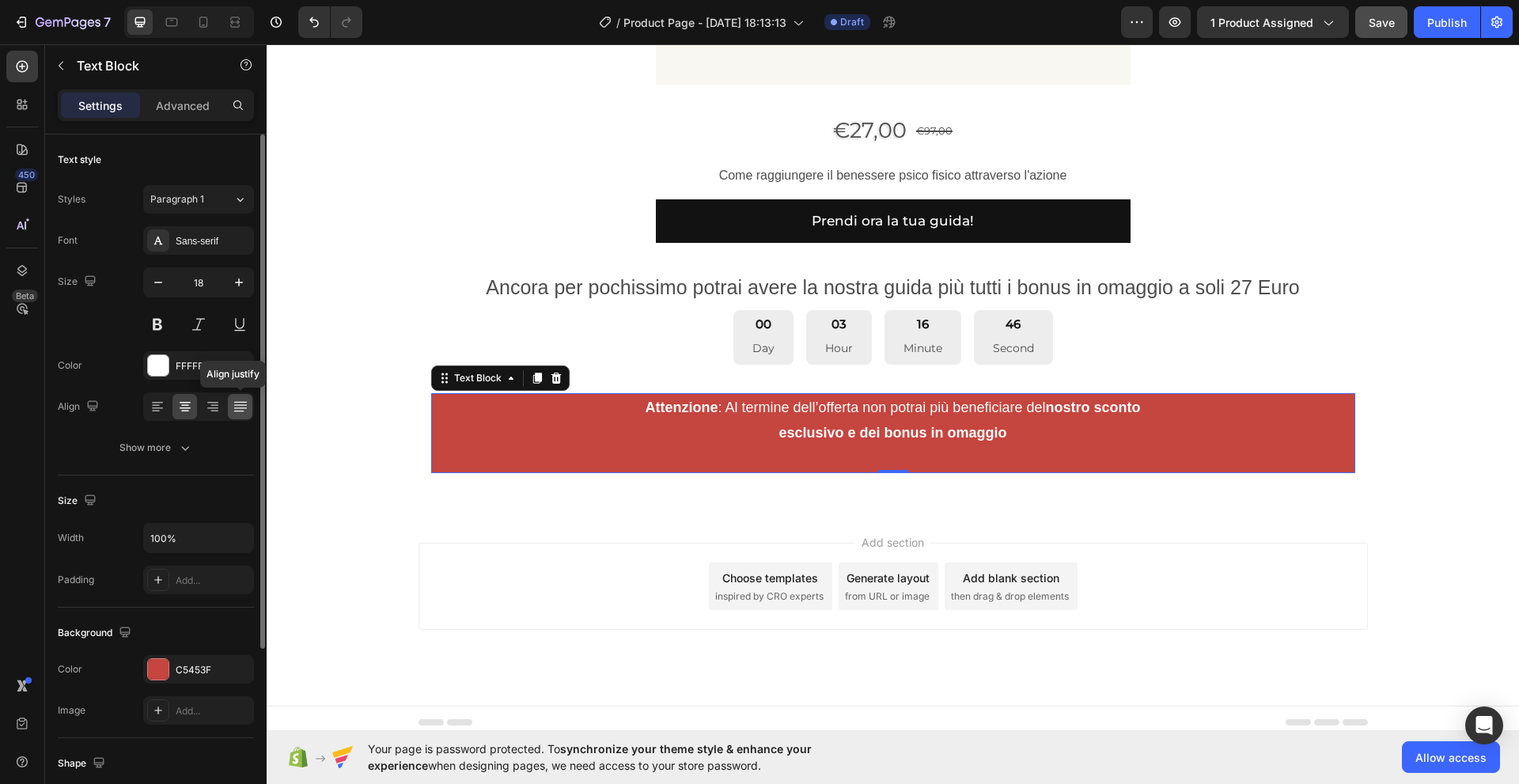
click at [240, 406] on icon at bounding box center [240, 407] width 16 height 16
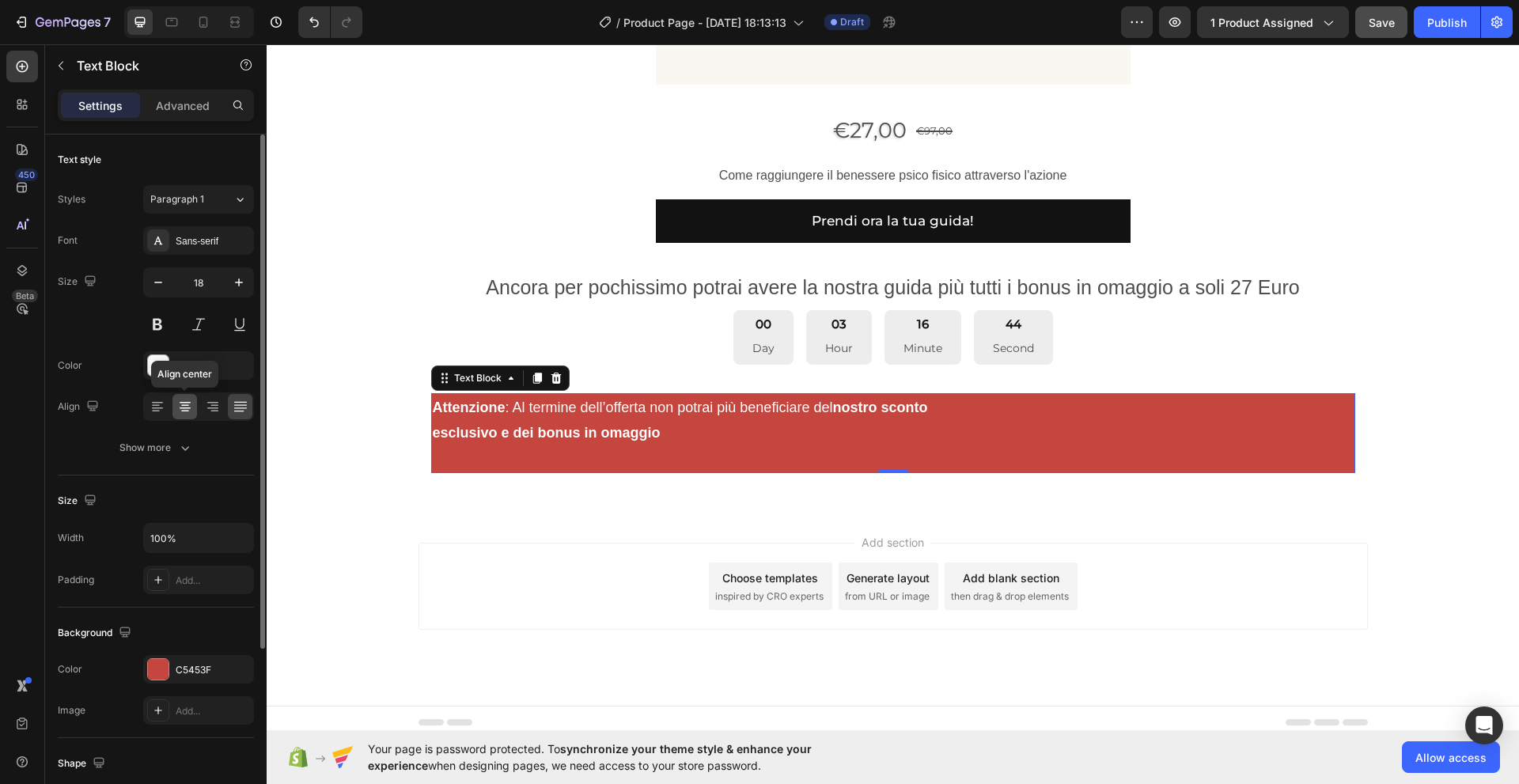
click at [187, 409] on icon at bounding box center [185, 407] width 16 height 16
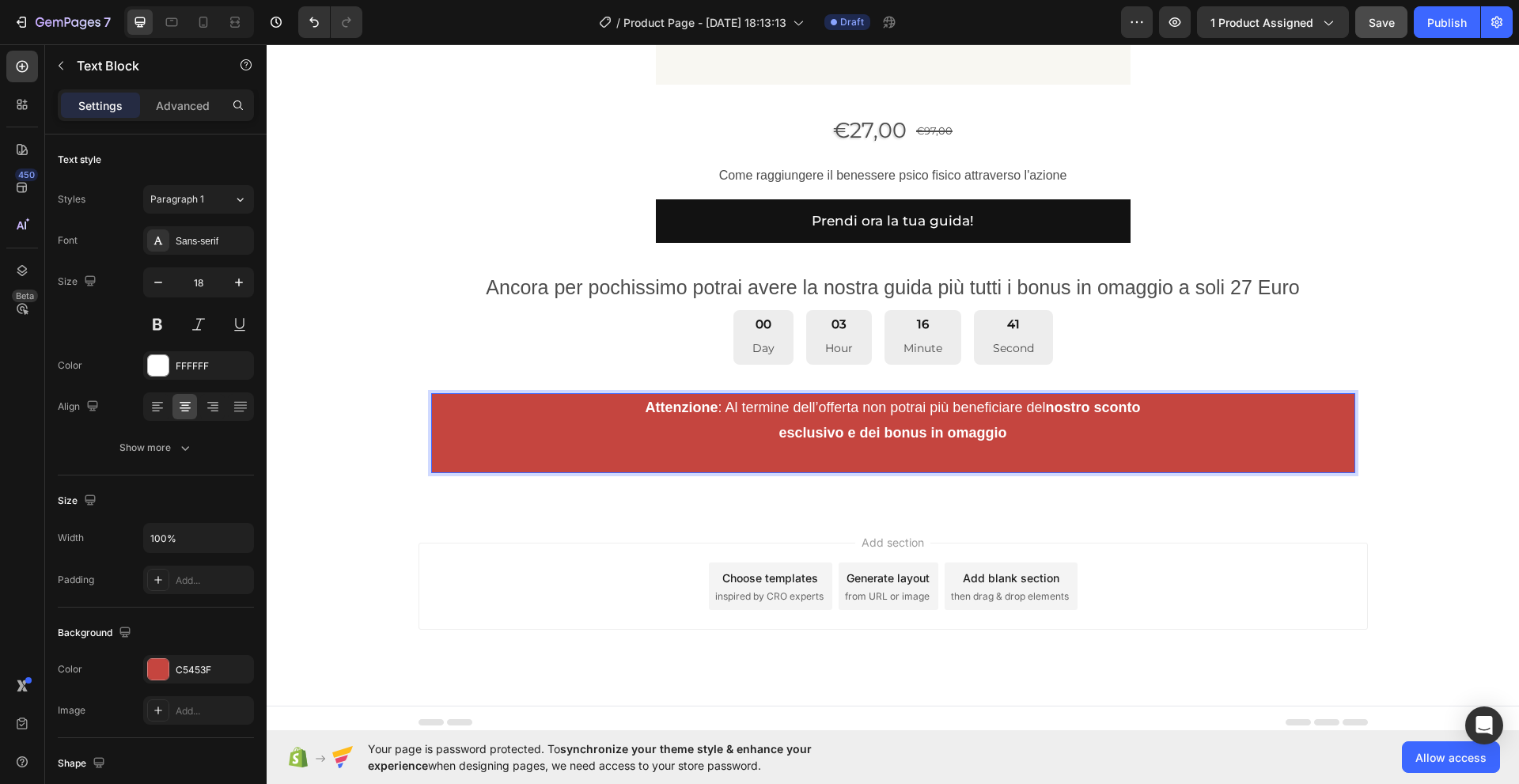
click at [596, 451] on p "Attenzione : Al termine dell’offerta non potrai più beneficiare del nostro scon…" at bounding box center [892, 432] width 920 height 77
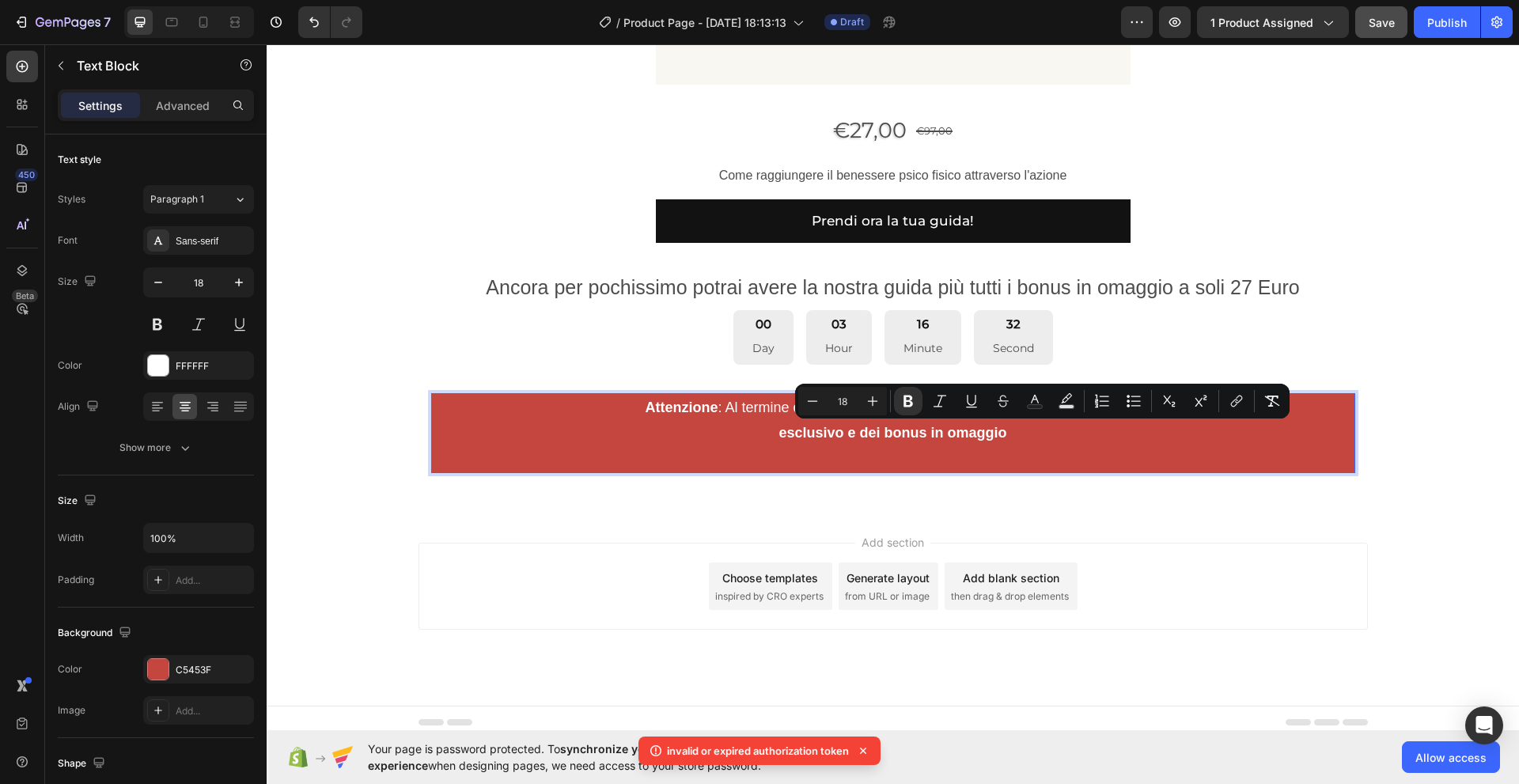
drag, startPoint x: 1072, startPoint y: 434, endPoint x: 1016, endPoint y: 435, distance: 56.0
click at [1016, 435] on p "Attenzione : Al termine dell’offerta non potrai più beneficiare del nostro scon…" at bounding box center [892, 432] width 920 height 77
click at [1036, 407] on rect "Editor contextual toolbar" at bounding box center [1034, 407] width 15 height 4
type input "FFFFFF"
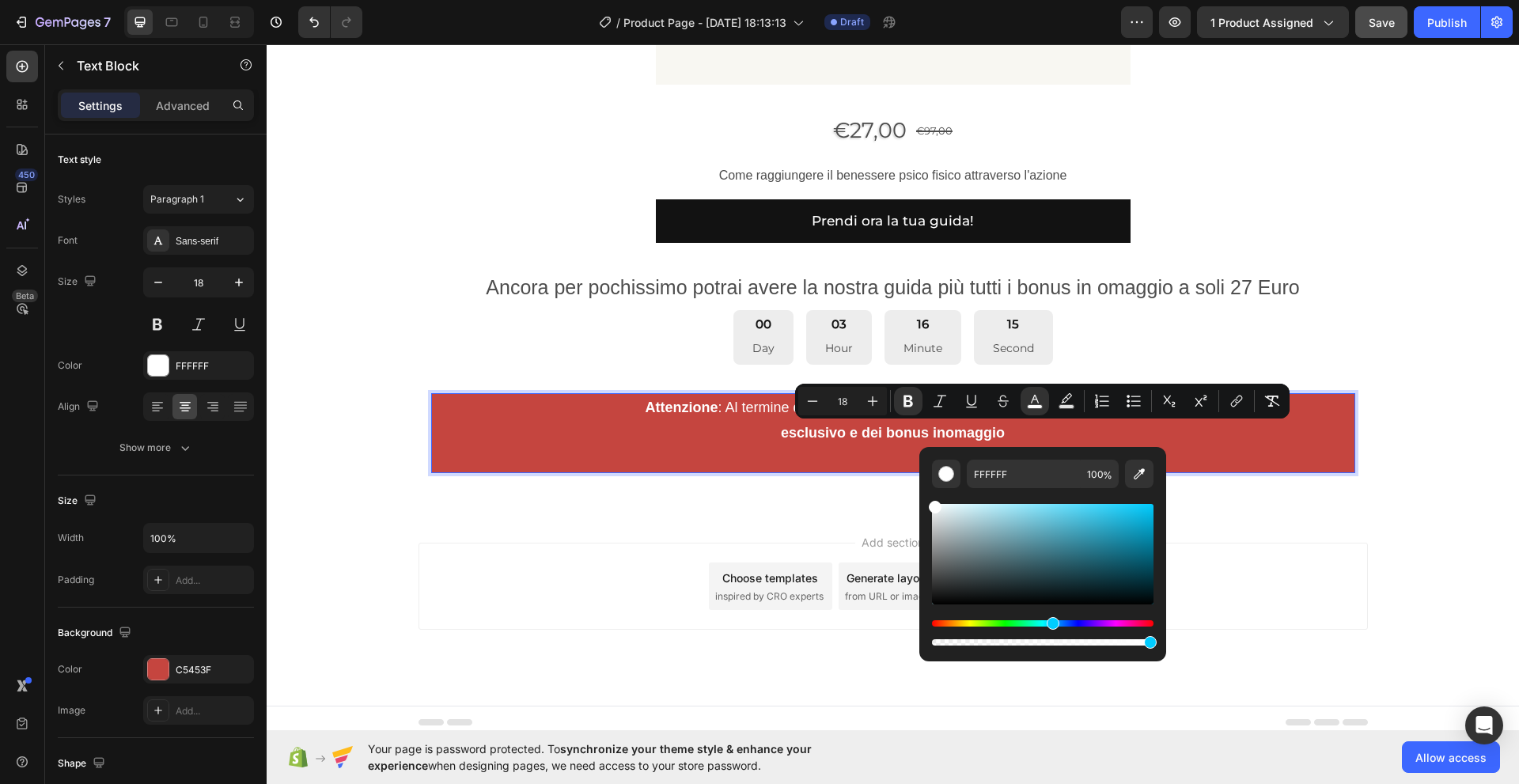
drag, startPoint x: 939, startPoint y: 623, endPoint x: 1050, endPoint y: 622, distance: 111.0
click at [1050, 622] on div "Hue" at bounding box center [1053, 623] width 12 height 12
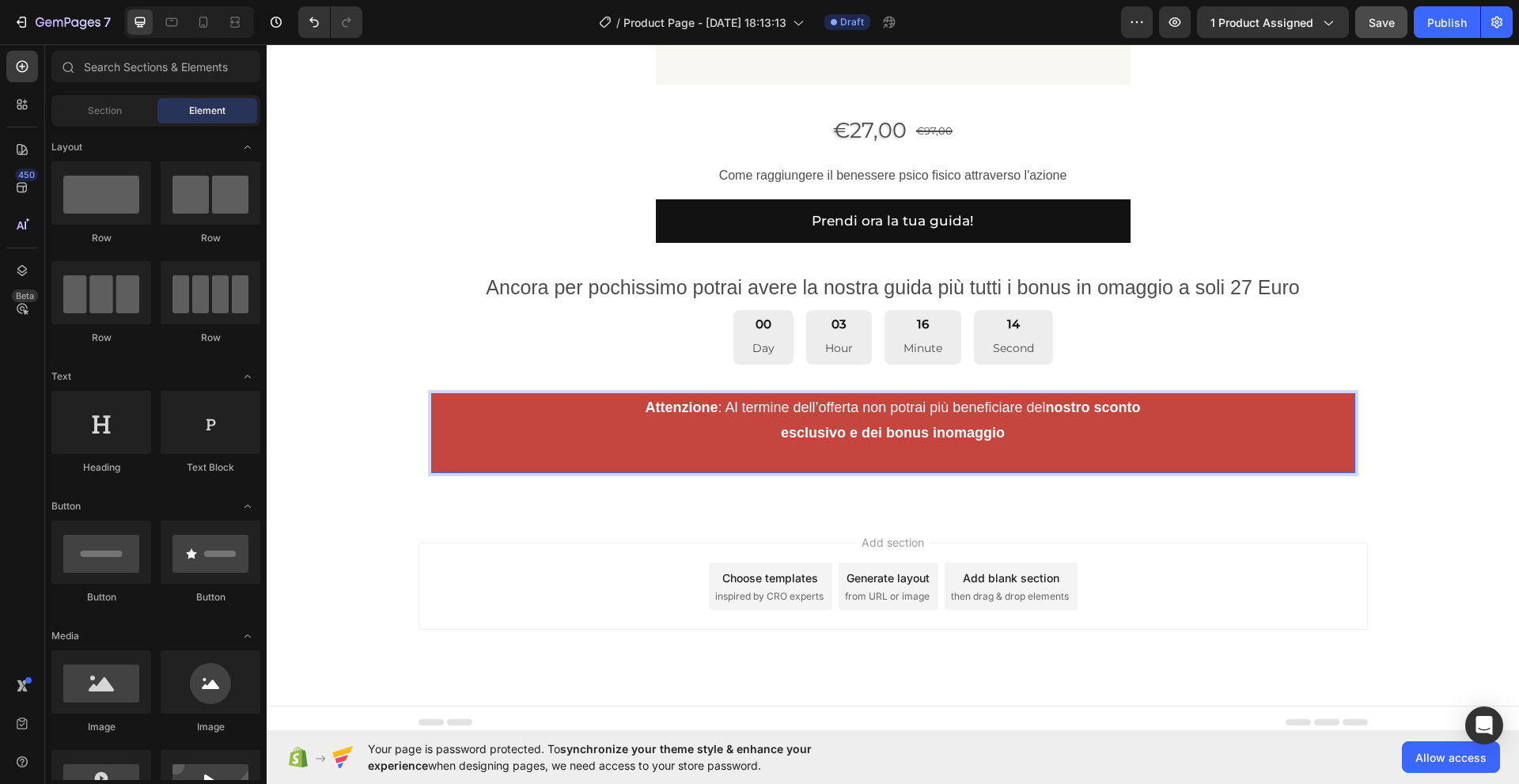
click at [1233, 518] on div "Add section Choose templates inspired by CRO experts Generate layout from URL o…" at bounding box center [893, 608] width 1252 height 194
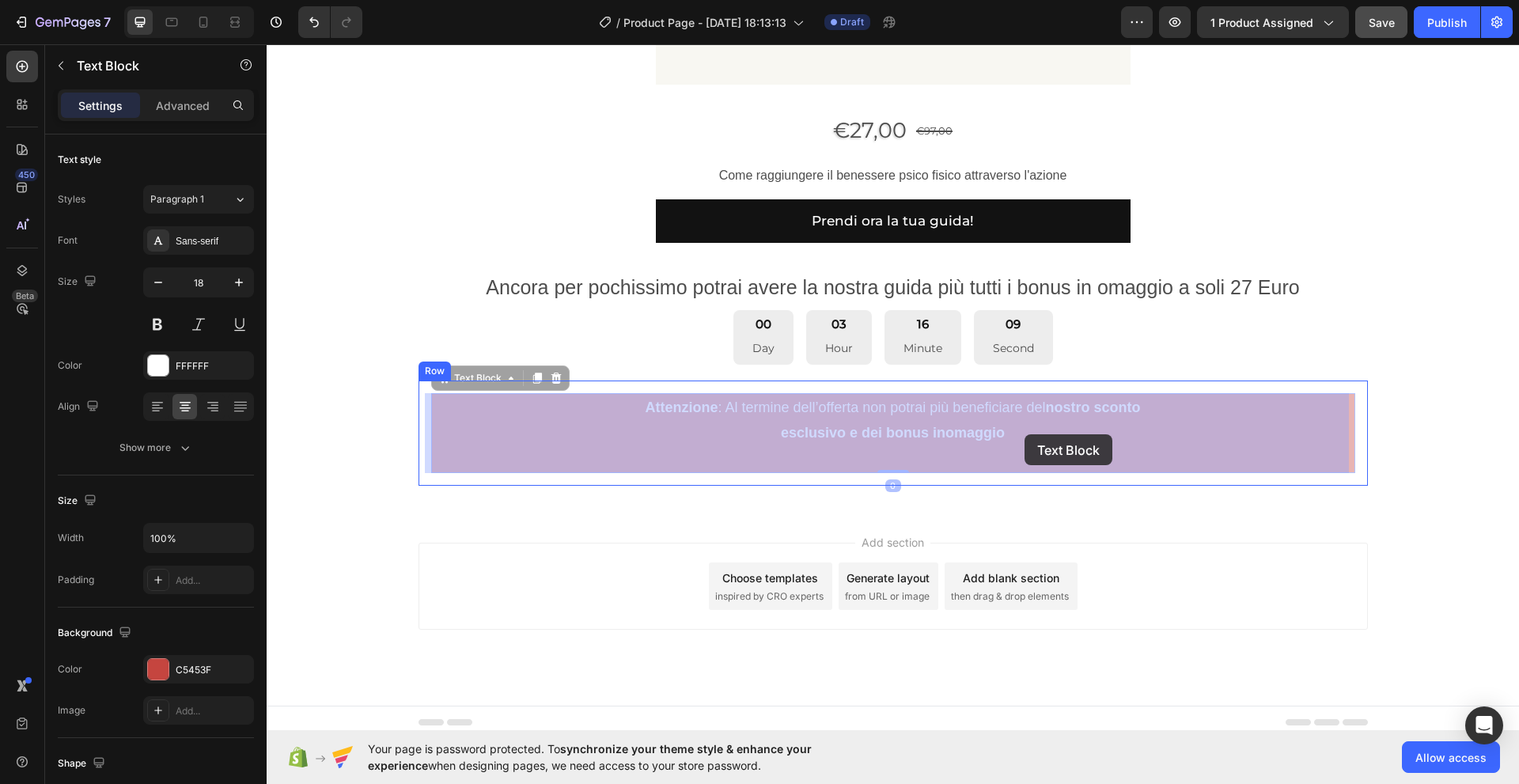
drag, startPoint x: 1072, startPoint y: 431, endPoint x: 1025, endPoint y: 434, distance: 47.1
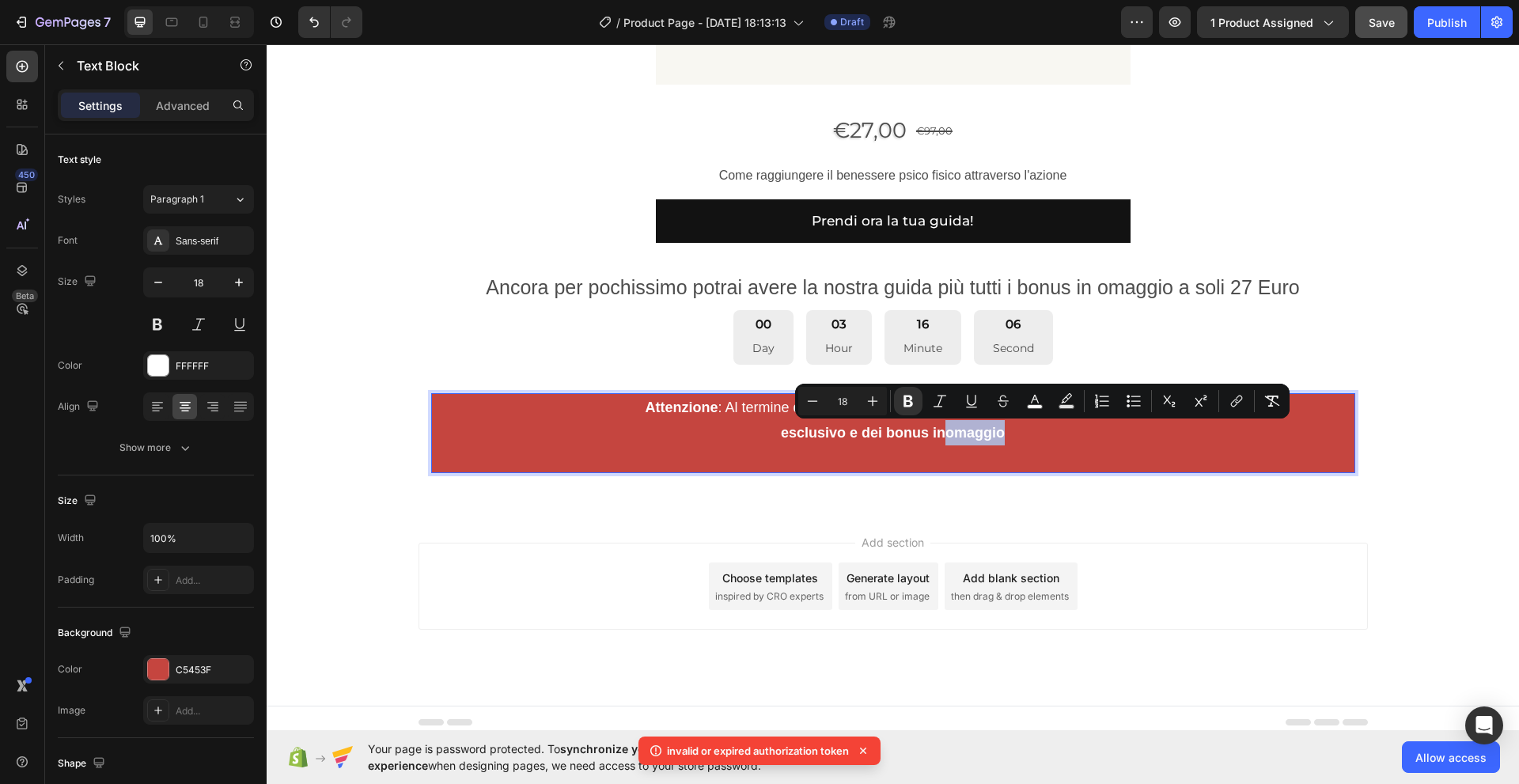
drag, startPoint x: 1011, startPoint y: 438, endPoint x: 1075, endPoint y: 434, distance: 64.1
click at [1075, 434] on p "Attenzione : Al termine dell’offerta non potrai più beneficiare del nostro scon…" at bounding box center [892, 432] width 920 height 77
click at [1033, 401] on icon "Editor contextual toolbar" at bounding box center [1034, 401] width 16 height 16
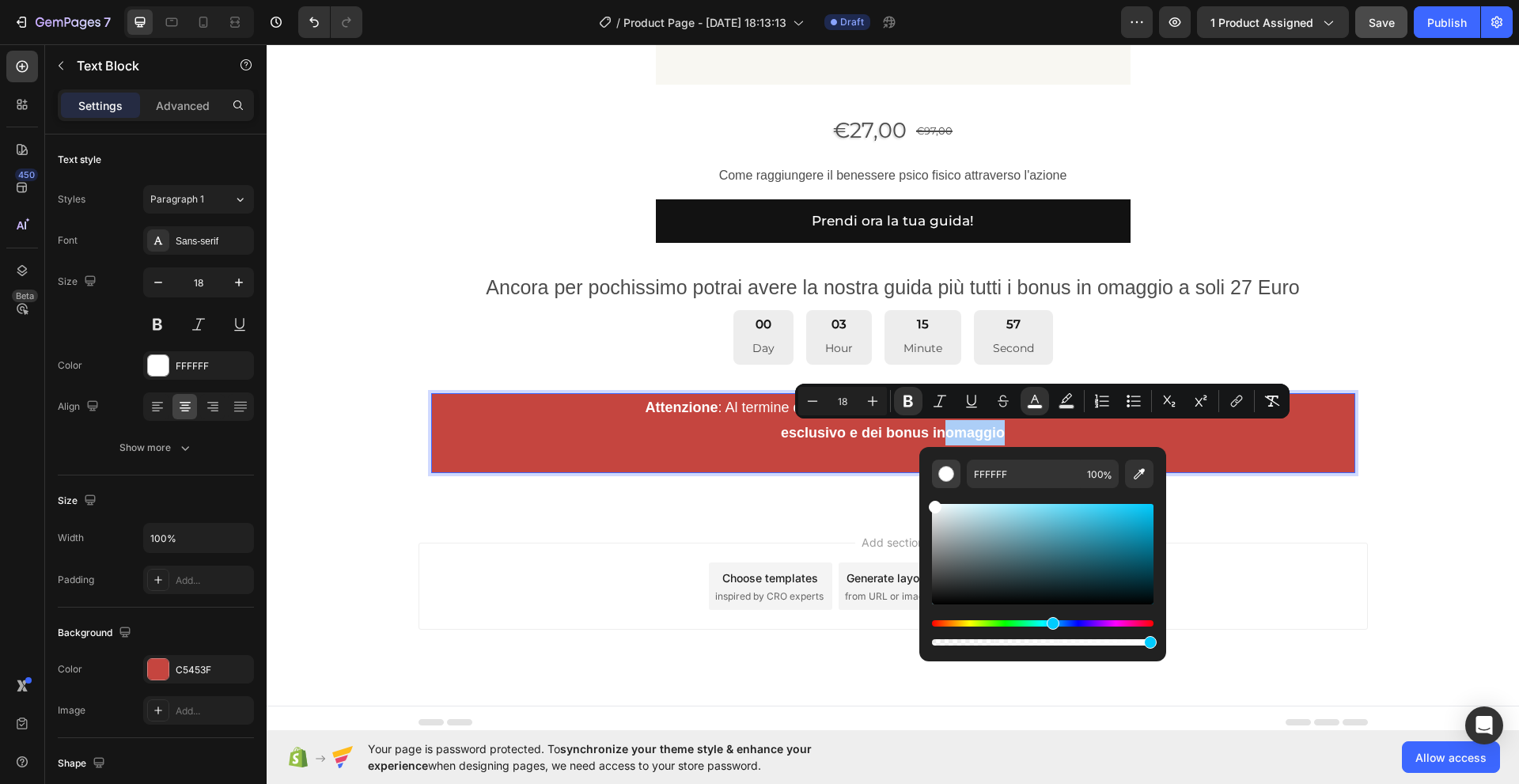
click at [946, 476] on div "Editor contextual toolbar" at bounding box center [946, 474] width 16 height 16
click at [1051, 623] on div "Hue" at bounding box center [1053, 623] width 12 height 12
click at [1051, 623] on div "Hue" at bounding box center [1054, 623] width 12 height 12
click at [1140, 476] on icon "Editor contextual toolbar" at bounding box center [1139, 474] width 16 height 16
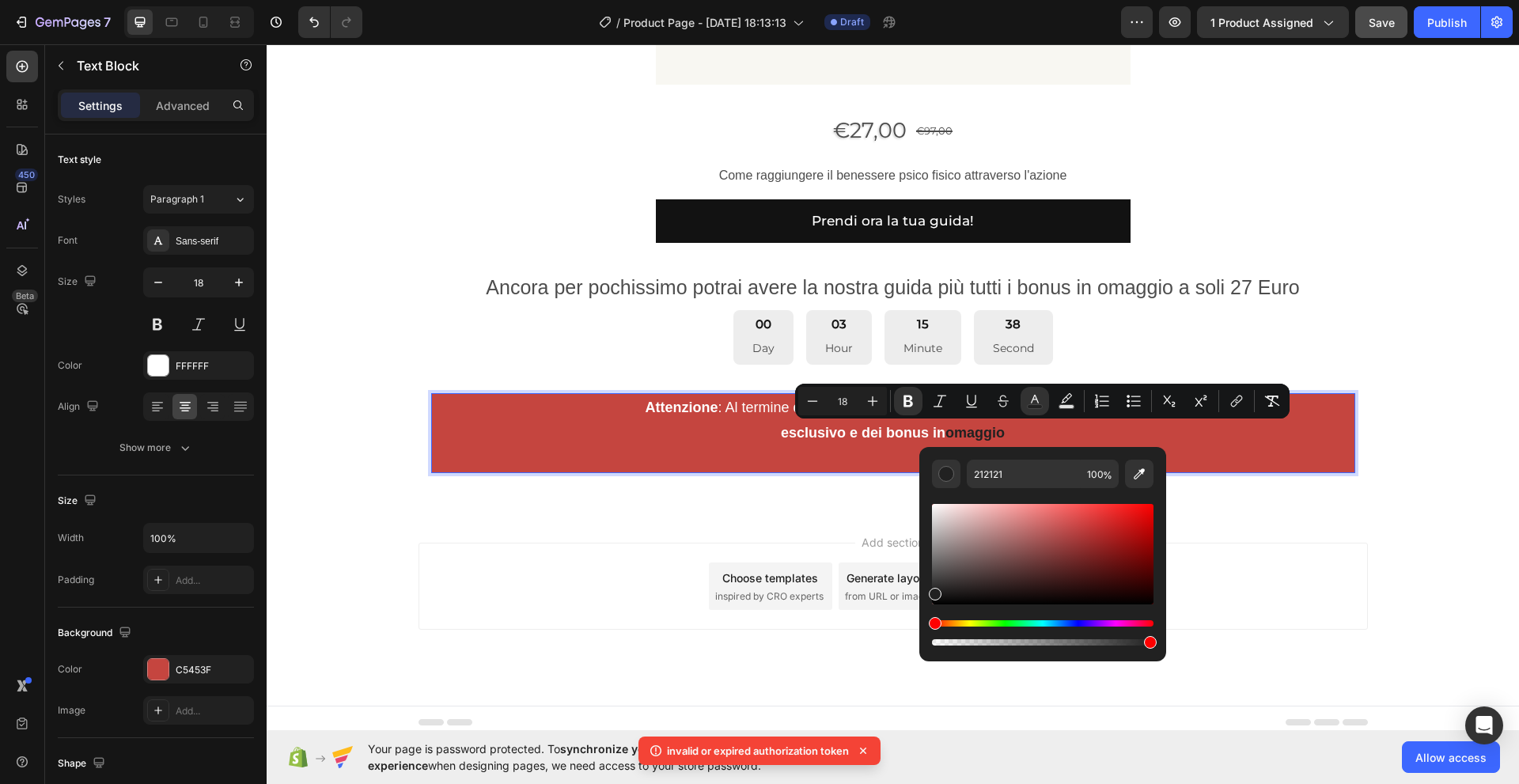
click at [1074, 621] on div "Hue" at bounding box center [1042, 622] width 222 height 6
click at [1140, 473] on icon "Editor contextual toolbar" at bounding box center [1139, 474] width 16 height 16
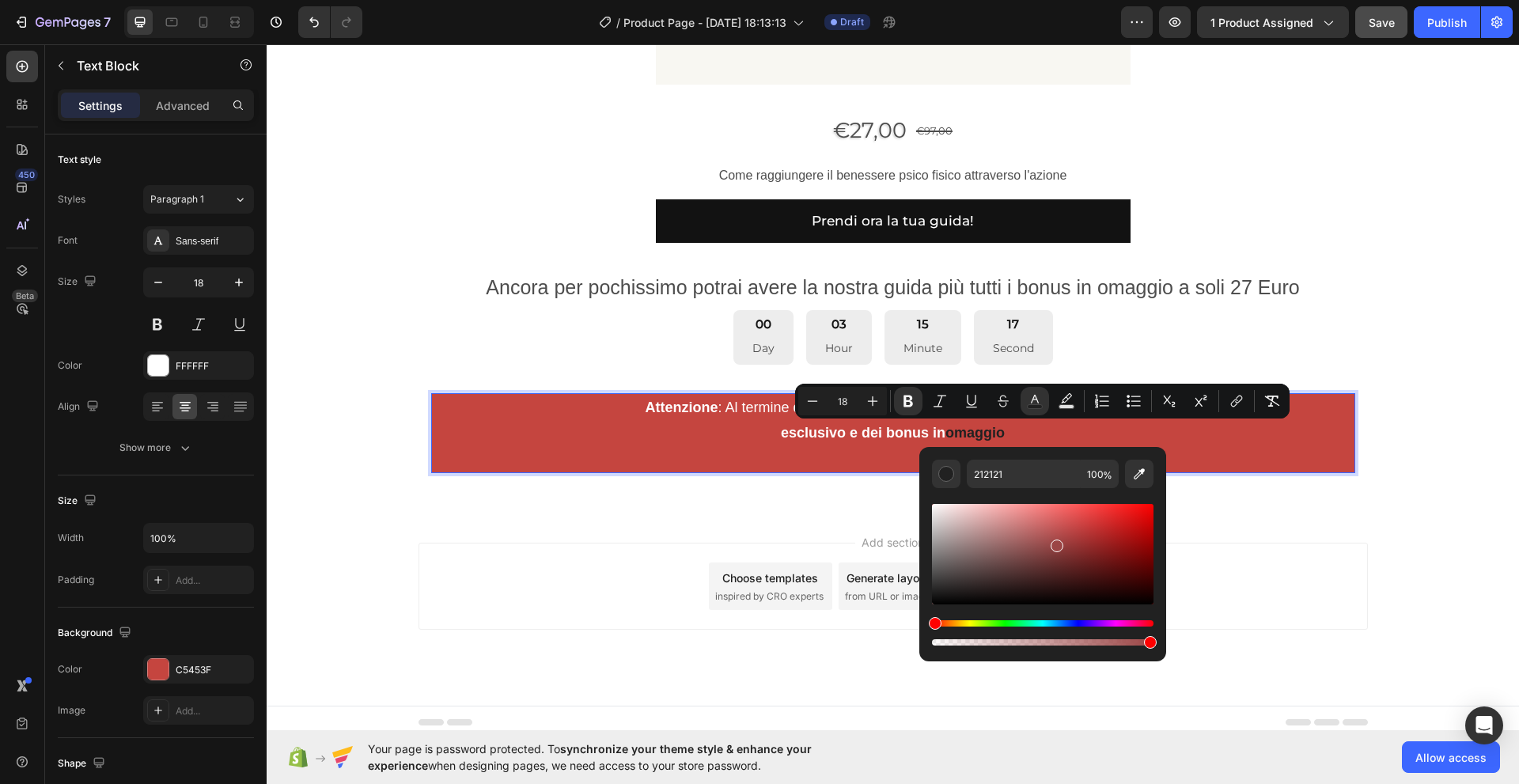
click at [1055, 543] on div "Editor contextual toolbar" at bounding box center [1042, 554] width 222 height 101
click at [1085, 521] on div "Editor contextual toolbar" at bounding box center [1042, 554] width 222 height 101
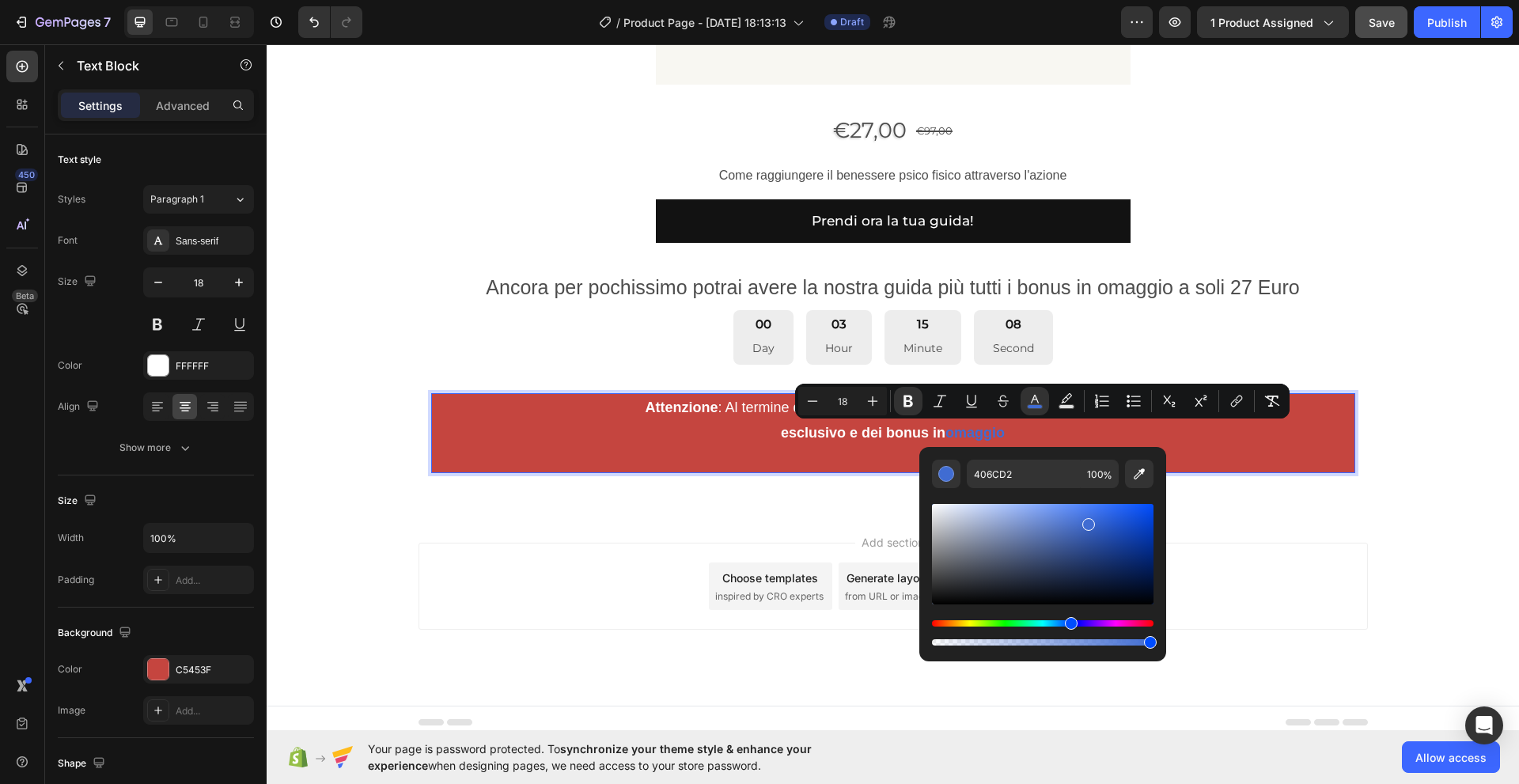
drag, startPoint x: 935, startPoint y: 621, endPoint x: 1069, endPoint y: 630, distance: 134.3
click at [1069, 630] on div "Editor contextual toolbar" at bounding box center [1042, 632] width 222 height 26
click at [1137, 477] on icon "Editor contextual toolbar" at bounding box center [1139, 474] width 11 height 11
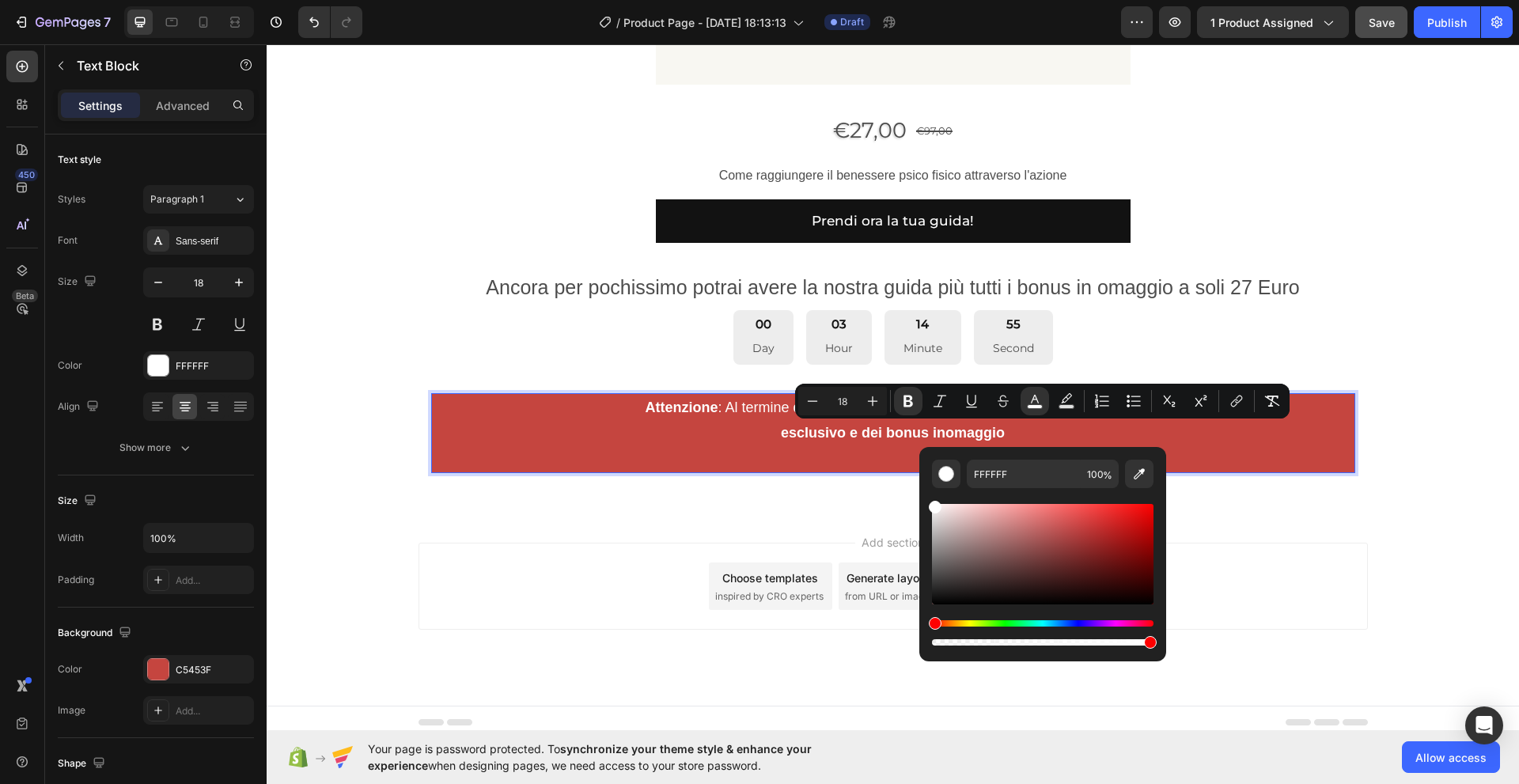
click at [1063, 622] on div "Hue" at bounding box center [1042, 622] width 222 height 6
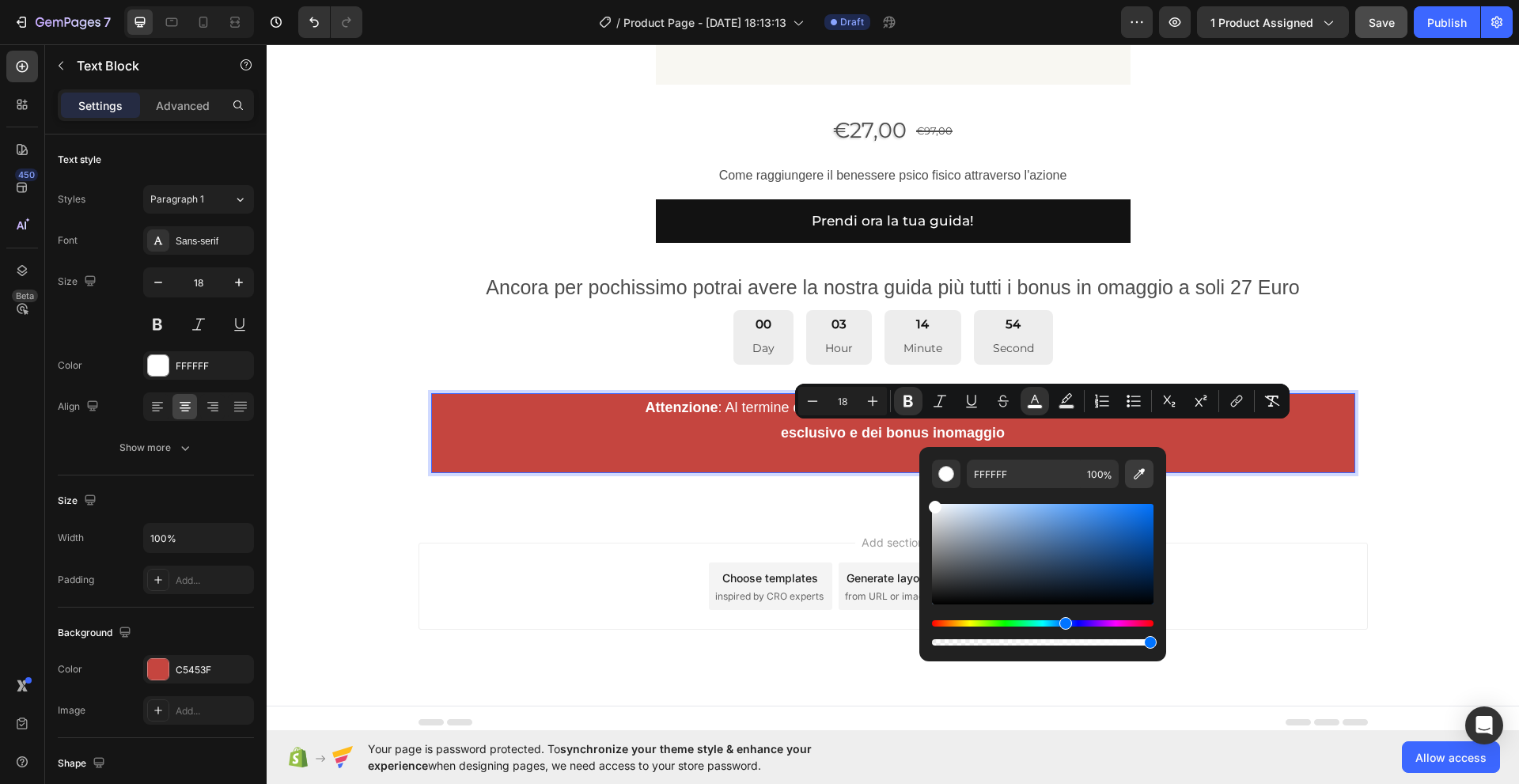
click at [1140, 472] on icon "Editor contextual toolbar" at bounding box center [1139, 474] width 16 height 16
click at [1141, 475] on icon "Editor contextual toolbar" at bounding box center [1139, 474] width 16 height 16
drag, startPoint x: 1065, startPoint y: 623, endPoint x: 1062, endPoint y: 593, distance: 30.1
click at [1062, 593] on div "Editor contextual toolbar" at bounding box center [1042, 574] width 222 height 148
click at [1148, 472] on button "Editor contextual toolbar" at bounding box center [1139, 474] width 28 height 28
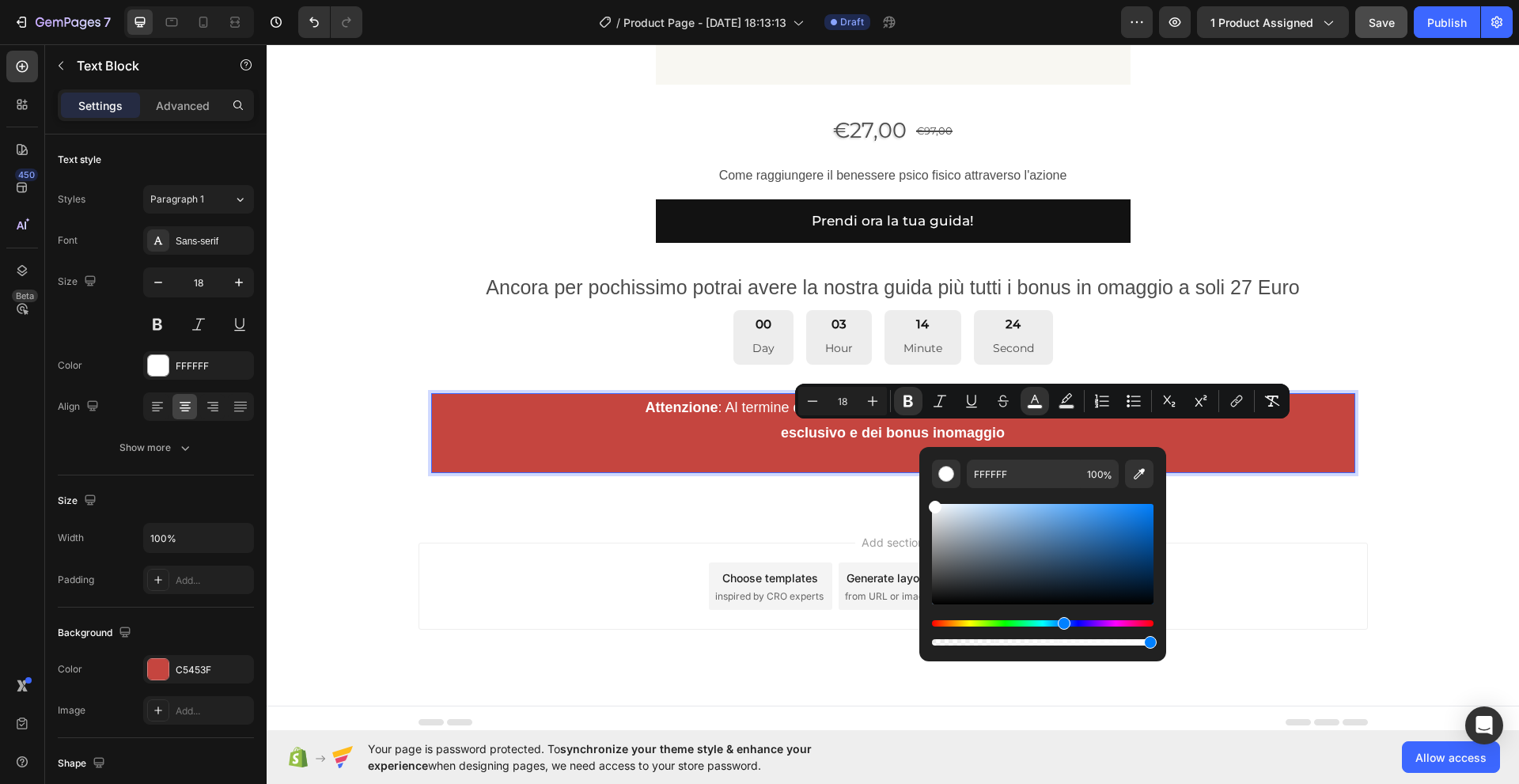
type input "0F76DE"
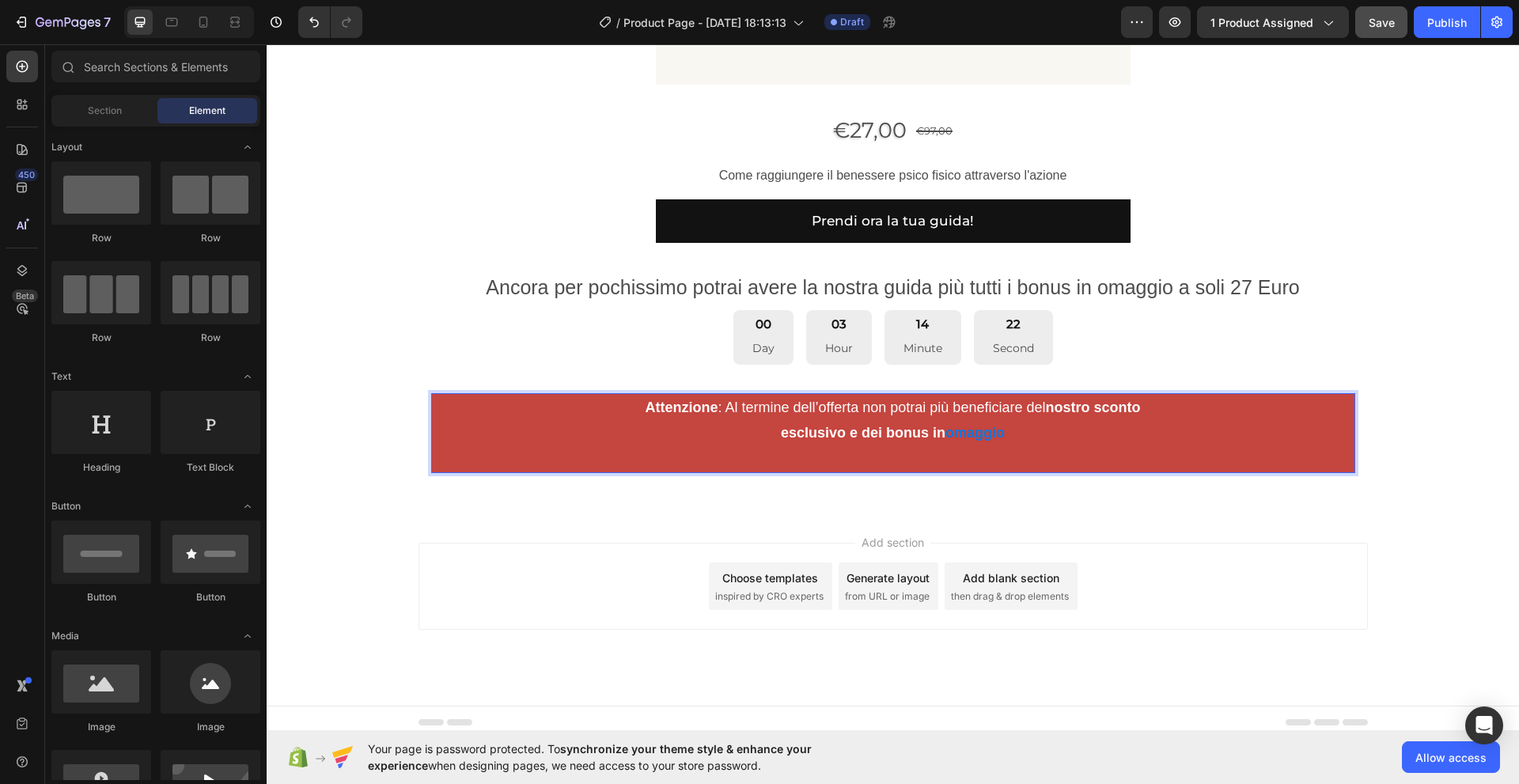
click at [1282, 512] on div "Add section Choose templates inspired by CRO experts Generate layout from URL o…" at bounding box center [893, 608] width 1252 height 194
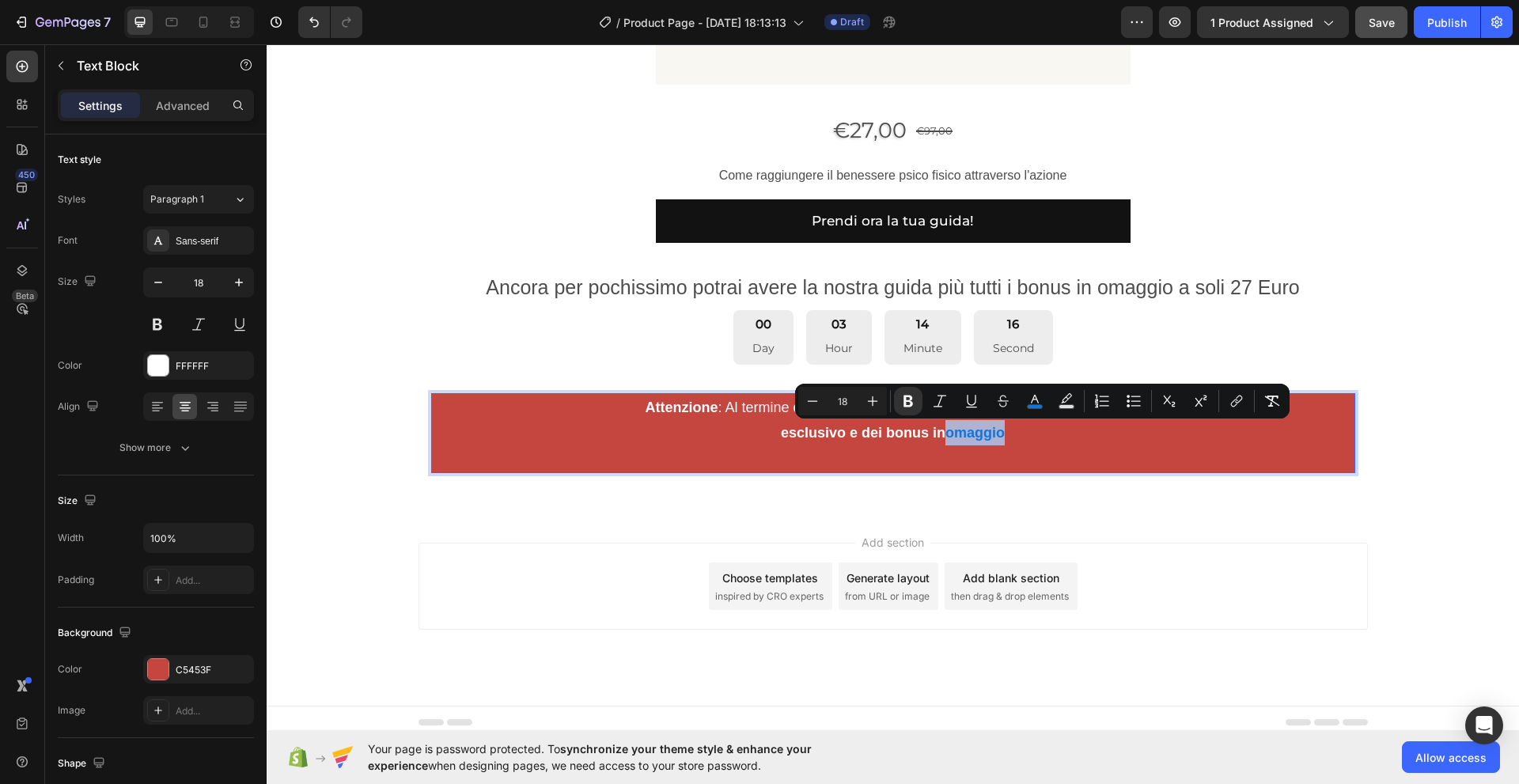
drag, startPoint x: 1081, startPoint y: 435, endPoint x: 1013, endPoint y: 437, distance: 68.0
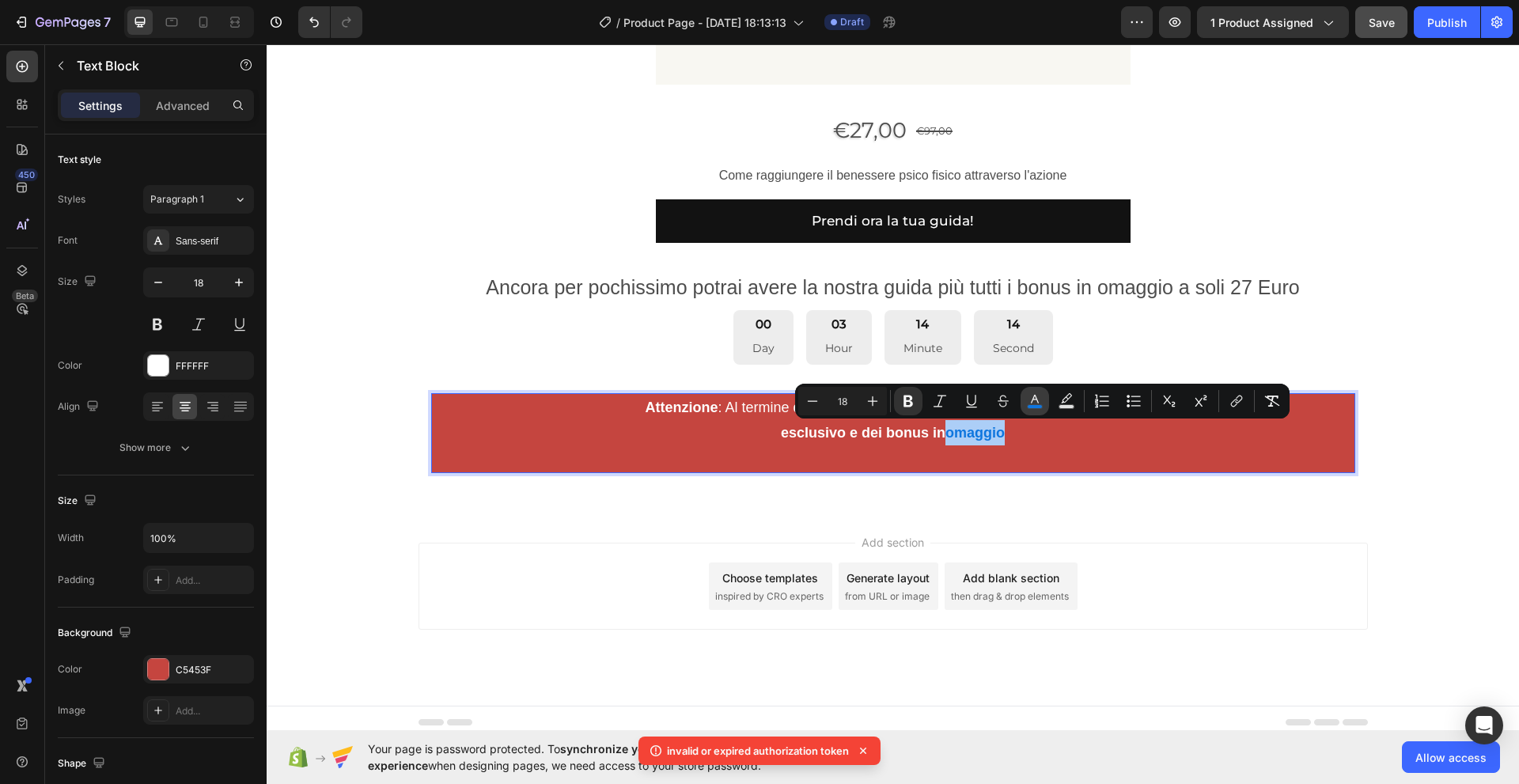
click at [1037, 405] on rect "Editor contextual toolbar" at bounding box center [1034, 407] width 15 height 4
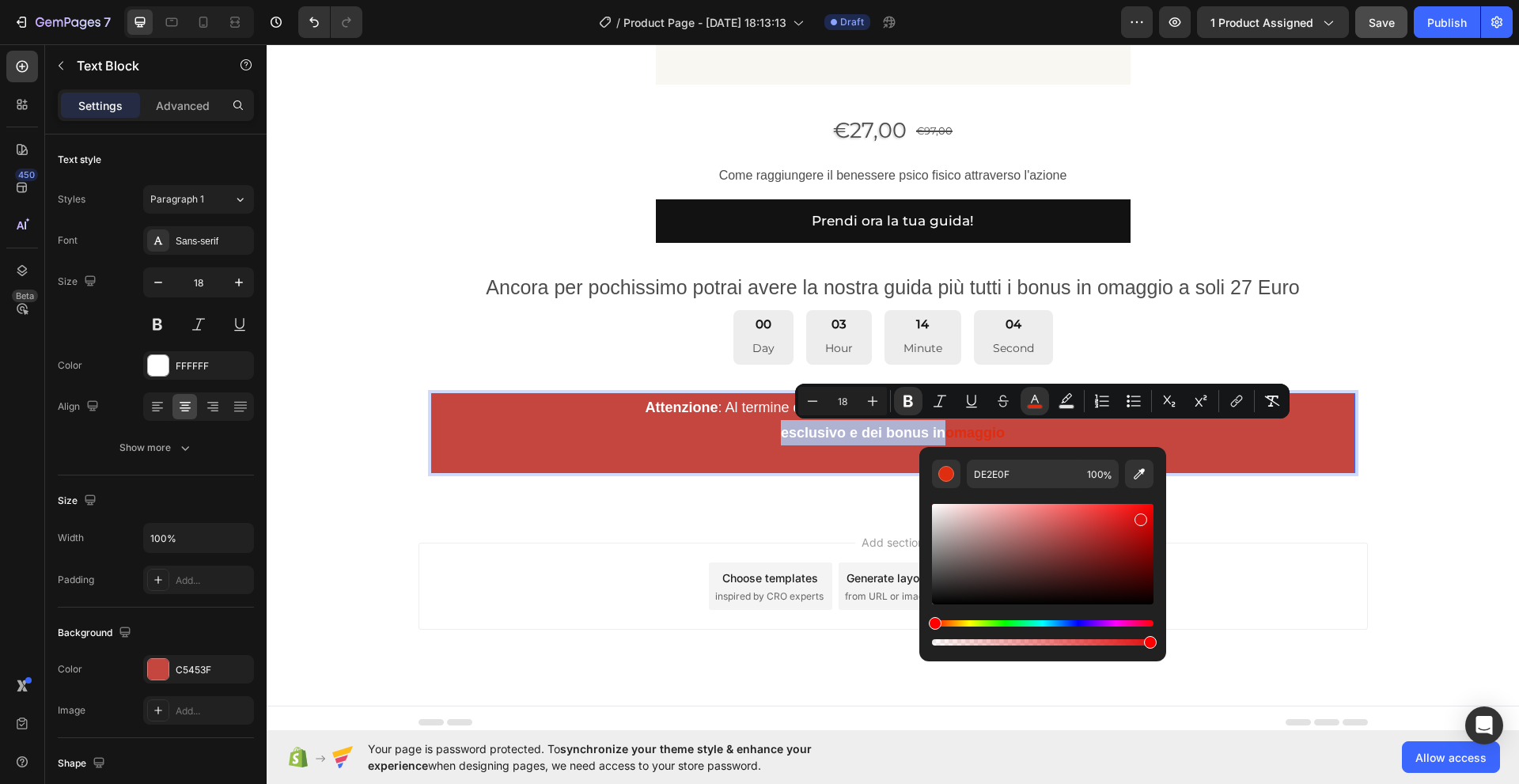
type input "DE0F0F"
drag, startPoint x: 1328, startPoint y: 662, endPoint x: 910, endPoint y: 619, distance: 420.2
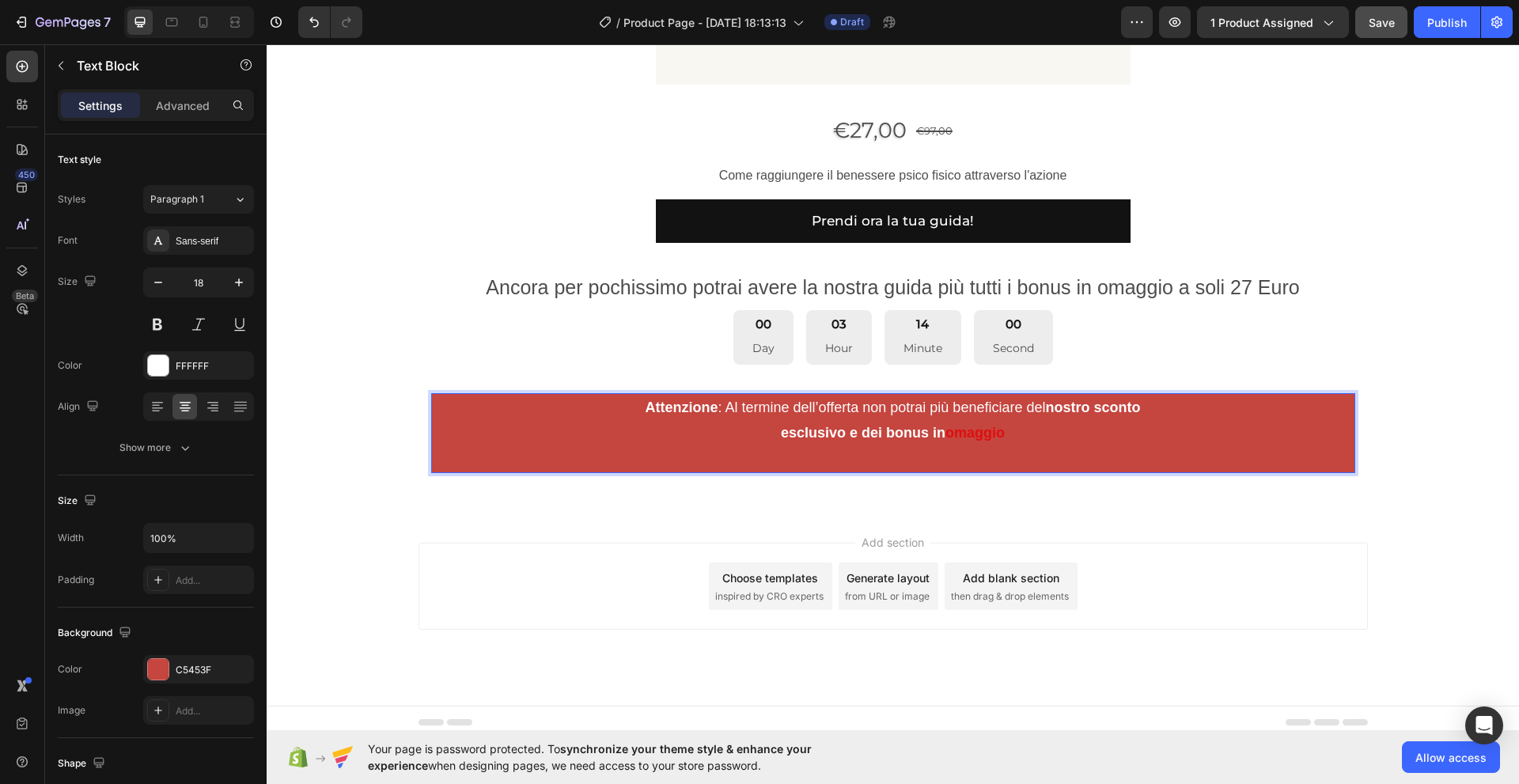
click at [1087, 440] on p "Attenzione : Al termine dell’offerta non potrai più beneficiare del nostro scon…" at bounding box center [892, 432] width 920 height 77
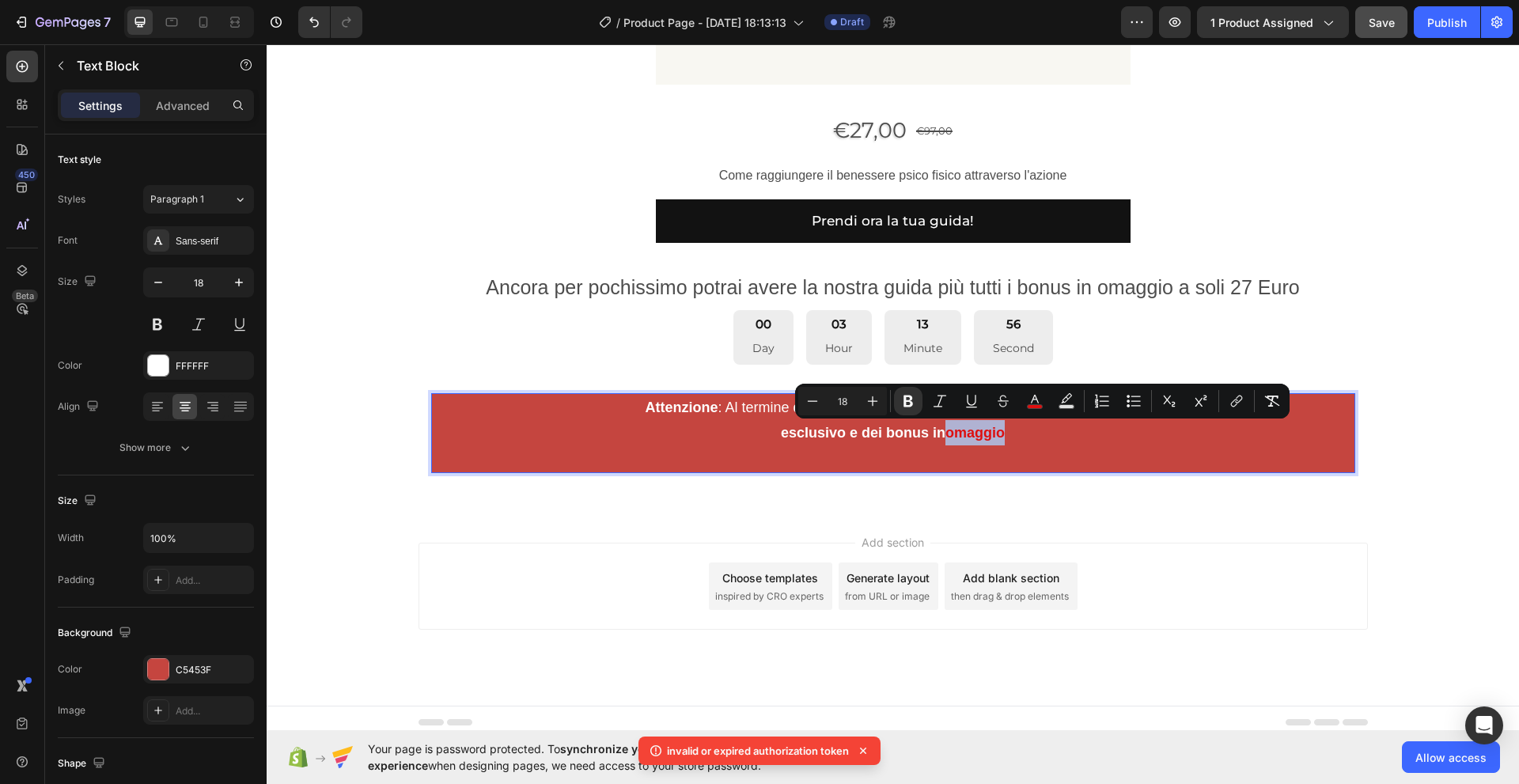
drag, startPoint x: 1072, startPoint y: 432, endPoint x: 1013, endPoint y: 434, distance: 59.0
click at [1013, 434] on p "Attenzione : Al termine dell’offerta non potrai più beneficiare del nostro scon…" at bounding box center [892, 432] width 920 height 77
click at [1033, 405] on rect "Editor contextual toolbar" at bounding box center [1034, 407] width 15 height 4
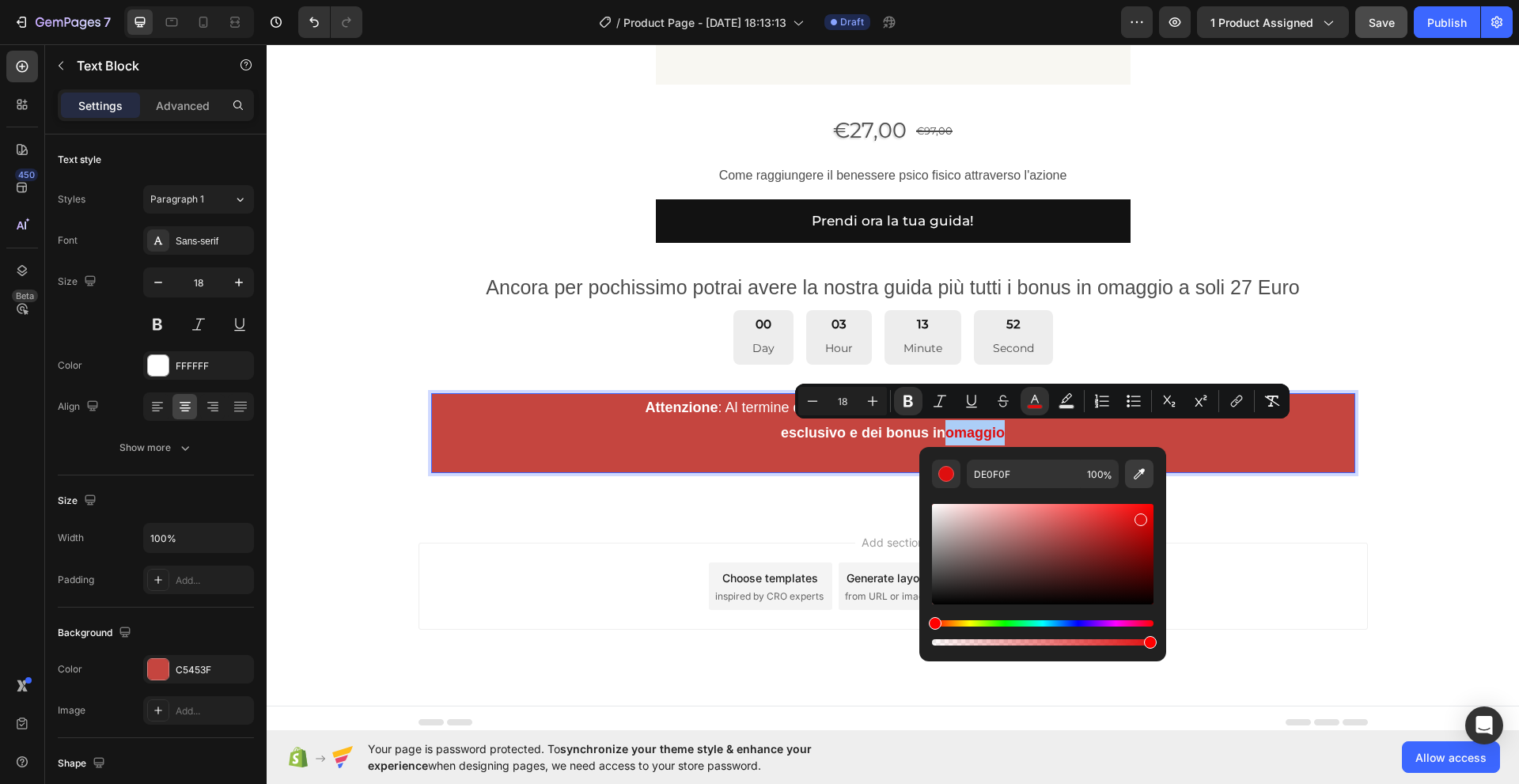
click at [1138, 476] on icon "Editor contextual toolbar" at bounding box center [1139, 474] width 11 height 11
type input "FFFFFF"
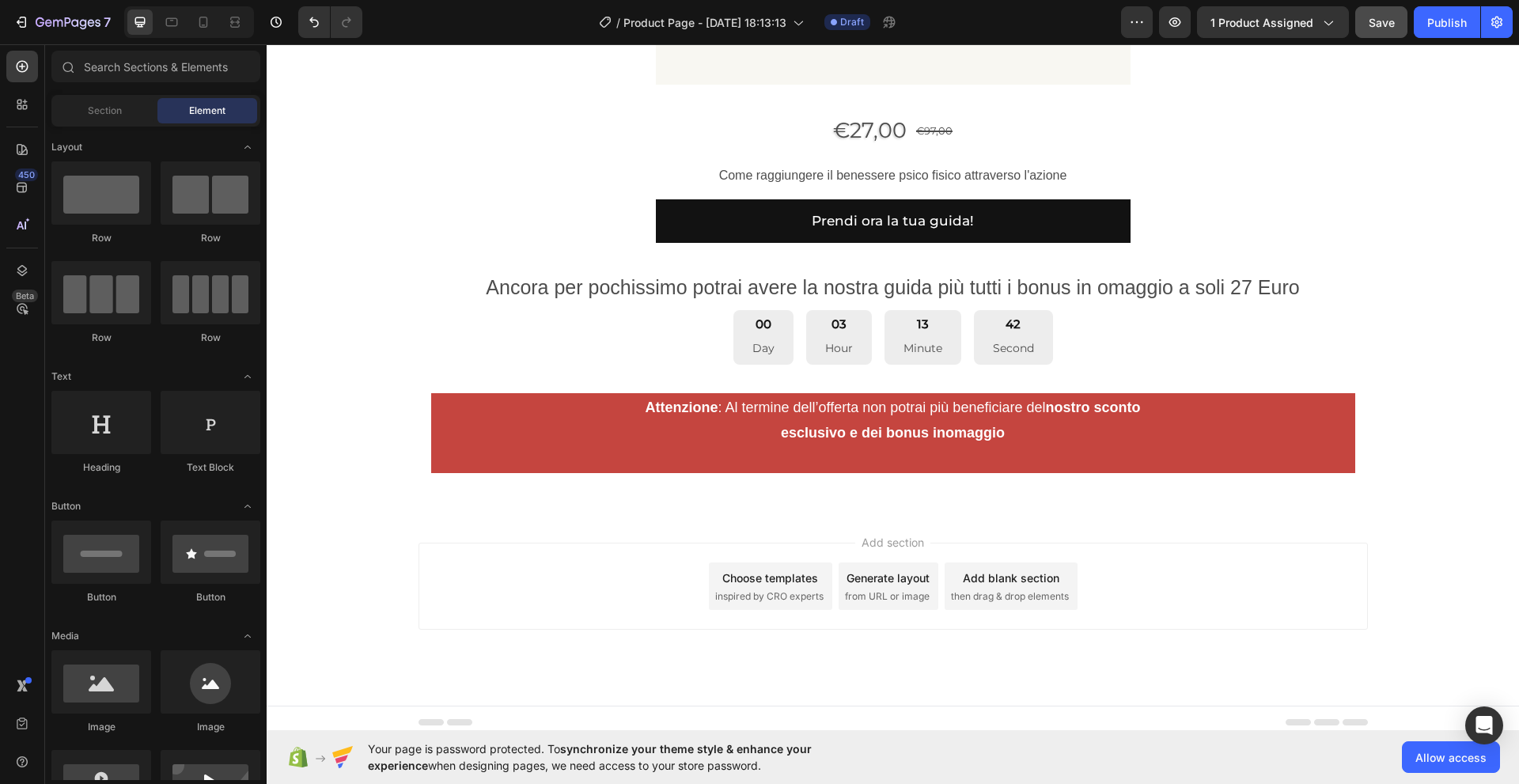
click at [1248, 531] on div "Add section Choose templates inspired by CRO experts Generate layout from URL o…" at bounding box center [893, 608] width 1252 height 194
click at [21, 63] on icon at bounding box center [22, 66] width 16 height 16
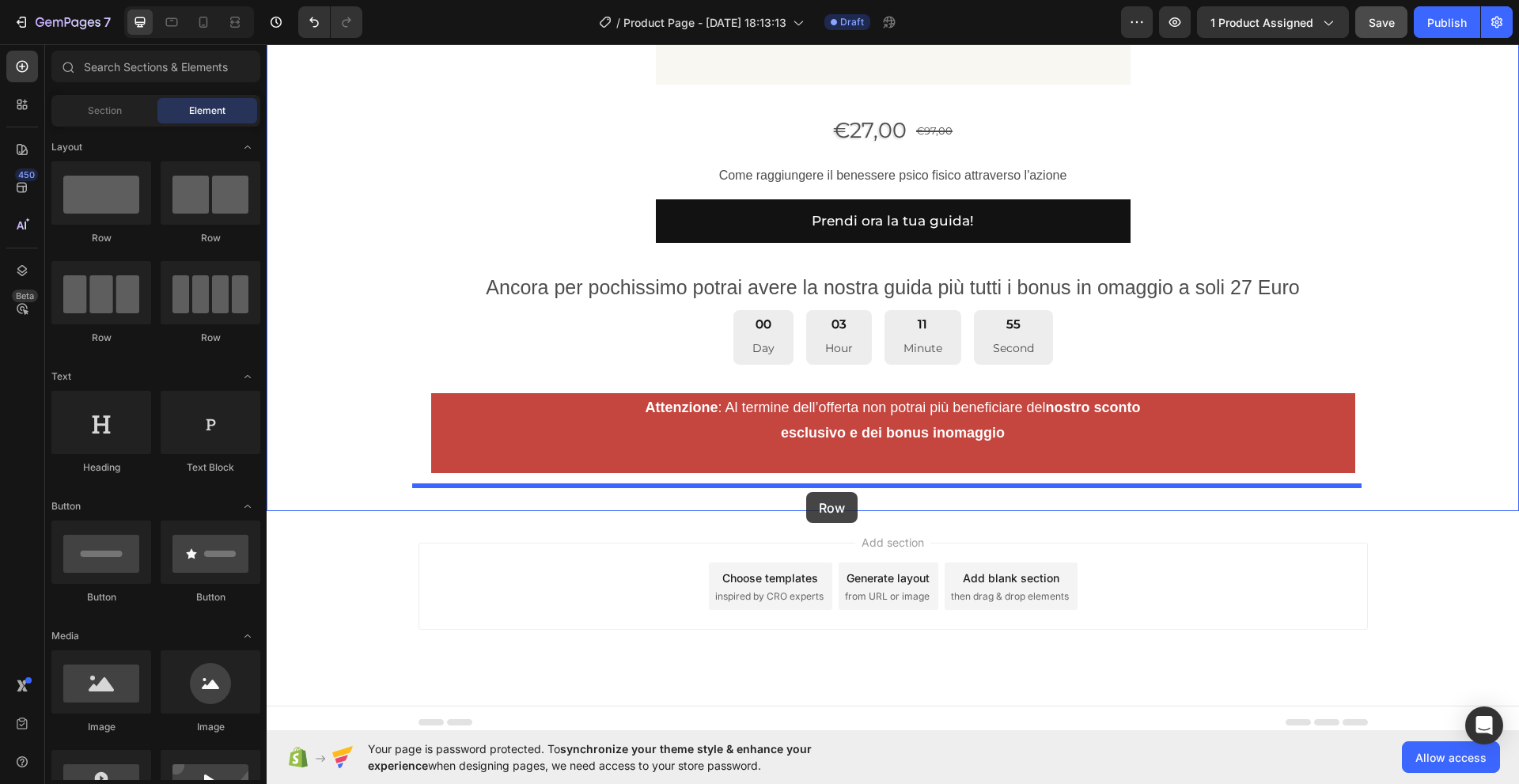
drag, startPoint x: 356, startPoint y: 244, endPoint x: 806, endPoint y: 491, distance: 513.3
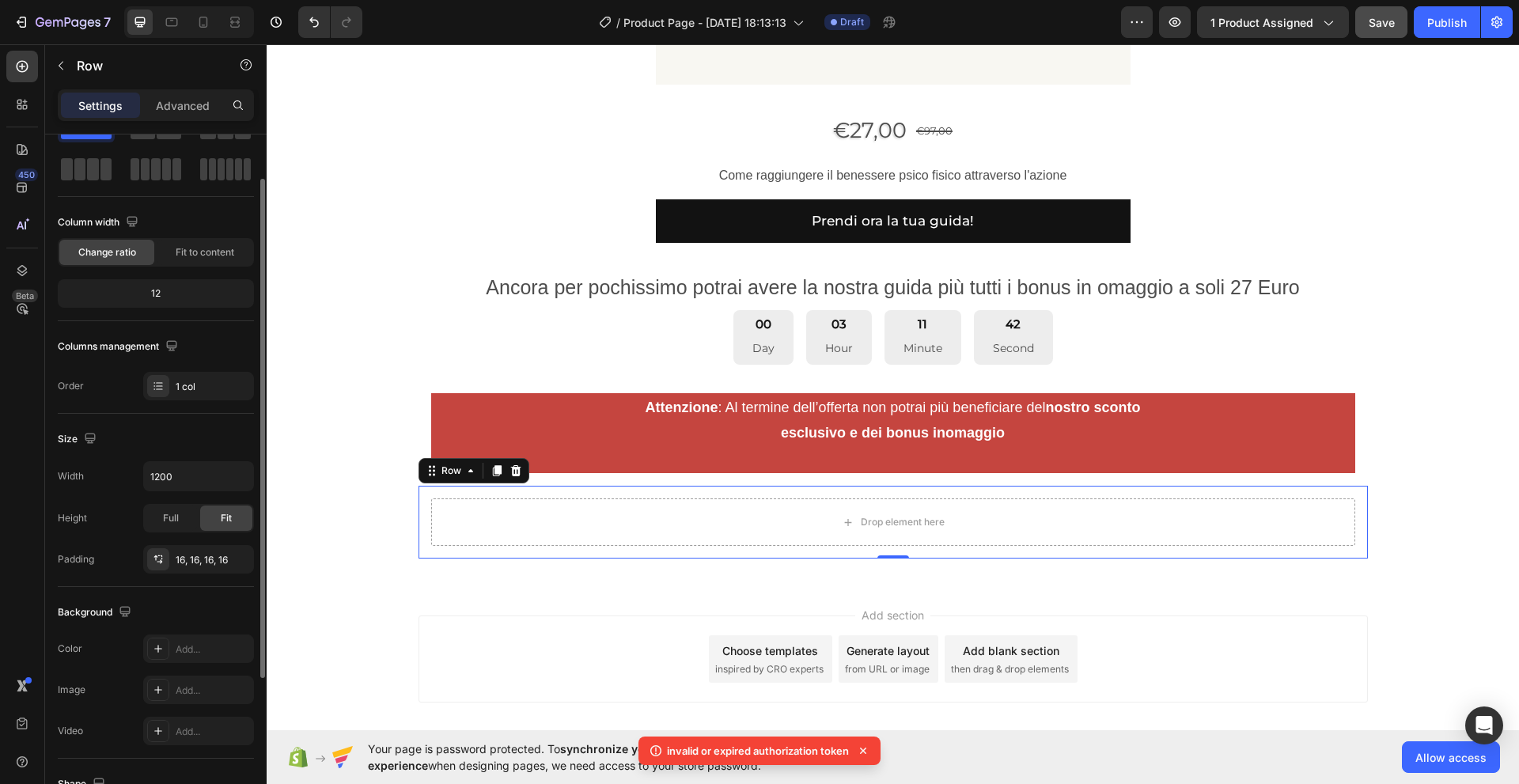
scroll to position [0, 0]
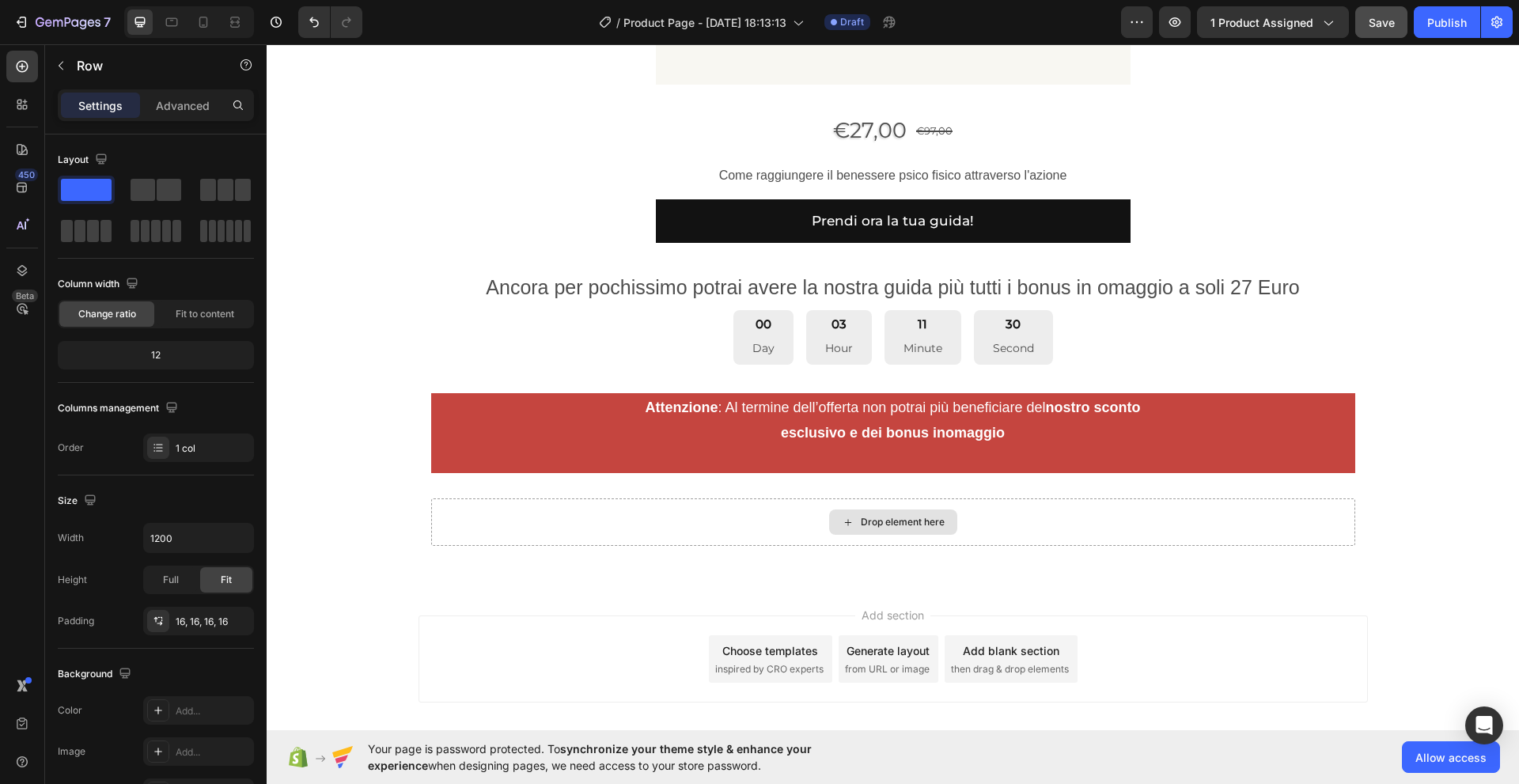
click at [860, 524] on div "Drop element here" at bounding box center [902, 521] width 84 height 12
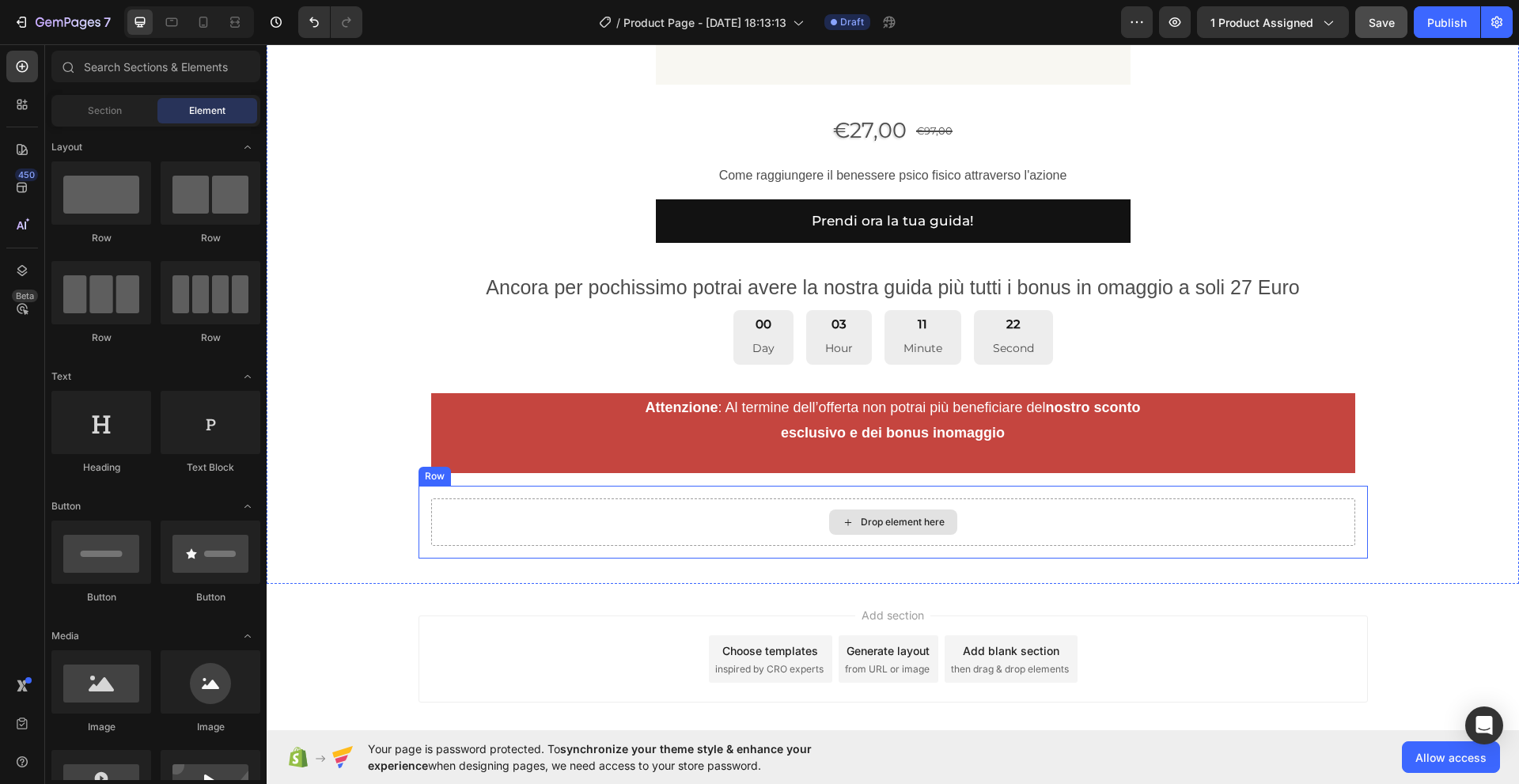
click at [863, 527] on div "Drop element here" at bounding box center [902, 521] width 84 height 12
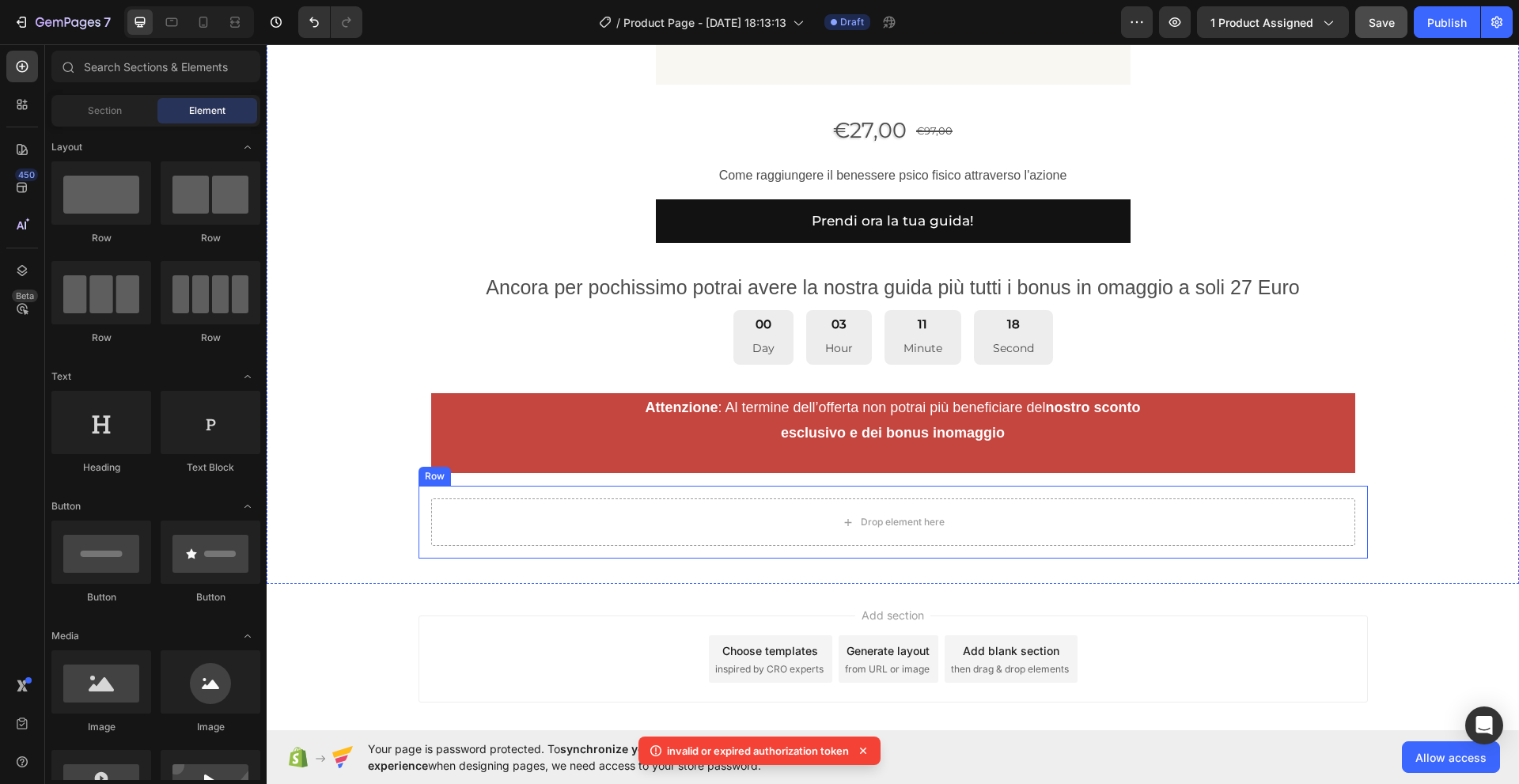
click at [424, 527] on div "Drop element here Row" at bounding box center [893, 521] width 950 height 72
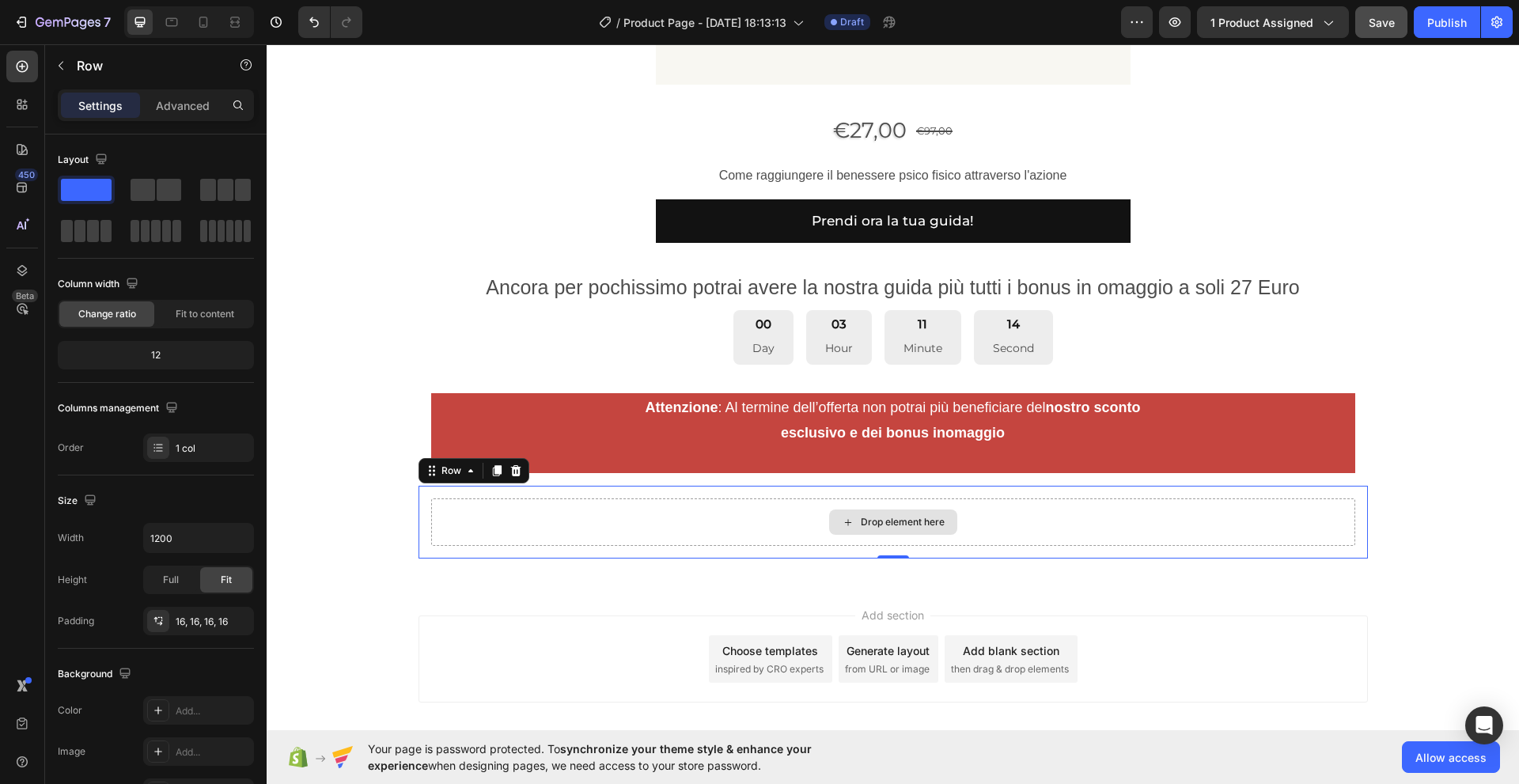
click at [875, 529] on div "Drop element here" at bounding box center [893, 521] width 128 height 26
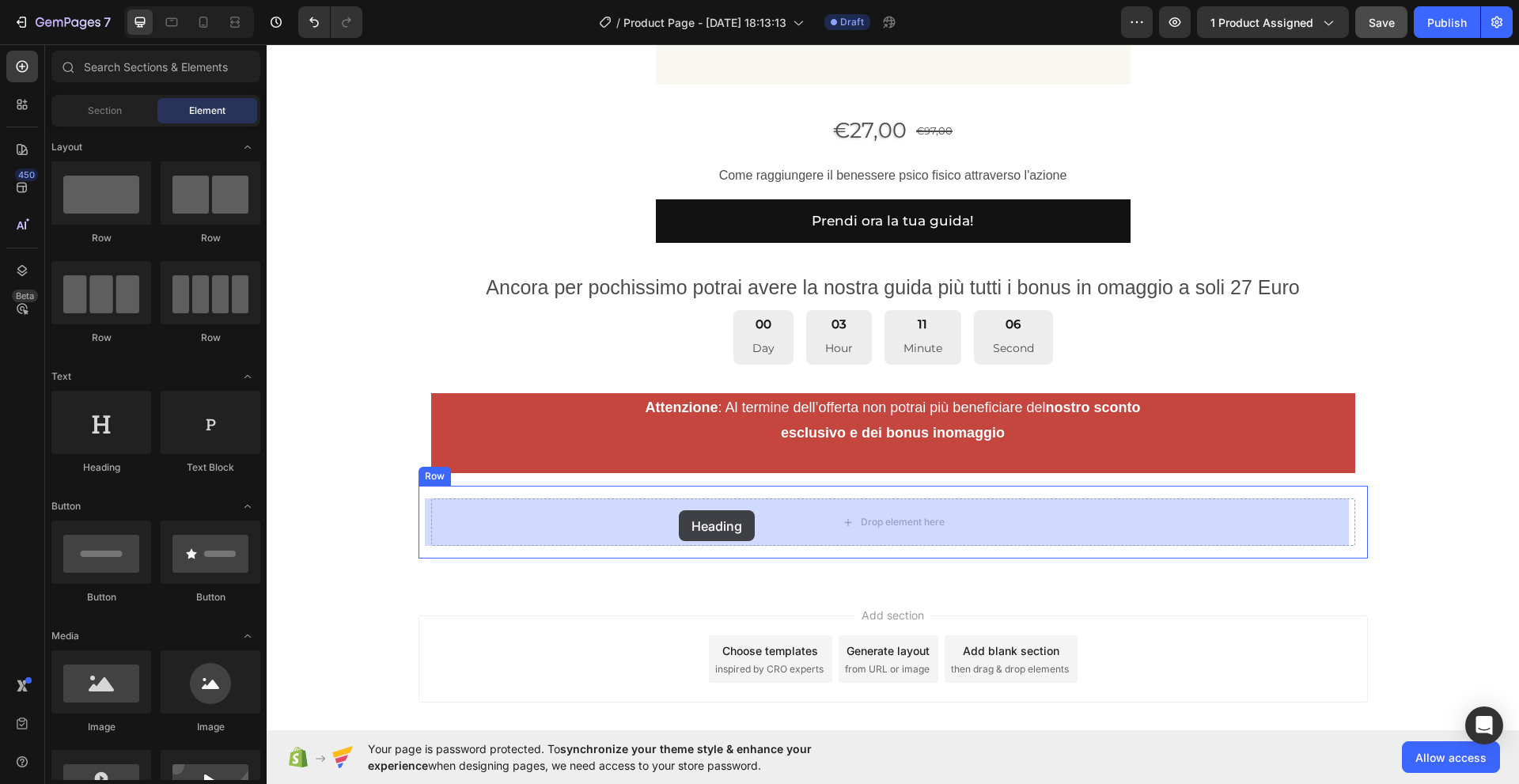
drag, startPoint x: 371, startPoint y: 484, endPoint x: 679, endPoint y: 510, distance: 309.1
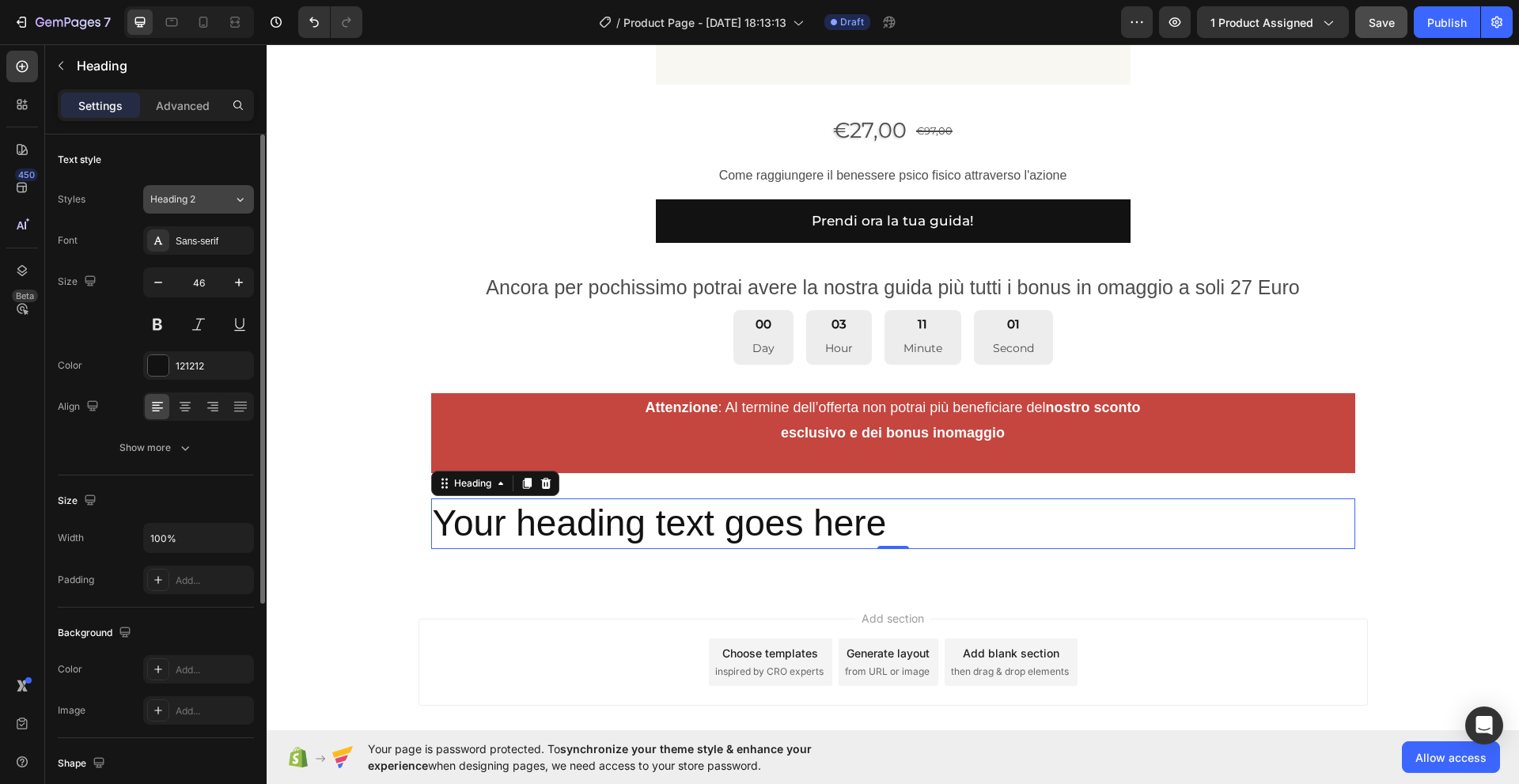
click at [239, 200] on icon at bounding box center [240, 200] width 6 height 4
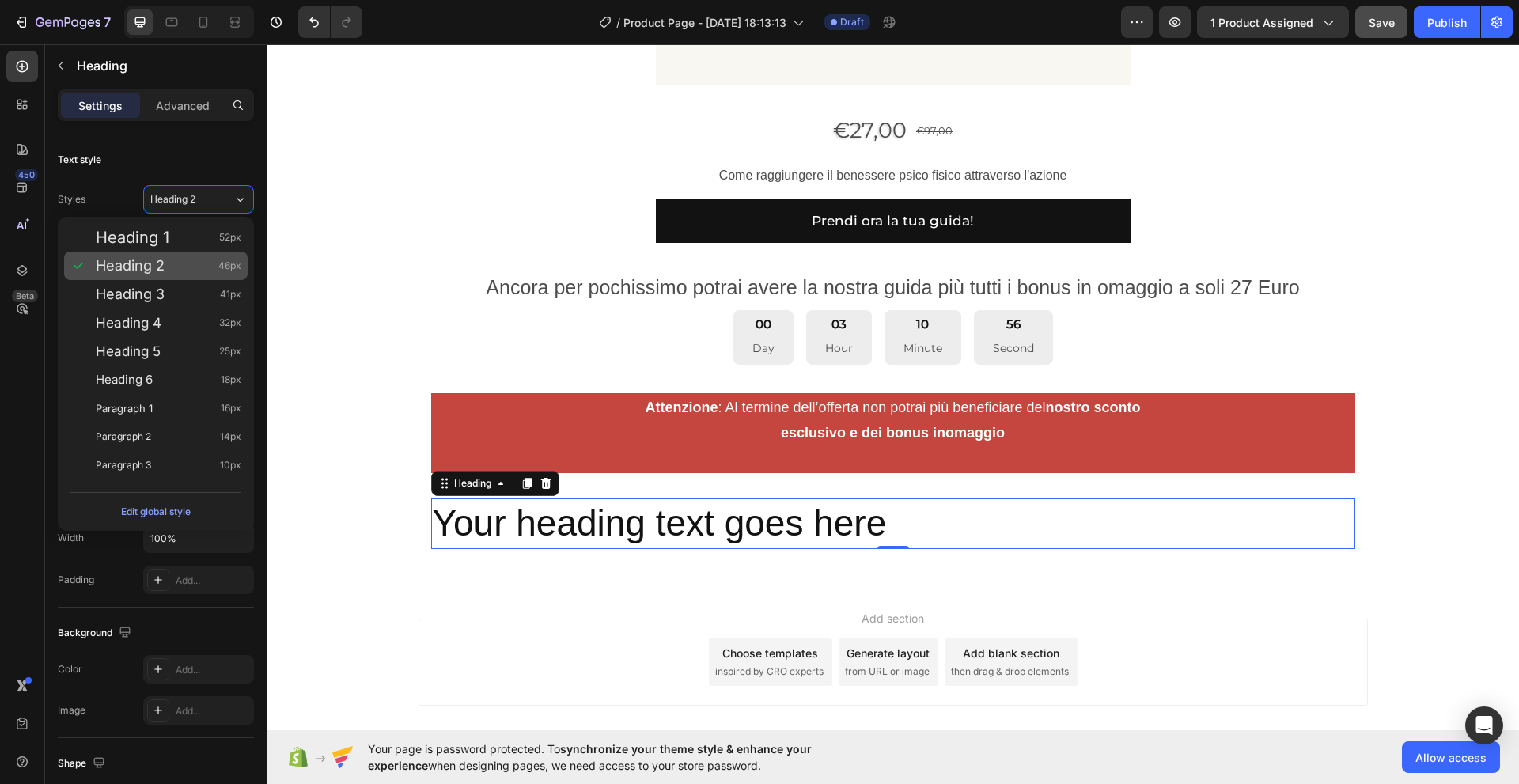
click at [232, 265] on span "46px" at bounding box center [230, 266] width 23 height 16
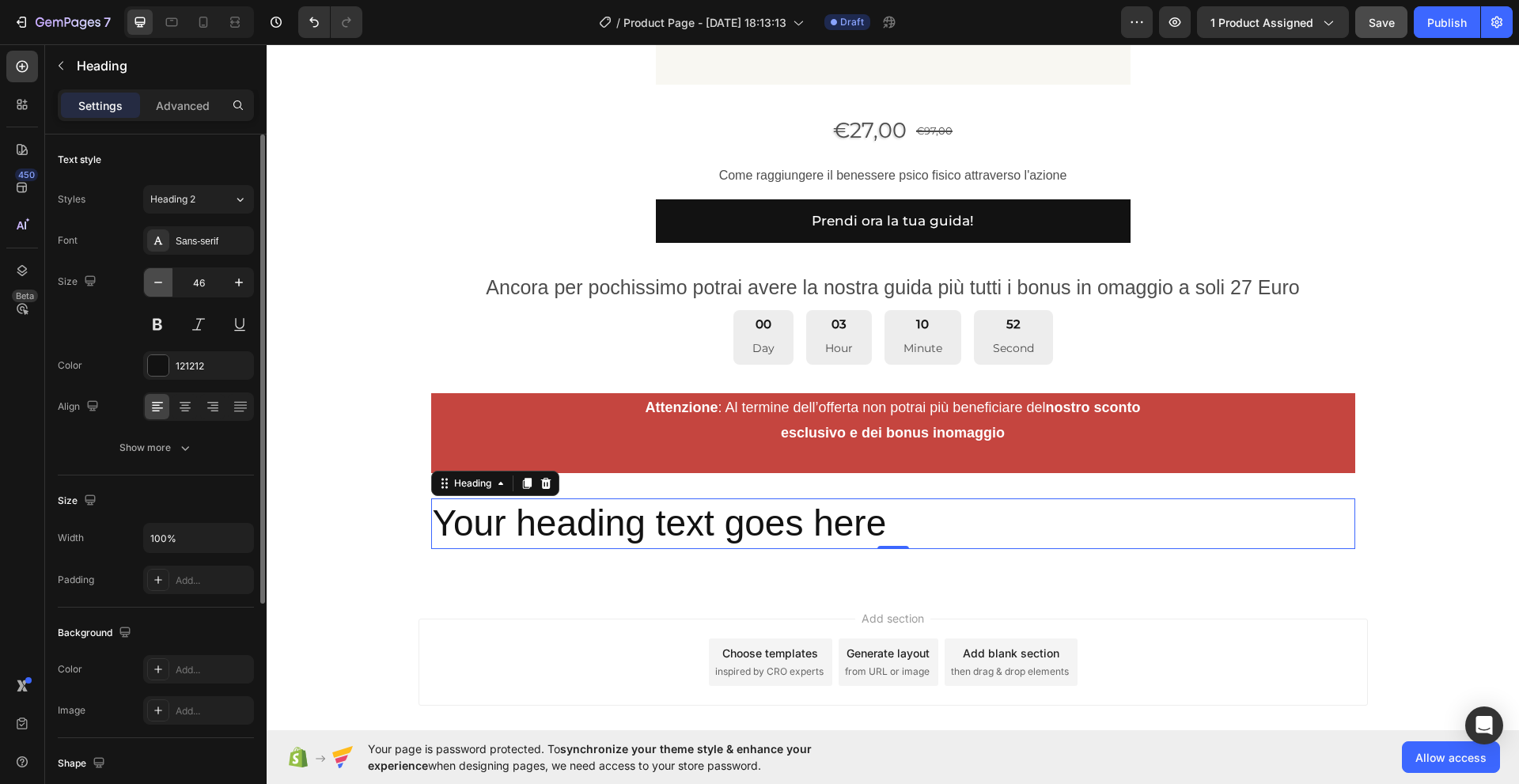
click at [156, 285] on icon "button" at bounding box center [158, 282] width 16 height 16
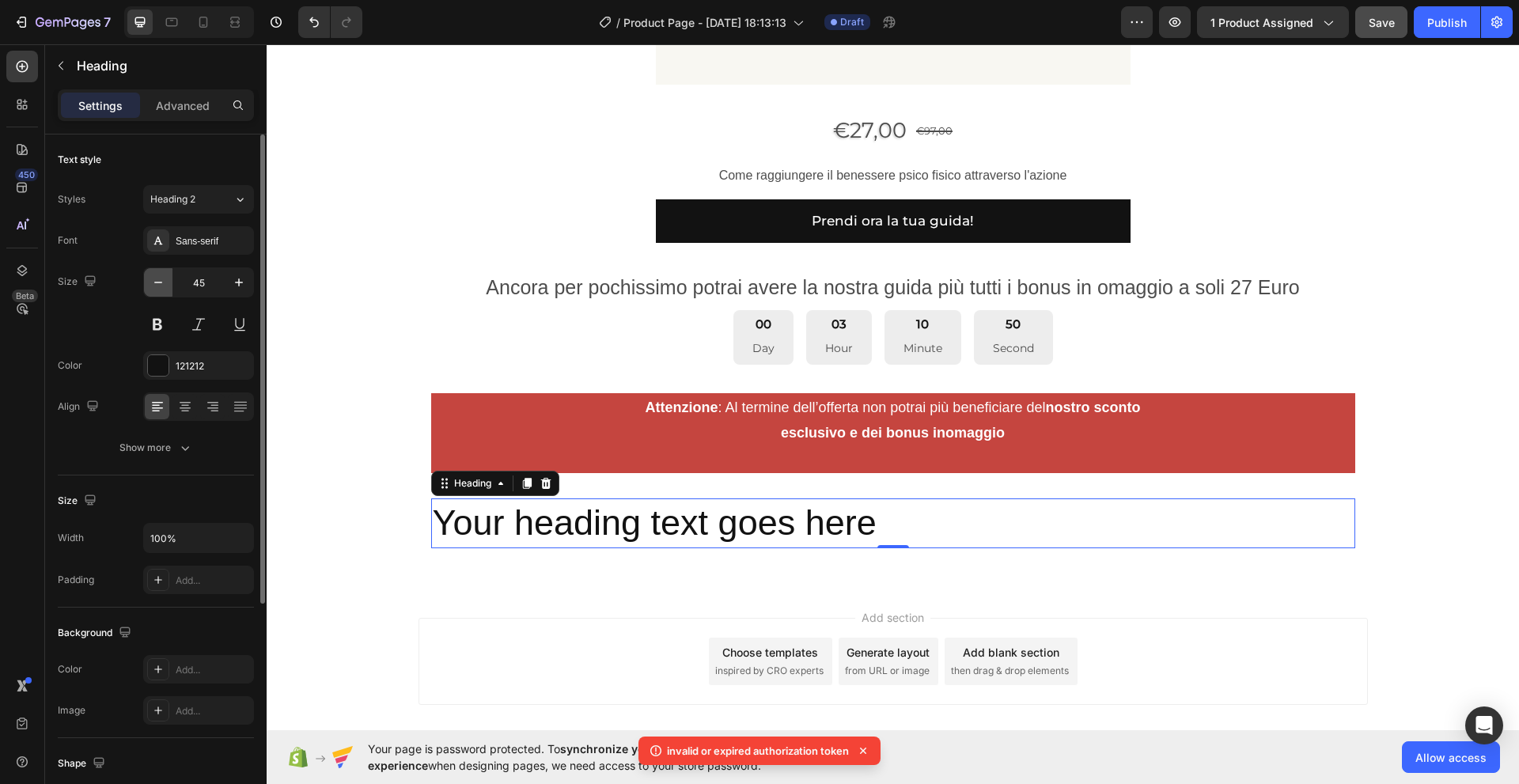
click at [157, 281] on icon "button" at bounding box center [158, 282] width 16 height 16
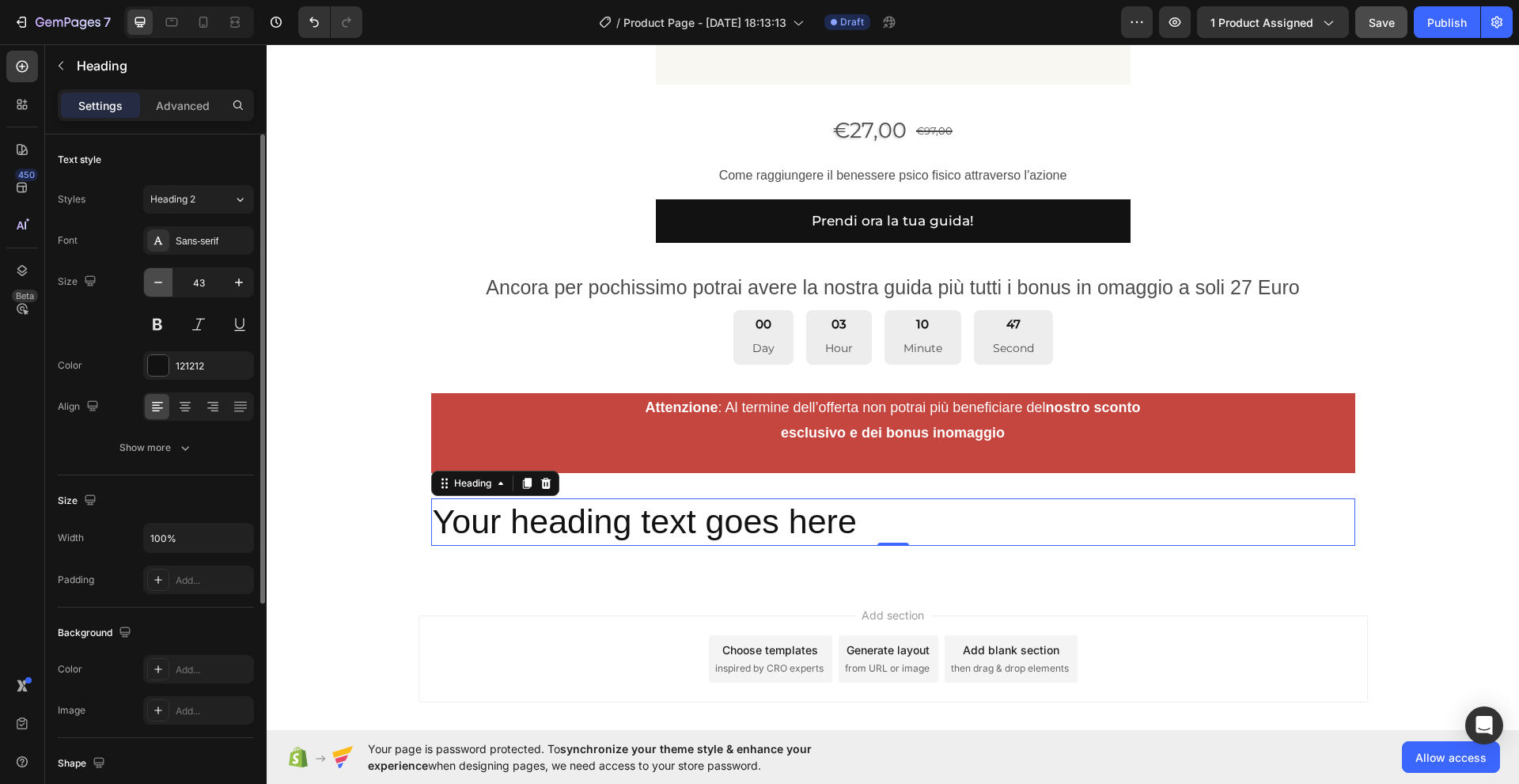
click at [157, 281] on icon "button" at bounding box center [158, 282] width 16 height 16
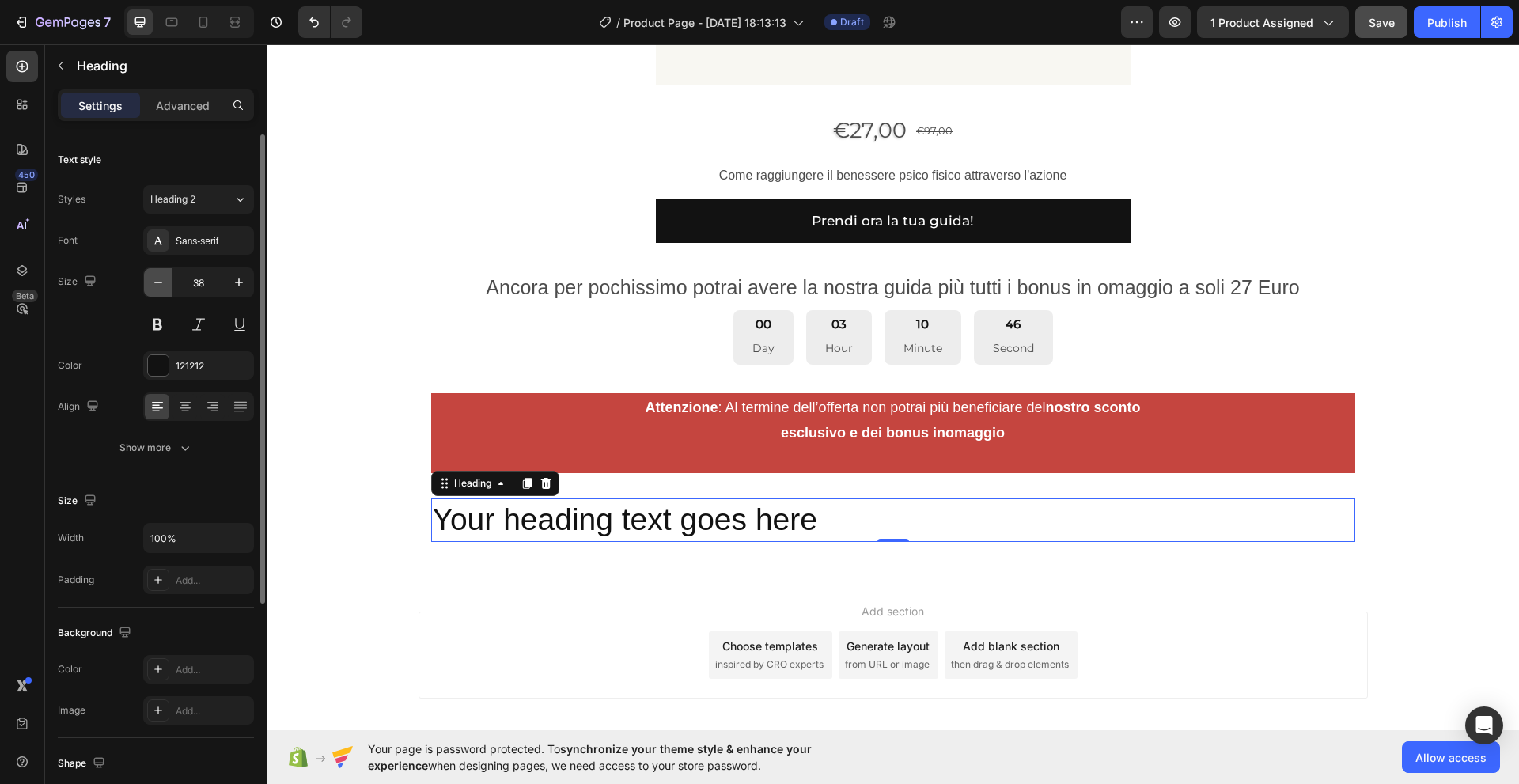
click at [157, 281] on icon "button" at bounding box center [158, 282] width 16 height 16
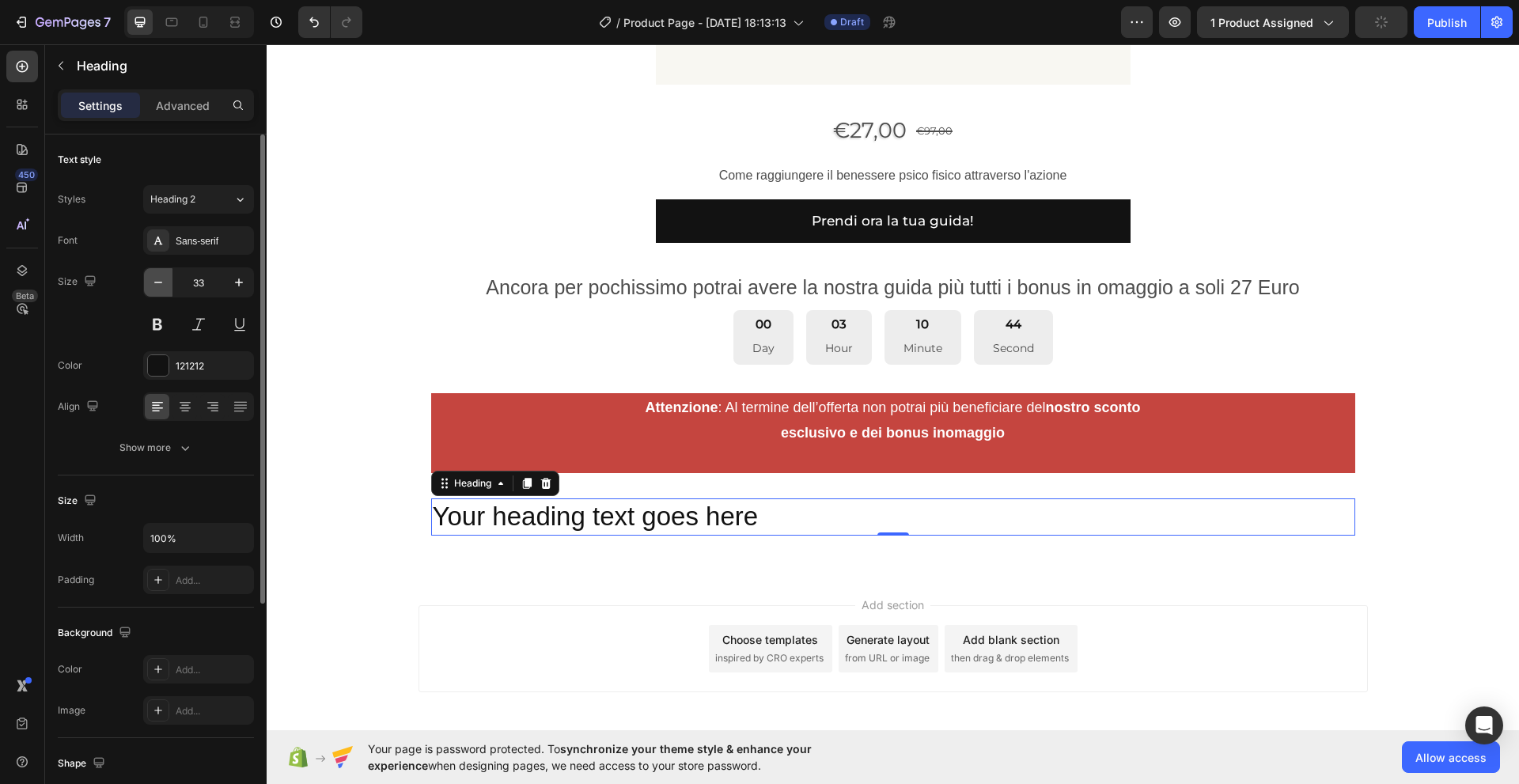
click at [157, 281] on icon "button" at bounding box center [158, 282] width 16 height 16
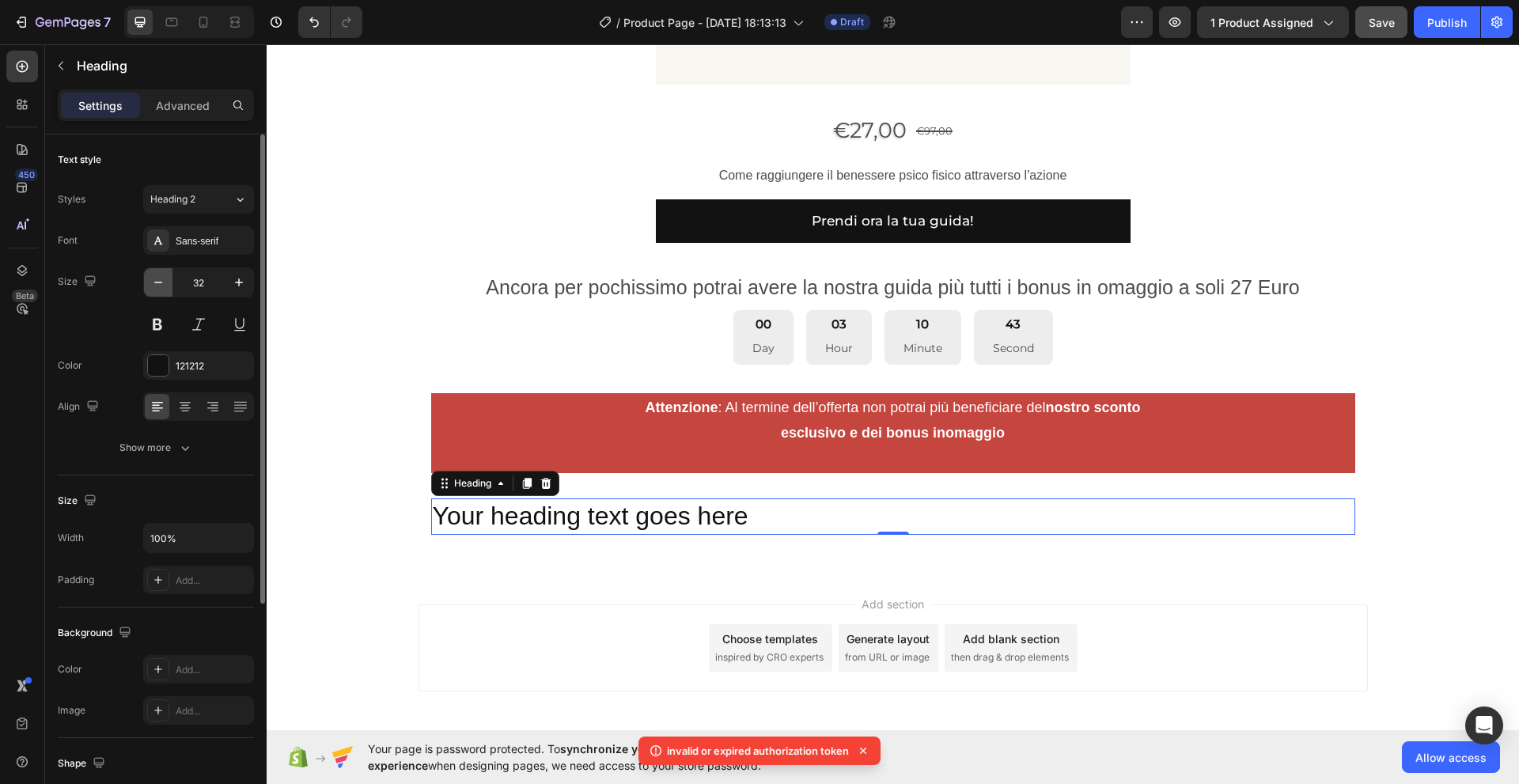
click at [157, 281] on icon "button" at bounding box center [158, 282] width 16 height 16
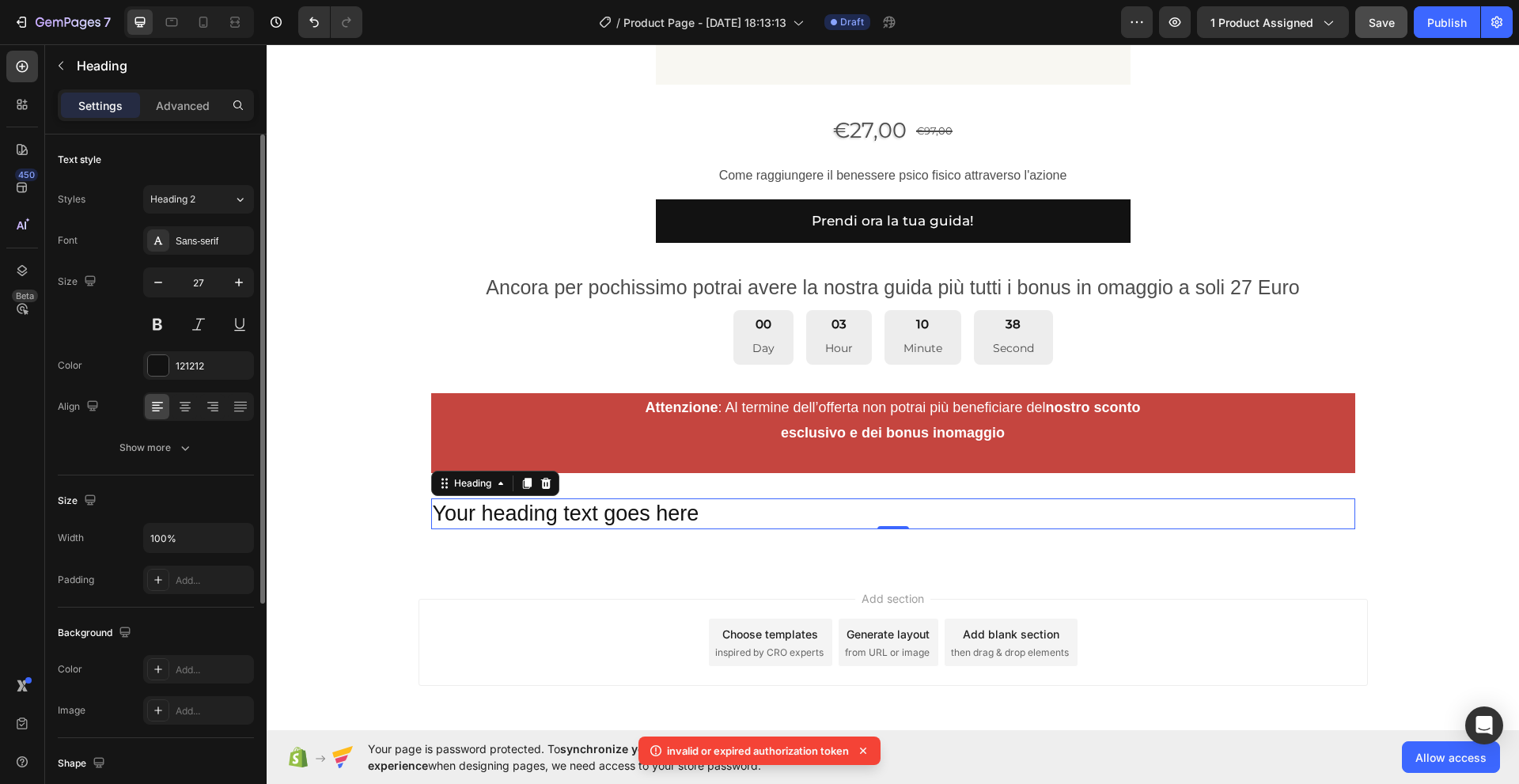
click at [127, 292] on div "Size 27" at bounding box center [156, 302] width 196 height 72
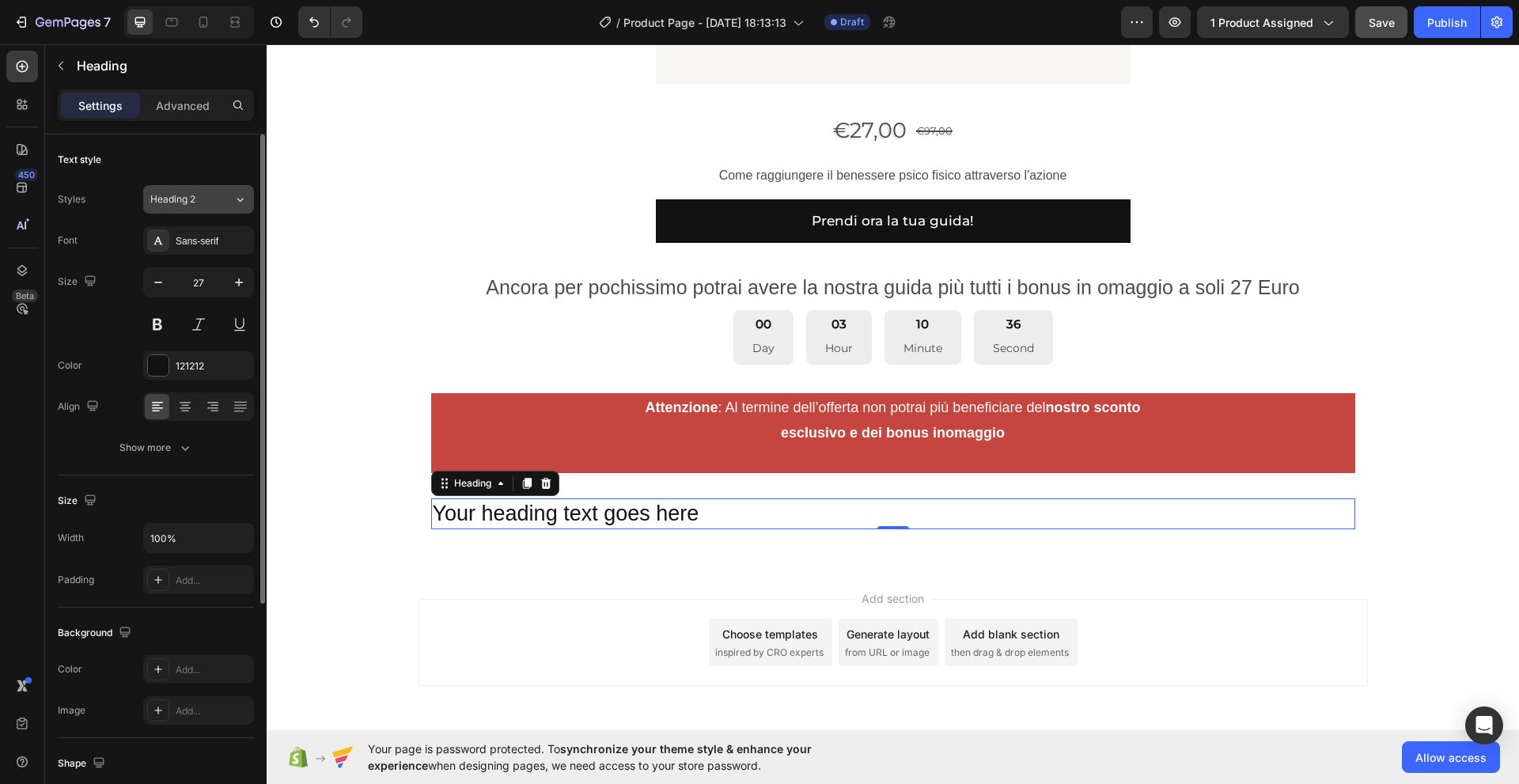
click at [237, 200] on icon at bounding box center [240, 200] width 13 height 16
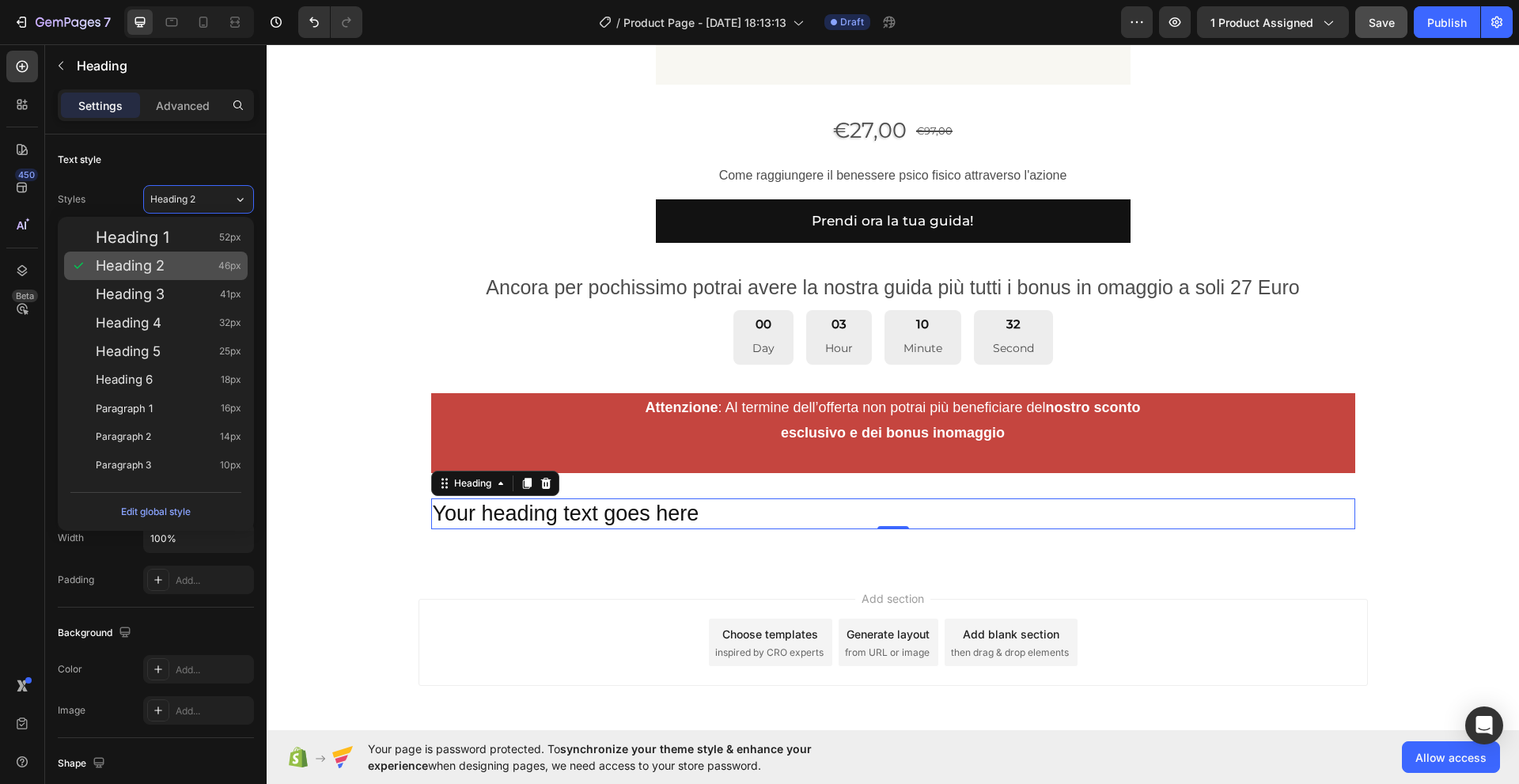
click at [160, 266] on span "Heading 2" at bounding box center [130, 266] width 69 height 16
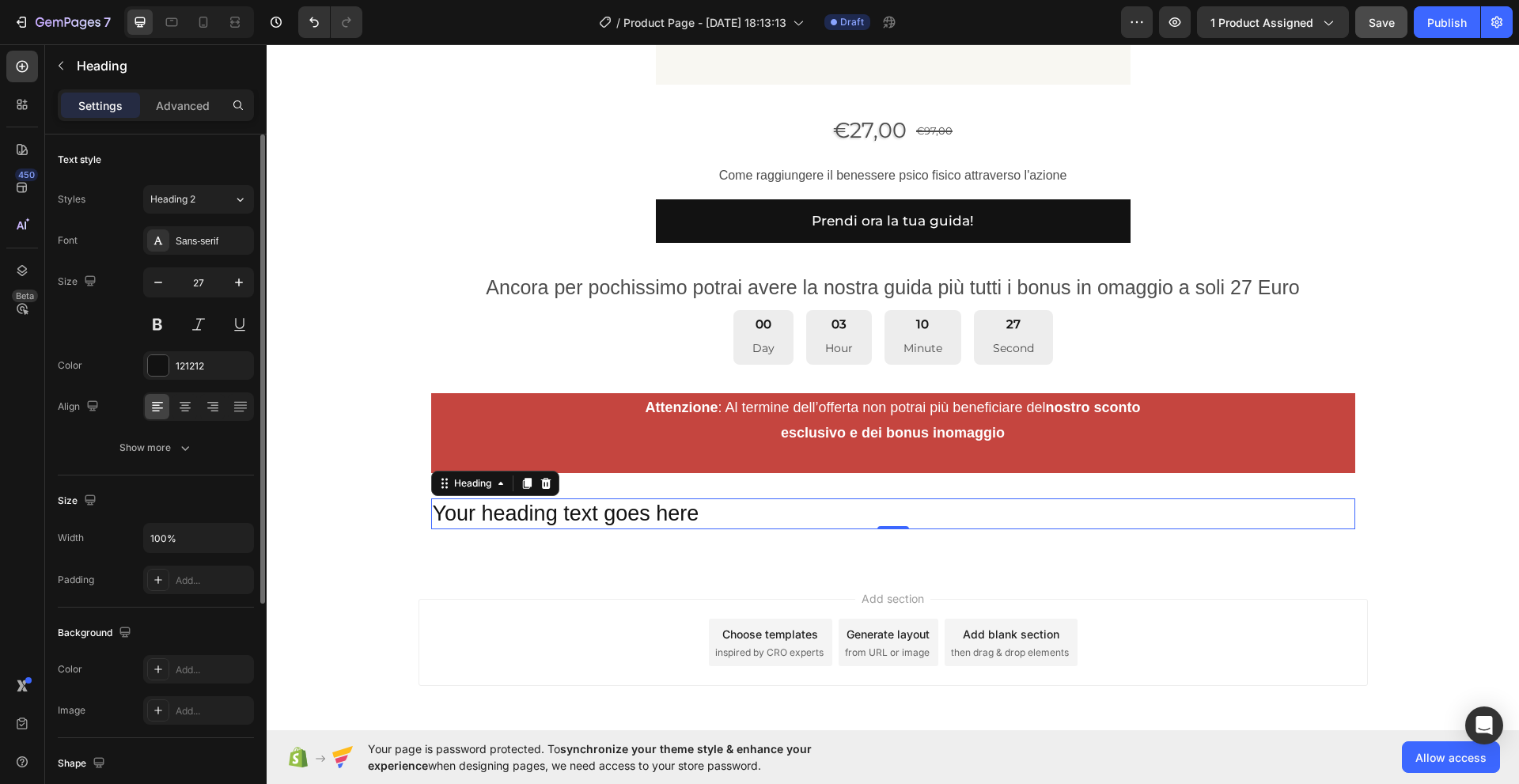
click at [92, 327] on div "Size 27" at bounding box center [156, 302] width 196 height 72
click at [67, 282] on div "Size" at bounding box center [78, 282] width 42 height 21
click at [239, 199] on icon at bounding box center [240, 200] width 13 height 16
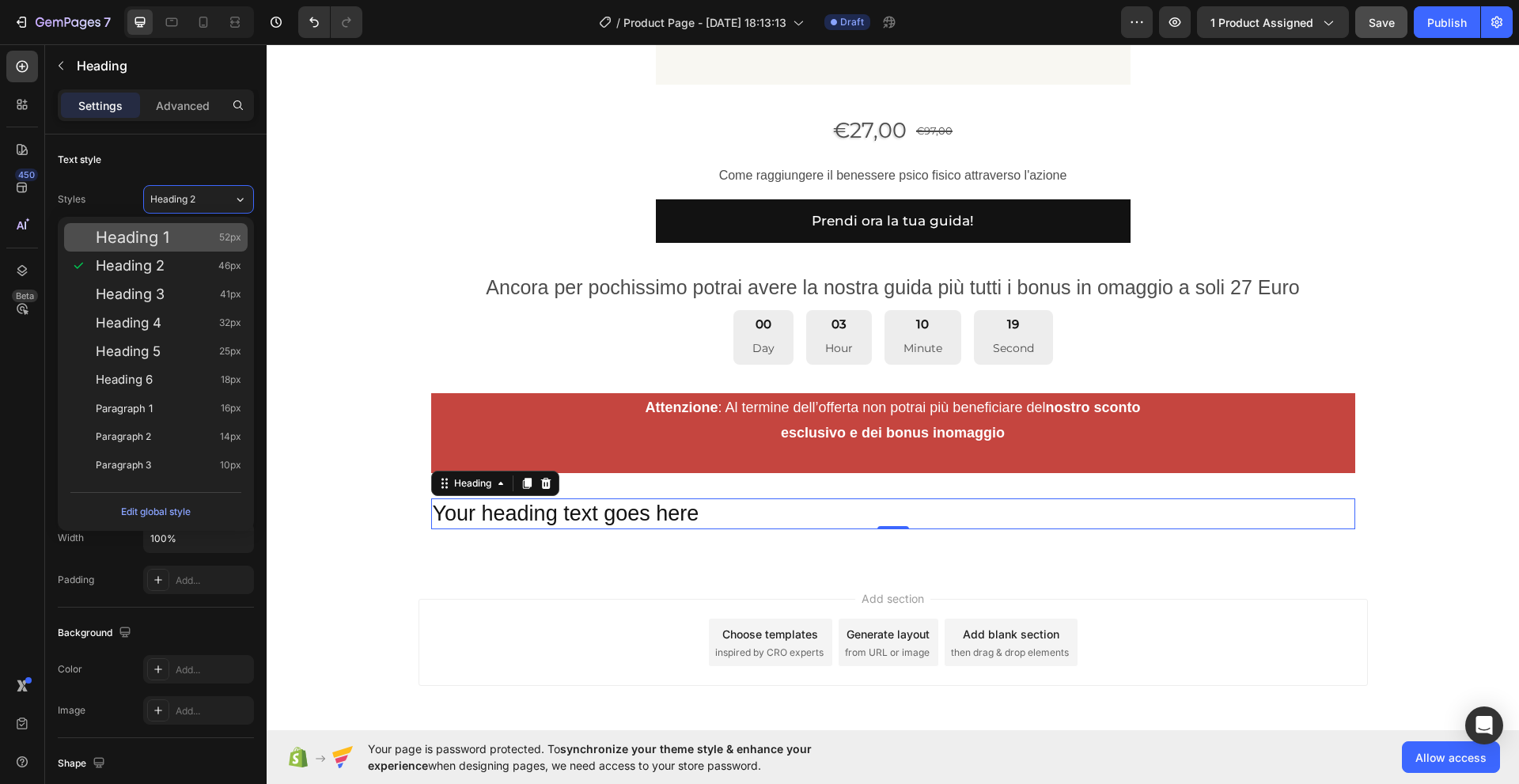
click at [196, 232] on div "Heading 1 52px" at bounding box center [168, 237] width 146 height 16
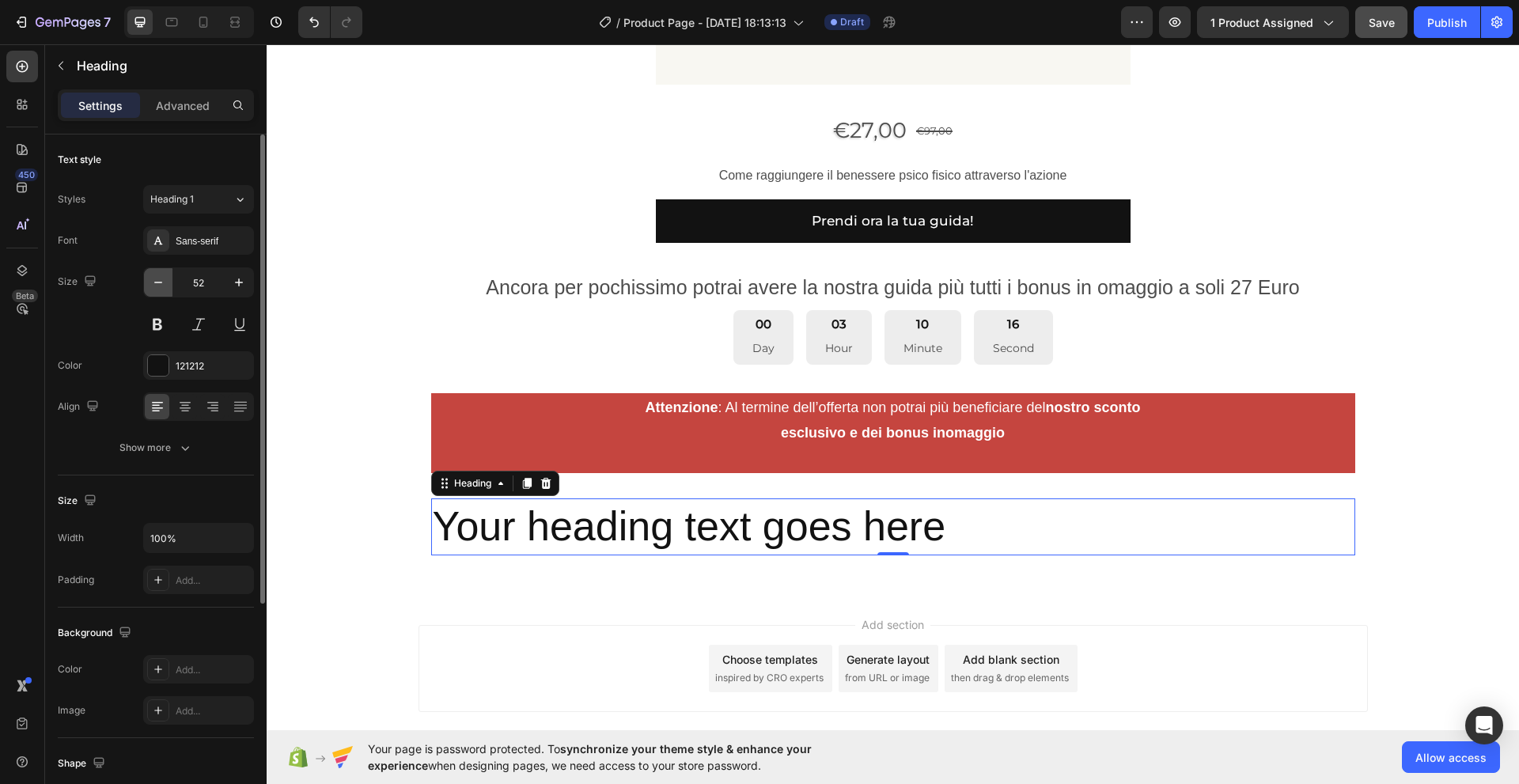
click at [160, 284] on icon "button" at bounding box center [158, 282] width 16 height 16
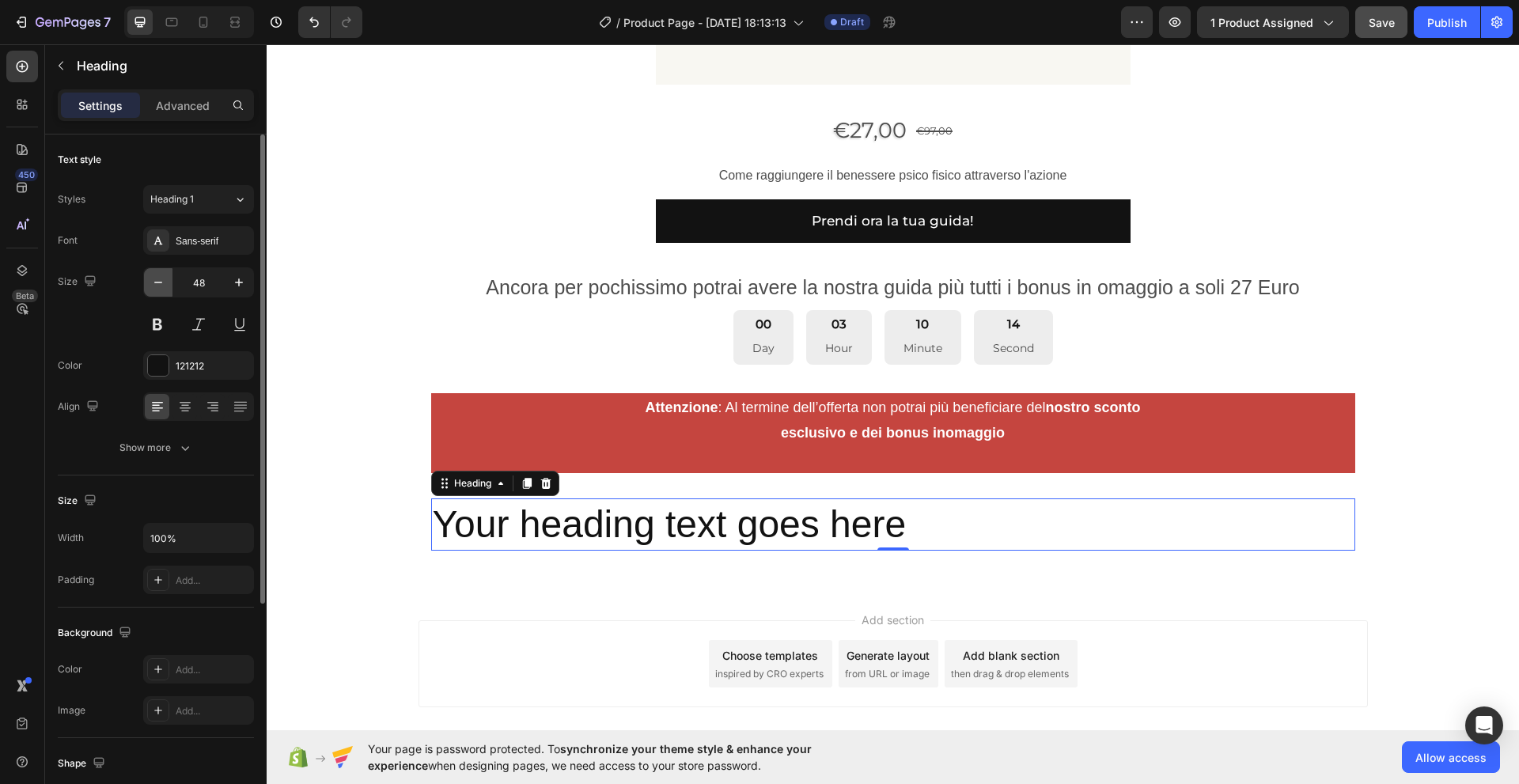
click at [160, 284] on icon "button" at bounding box center [158, 282] width 16 height 16
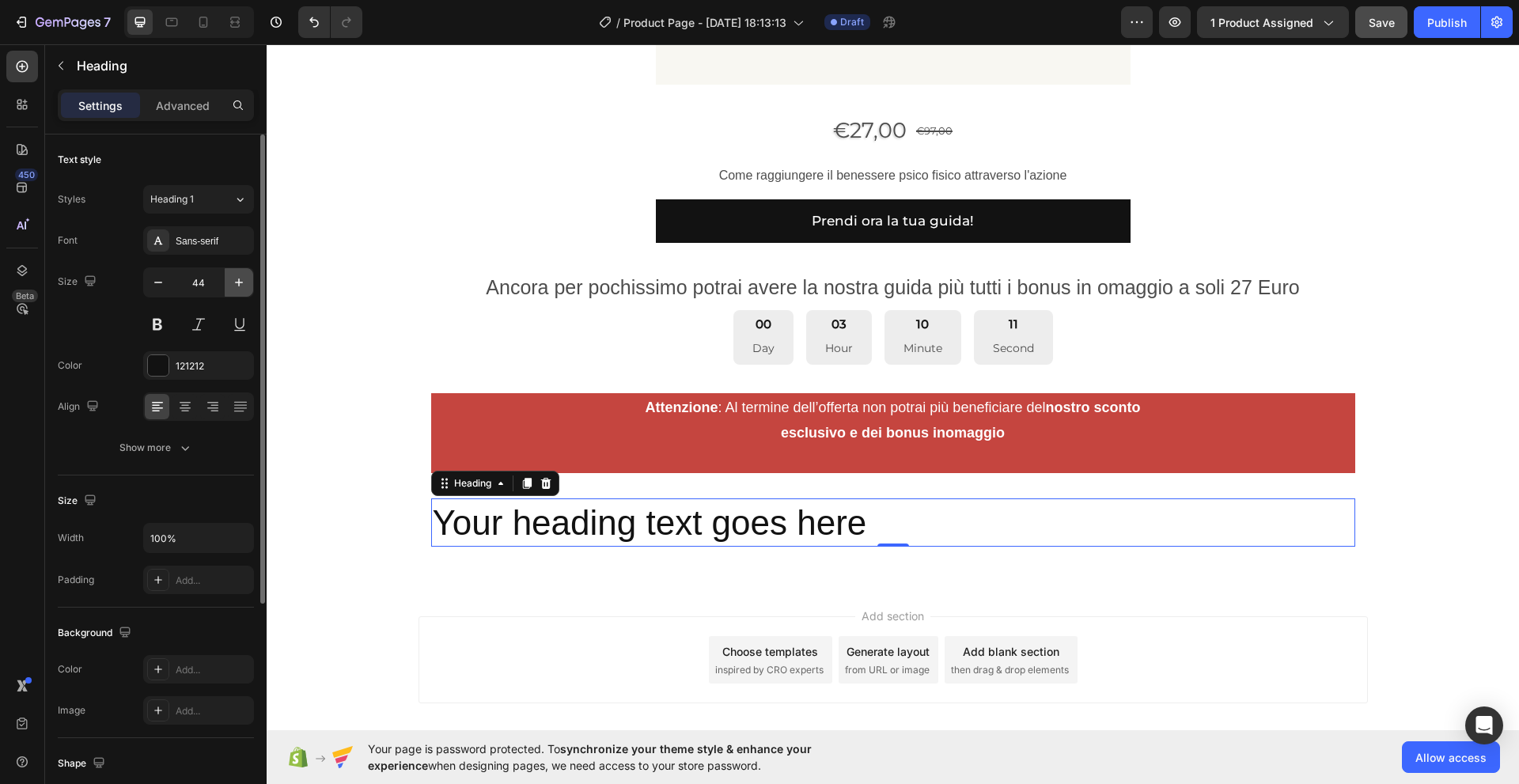
click at [237, 282] on icon "button" at bounding box center [239, 282] width 8 height 8
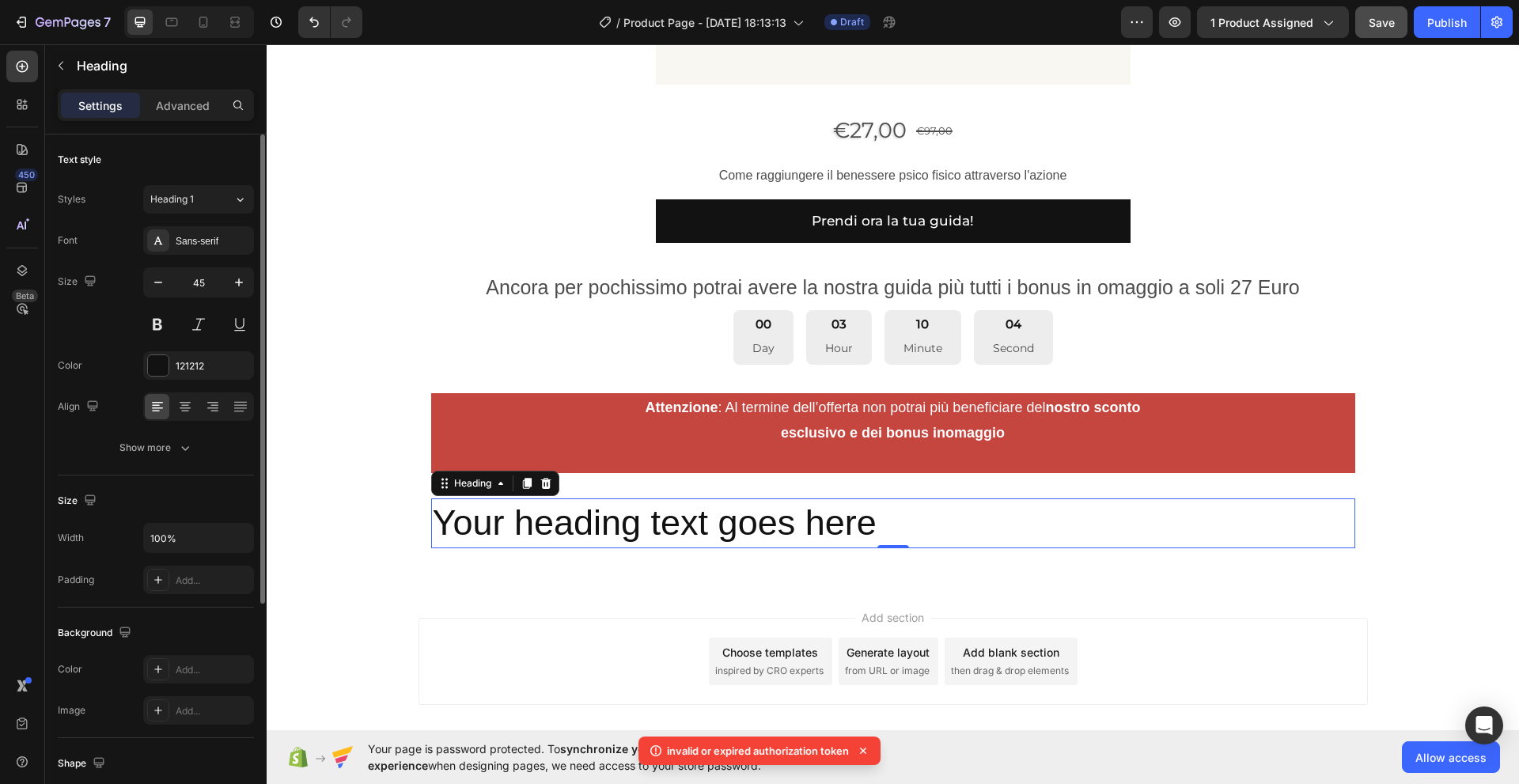
click at [107, 312] on div "Size 45" at bounding box center [156, 302] width 196 height 72
click at [101, 326] on div "Size 45" at bounding box center [156, 302] width 196 height 72
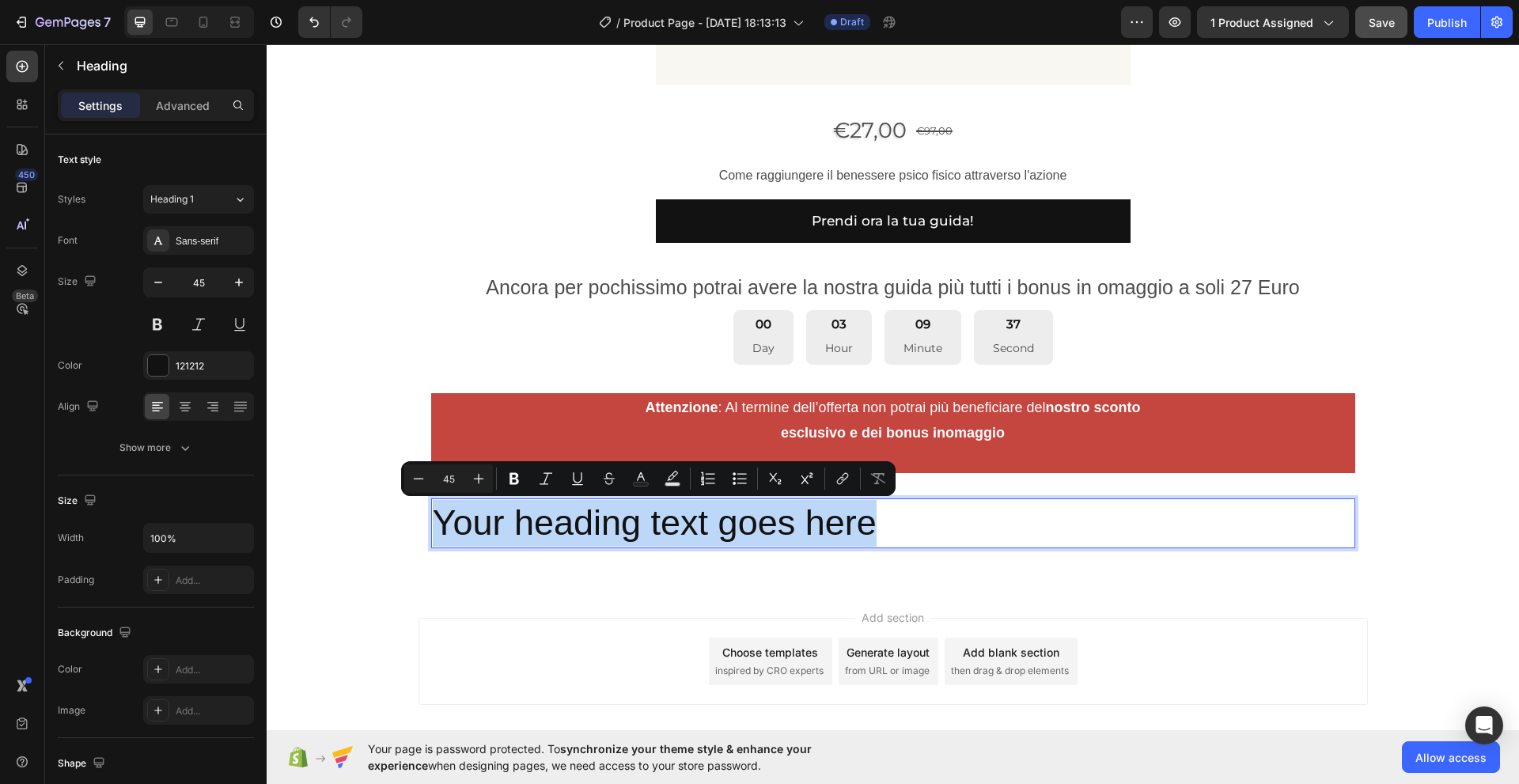
drag, startPoint x: 428, startPoint y: 533, endPoint x: 875, endPoint y: 530, distance: 447.0
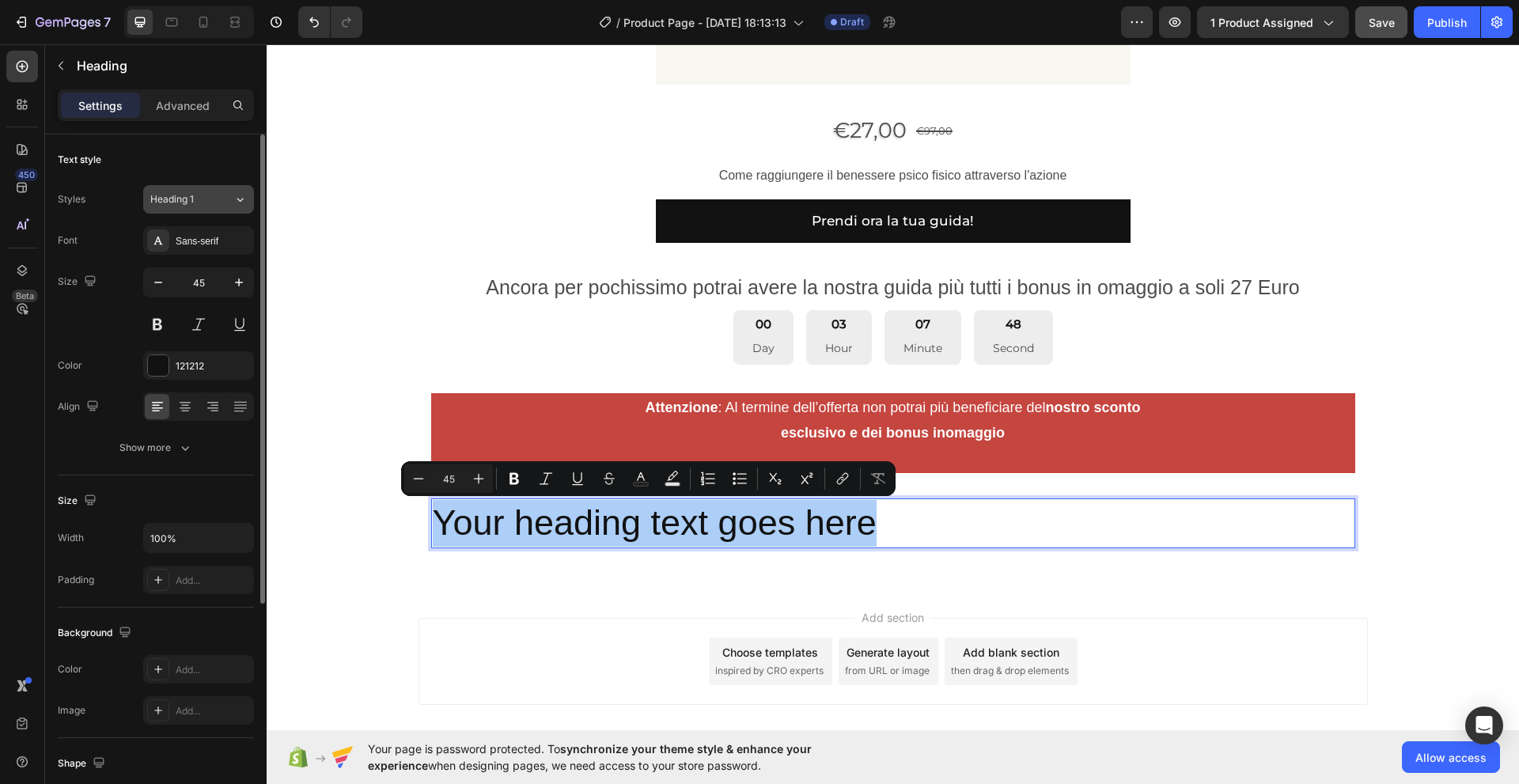
click at [214, 203] on div "Heading 1" at bounding box center [182, 199] width 64 height 14
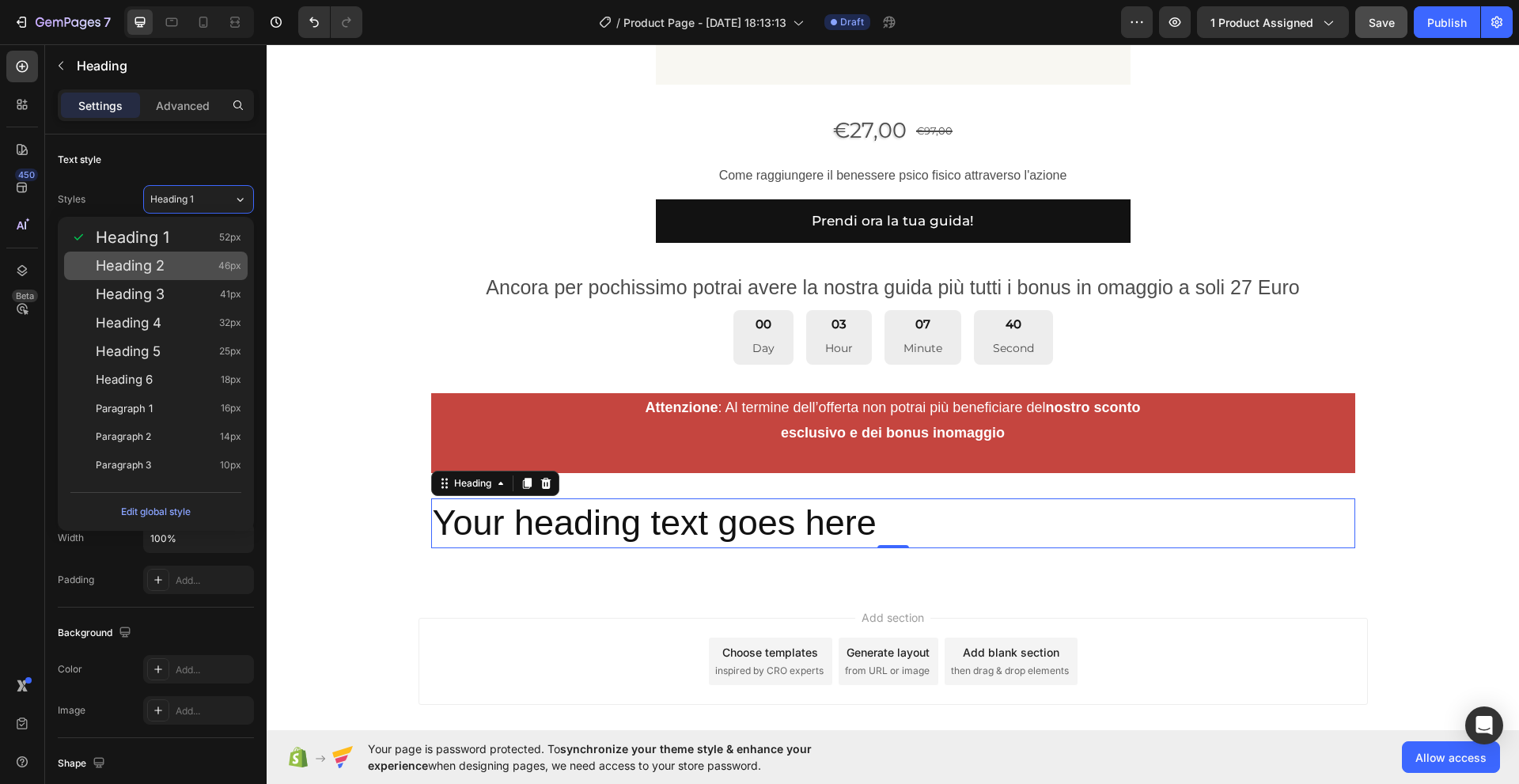
click at [202, 263] on div "Heading 2 46px" at bounding box center [168, 266] width 146 height 16
type input "46"
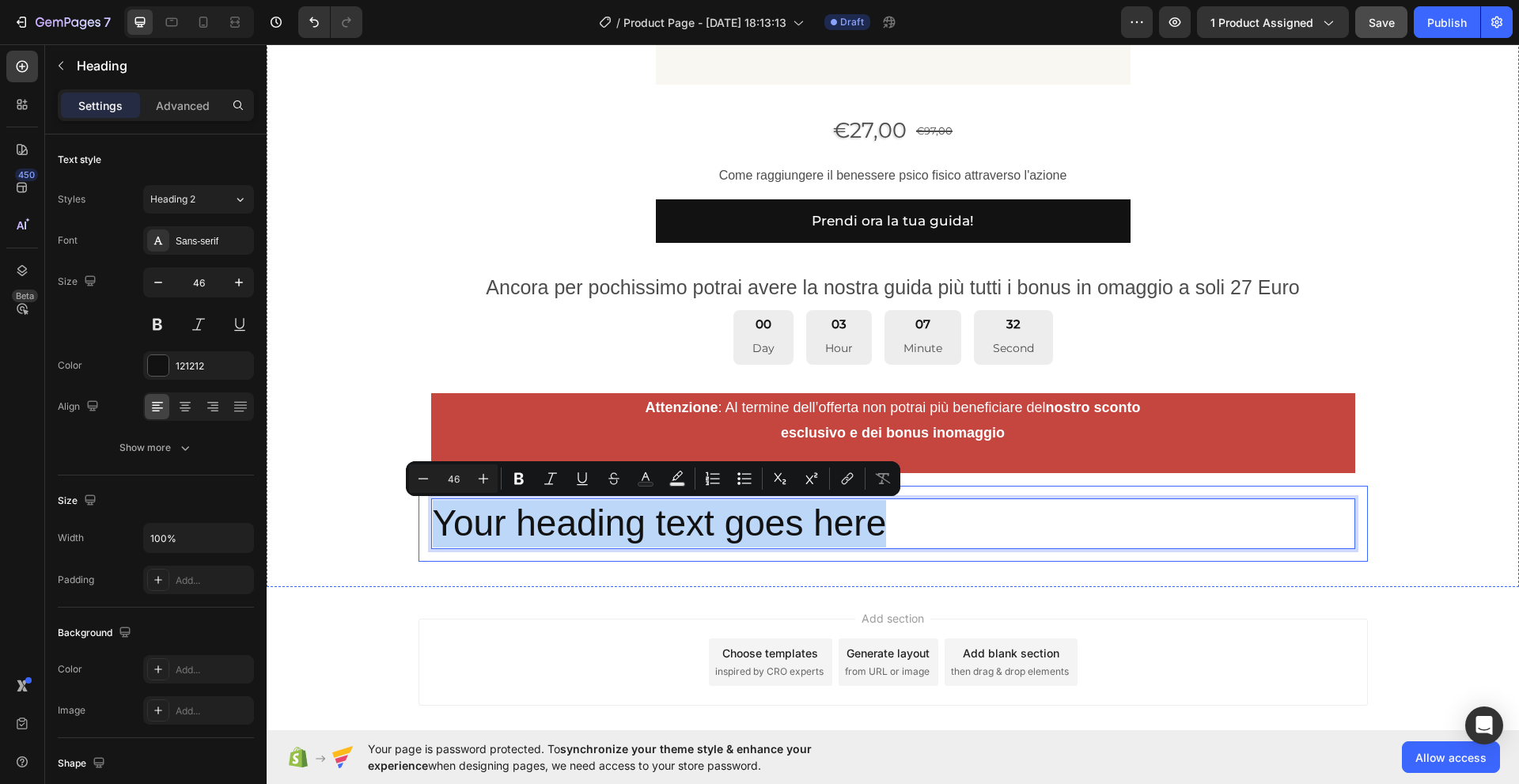
drag, startPoint x: 882, startPoint y: 520, endPoint x: 416, endPoint y: 510, distance: 466.1
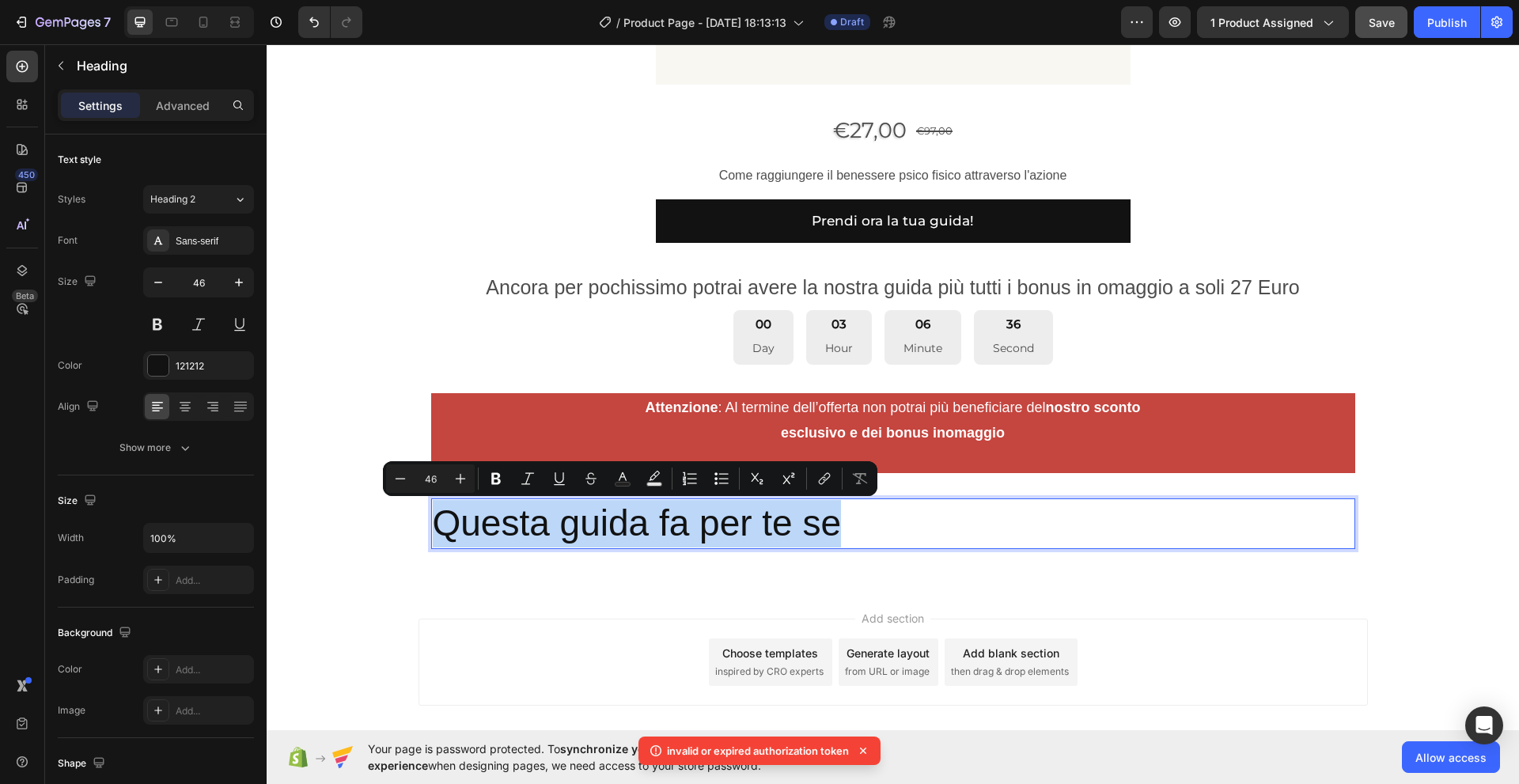
drag, startPoint x: 843, startPoint y: 528, endPoint x: 425, endPoint y: 514, distance: 418.2
click at [431, 514] on h2 "Questa guida fa per te se" at bounding box center [893, 523] width 924 height 50
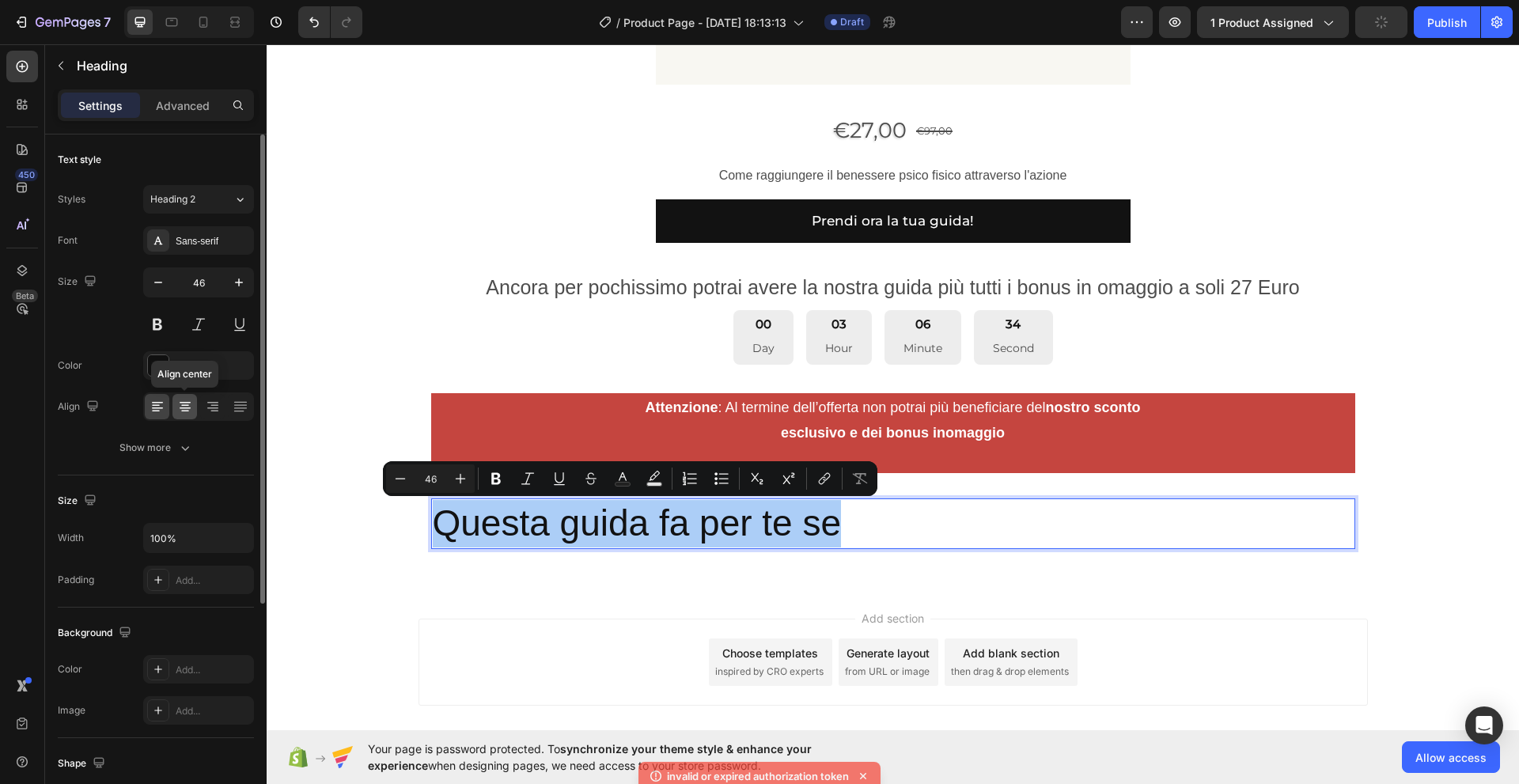
click at [187, 412] on icon at bounding box center [185, 407] width 16 height 16
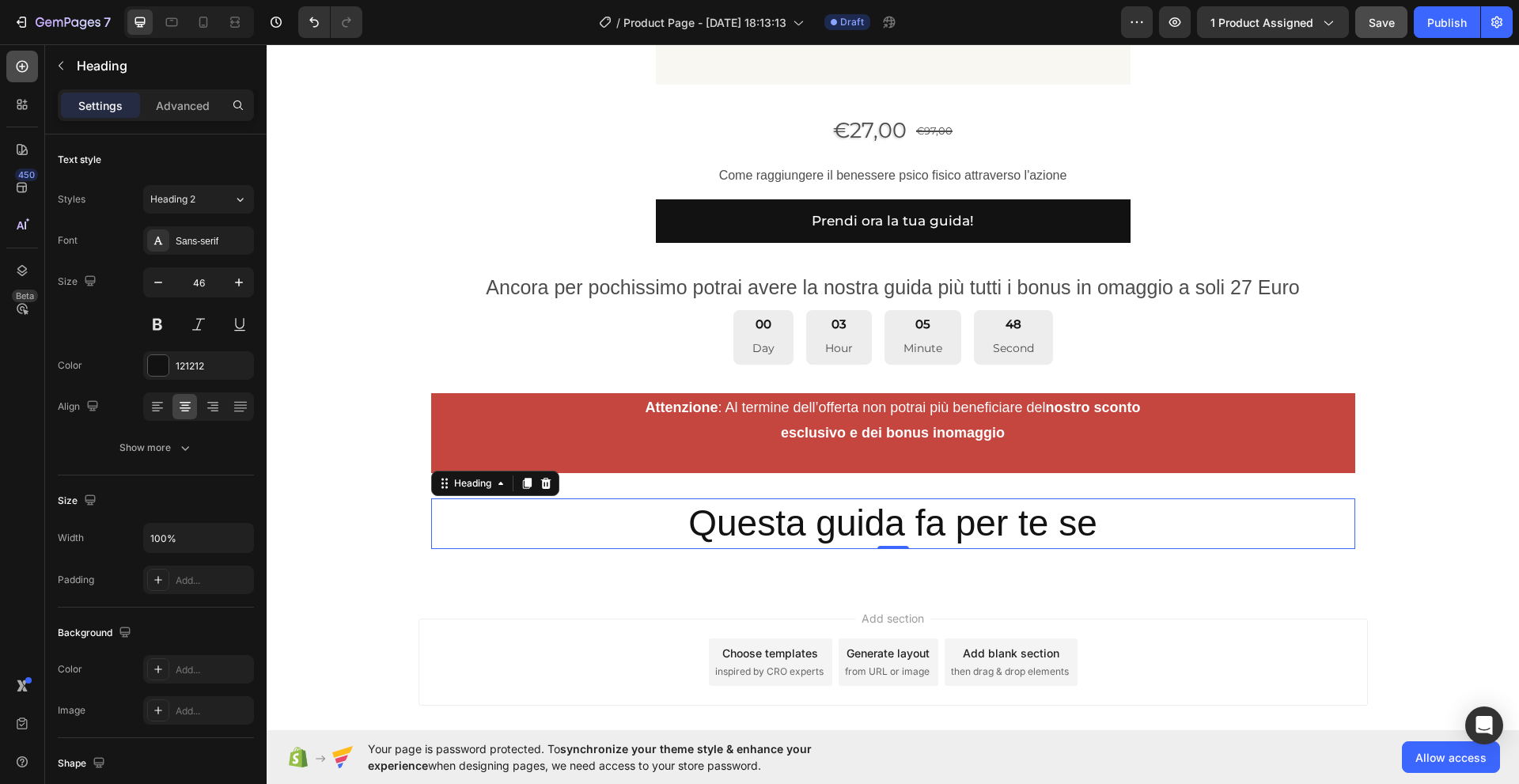
click at [19, 66] on icon at bounding box center [22, 66] width 11 height 11
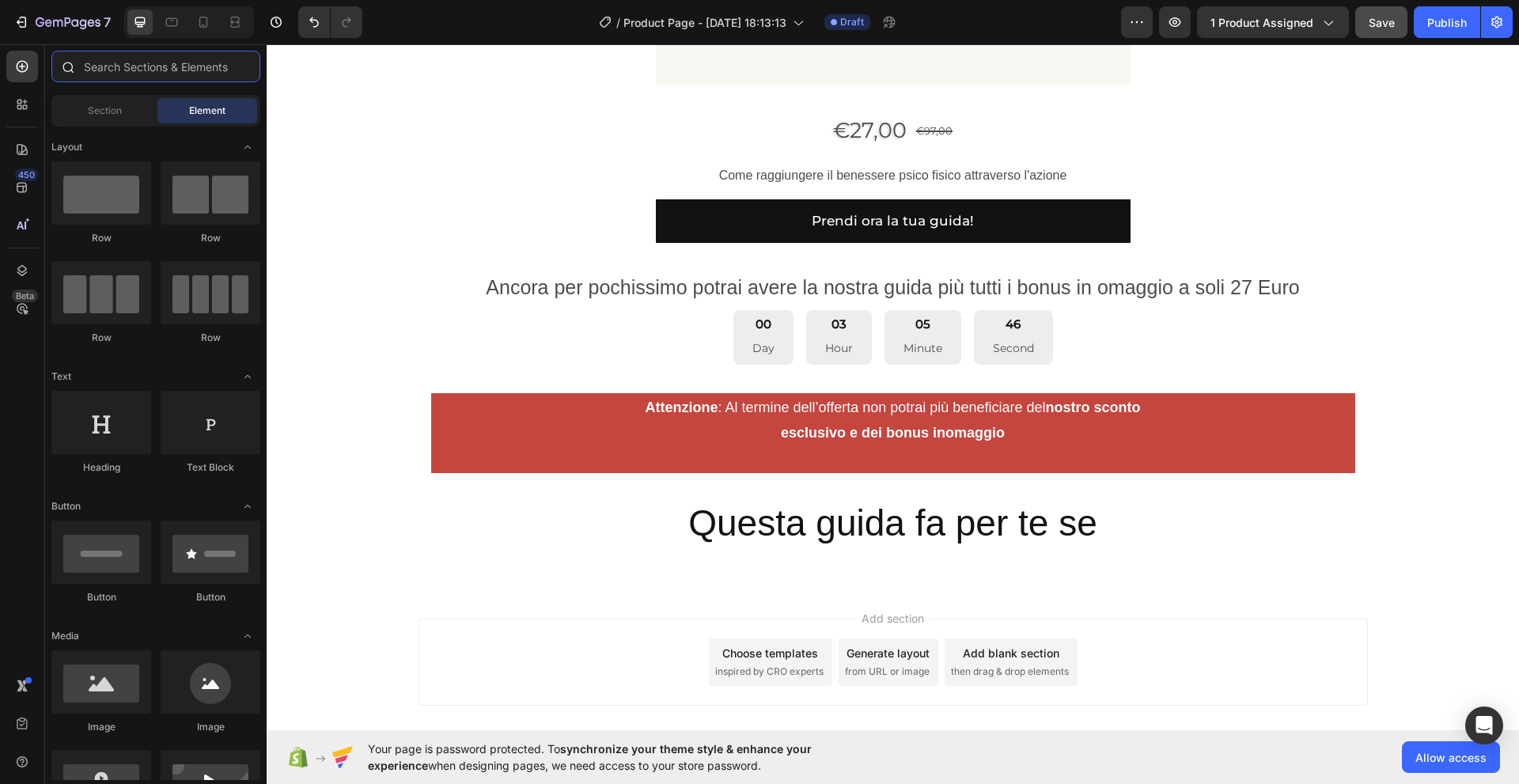
click at [83, 72] on input "text" at bounding box center [156, 66] width 209 height 32
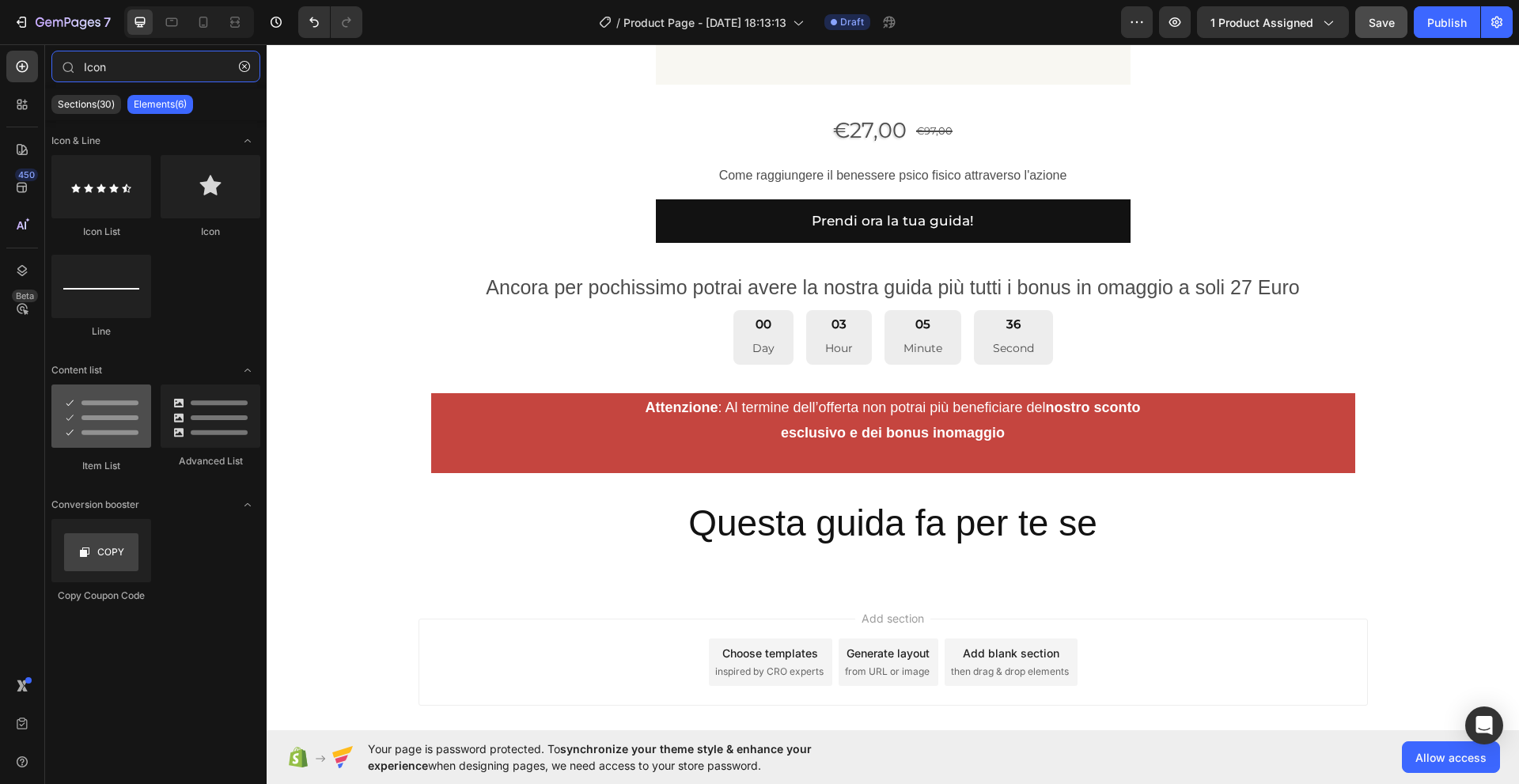
type input "Icon"
click at [104, 446] on div at bounding box center [101, 416] width 100 height 64
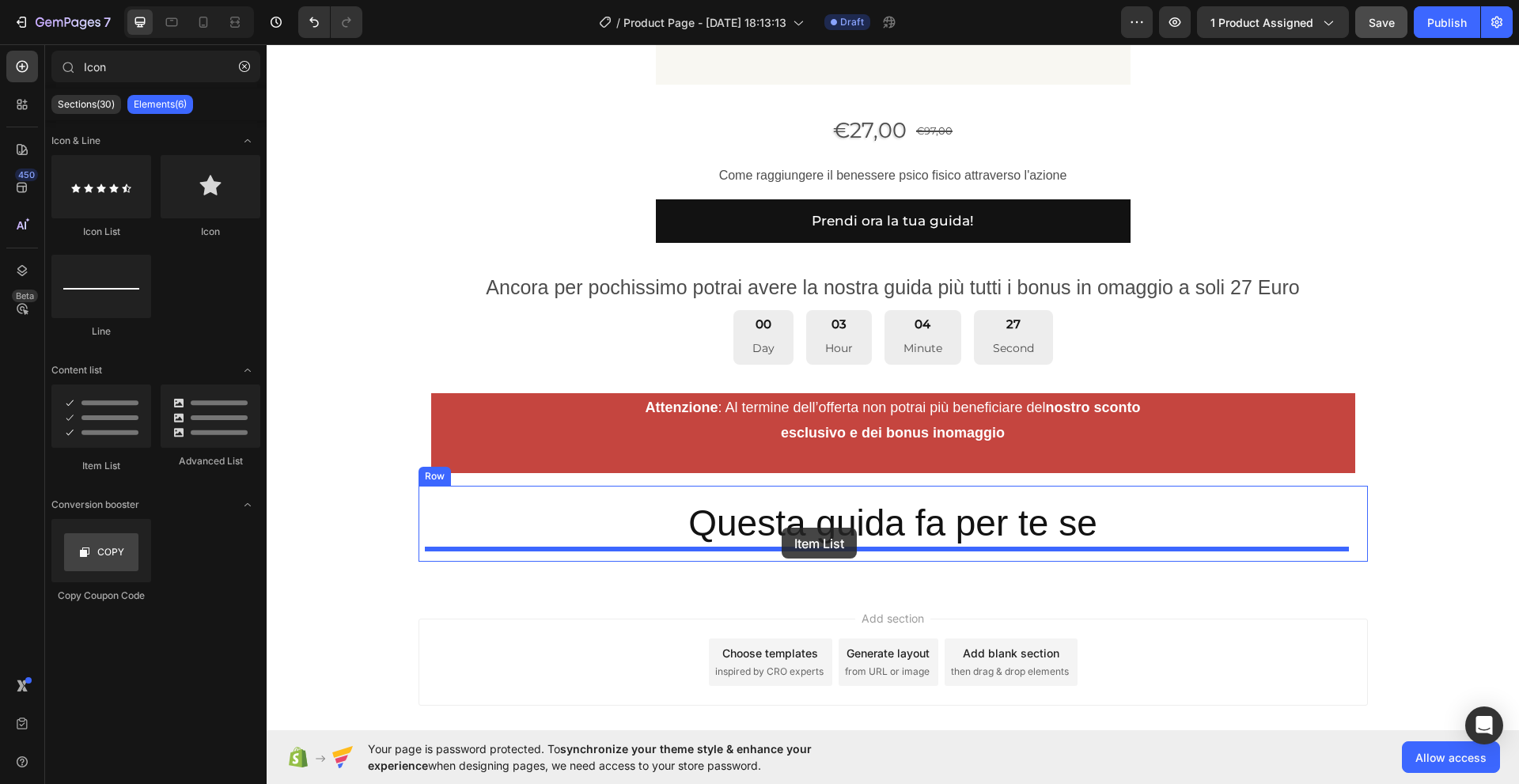
drag, startPoint x: 377, startPoint y: 476, endPoint x: 782, endPoint y: 528, distance: 408.3
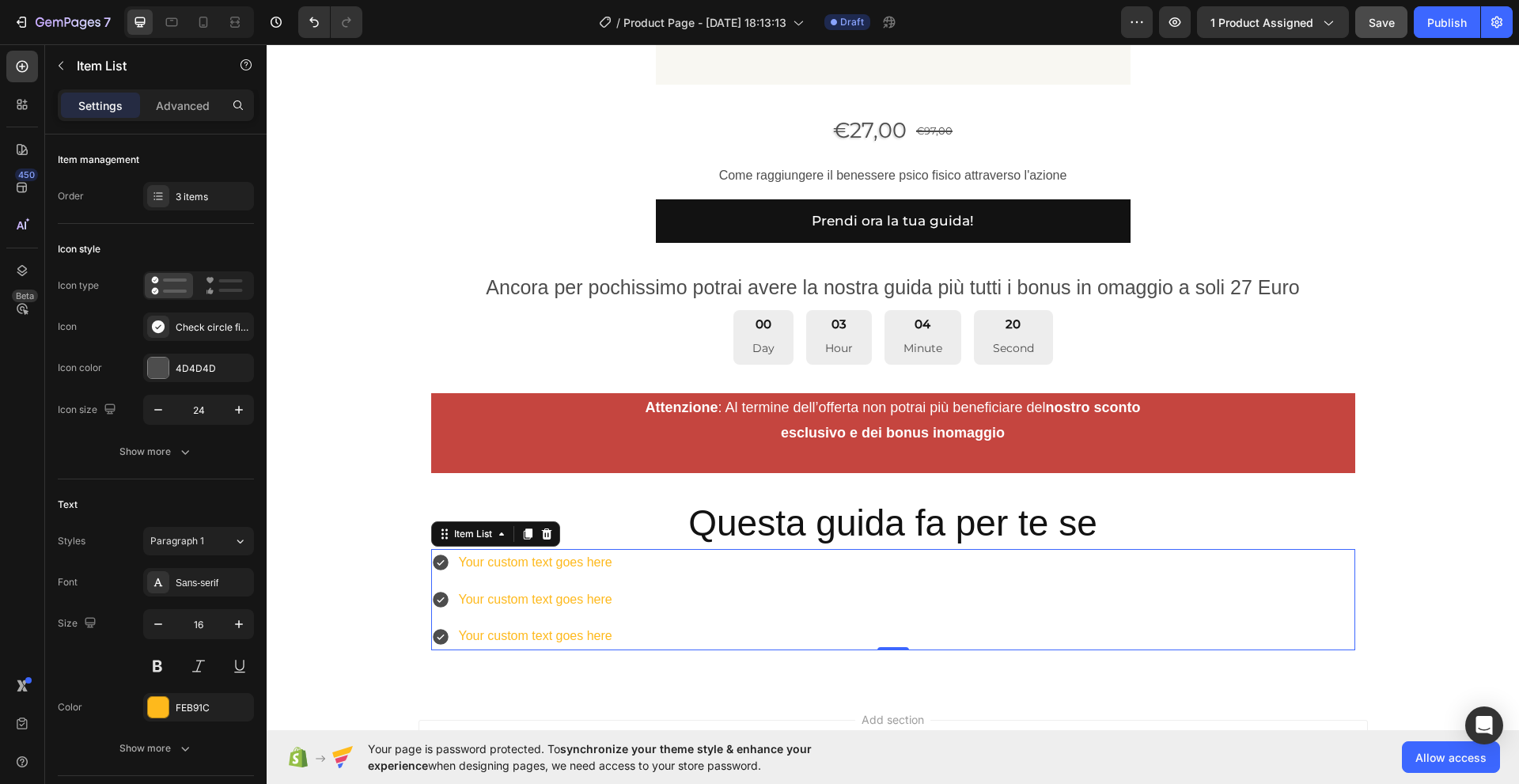
click at [714, 574] on div "Your custom text goes here Your custom text goes here Your custom text goes here" at bounding box center [893, 599] width 924 height 102
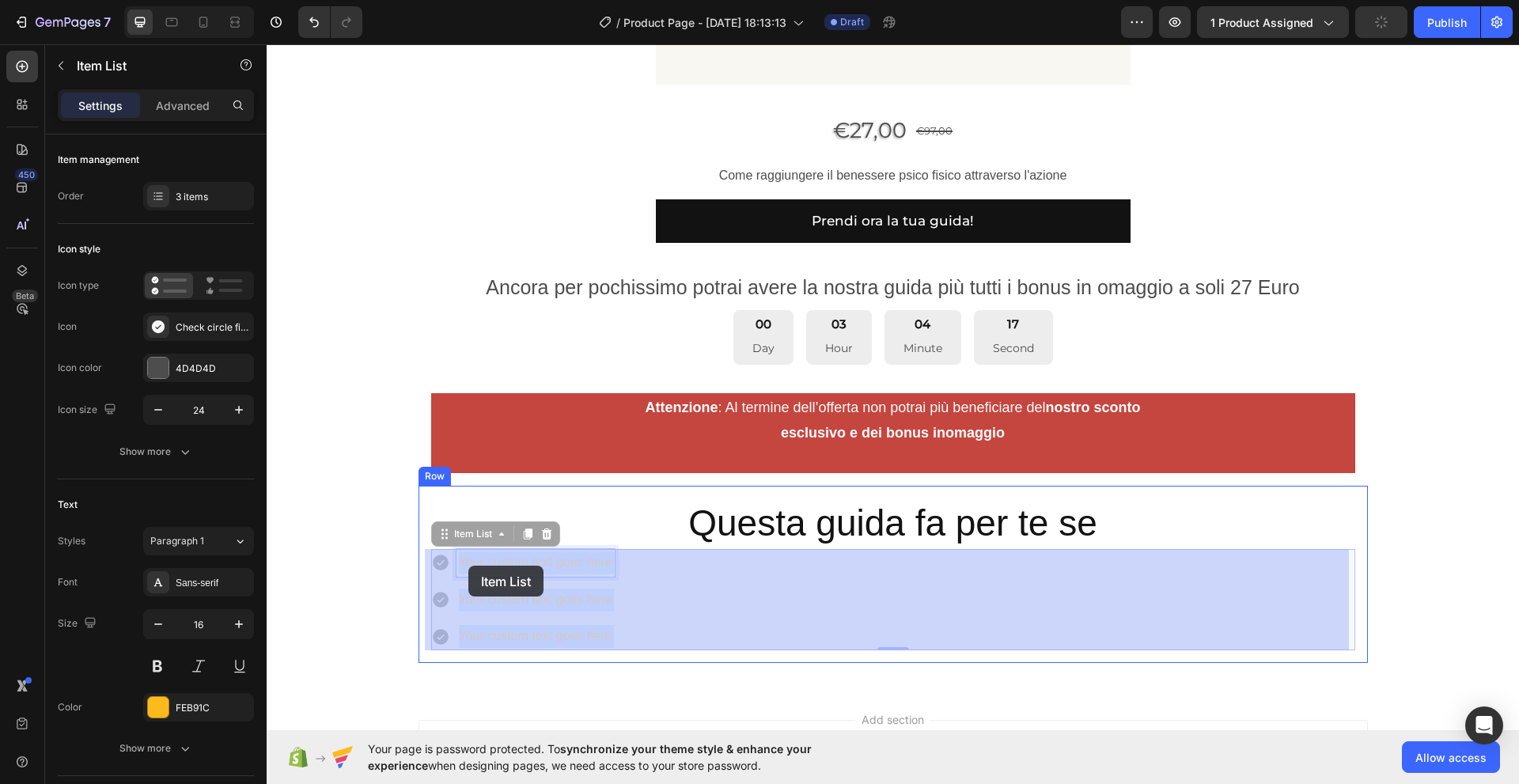
drag, startPoint x: 452, startPoint y: 567, endPoint x: 469, endPoint y: 566, distance: 17.0
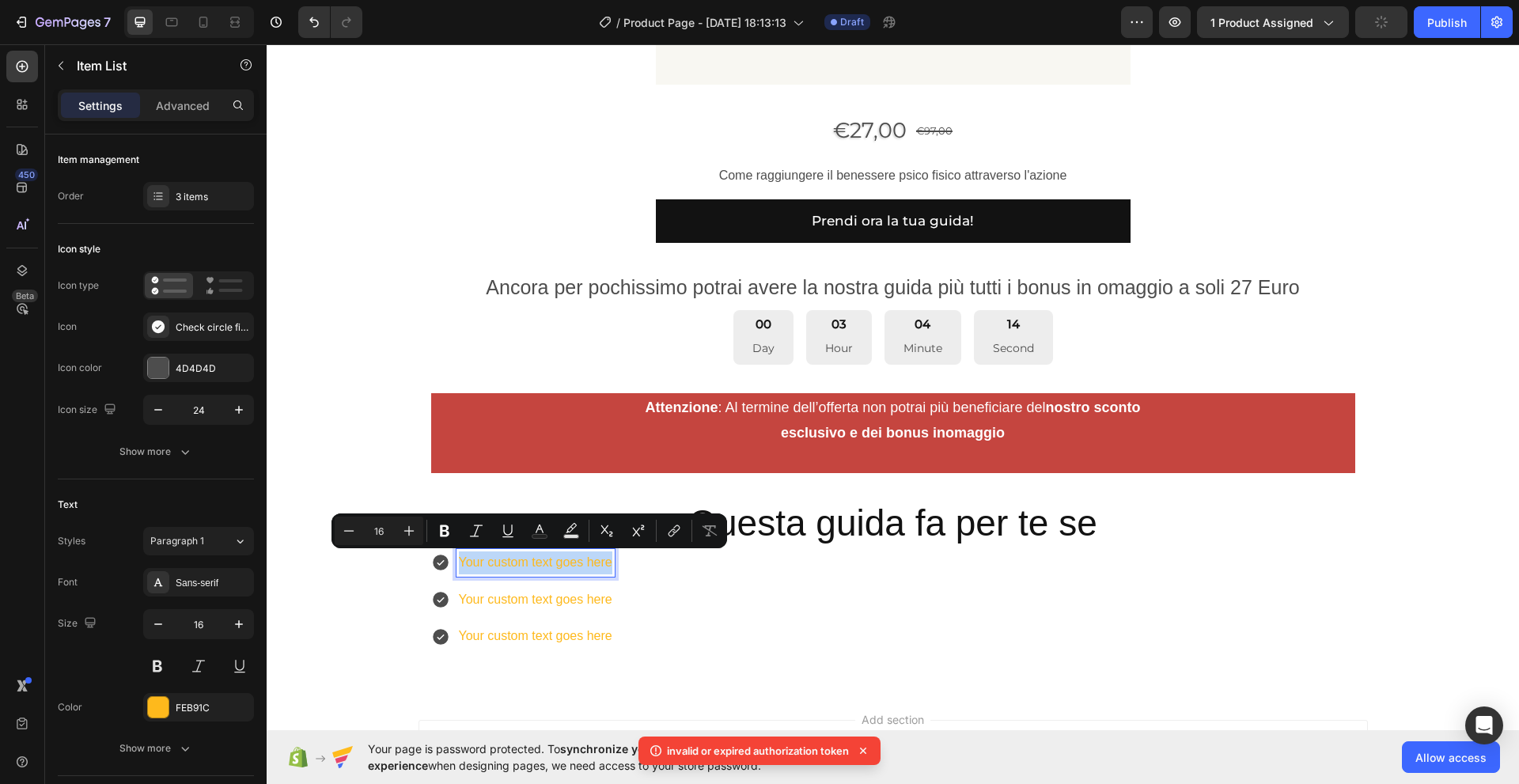
drag, startPoint x: 605, startPoint y: 565, endPoint x: 450, endPoint y: 573, distance: 155.2
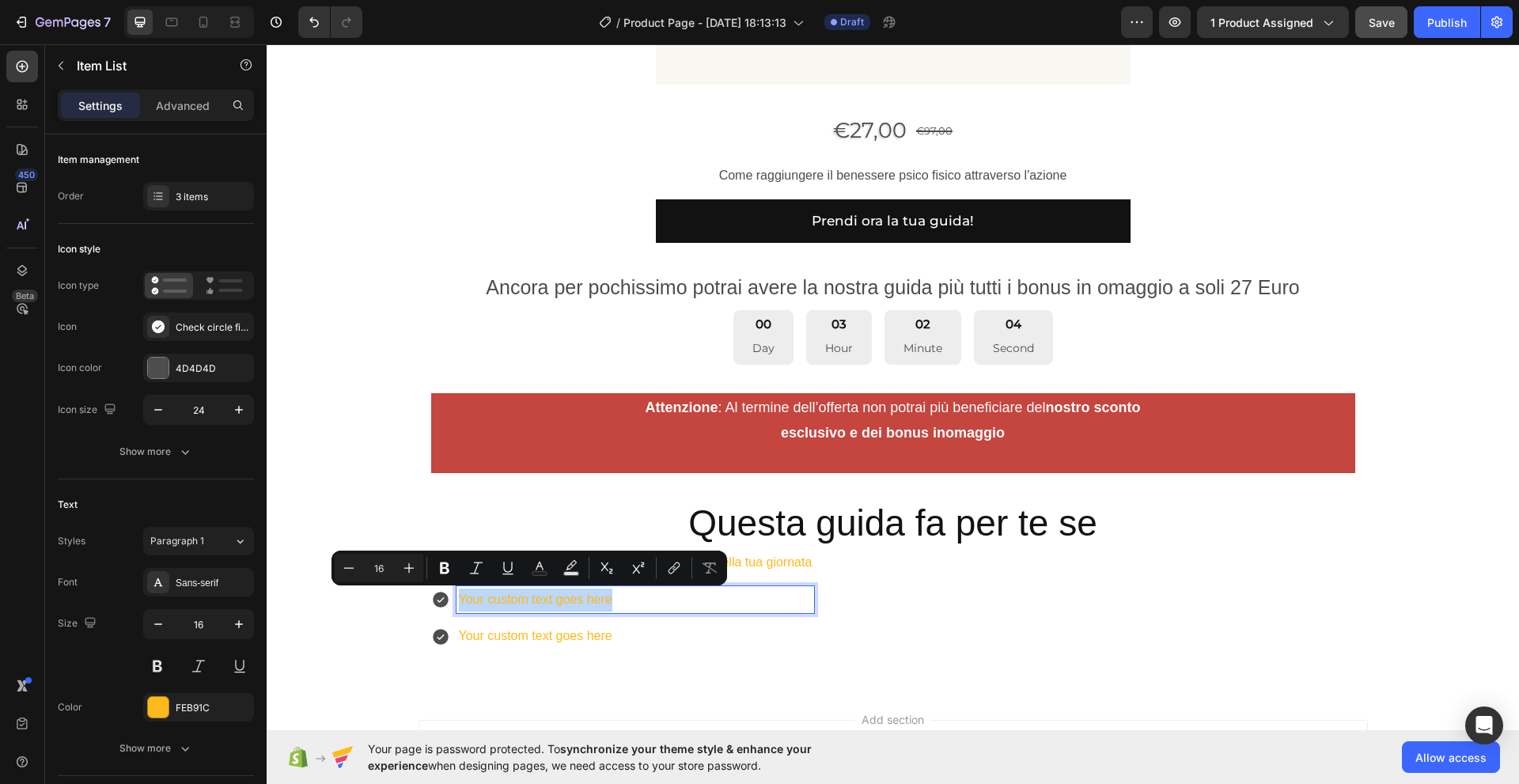
drag, startPoint x: 607, startPoint y: 604, endPoint x: 445, endPoint y: 605, distance: 162.0
click at [445, 605] on div "Your custom text goes here" at bounding box center [623, 599] width 384 height 27
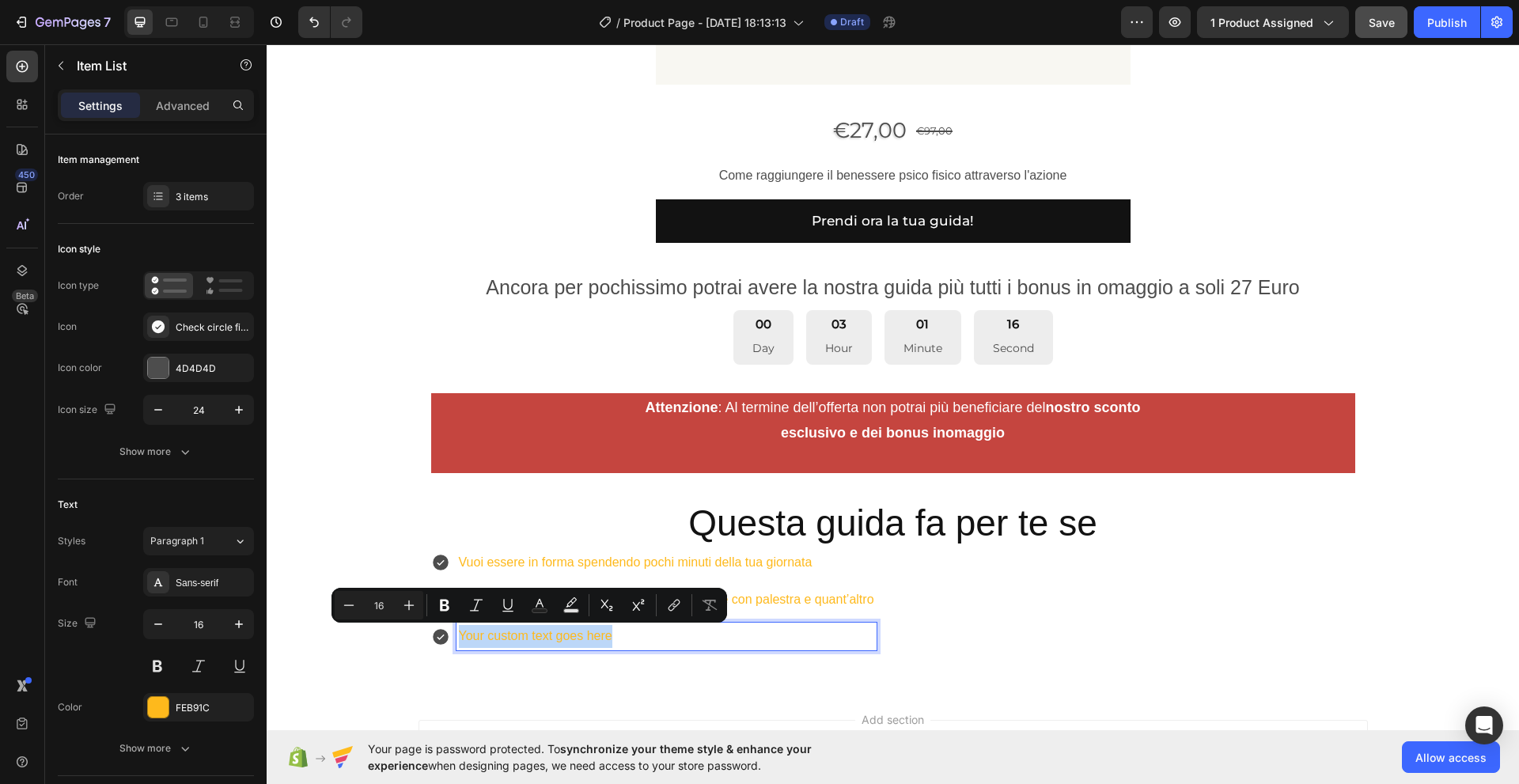
drag, startPoint x: 611, startPoint y: 635, endPoint x: 445, endPoint y: 636, distance: 166.0
click at [445, 636] on div "Your custom text goes here" at bounding box center [654, 636] width 446 height 27
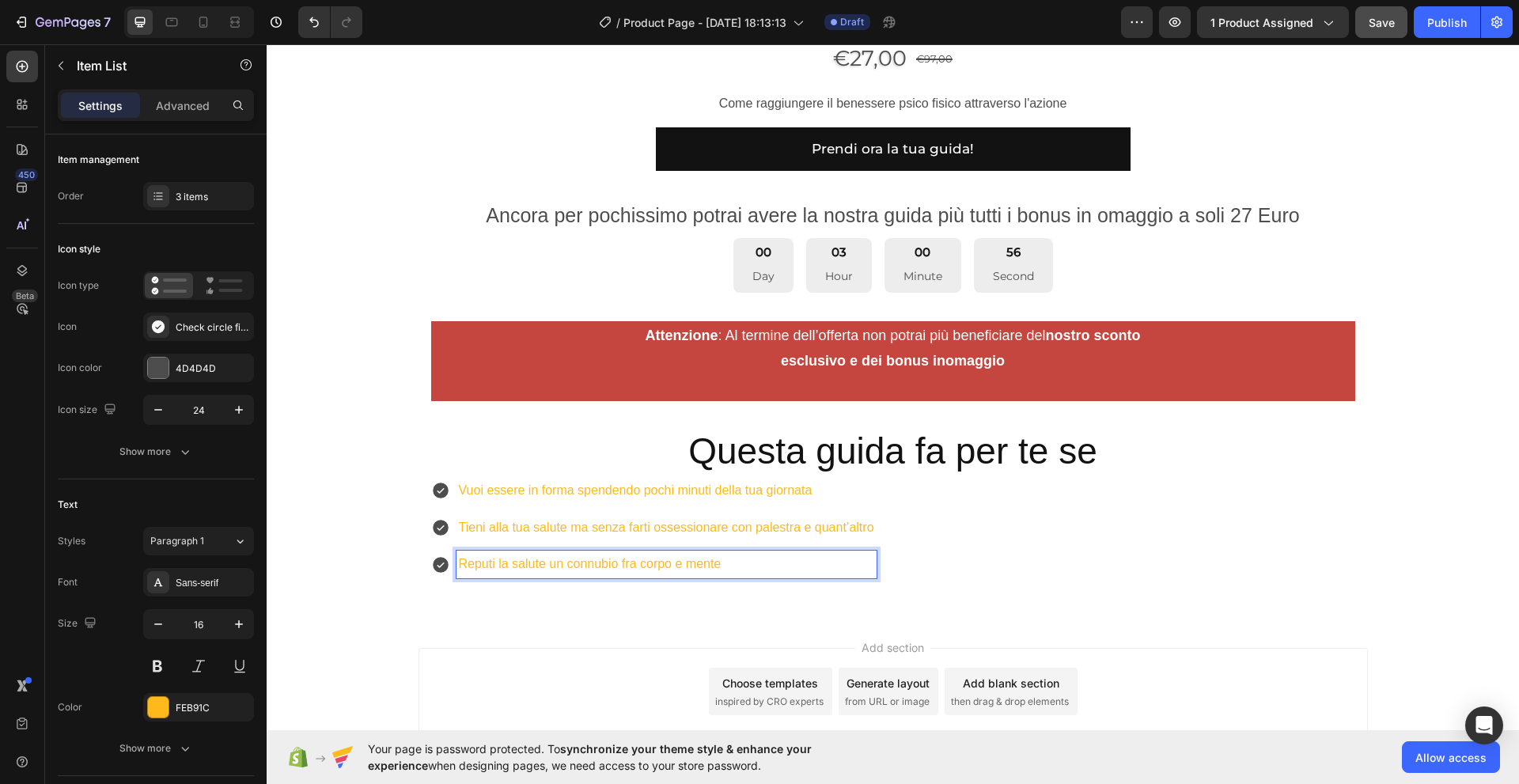
scroll to position [1264, 0]
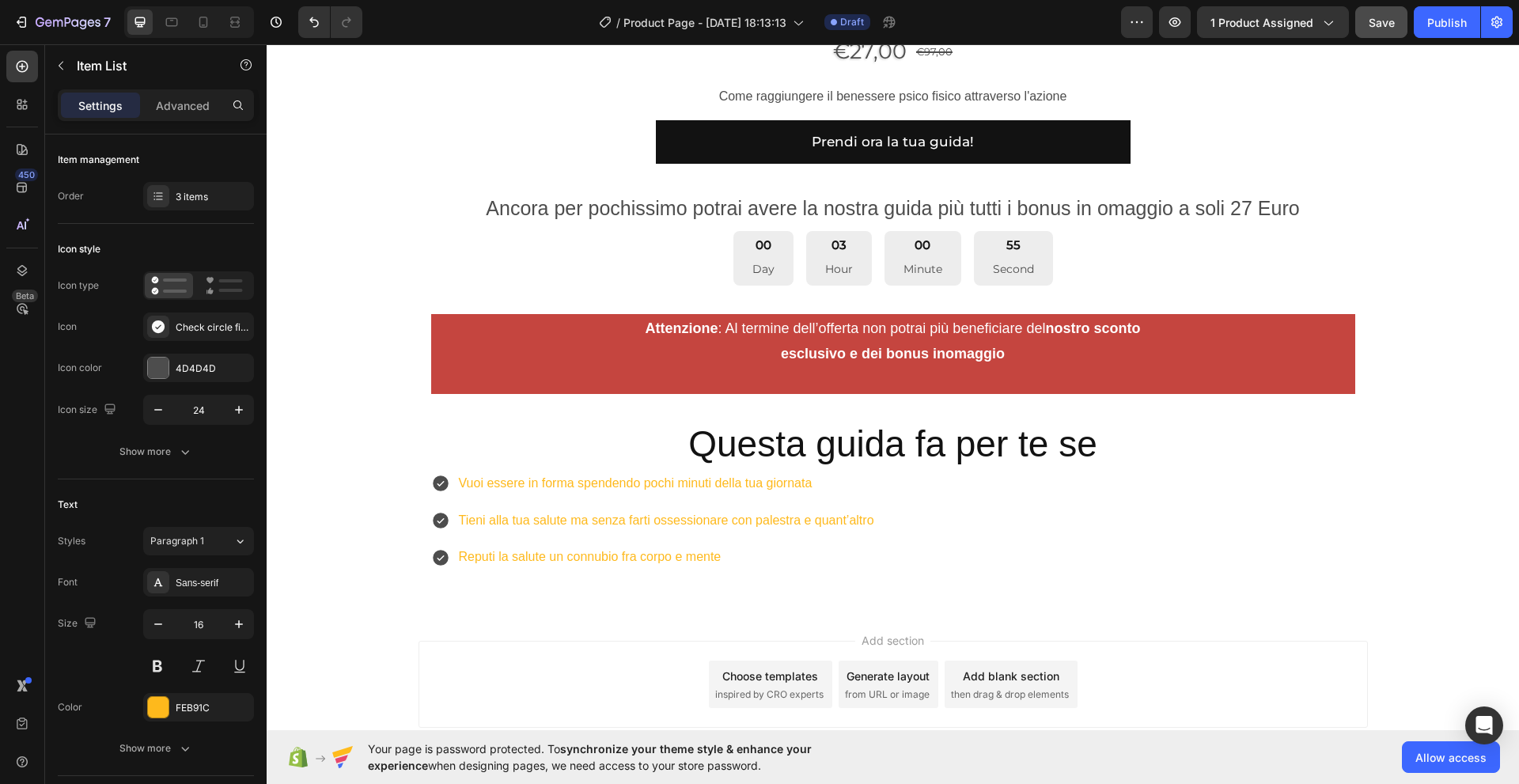
click at [946, 545] on div "Vuoi essere in forma spendendo pochi minuti della tua giornata Tieni alla tua s…" at bounding box center [893, 520] width 924 height 102
drag, startPoint x: 741, startPoint y: 562, endPoint x: 720, endPoint y: 557, distance: 21.6
click at [720, 557] on p "Reputi la salute un connubio fra corpo e mente" at bounding box center [667, 557] width 416 height 23
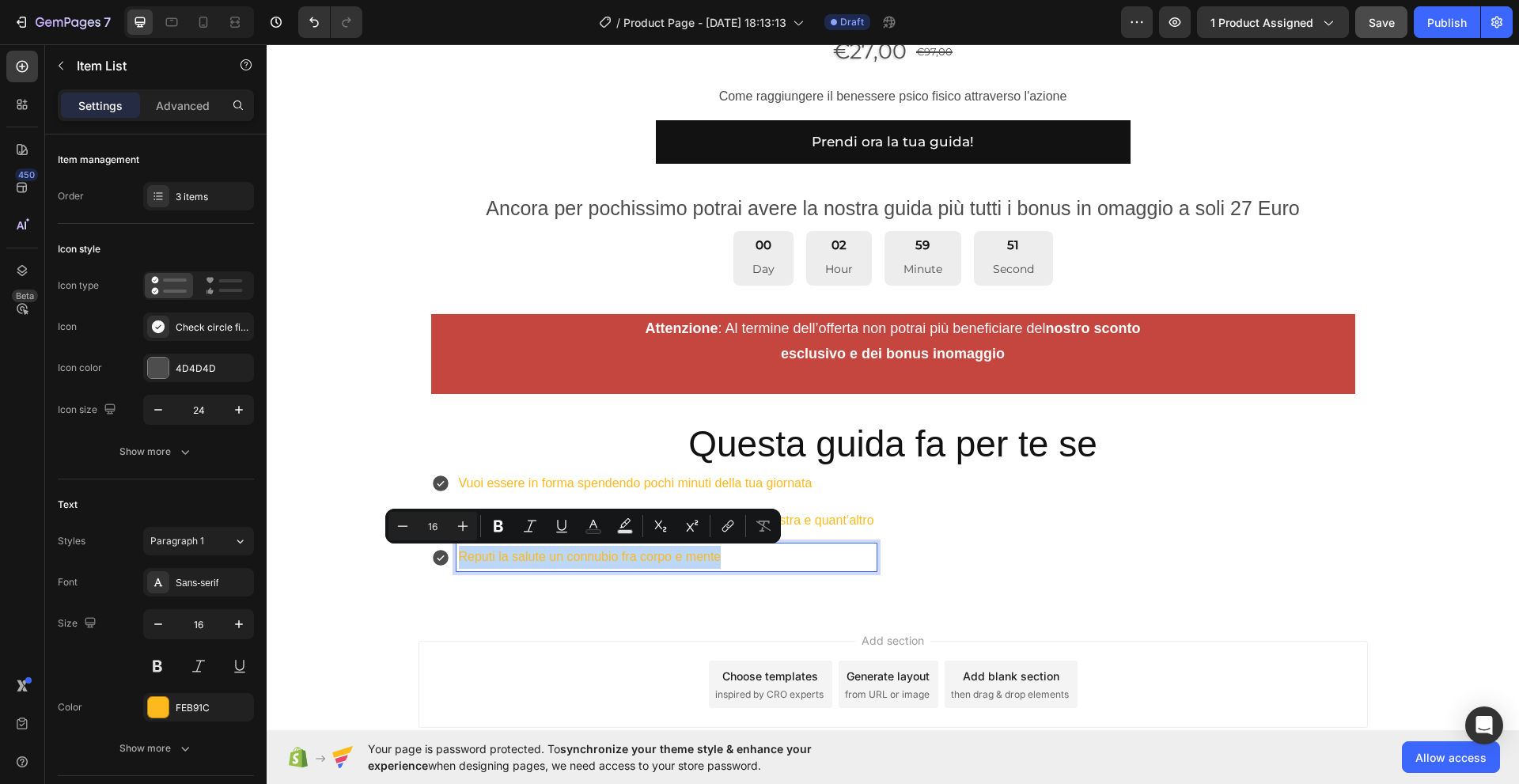
drag, startPoint x: 753, startPoint y: 568, endPoint x: 720, endPoint y: 565, distance: 33.1
click at [454, 521] on div "Vuoi essere in forma spendendo pochi minuti della tua giornata Tieni alla tua s…" at bounding box center [654, 520] width 446 height 102
click at [935, 559] on div "Vuoi essere in forma spendendo pochi minuti della tua giornata Tieni alla tua s…" at bounding box center [893, 520] width 924 height 102
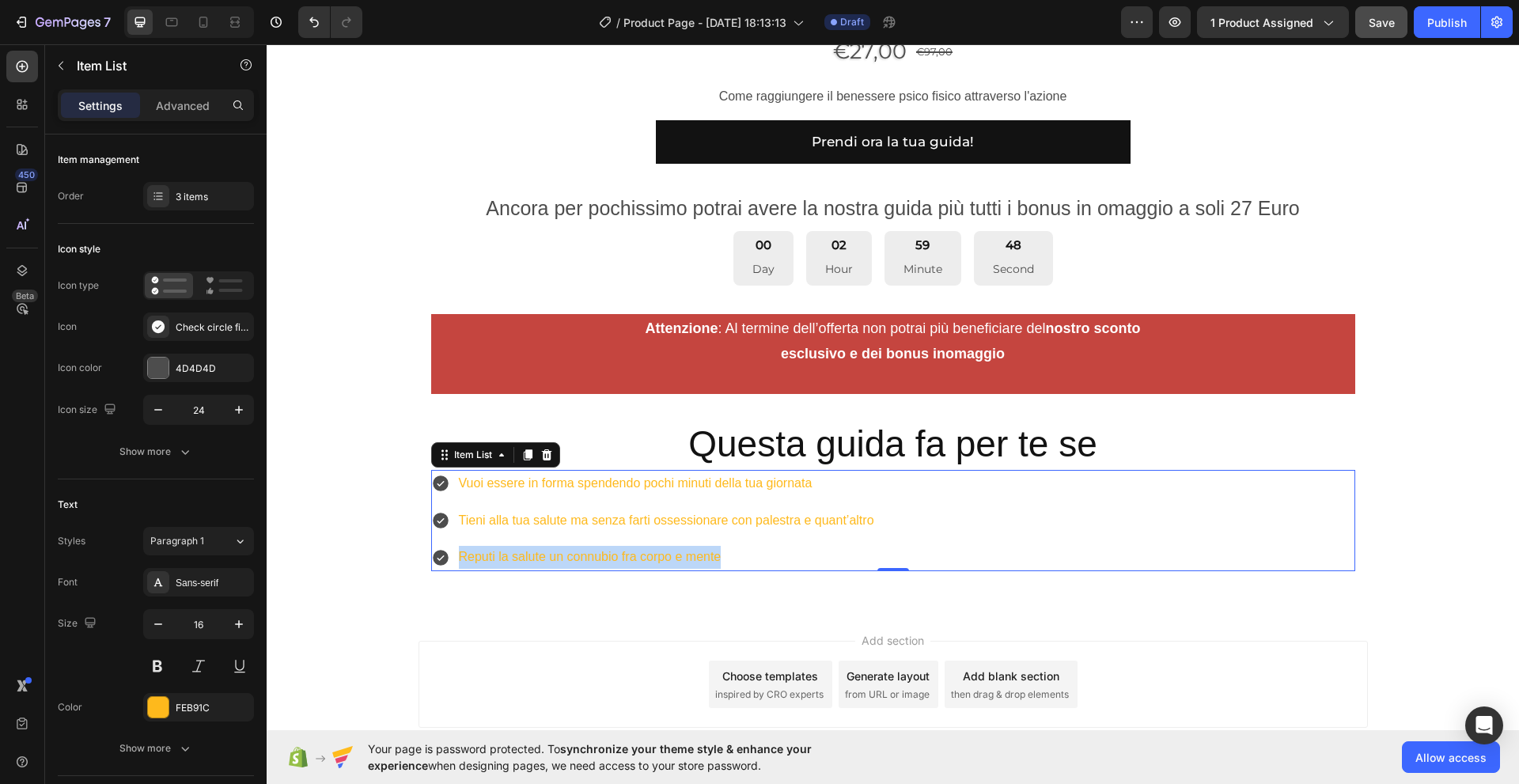
click at [613, 542] on div "Vuoi essere in forma spendendo pochi minuti della tua giornata Tieni alla tua s…" at bounding box center [654, 520] width 446 height 102
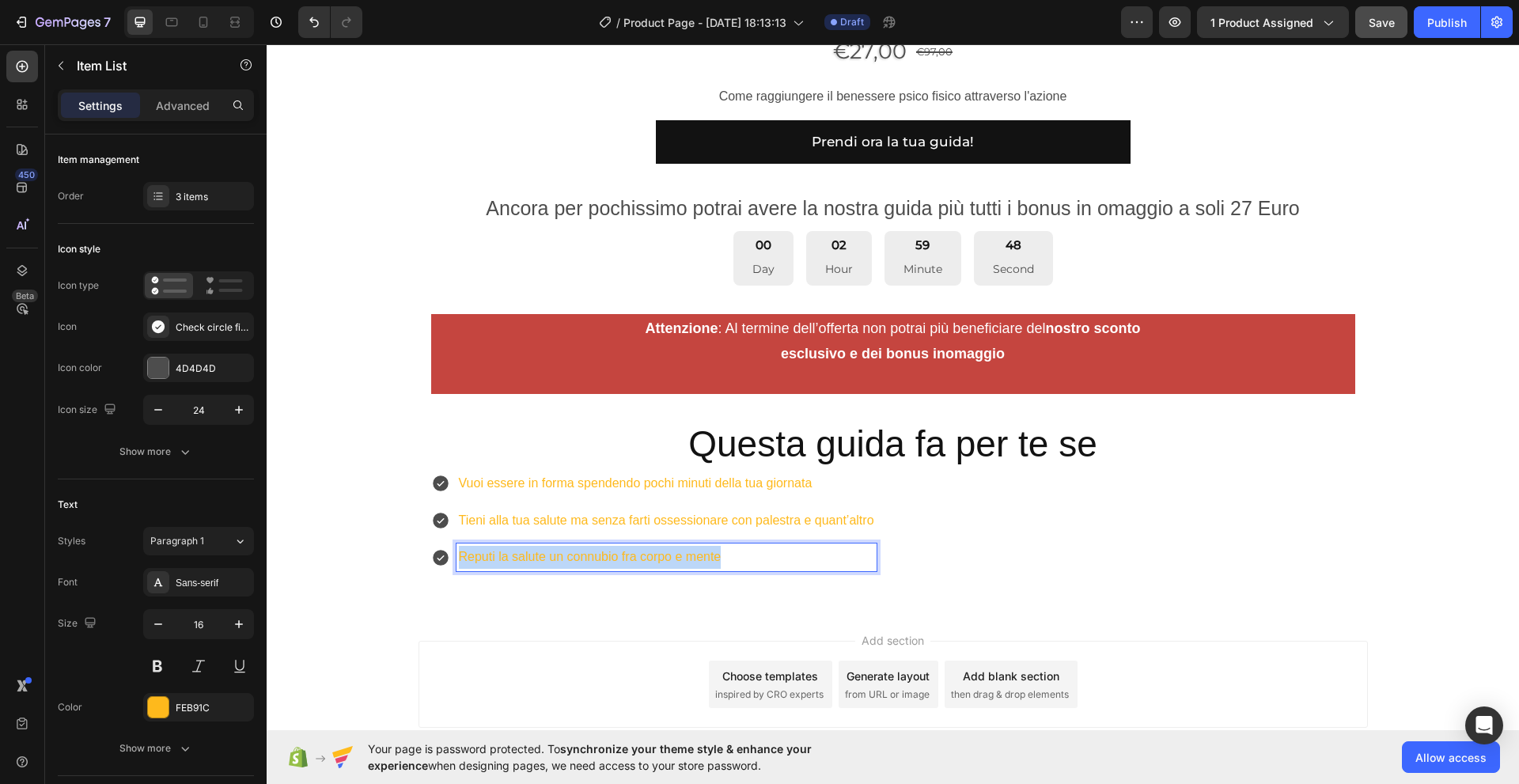
click at [807, 567] on p "Reputi la salute un connubio fra corpo e mente" at bounding box center [667, 557] width 416 height 23
click at [963, 529] on div "Vuoi essere in forma spendendo pochi minuti della tua giornata Tieni alla tua s…" at bounding box center [893, 520] width 924 height 102
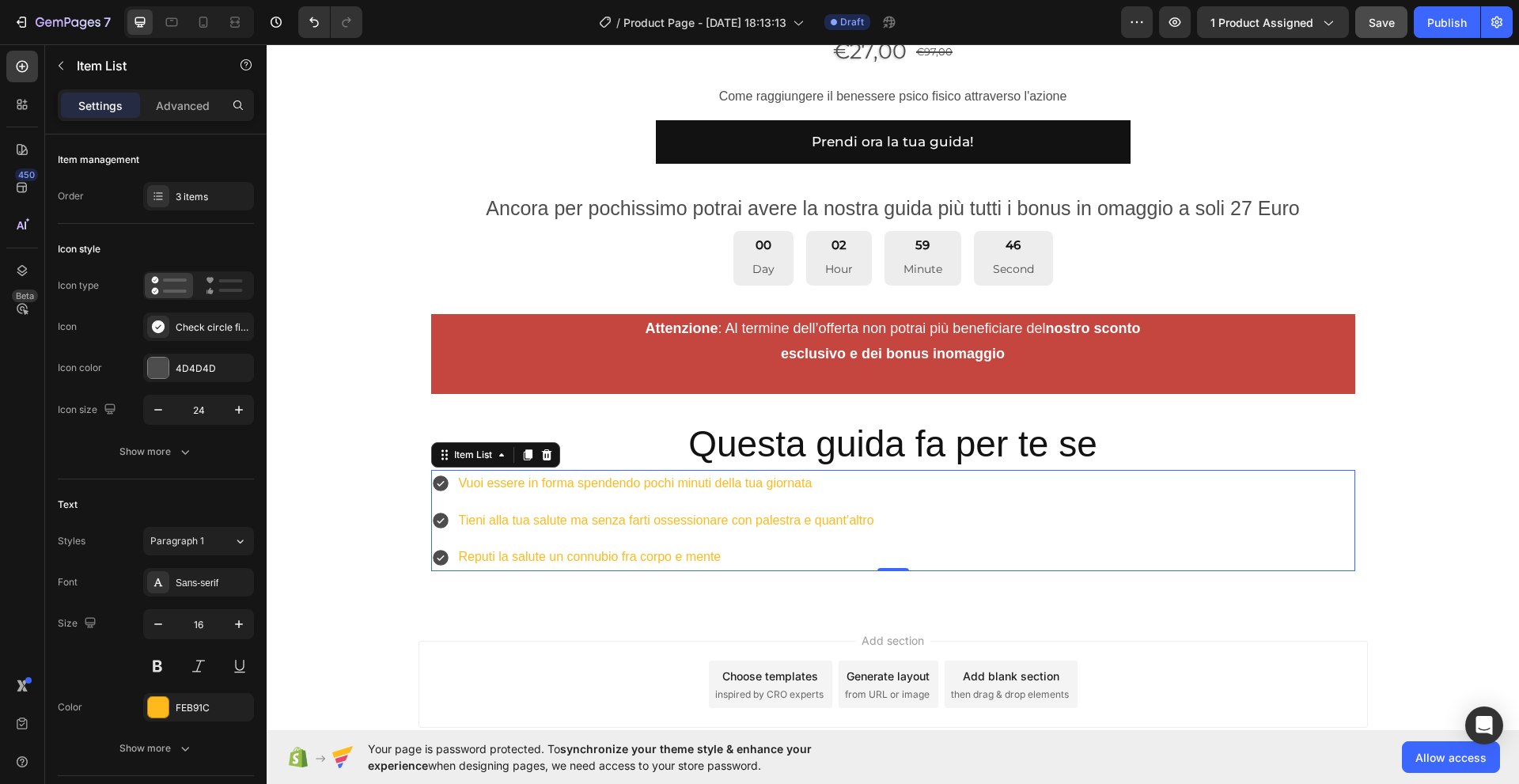
click at [599, 540] on div "Vuoi essere in forma spendendo pochi minuti della tua giornata Tieni alla tua s…" at bounding box center [654, 520] width 446 height 102
click at [155, 710] on div at bounding box center [157, 706] width 20 height 20
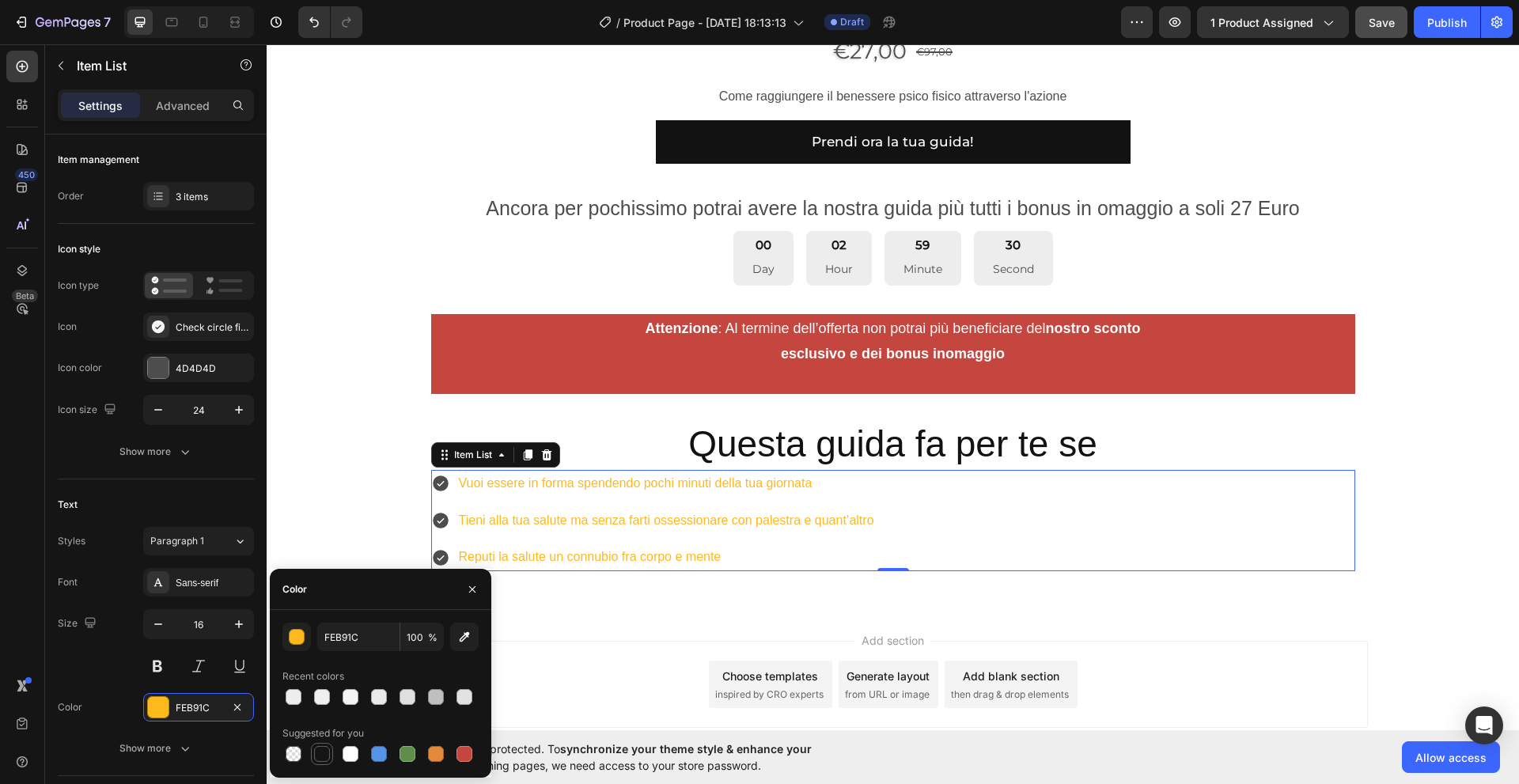
click at [326, 755] on div at bounding box center [322, 754] width 16 height 16
type input "151515"
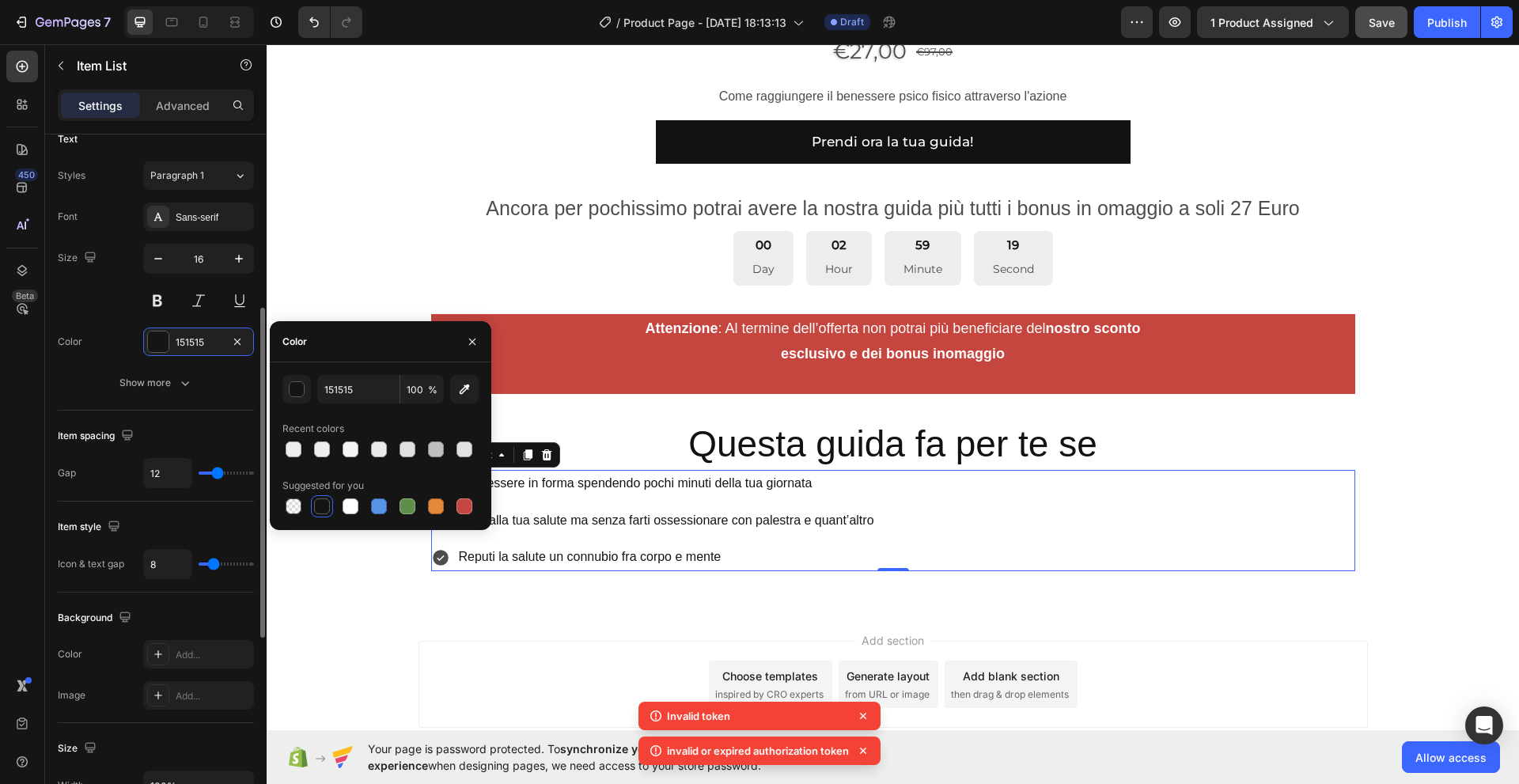
scroll to position [313, 0]
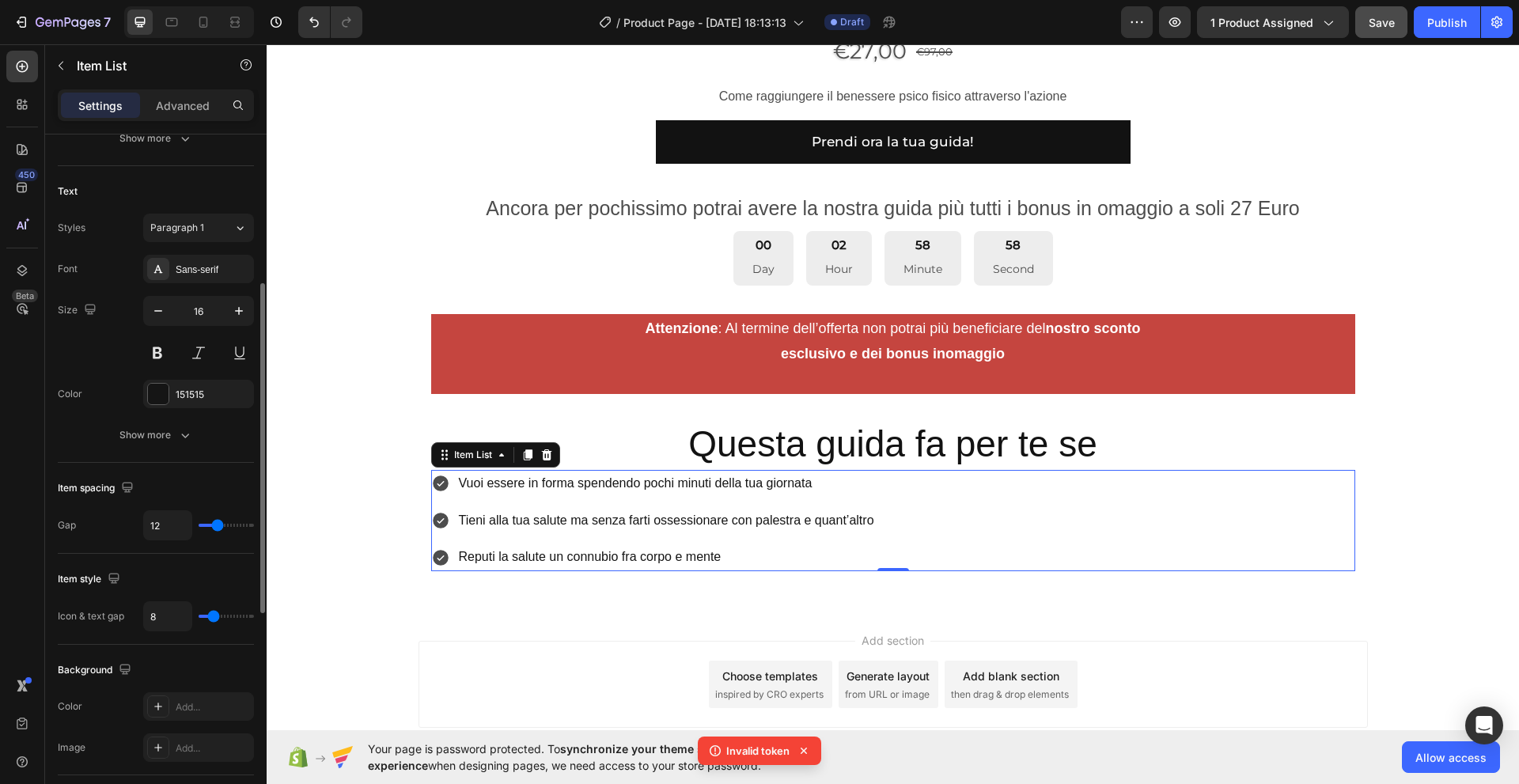
click at [75, 708] on div "Color" at bounding box center [70, 706] width 25 height 14
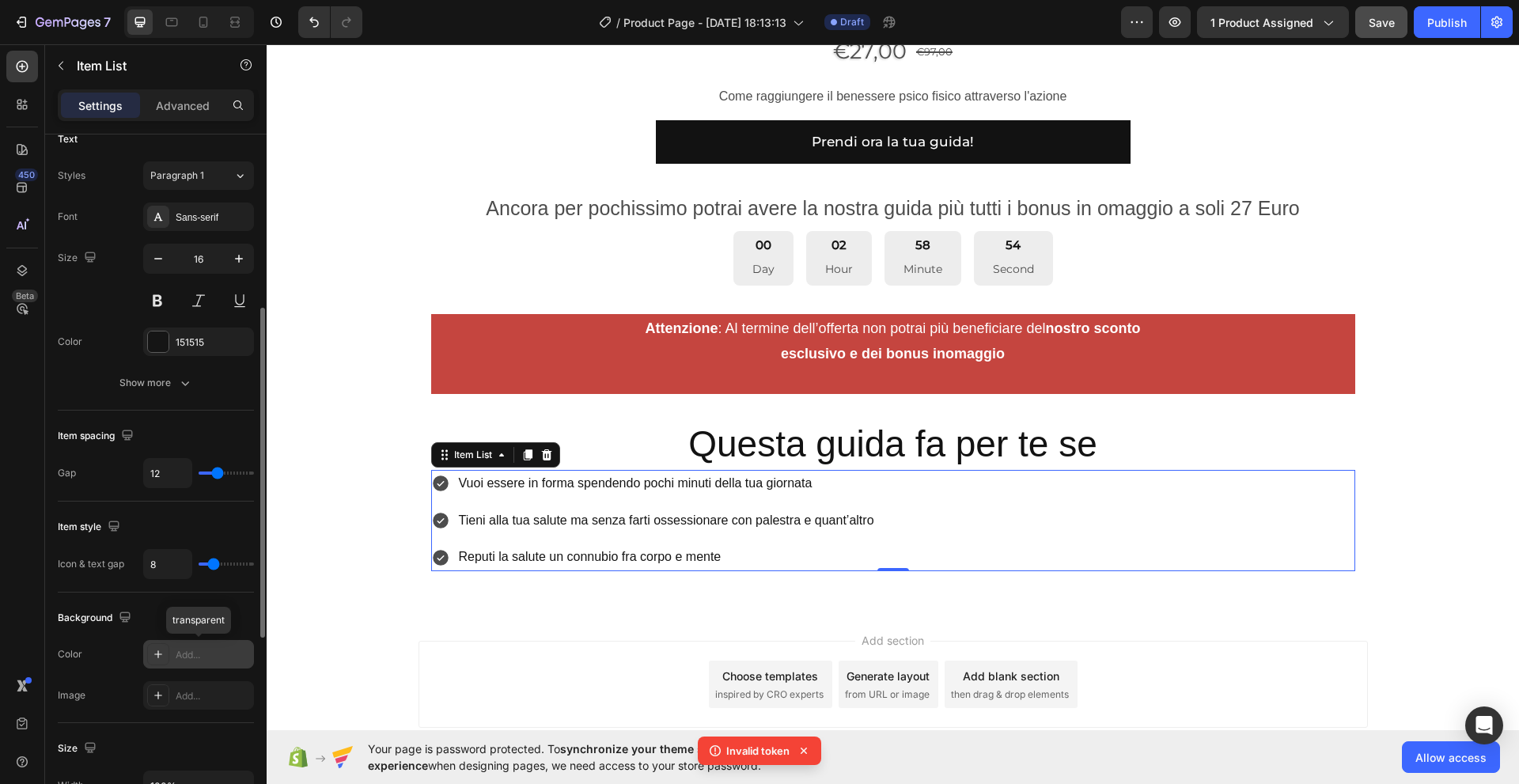
click at [188, 657] on div "Add..." at bounding box center [213, 655] width 74 height 14
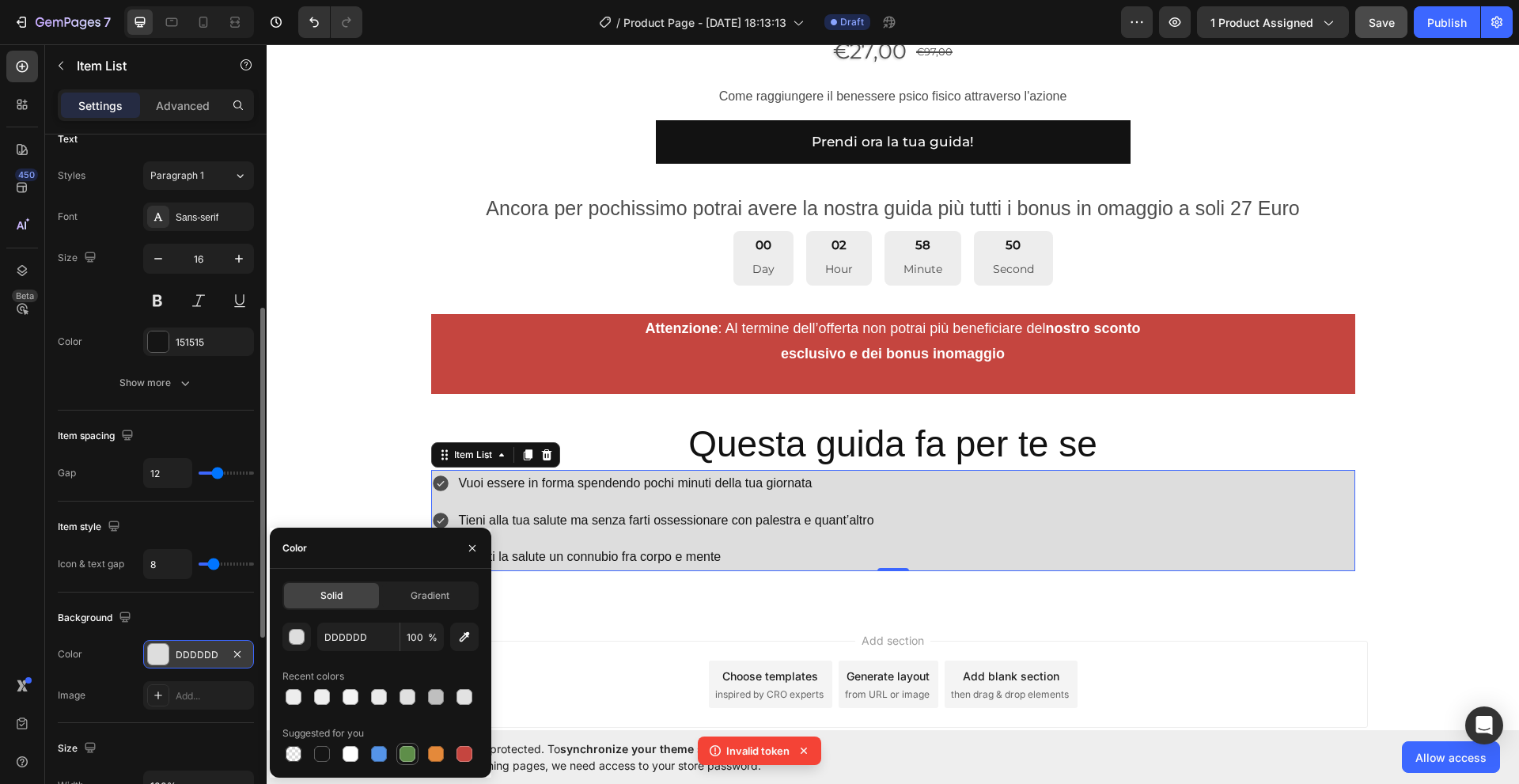
click at [406, 760] on div at bounding box center [408, 754] width 16 height 16
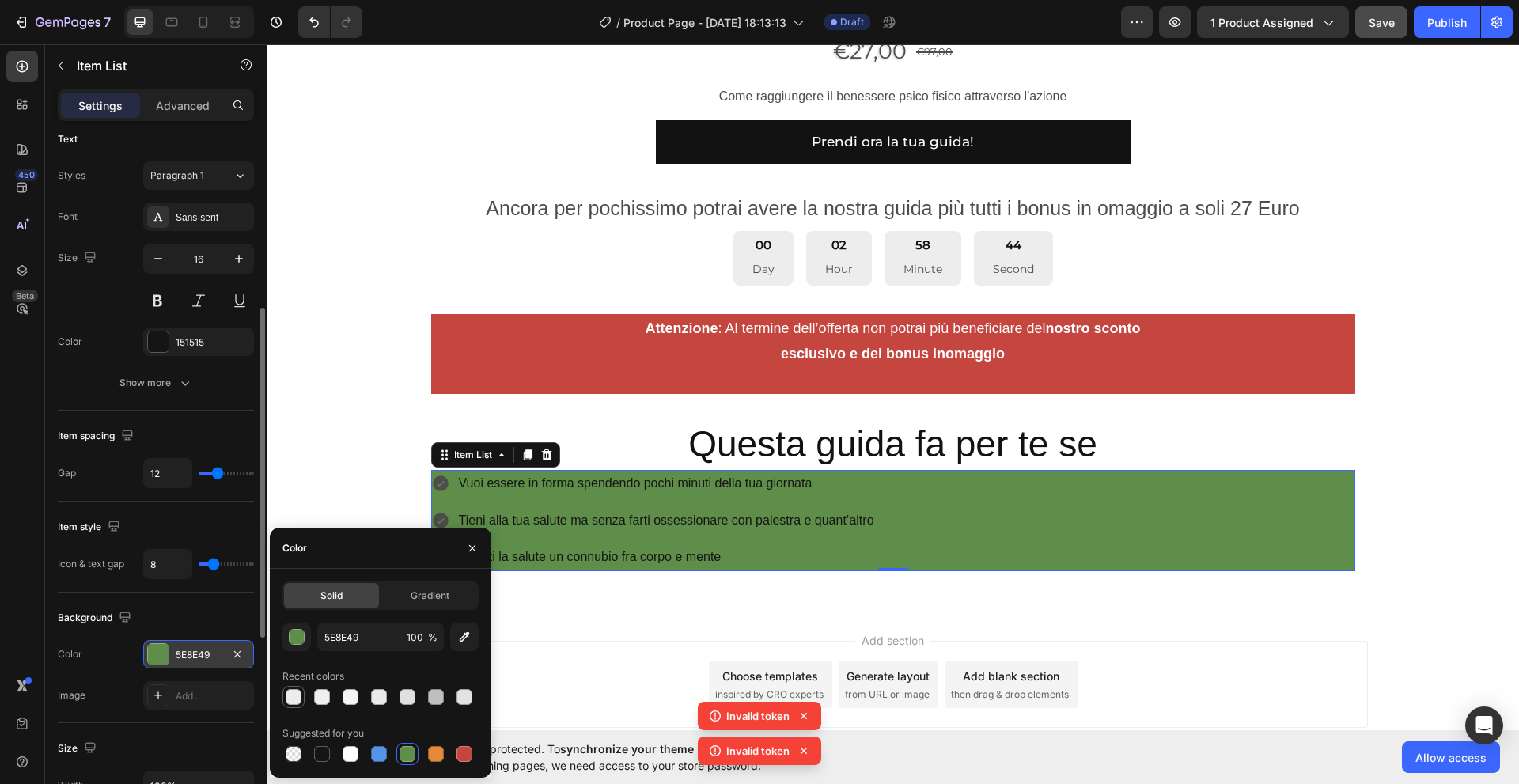
click at [294, 701] on div at bounding box center [294, 696] width 16 height 16
type input "EDEDED"
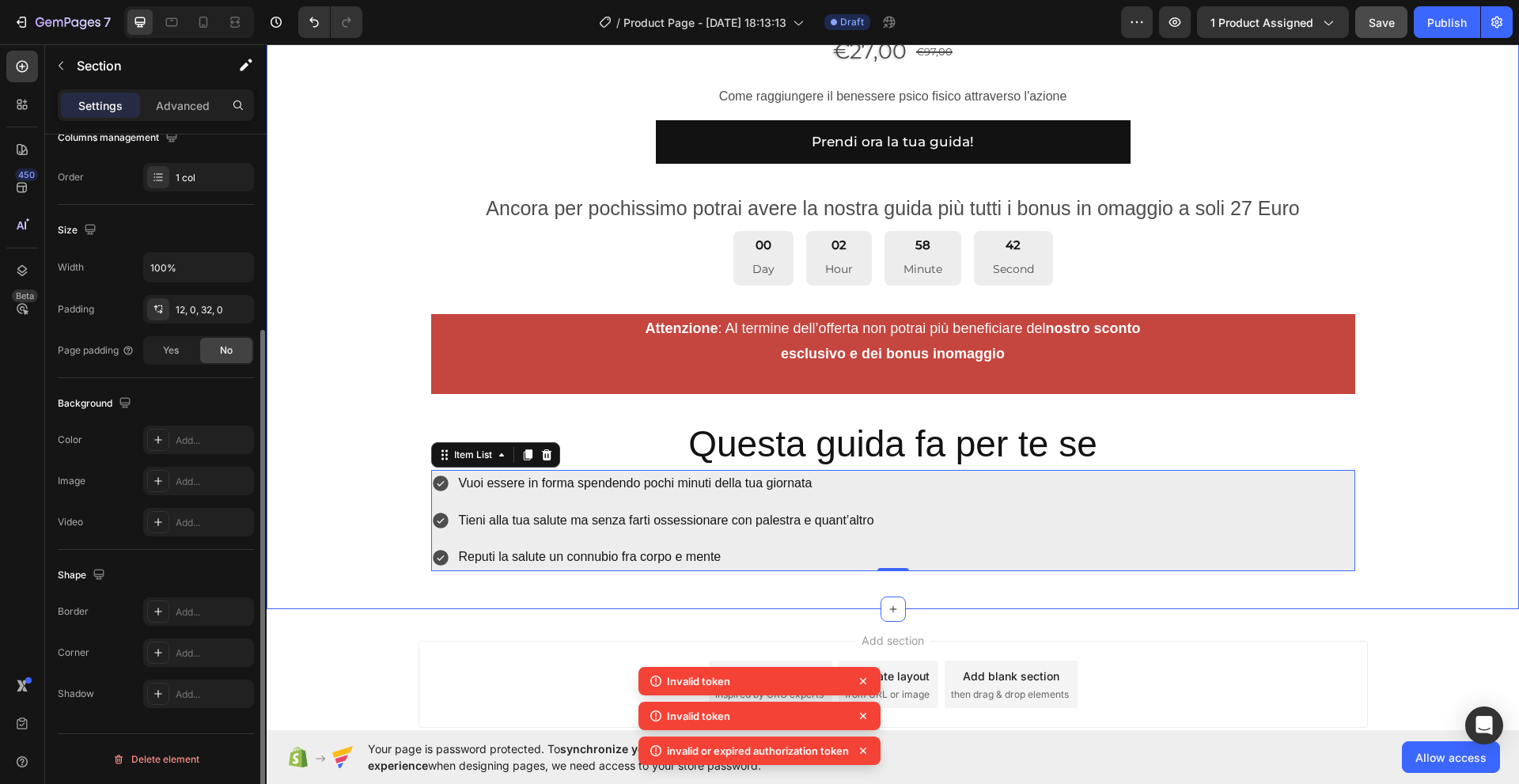
scroll to position [0, 0]
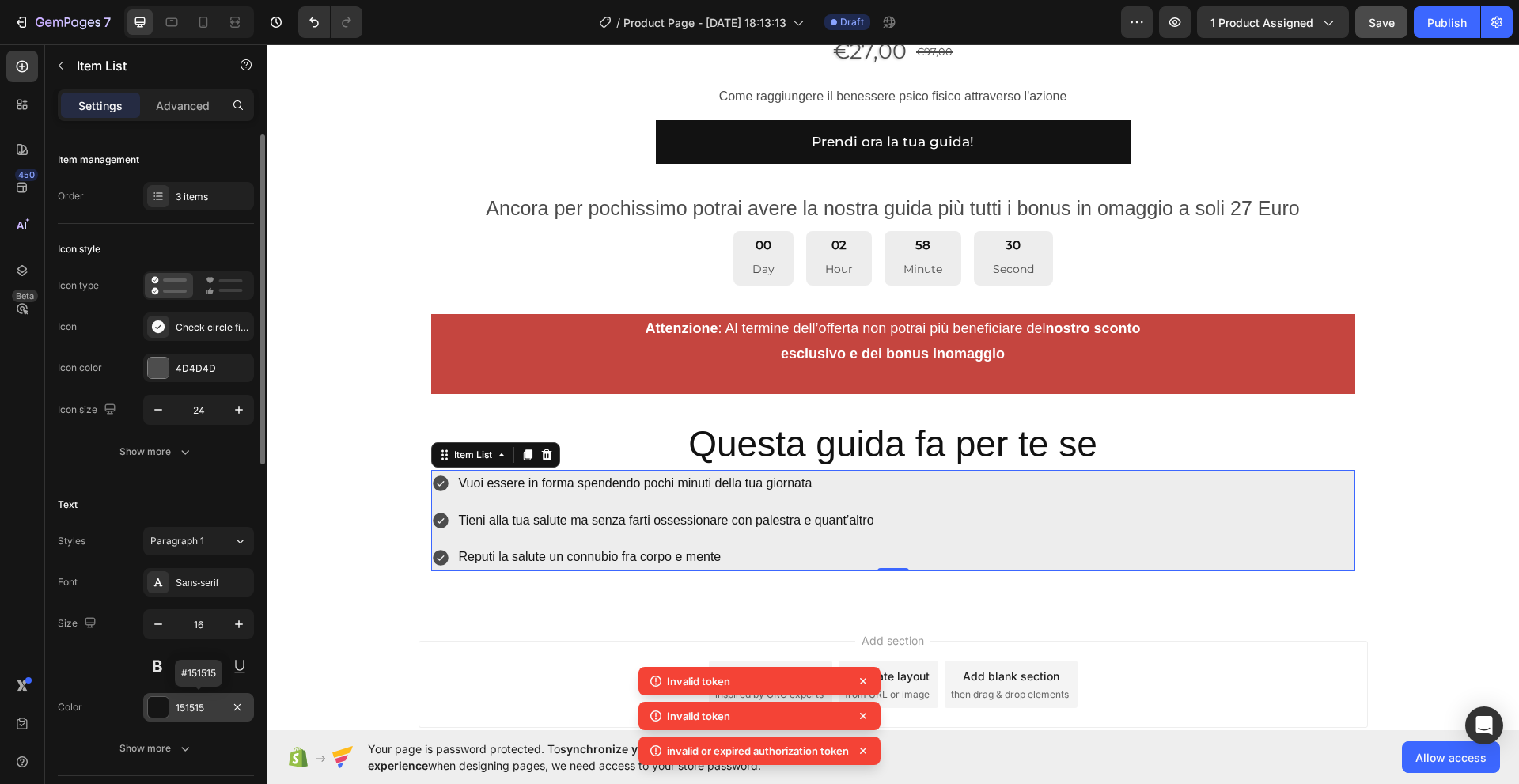
click at [161, 712] on div at bounding box center [157, 706] width 20 height 20
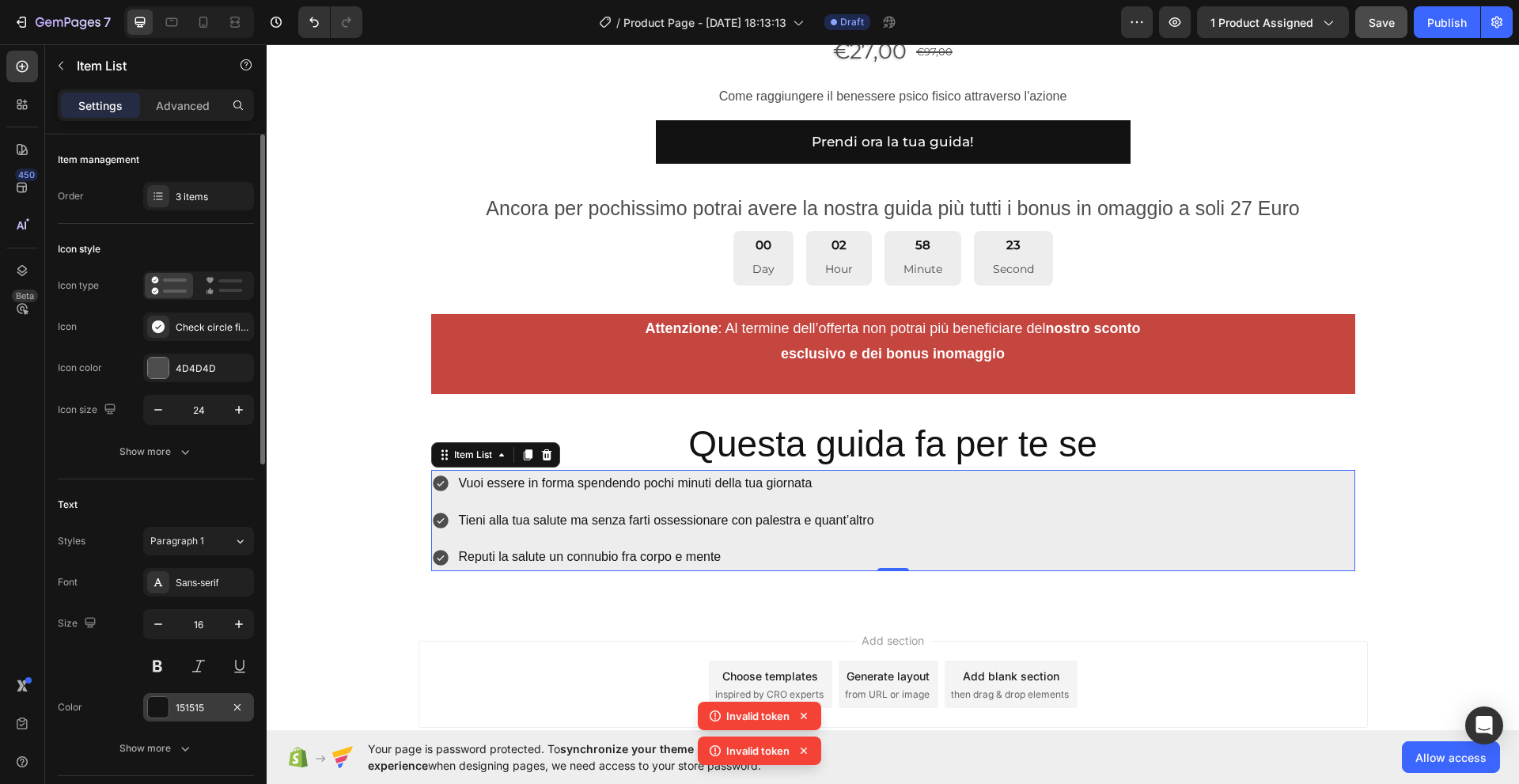
click at [161, 713] on div at bounding box center [157, 706] width 20 height 20
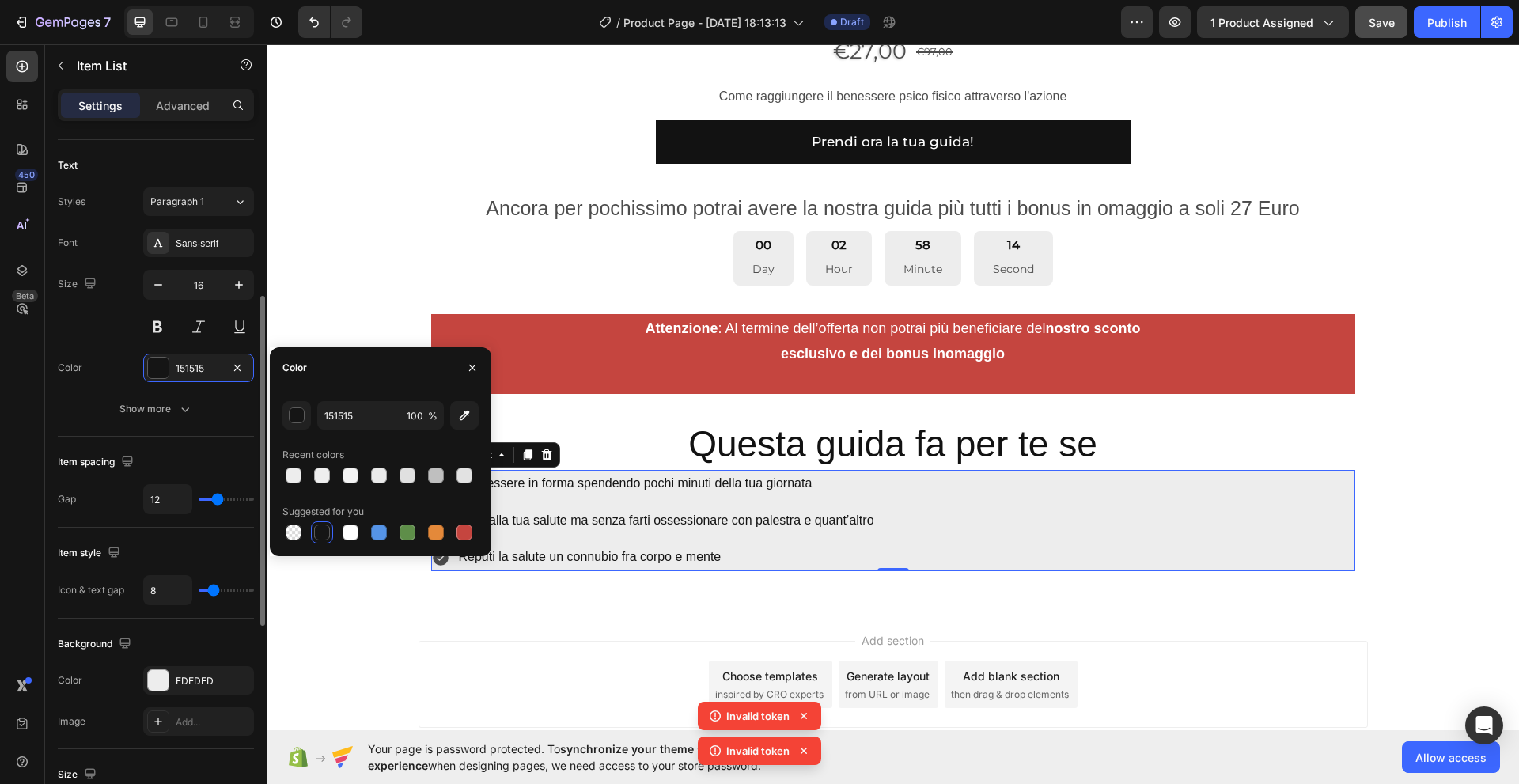
scroll to position [444, 0]
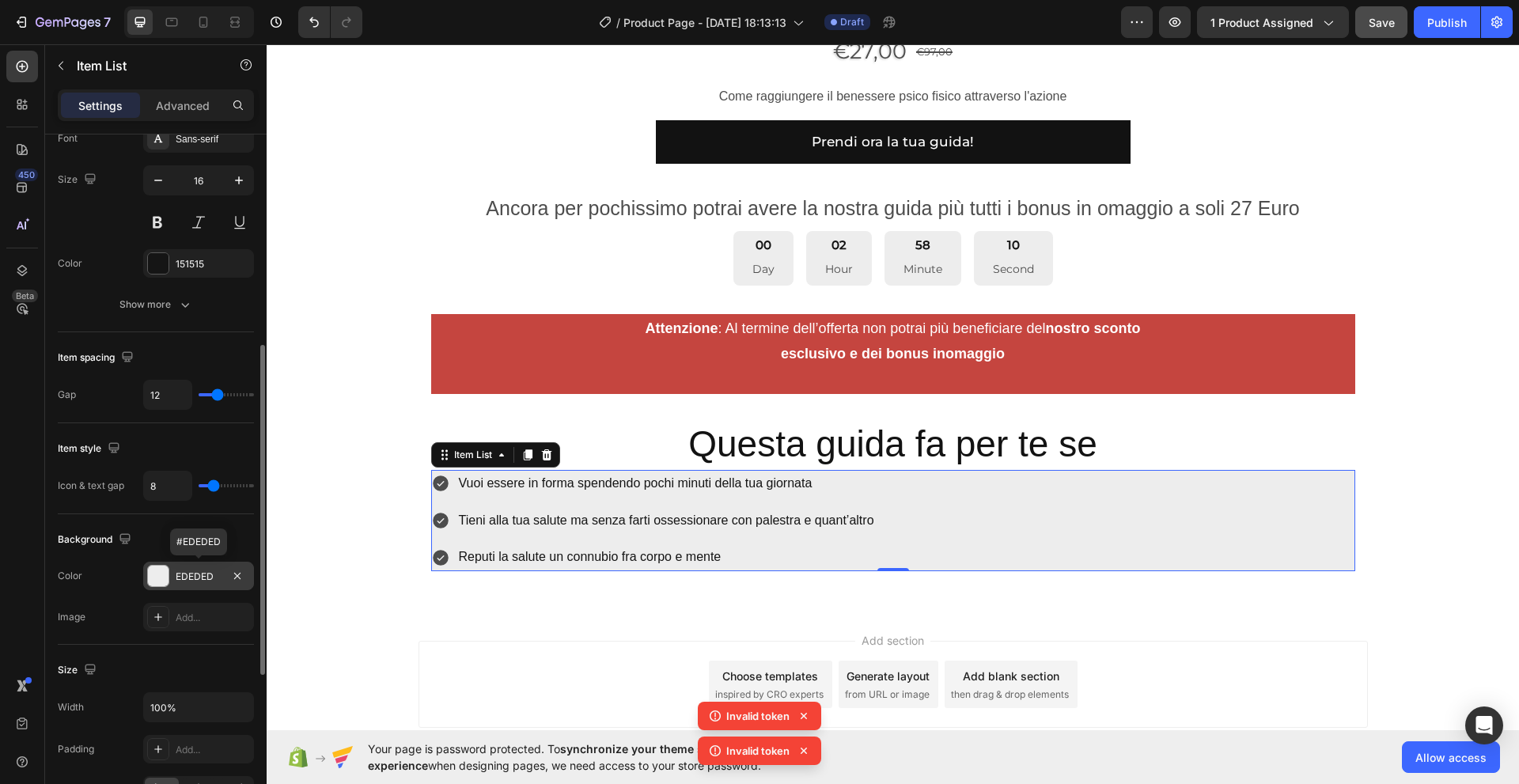
click at [156, 582] on div at bounding box center [157, 575] width 20 height 20
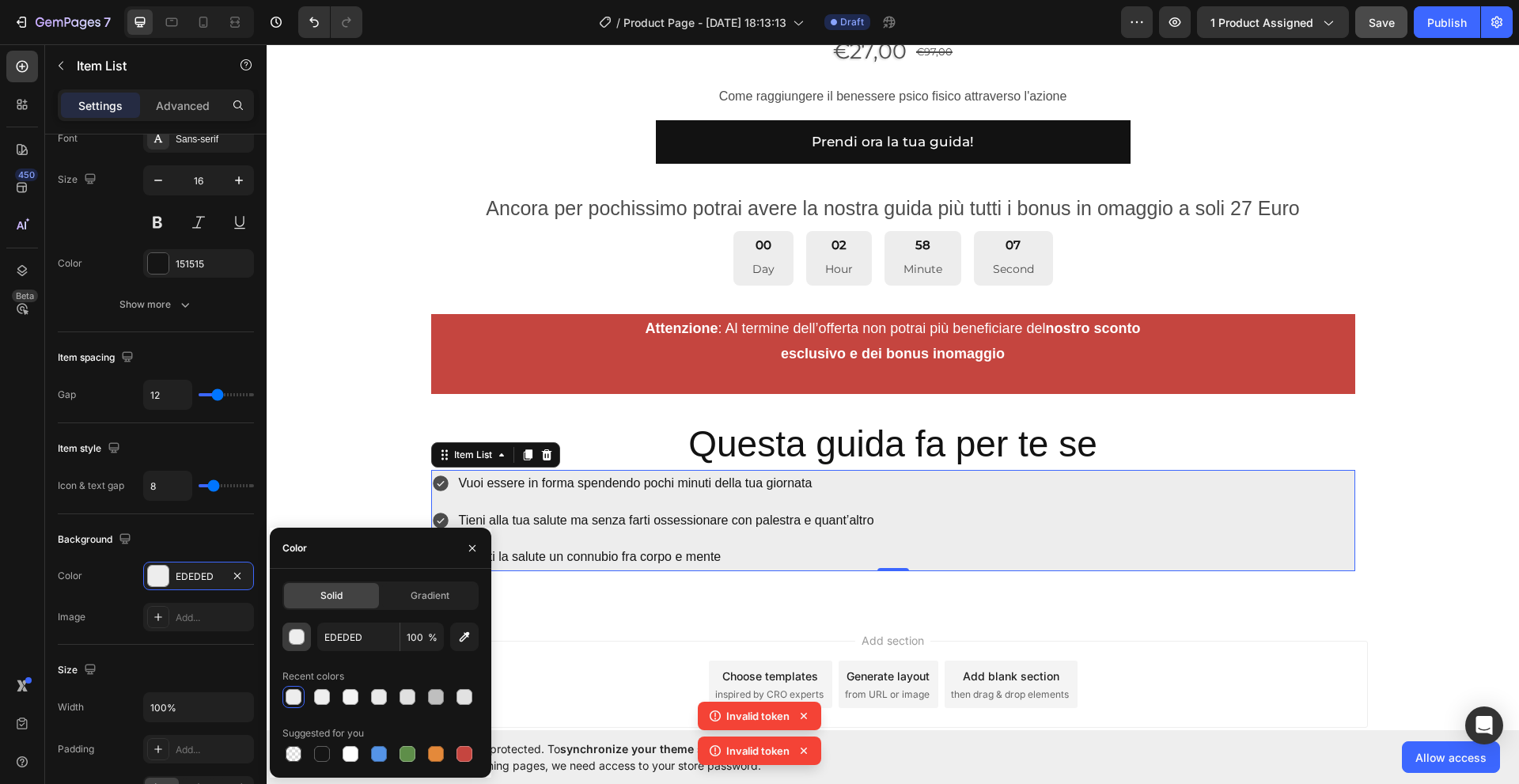
click at [295, 641] on div "button" at bounding box center [297, 637] width 16 height 16
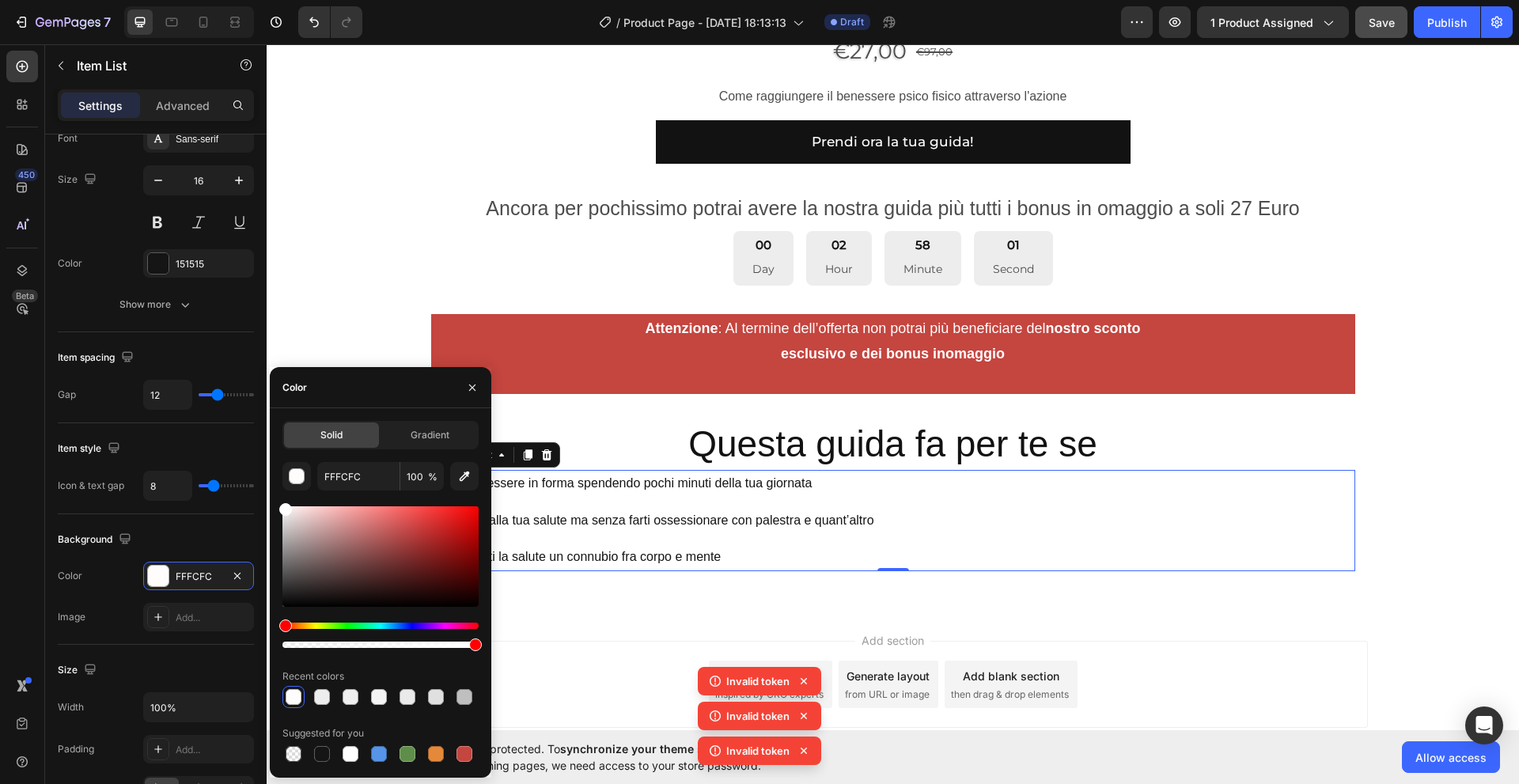
drag, startPoint x: 289, startPoint y: 520, endPoint x: 274, endPoint y: 496, distance: 28.3
click at [274, 496] on div "Solid Gradient FFFCFC 100 % Recent colors Suggested for you" at bounding box center [380, 592] width 222 height 344
type input "FFFFFF"
click at [289, 476] on div "button" at bounding box center [297, 477] width 16 height 16
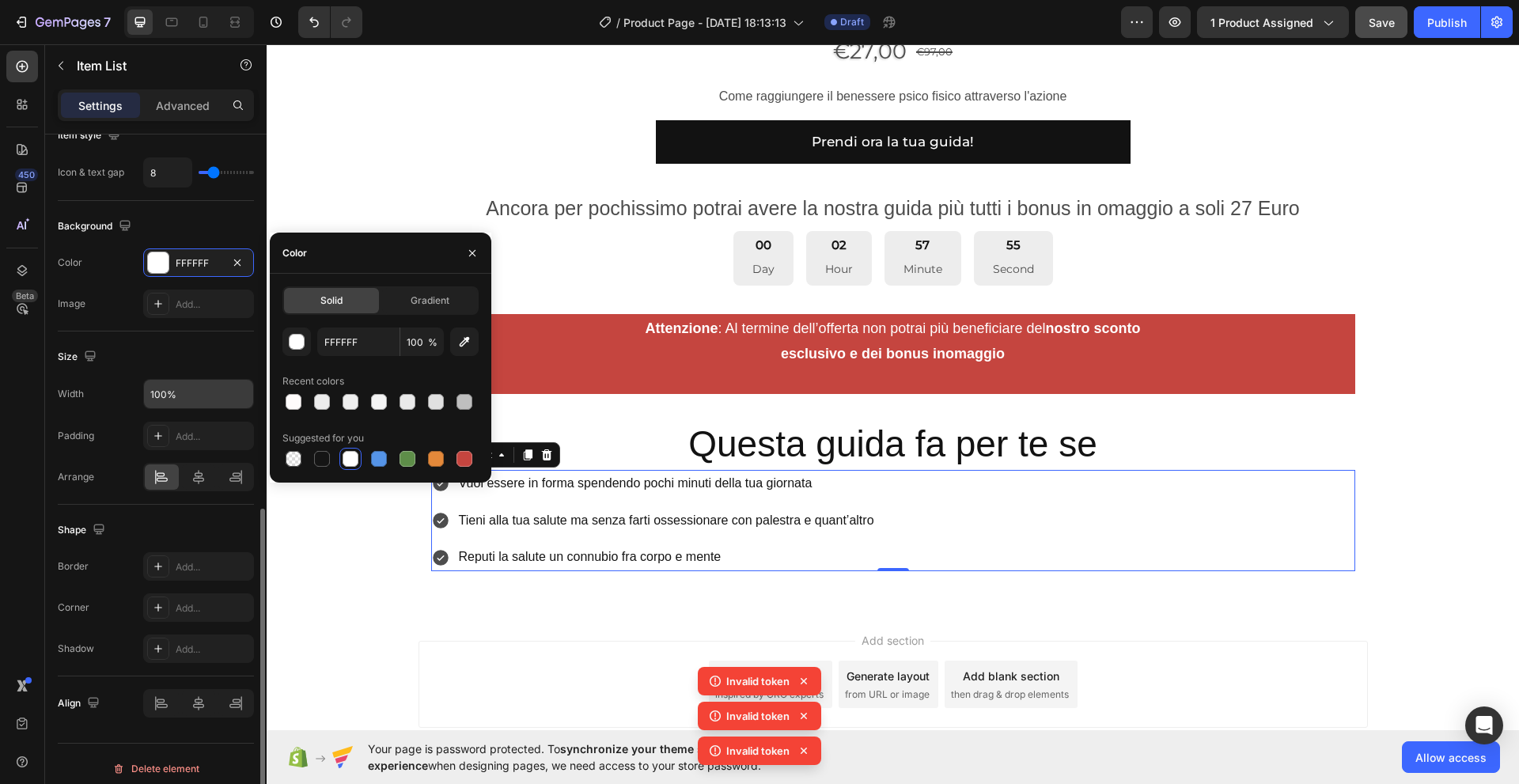
scroll to position [766, 0]
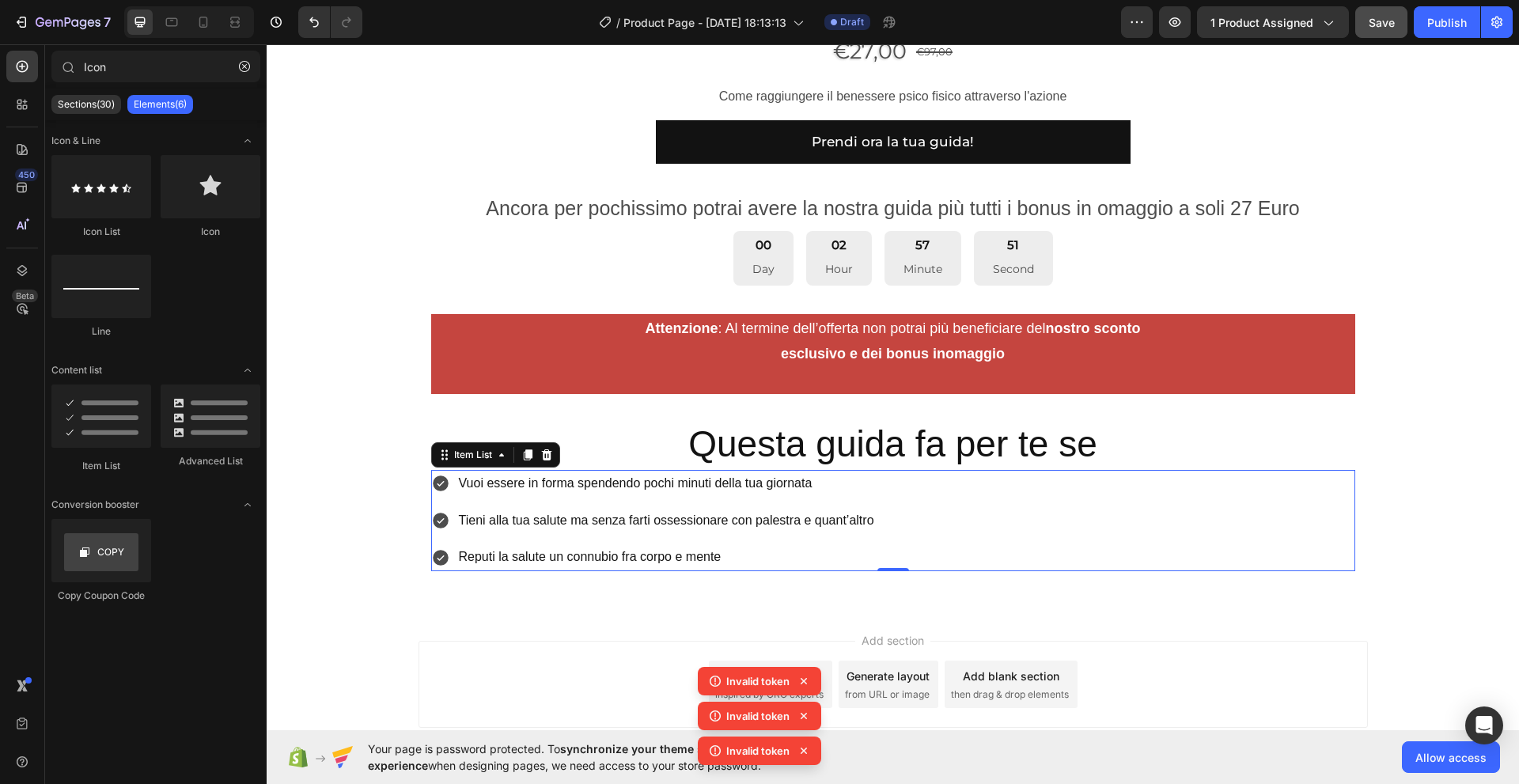
click at [293, 620] on div "Add section Choose templates inspired by CRO experts Generate layout from URL o…" at bounding box center [893, 706] width 1252 height 194
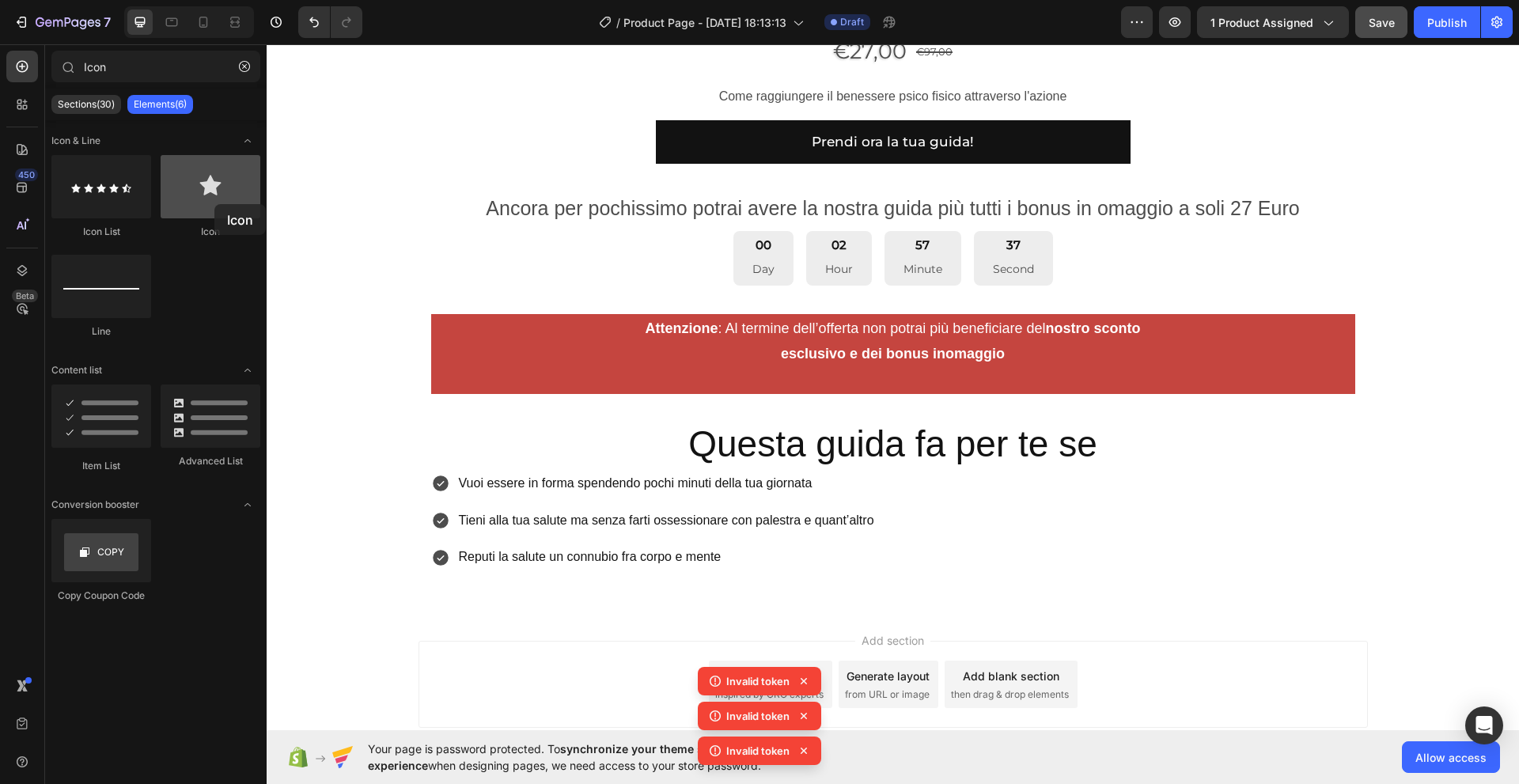
click at [214, 204] on div at bounding box center [210, 186] width 100 height 64
click at [210, 197] on div at bounding box center [210, 186] width 100 height 64
click at [248, 139] on icon "Toggle open" at bounding box center [248, 141] width 12 height 12
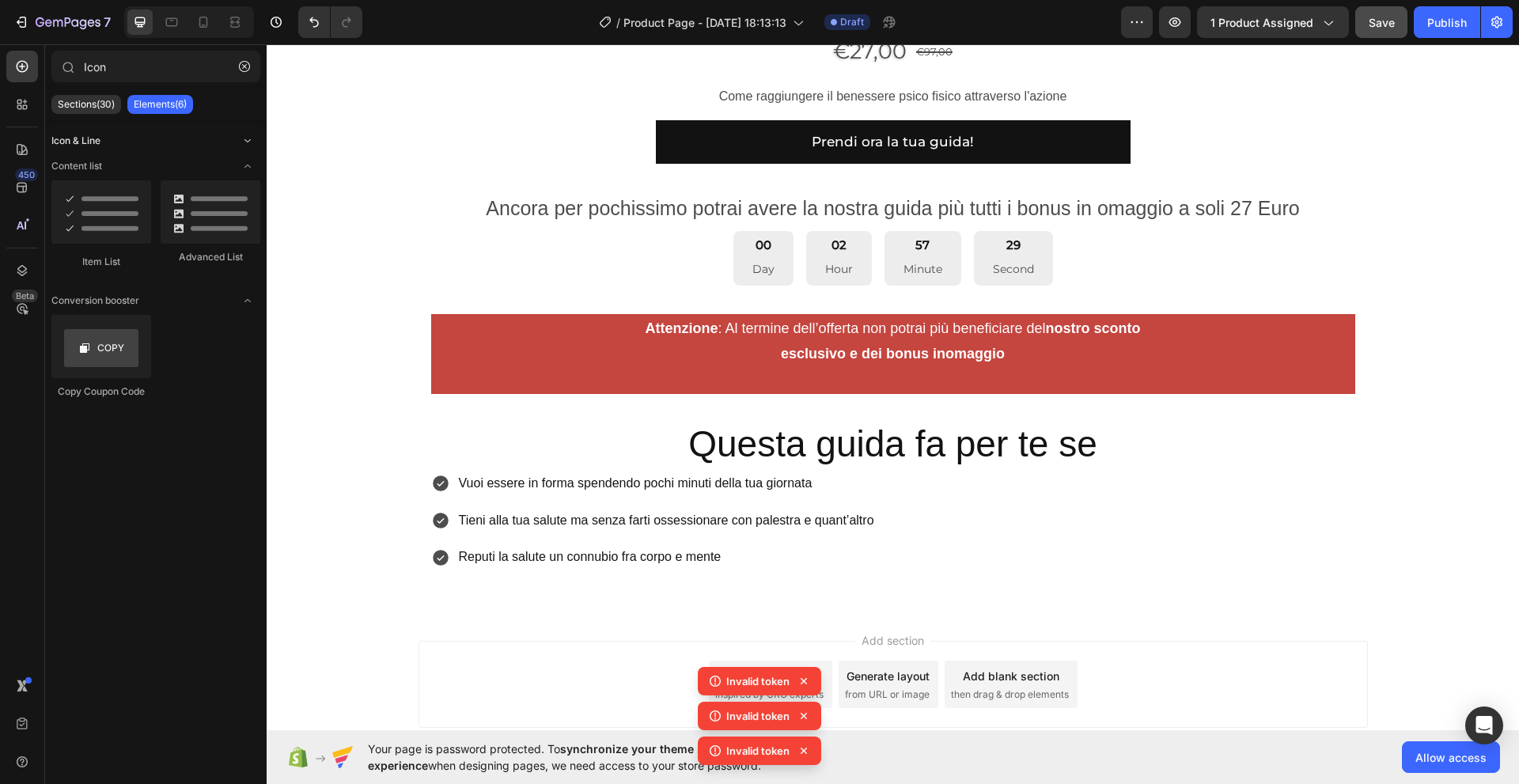
click at [248, 139] on icon "Toggle open" at bounding box center [248, 141] width 12 height 12
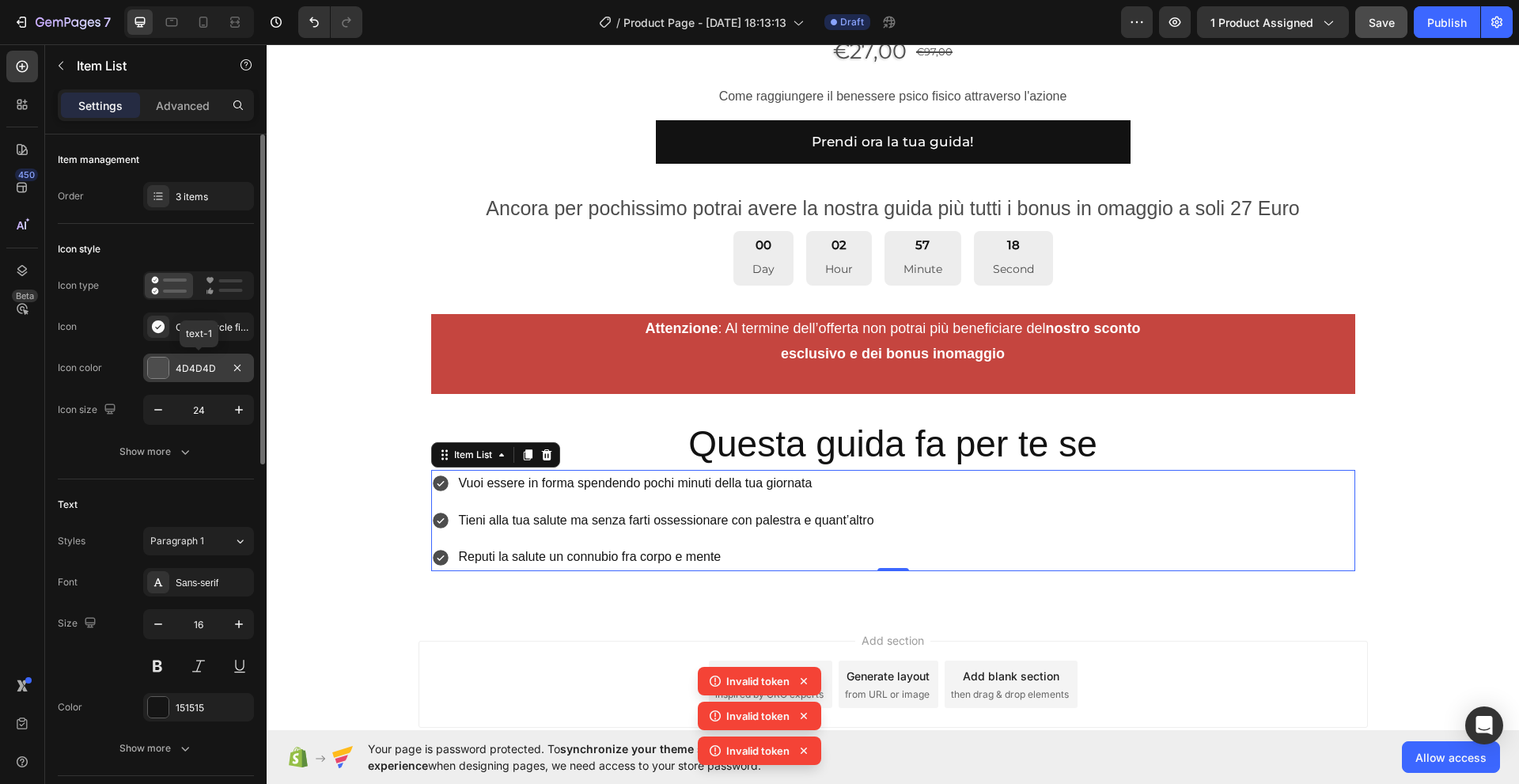
click at [156, 373] on div at bounding box center [157, 367] width 20 height 20
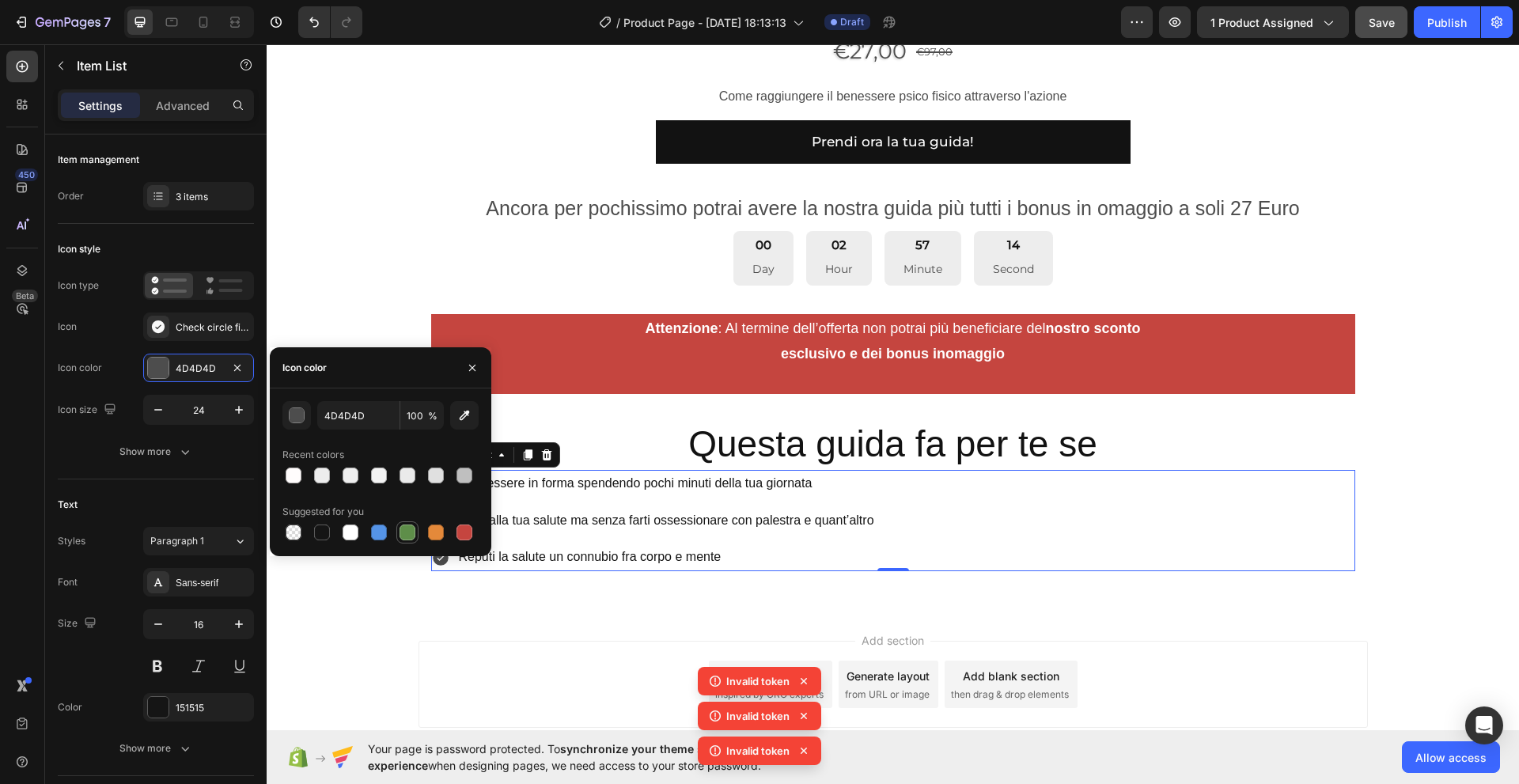
click at [405, 534] on div at bounding box center [408, 532] width 16 height 16
click at [468, 417] on icon "button" at bounding box center [464, 415] width 16 height 16
click at [296, 417] on div "button" at bounding box center [297, 416] width 16 height 16
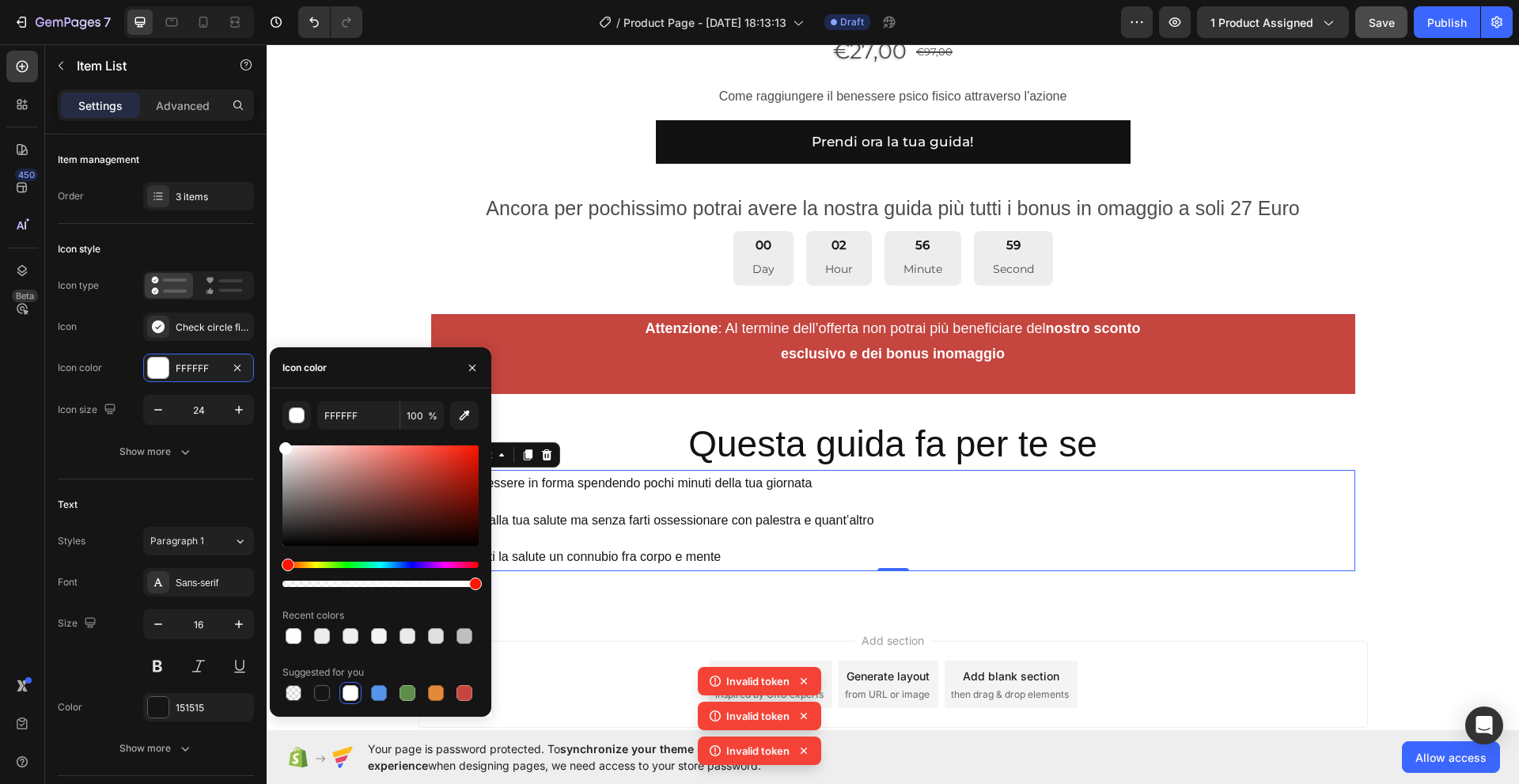
click at [286, 567] on div "Hue" at bounding box center [288, 565] width 12 height 12
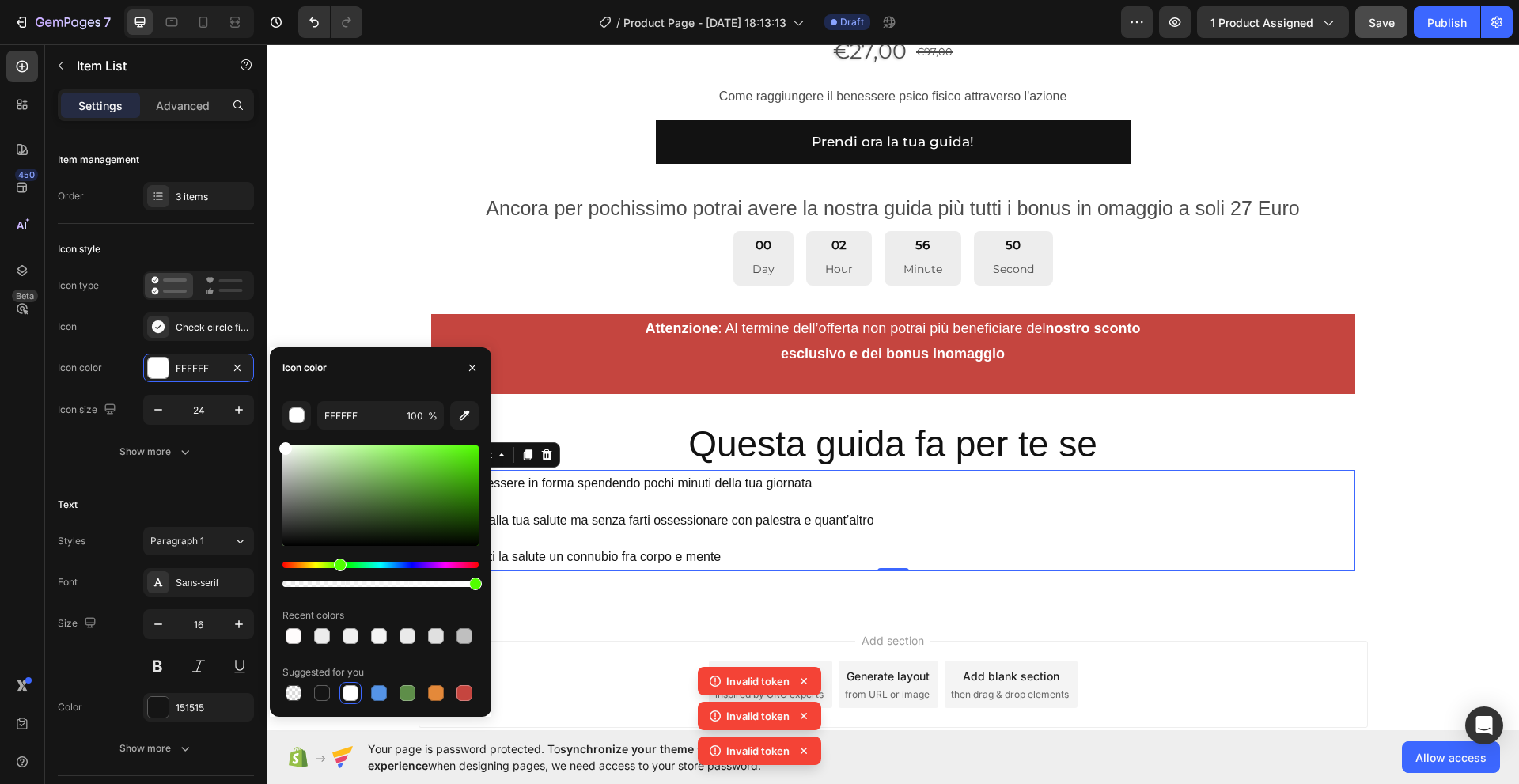
drag, startPoint x: 286, startPoint y: 567, endPoint x: 338, endPoint y: 573, distance: 52.3
click at [338, 573] on div at bounding box center [380, 574] width 196 height 26
click at [347, 567] on div "Hue" at bounding box center [348, 565] width 12 height 12
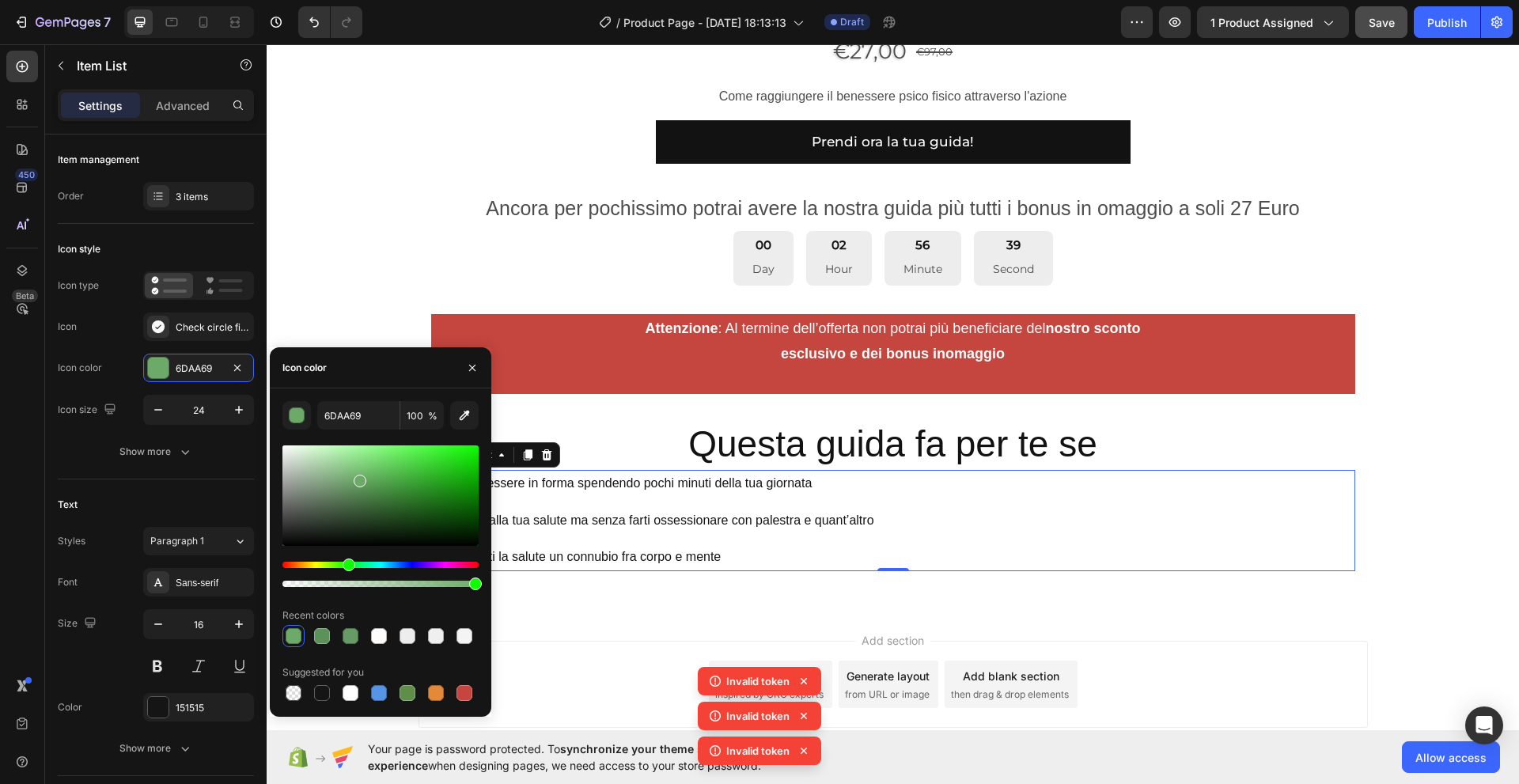
drag, startPoint x: 287, startPoint y: 450, endPoint x: 358, endPoint y: 477, distance: 76.0
click at [358, 477] on div at bounding box center [360, 481] width 12 height 12
drag, startPoint x: 357, startPoint y: 481, endPoint x: 325, endPoint y: 450, distance: 44.6
click at [325, 450] on div at bounding box center [326, 453] width 12 height 12
drag, startPoint x: 325, startPoint y: 450, endPoint x: 332, endPoint y: 474, distance: 25.0
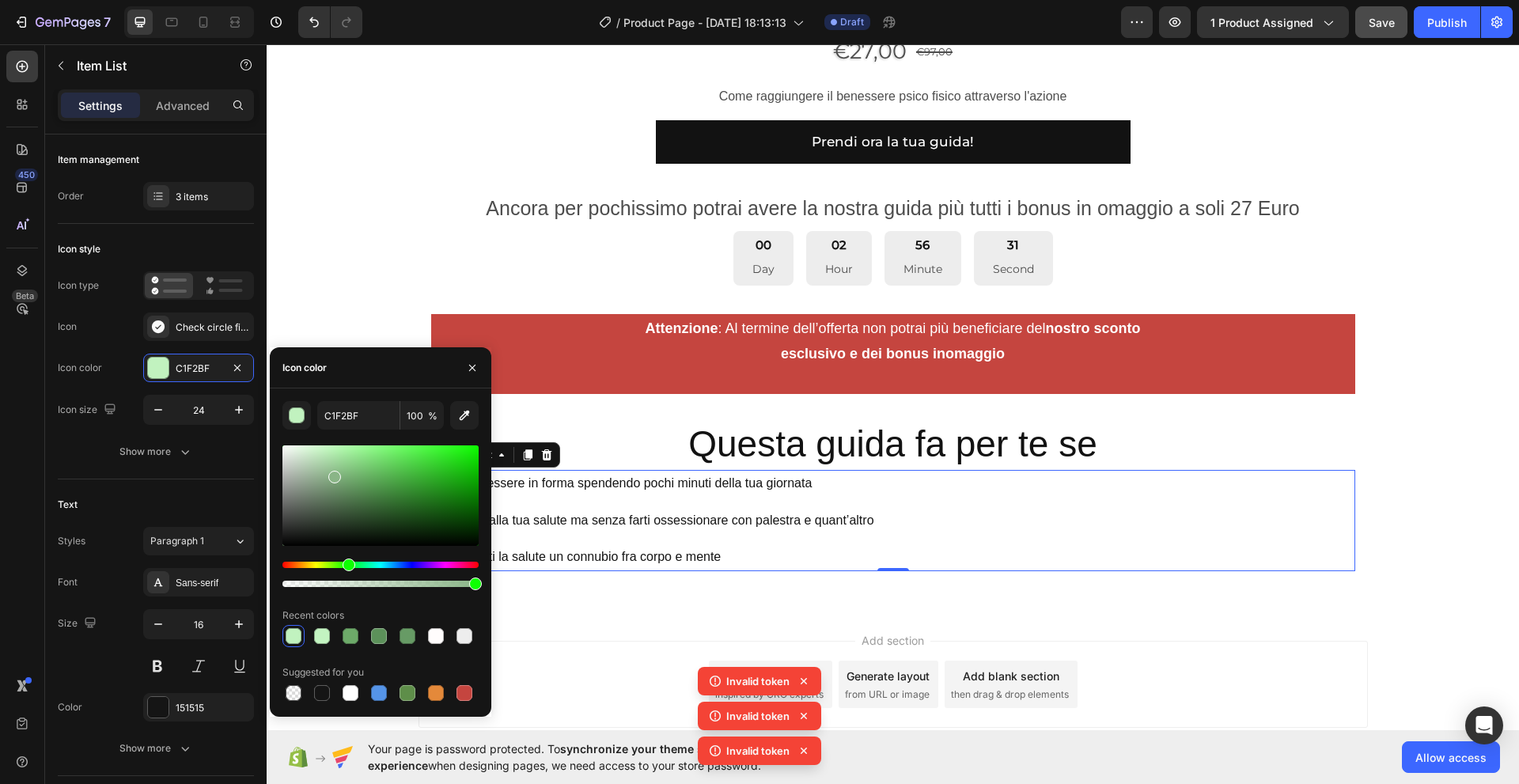
click at [332, 474] on div at bounding box center [334, 476] width 12 height 12
drag, startPoint x: 332, startPoint y: 476, endPoint x: 349, endPoint y: 483, distance: 18.4
click at [349, 483] on div at bounding box center [352, 486] width 12 height 12
drag, startPoint x: 349, startPoint y: 483, endPoint x: 305, endPoint y: 474, distance: 44.9
click at [305, 474] on div at bounding box center [307, 476] width 12 height 12
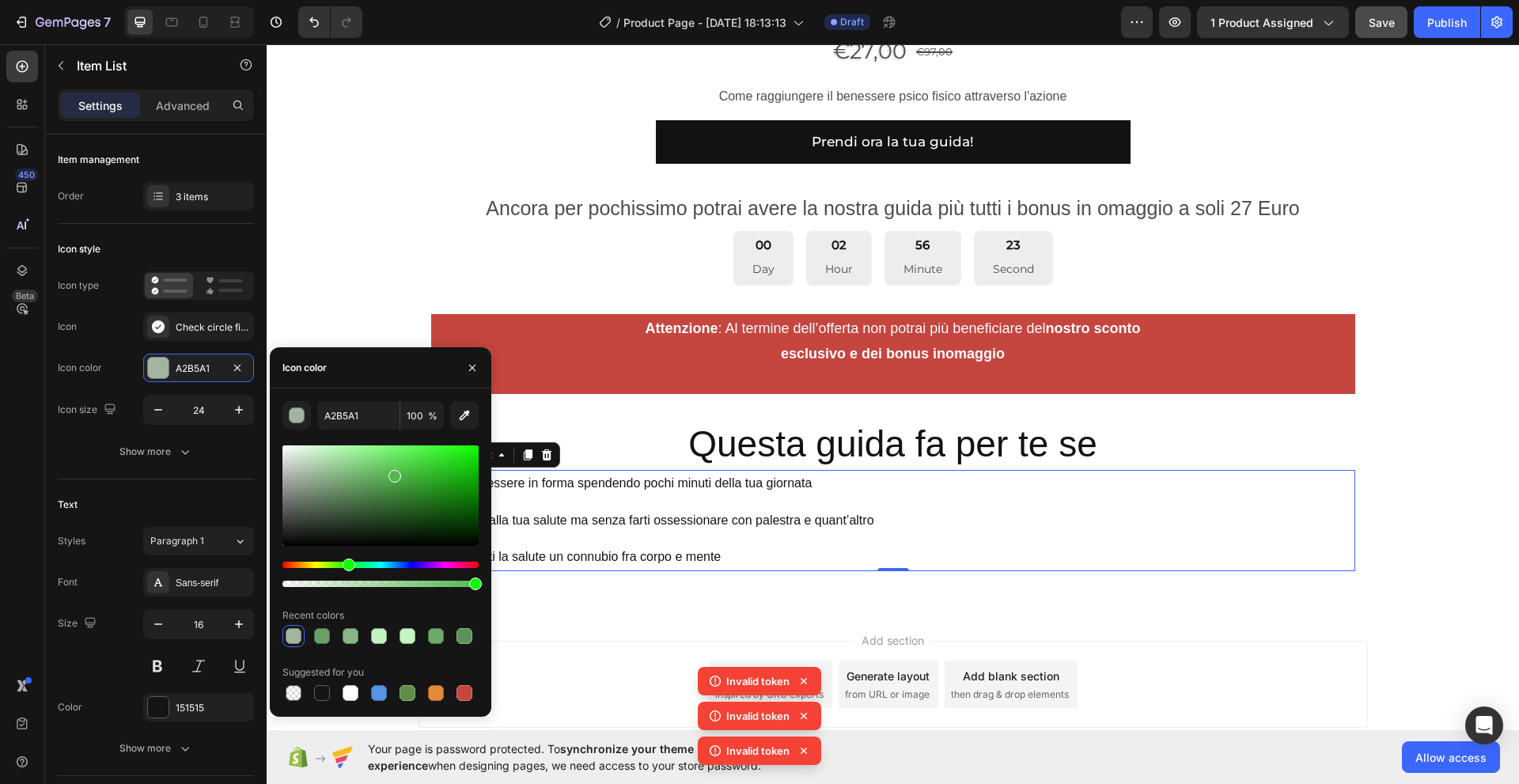
drag, startPoint x: 307, startPoint y: 475, endPoint x: 394, endPoint y: 473, distance: 87.0
click at [394, 473] on div at bounding box center [394, 476] width 12 height 12
type input "55B750"
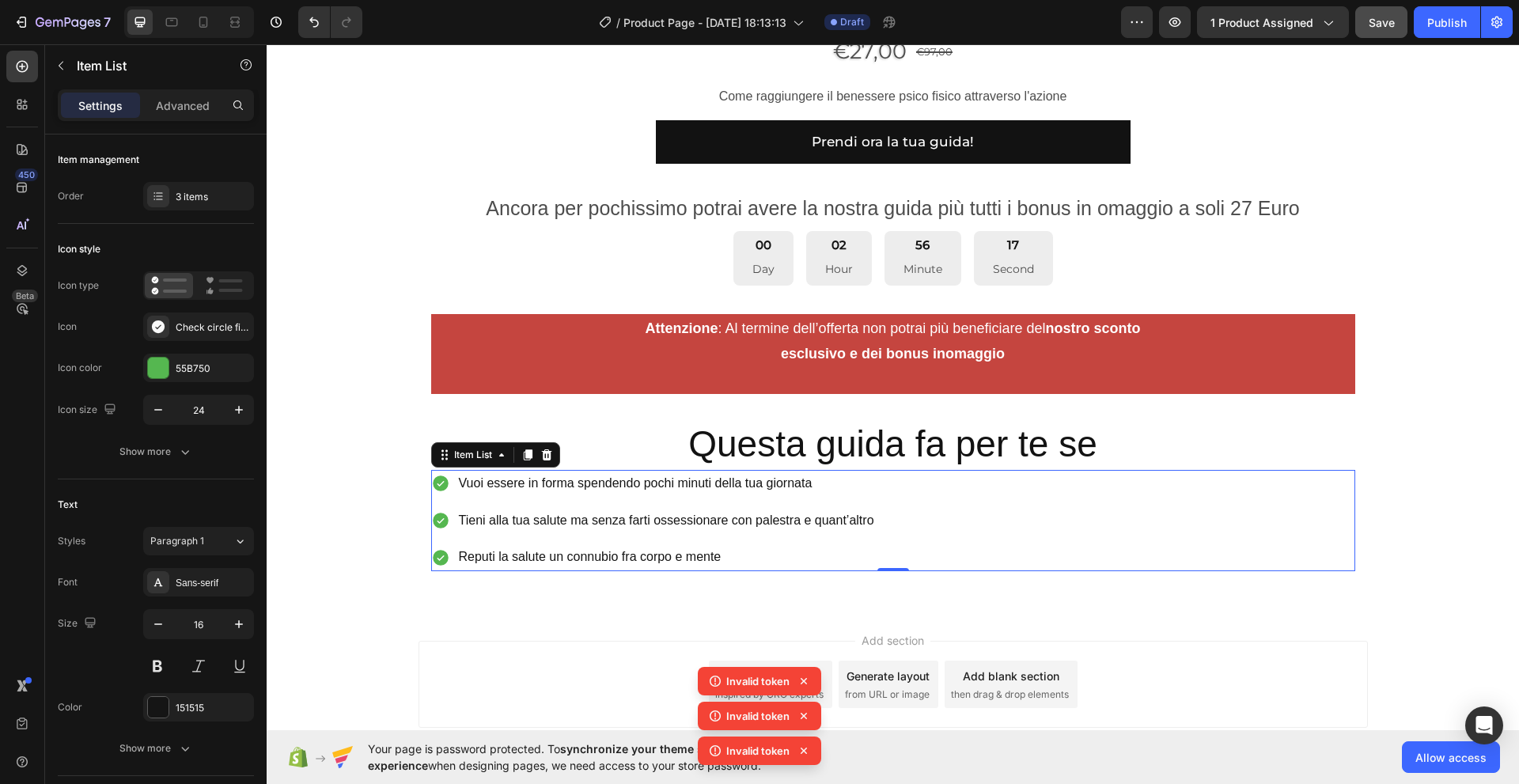
click at [522, 622] on div "Add section Choose templates inspired by CRO experts Generate layout from URL o…" at bounding box center [893, 706] width 1252 height 194
click at [433, 486] on icon at bounding box center [440, 483] width 16 height 16
click at [159, 413] on icon "button" at bounding box center [158, 409] width 16 height 16
click at [236, 407] on icon "button" at bounding box center [239, 409] width 16 height 16
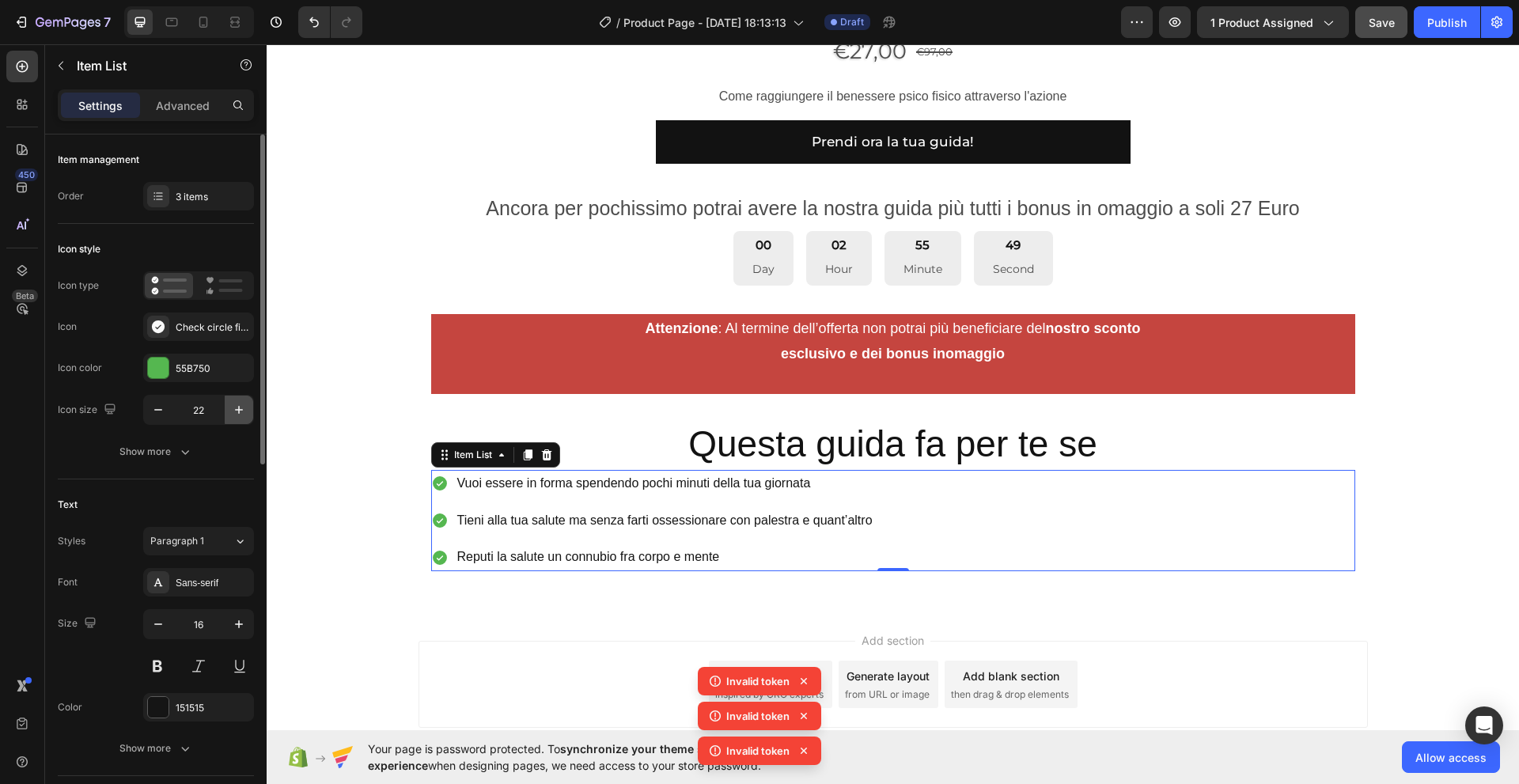
type input "23"
